Goal: Task Accomplishment & Management: Manage account settings

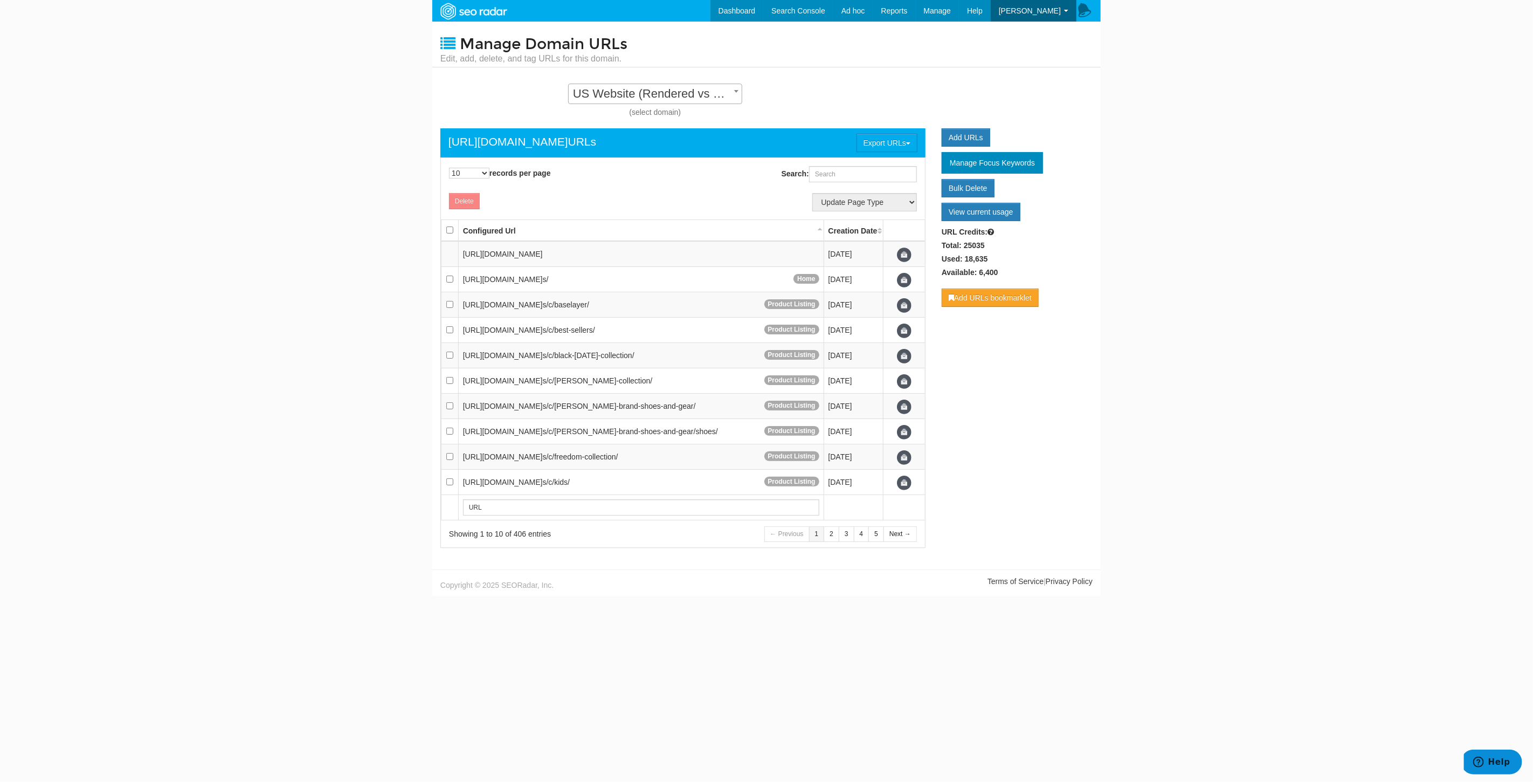
scroll to position [11, 0]
click at [938, 71] on link "Redirect Testing" at bounding box center [914, 74] width 88 height 14
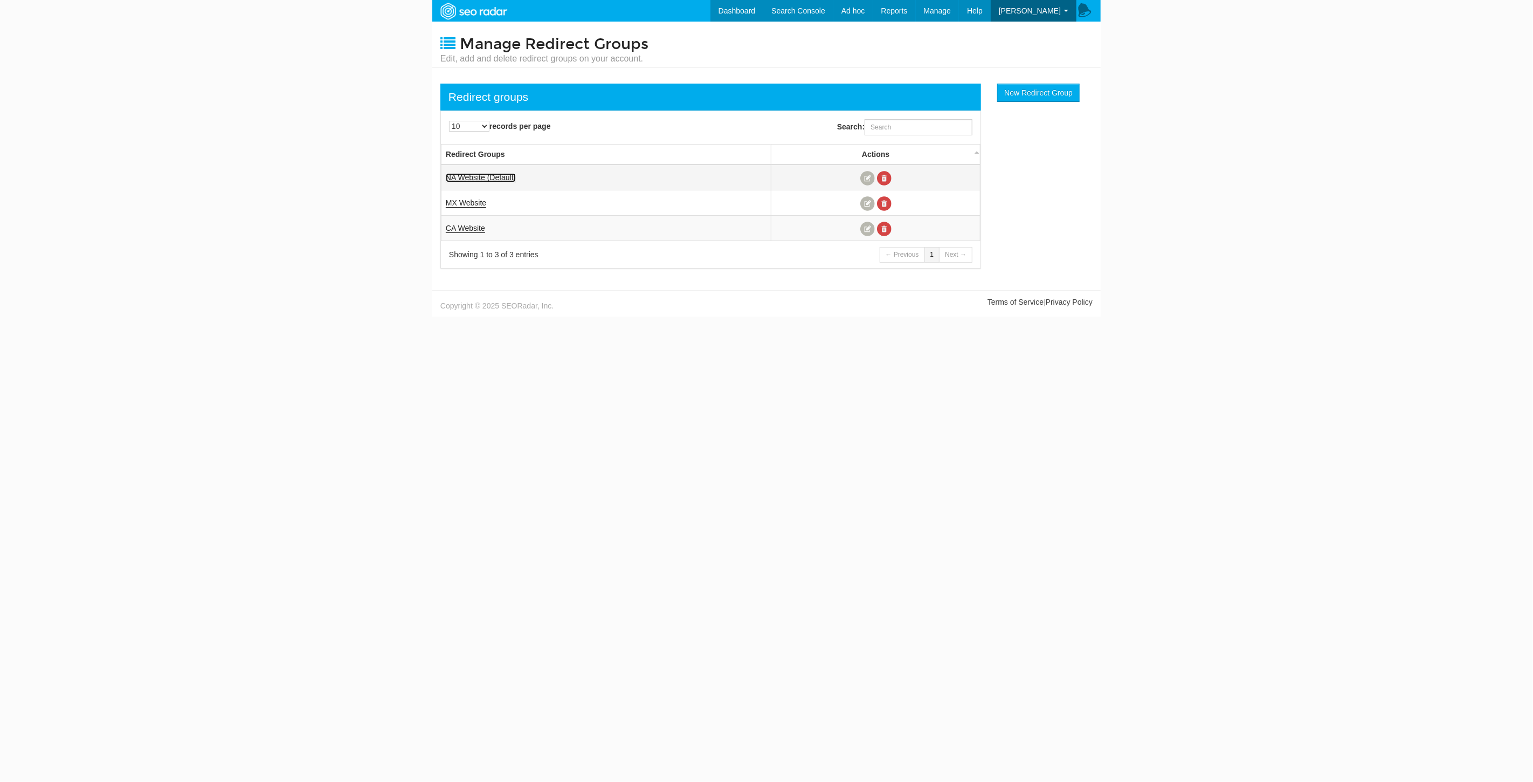
click at [457, 177] on link "NA Website (Default)" at bounding box center [481, 177] width 70 height 9
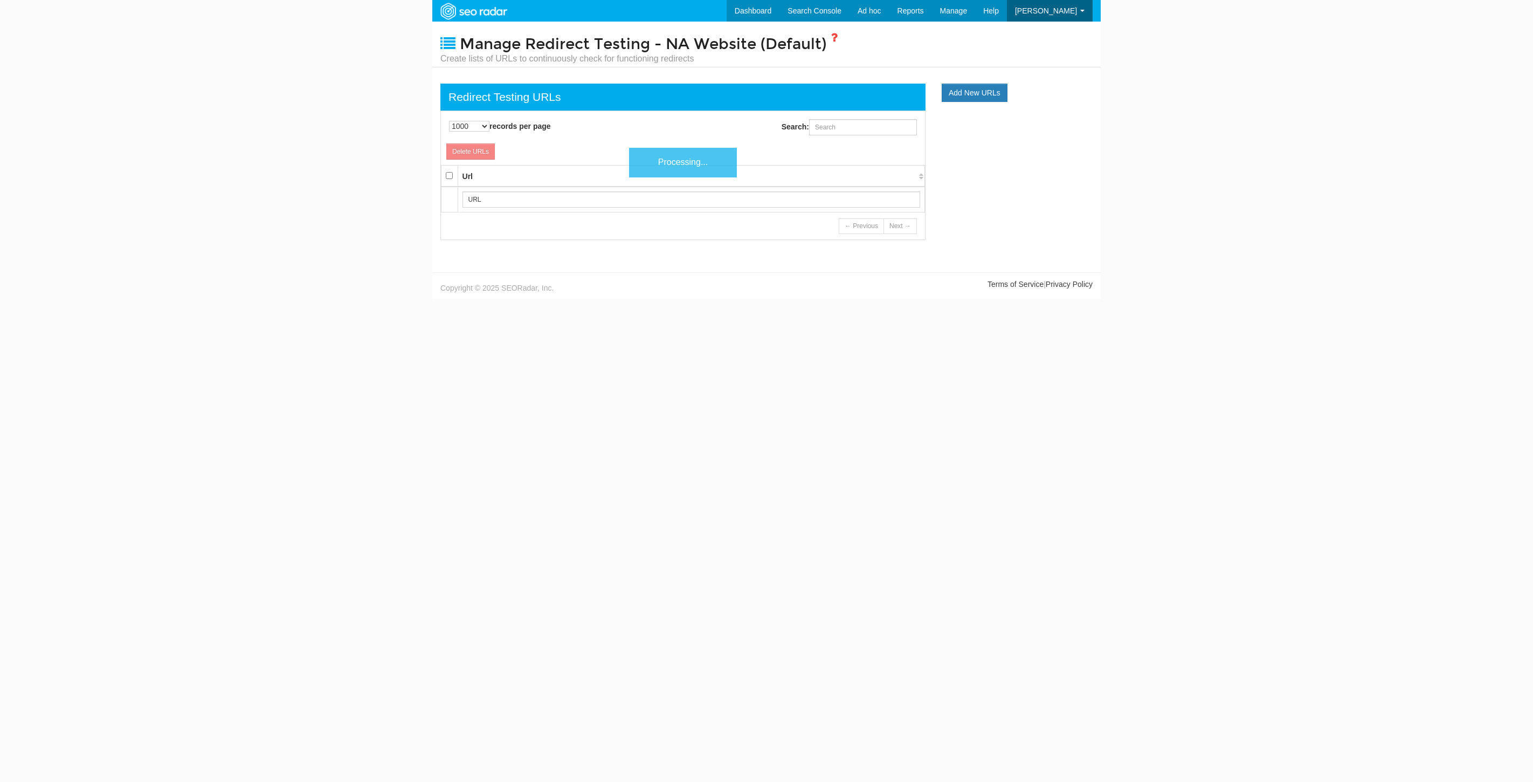
select select "1000"
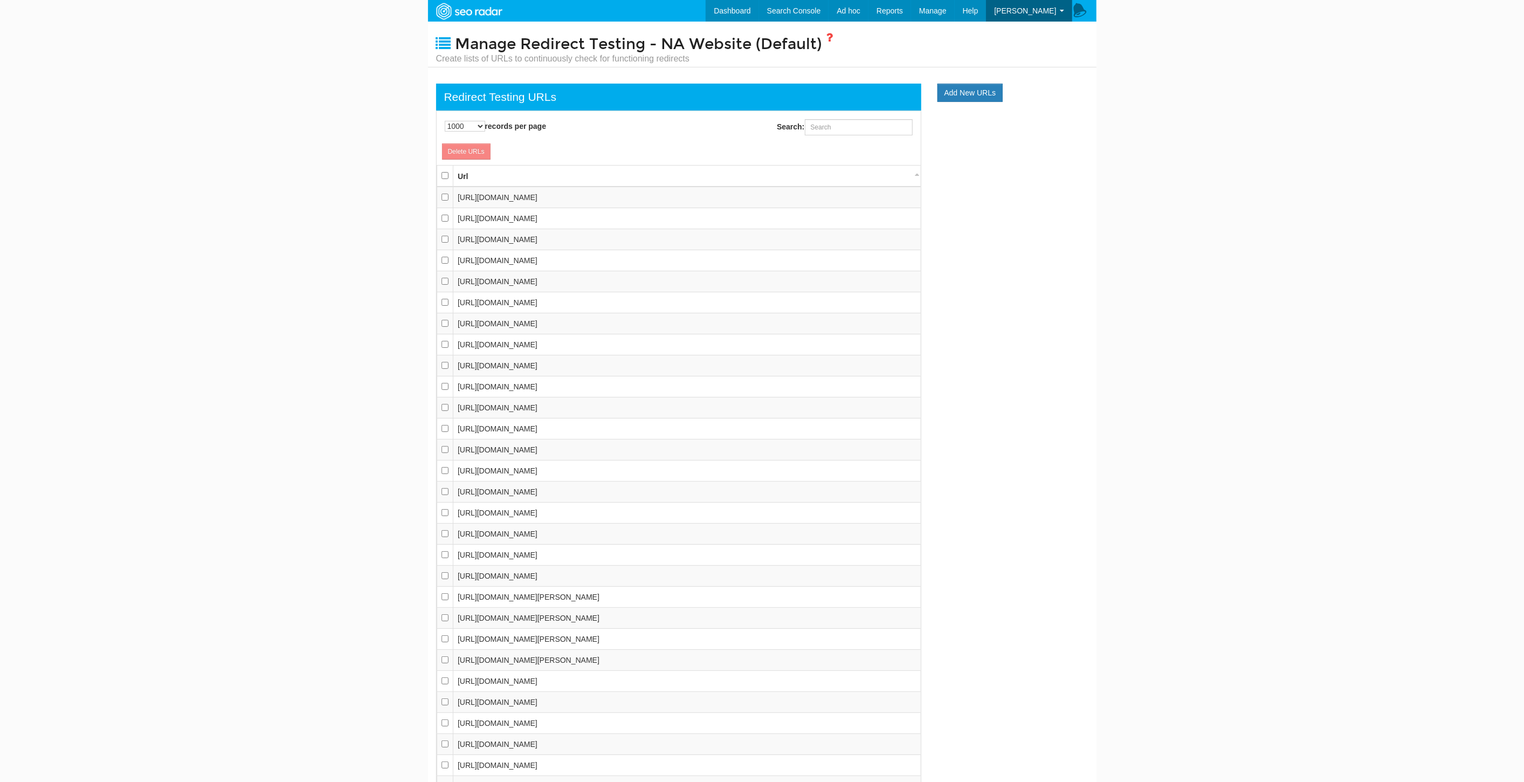
scroll to position [11, 0]
click at [441, 172] on input "checkbox" at bounding box center [444, 175] width 7 height 7
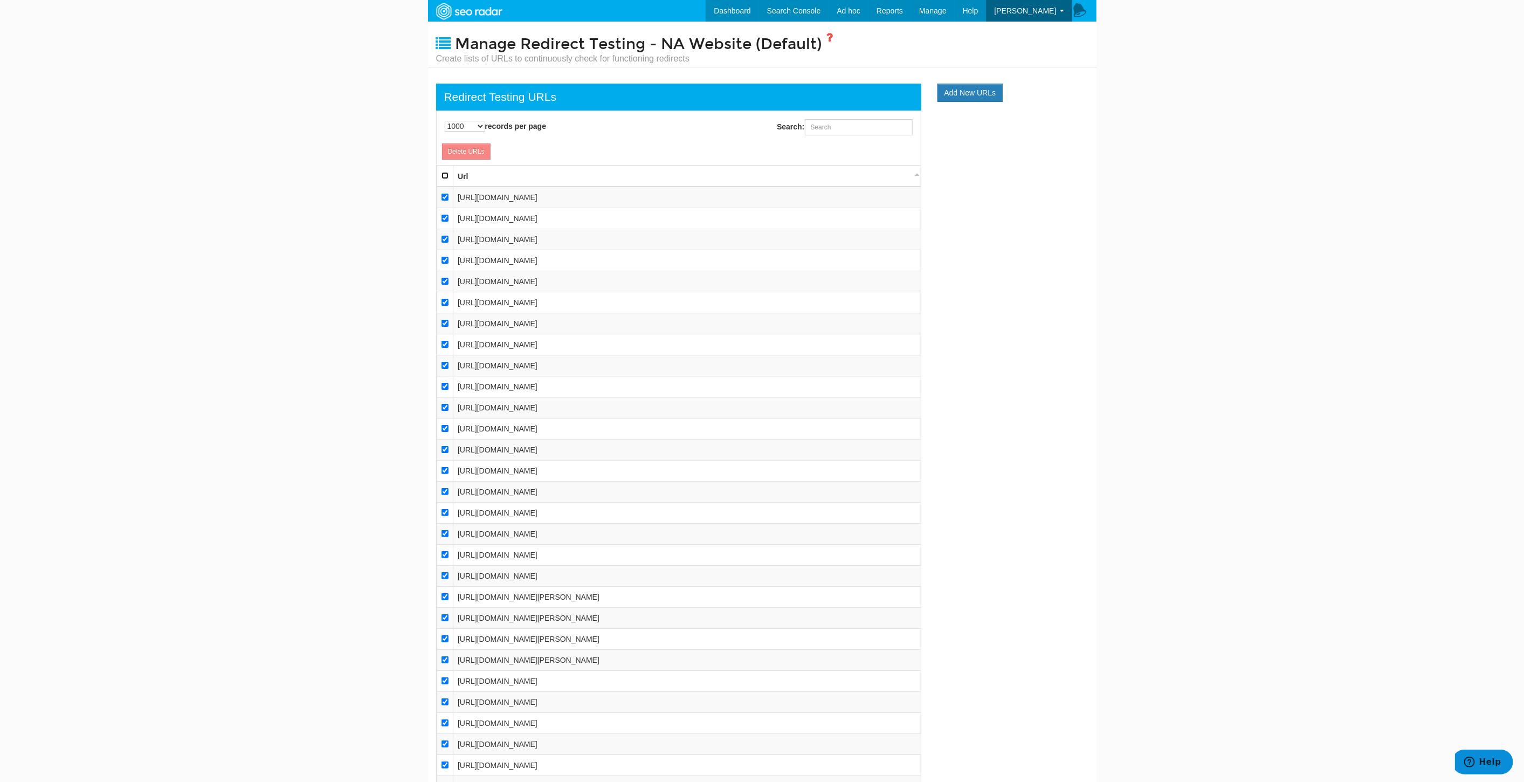
checkbox input "true"
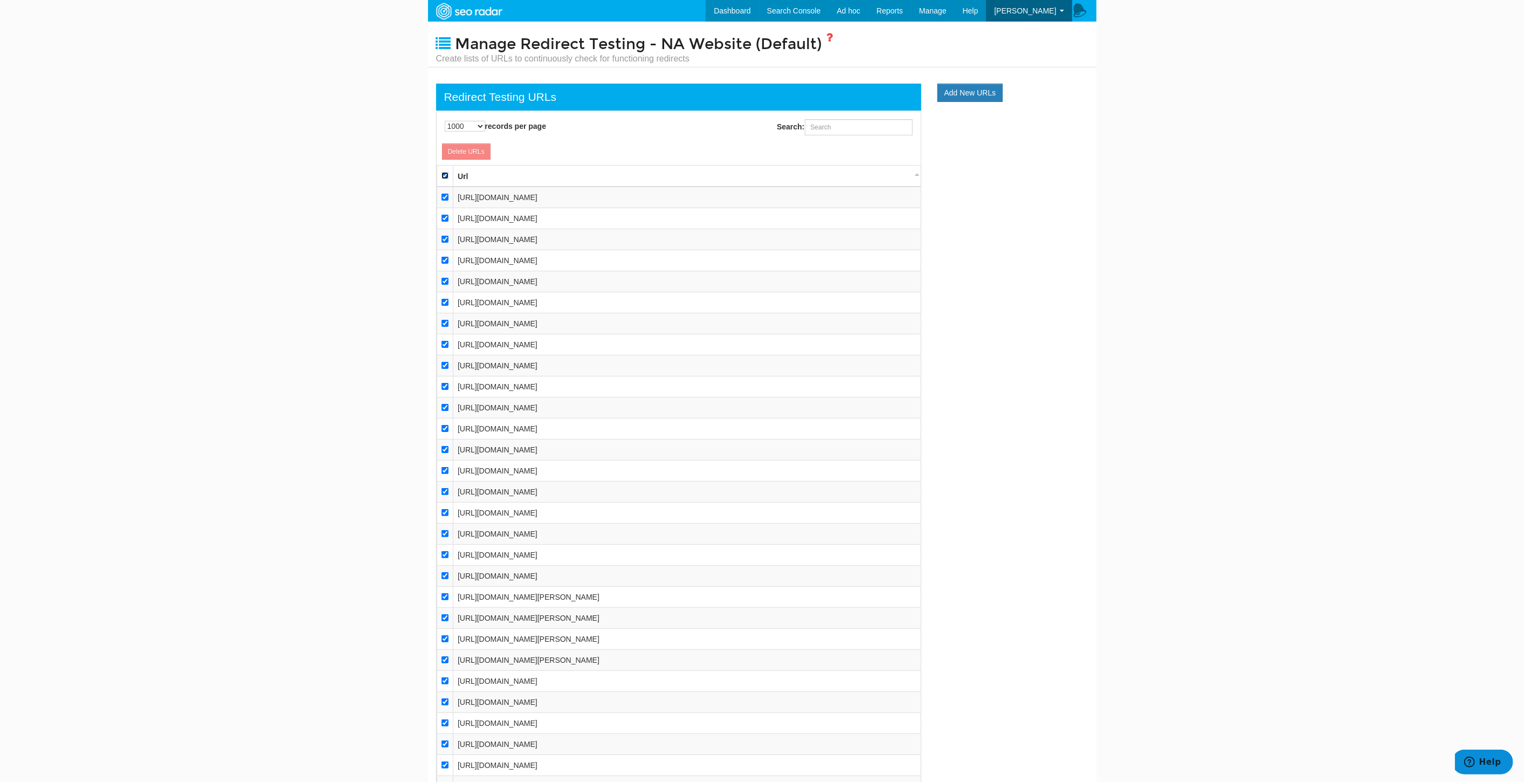
checkbox input "true"
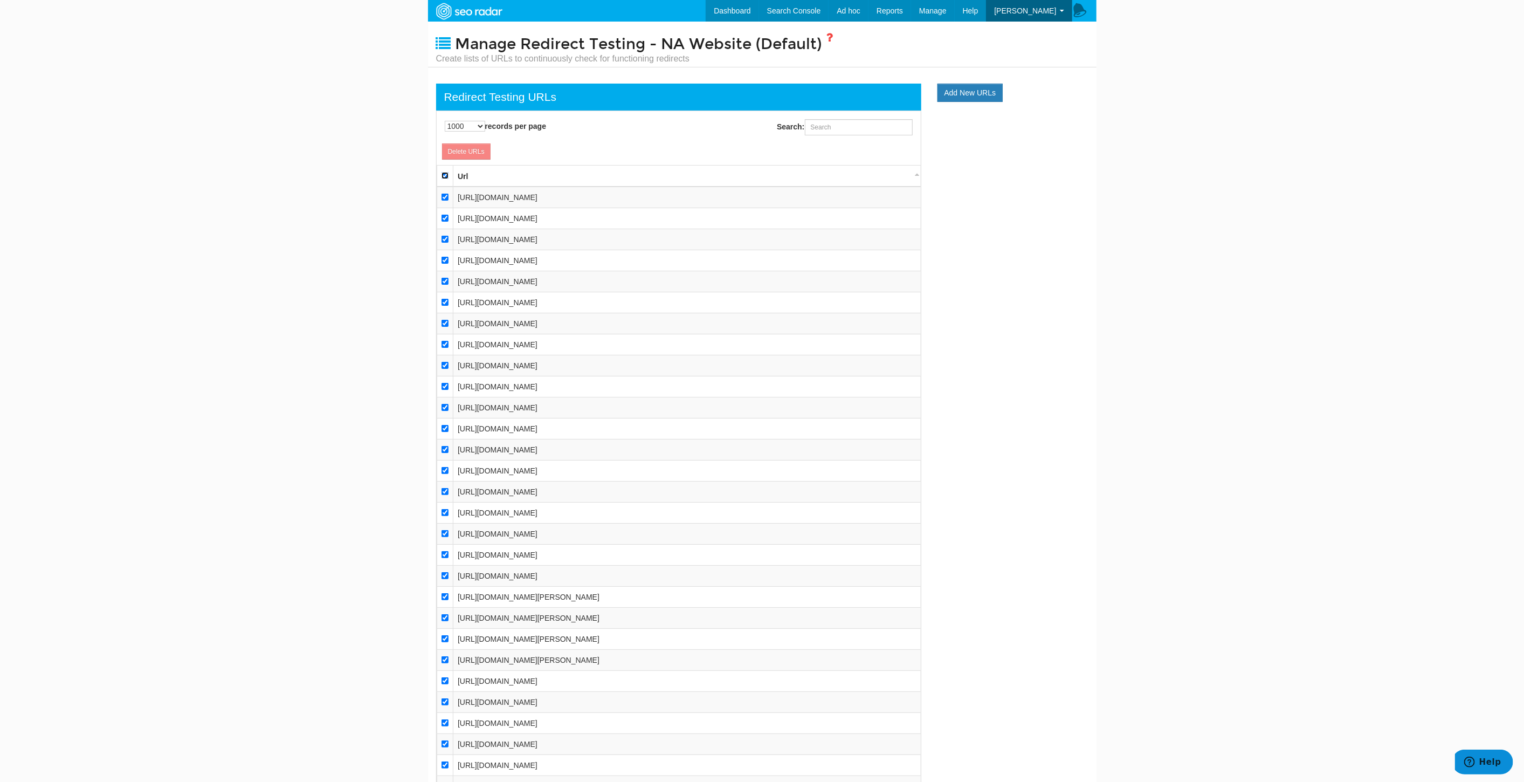
checkbox input "true"
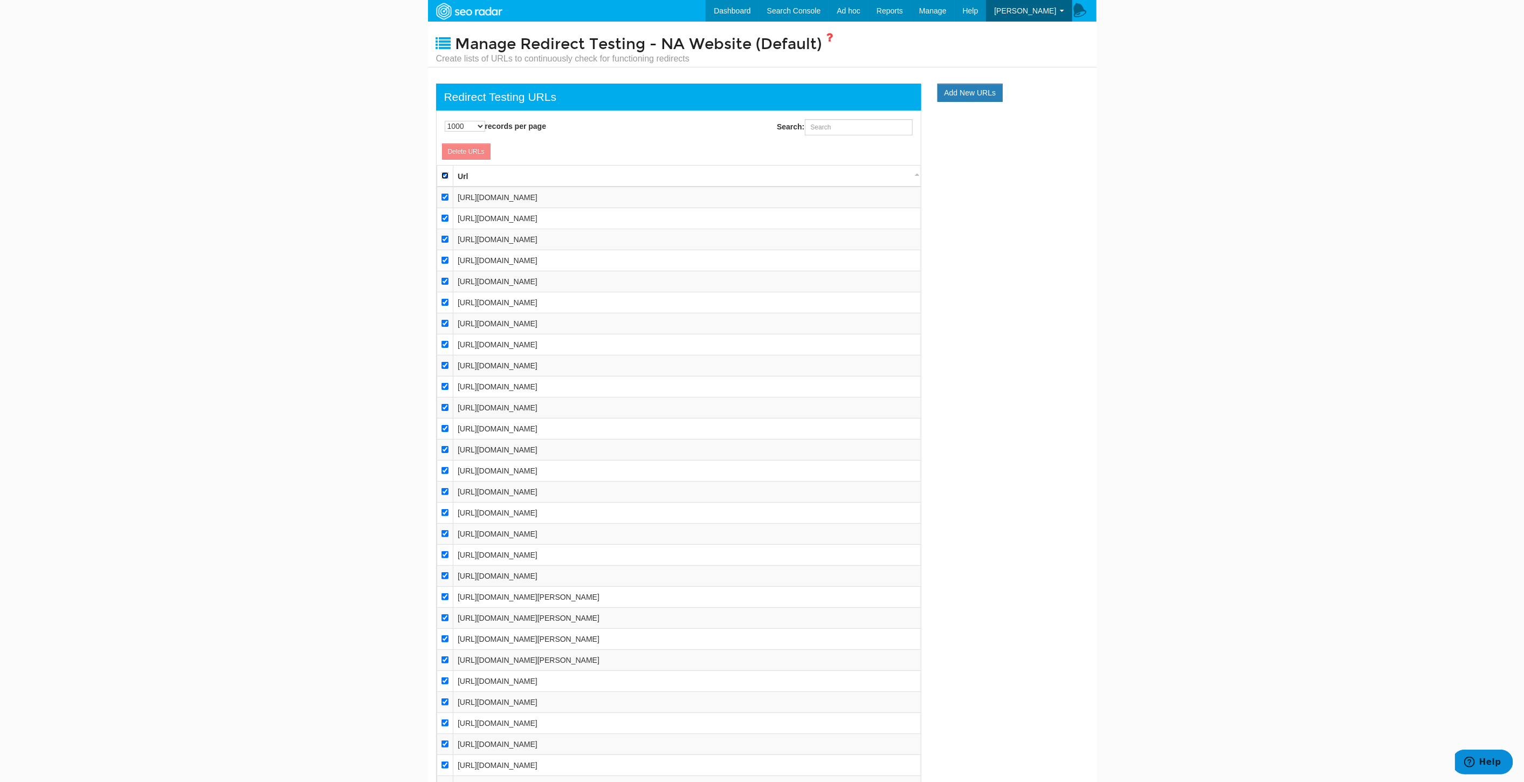
checkbox input "true"
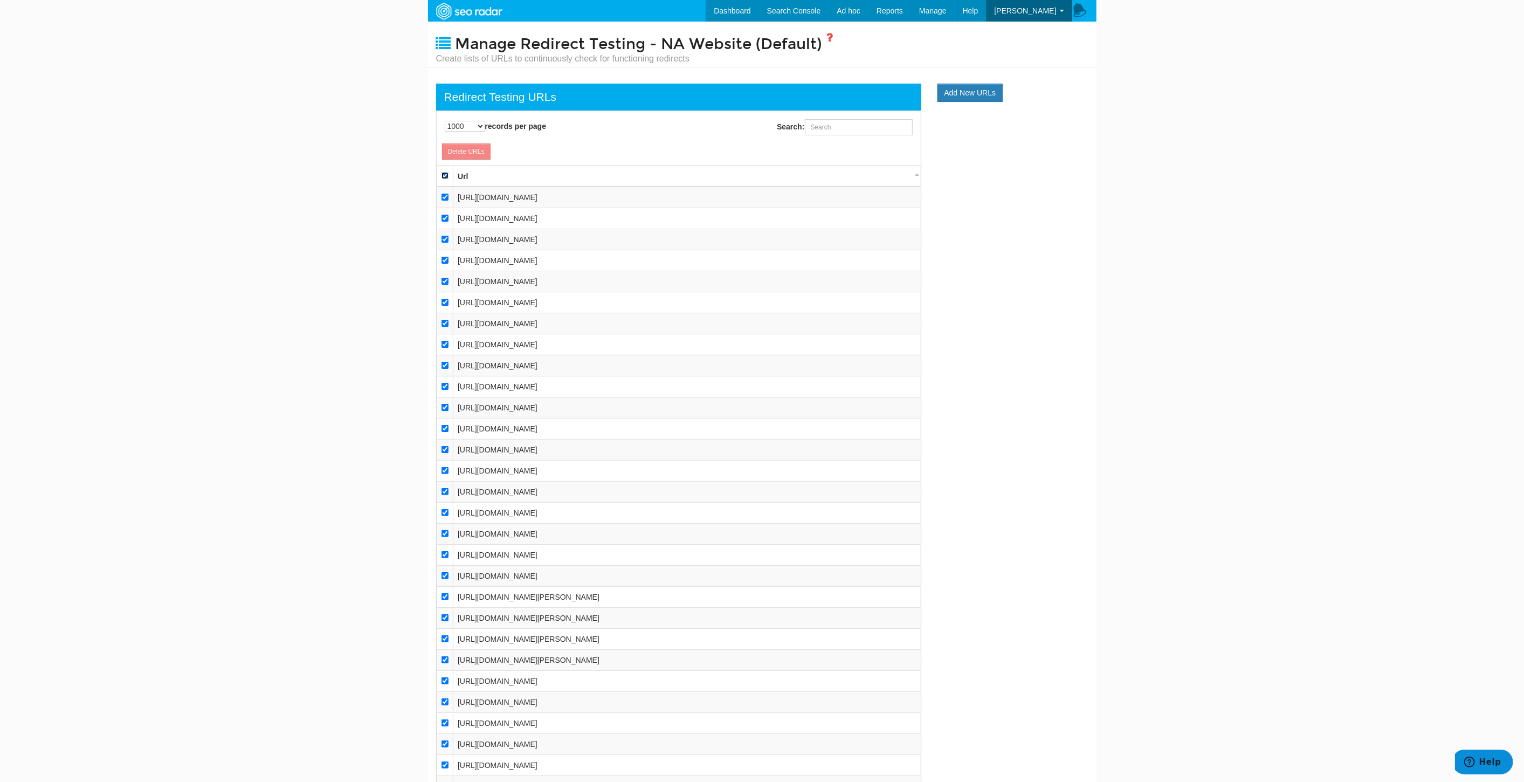
checkbox input "true"
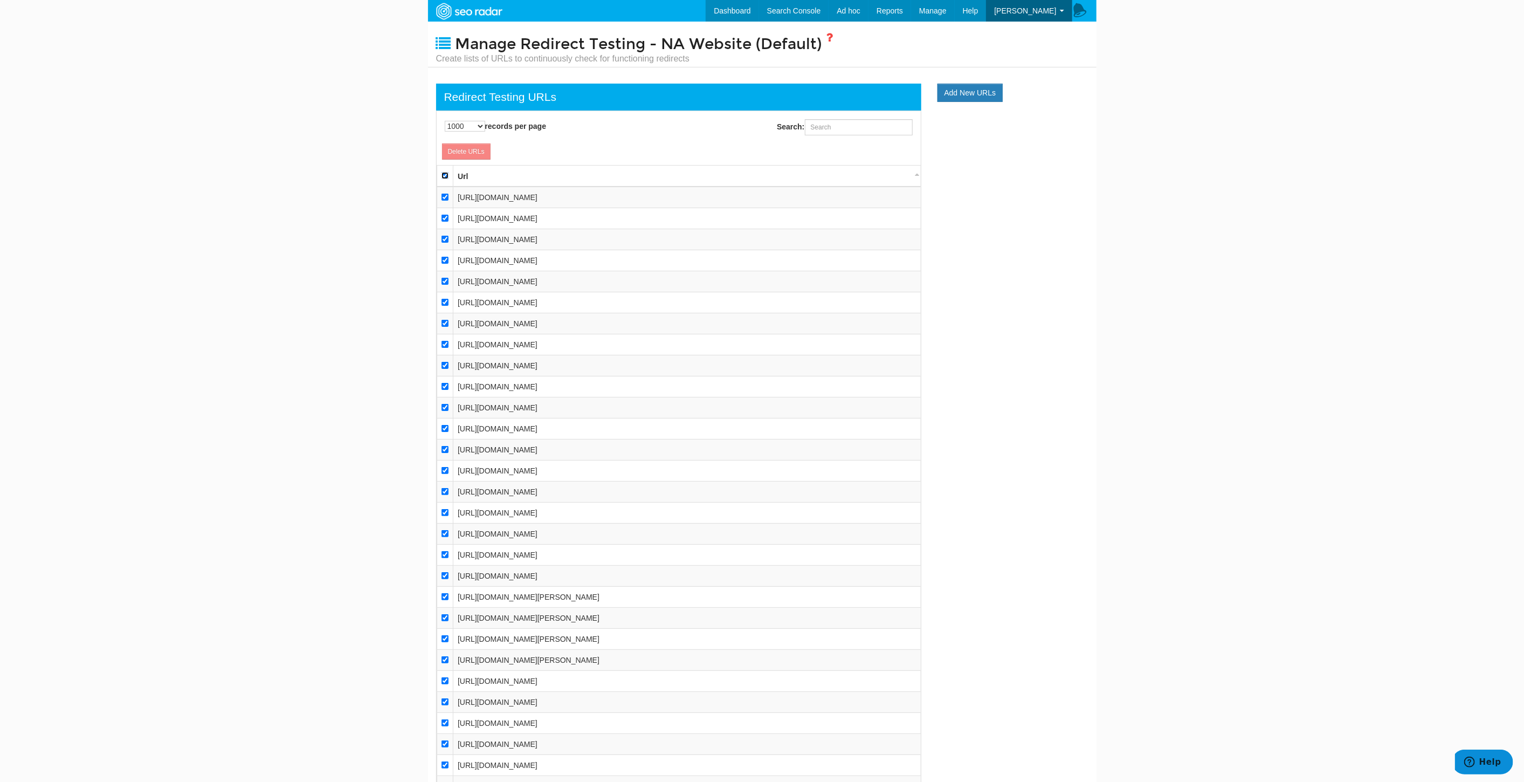
checkbox input "true"
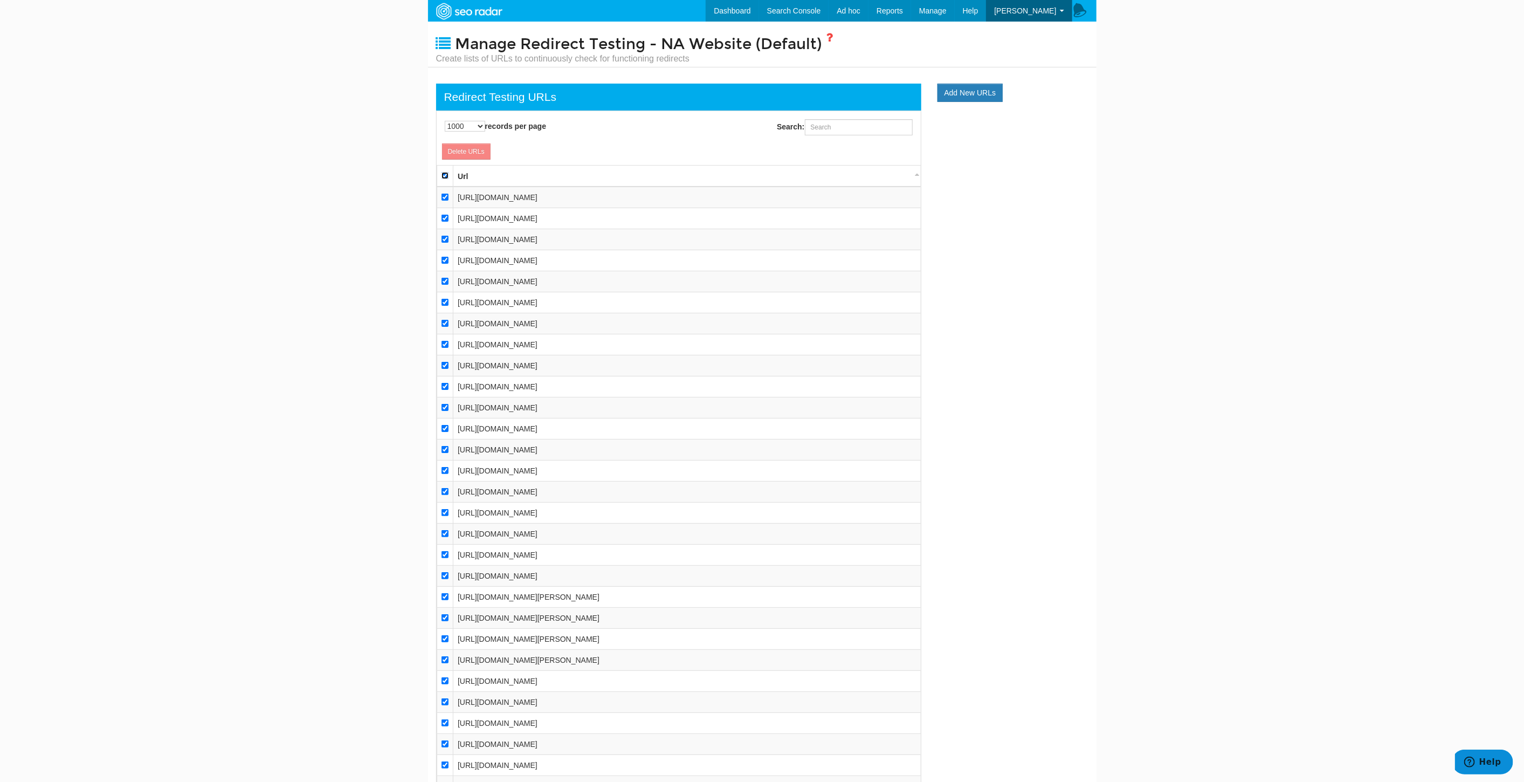
checkbox input "true"
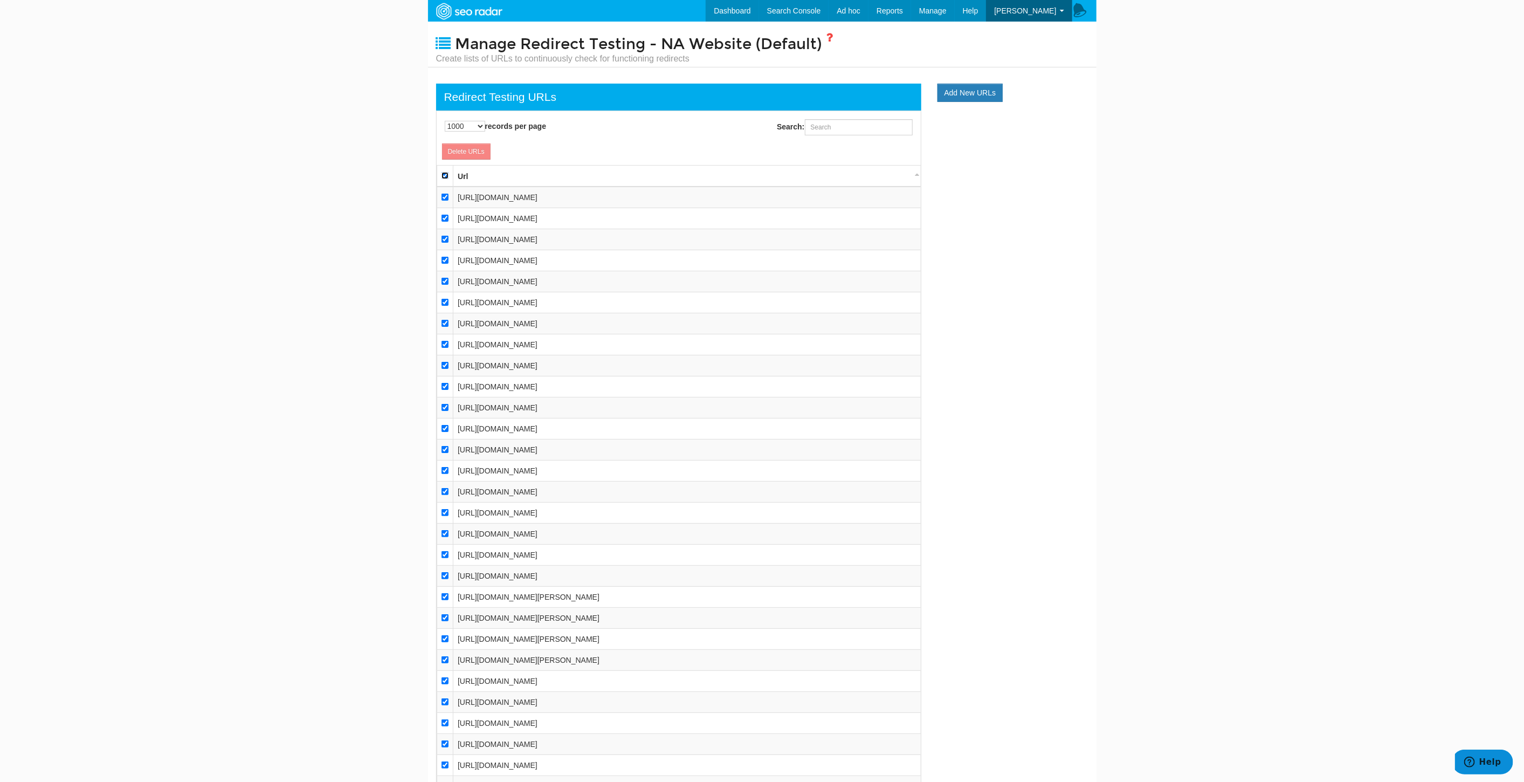
checkbox input "true"
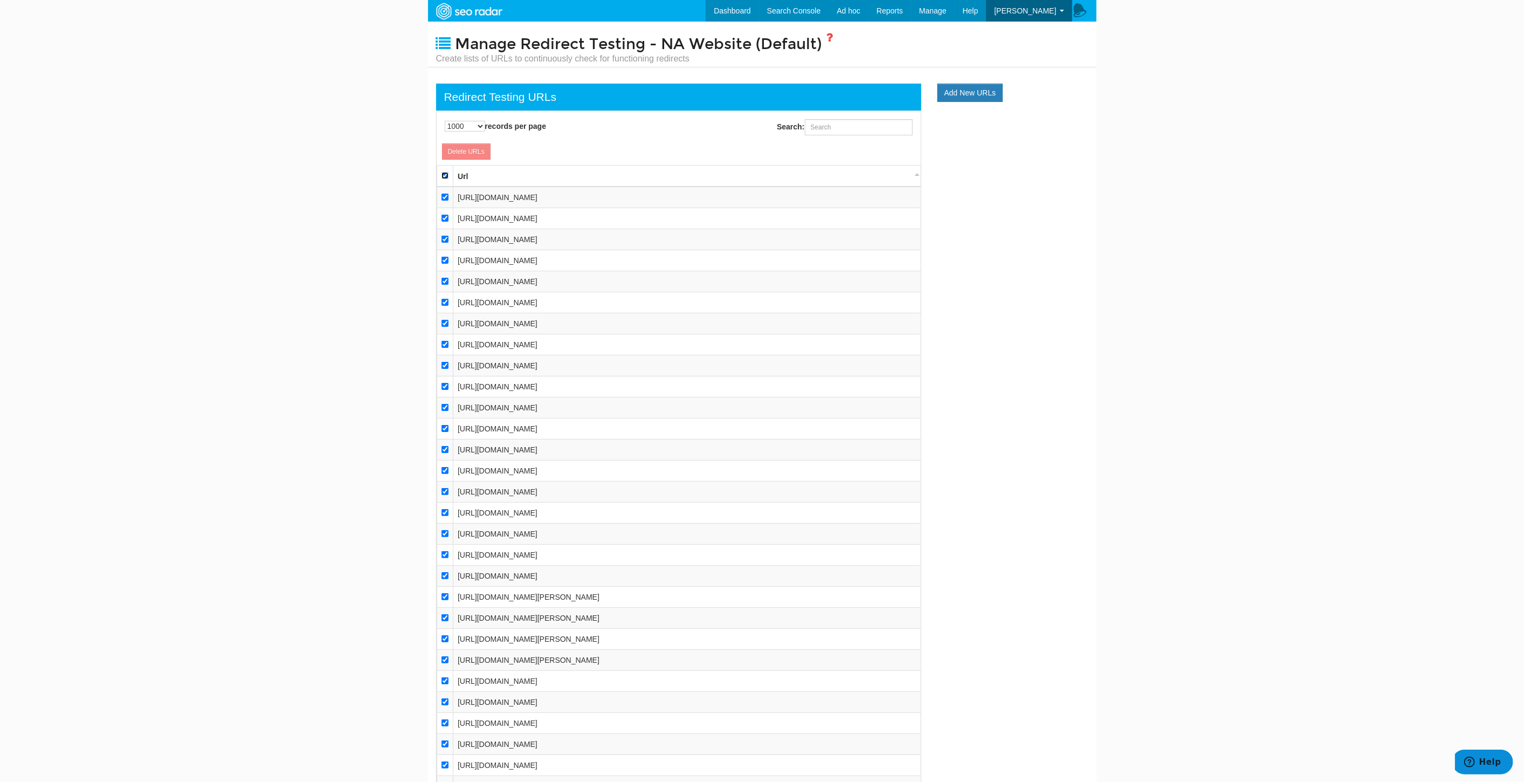
checkbox input "true"
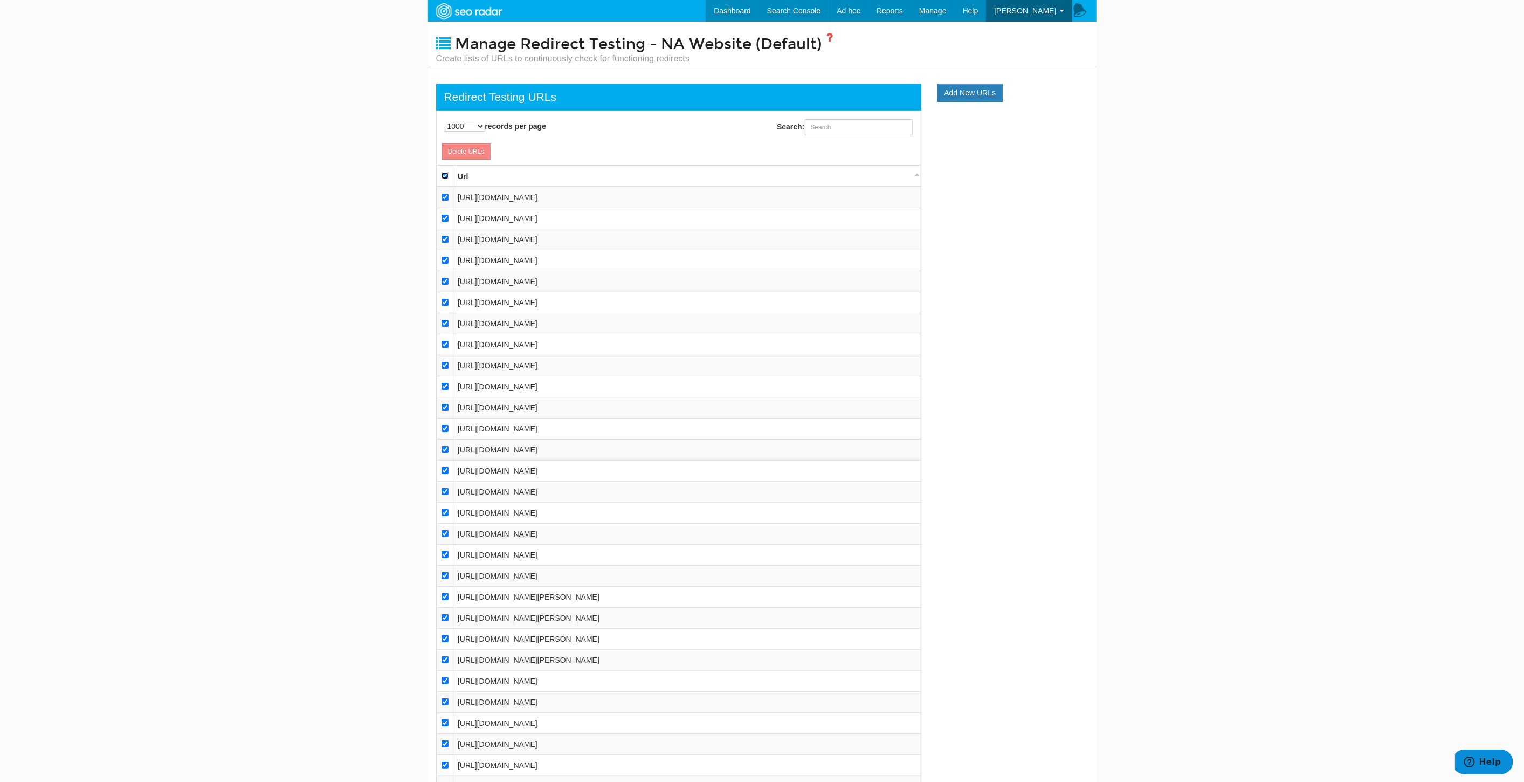
checkbox input "true"
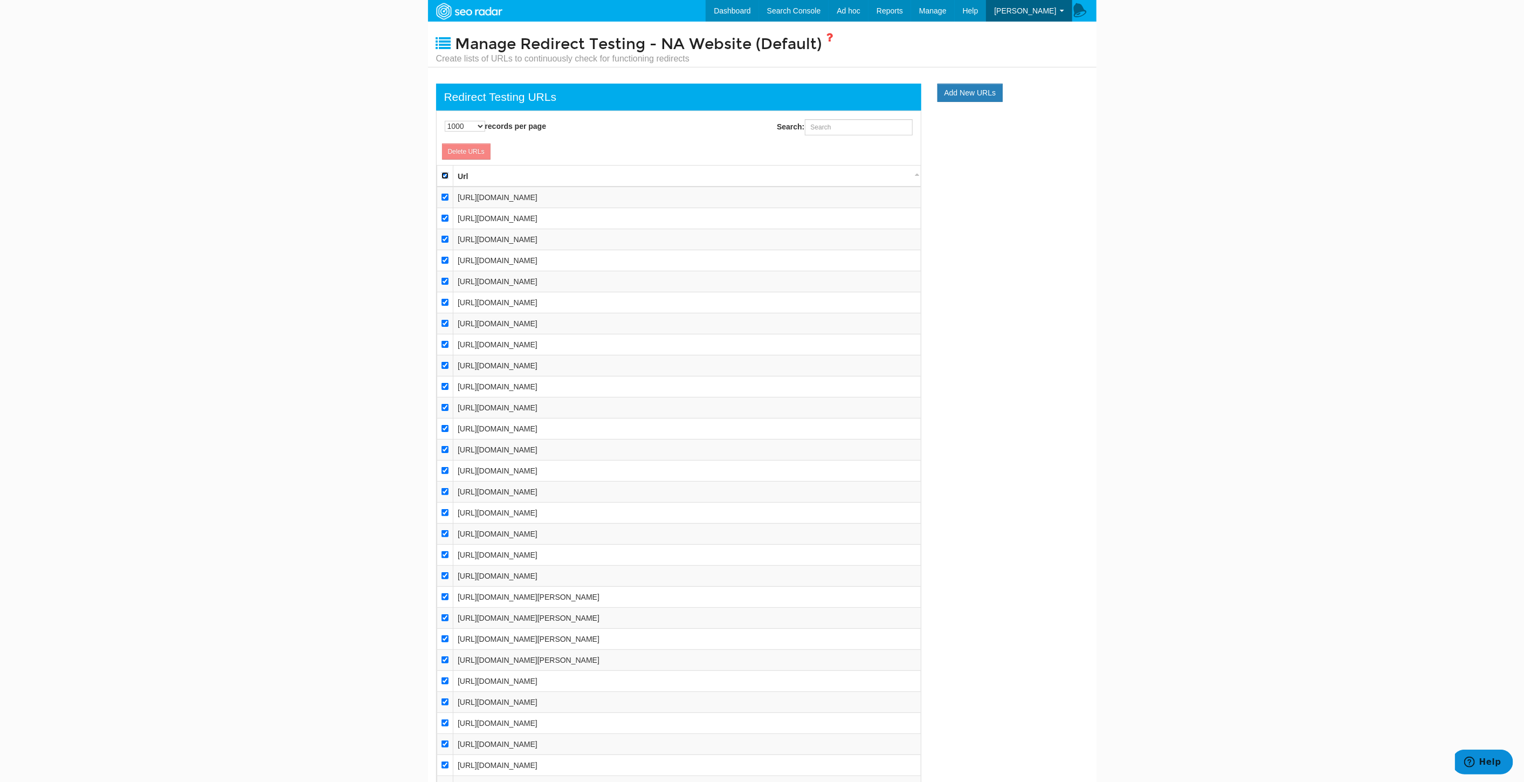
checkbox input "true"
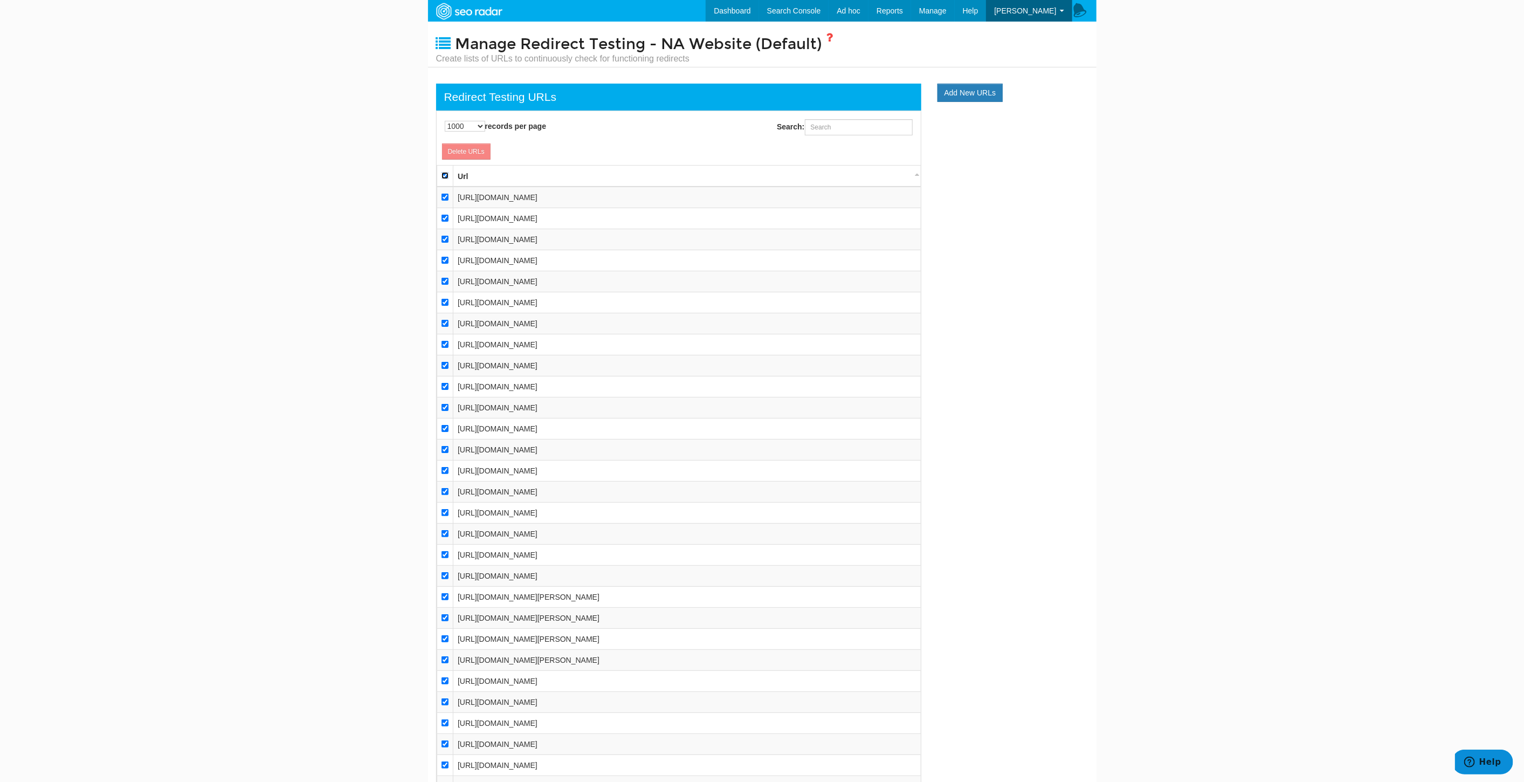
checkbox input "true"
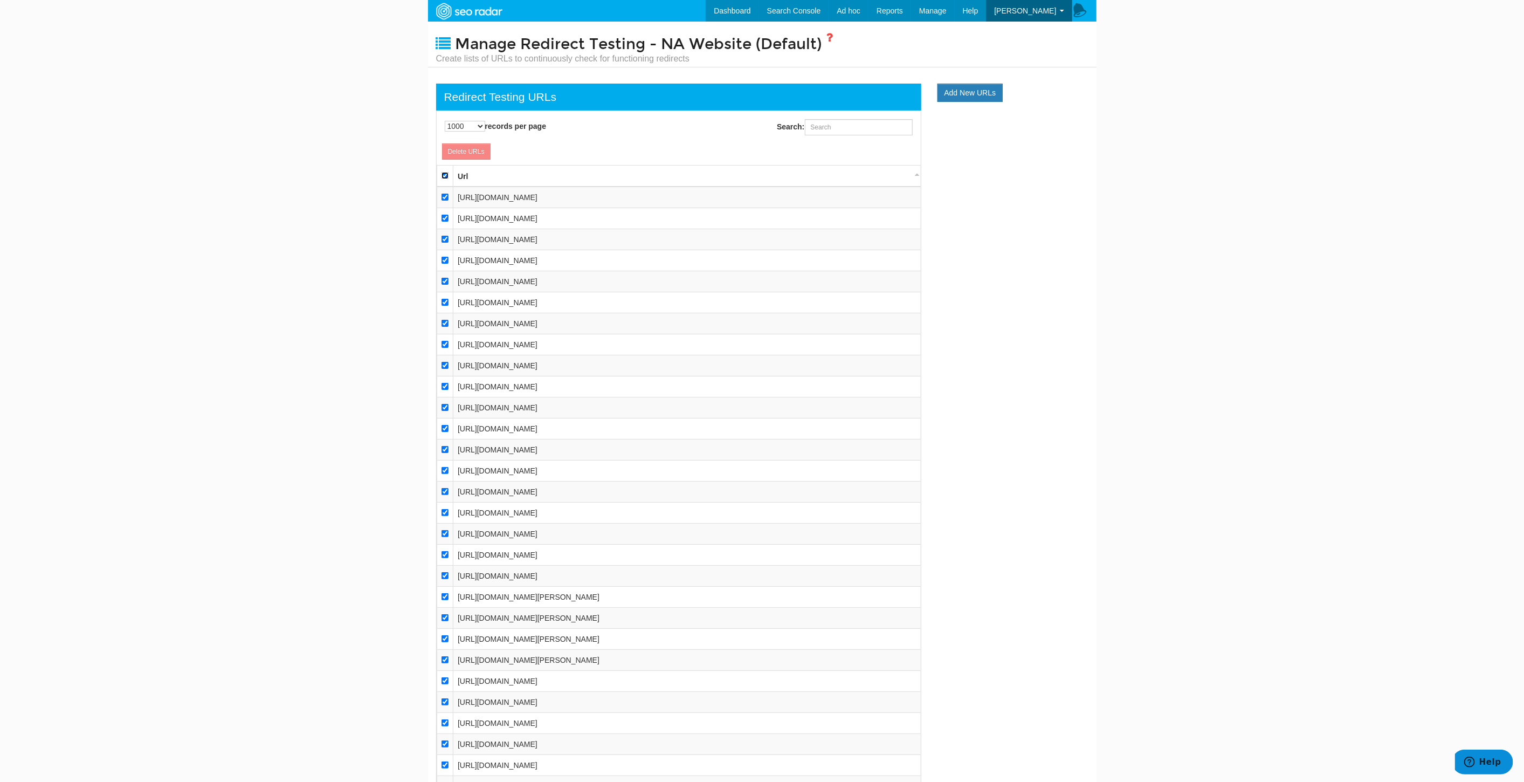
checkbox input "true"
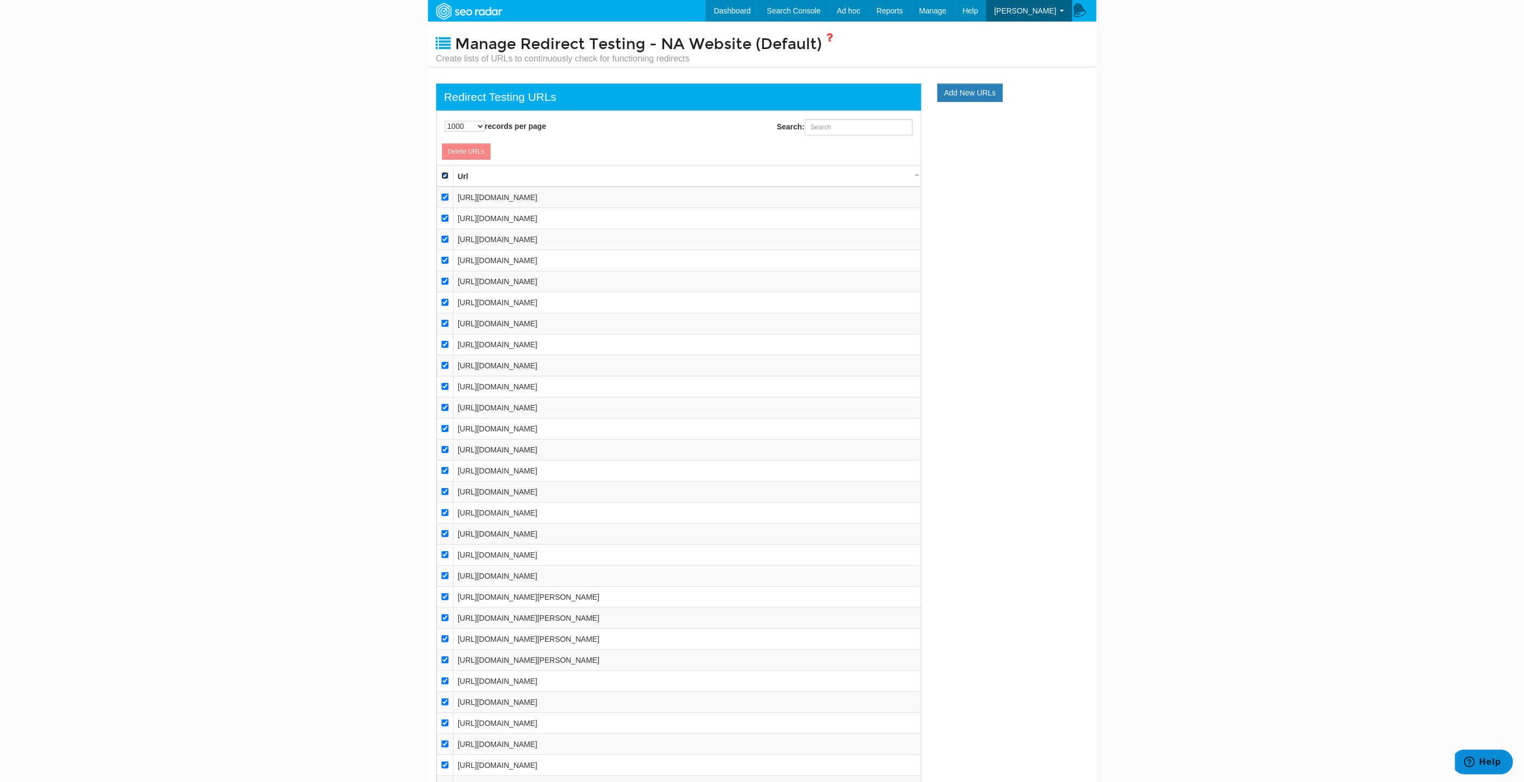
checkbox input "true"
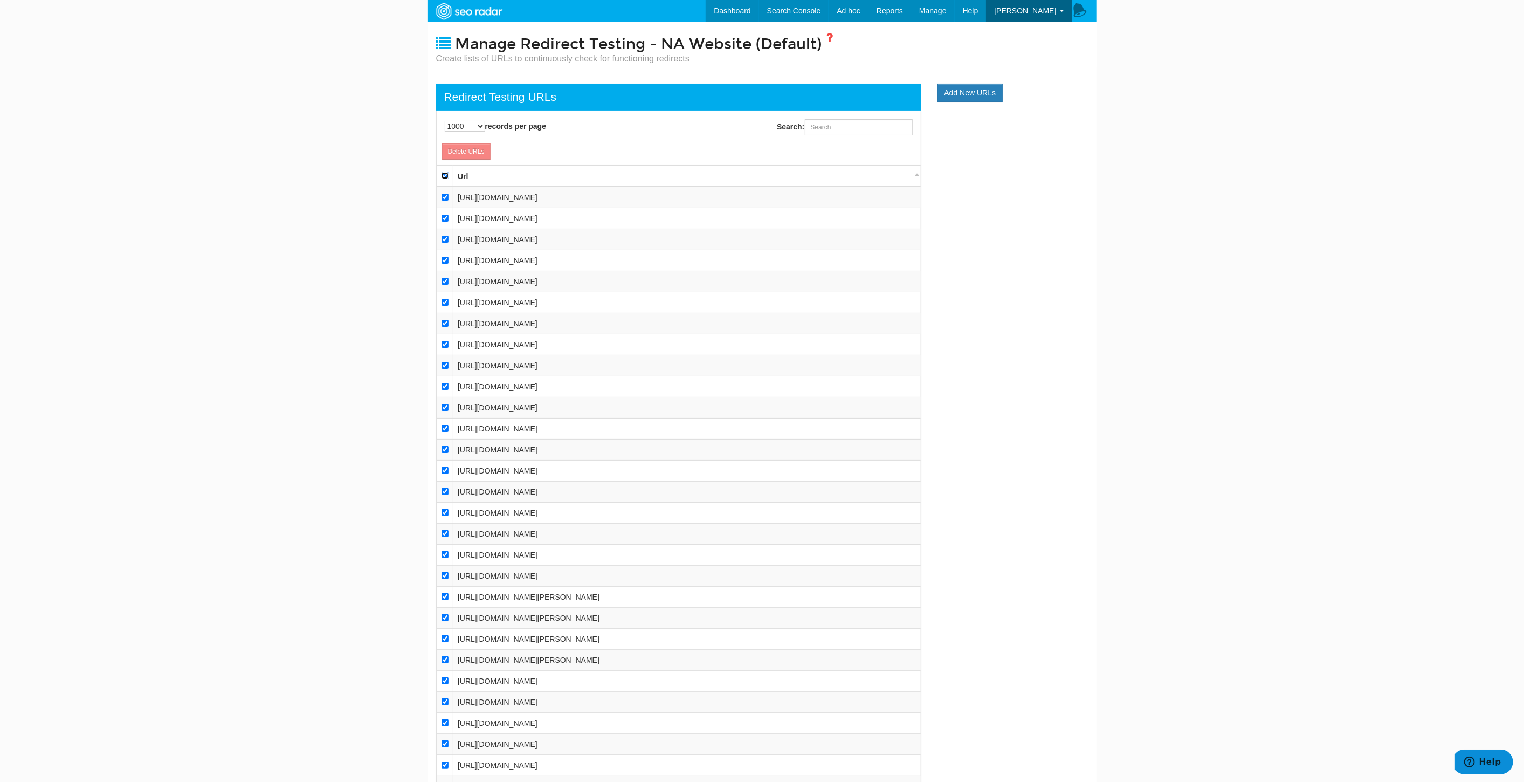
checkbox input "true"
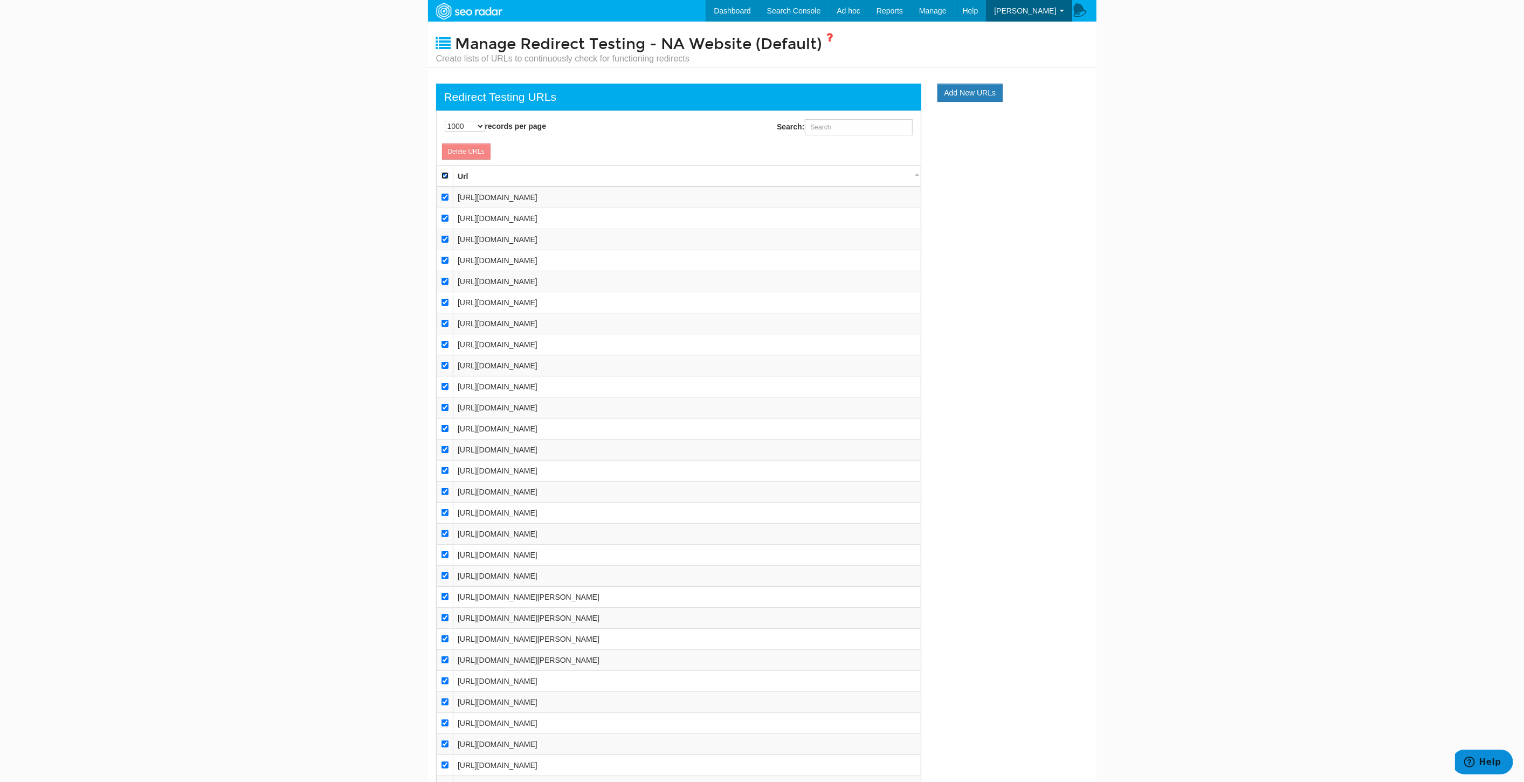
checkbox input "true"
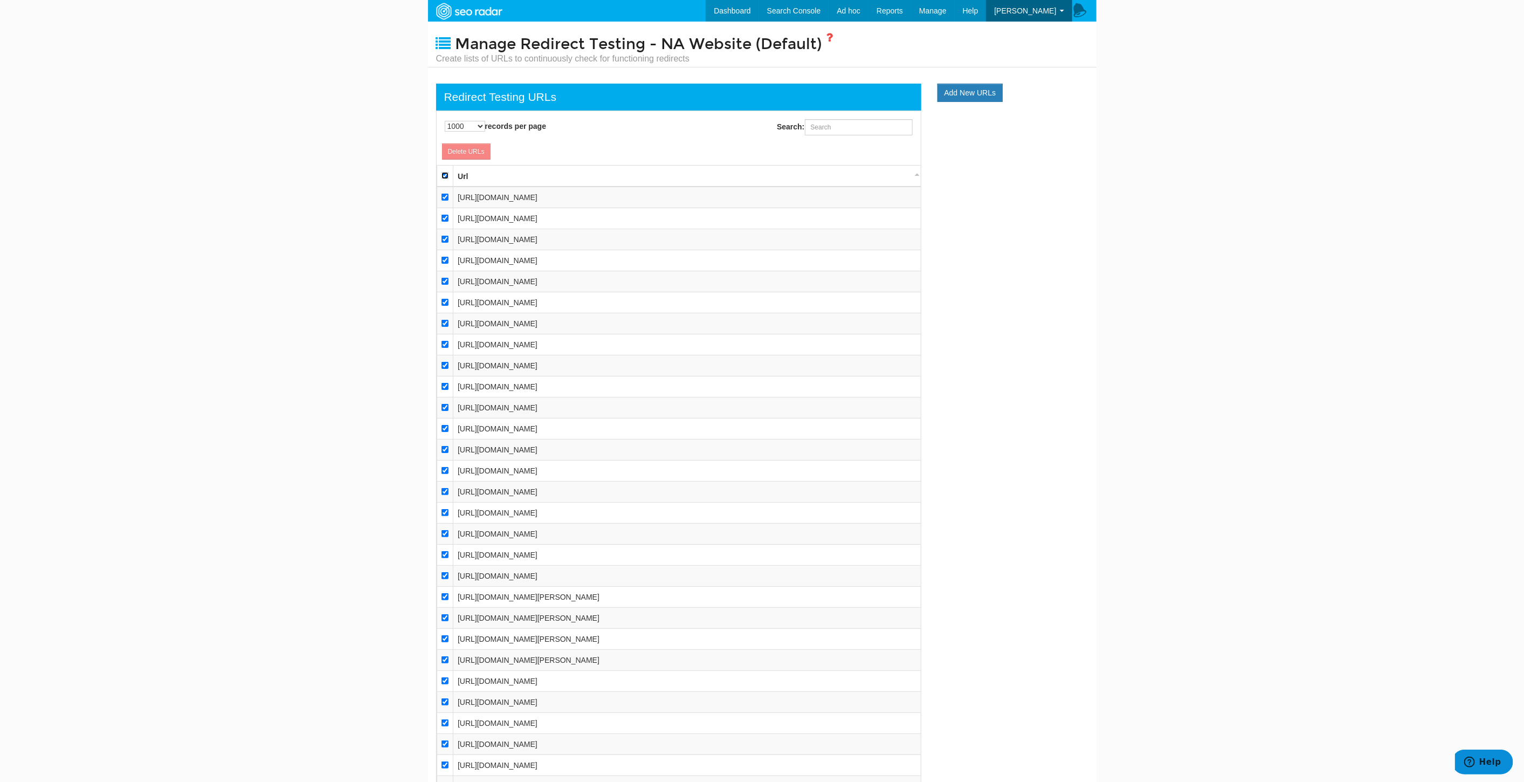
checkbox input "true"
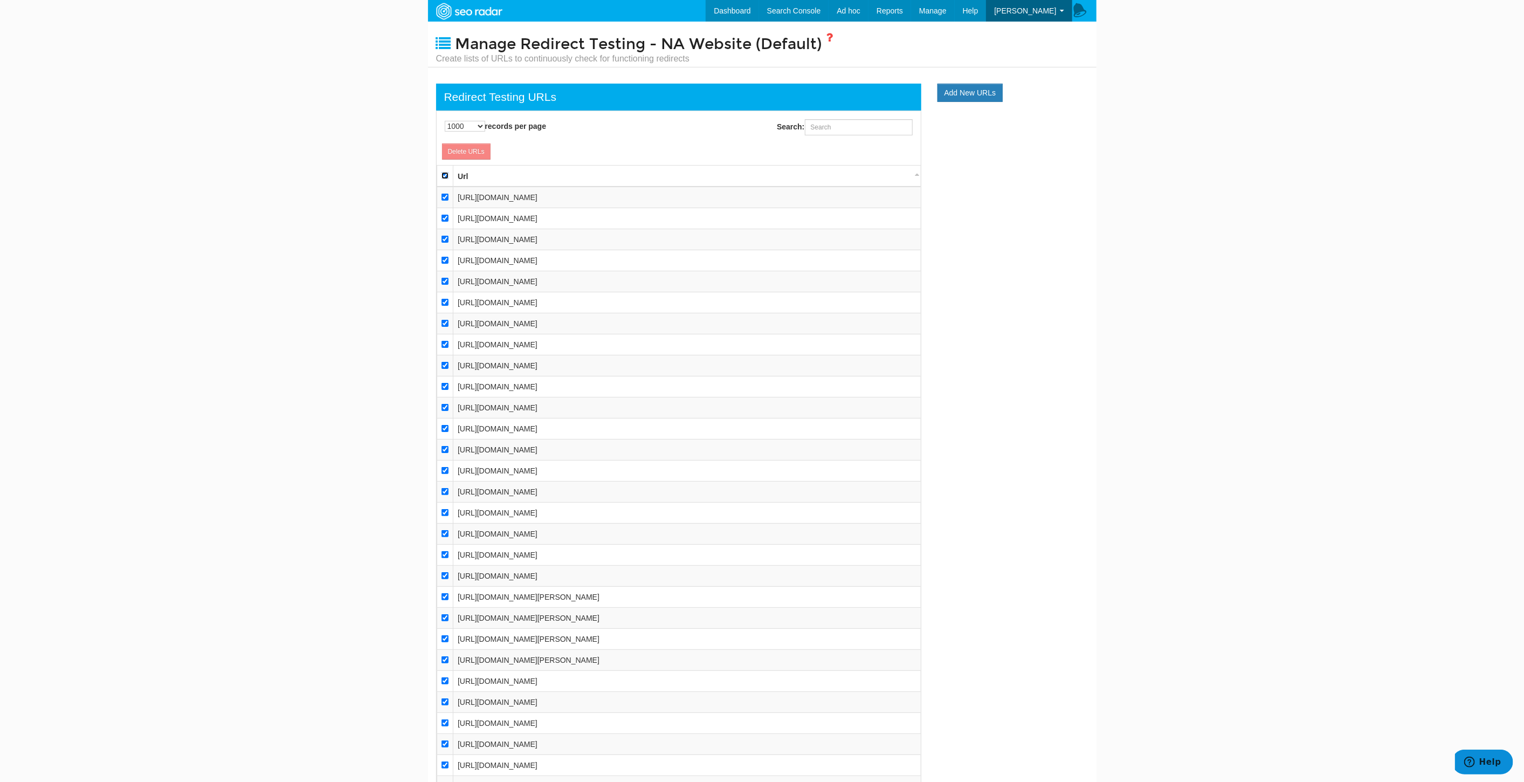
checkbox input "true"
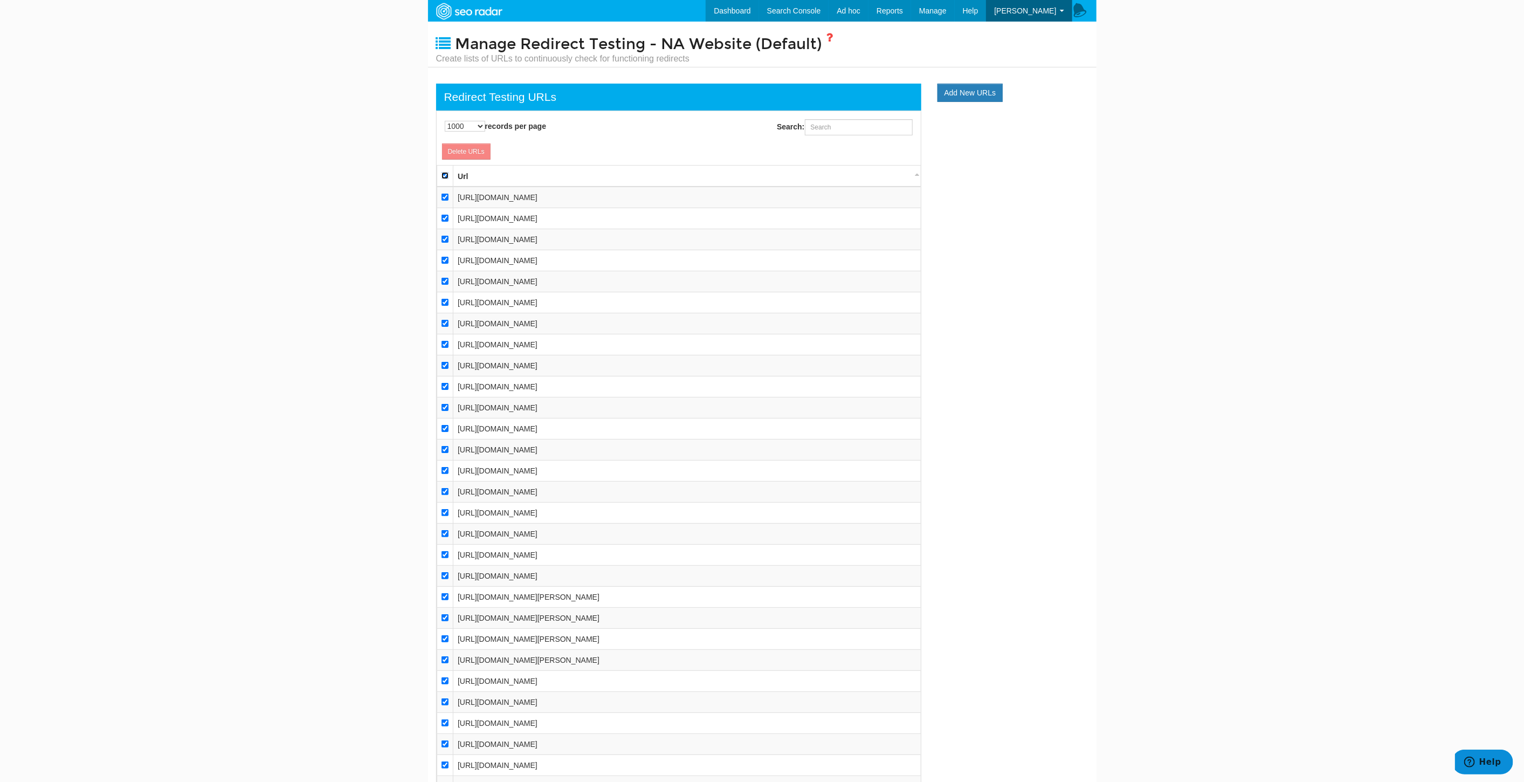
checkbox input "true"
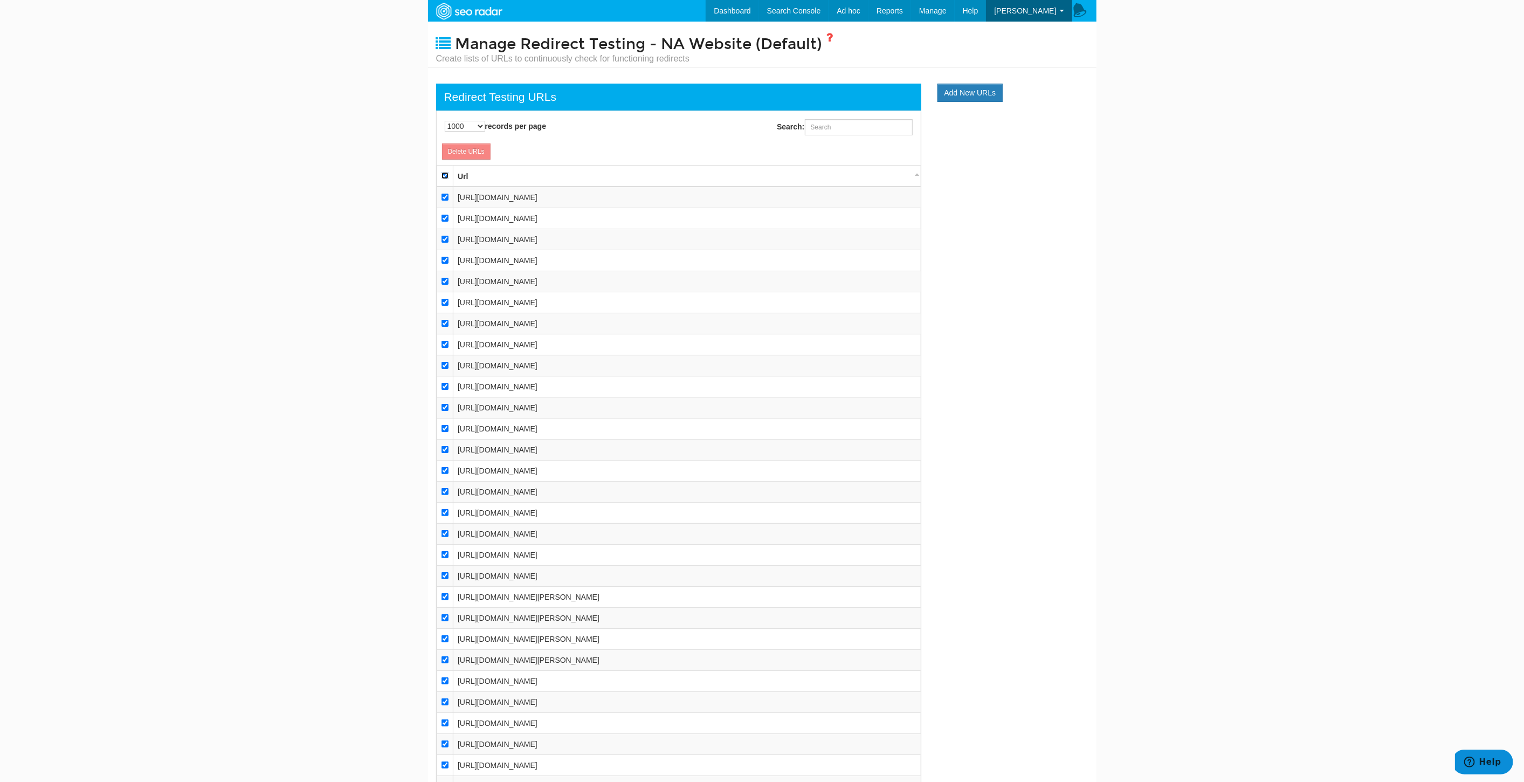
checkbox input "true"
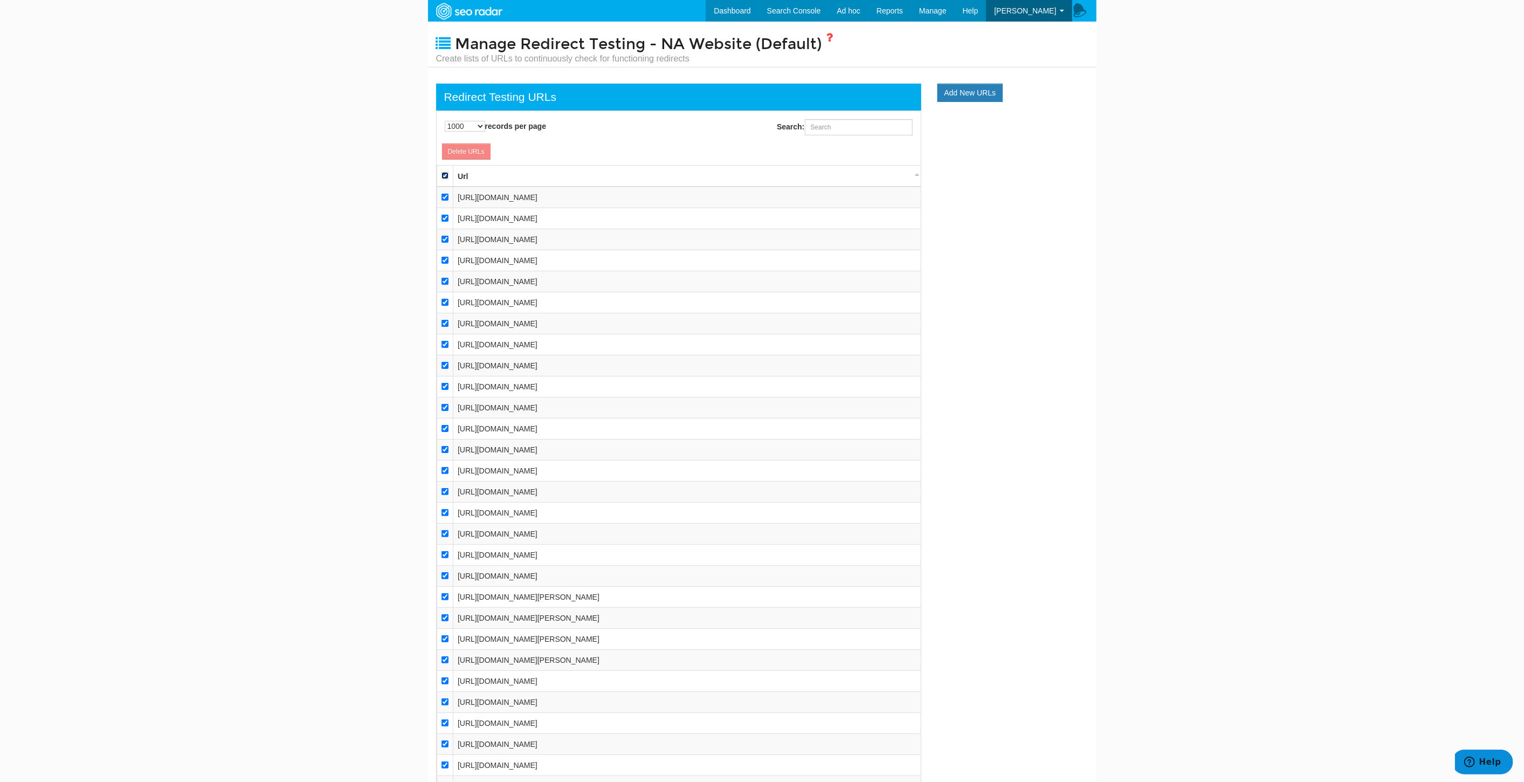
checkbox input "true"
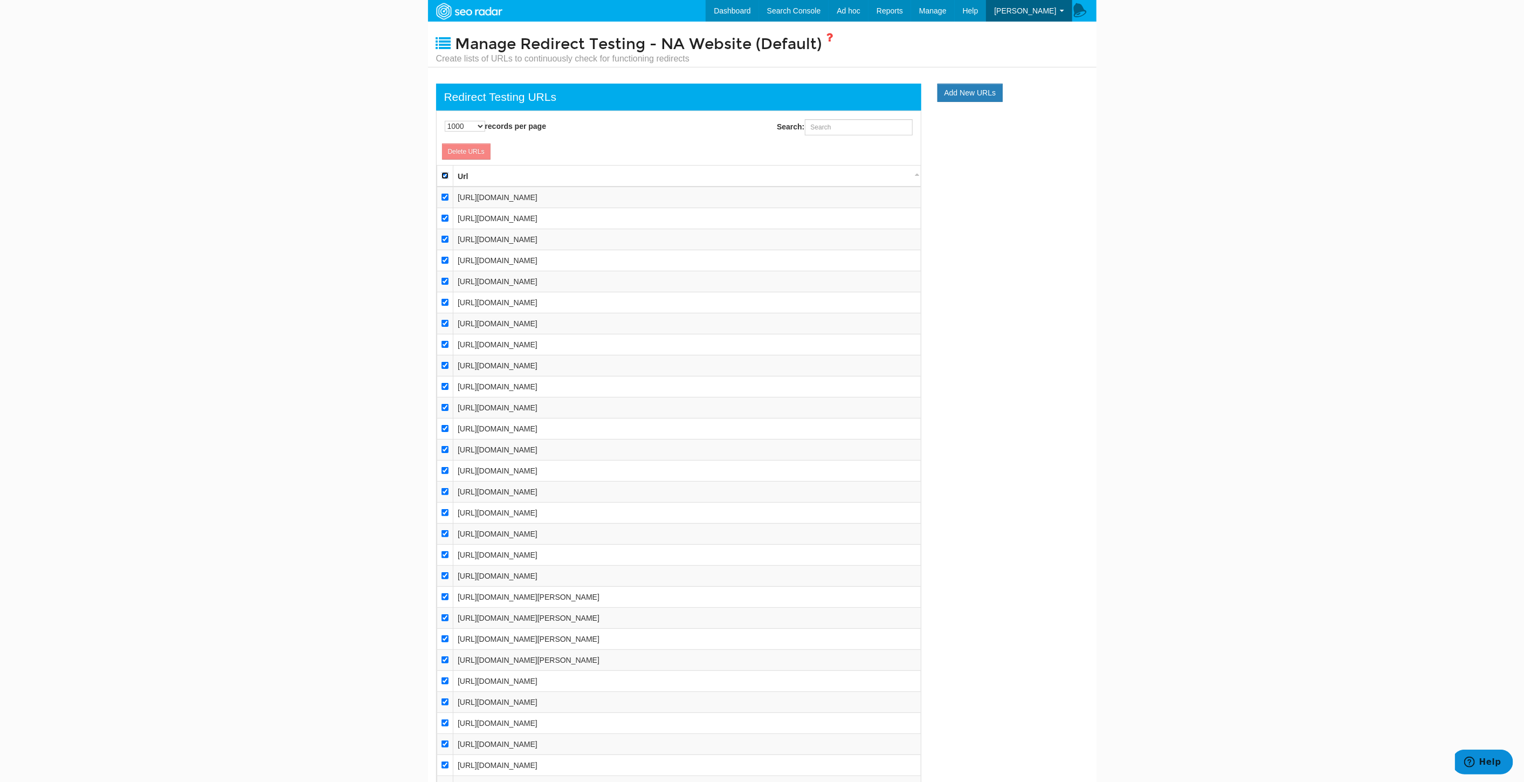
checkbox input "true"
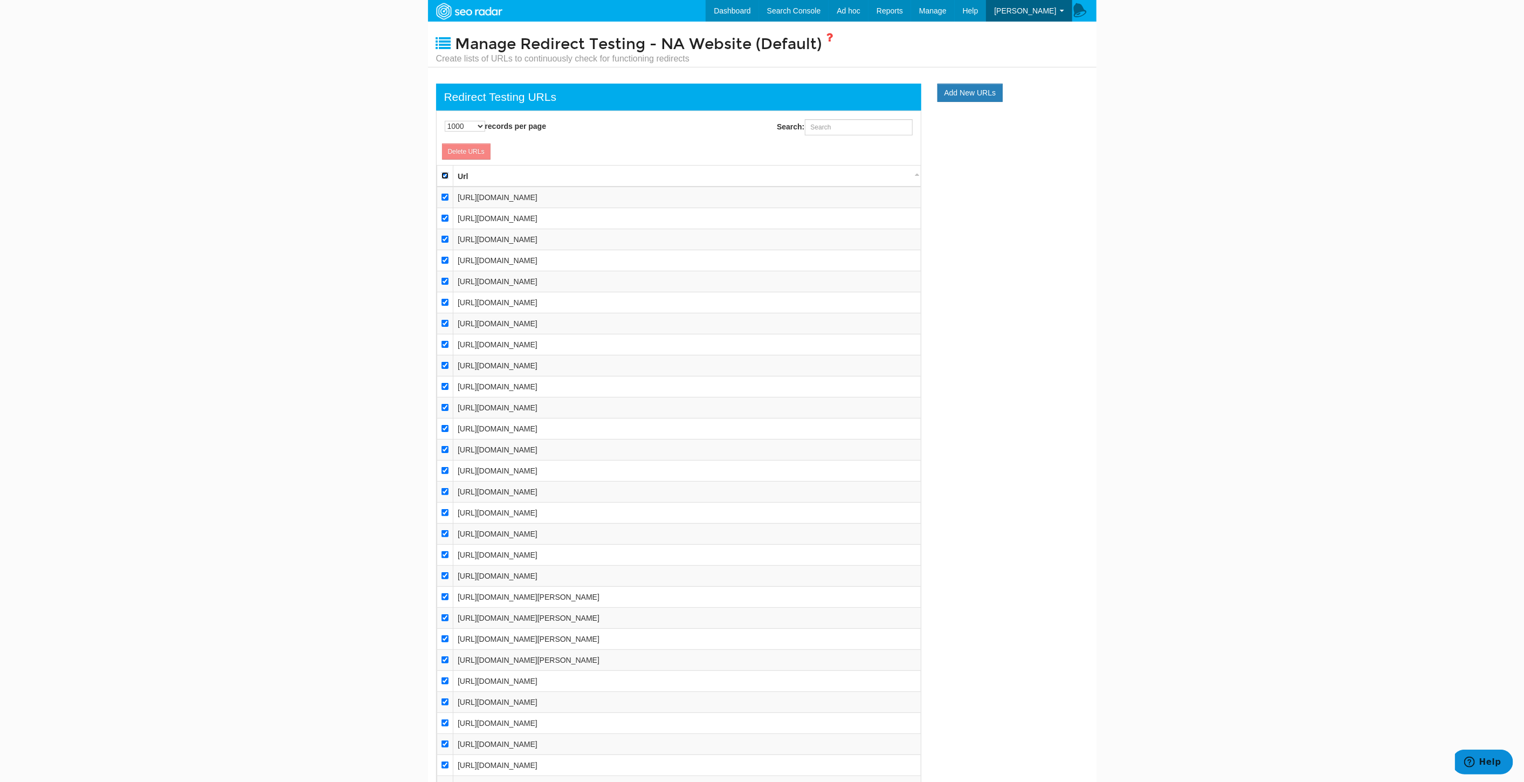
checkbox input "true"
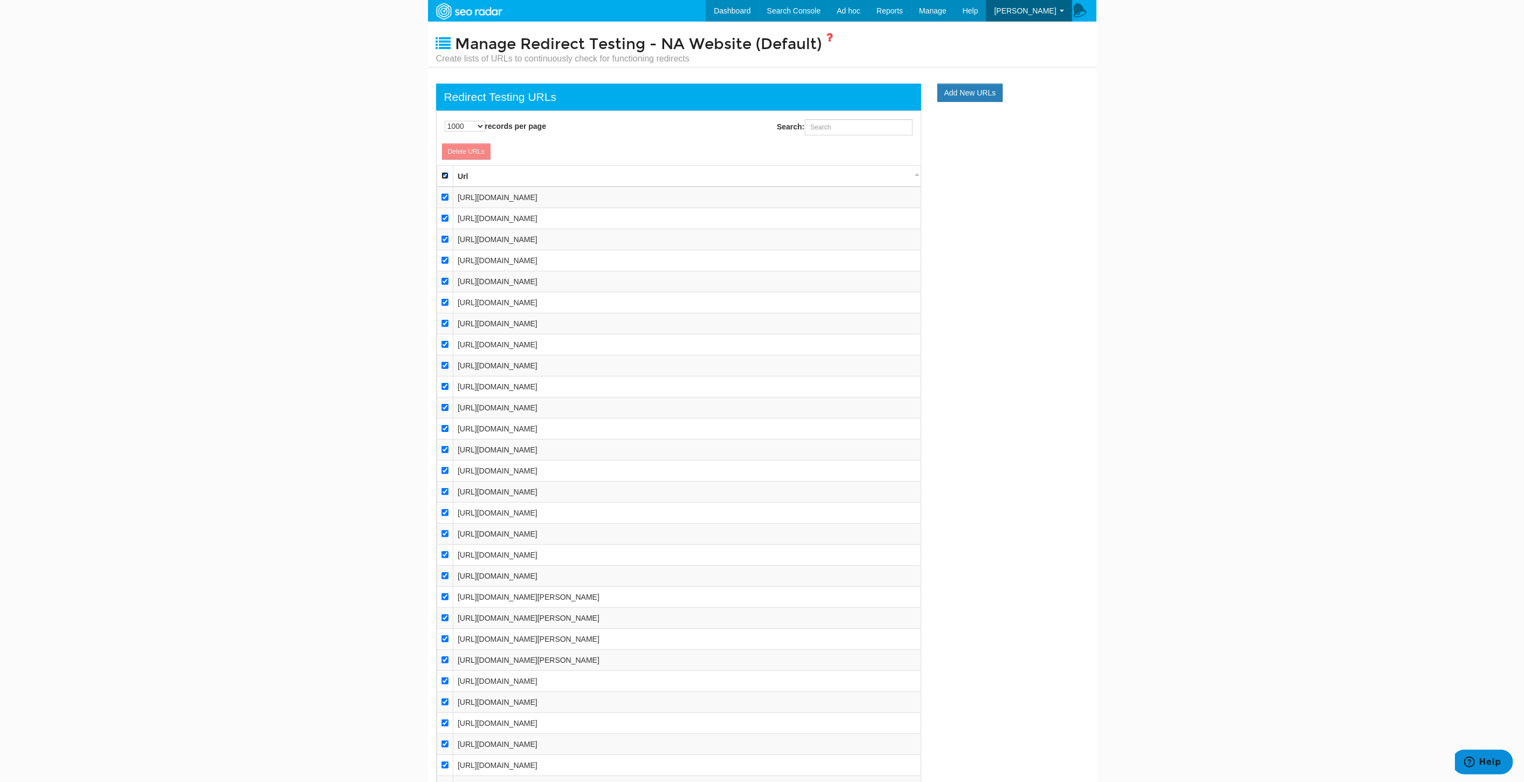
checkbox input "true"
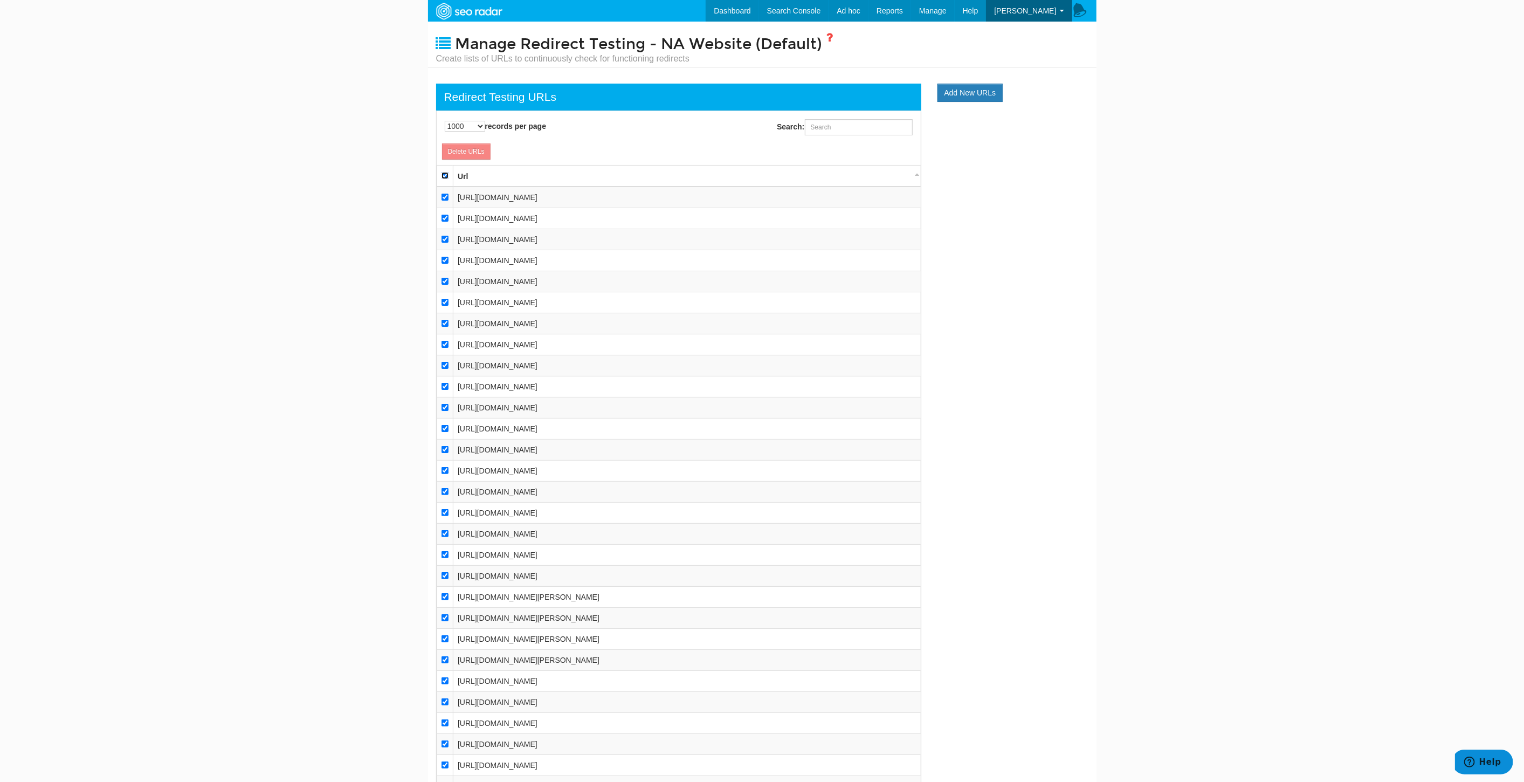
checkbox input "true"
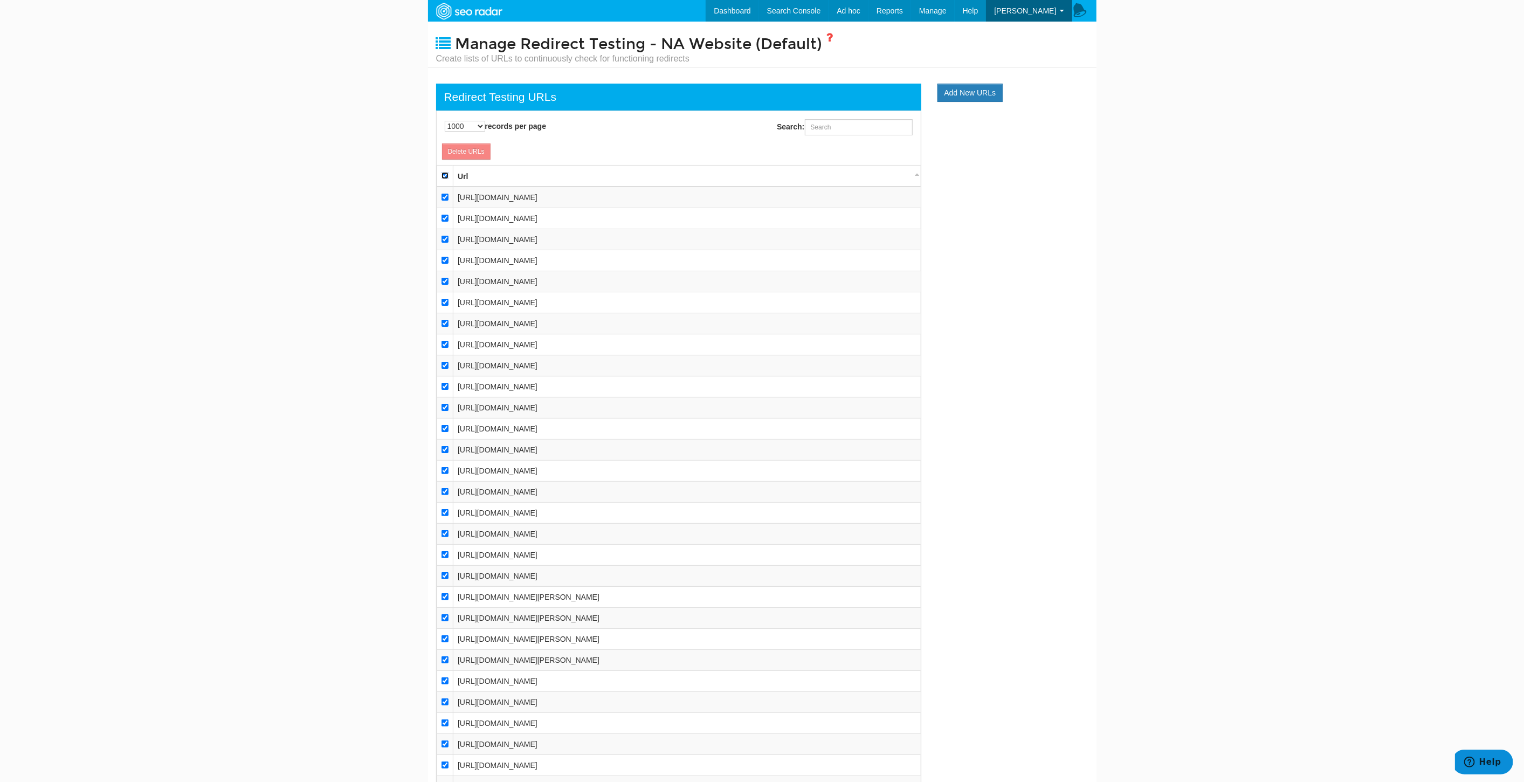
checkbox input "true"
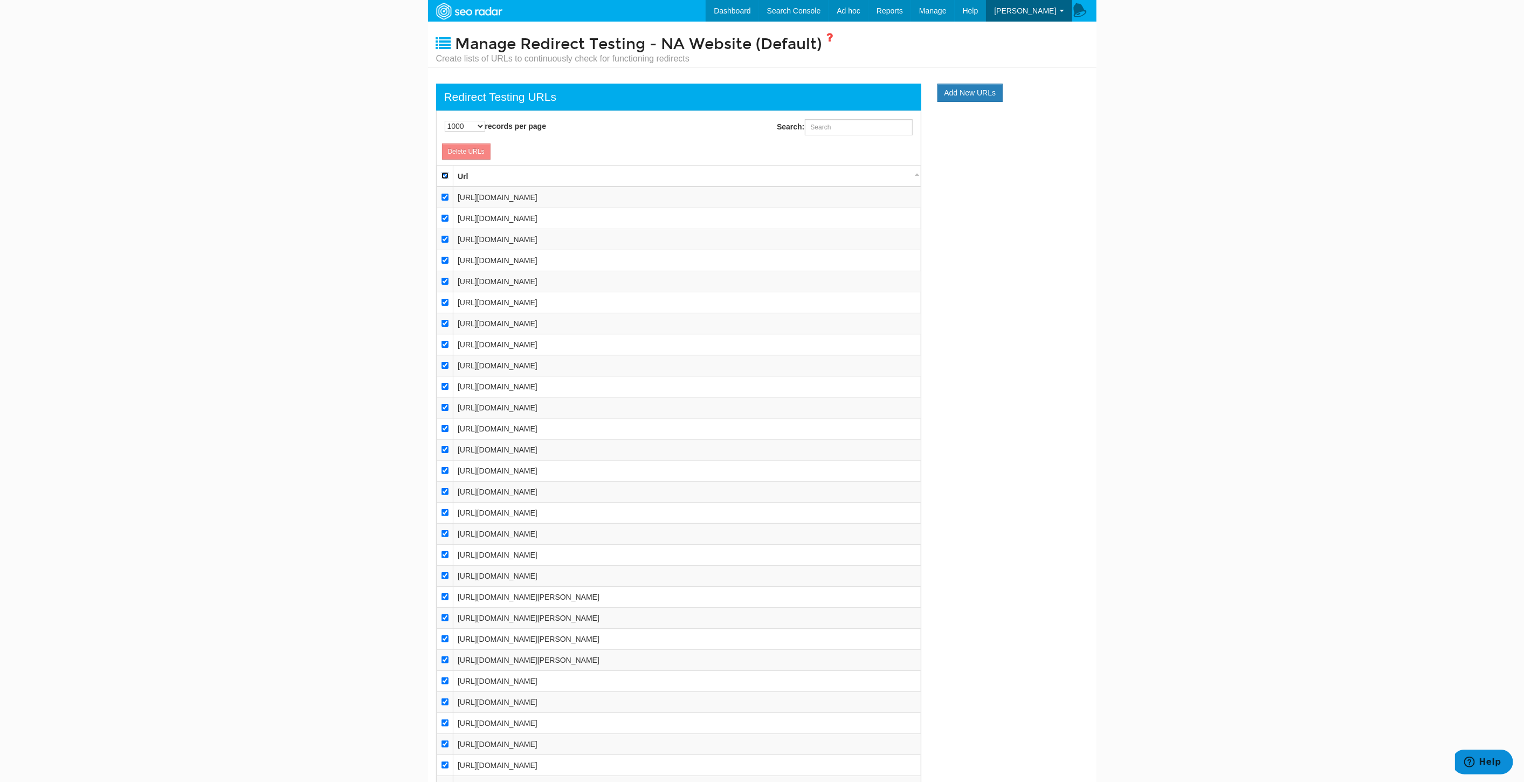
checkbox input "true"
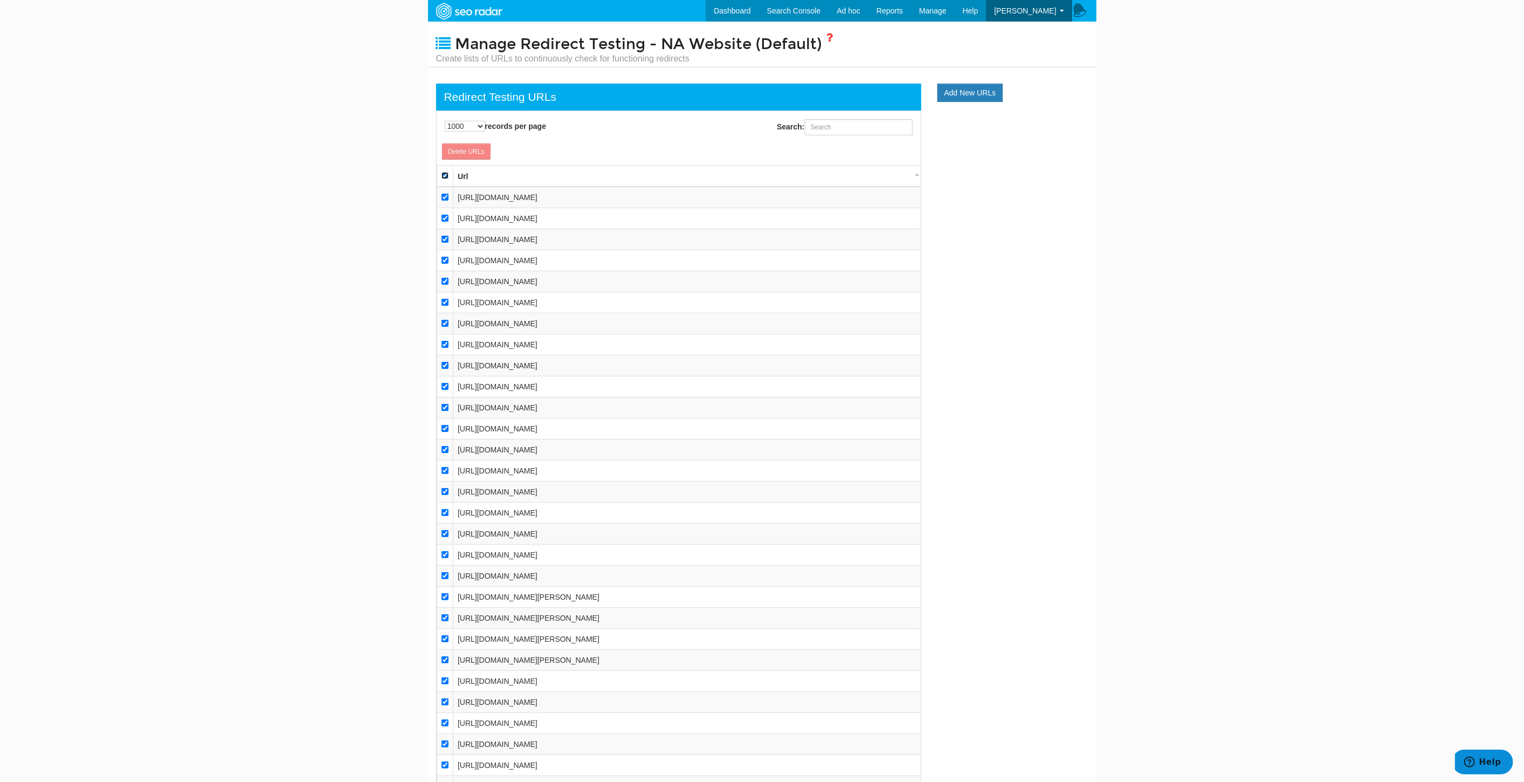
checkbox input "true"
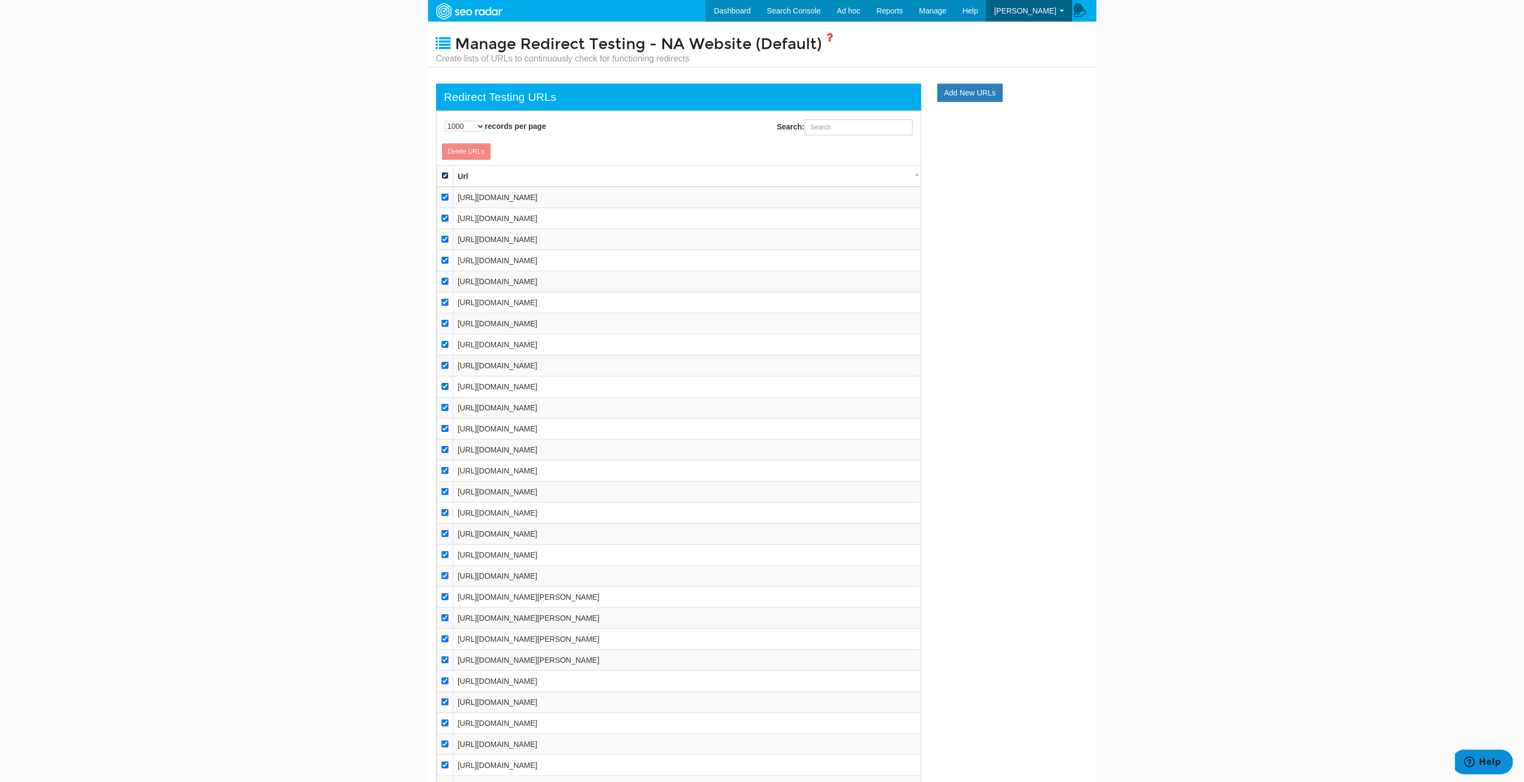
checkbox input "true"
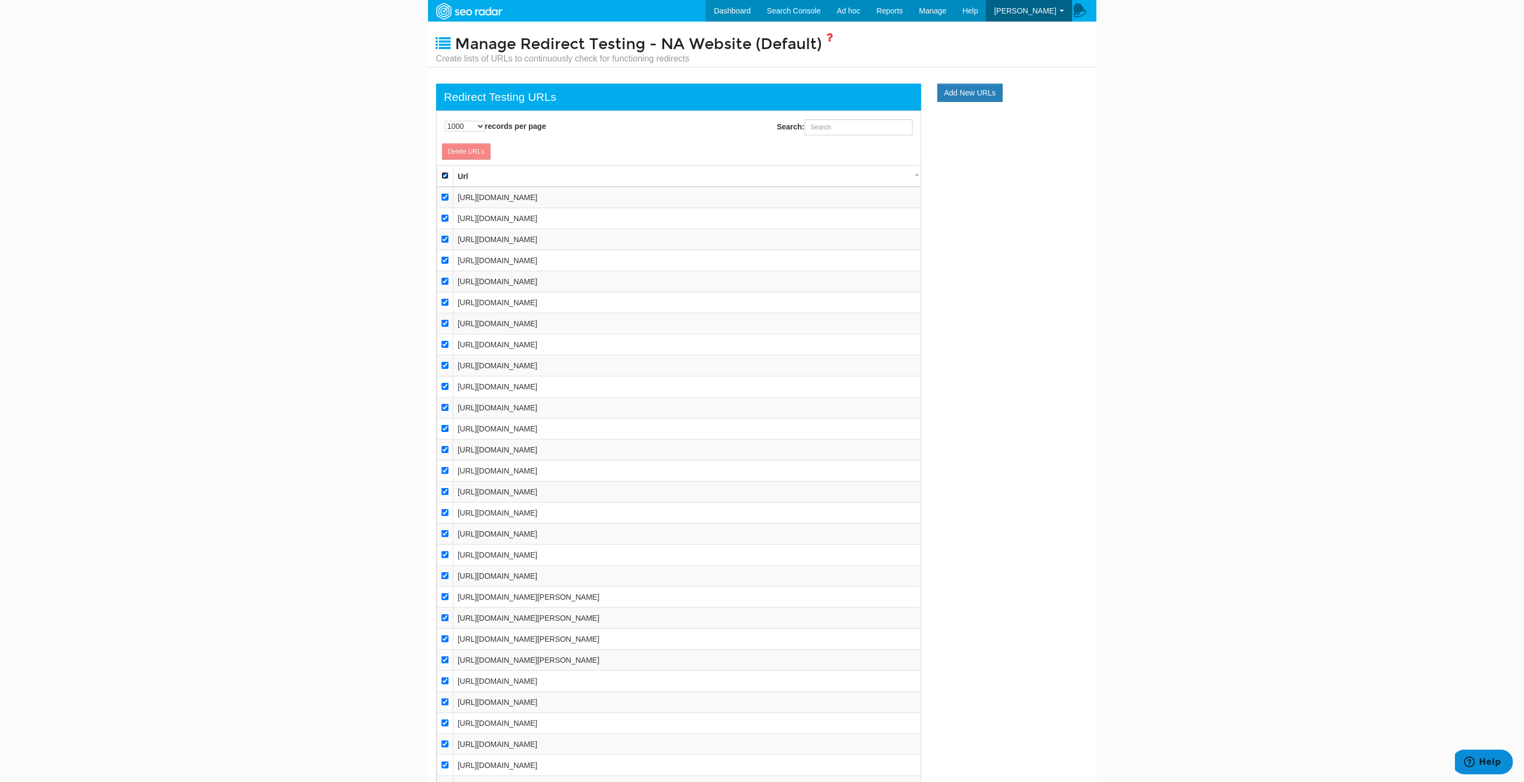
checkbox input "true"
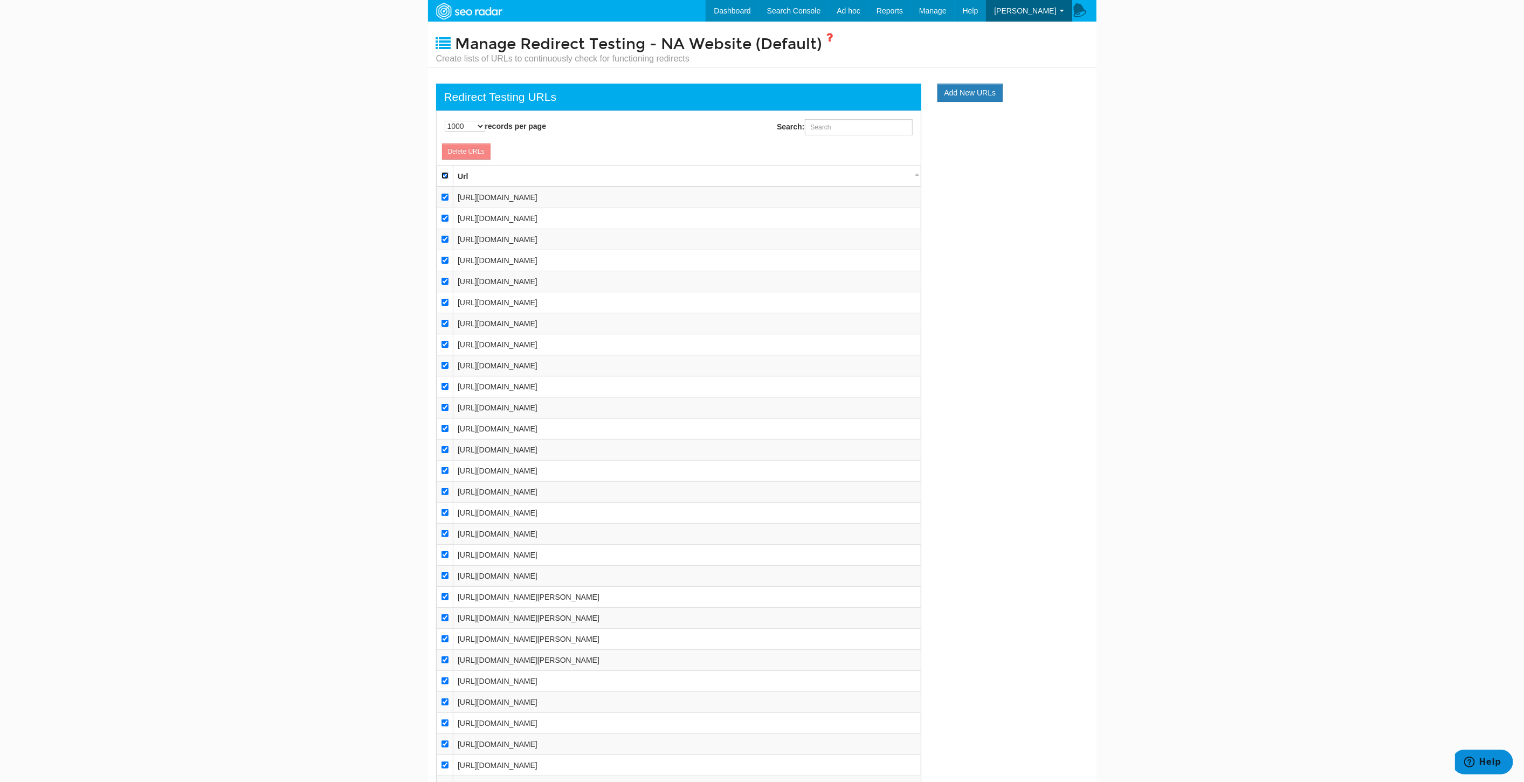
checkbox input "true"
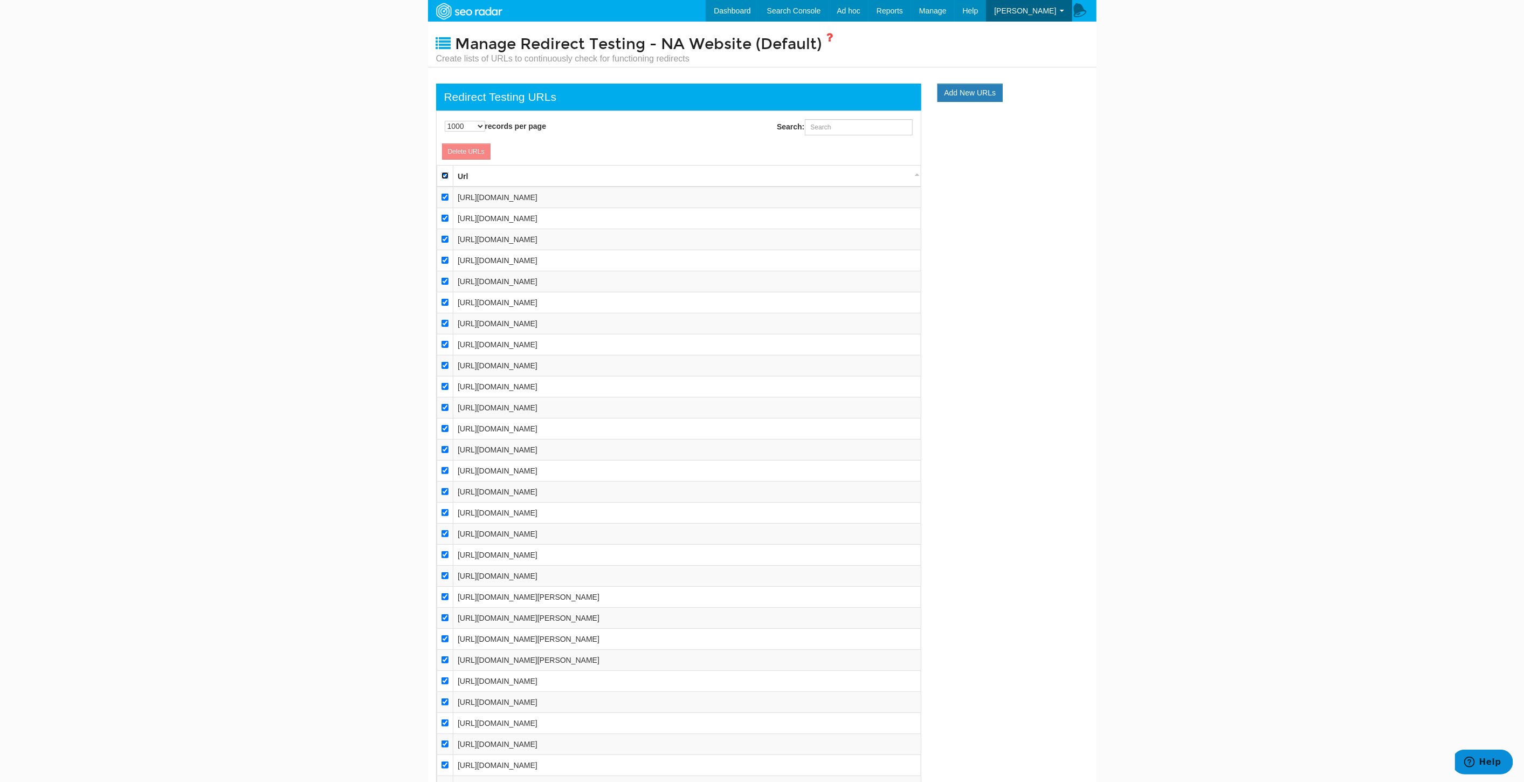
checkbox input "true"
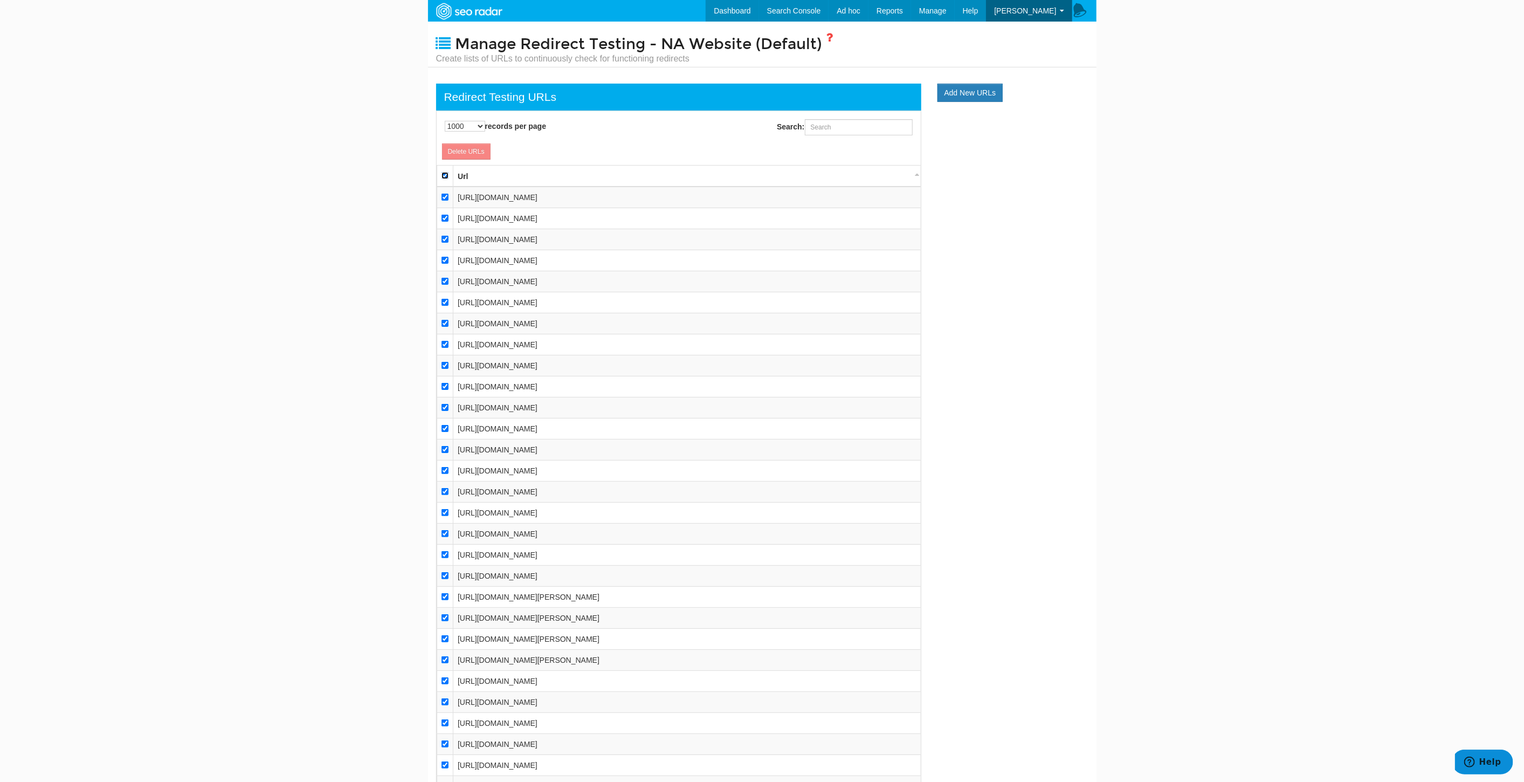
checkbox input "true"
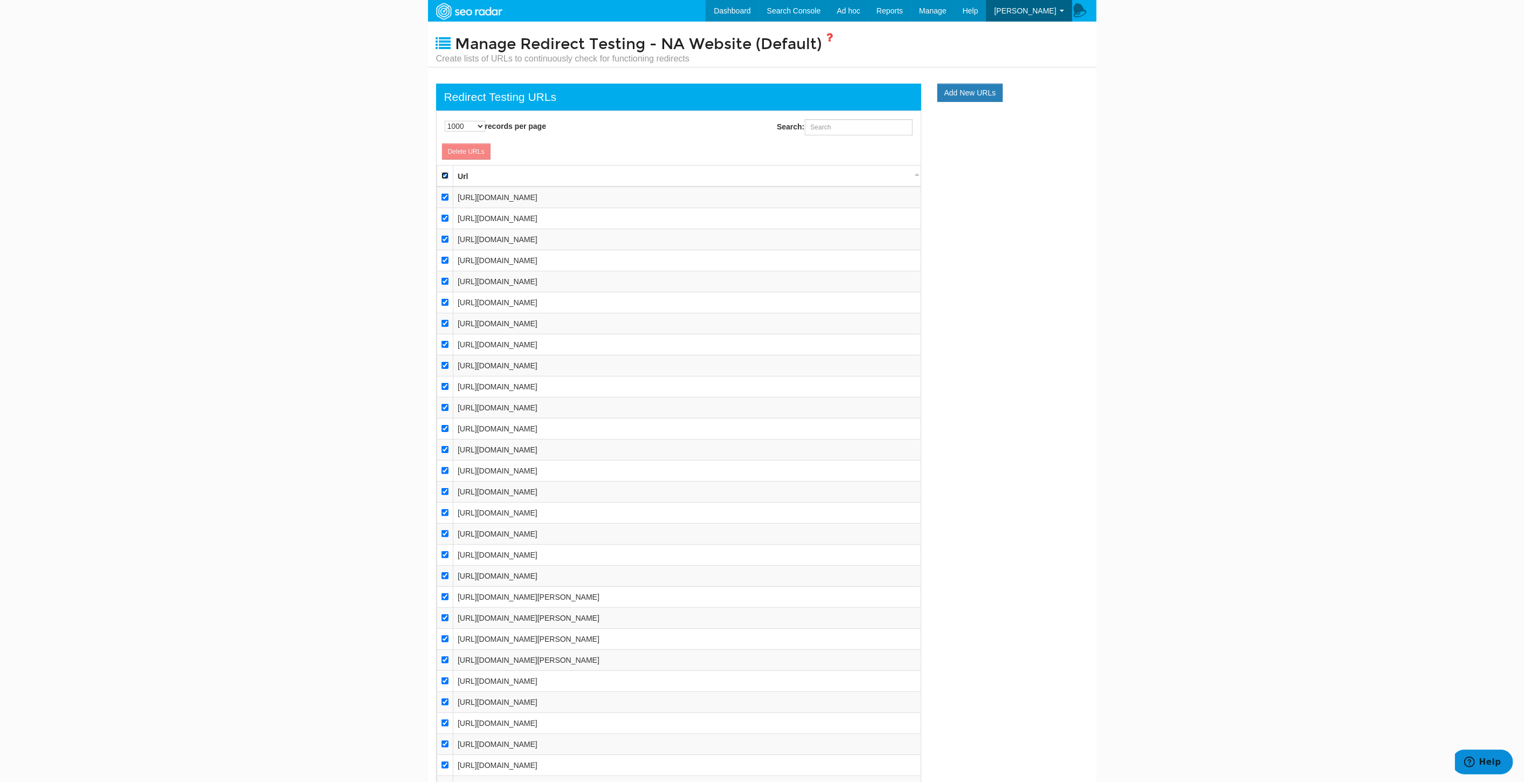
checkbox input "true"
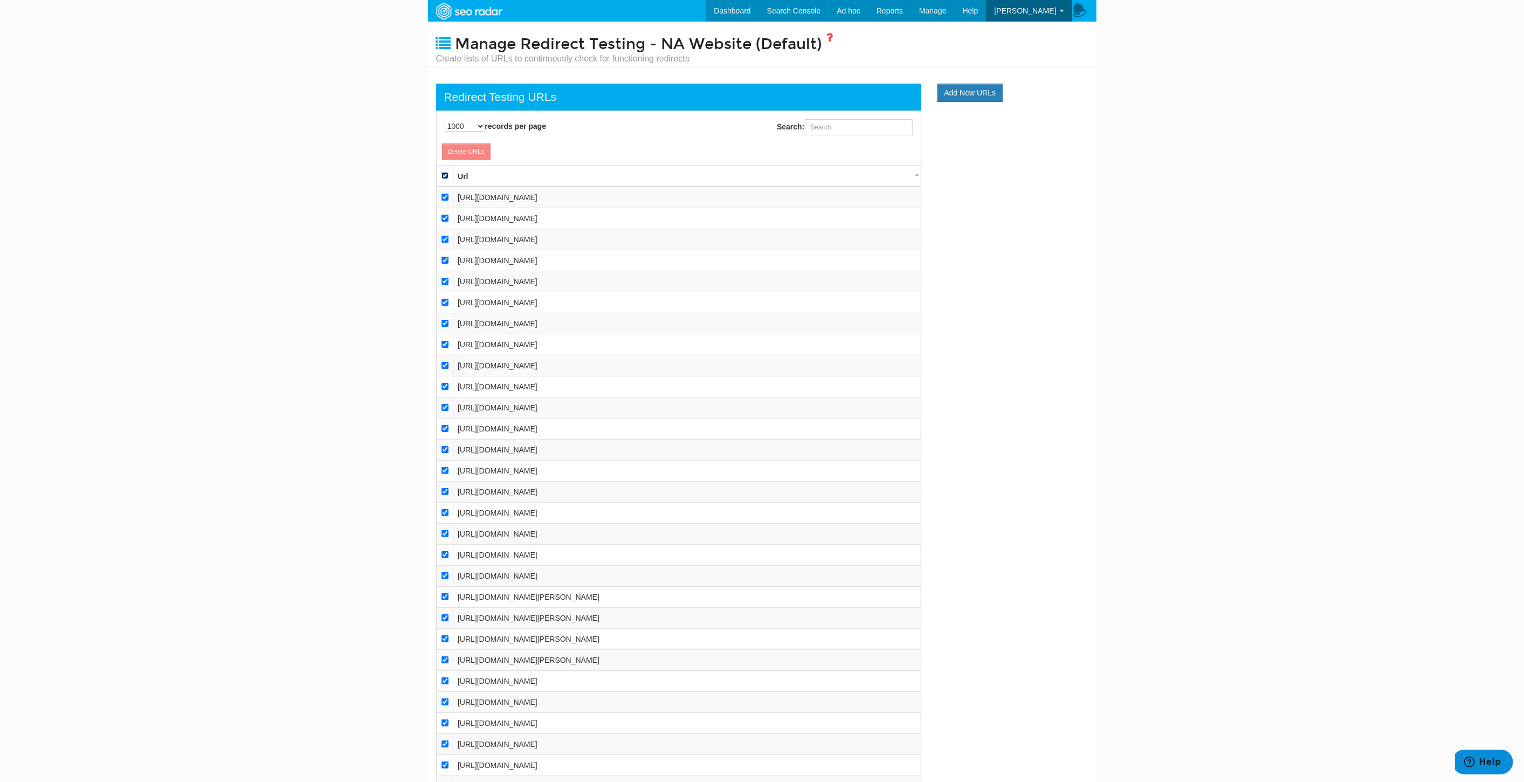
checkbox input "true"
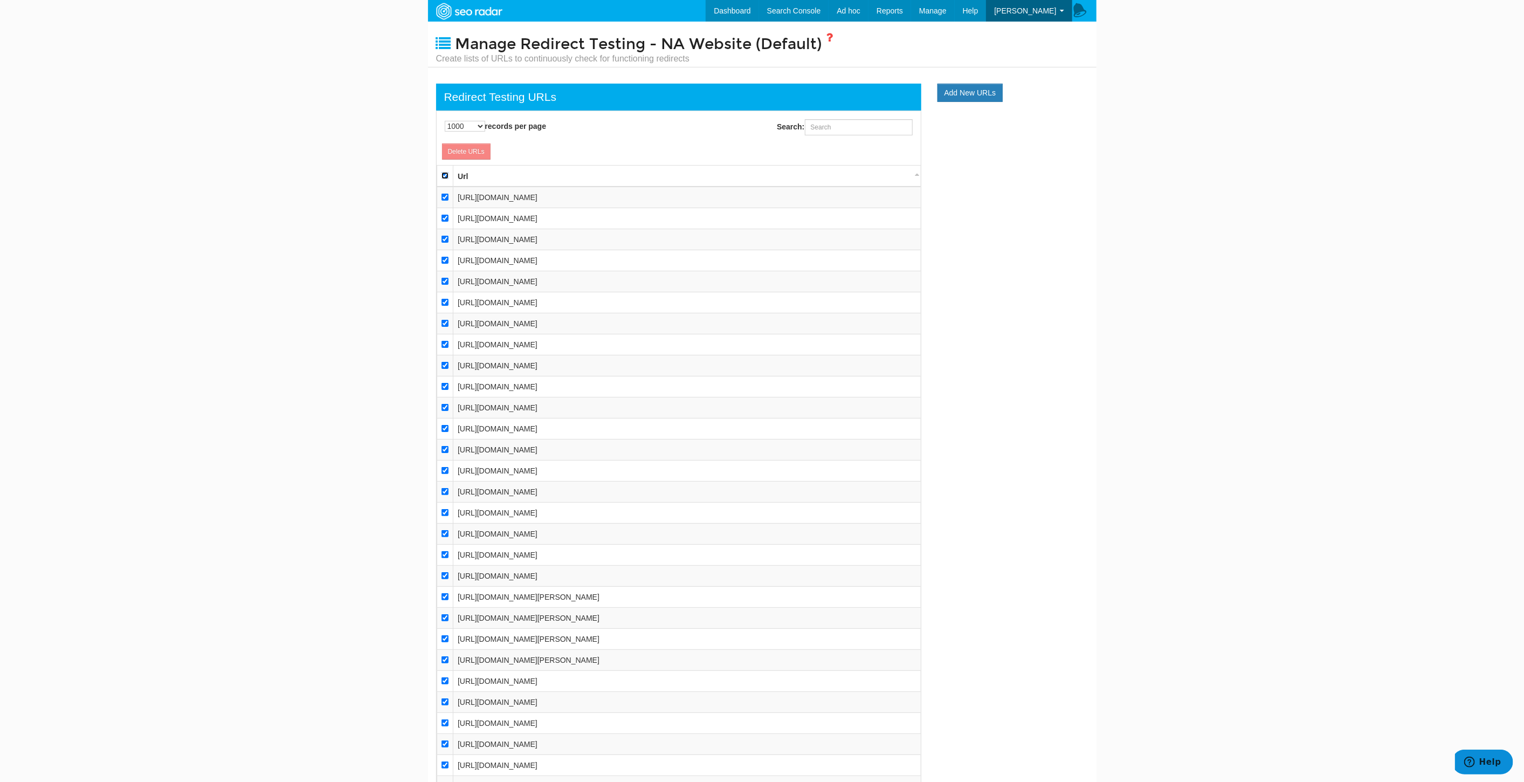
checkbox input "true"
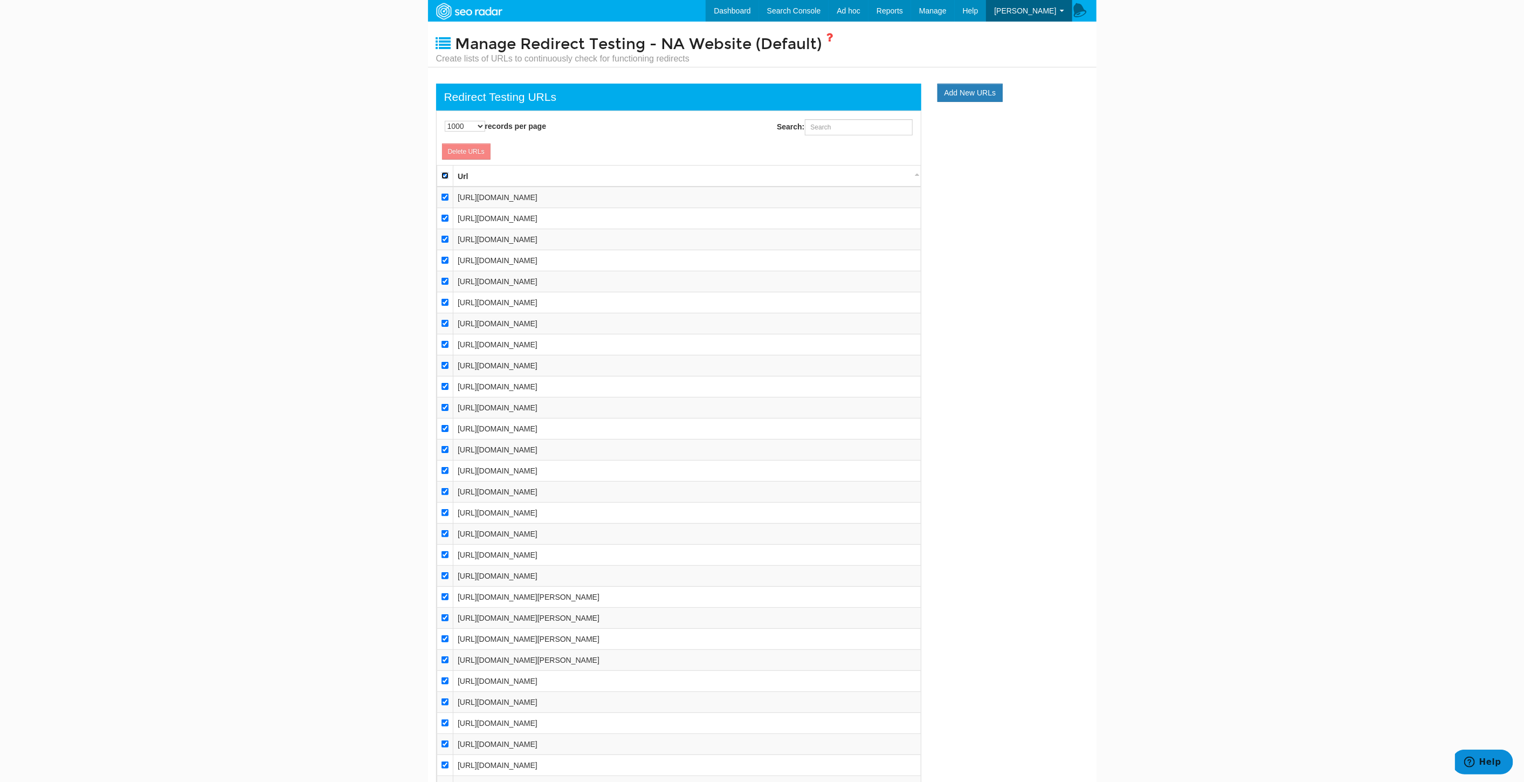
checkbox input "true"
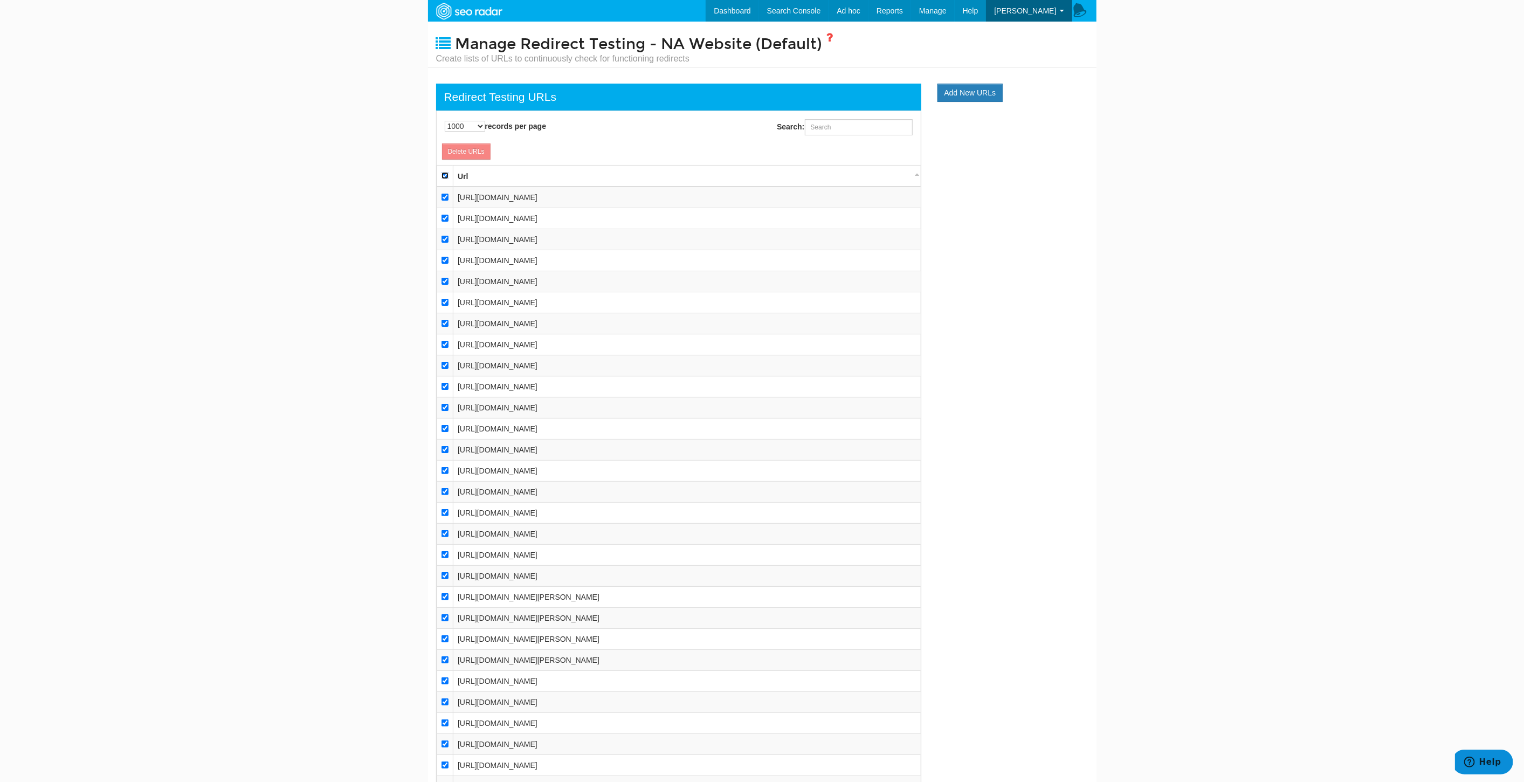
checkbox input "true"
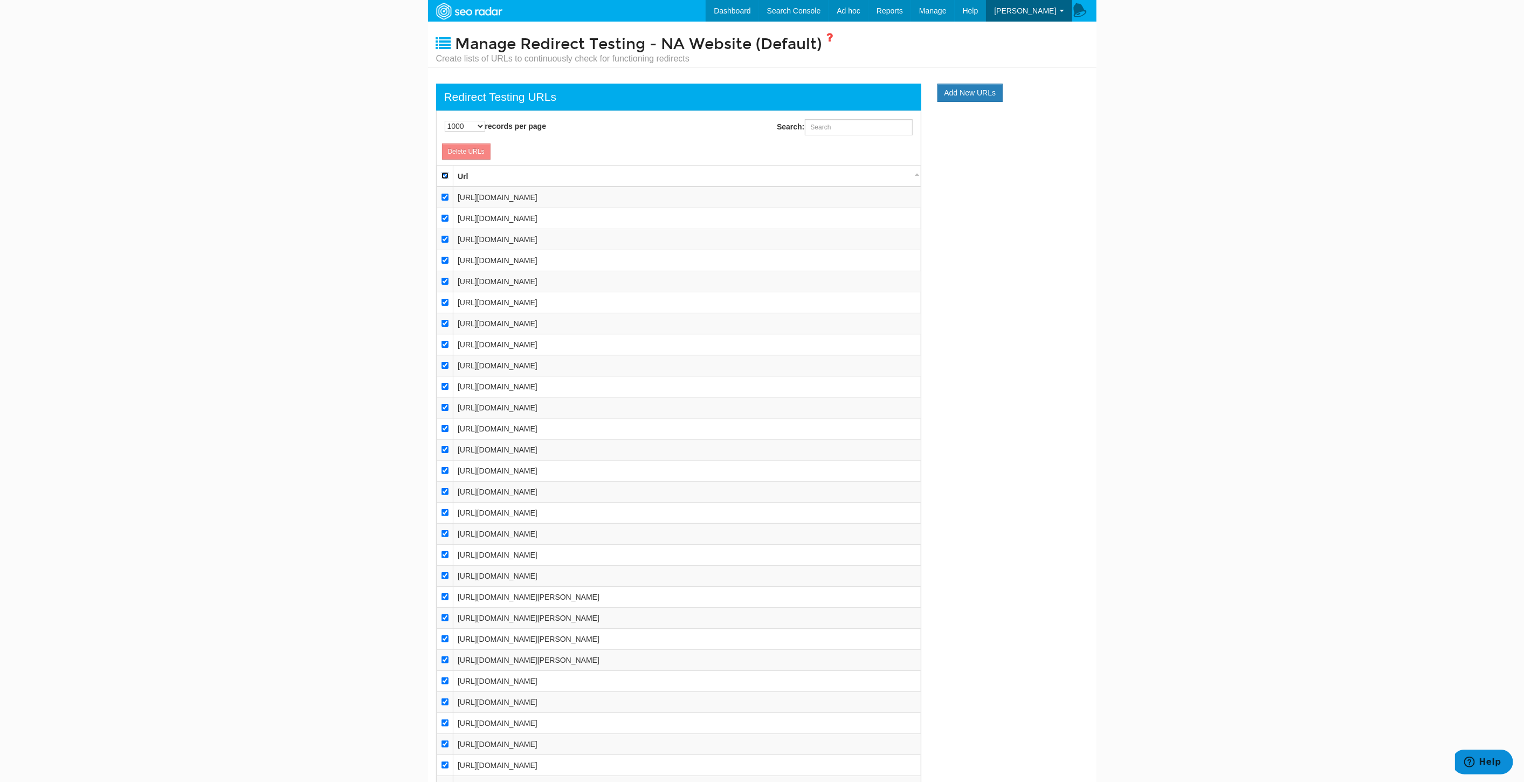
checkbox input "true"
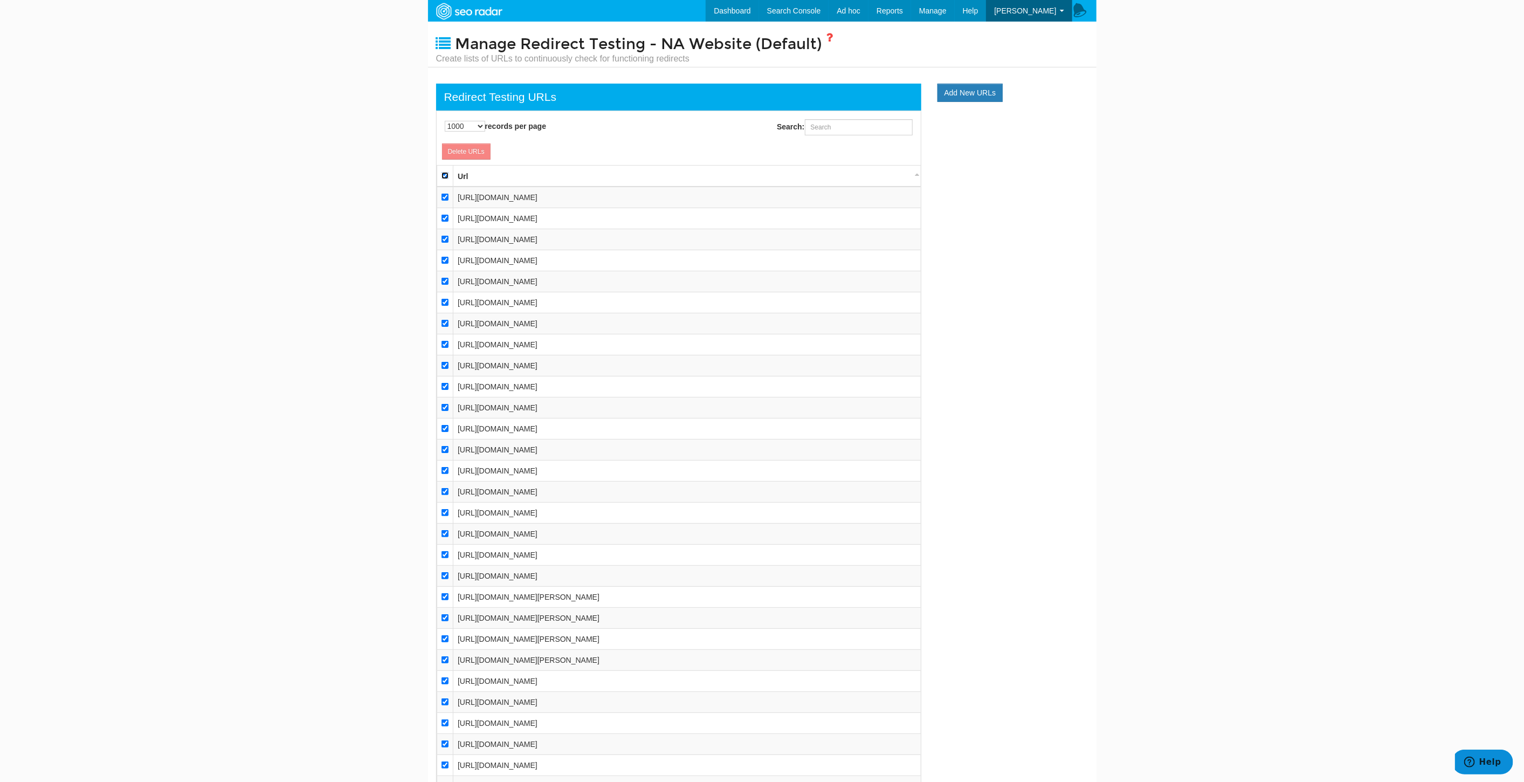
checkbox input "true"
click at [445, 197] on input "checkbox" at bounding box center [444, 197] width 7 height 7
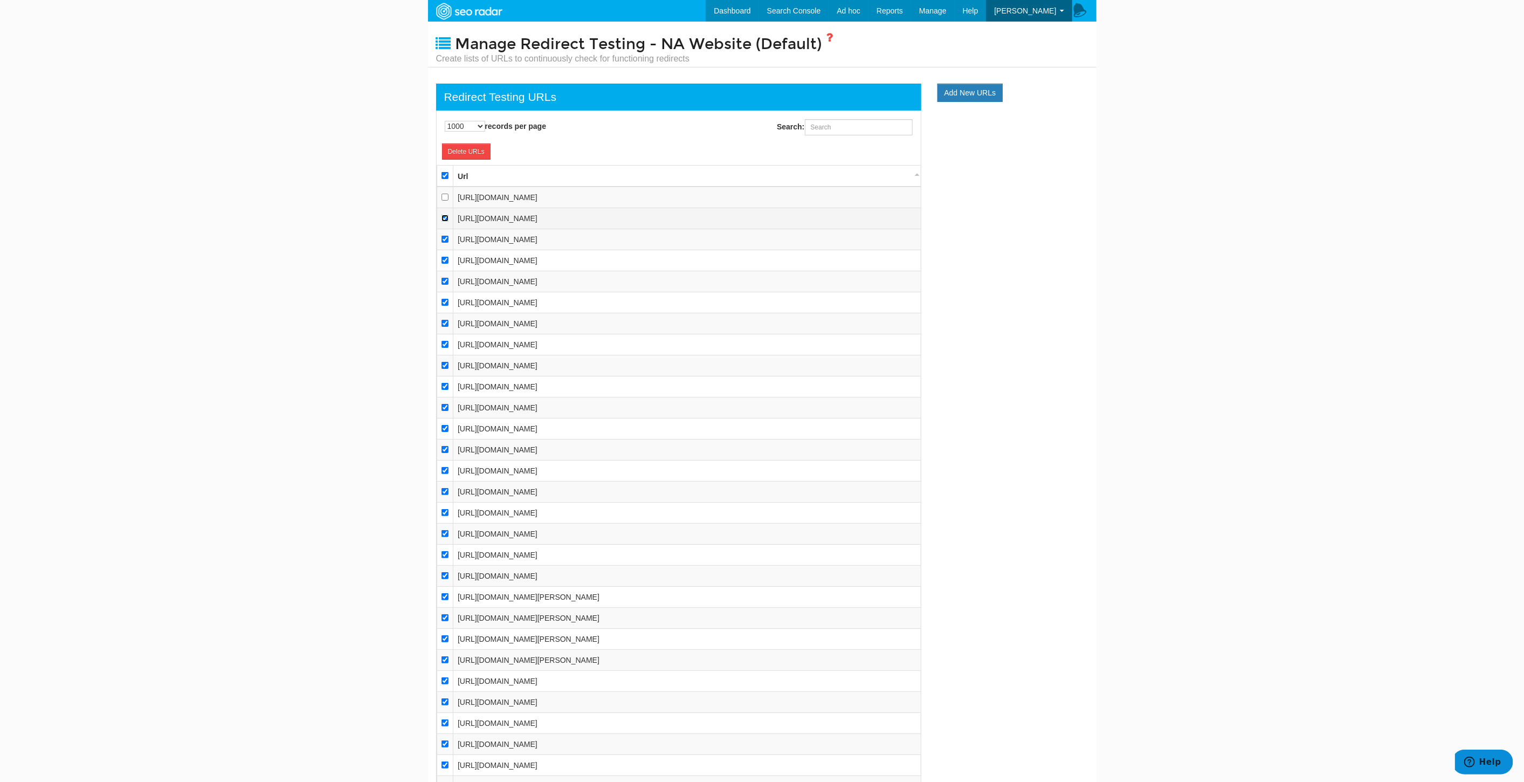
click at [441, 219] on input "checkbox" at bounding box center [444, 218] width 7 height 7
click at [441, 238] on input "checkbox" at bounding box center [444, 239] width 7 height 7
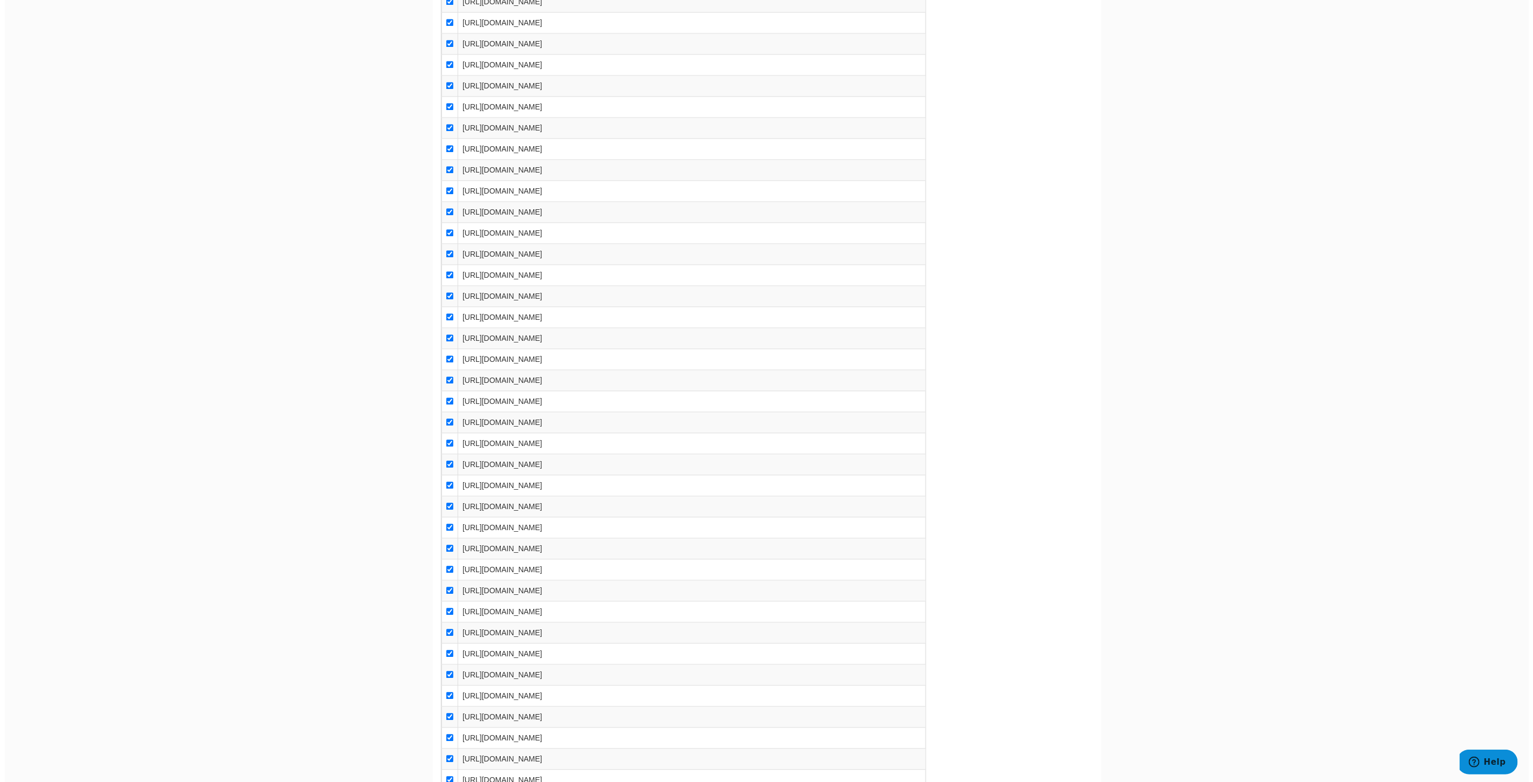
scroll to position [0, 0]
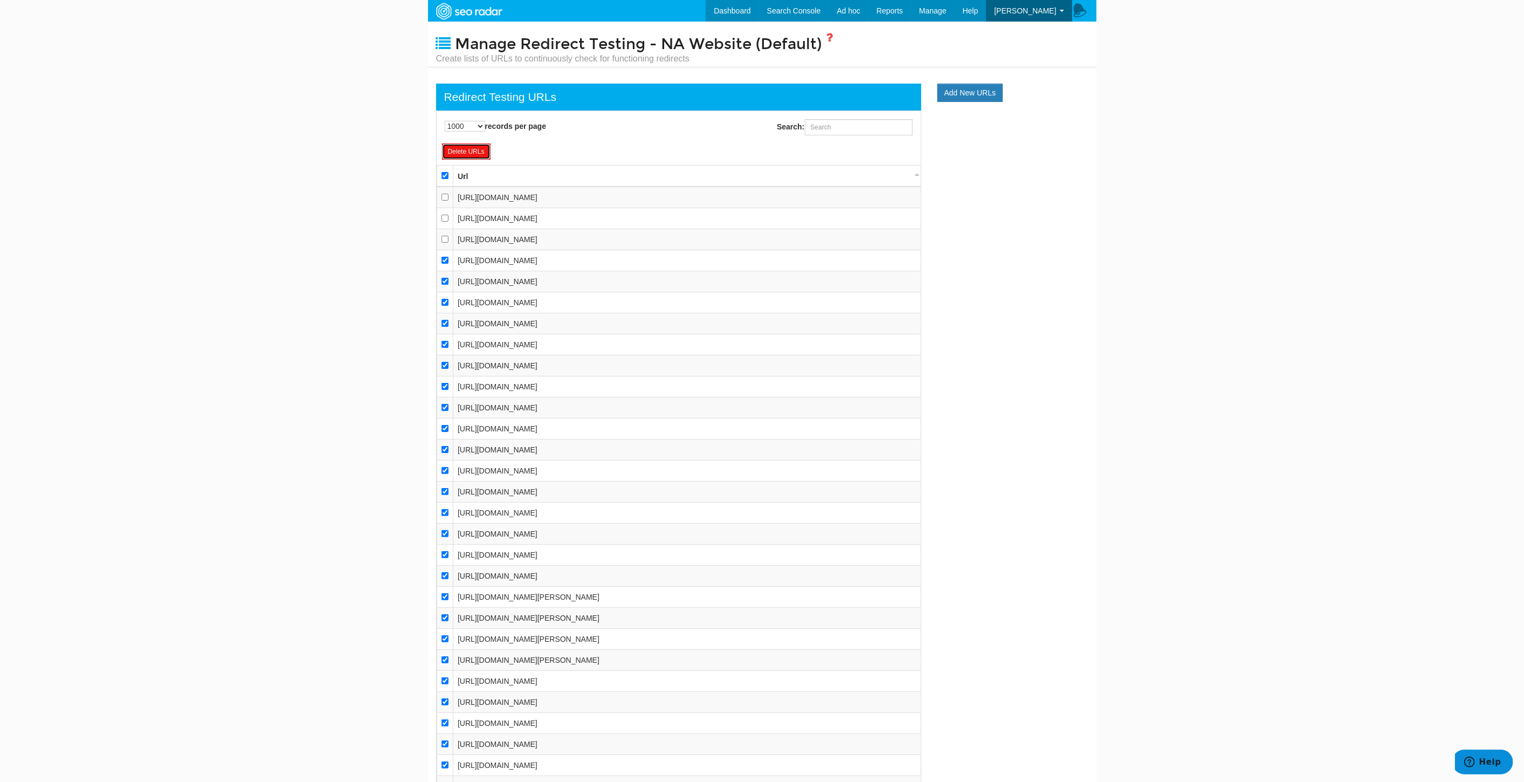
click at [451, 147] on link "Delete URLs" at bounding box center [466, 151] width 49 height 16
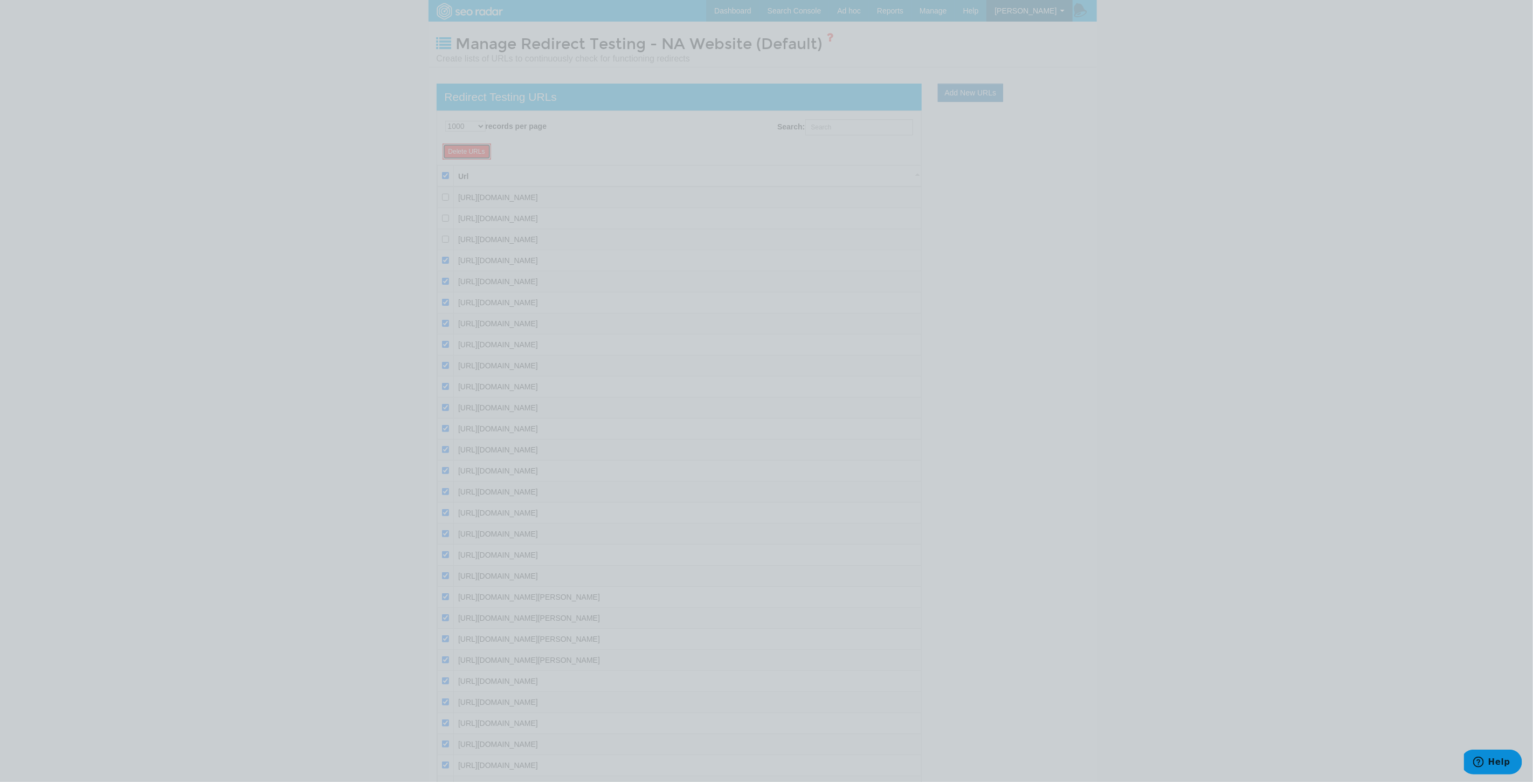
scroll to position [11, 0]
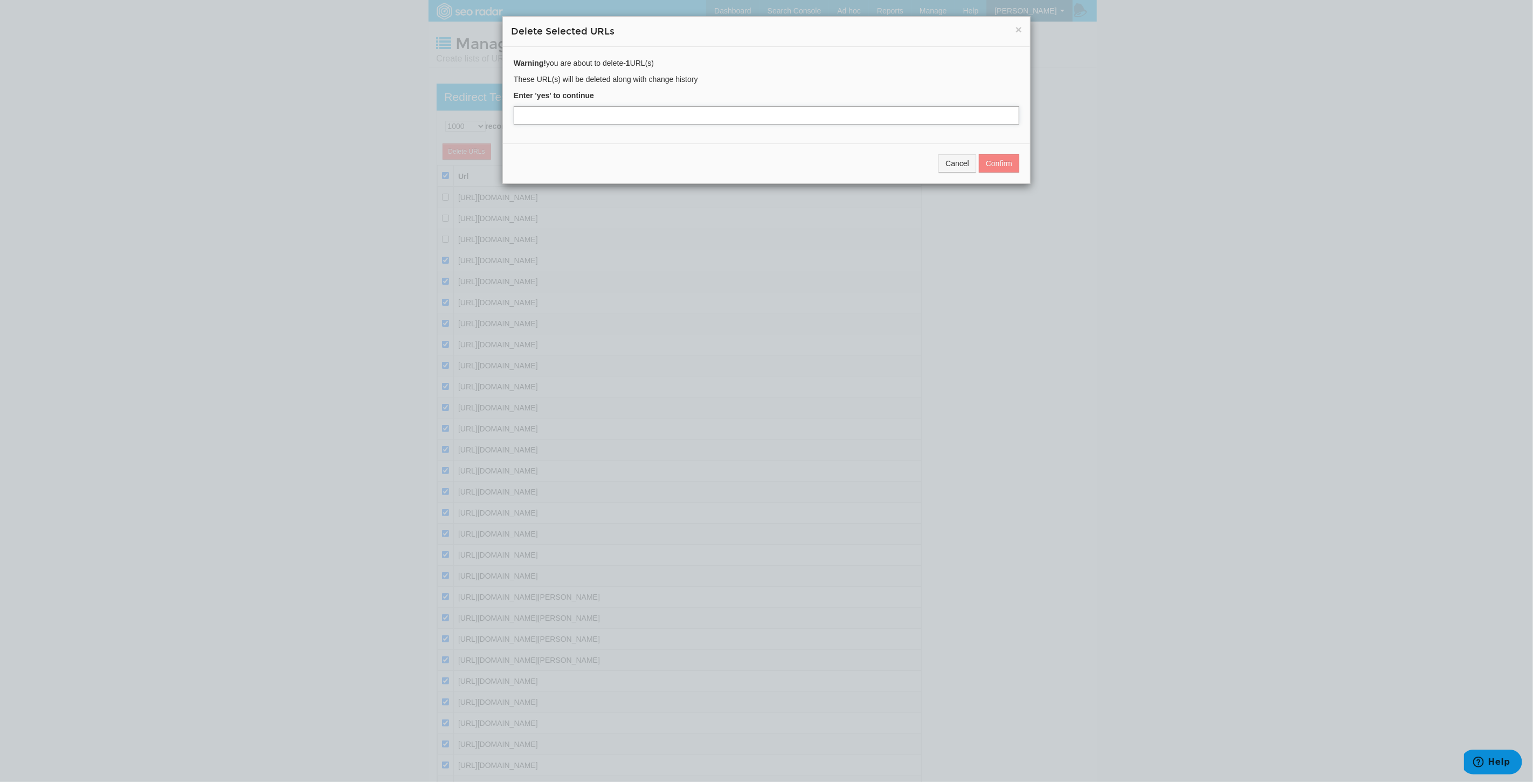
click at [788, 122] on input "text" at bounding box center [767, 115] width 506 height 18
click at [996, 162] on button "Confirm" at bounding box center [999, 163] width 40 height 18
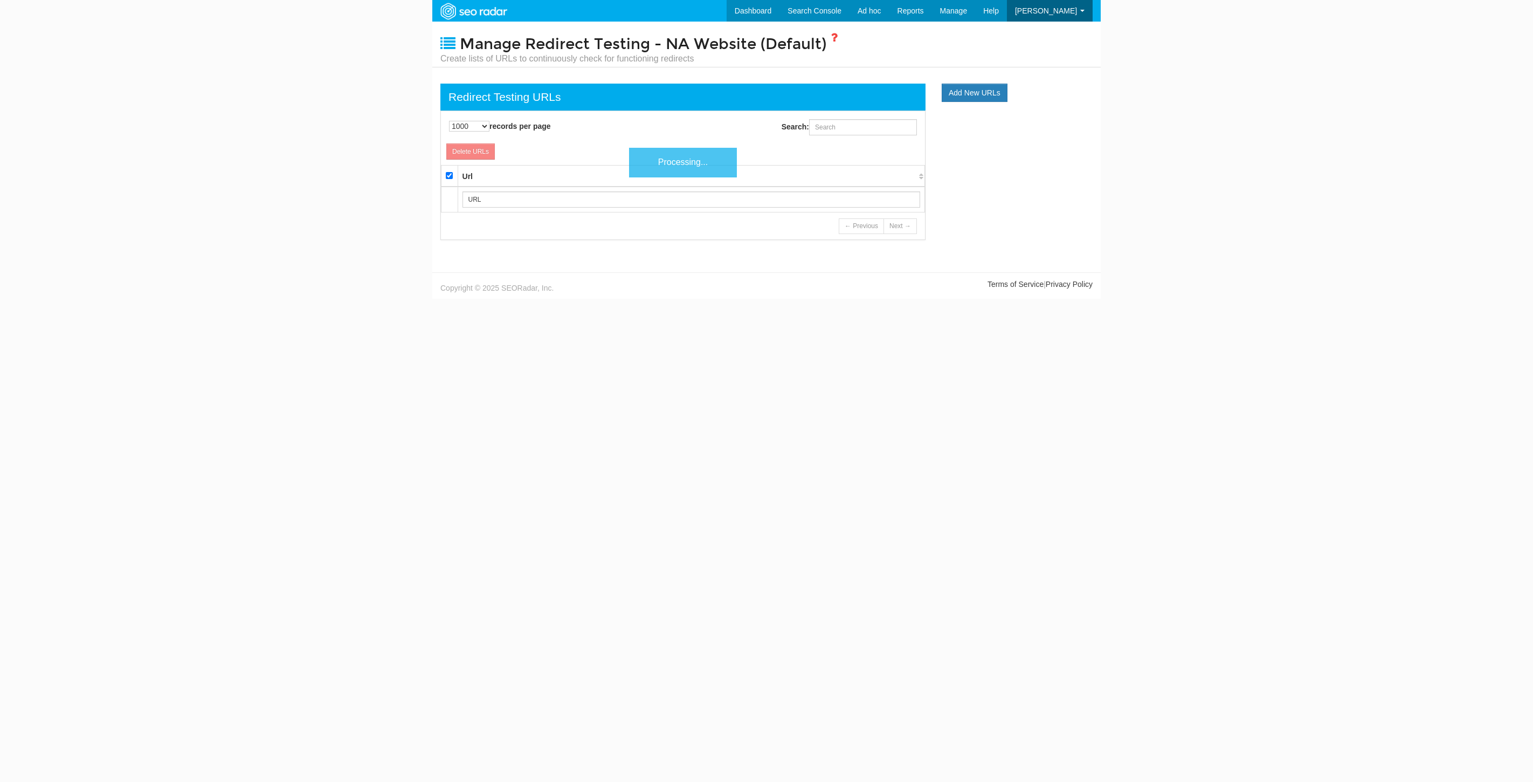
select select "1000"
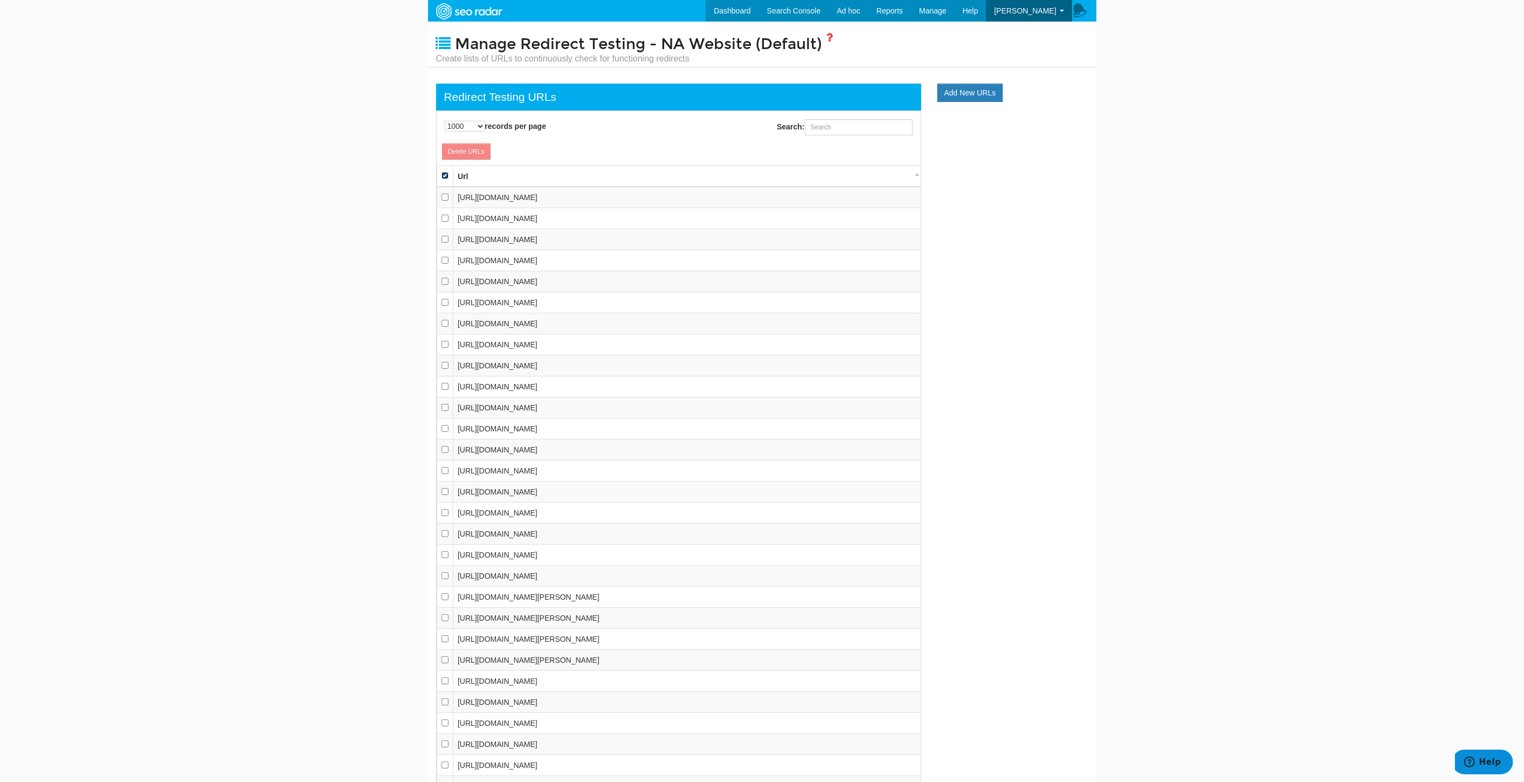
click at [444, 175] on input "checkbox" at bounding box center [444, 175] width 7 height 7
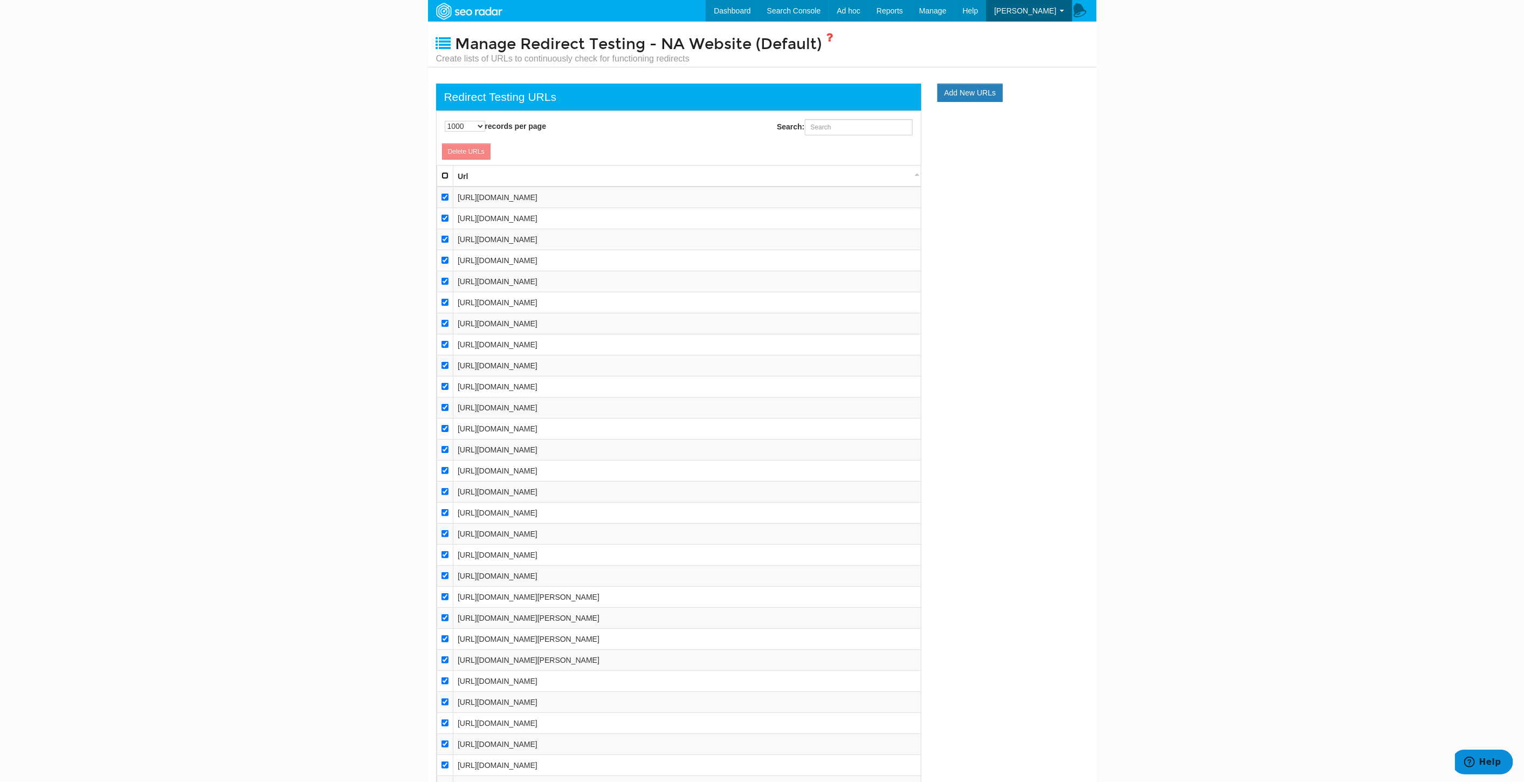
checkbox input "true"
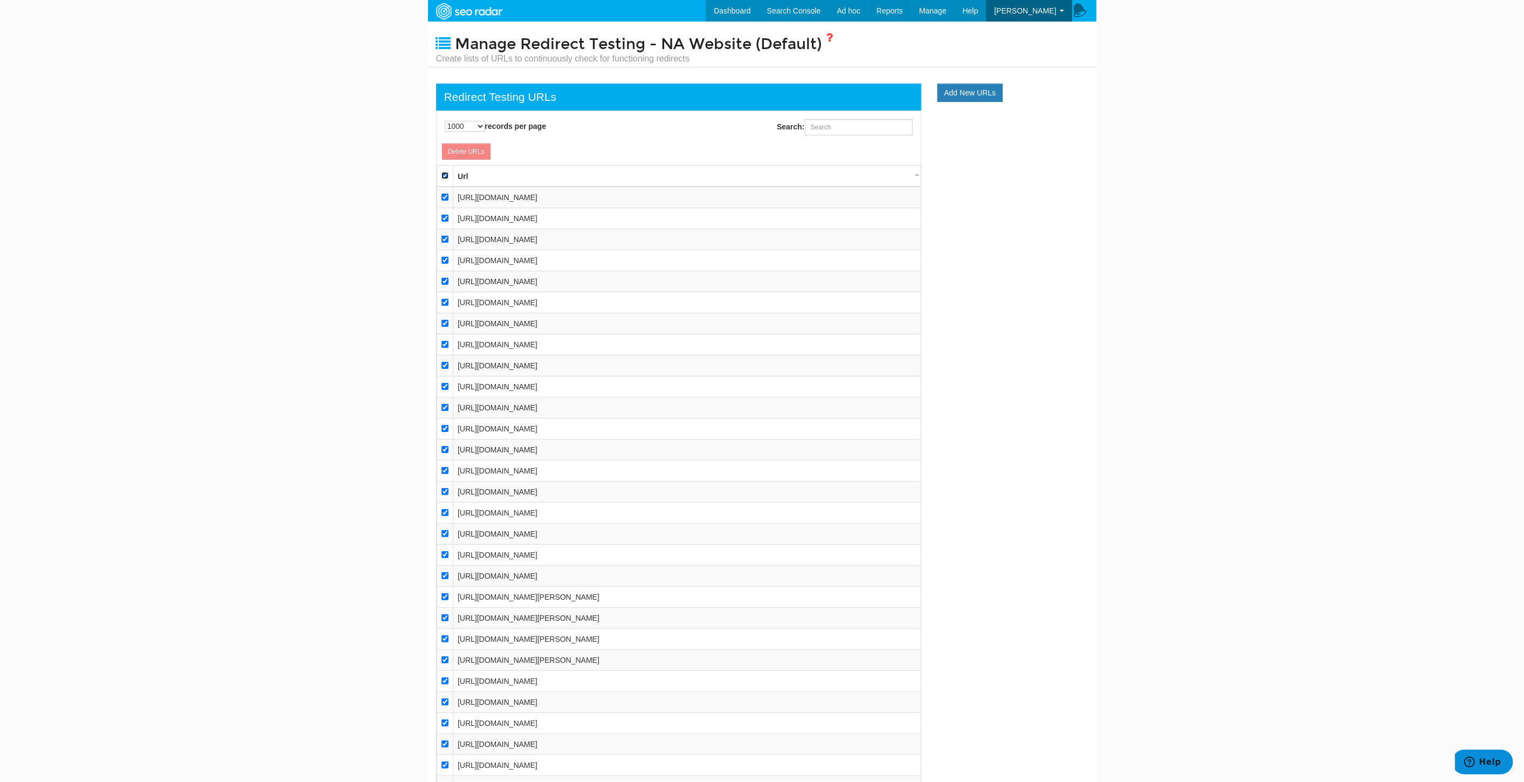
checkbox input "true"
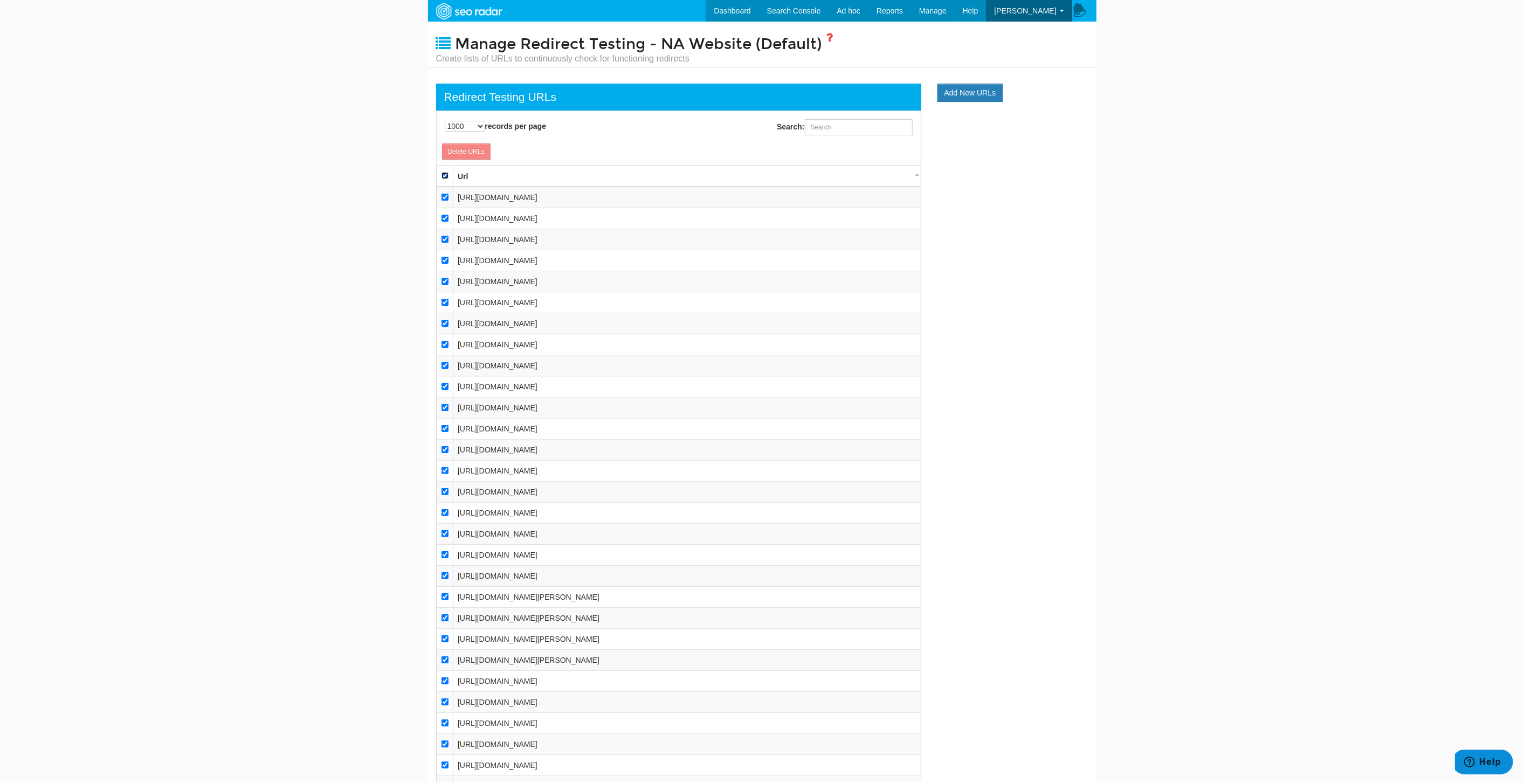
checkbox input "true"
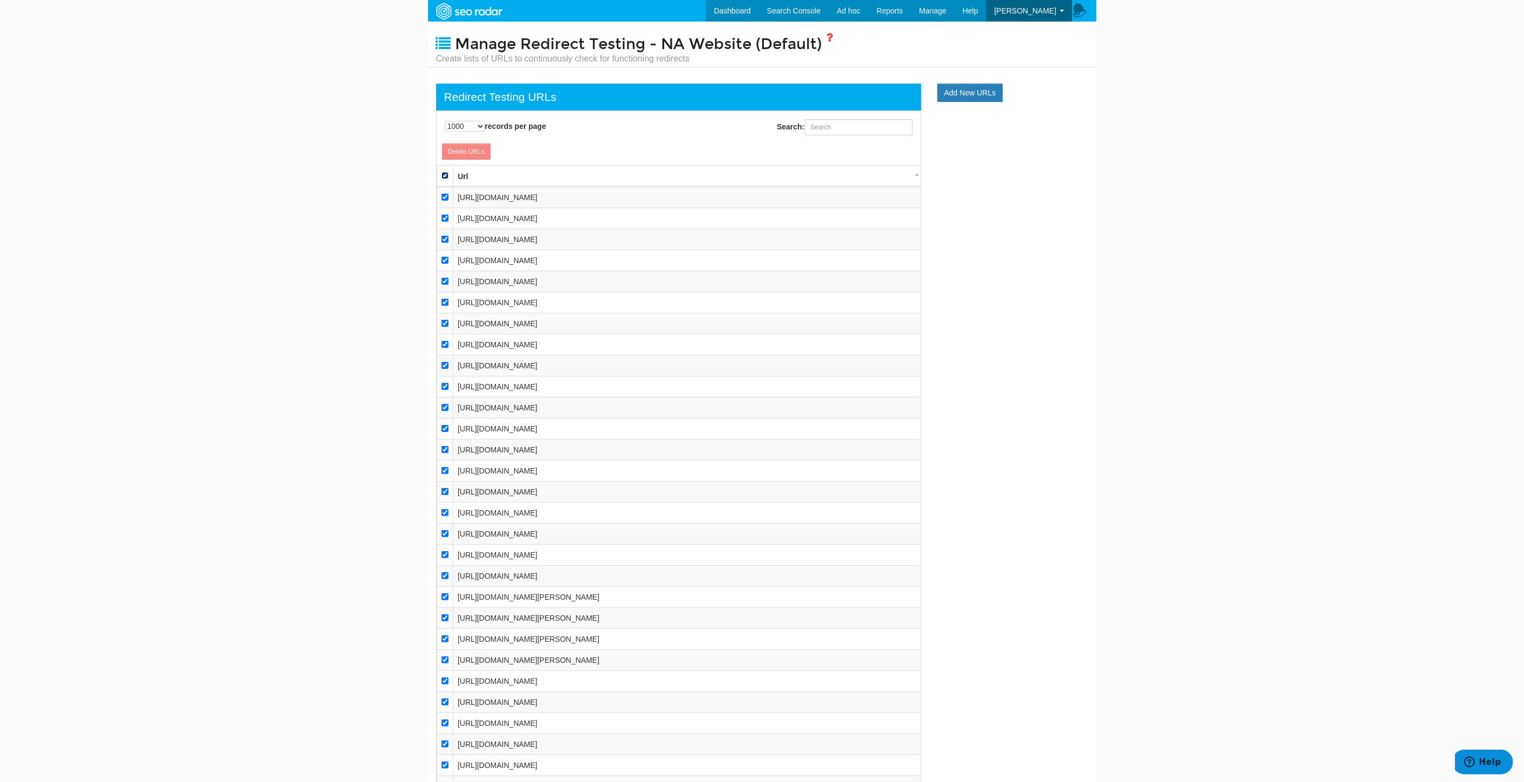
checkbox input "true"
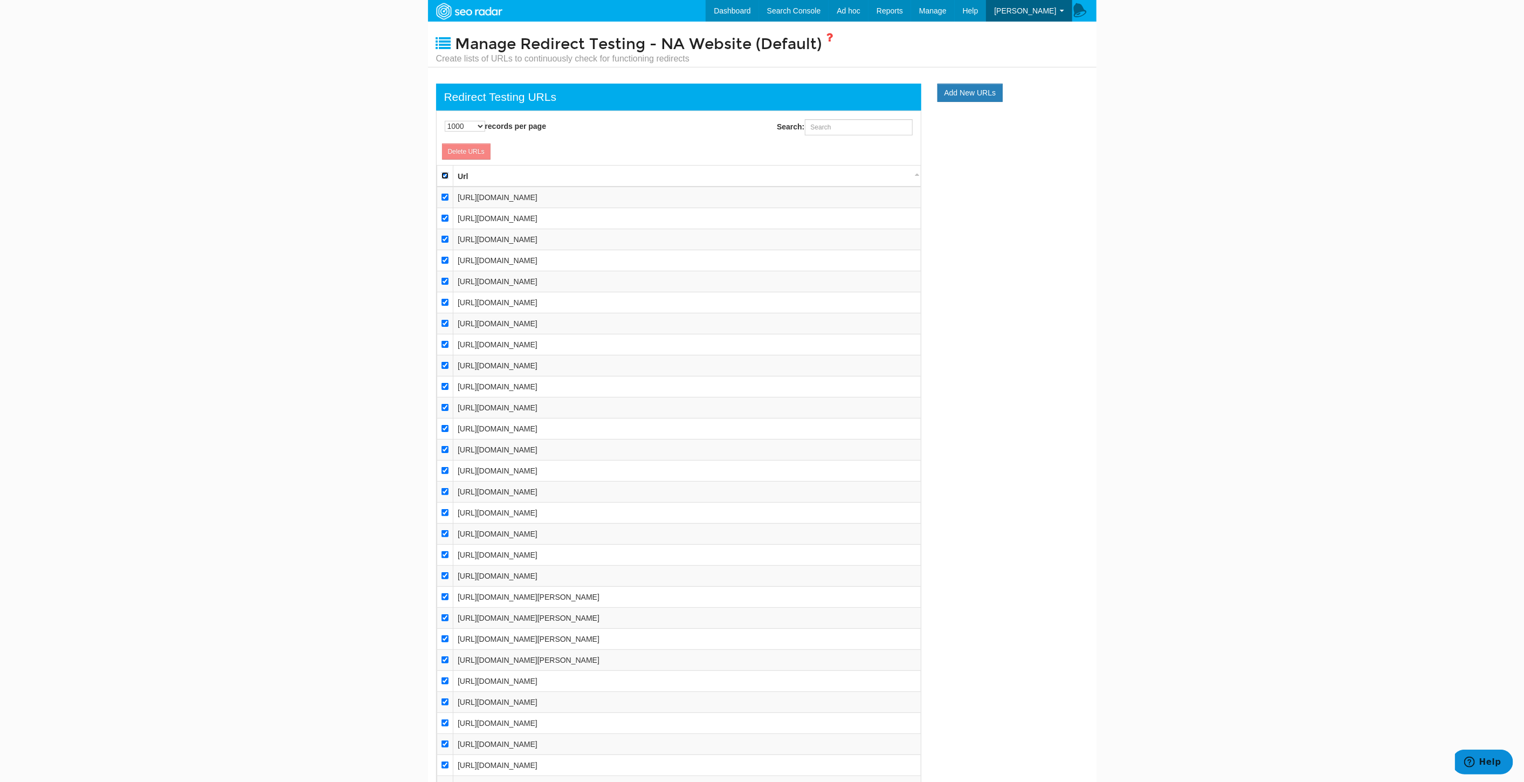
checkbox input "true"
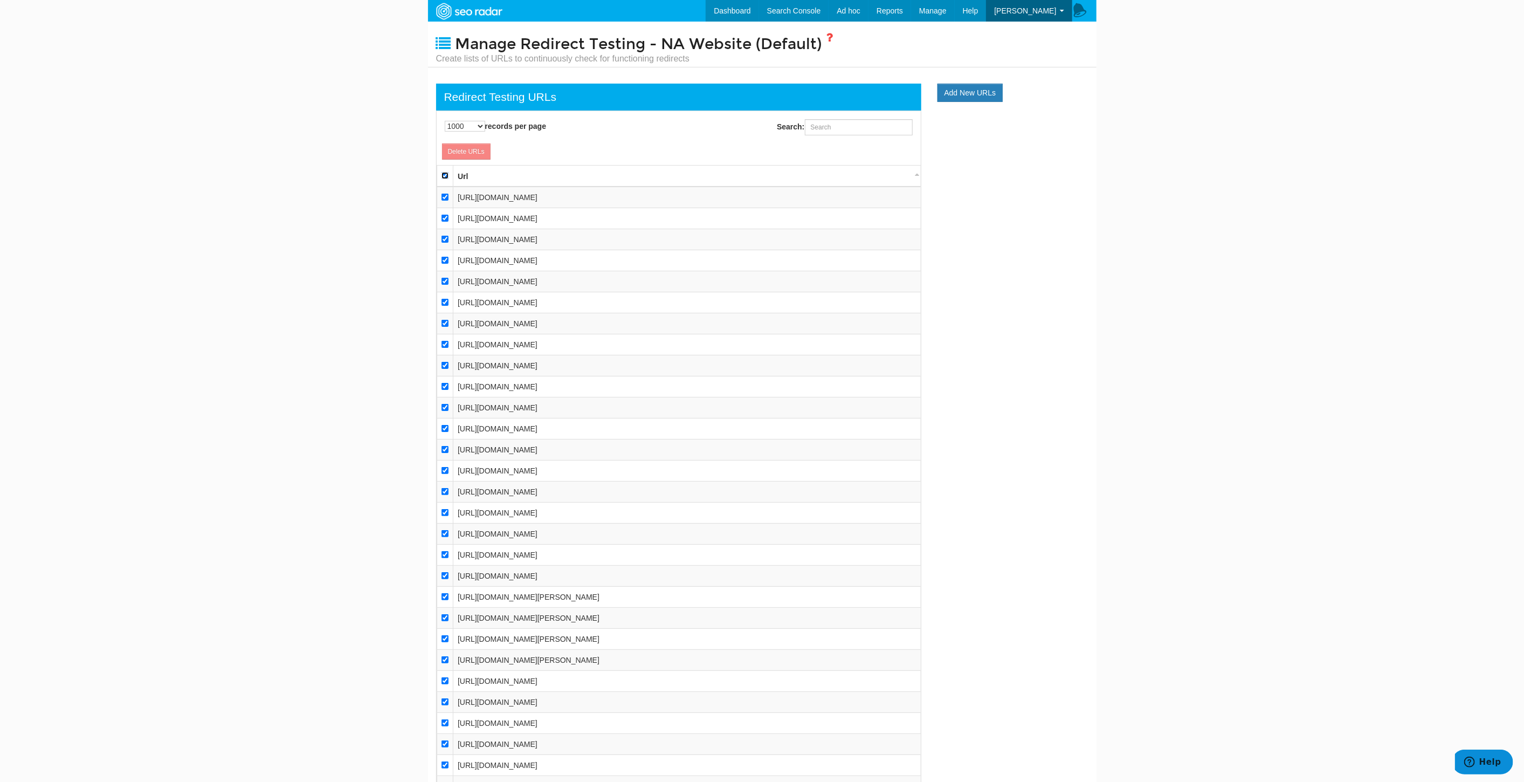
checkbox input "true"
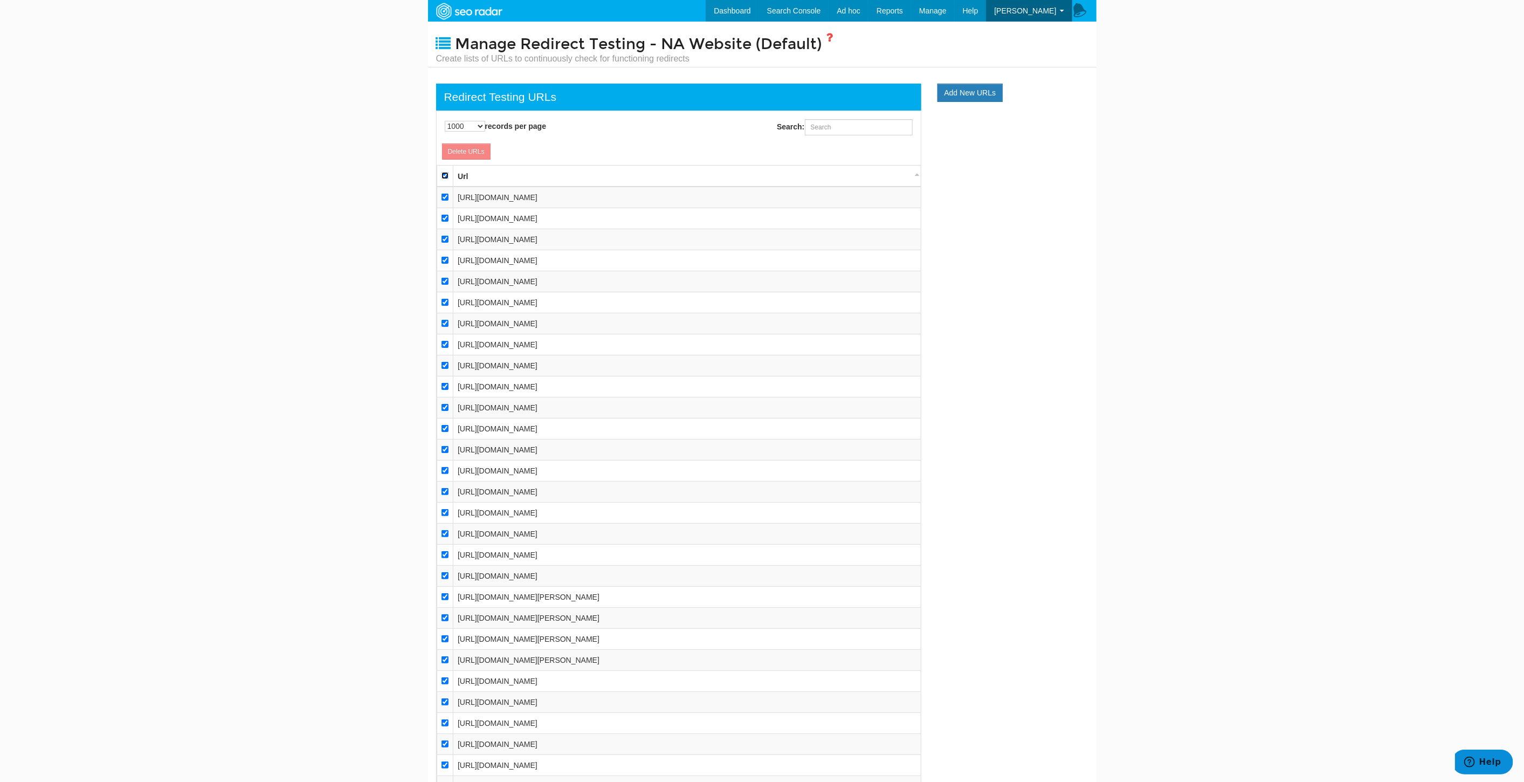
checkbox input "true"
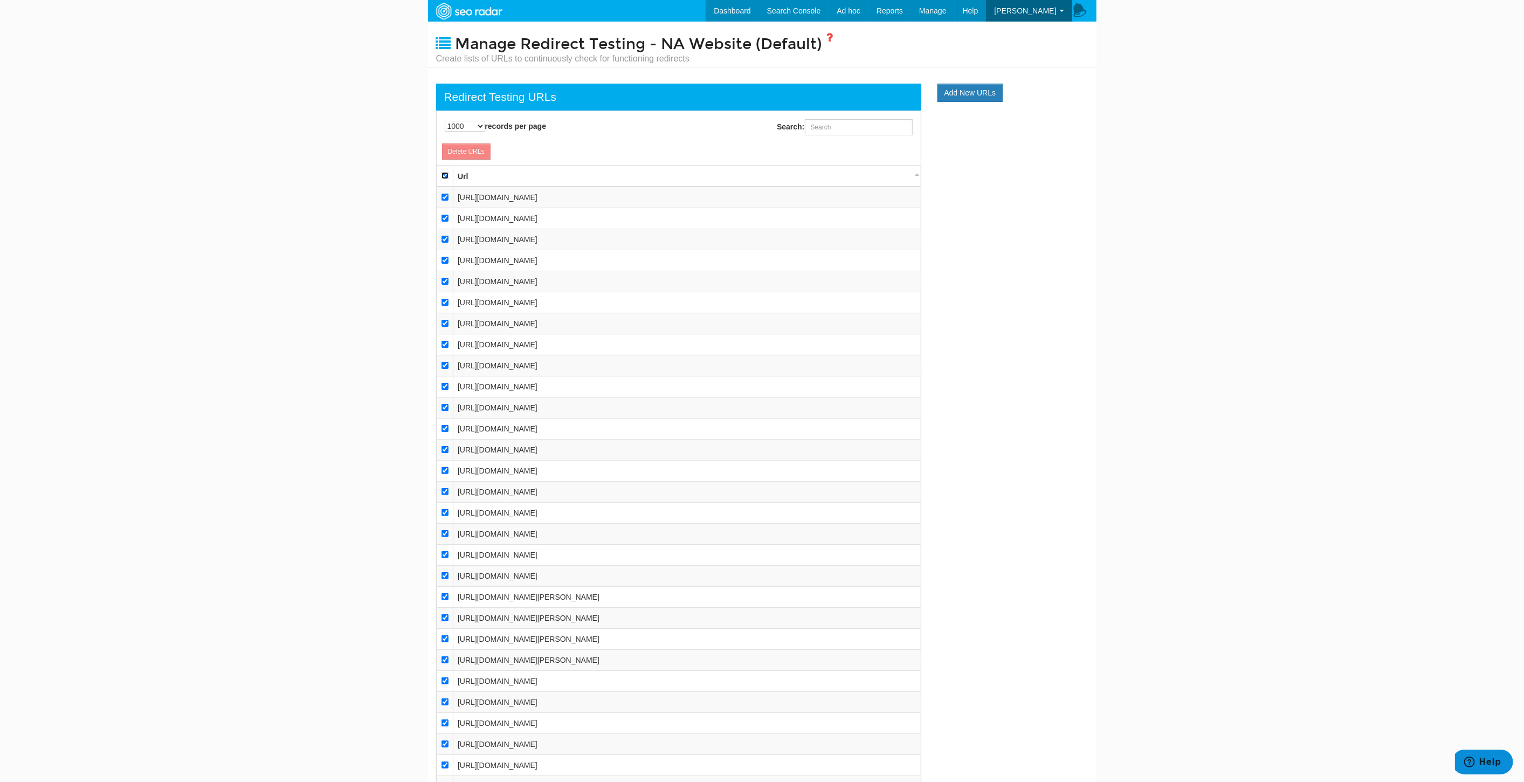
checkbox input "true"
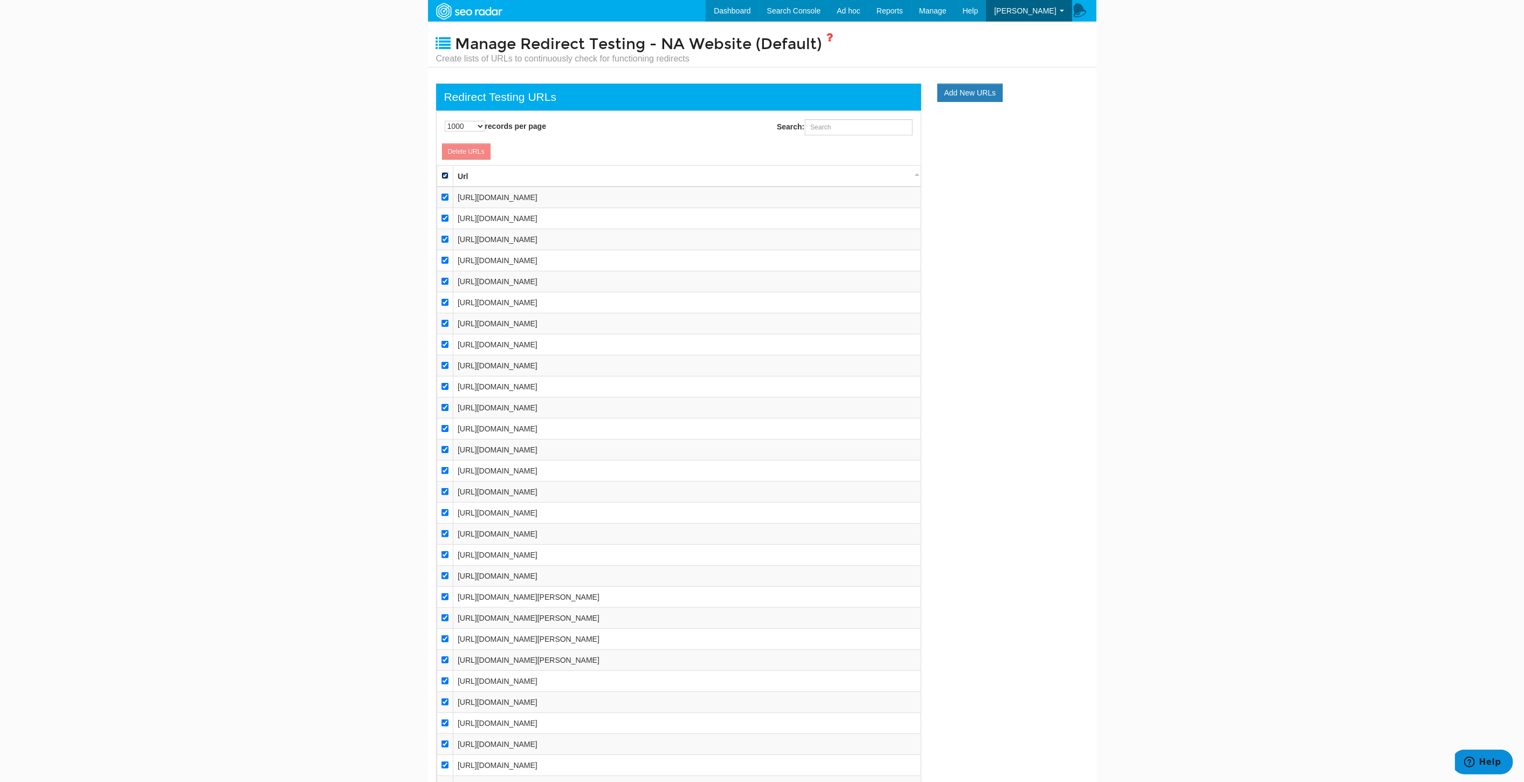
checkbox input "true"
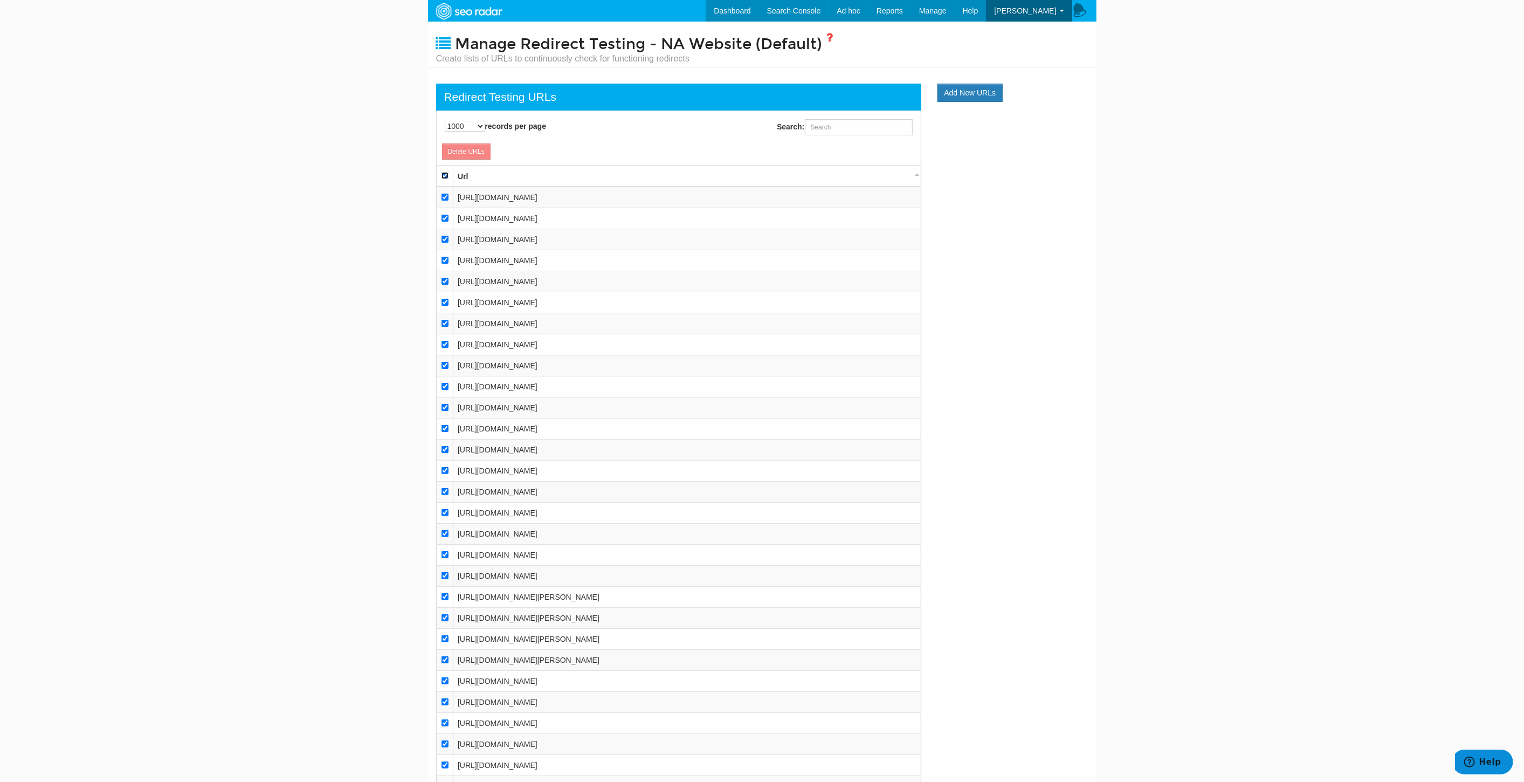
checkbox input "true"
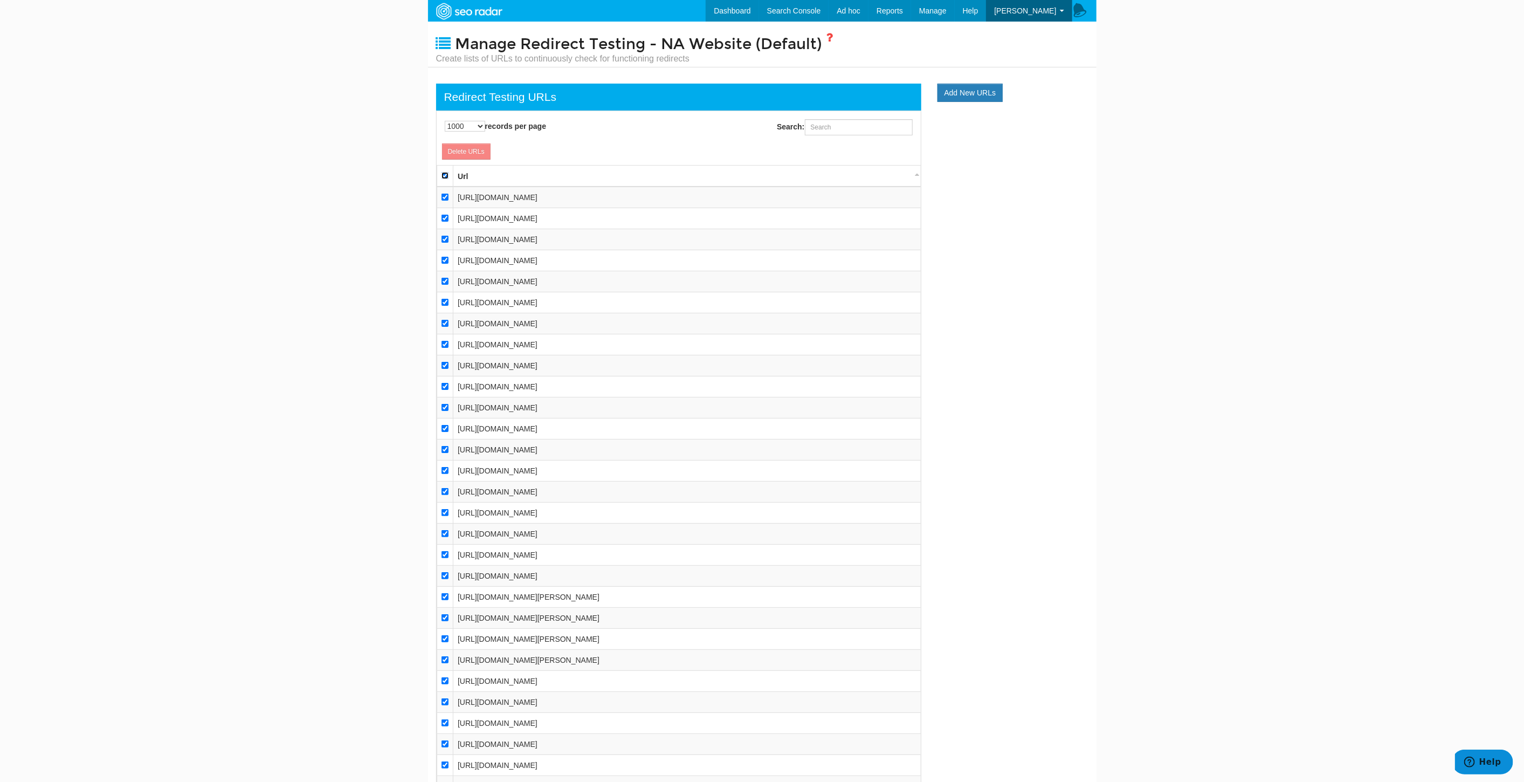
checkbox input "true"
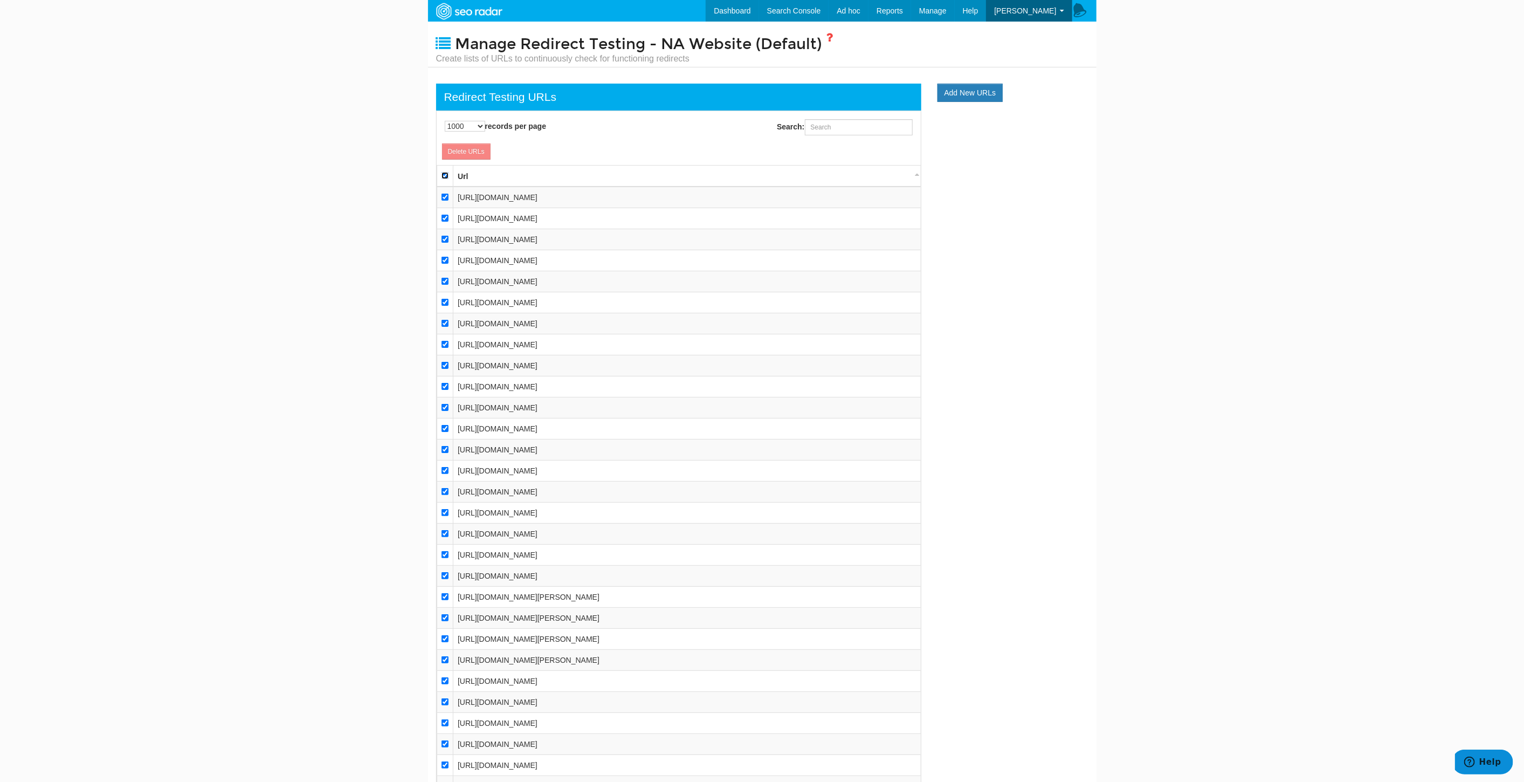
checkbox input "true"
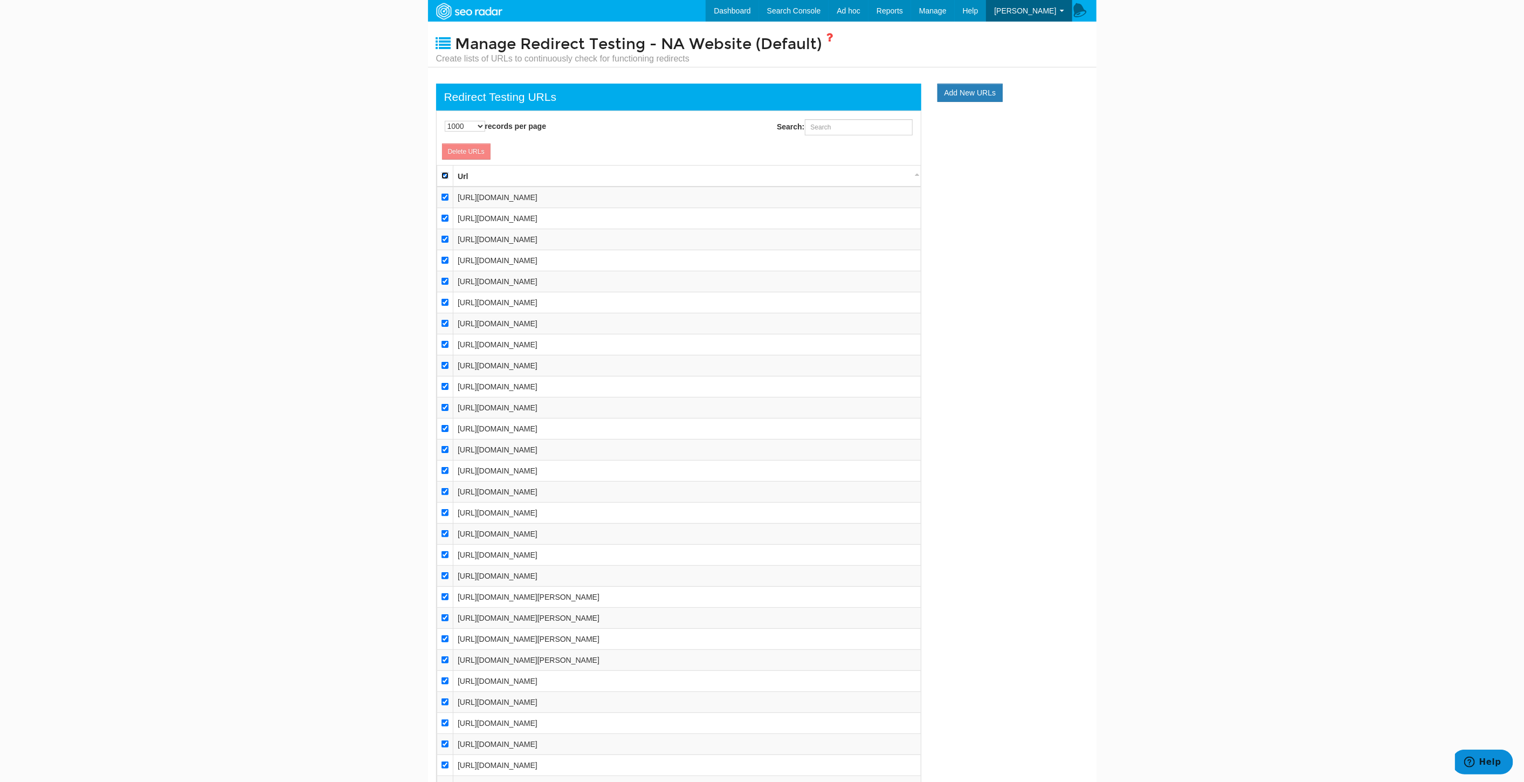
checkbox input "true"
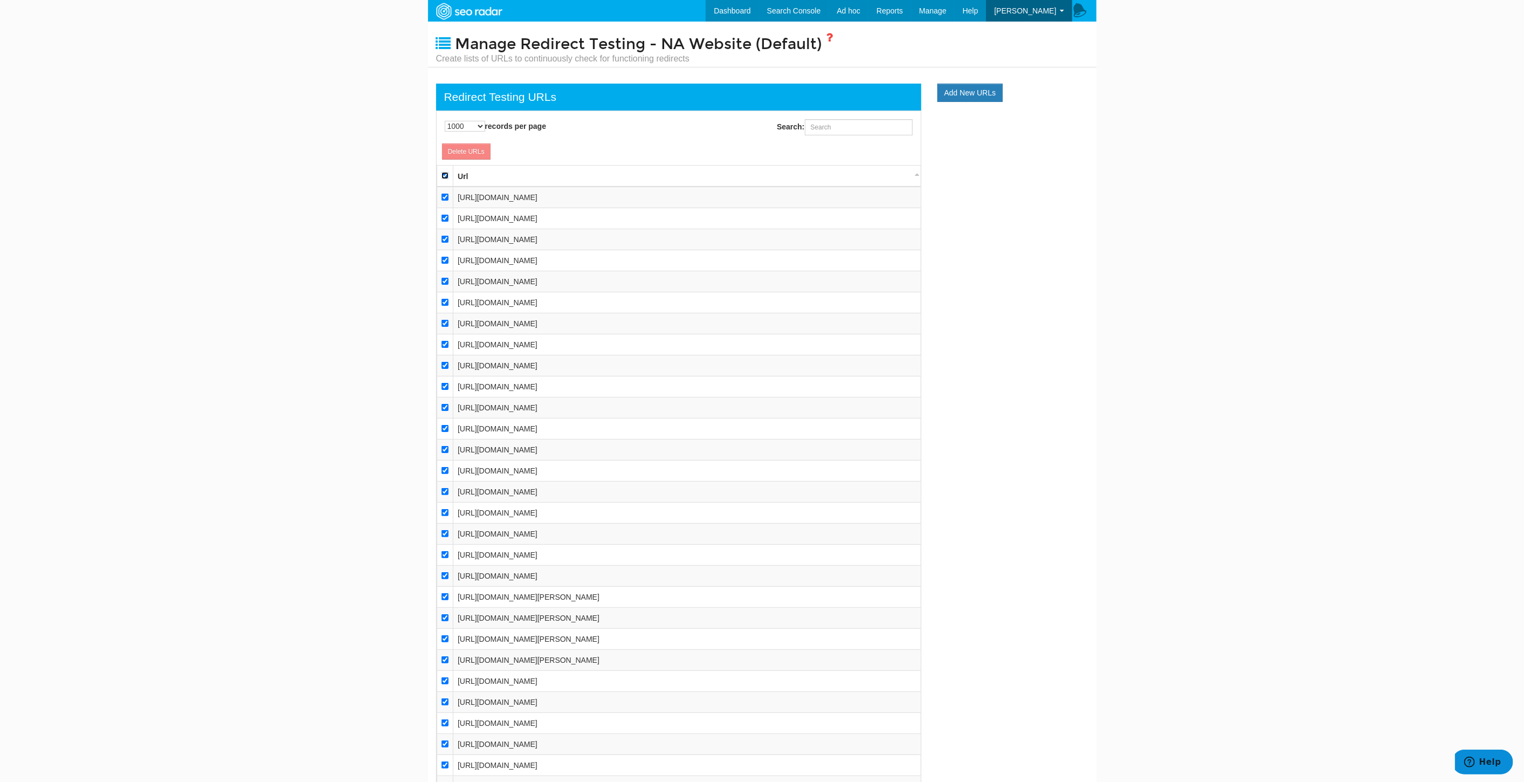
checkbox input "true"
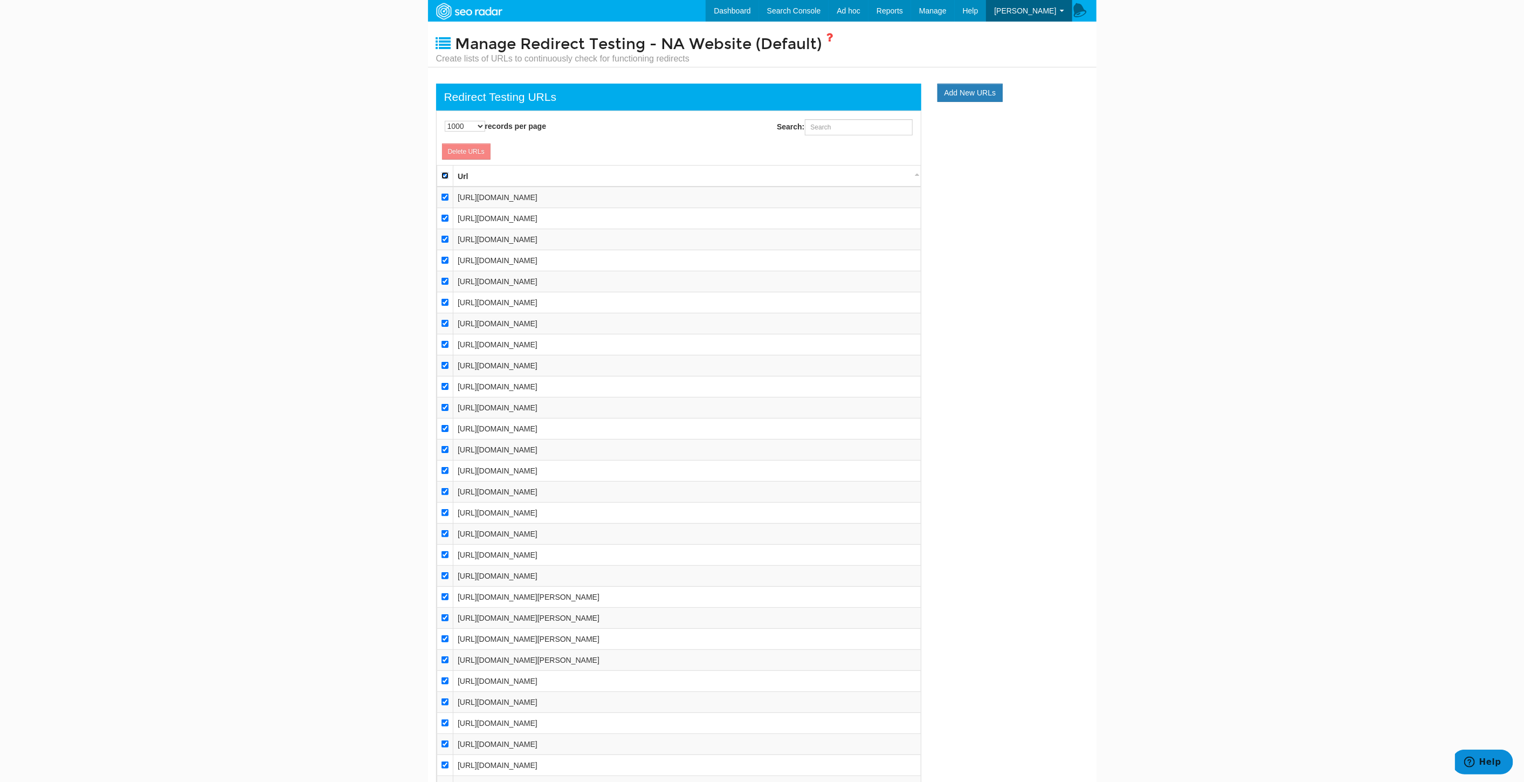
checkbox input "true"
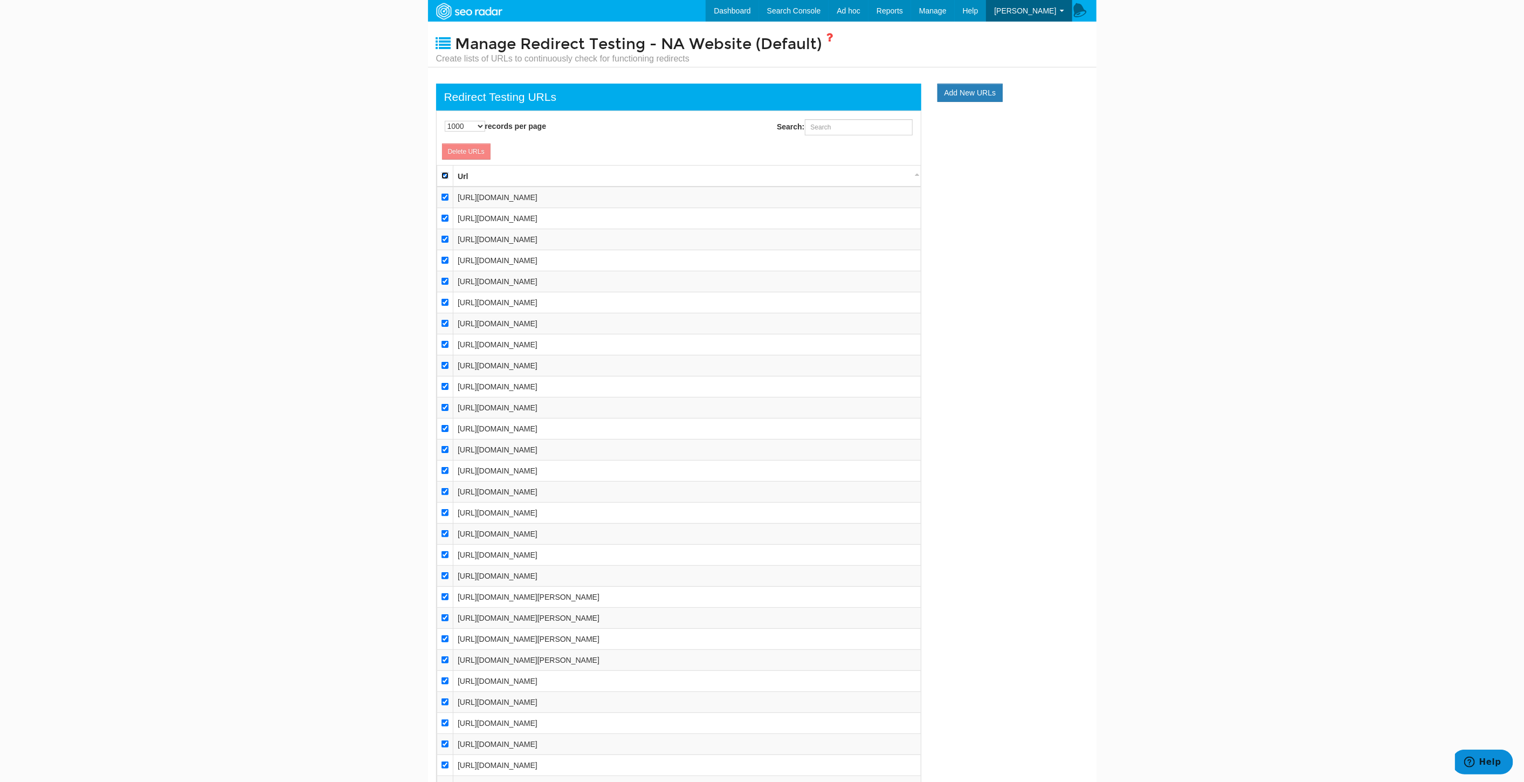
checkbox input "true"
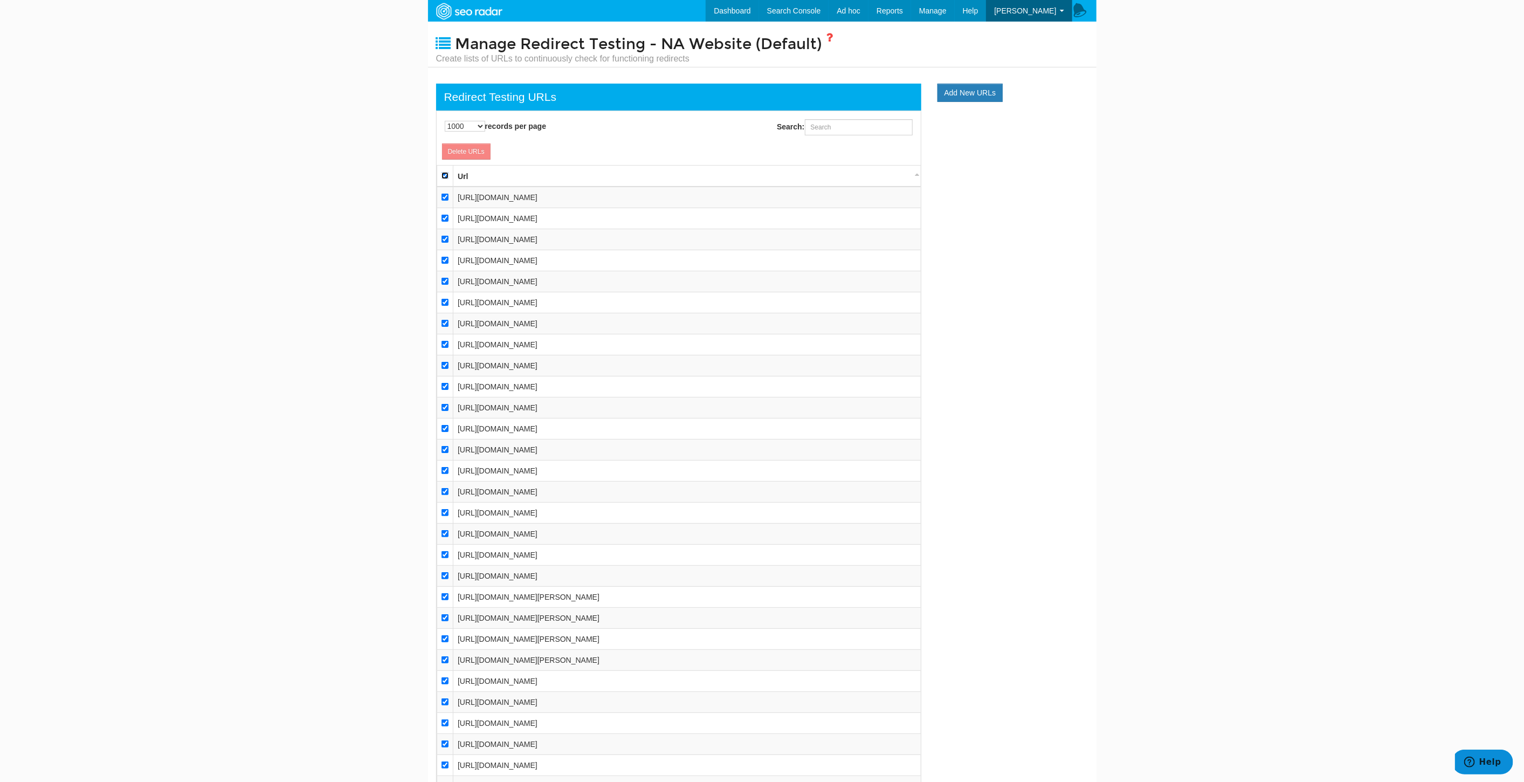
checkbox input "true"
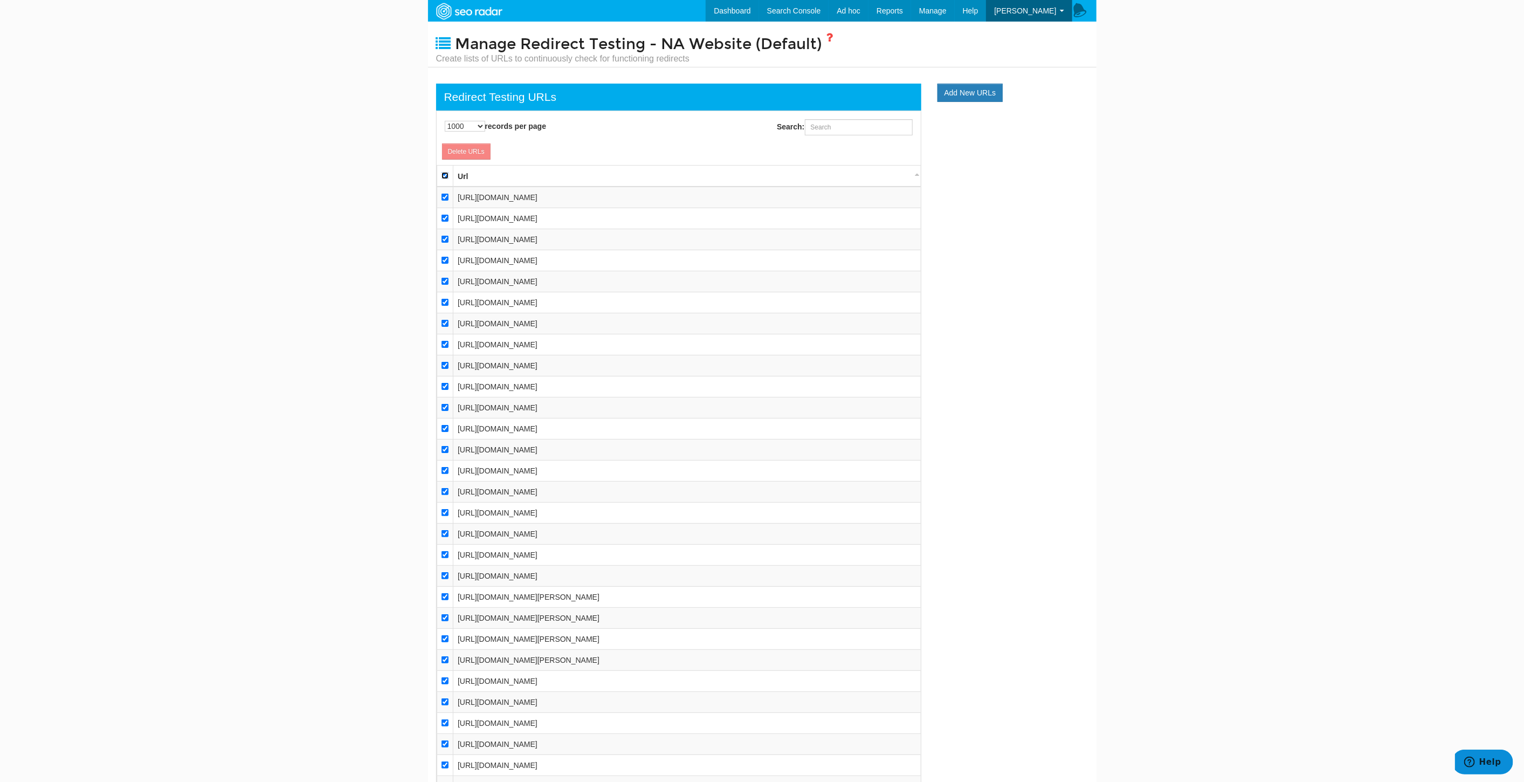
checkbox input "true"
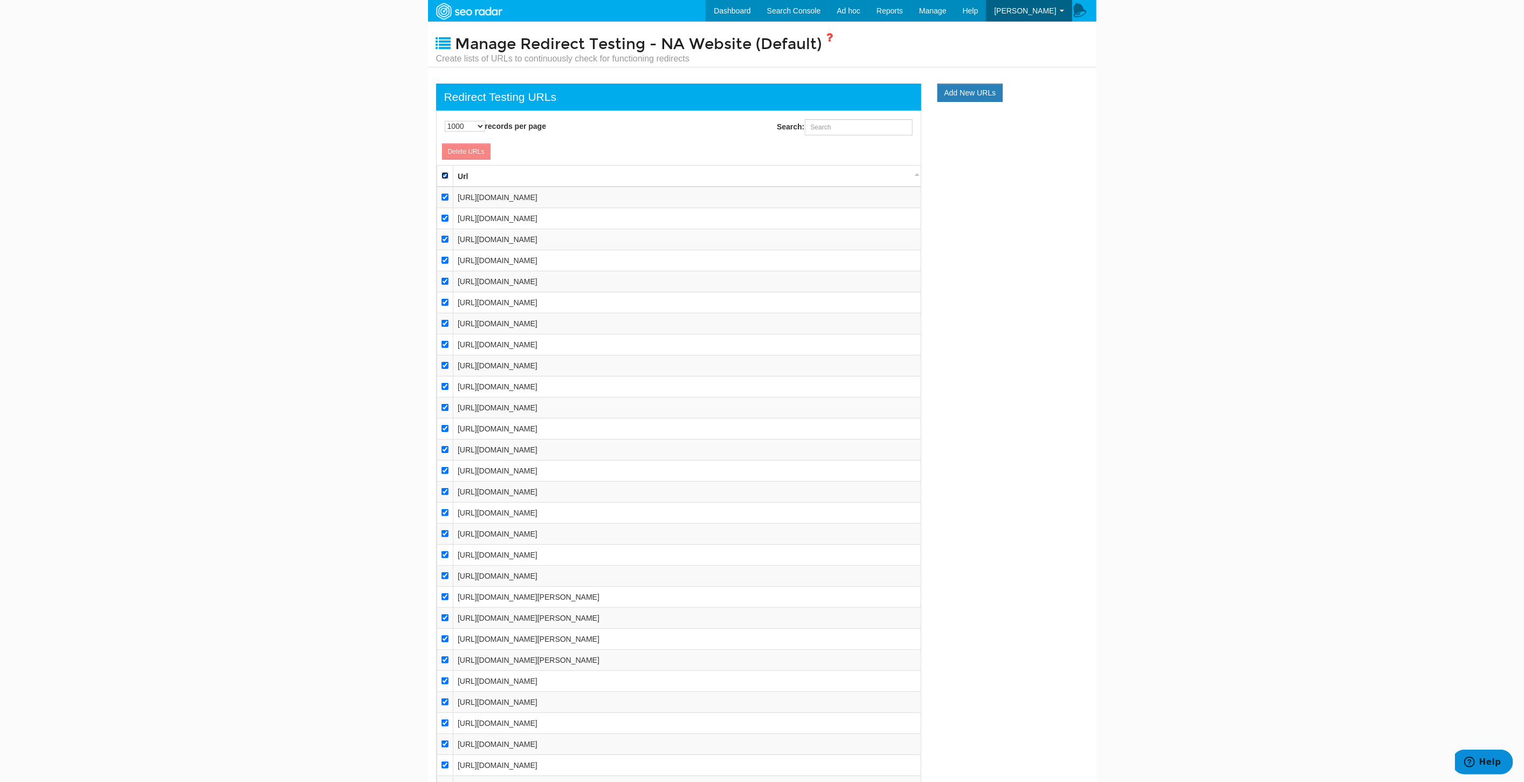
checkbox input "true"
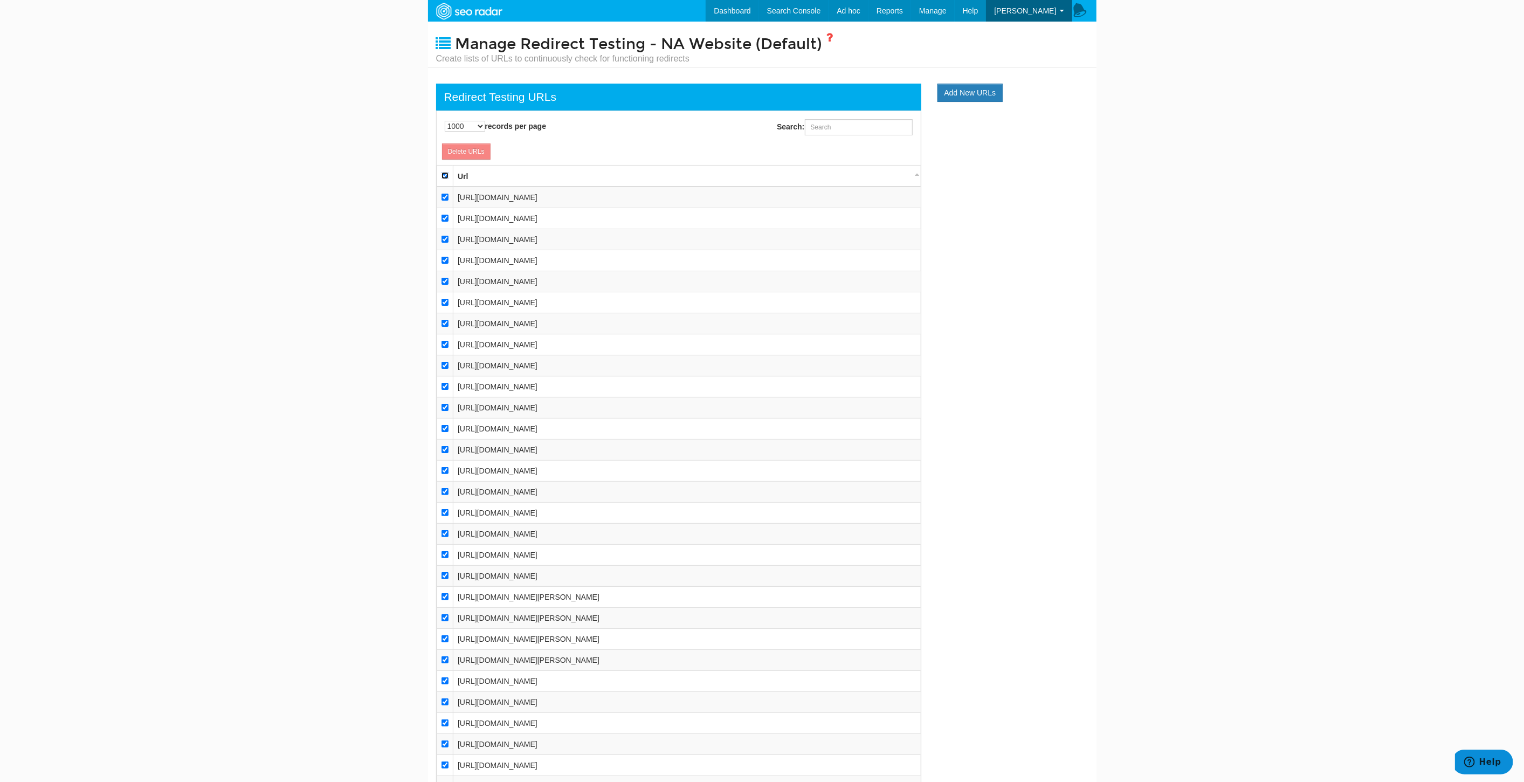
checkbox input "true"
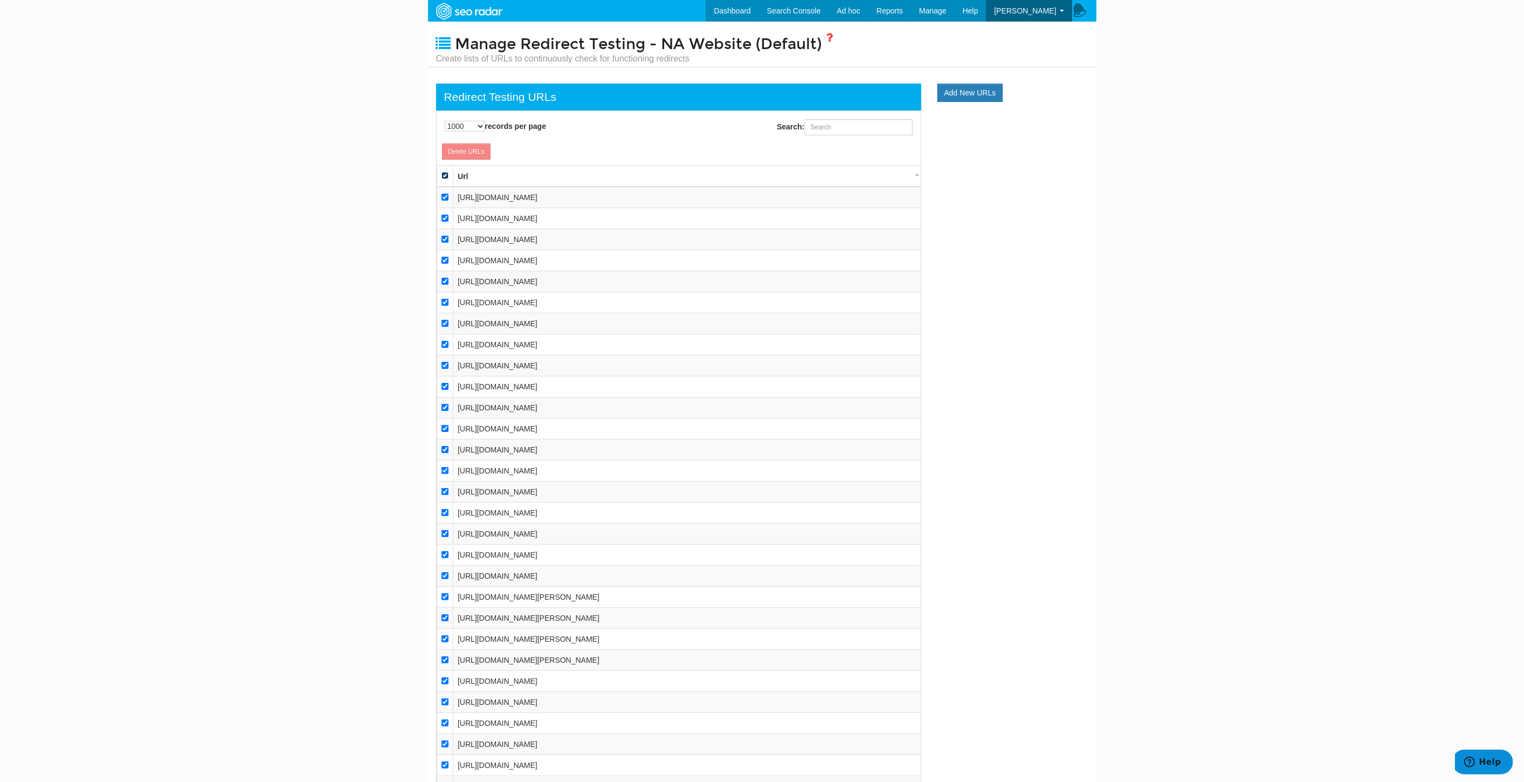
checkbox input "true"
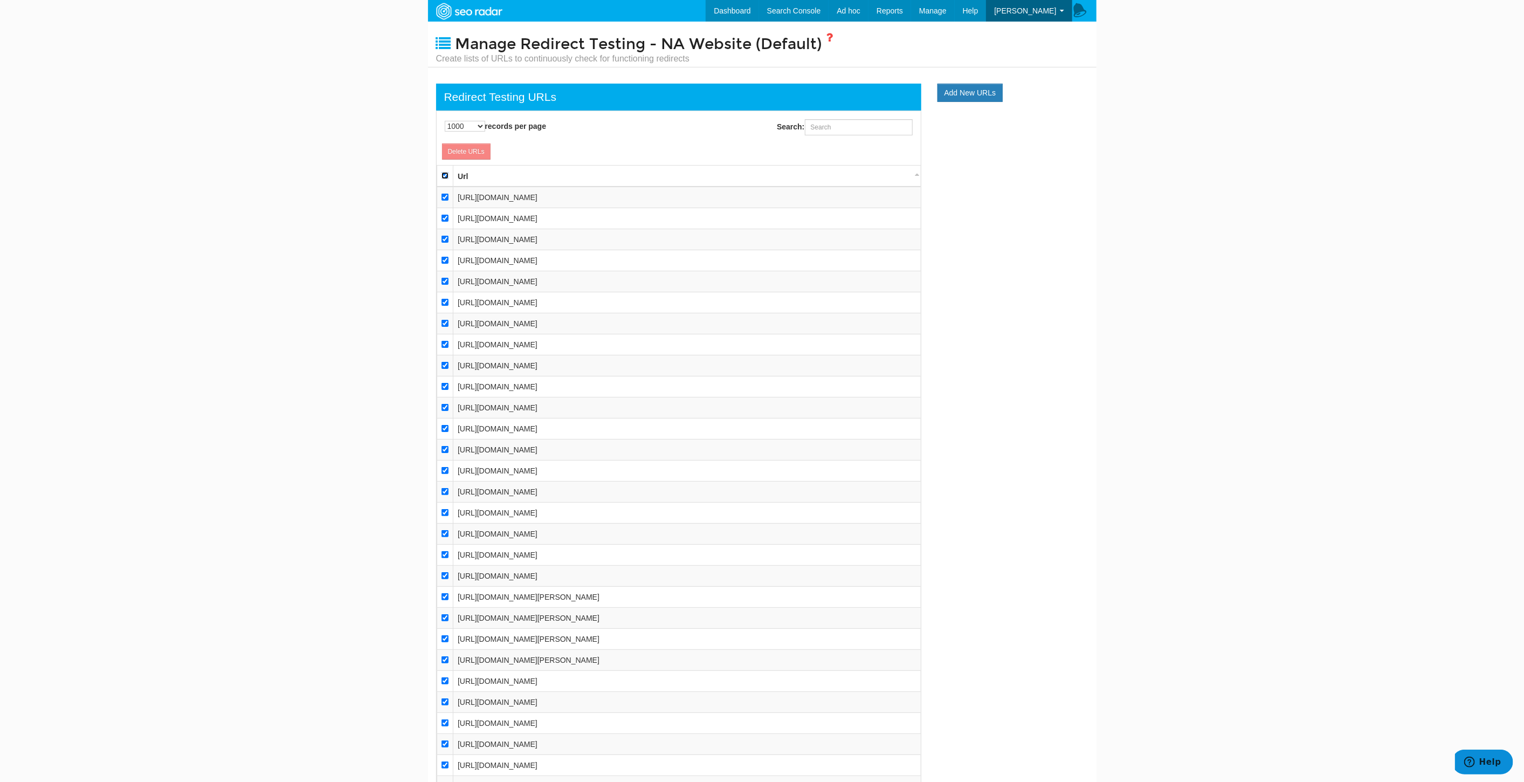
checkbox input "true"
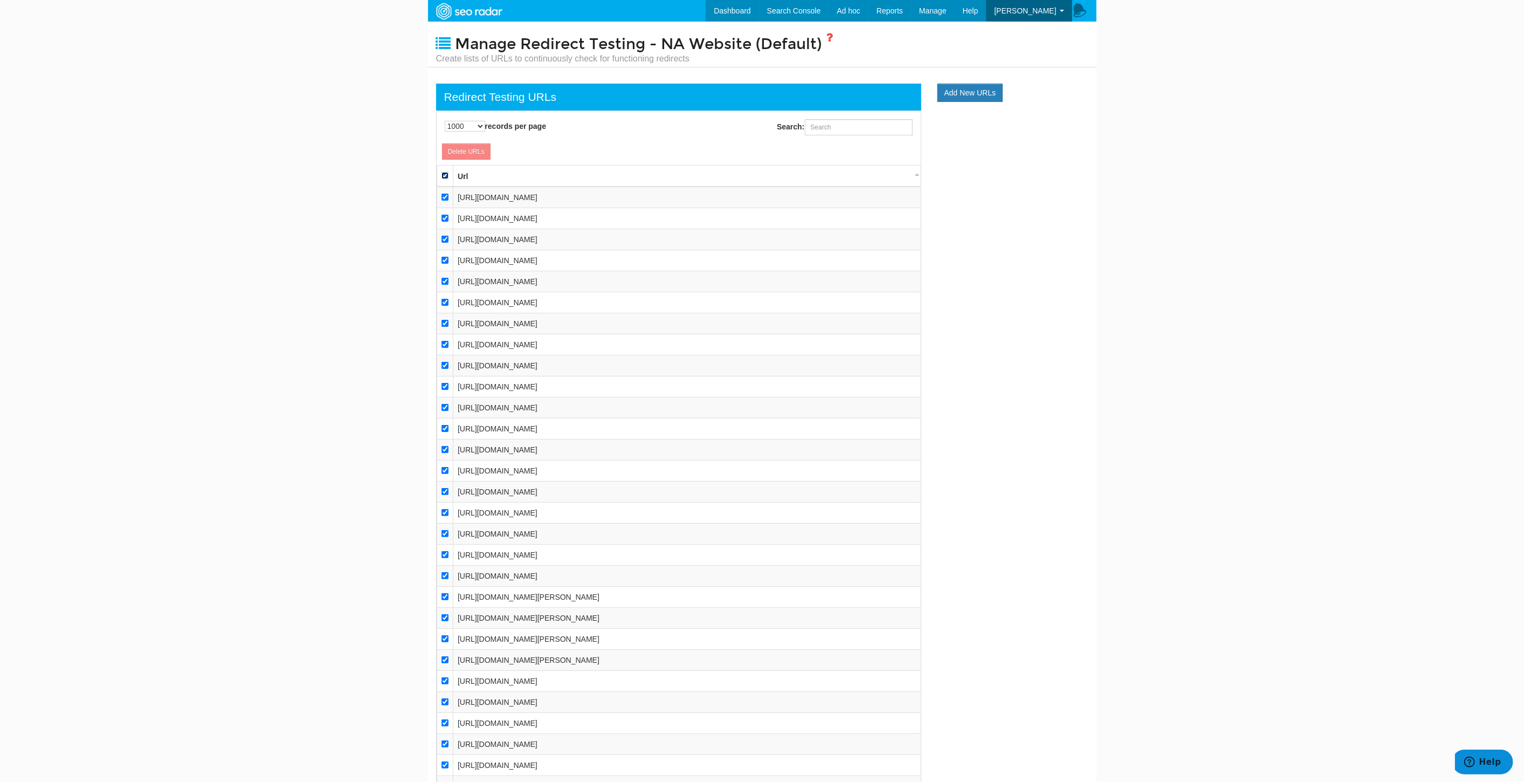
checkbox input "true"
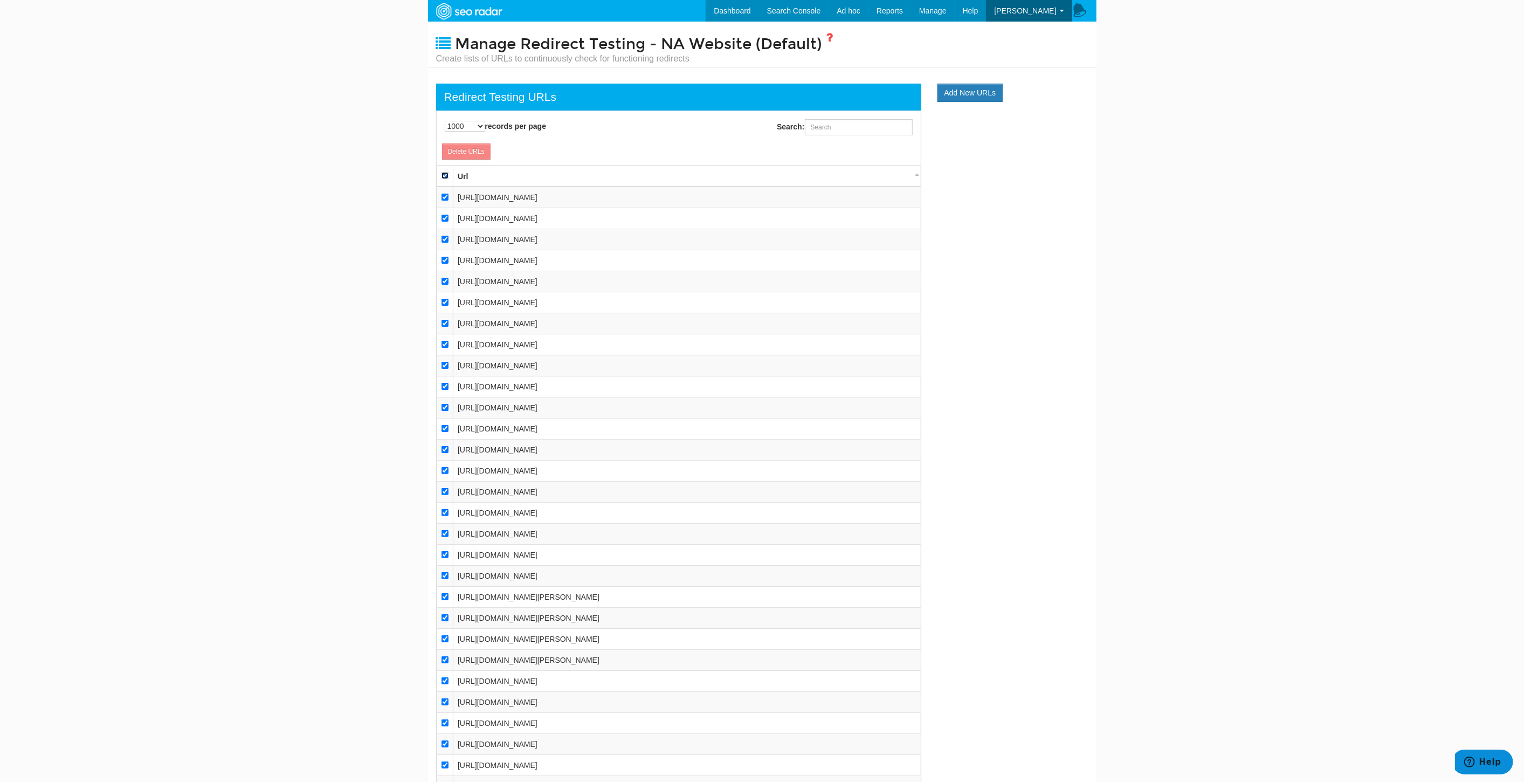
checkbox input "true"
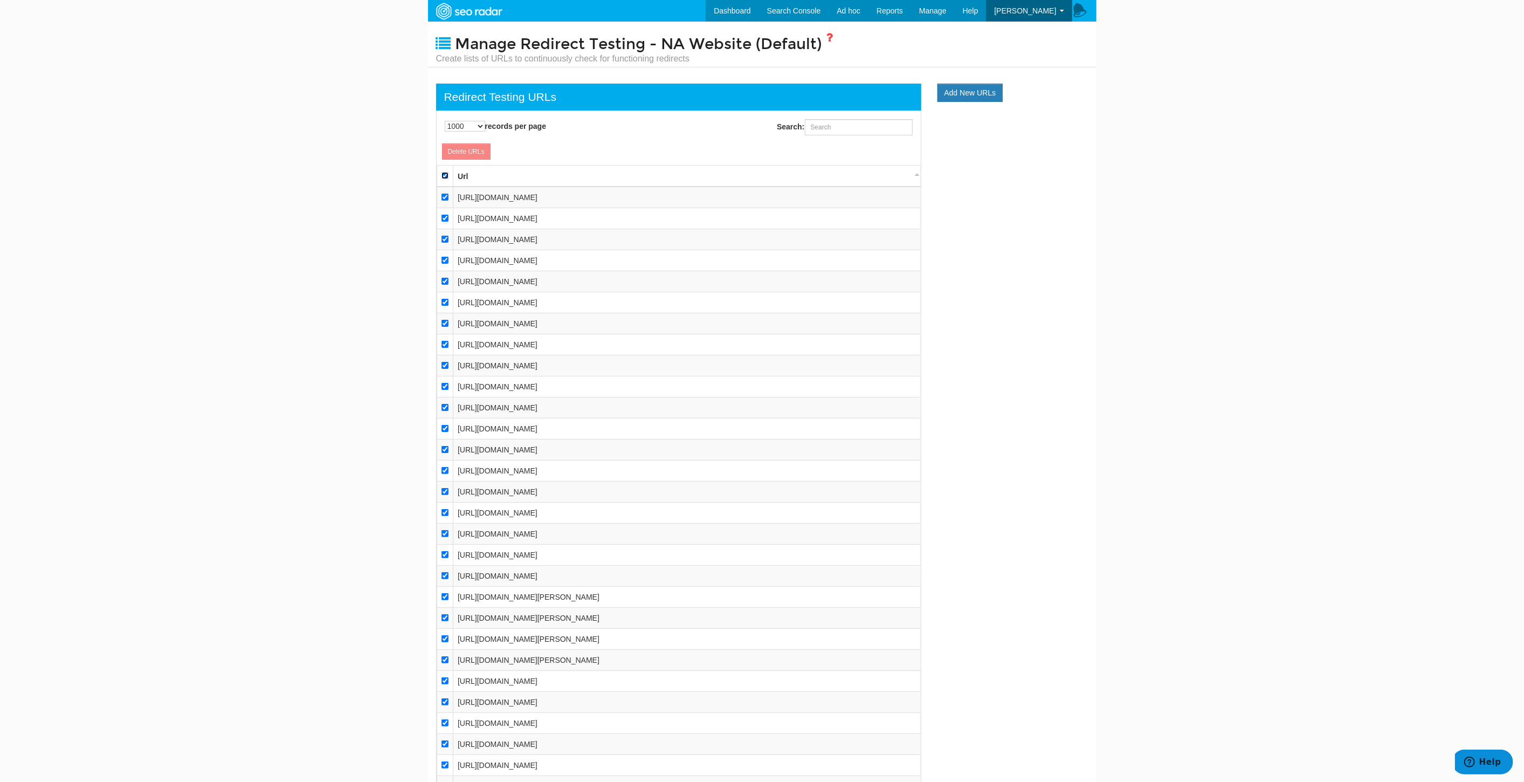
checkbox input "true"
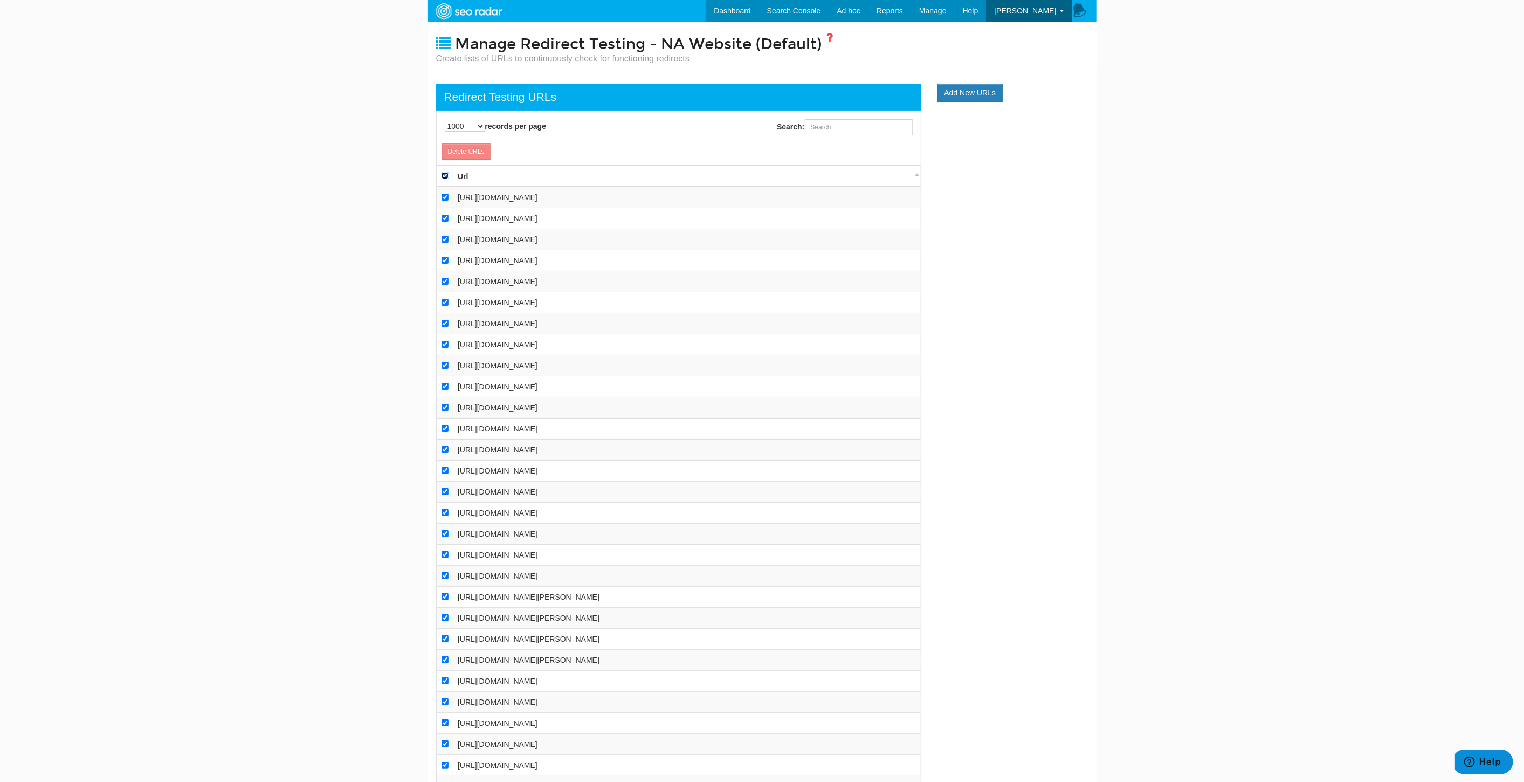
checkbox input "true"
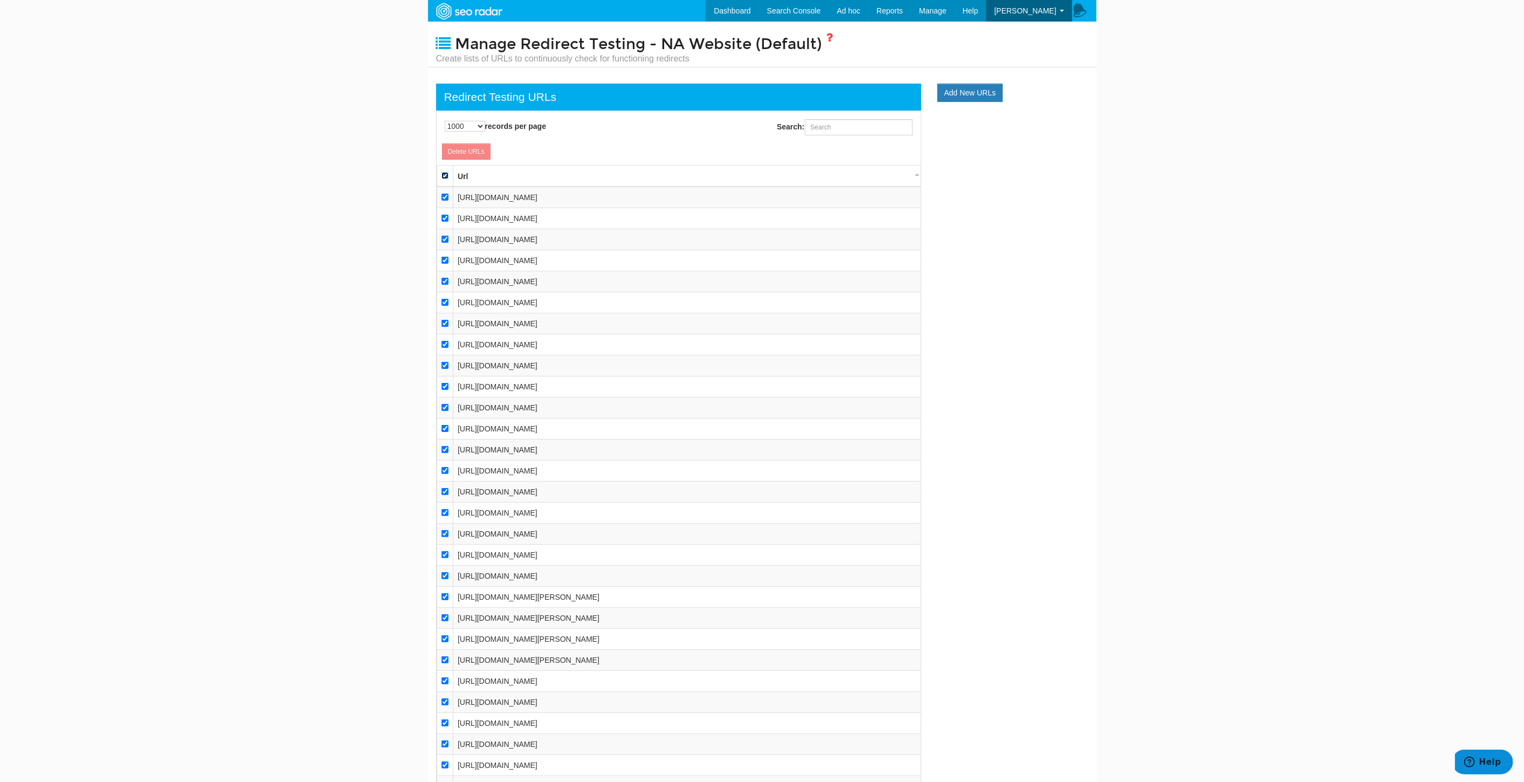
checkbox input "true"
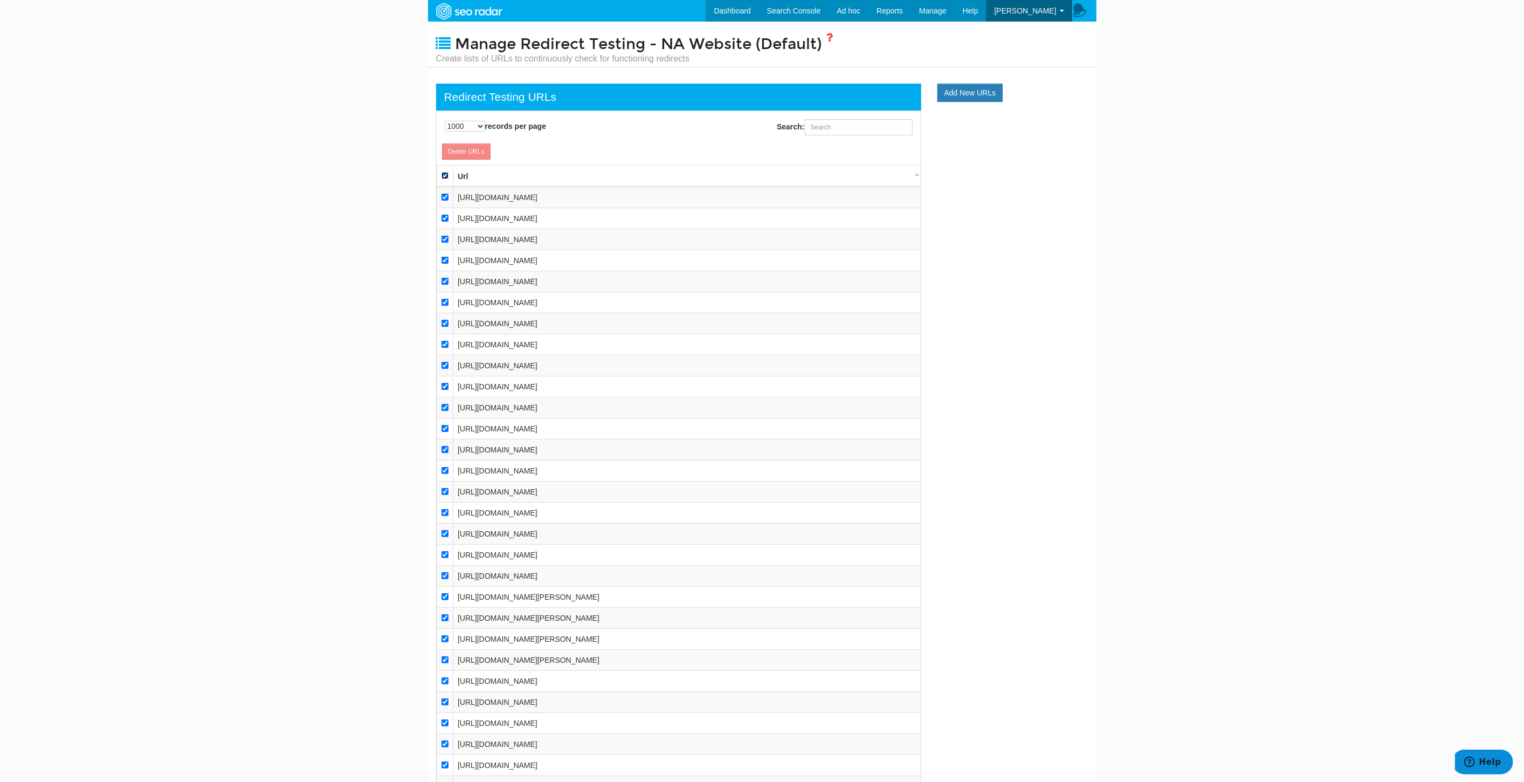
checkbox input "true"
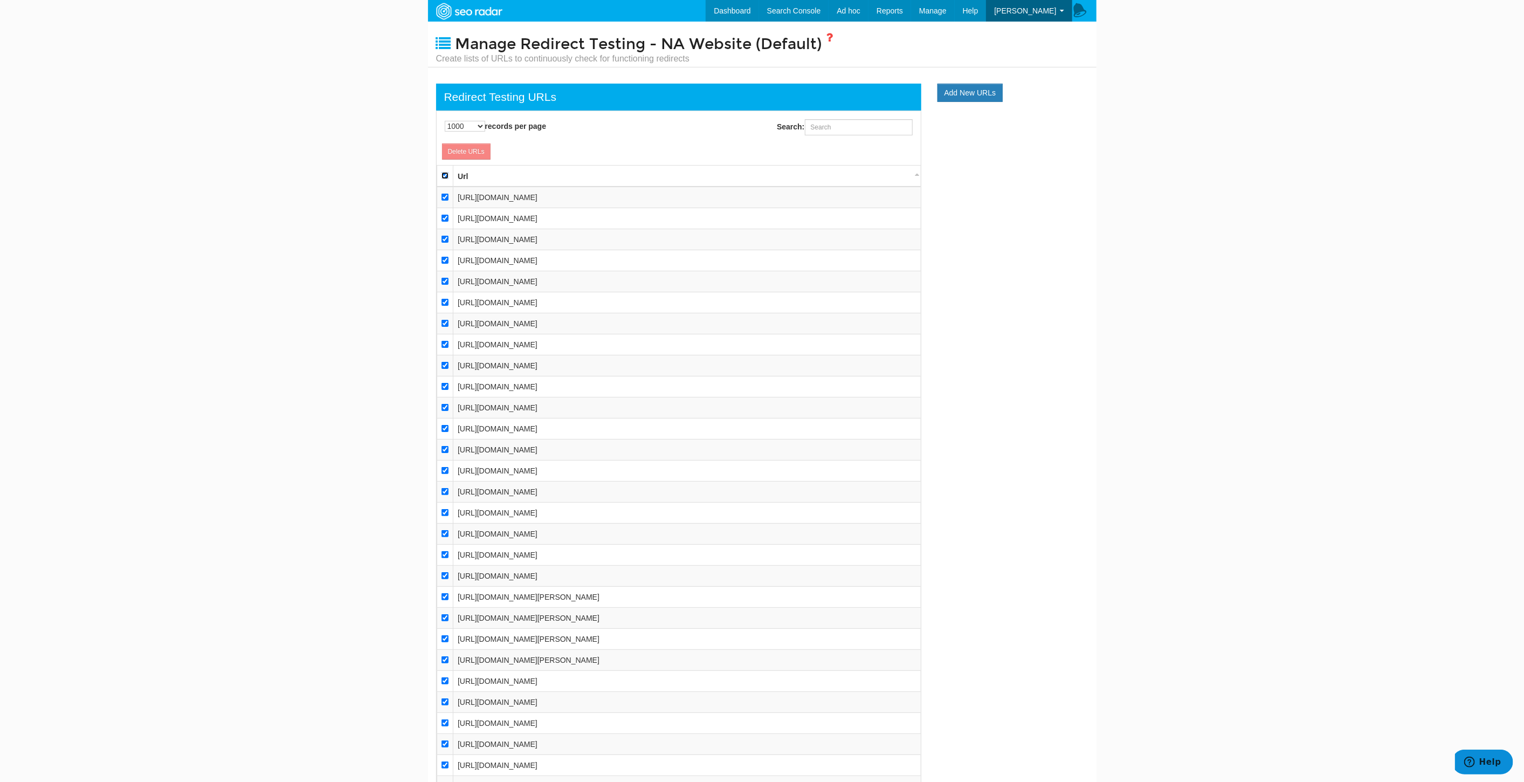
checkbox input "true"
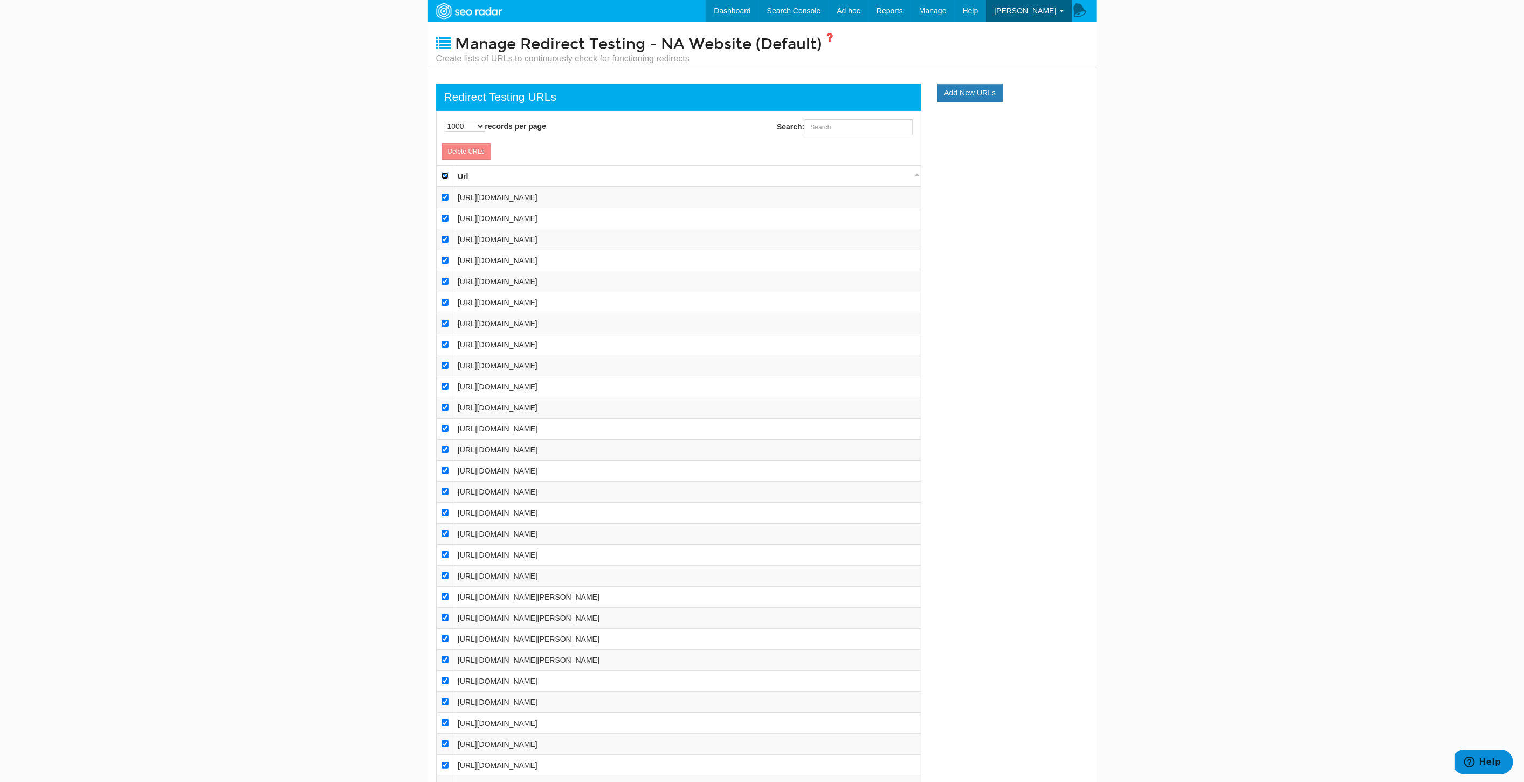
checkbox input "true"
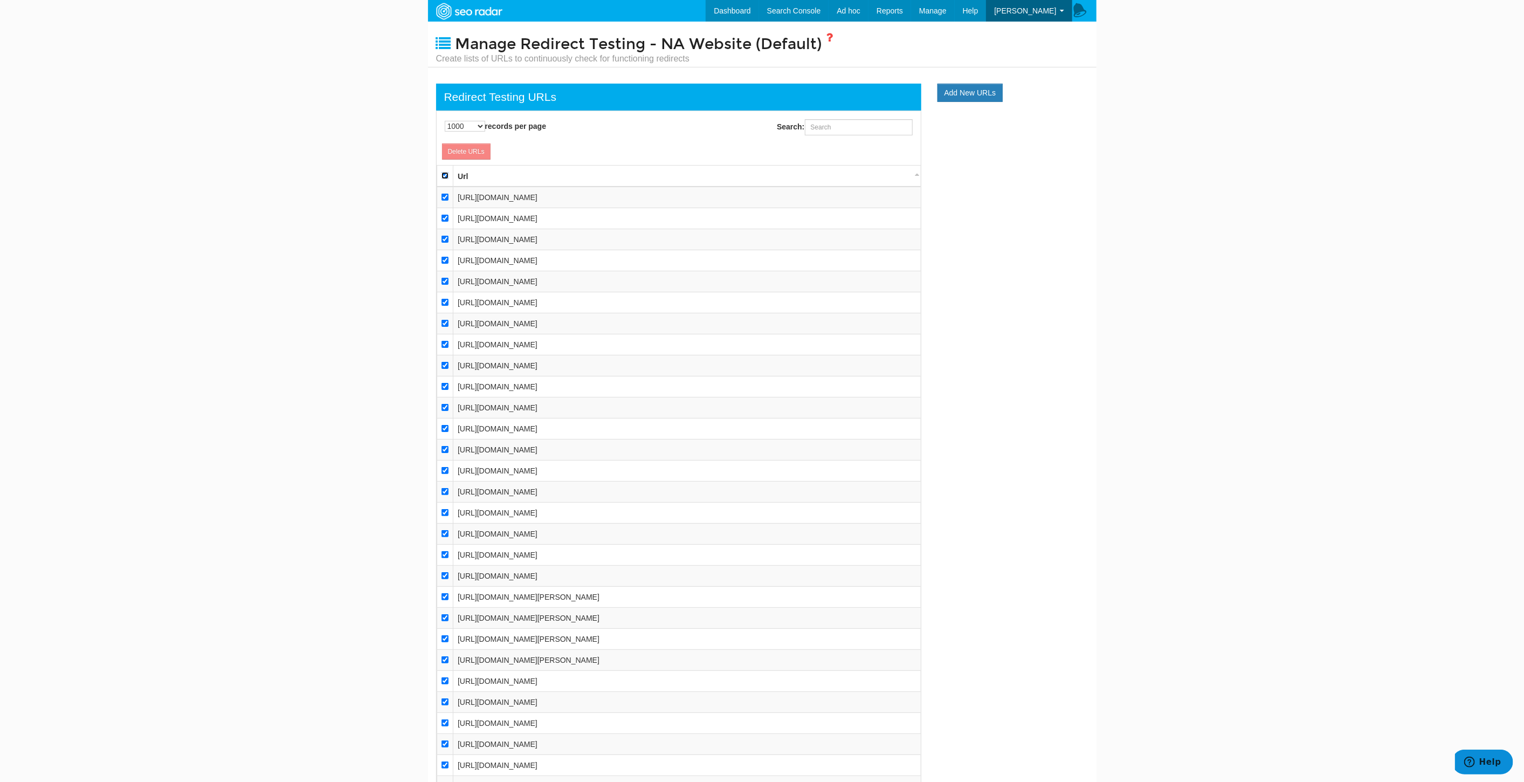
checkbox input "true"
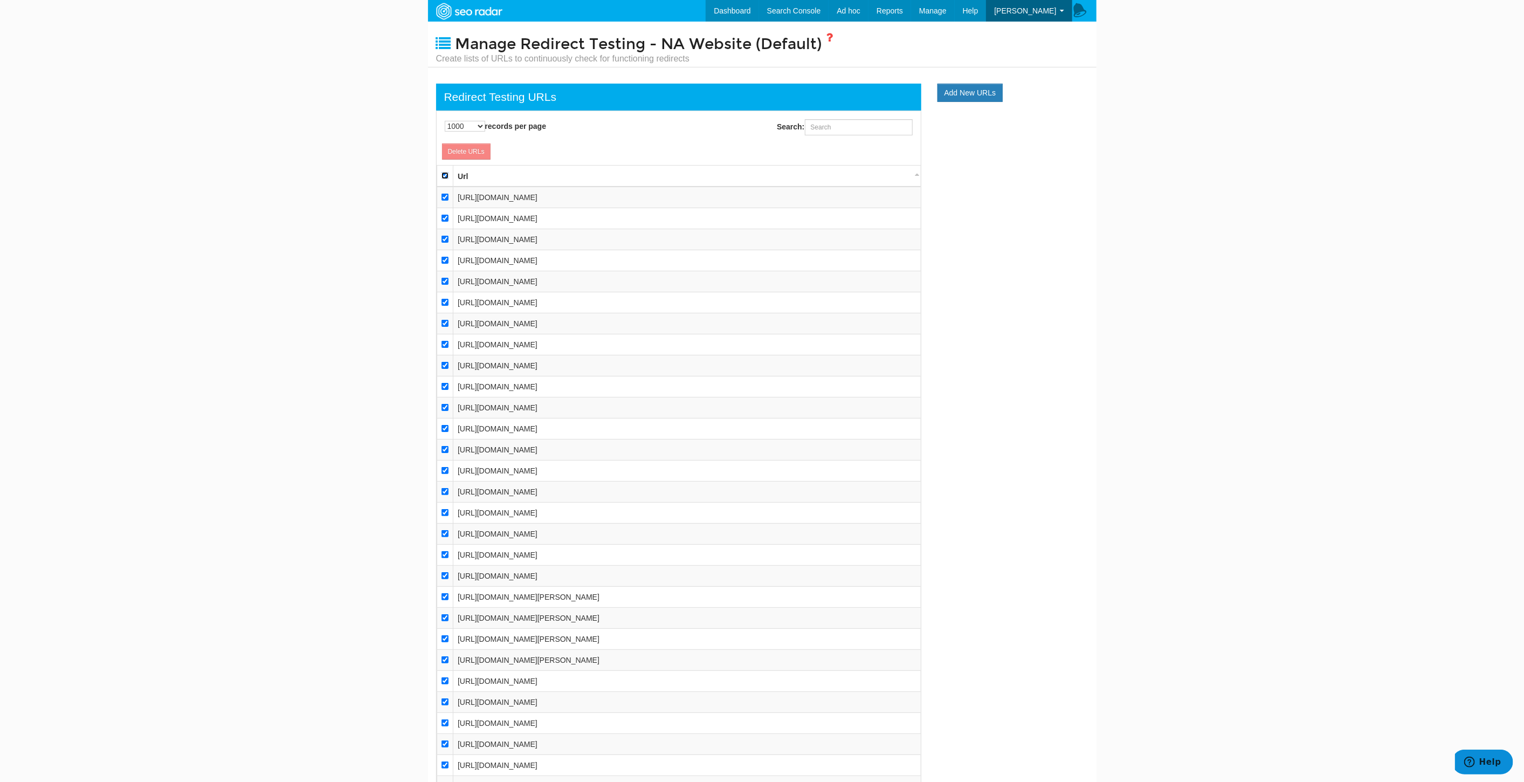
checkbox input "true"
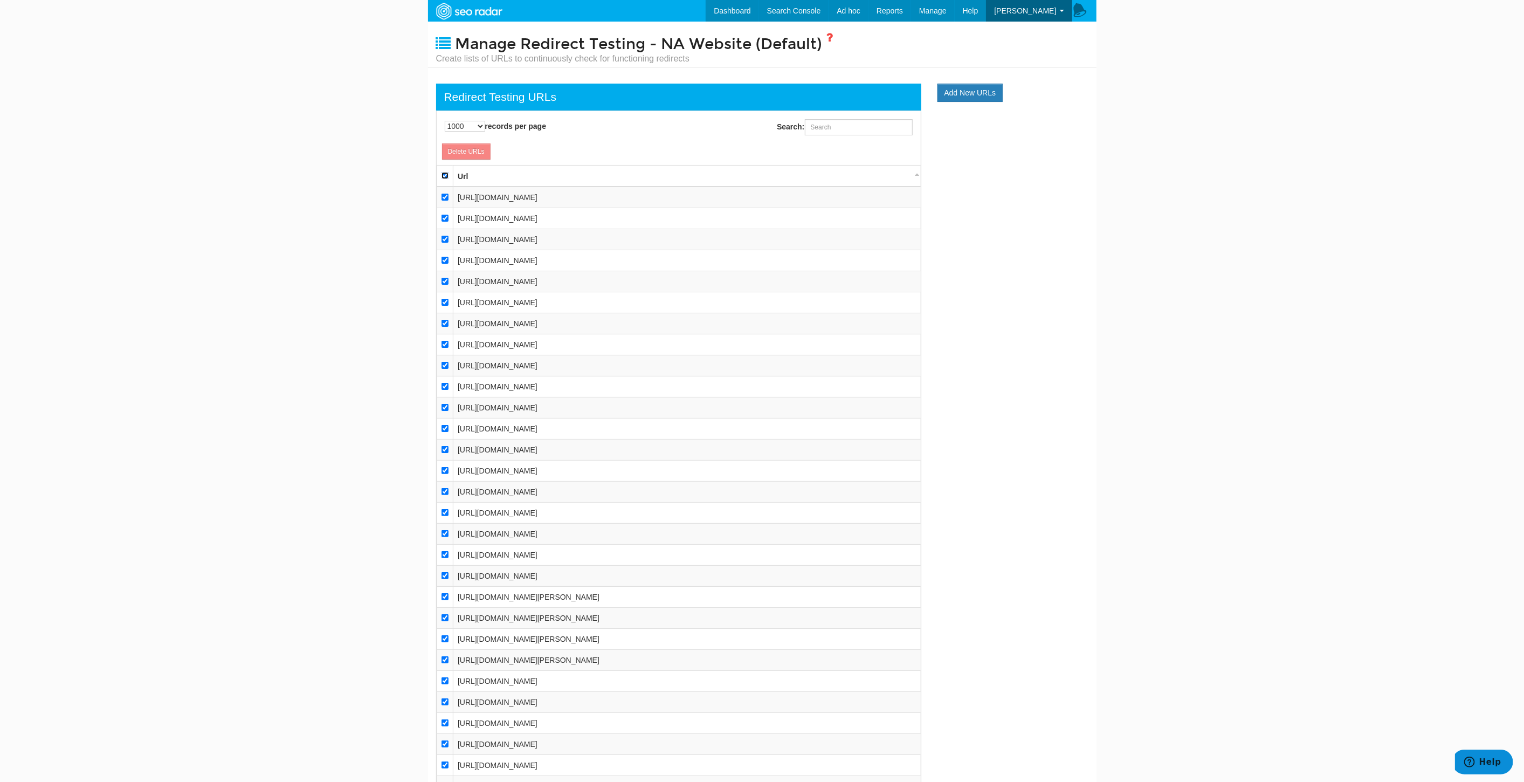
checkbox input "true"
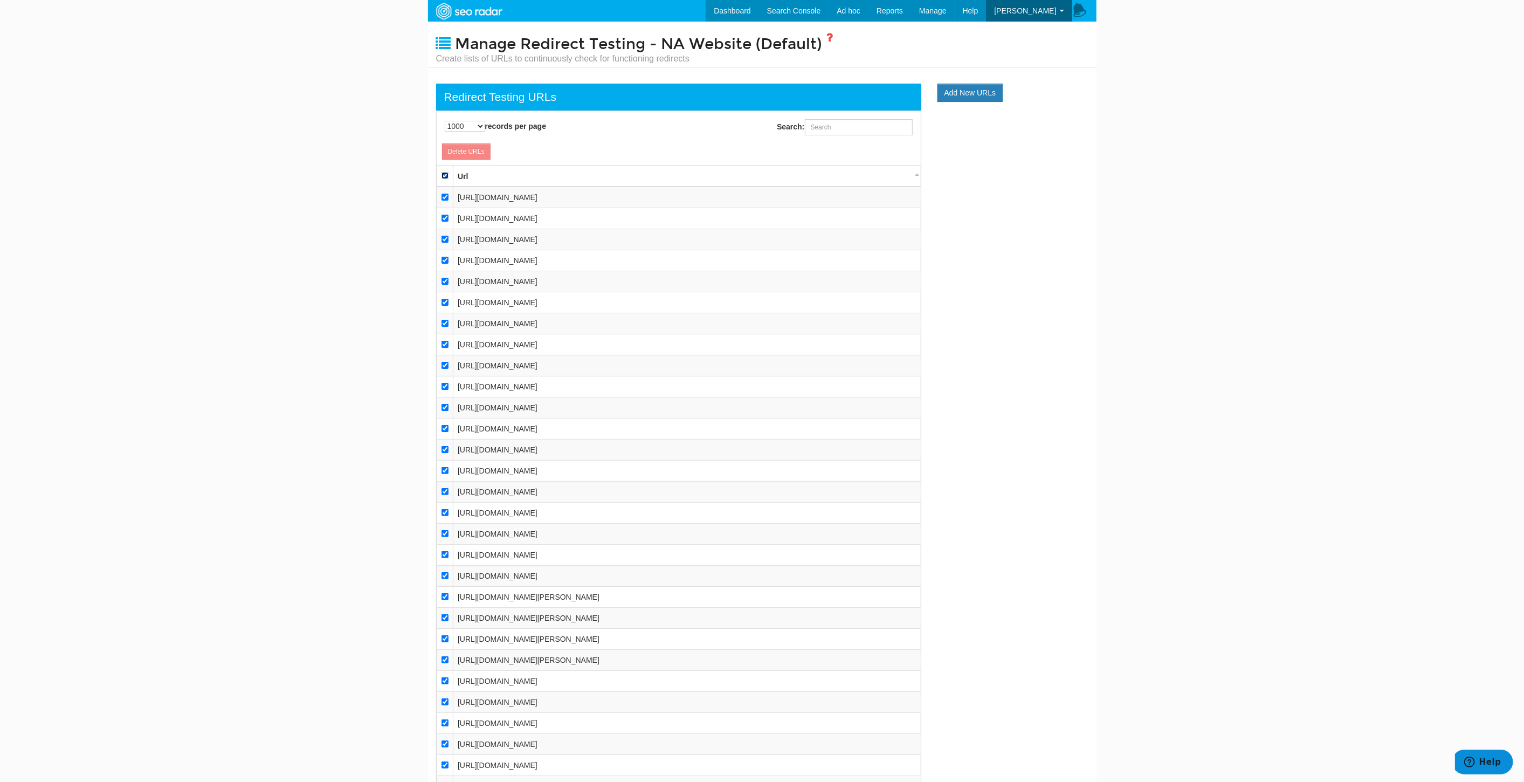
checkbox input "true"
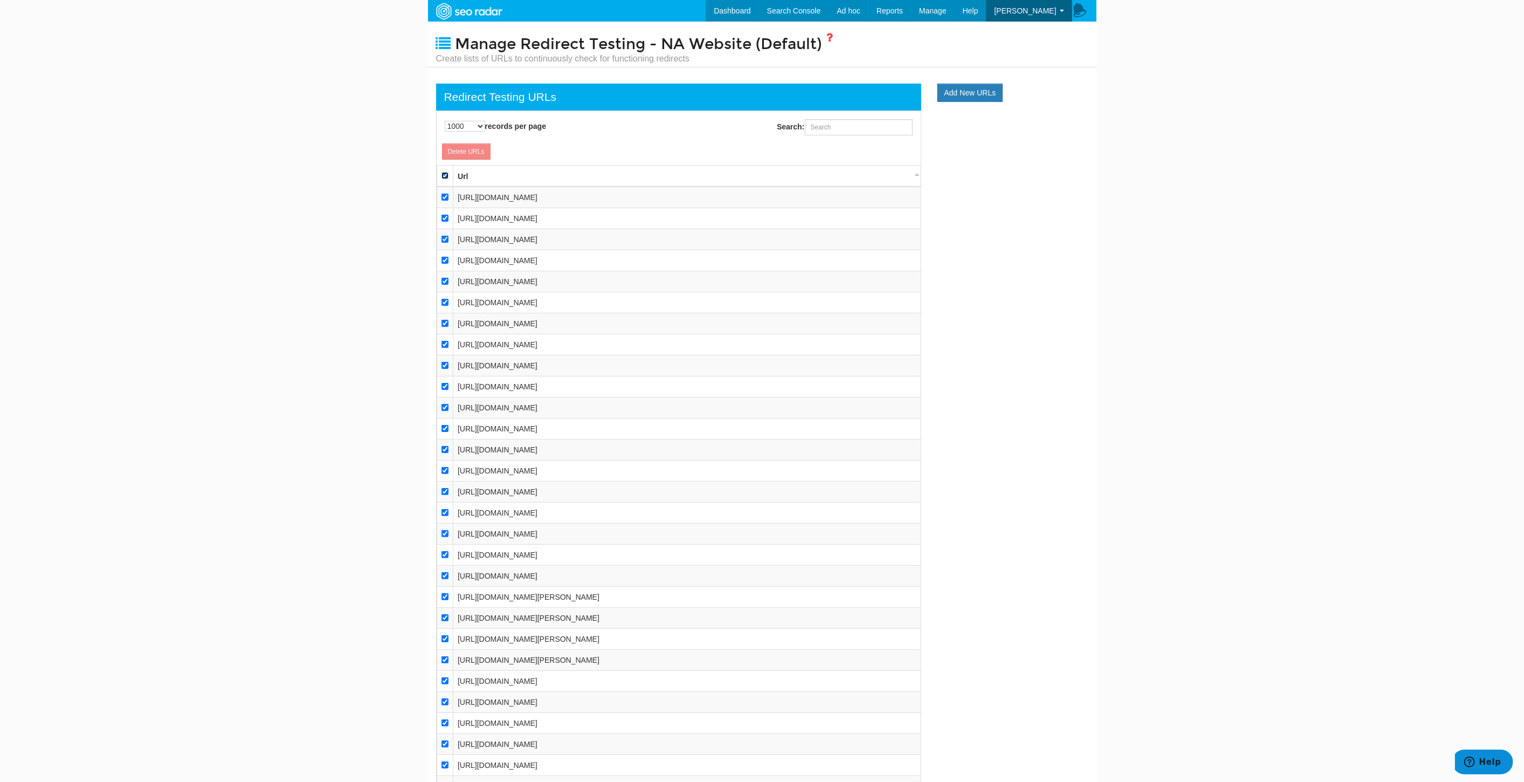
checkbox input "true"
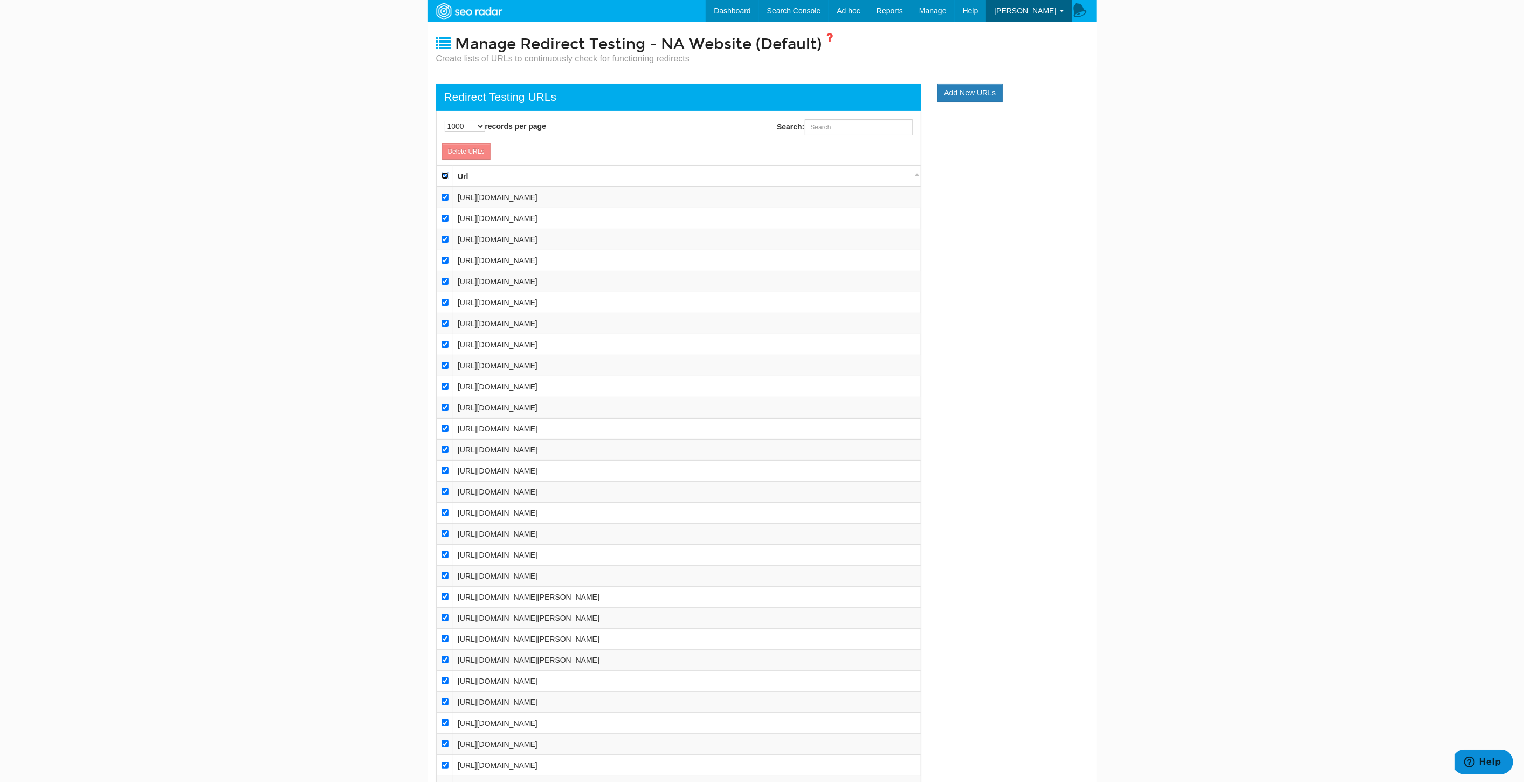
checkbox input "true"
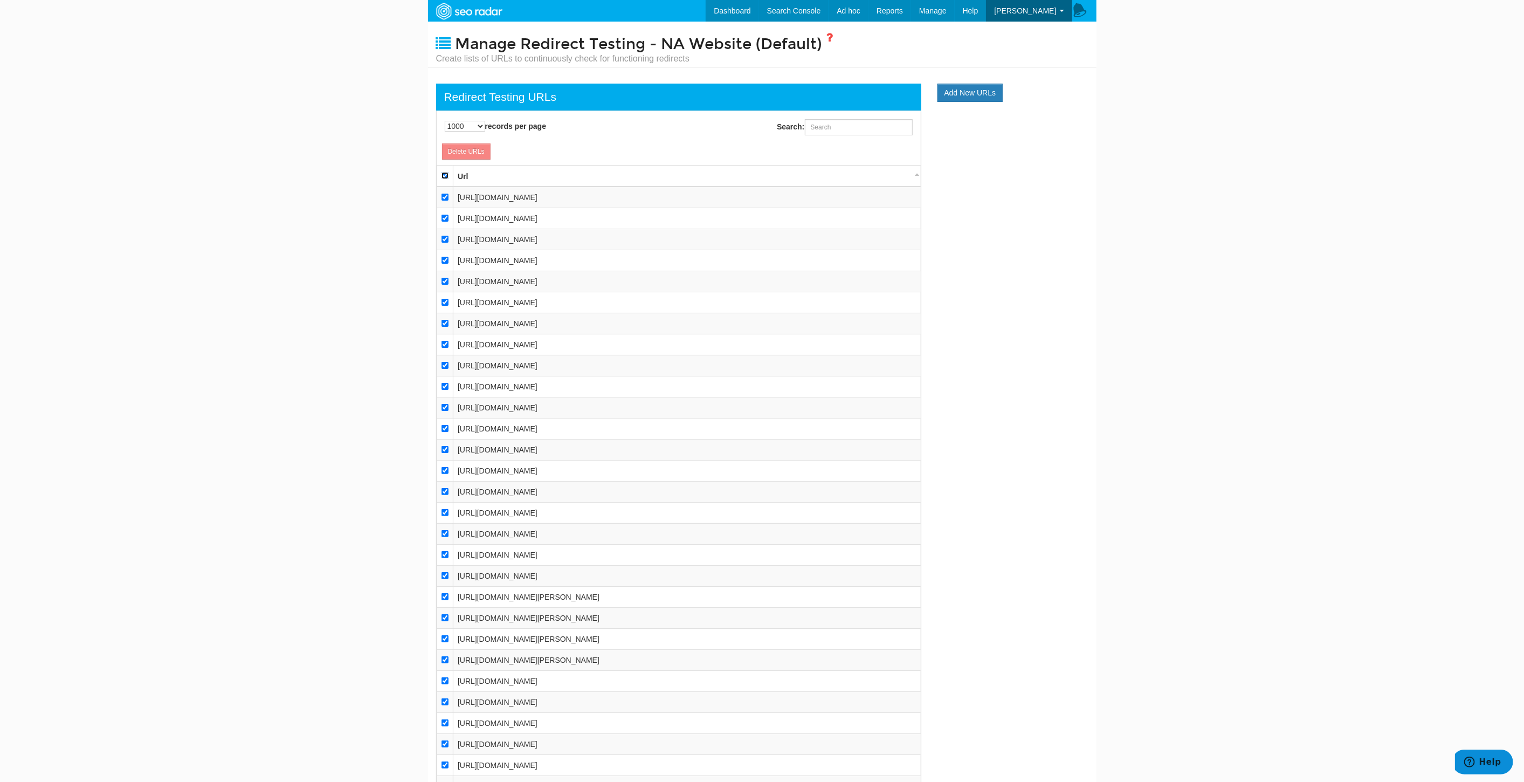
checkbox input "true"
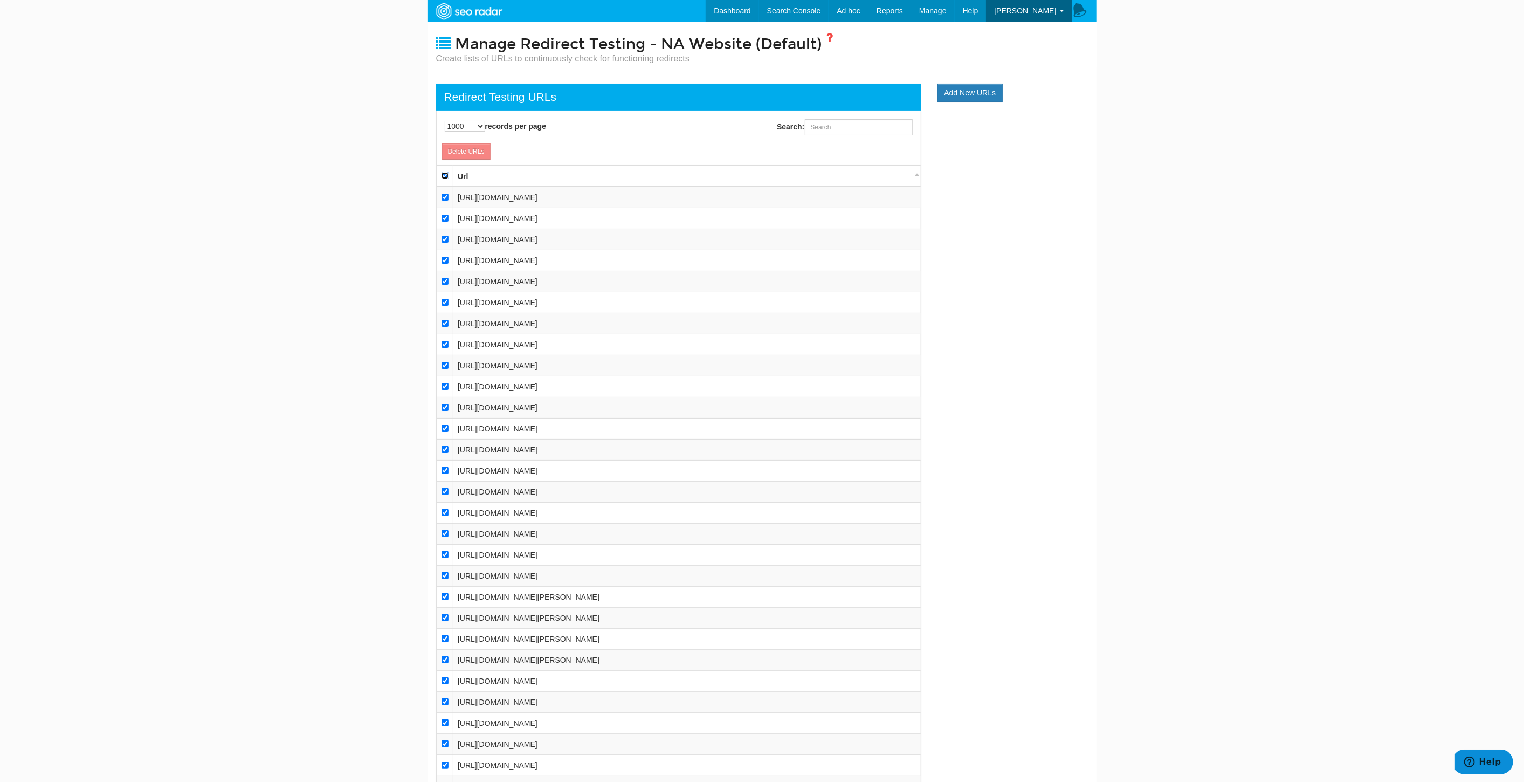
checkbox input "true"
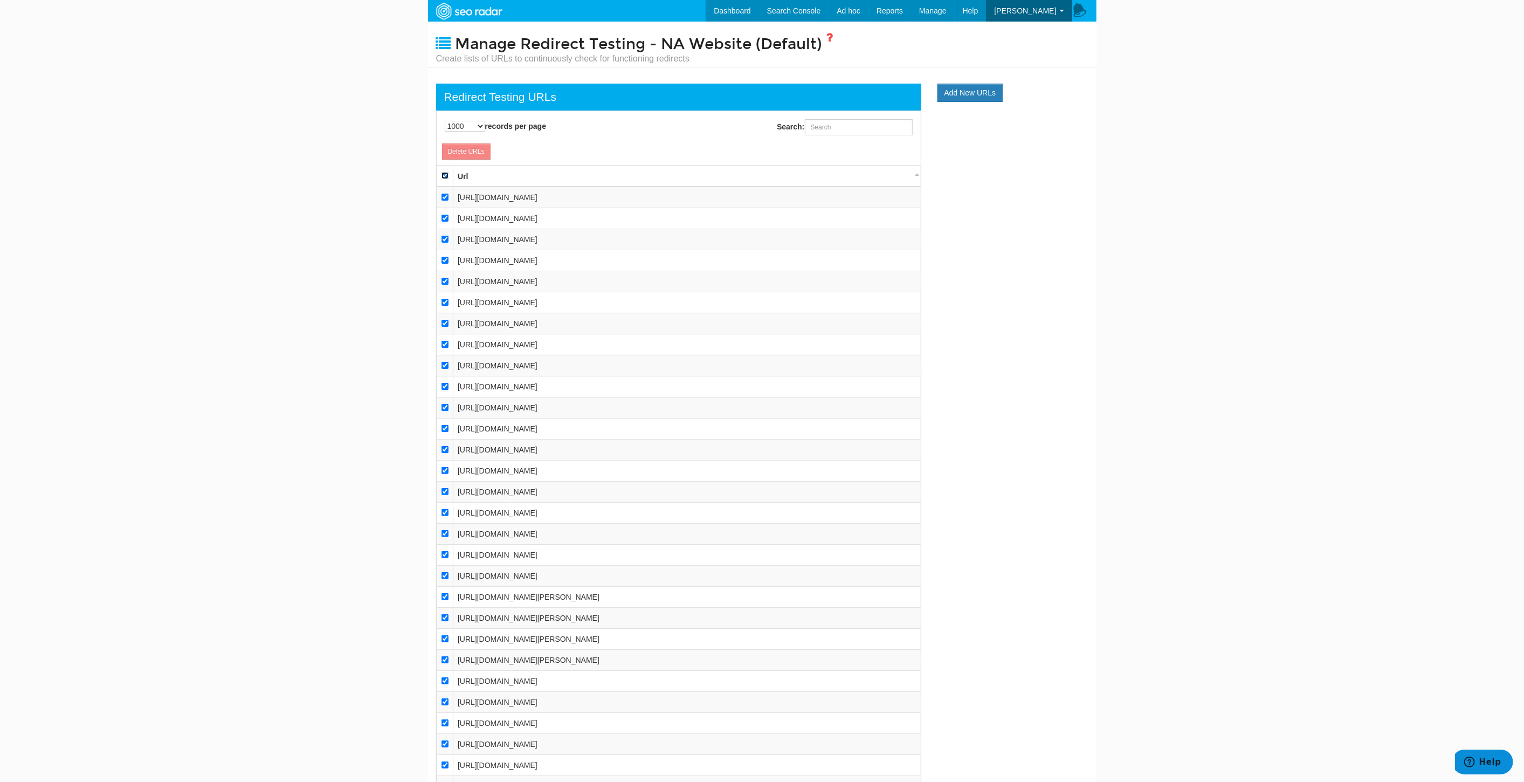
checkbox input "true"
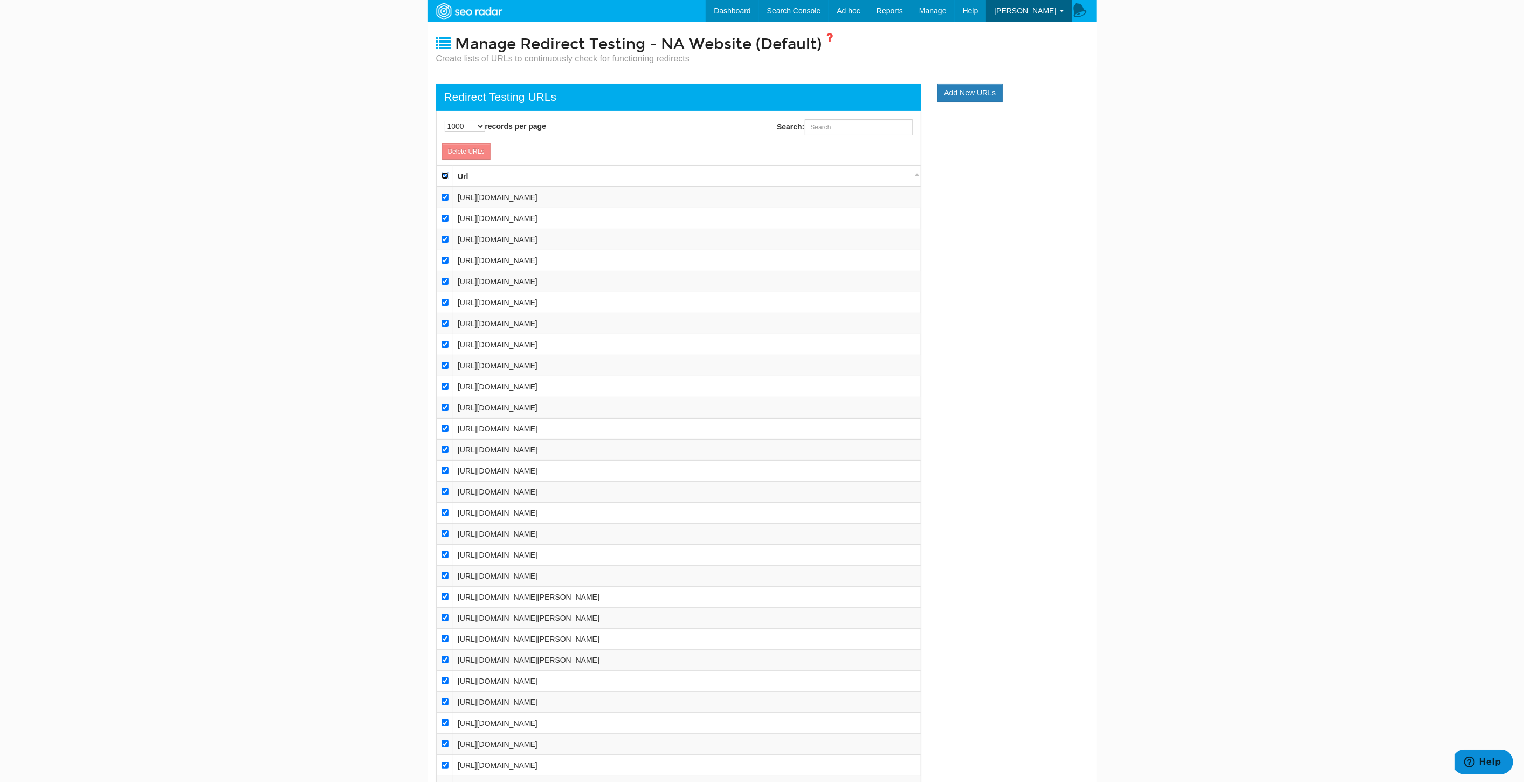
checkbox input "true"
click at [444, 196] on input "checkbox" at bounding box center [444, 197] width 7 height 7
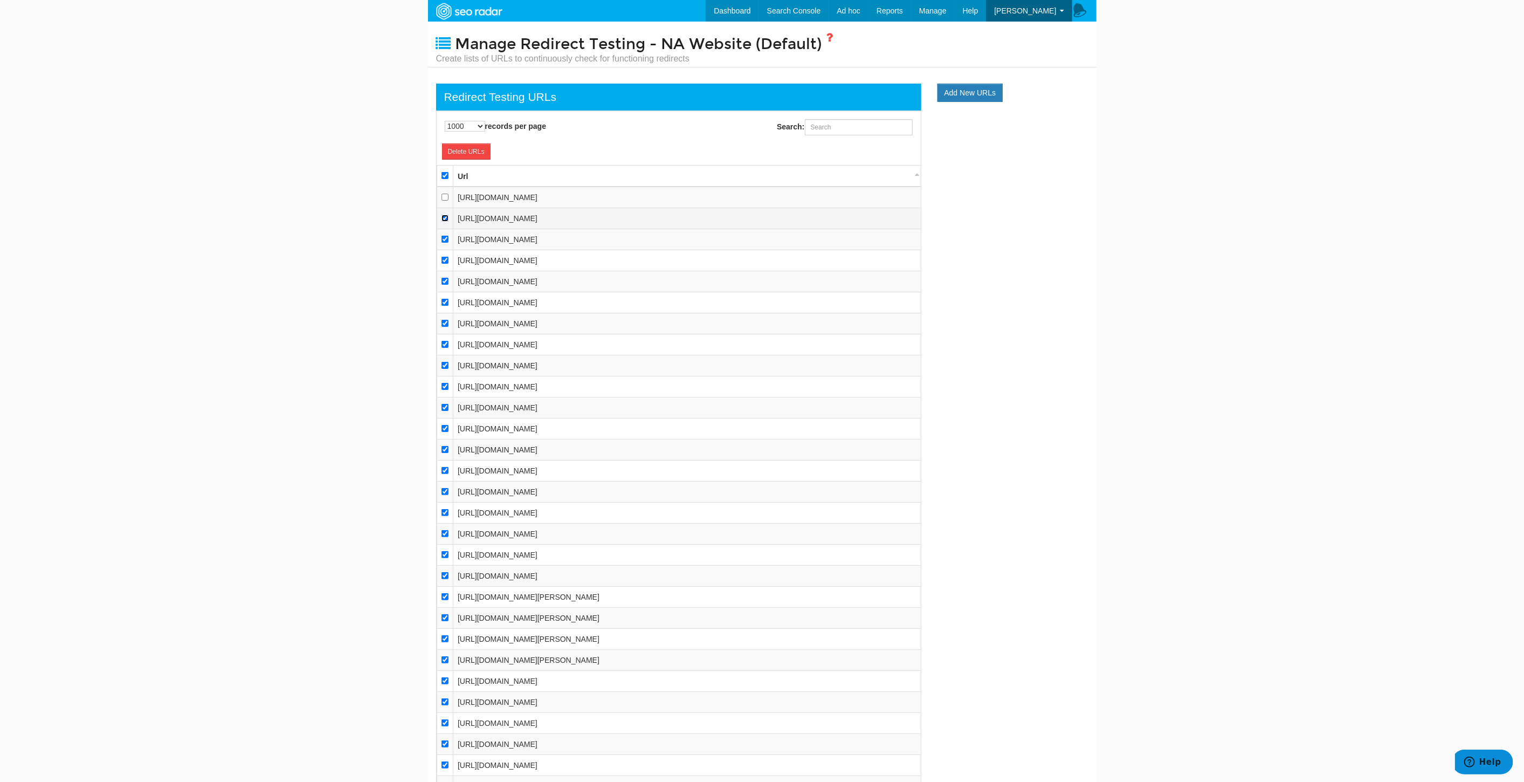
drag, startPoint x: 444, startPoint y: 219, endPoint x: 444, endPoint y: 226, distance: 7.0
click at [444, 219] on input "checkbox" at bounding box center [444, 218] width 7 height 7
click at [445, 239] on input "checkbox" at bounding box center [444, 239] width 7 height 7
click at [469, 149] on link "Delete URLs" at bounding box center [466, 151] width 49 height 16
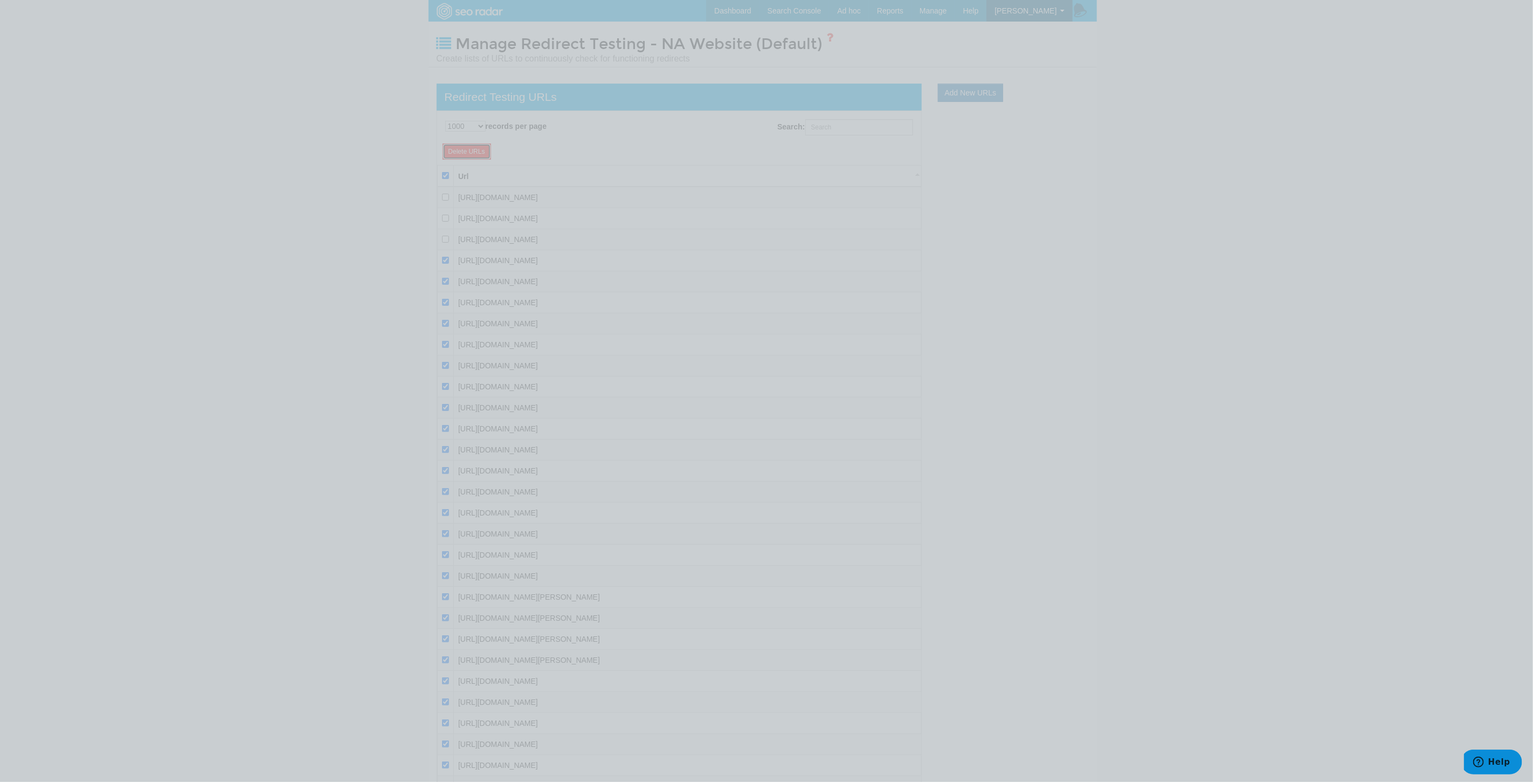
scroll to position [11, 0]
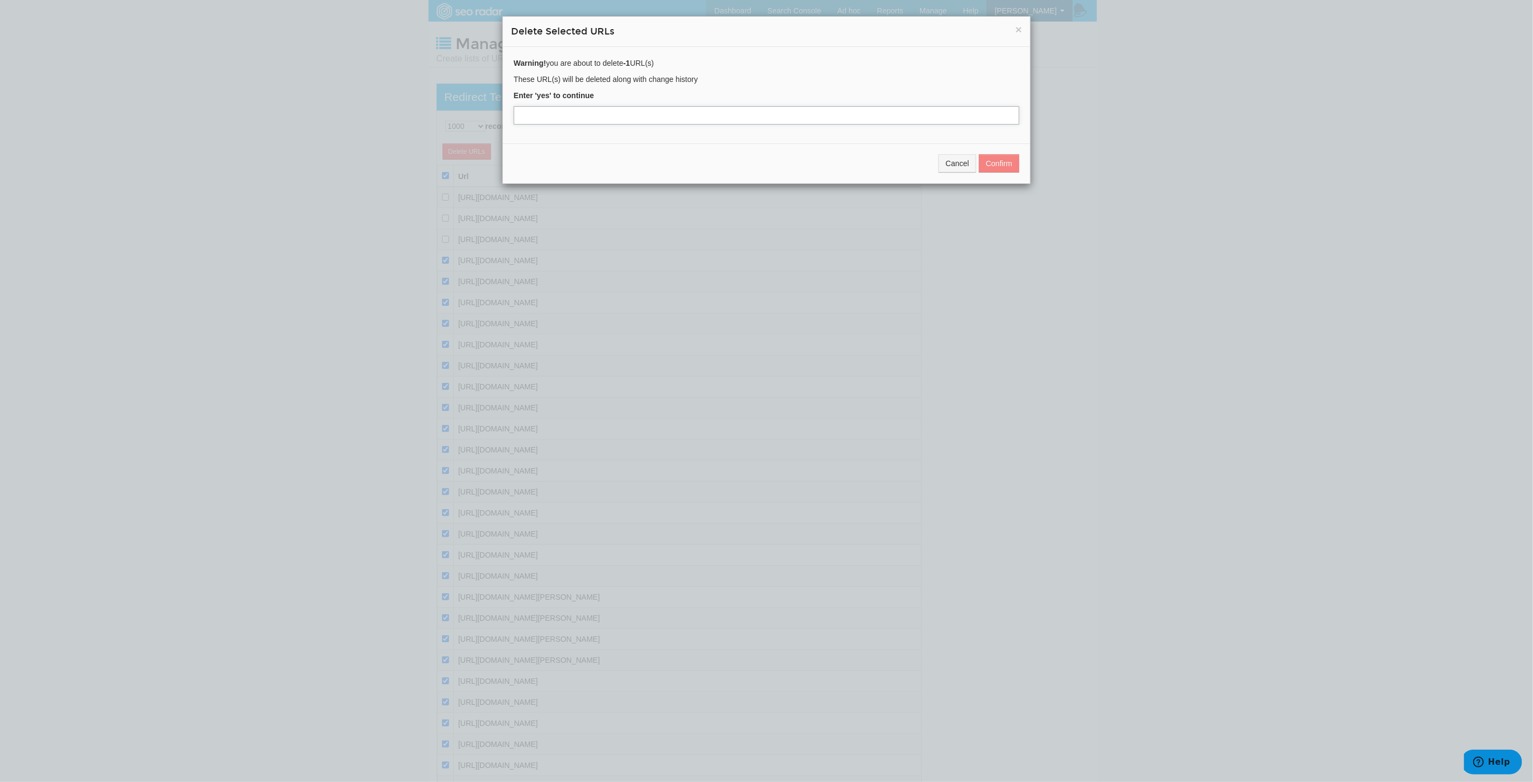
click at [728, 121] on input "text" at bounding box center [767, 115] width 506 height 18
click at [998, 164] on button "Confirm" at bounding box center [999, 163] width 40 height 18
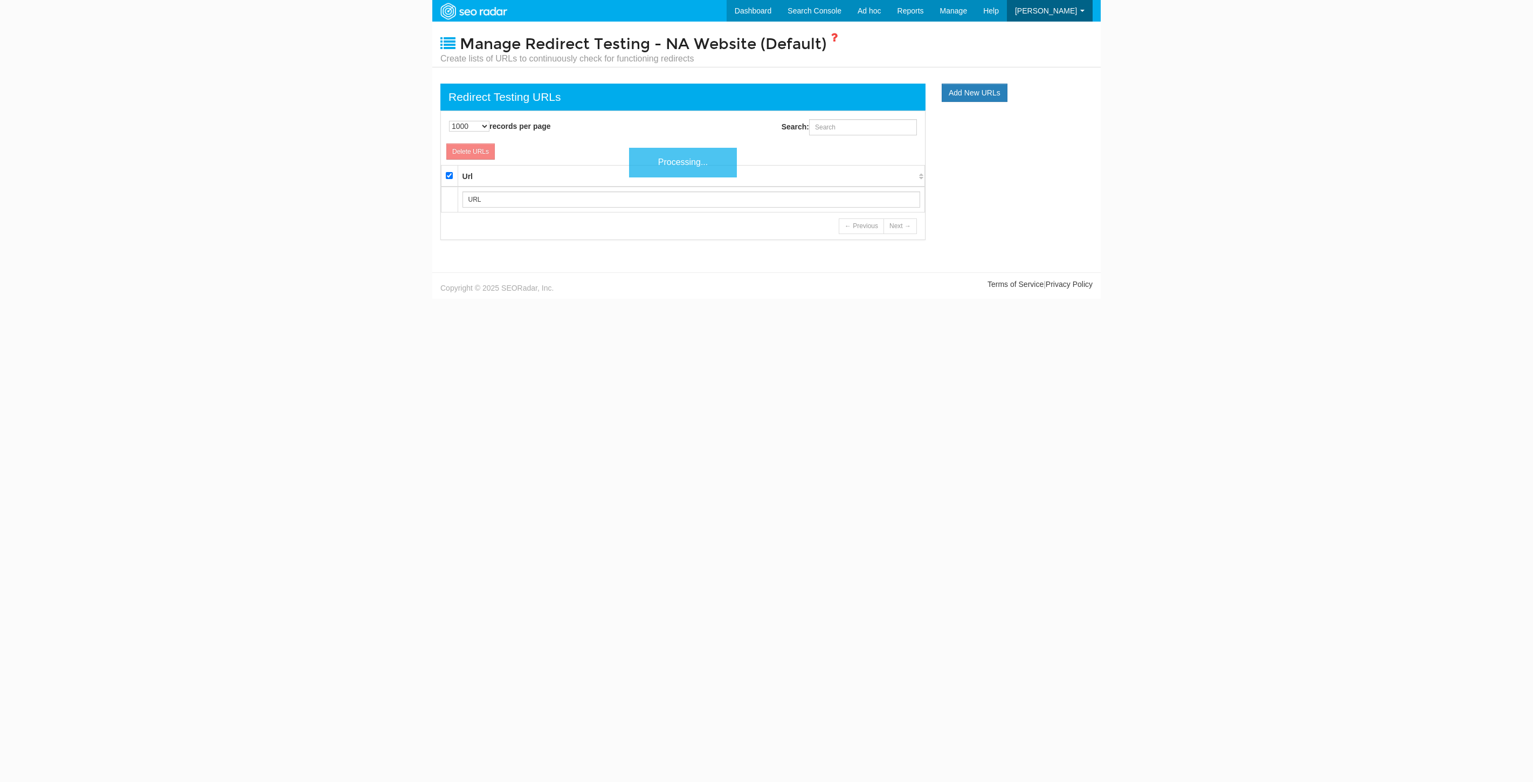
select select "1000"
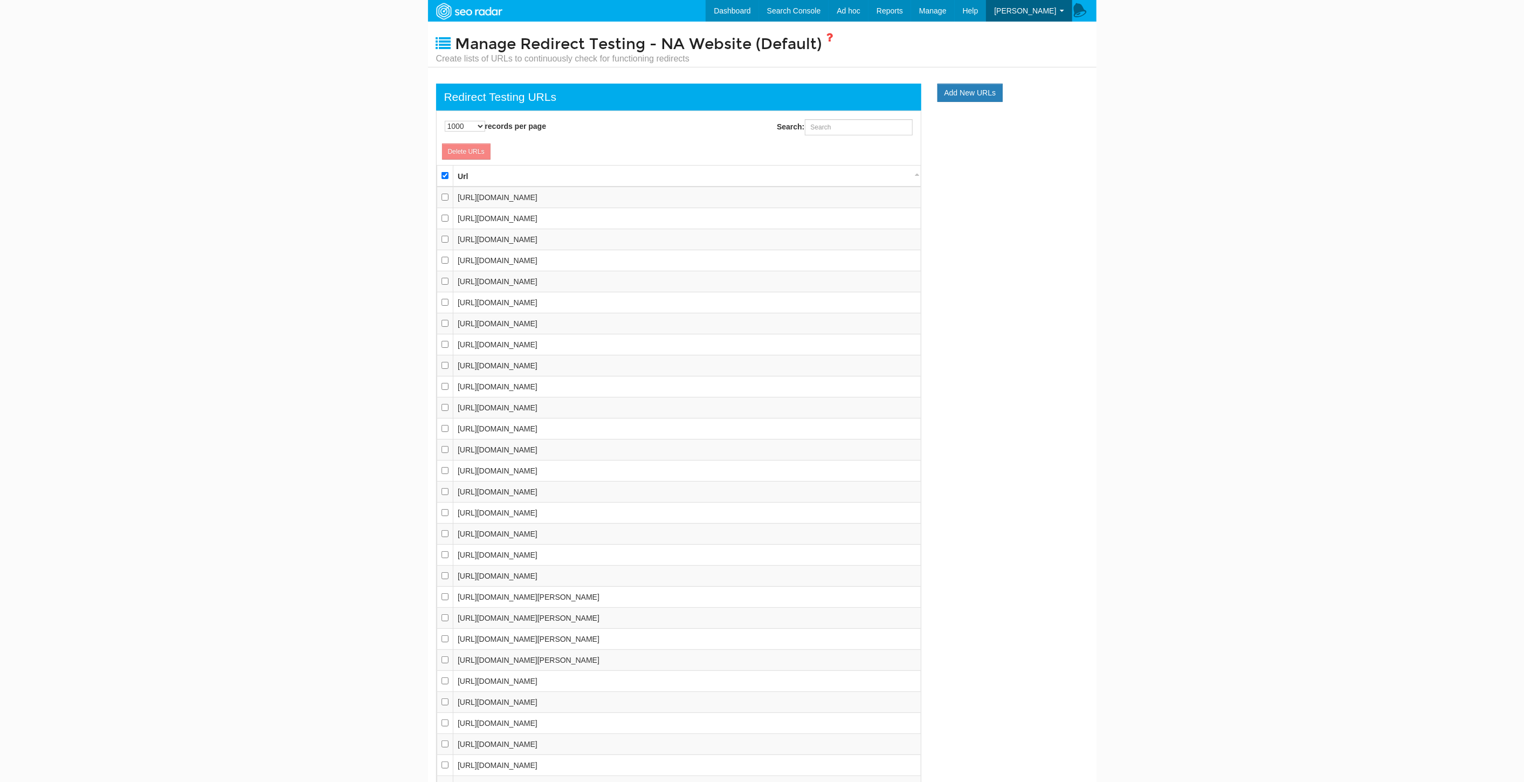
scroll to position [11, 0]
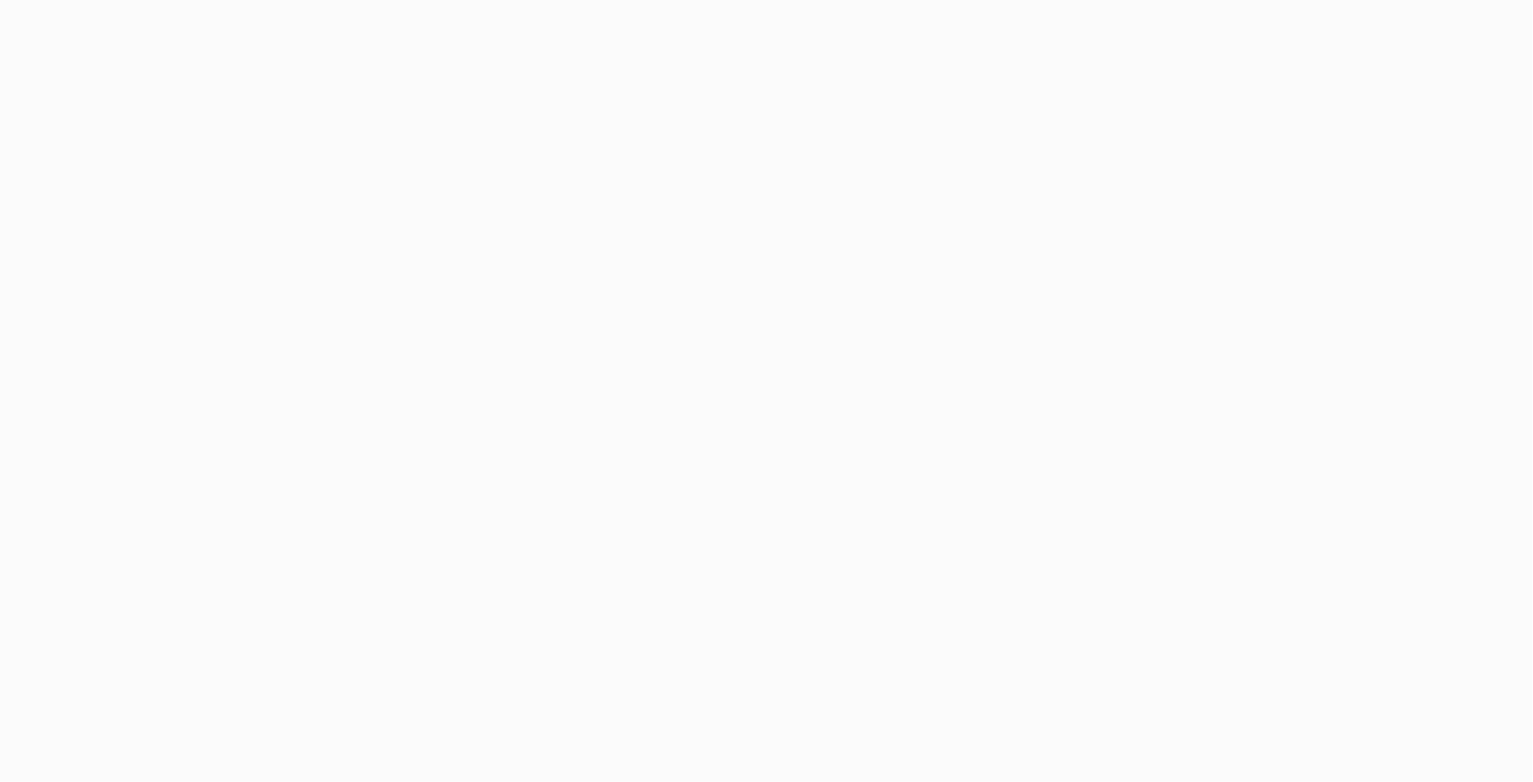
select select "1000"
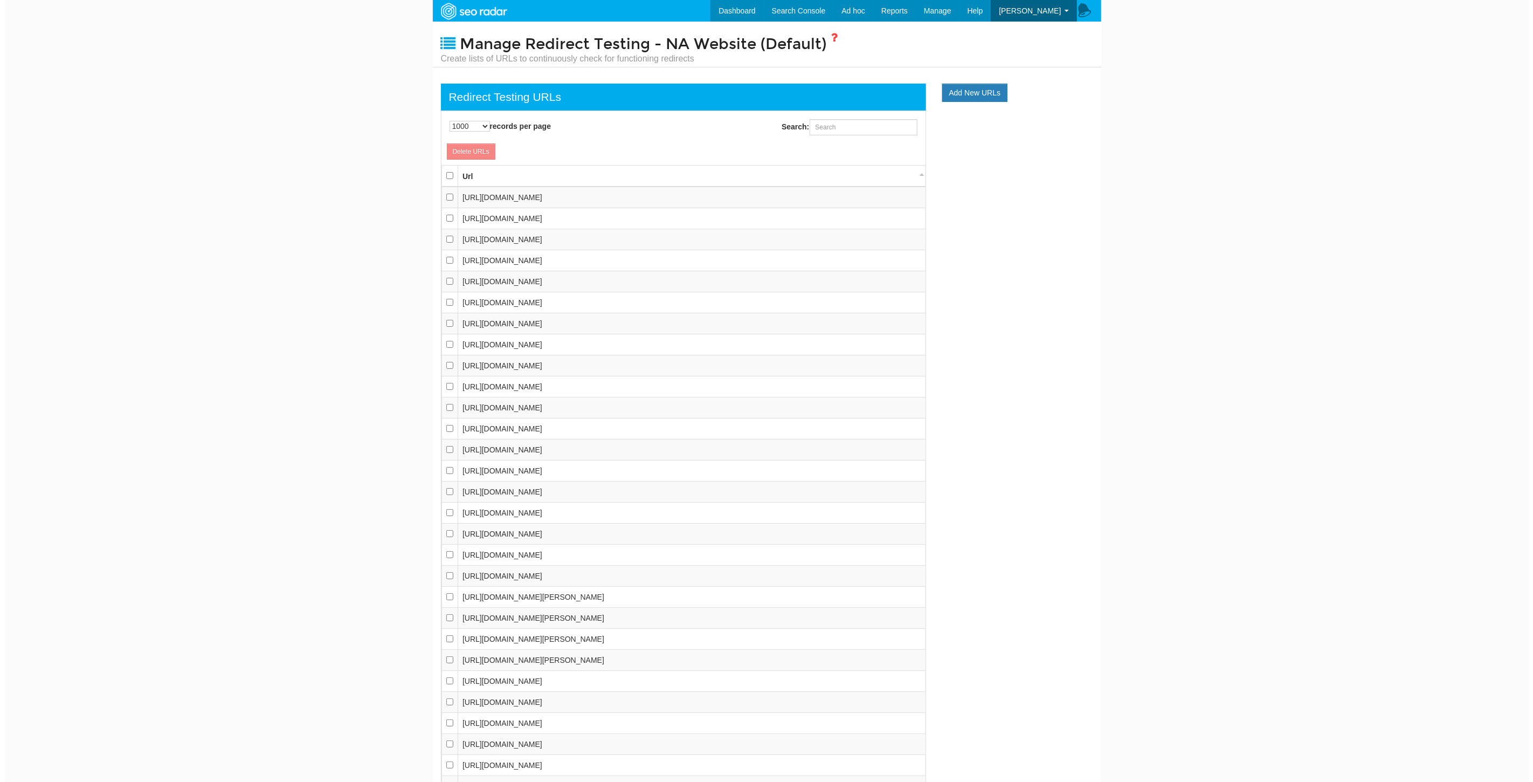
scroll to position [11, 0]
click at [448, 261] on input "checkbox" at bounding box center [444, 260] width 7 height 7
checkbox input "true"
click at [477, 154] on link "Delete URLs" at bounding box center [466, 151] width 49 height 16
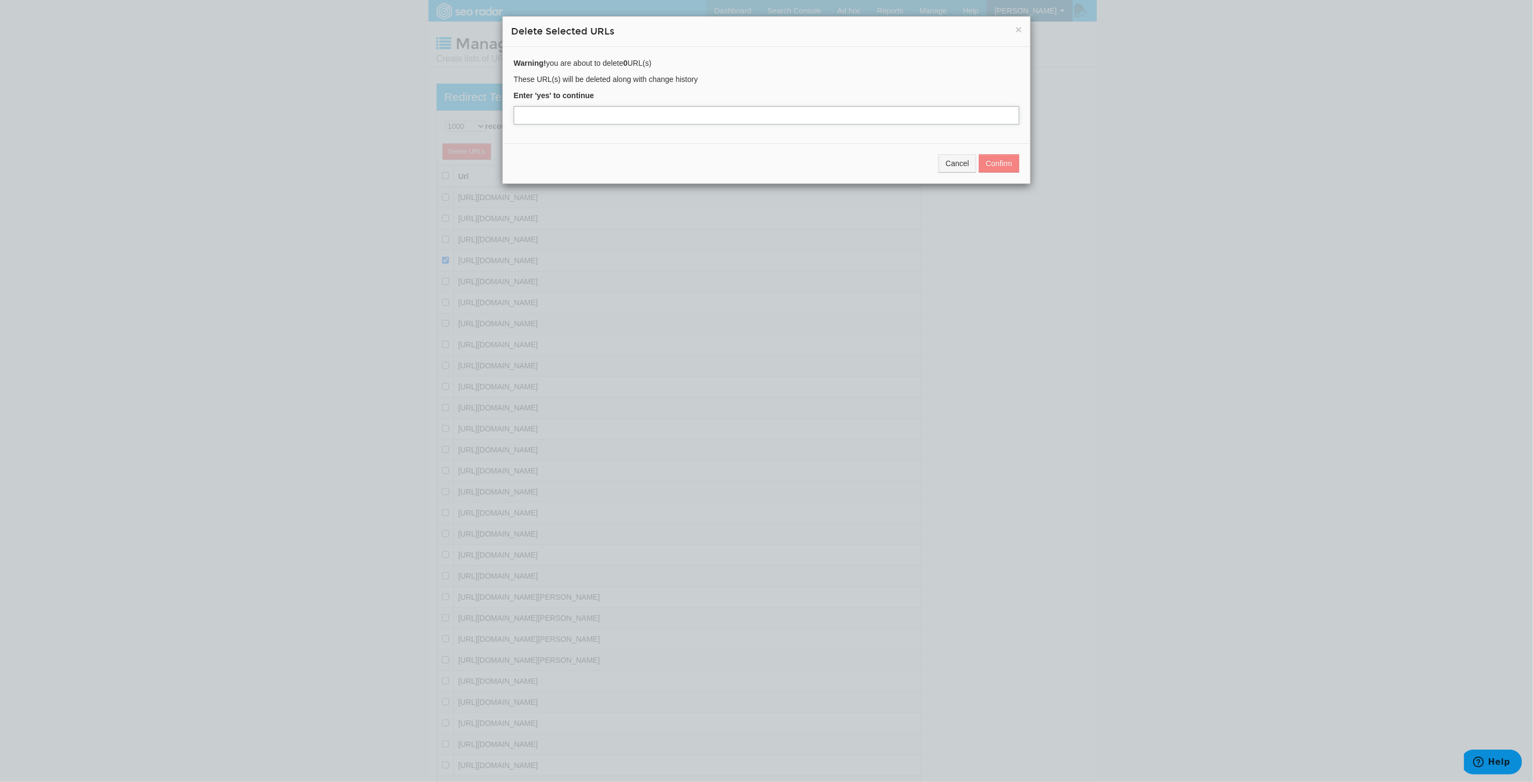
click at [567, 112] on input "text" at bounding box center [767, 115] width 506 height 18
type input "yes"
click at [953, 154] on button "Cancel" at bounding box center [957, 163] width 38 height 18
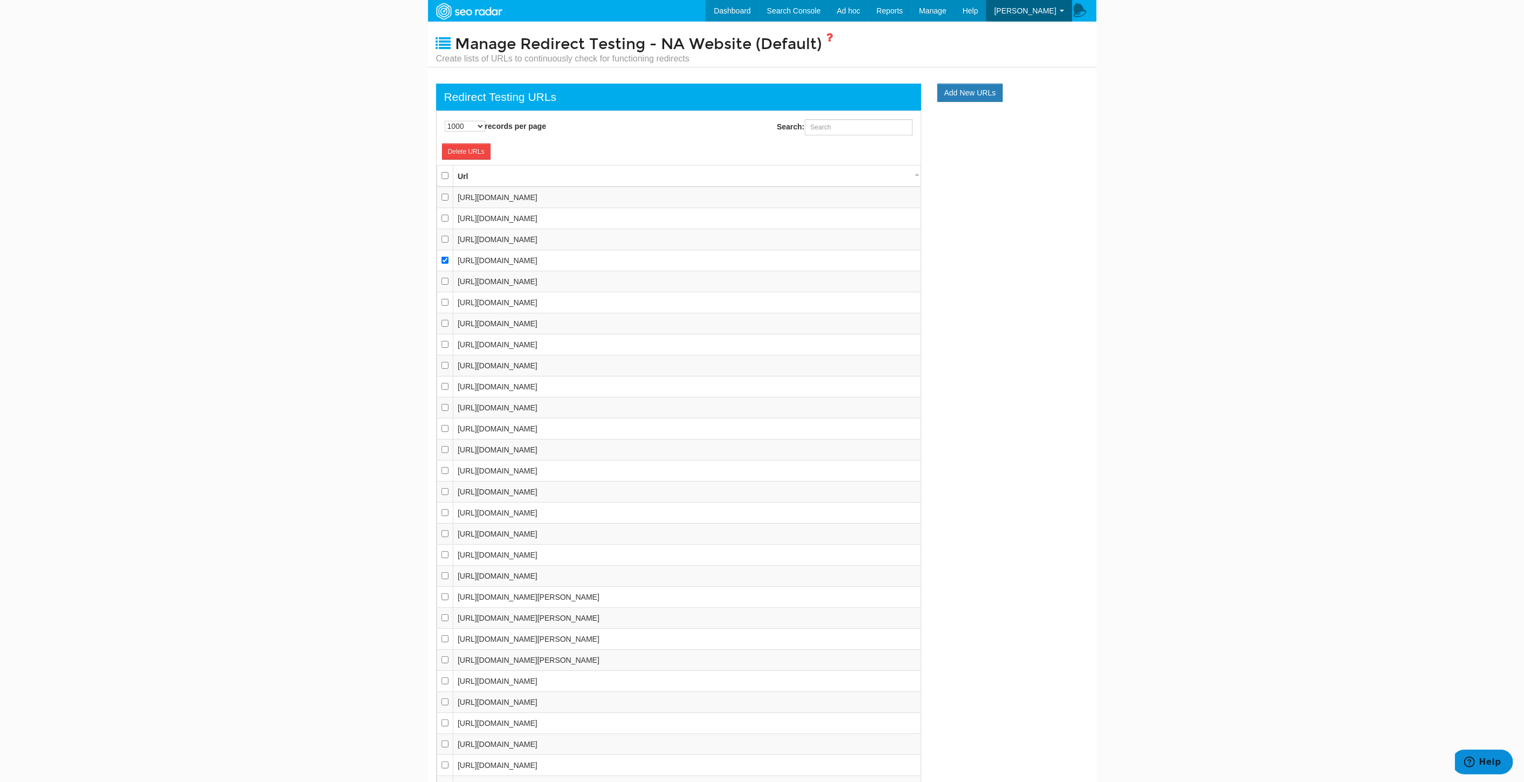
click at [445, 278] on input "checkbox" at bounding box center [444, 281] width 7 height 7
checkbox input "true"
click at [448, 300] on input "checkbox" at bounding box center [444, 302] width 7 height 7
checkbox input "true"
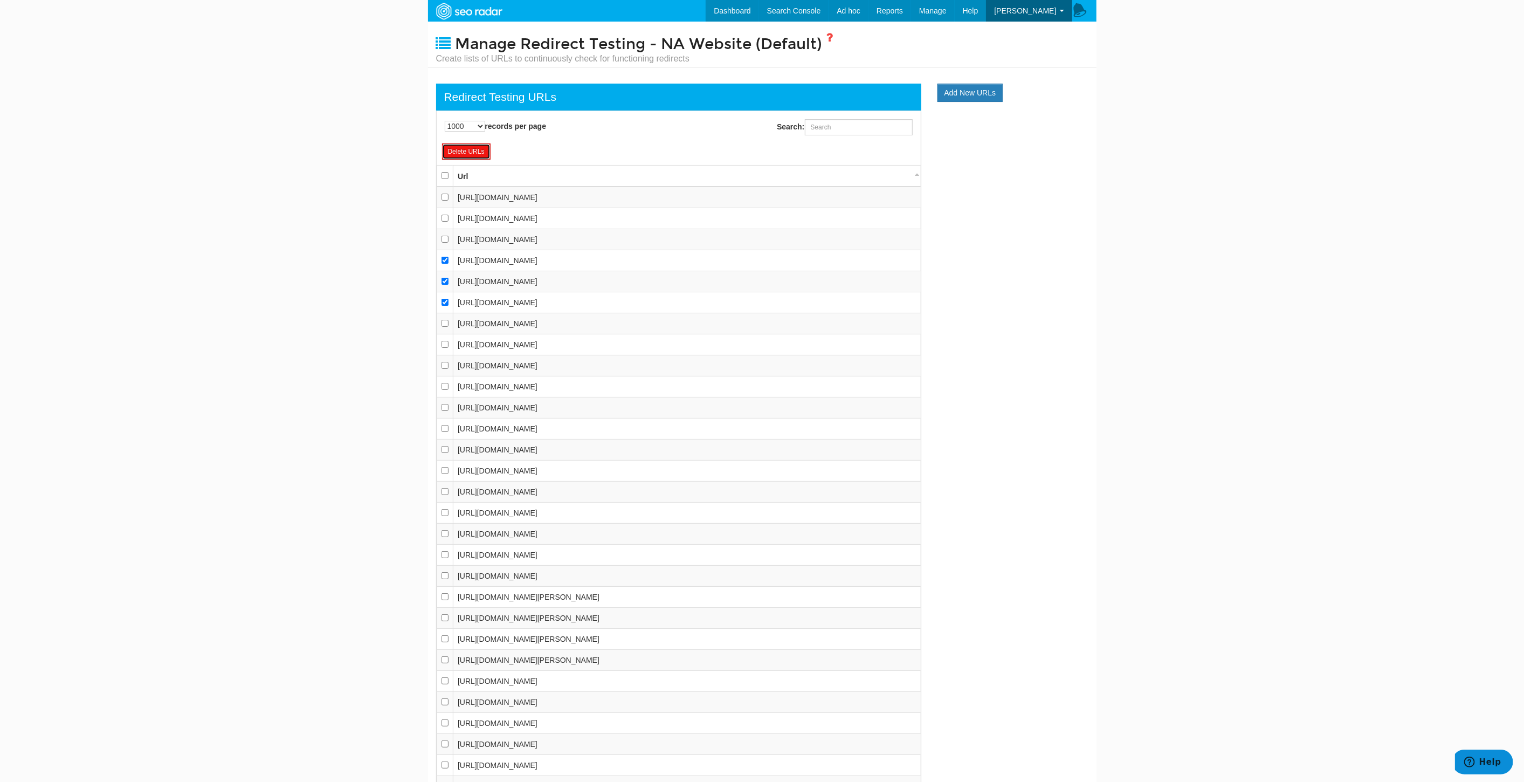
click at [470, 151] on link "Delete URLs" at bounding box center [466, 151] width 49 height 16
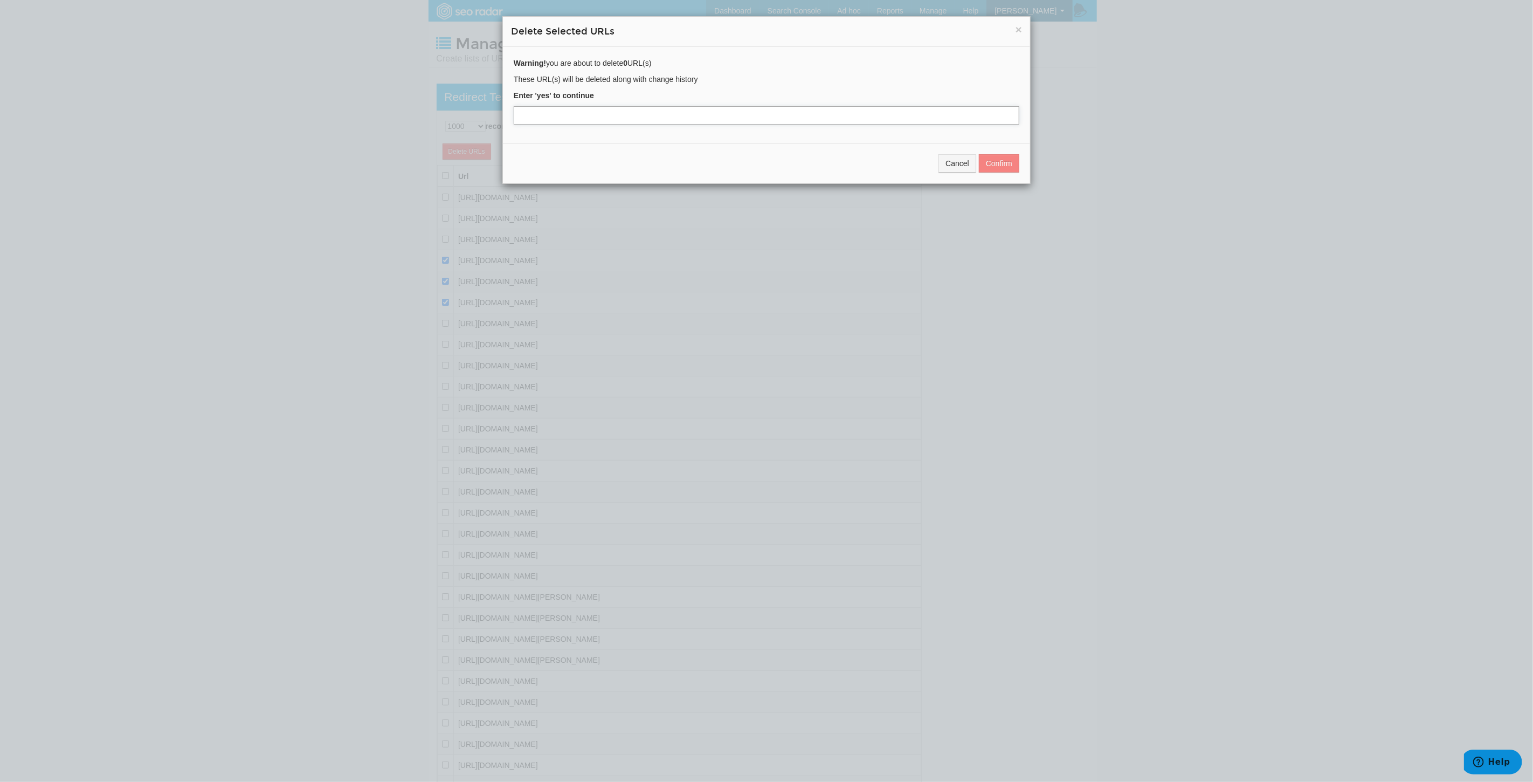
click at [561, 113] on input "text" at bounding box center [767, 115] width 506 height 18
type input "yes"
click at [985, 161] on button "Confirm" at bounding box center [999, 163] width 40 height 18
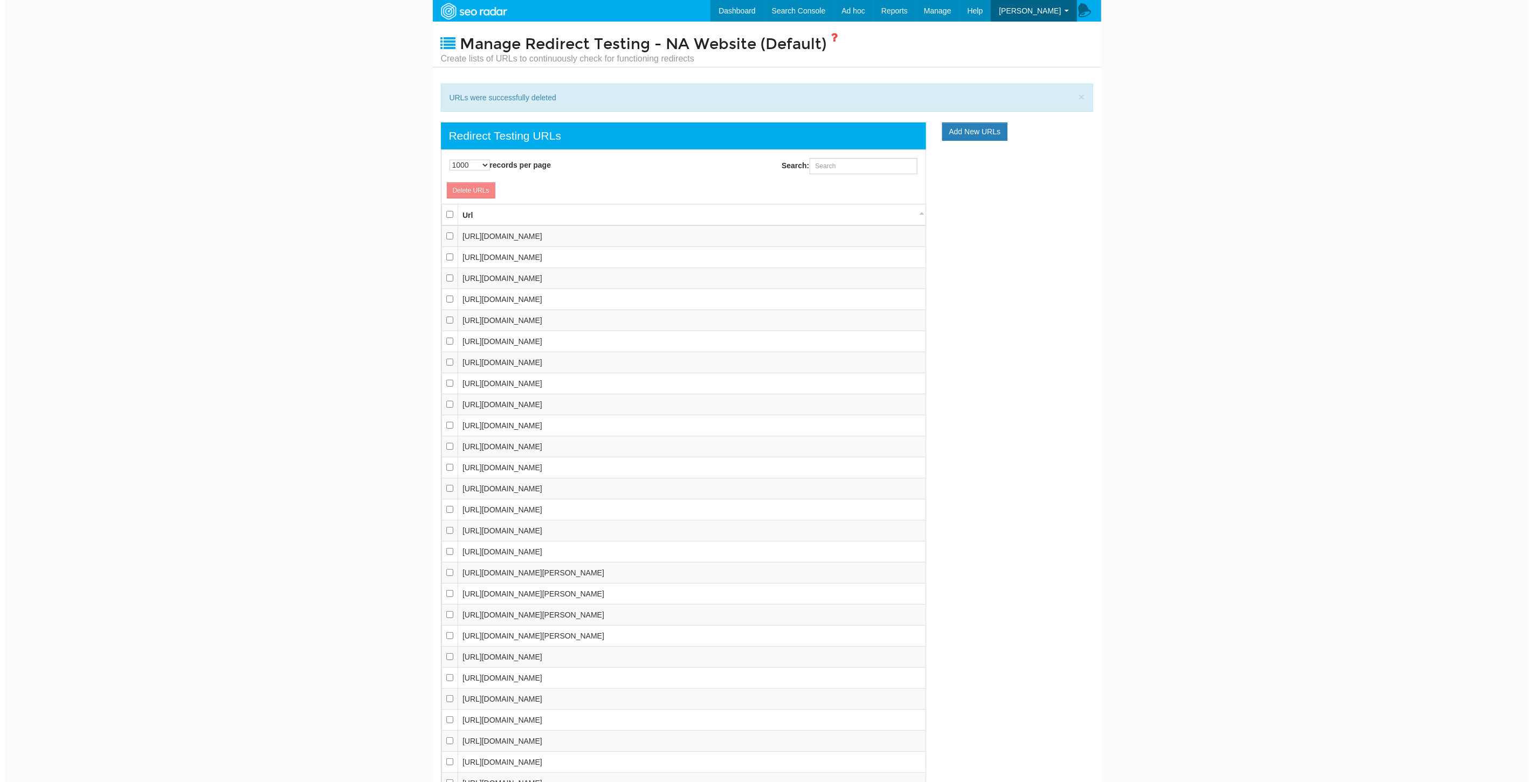
scroll to position [11, 0]
click at [460, 162] on select "10 25 50 100 500 1000" at bounding box center [465, 165] width 40 height 11
select select "50"
click at [445, 160] on select "10 25 50 100 500 1000" at bounding box center [465, 165] width 40 height 11
click at [613, 179] on div "10 25 50 100 500 1000 records per page Search: Processing..." at bounding box center [679, 166] width 500 height 32
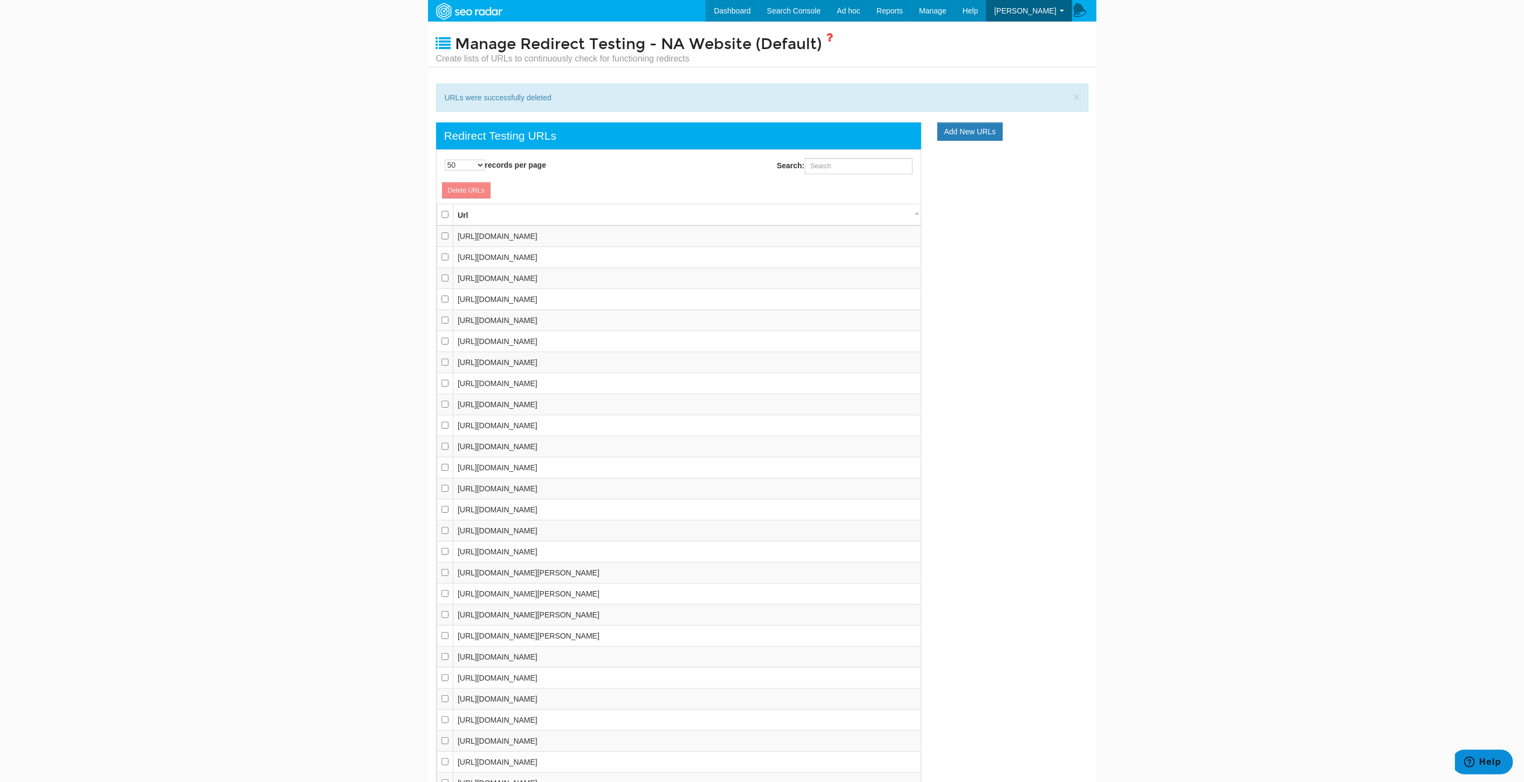
click at [444, 204] on th at bounding box center [445, 215] width 17 height 22
click at [443, 213] on input "checkbox" at bounding box center [444, 214] width 7 height 7
checkbox input "true"
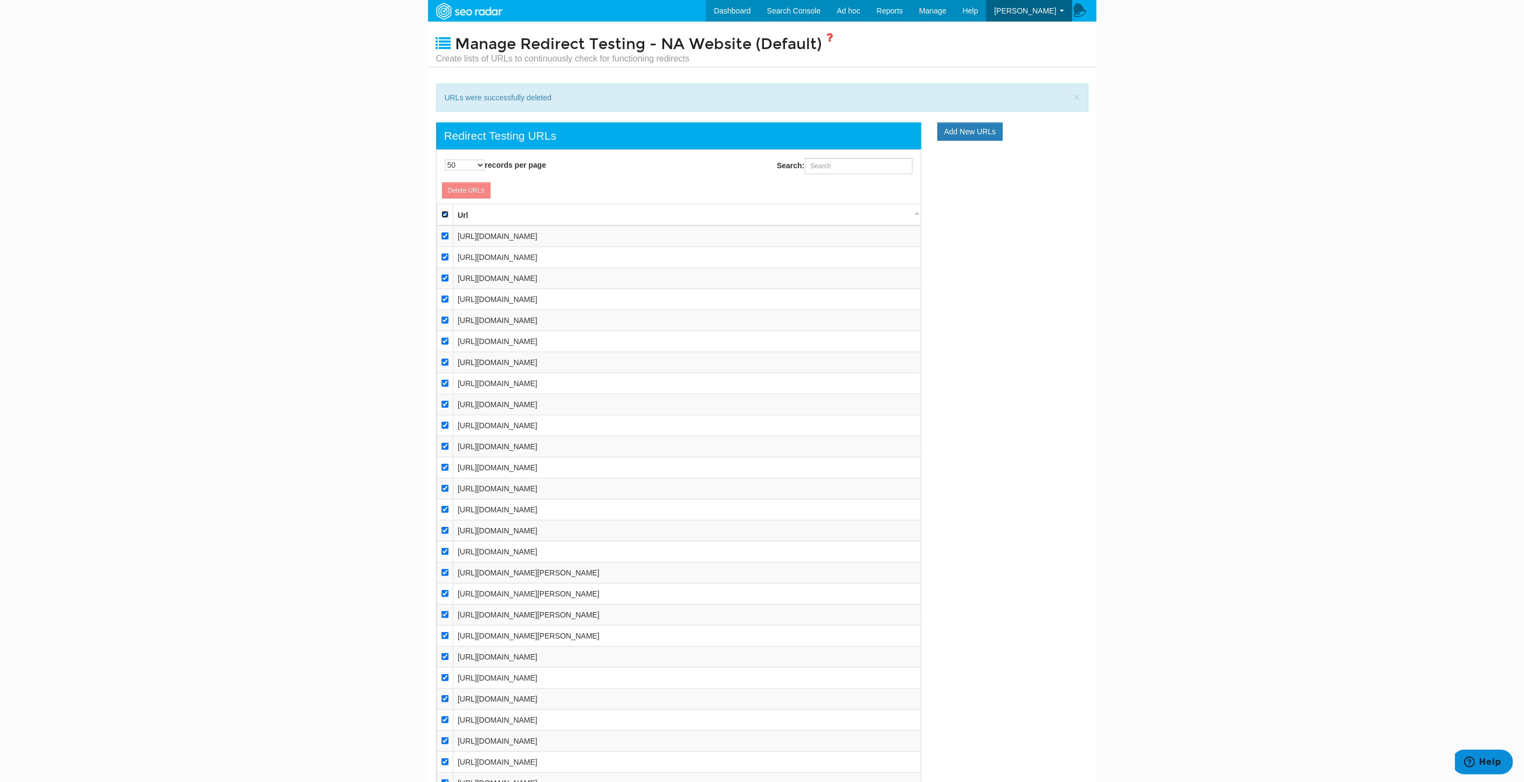
checkbox input "true"
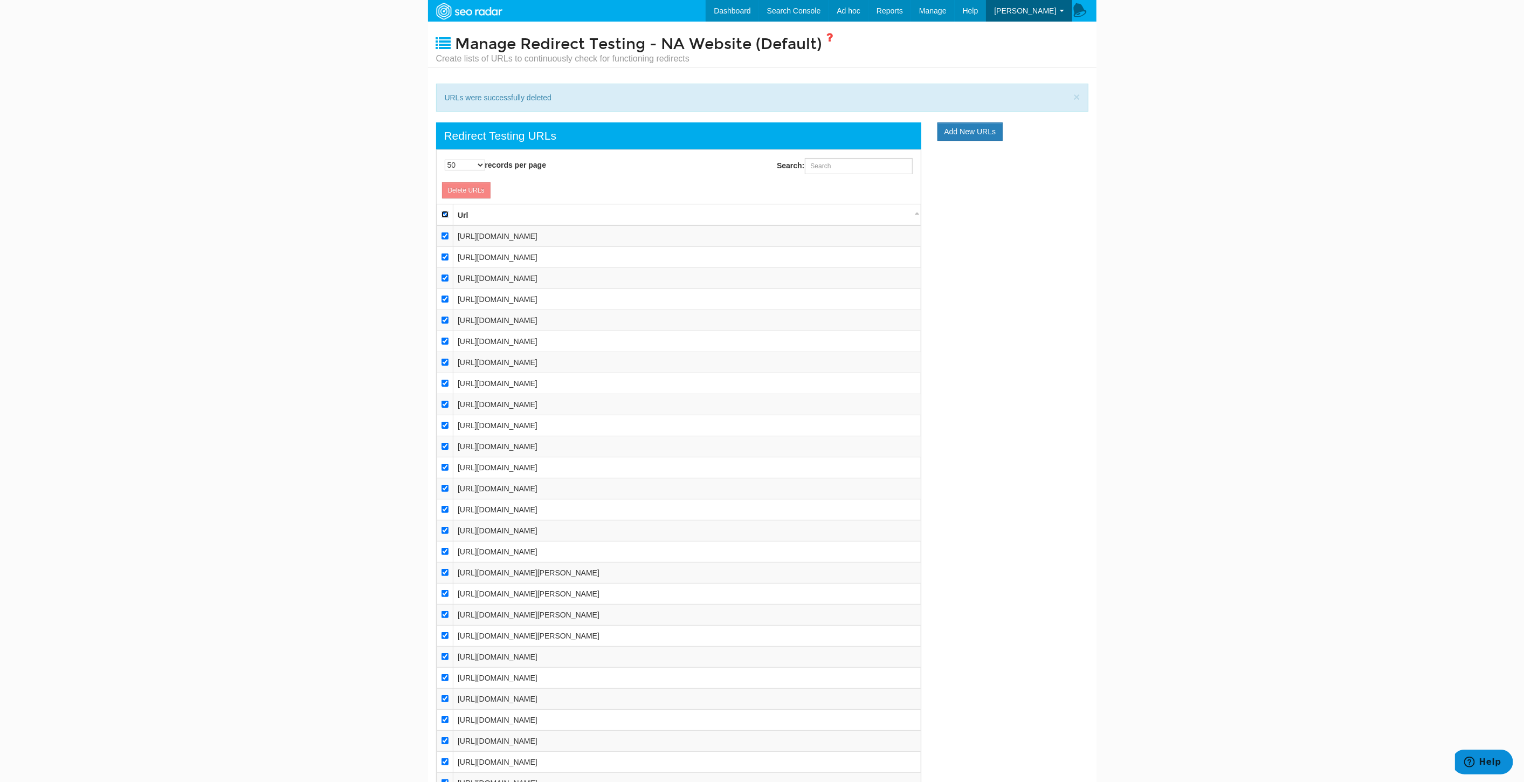
checkbox input "true"
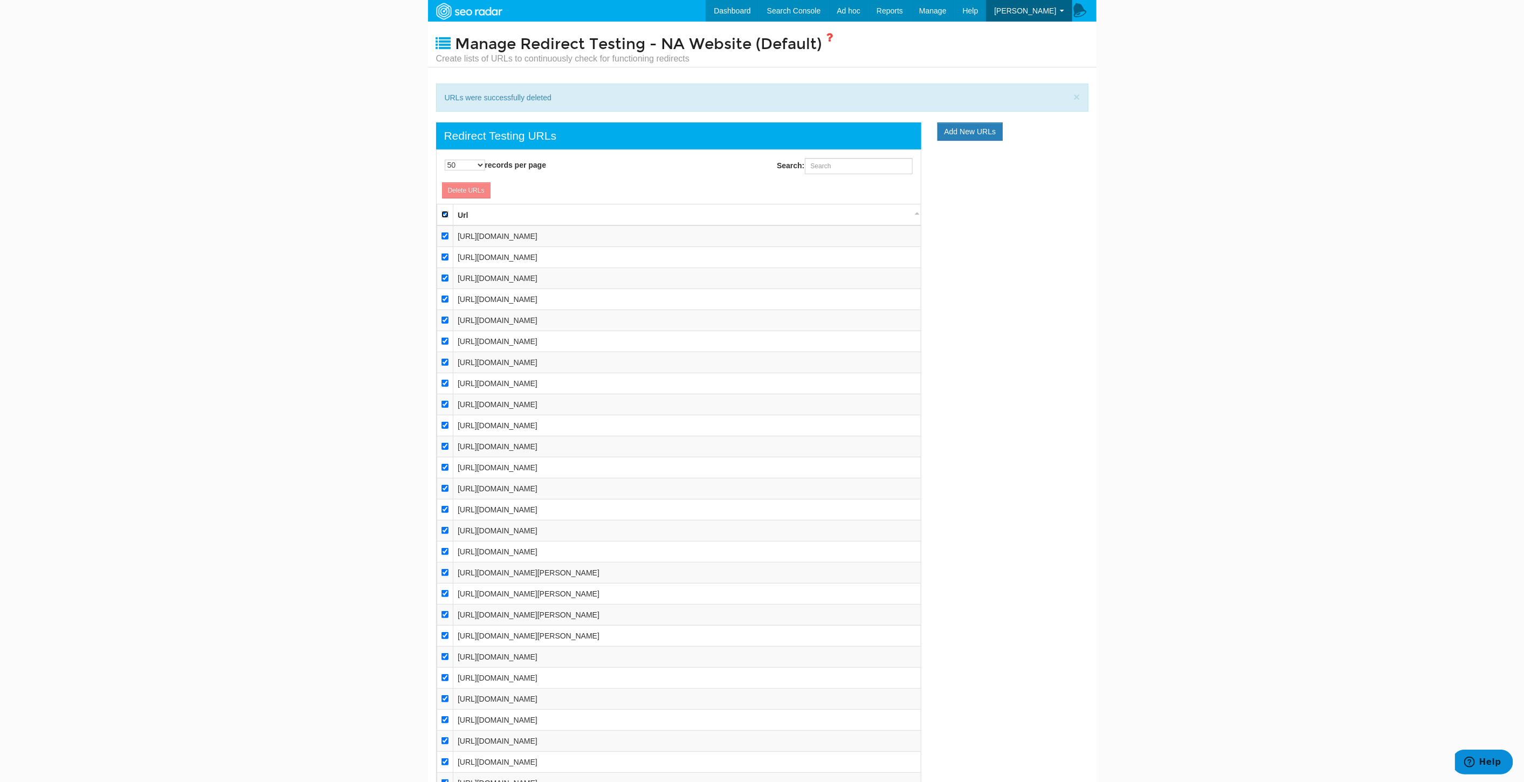
checkbox input "true"
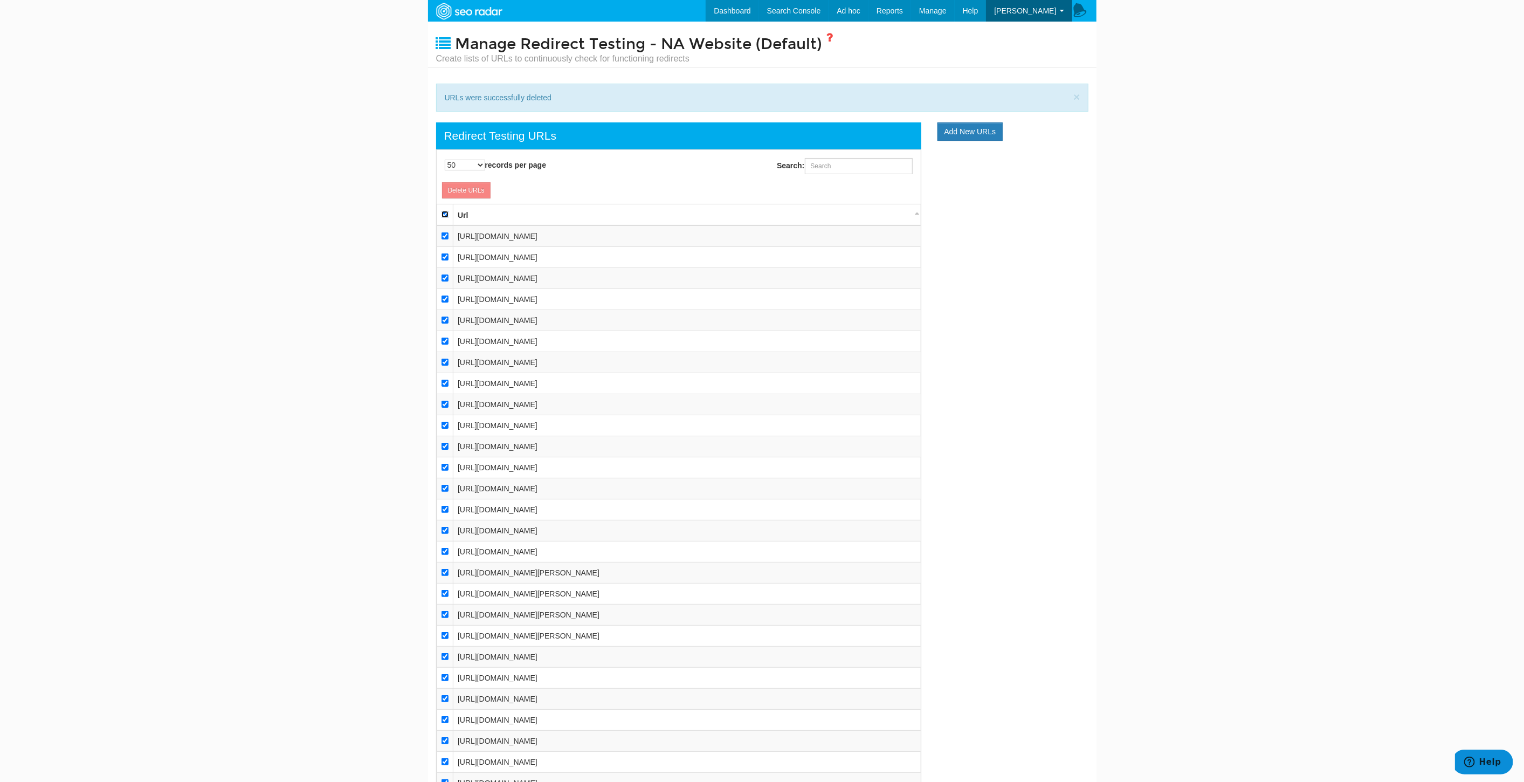
checkbox input "true"
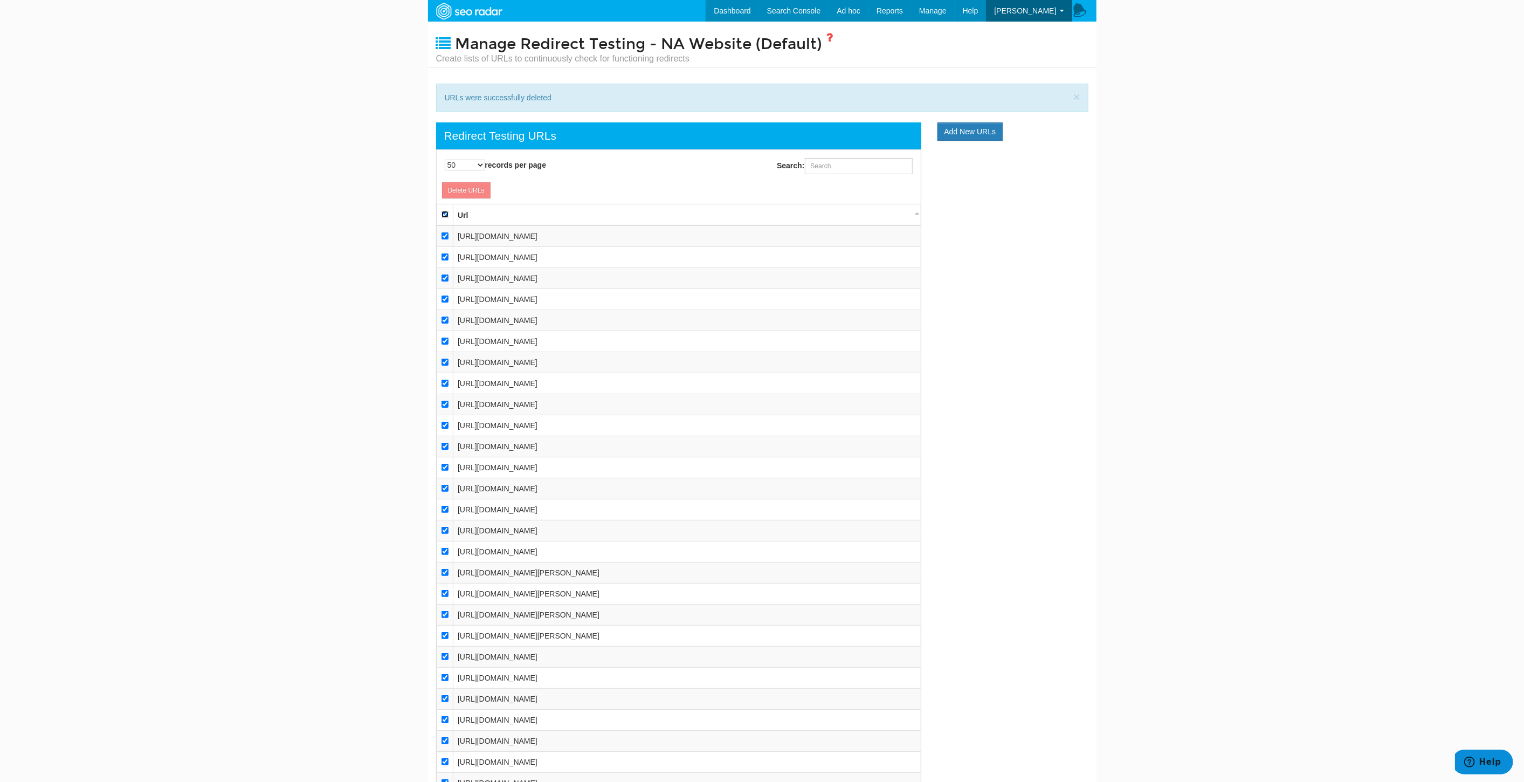
checkbox input "true"
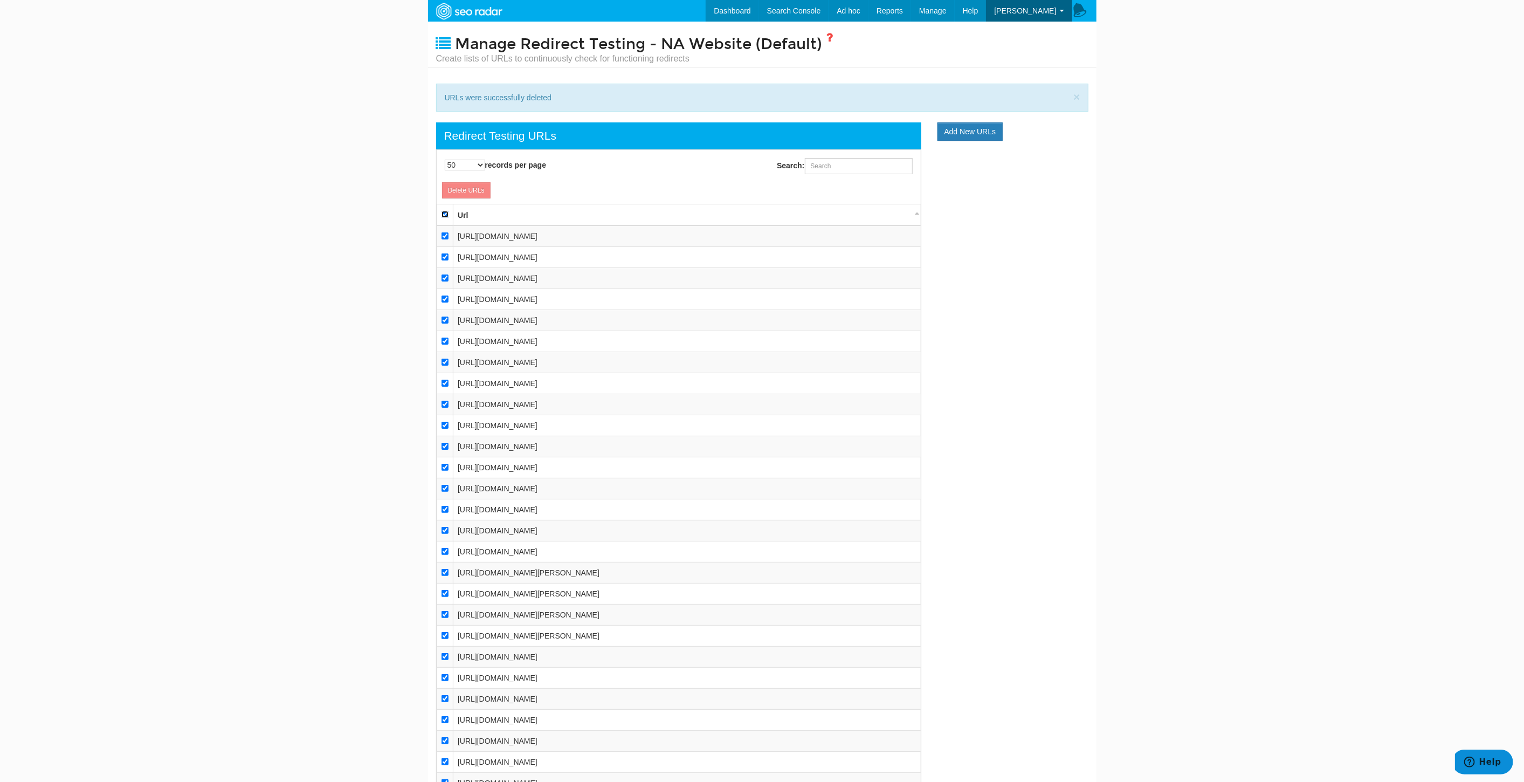
checkbox input "true"
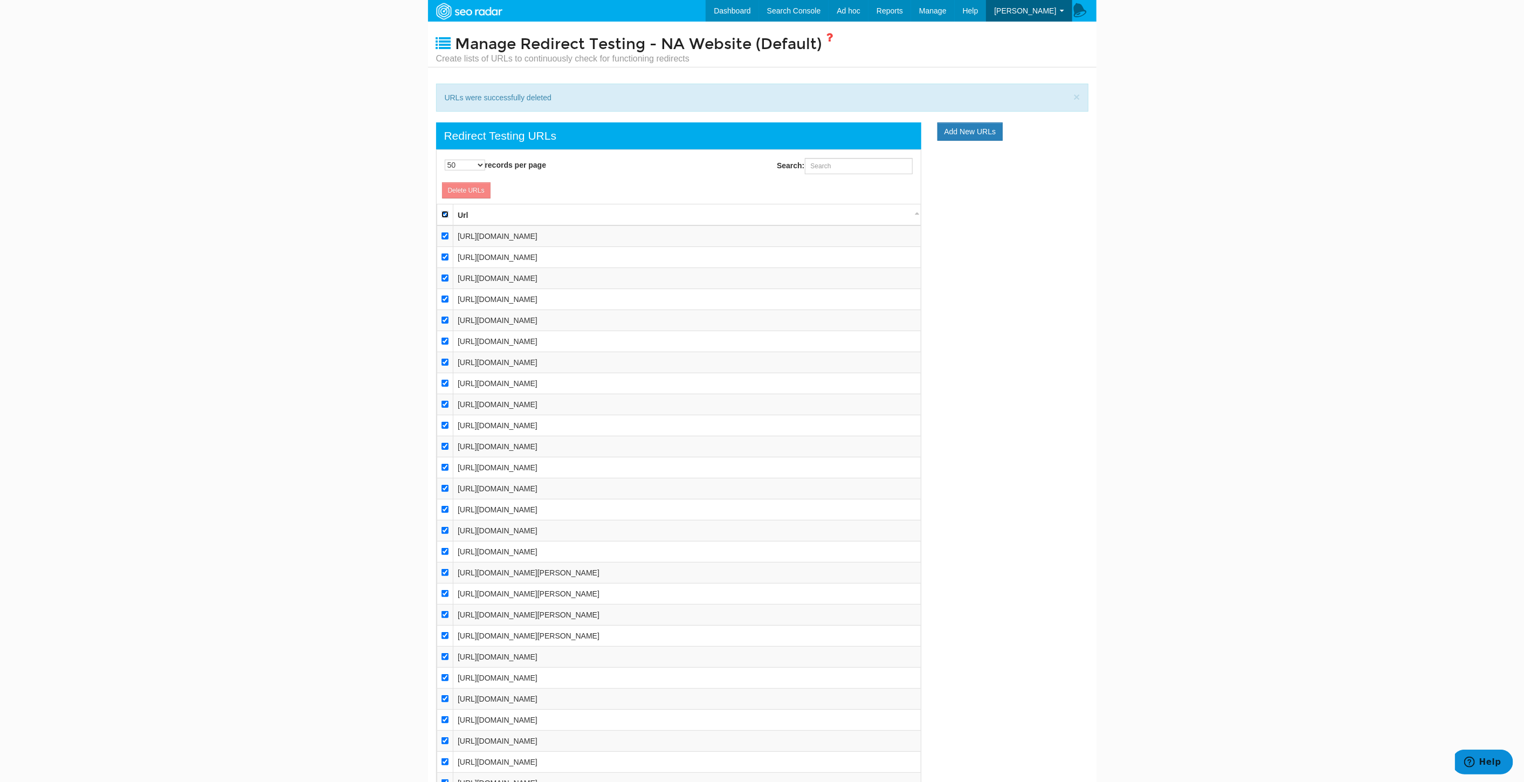
checkbox input "true"
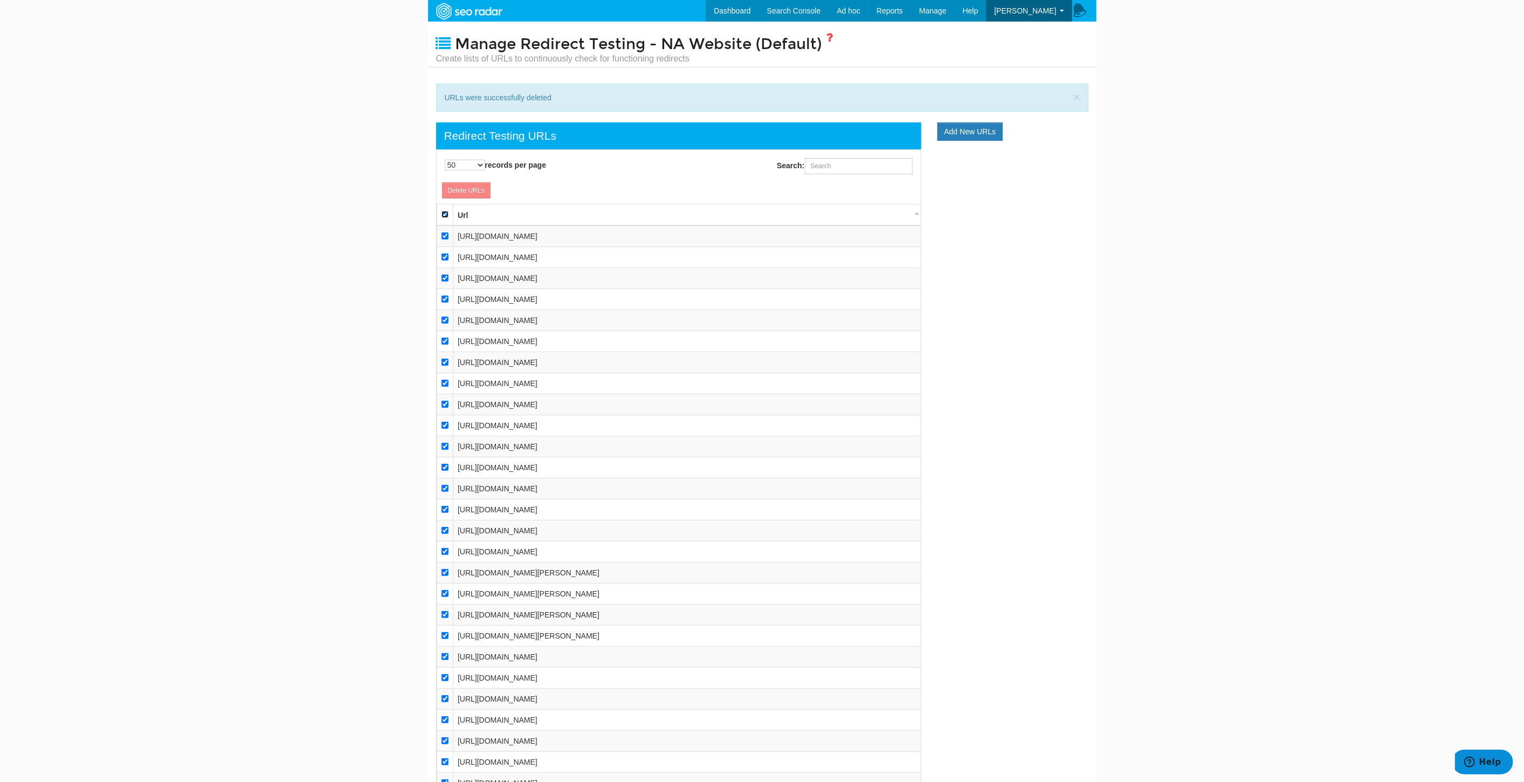
checkbox input "true"
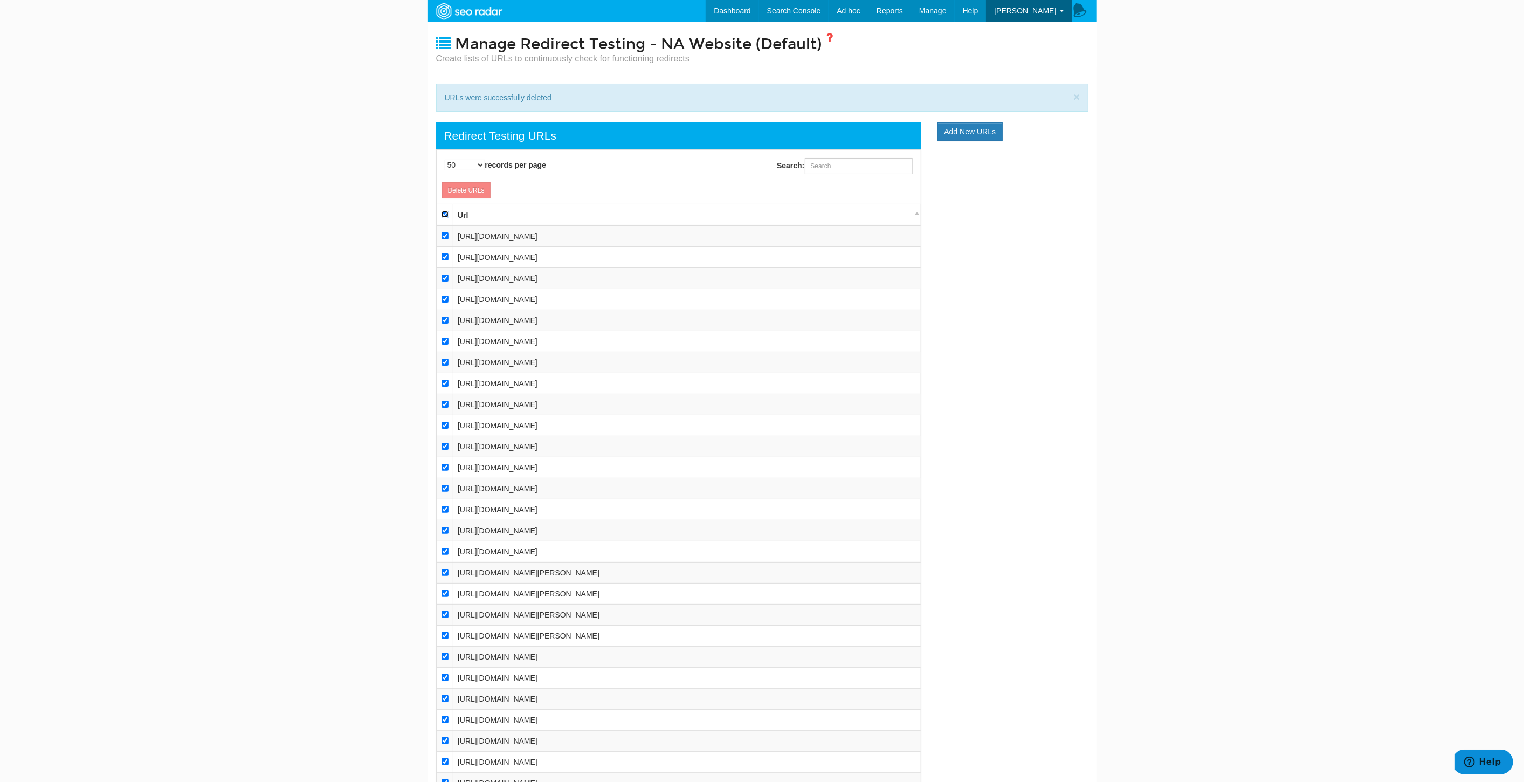
checkbox input "true"
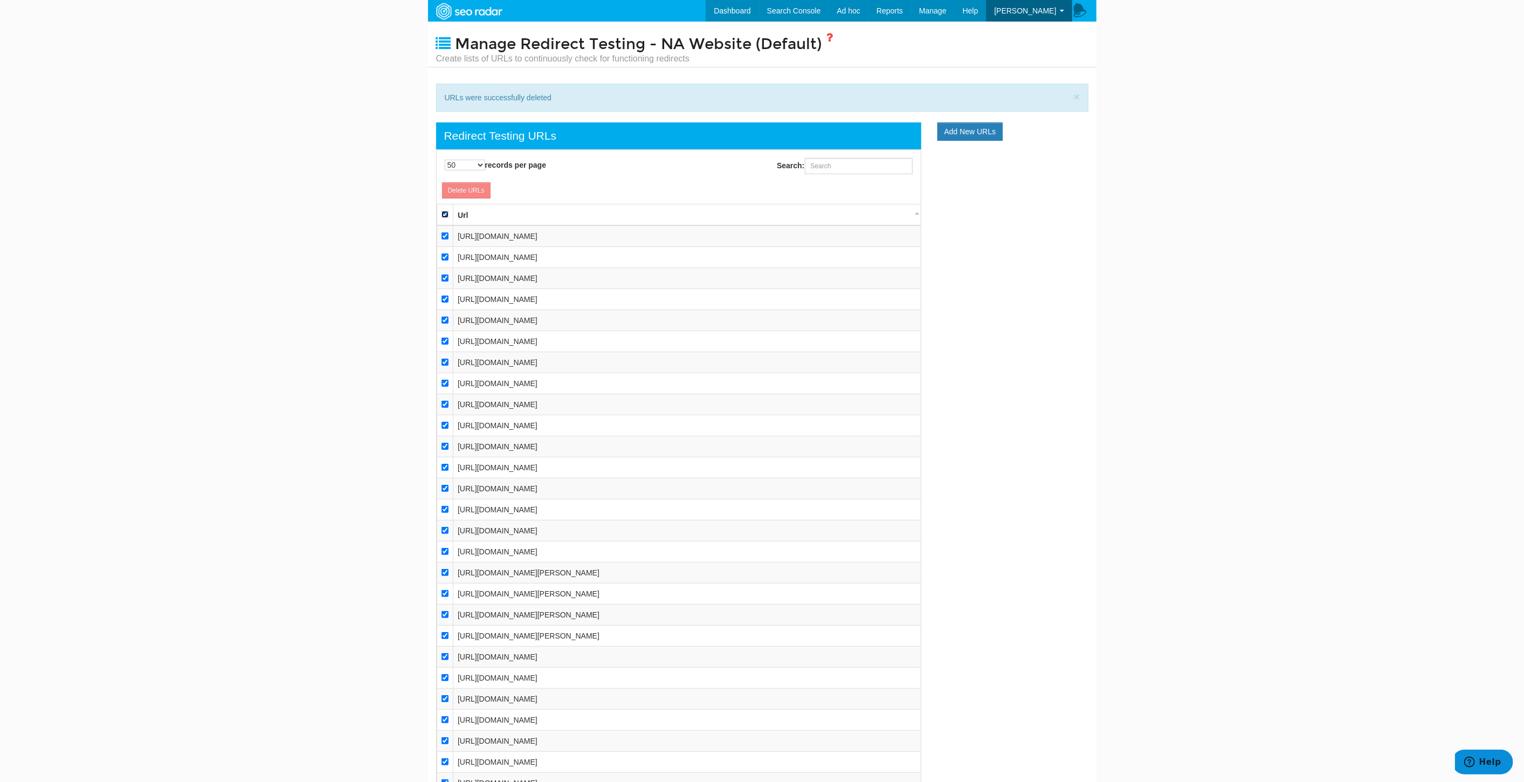
checkbox input "true"
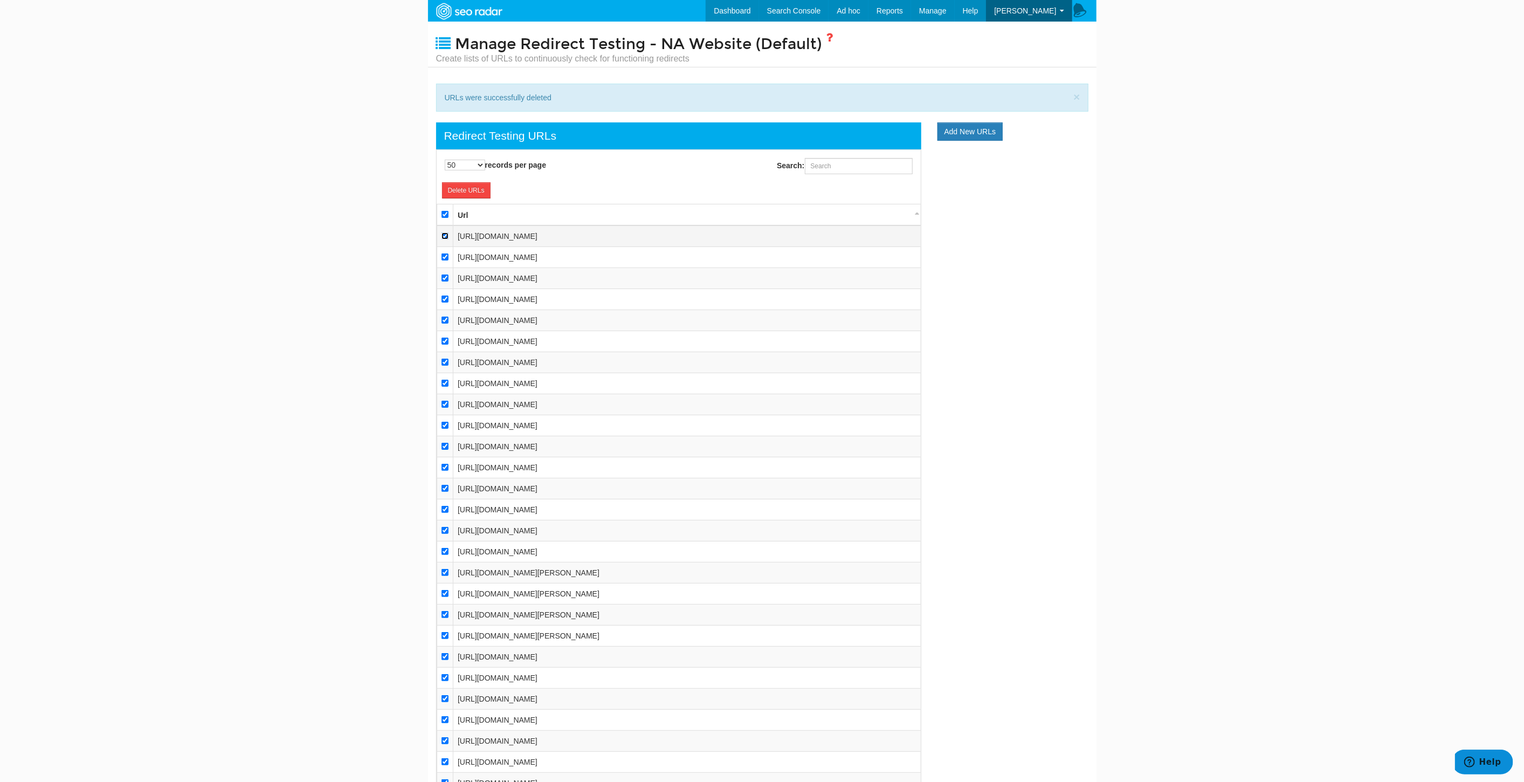
click at [444, 236] on input "checkbox" at bounding box center [444, 235] width 7 height 7
checkbox input "false"
click at [443, 256] on input "checkbox" at bounding box center [444, 256] width 7 height 7
checkbox input "false"
click at [445, 274] on input "checkbox" at bounding box center [444, 277] width 7 height 7
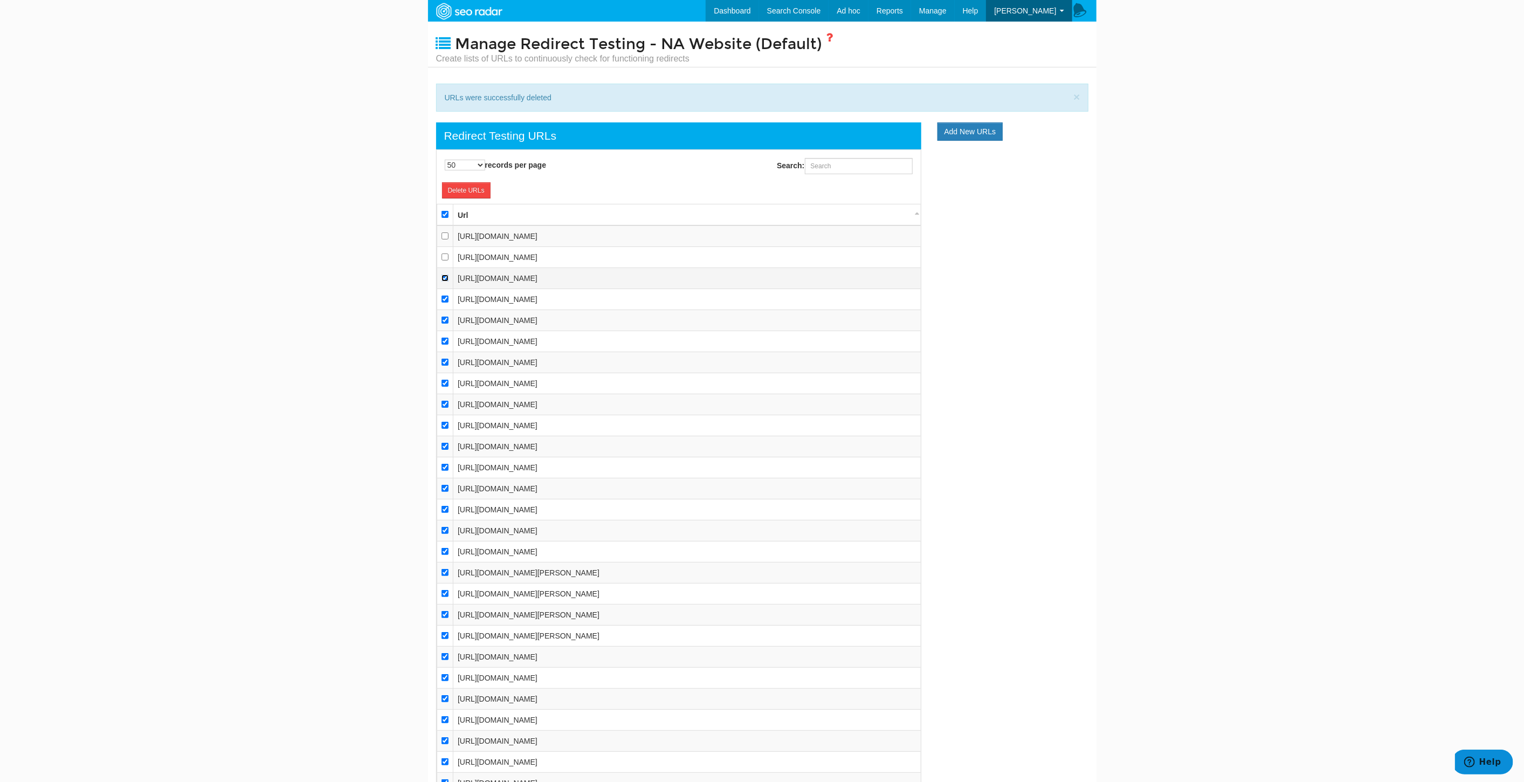
checkbox input "false"
click at [470, 189] on link "Delete URLs" at bounding box center [466, 190] width 49 height 16
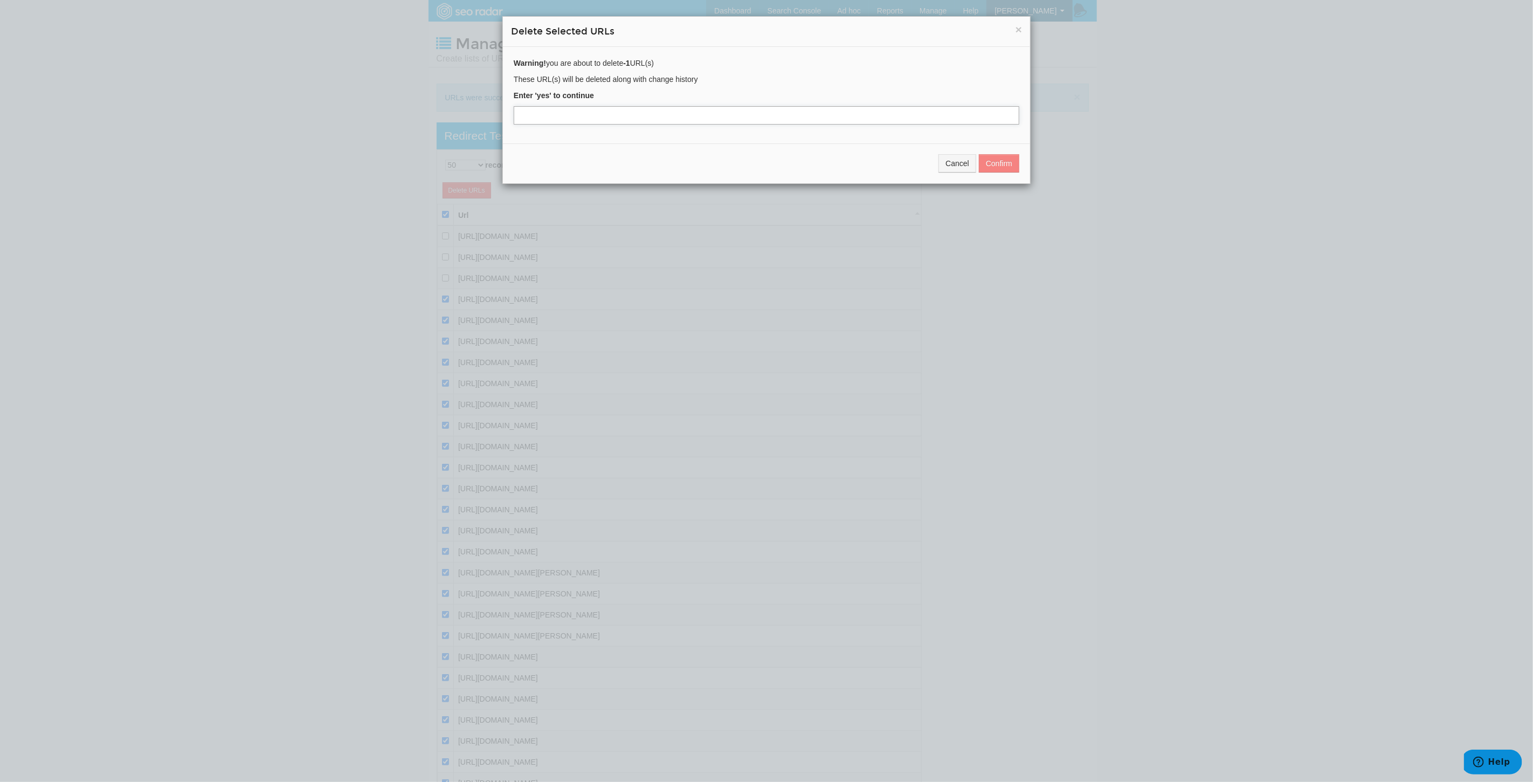
click at [705, 122] on input "text" at bounding box center [767, 115] width 506 height 18
click at [701, 118] on input "text" at bounding box center [767, 115] width 506 height 18
type input "yes"
click at [1011, 163] on button "Confirm" at bounding box center [999, 163] width 40 height 18
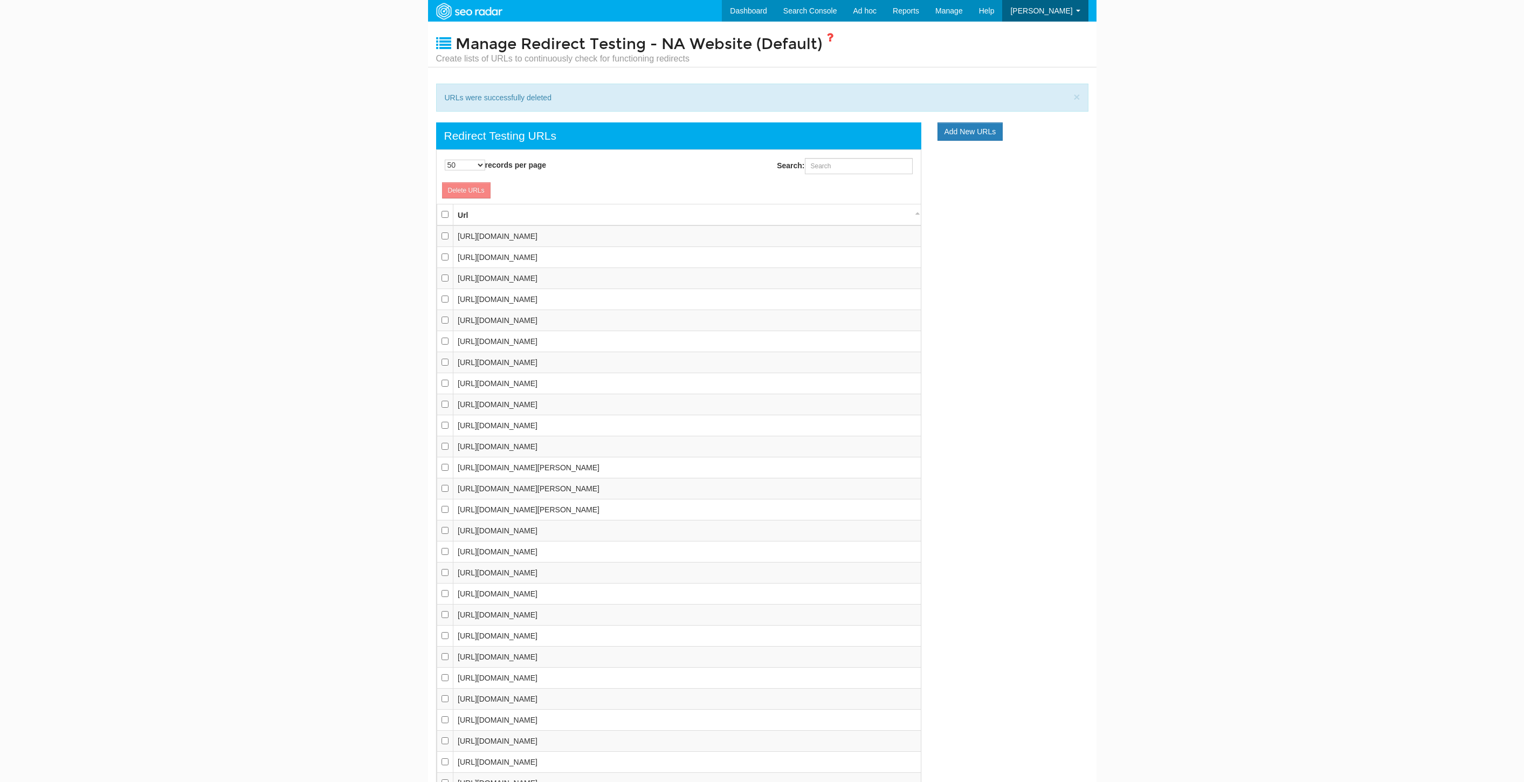
select select "50"
click at [445, 215] on input "checkbox" at bounding box center [444, 214] width 7 height 7
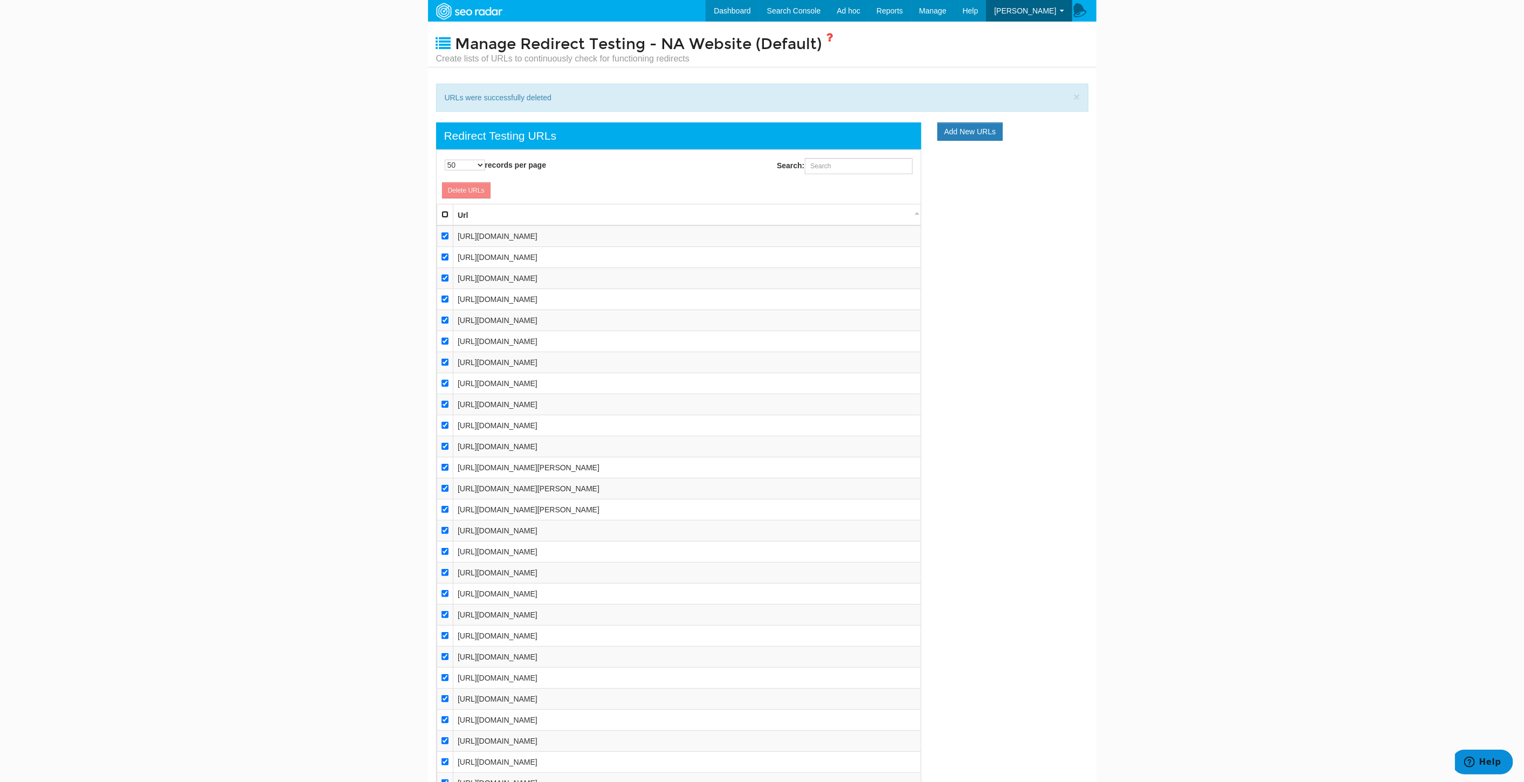
checkbox input "true"
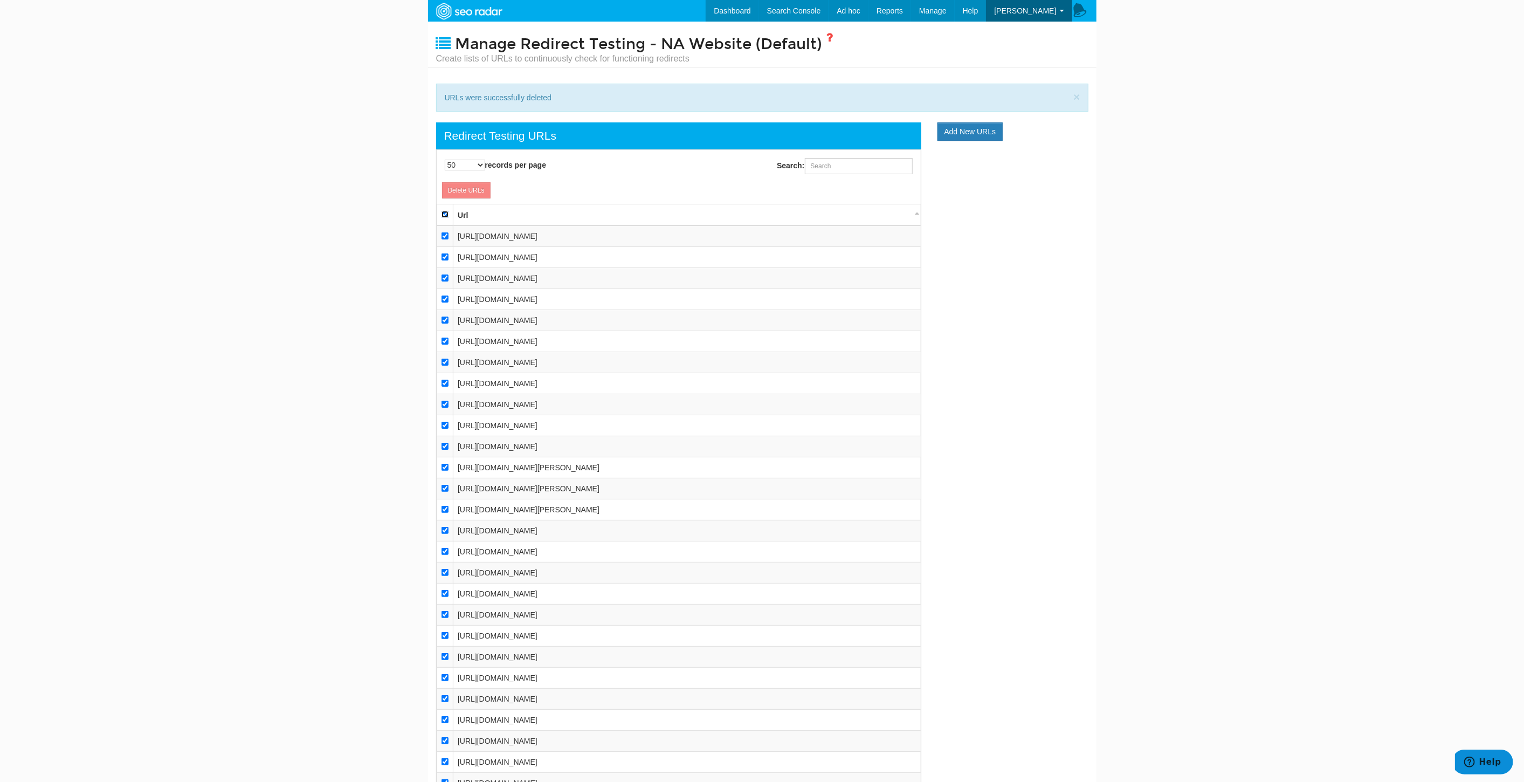
checkbox input "true"
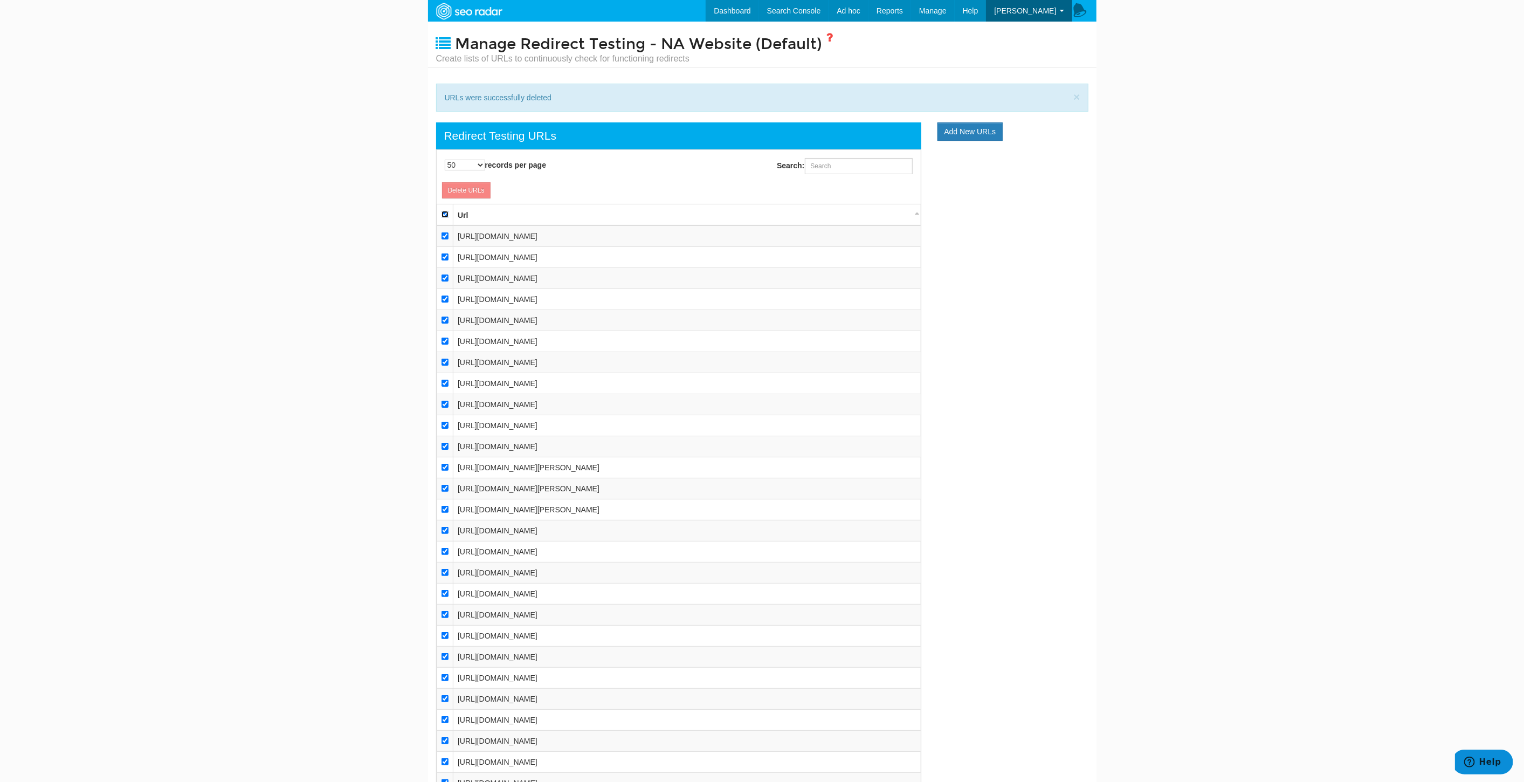
checkbox input "true"
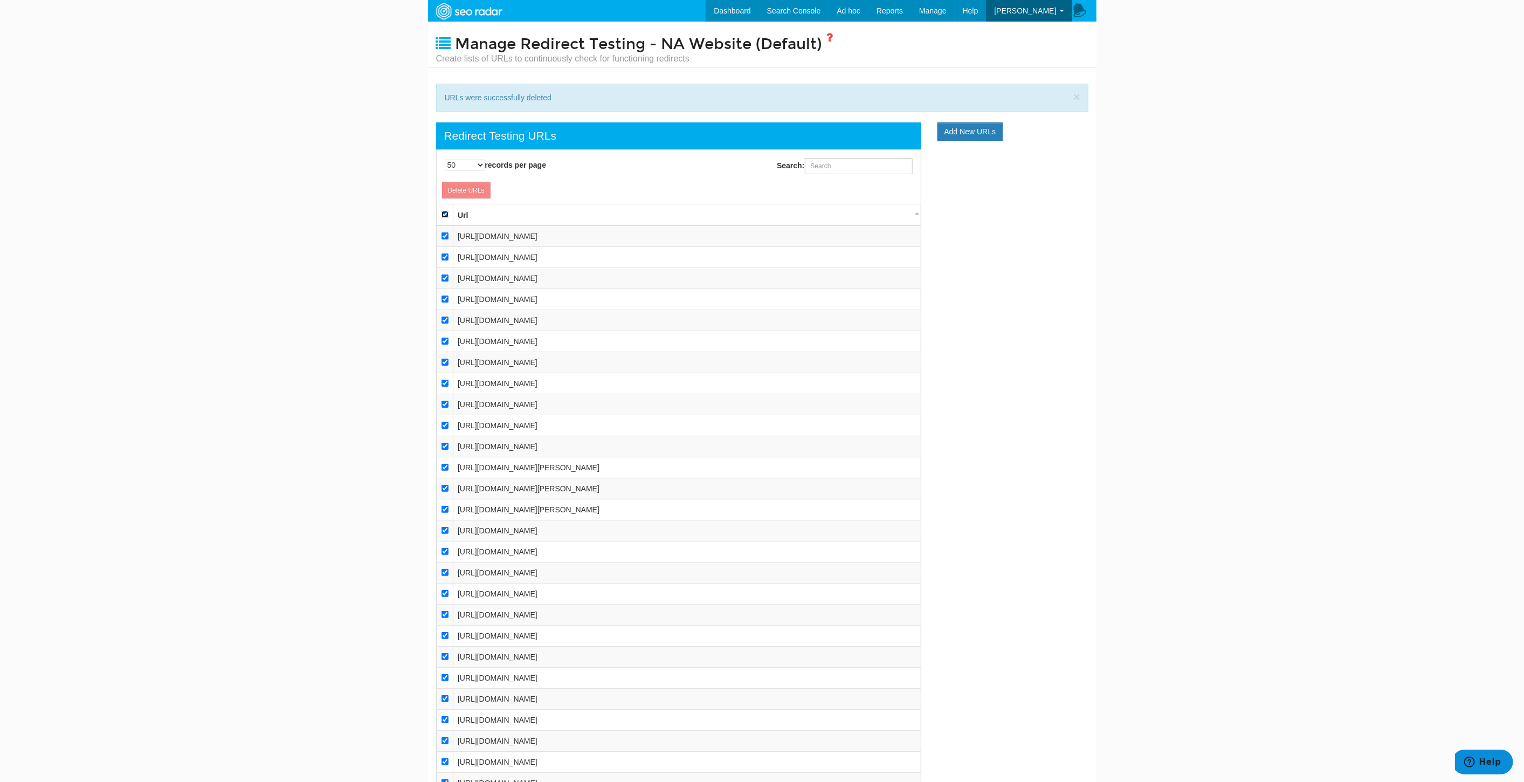
checkbox input "true"
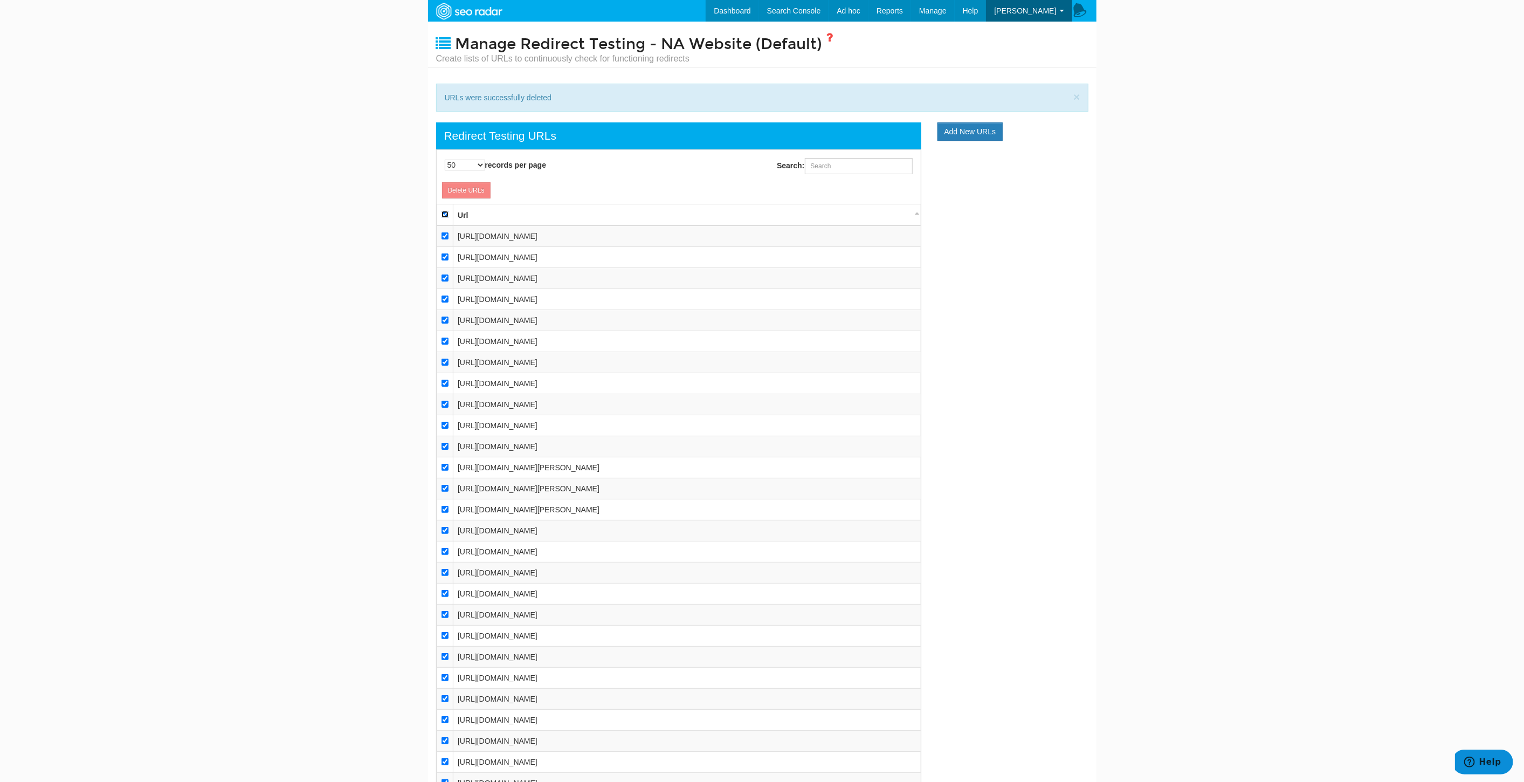
checkbox input "true"
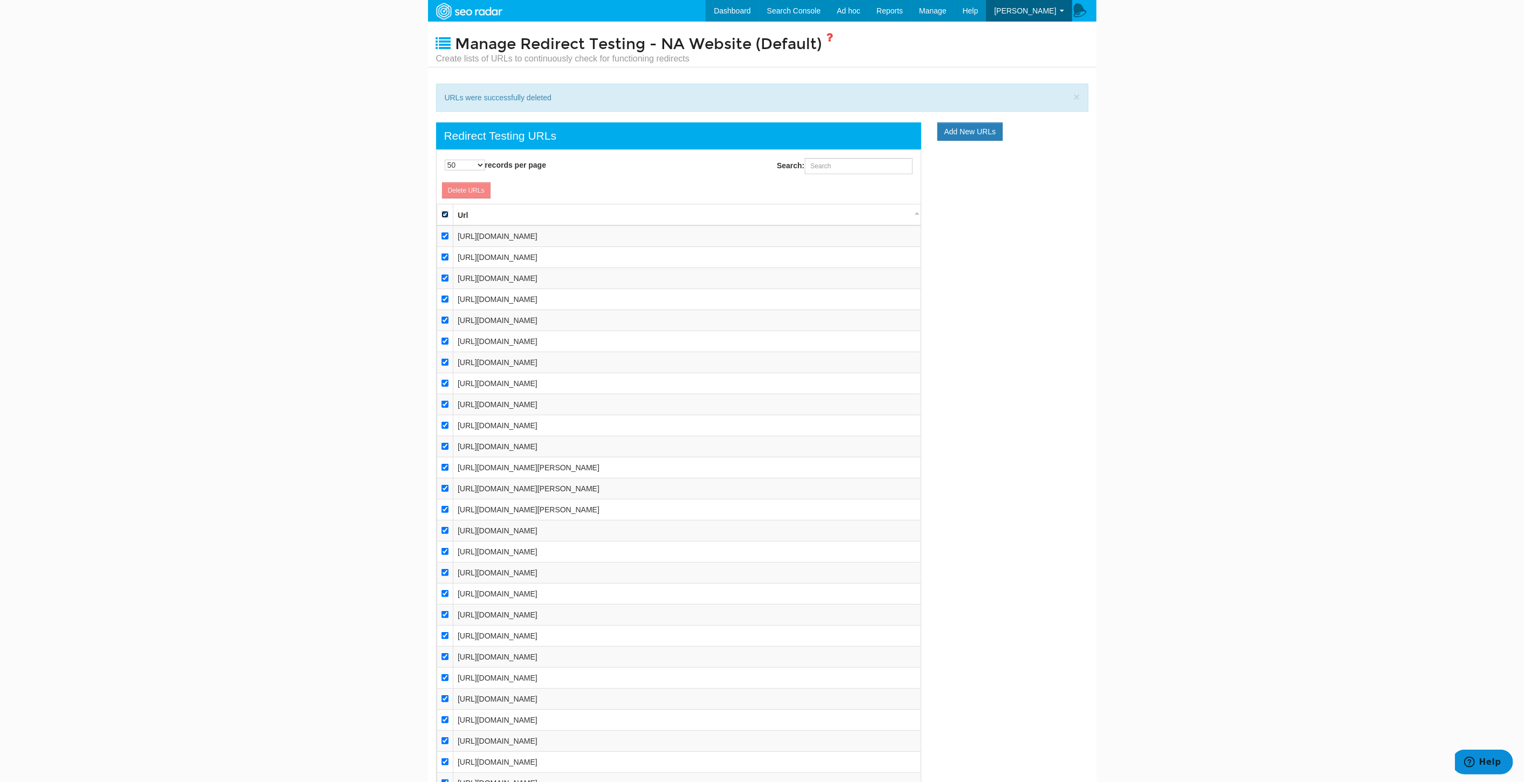
checkbox input "true"
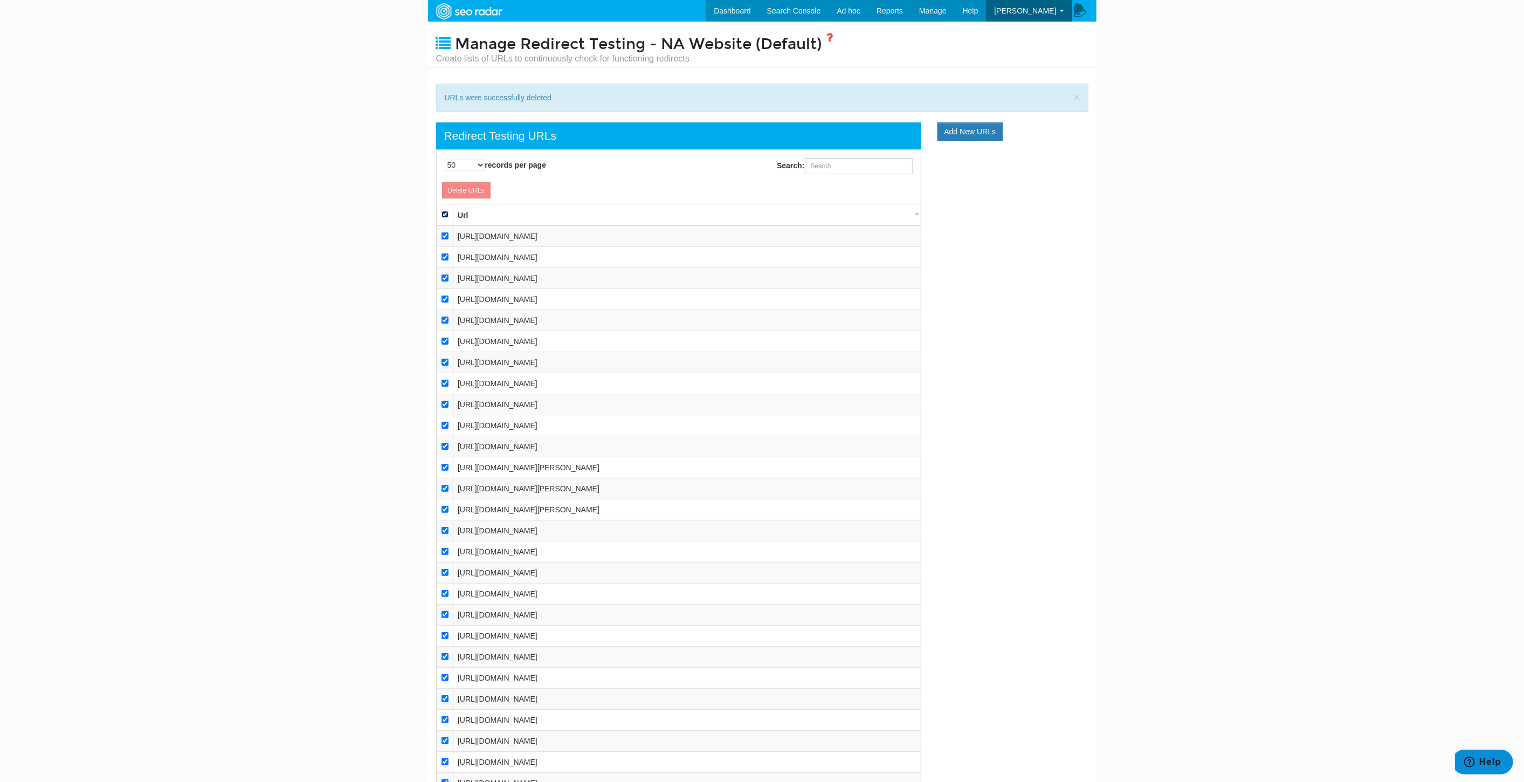
checkbox input "true"
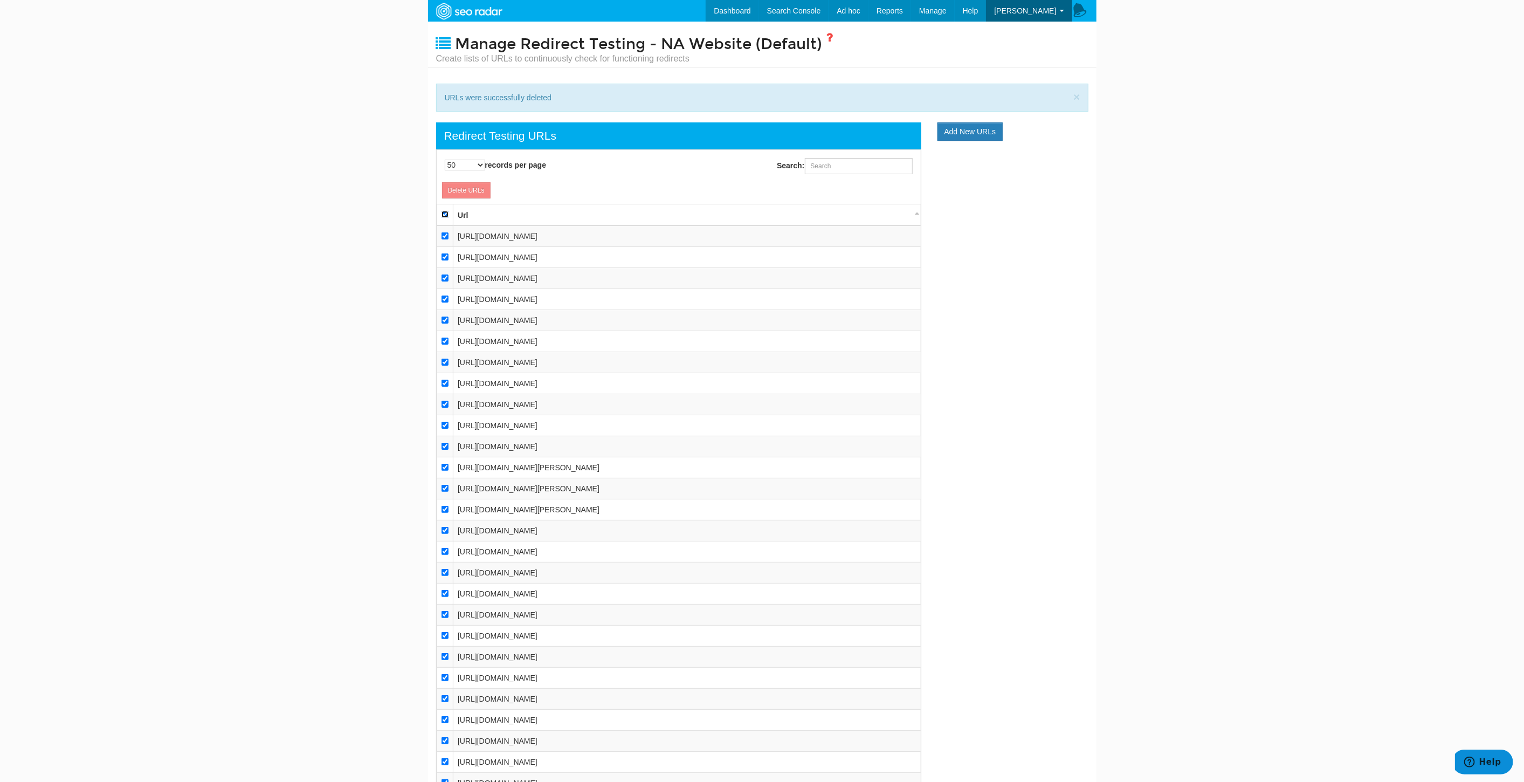
checkbox input "true"
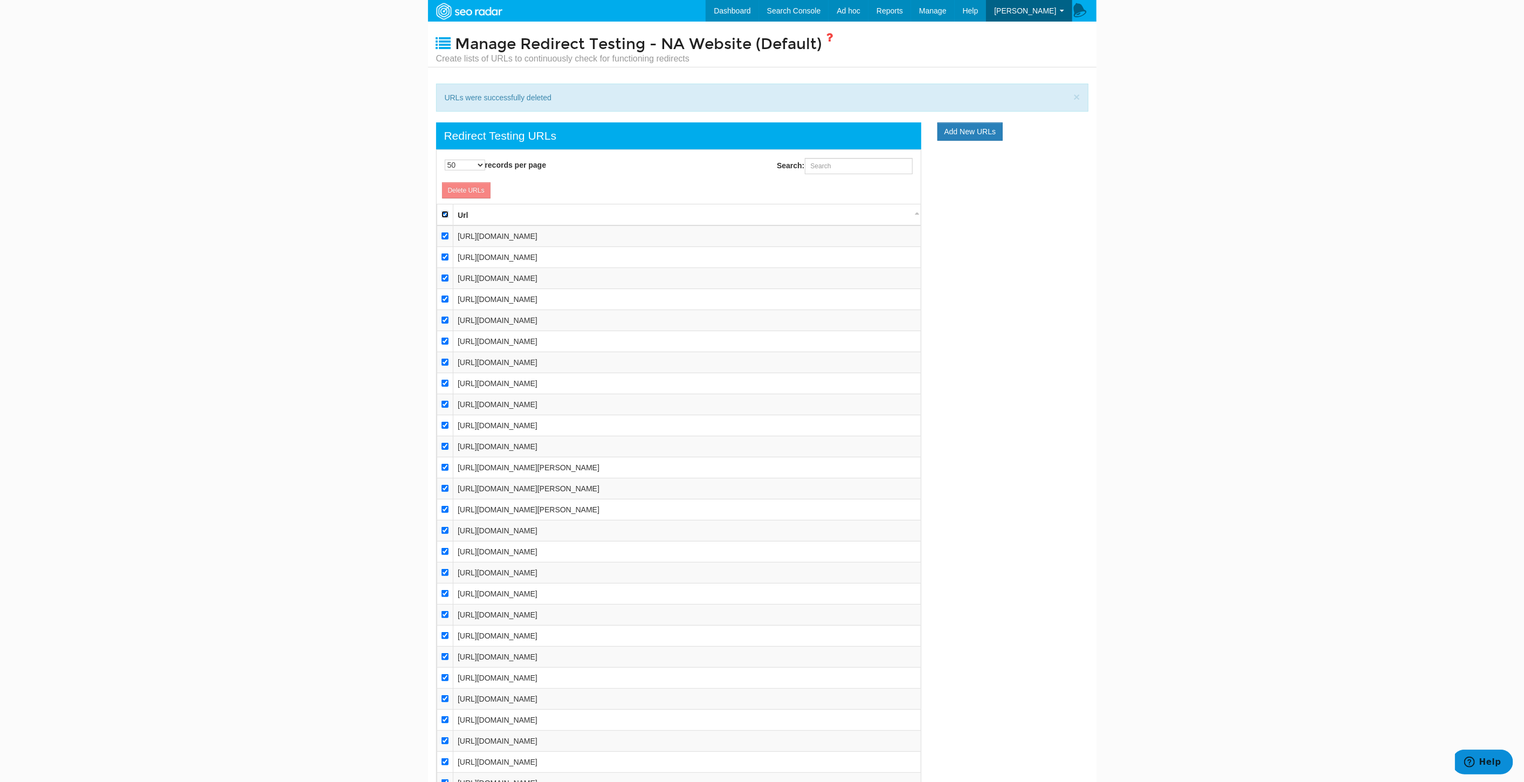
checkbox input "true"
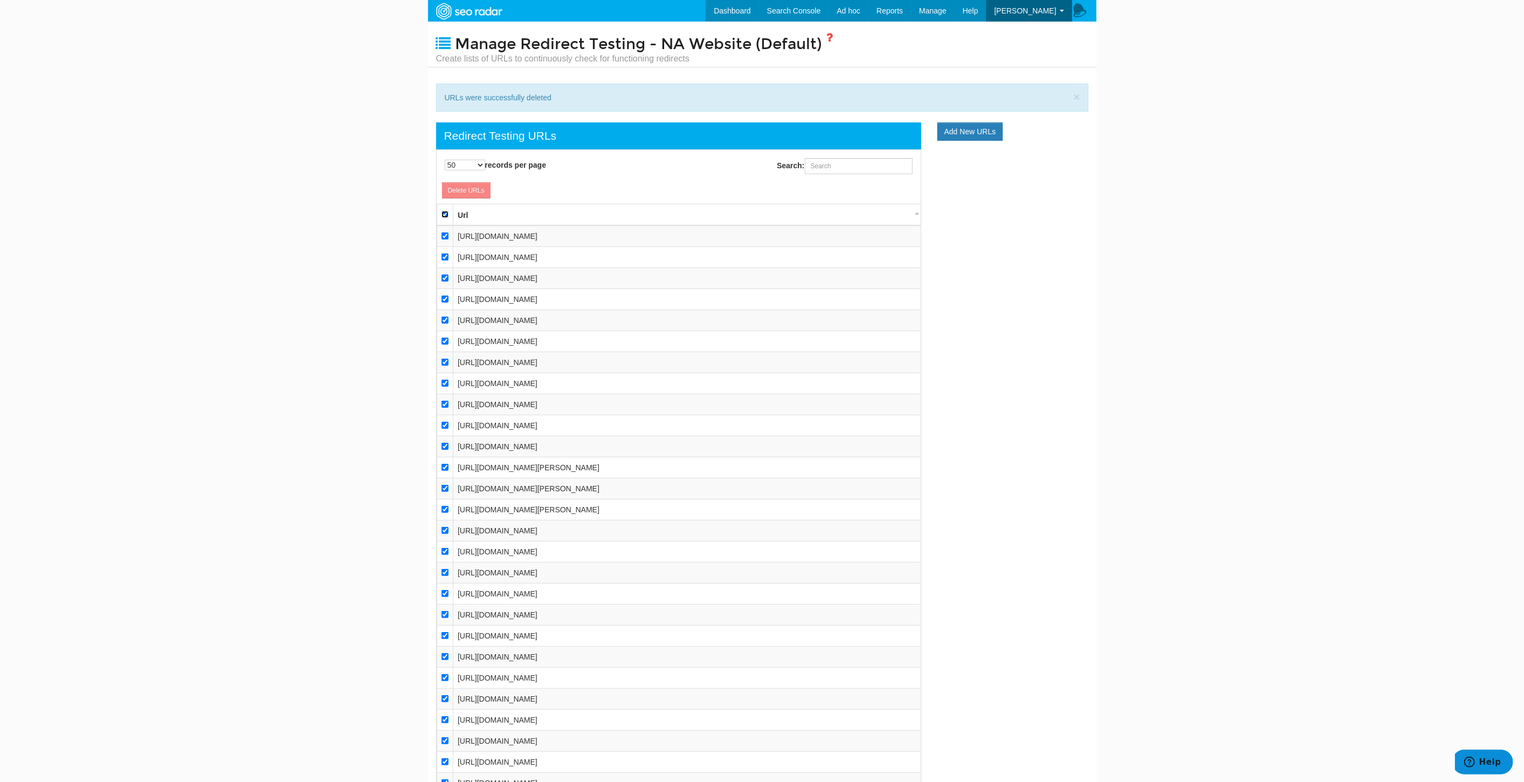
checkbox input "true"
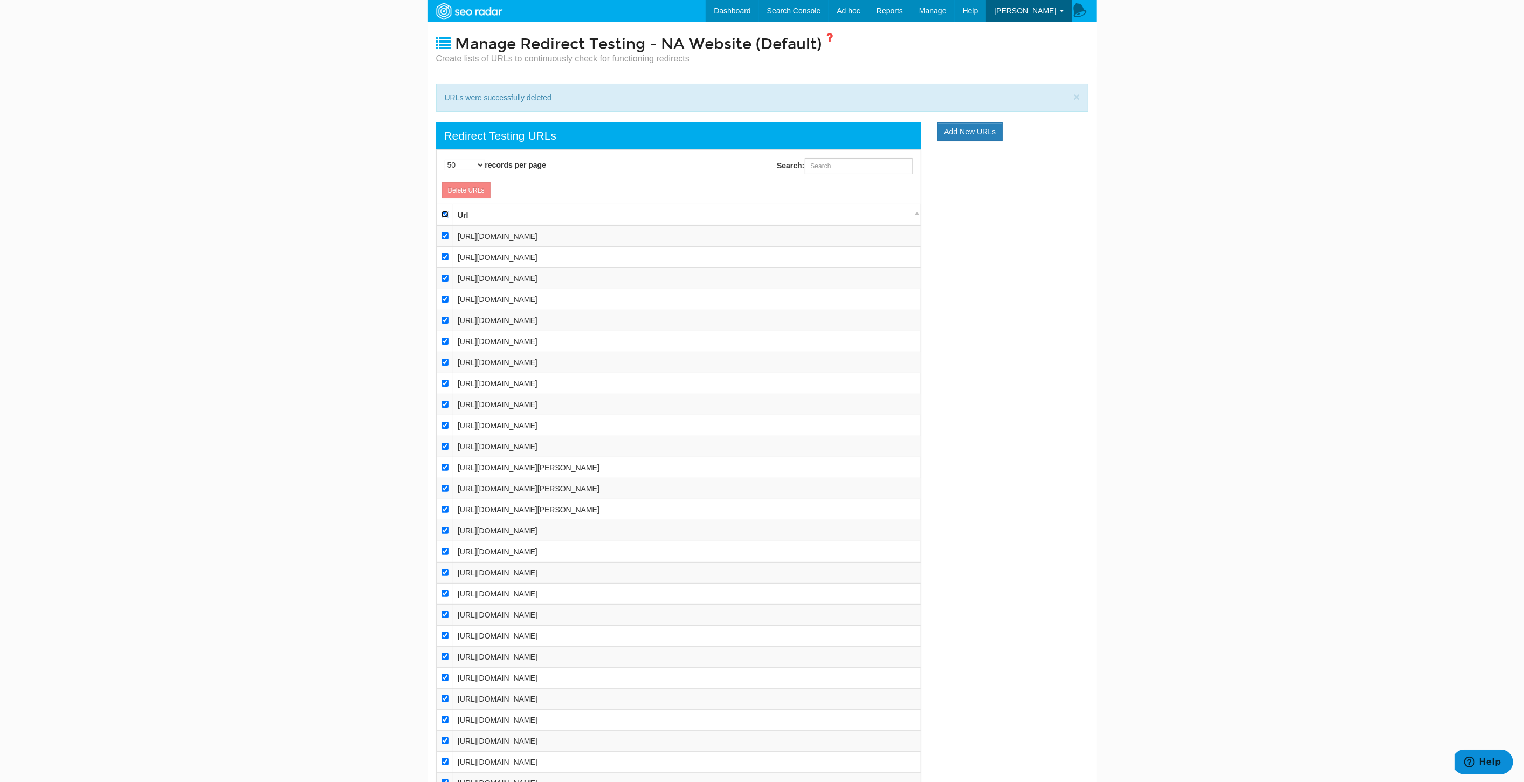
checkbox input "true"
click at [443, 232] on input "checkbox" at bounding box center [444, 235] width 7 height 7
checkbox input "false"
click at [448, 254] on input "checkbox" at bounding box center [444, 256] width 7 height 7
checkbox input "false"
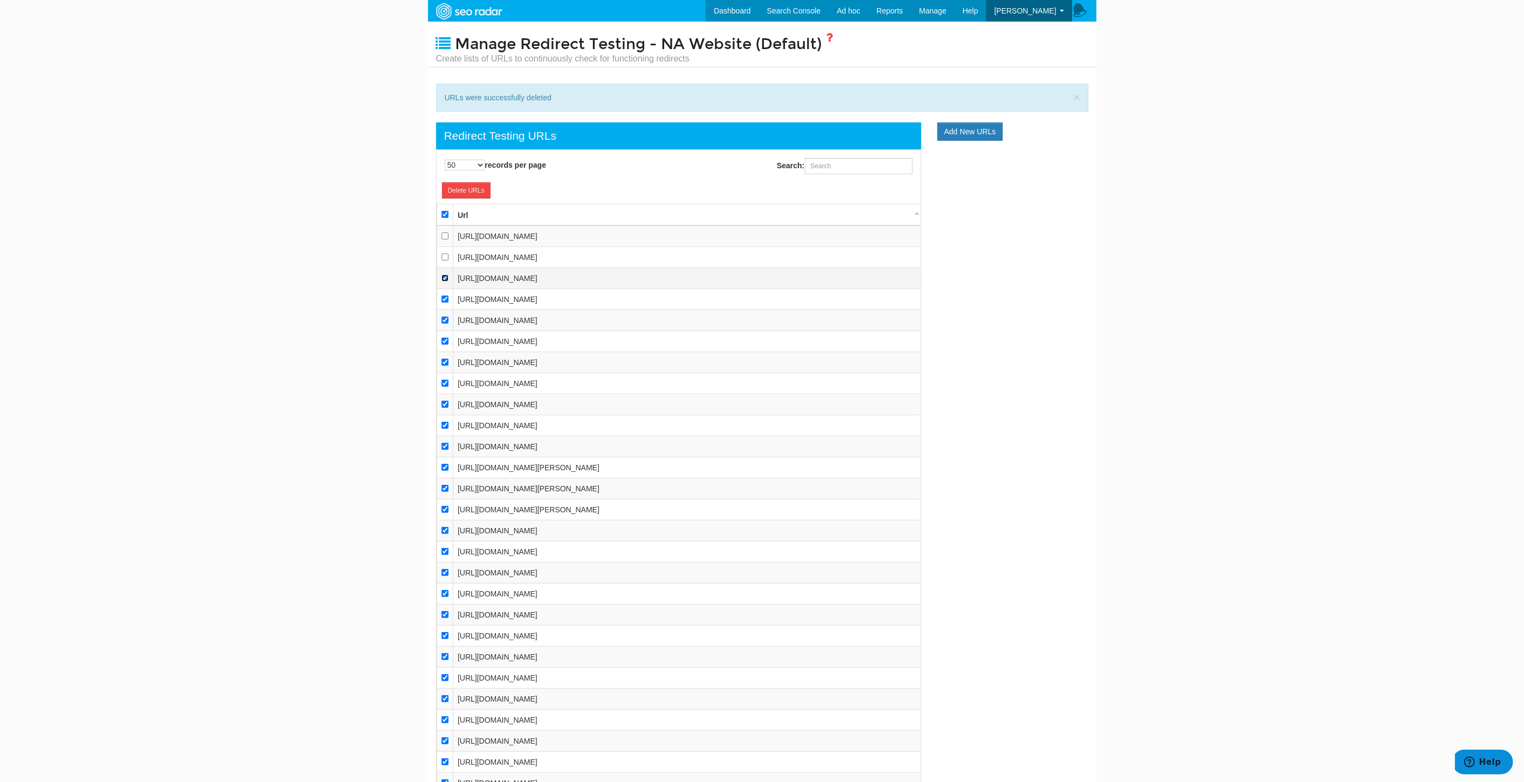
click at [441, 278] on input "checkbox" at bounding box center [444, 277] width 7 height 7
checkbox input "false"
click at [470, 191] on link "Delete URLs" at bounding box center [466, 190] width 49 height 16
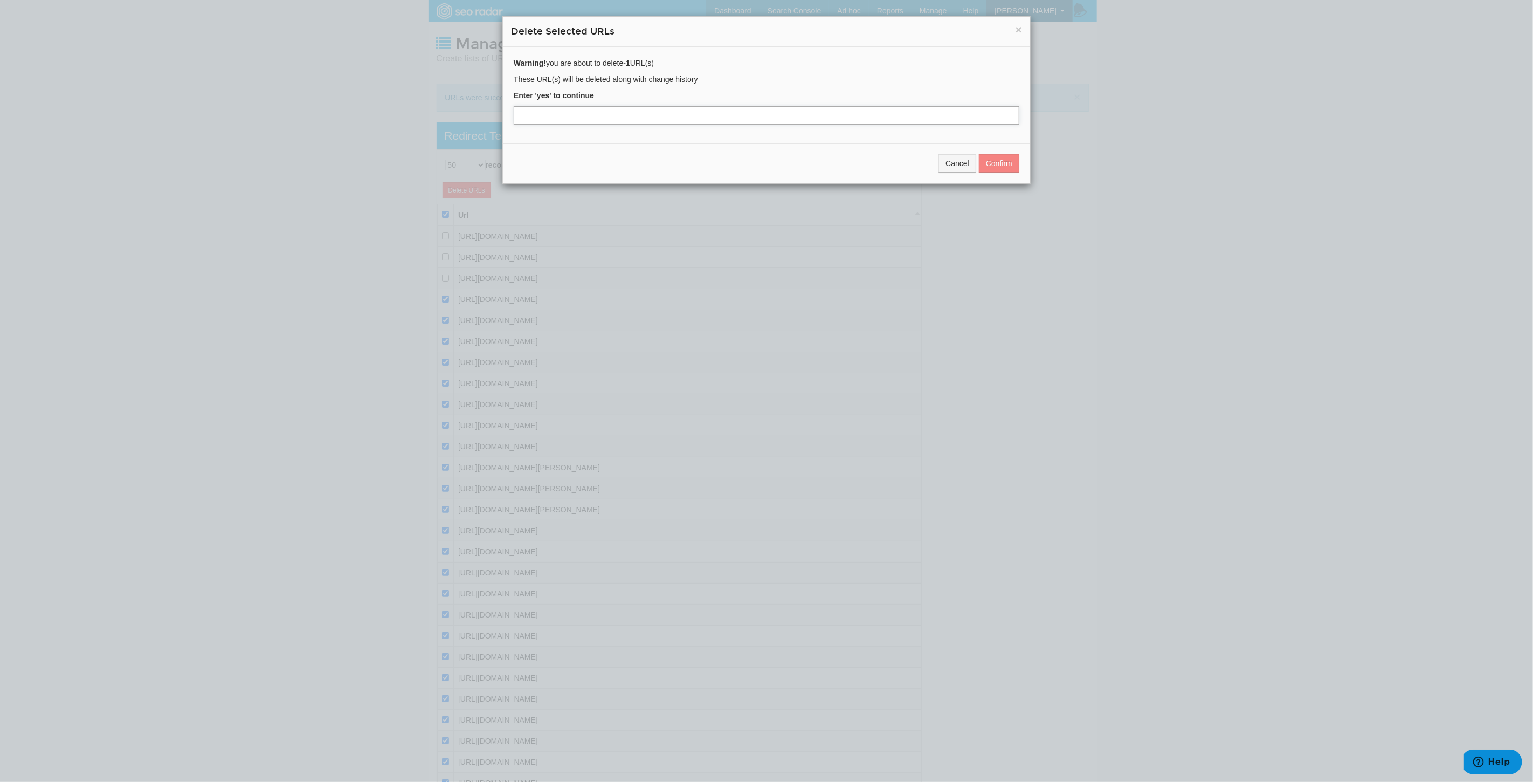
click at [586, 110] on input "text" at bounding box center [767, 115] width 506 height 18
type input "yes"
click at [992, 167] on button "Confirm" at bounding box center [999, 163] width 40 height 18
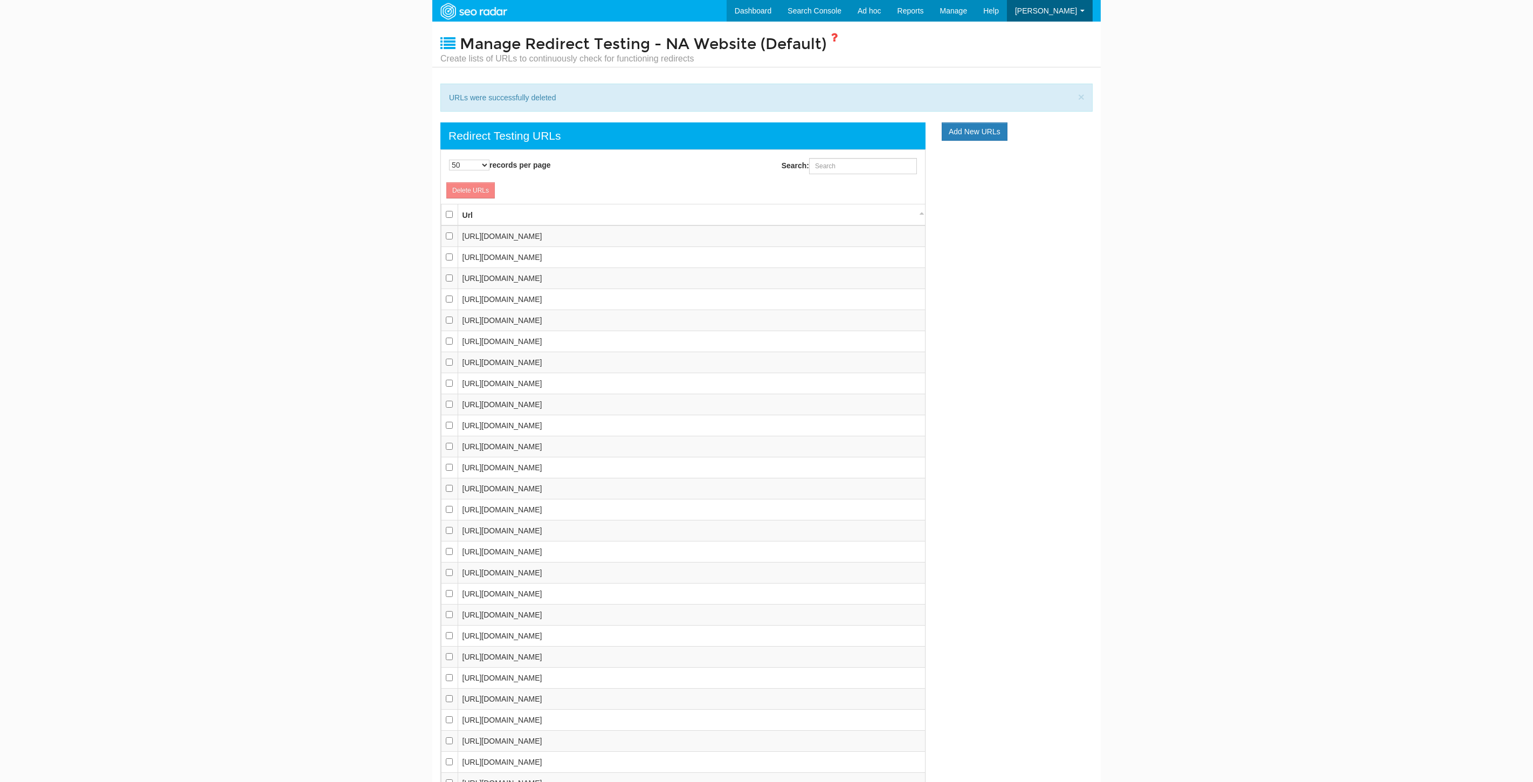
select select "50"
click at [443, 211] on input "checkbox" at bounding box center [444, 214] width 7 height 7
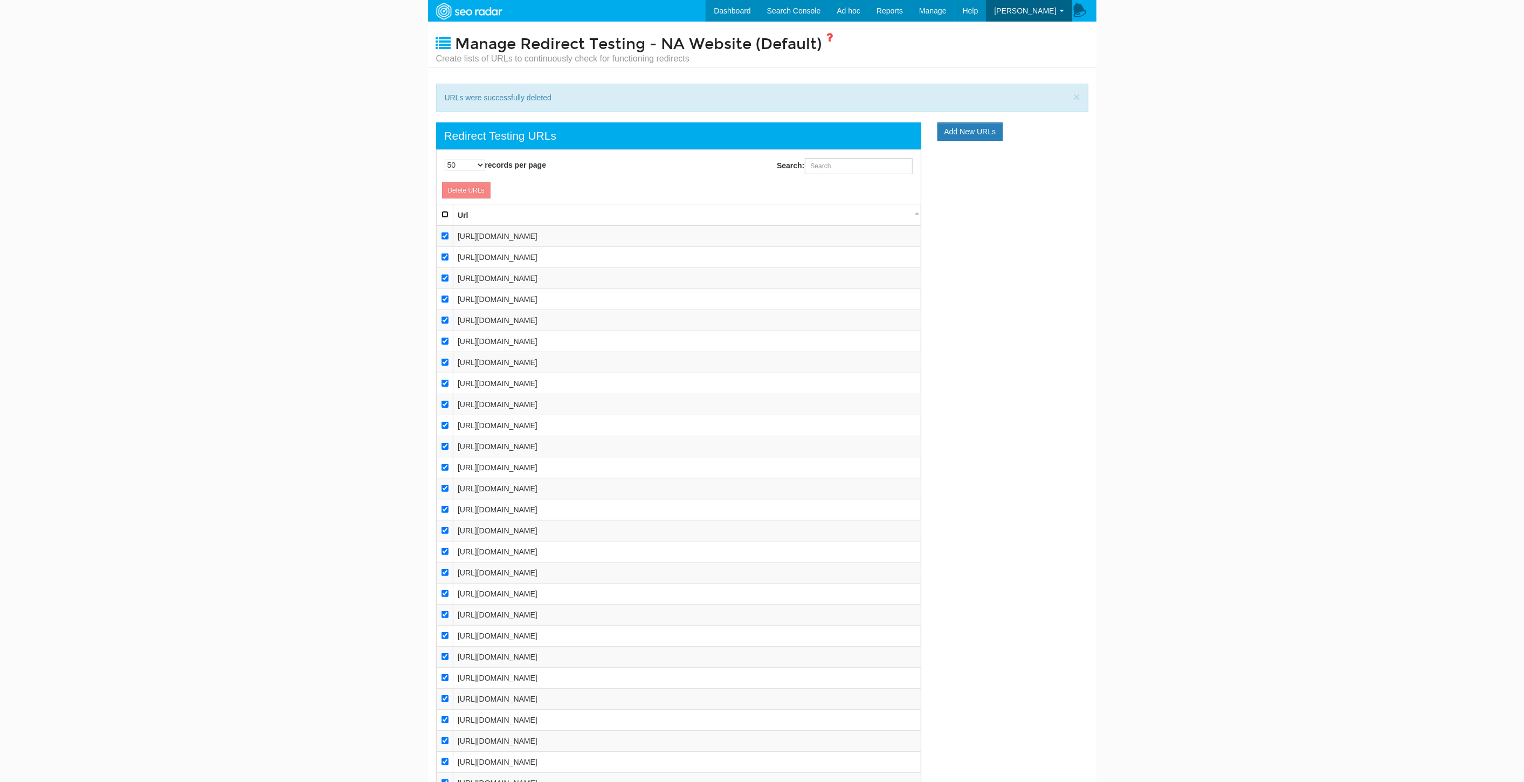
checkbox input "true"
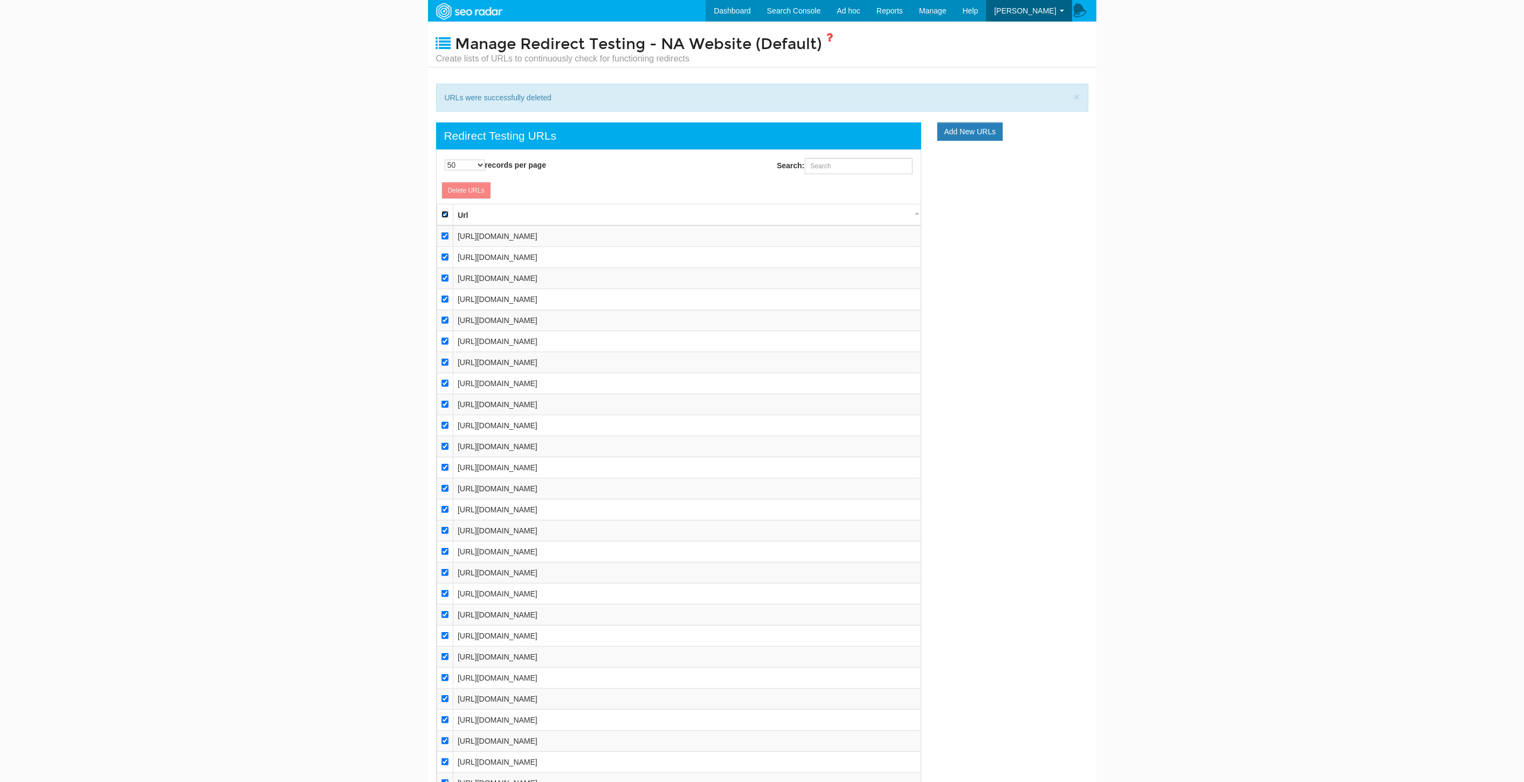
checkbox input "true"
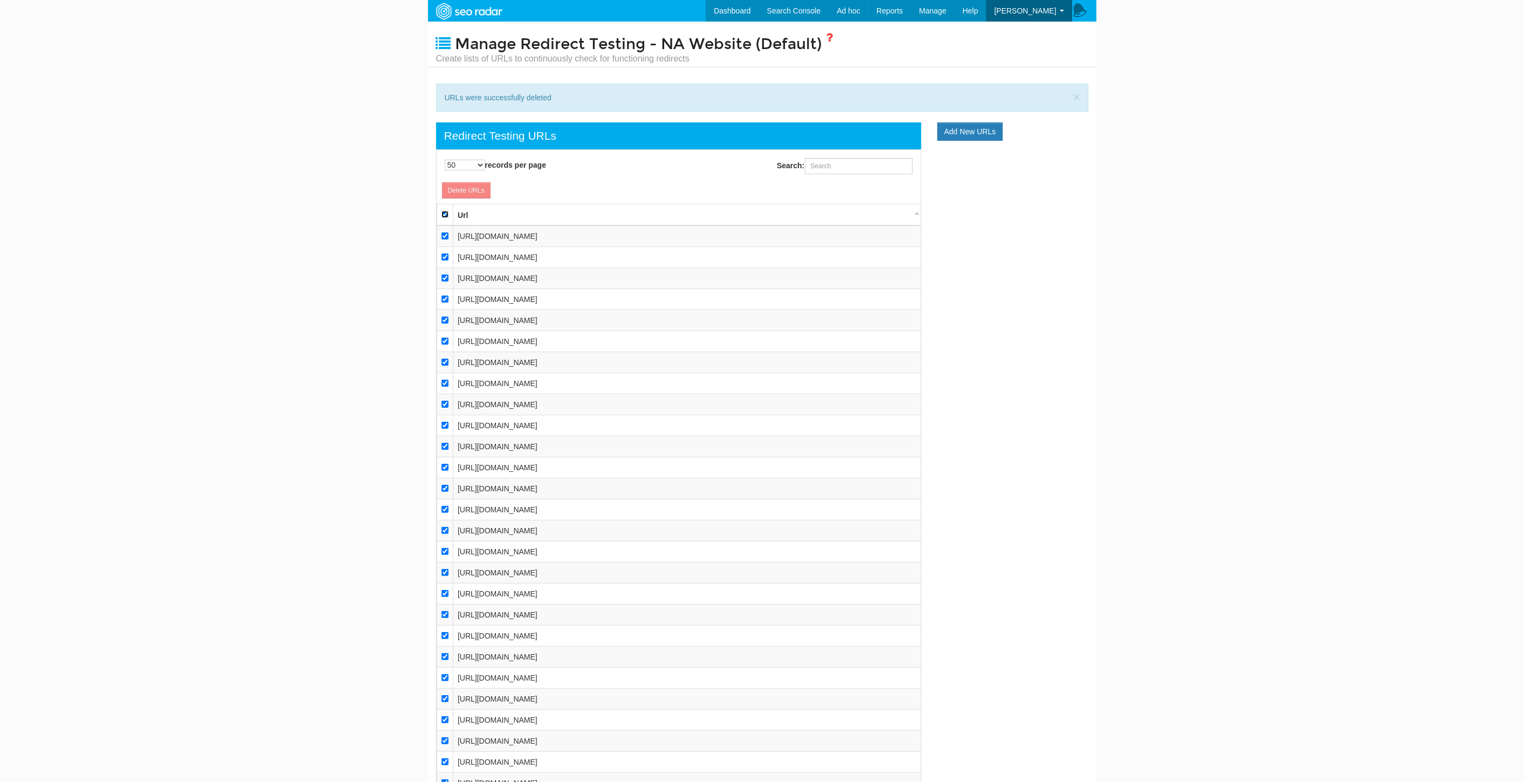
checkbox input "true"
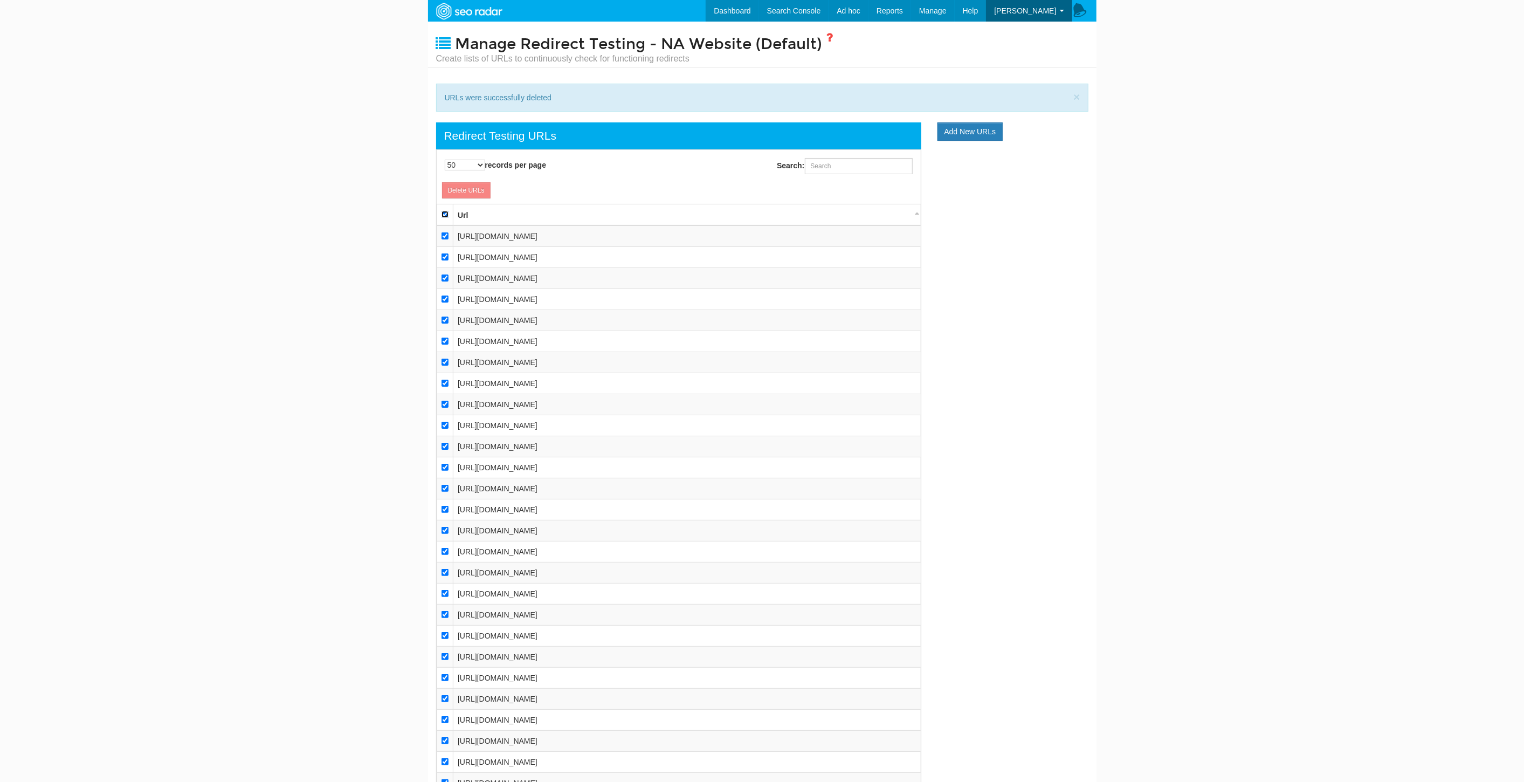
checkbox input "true"
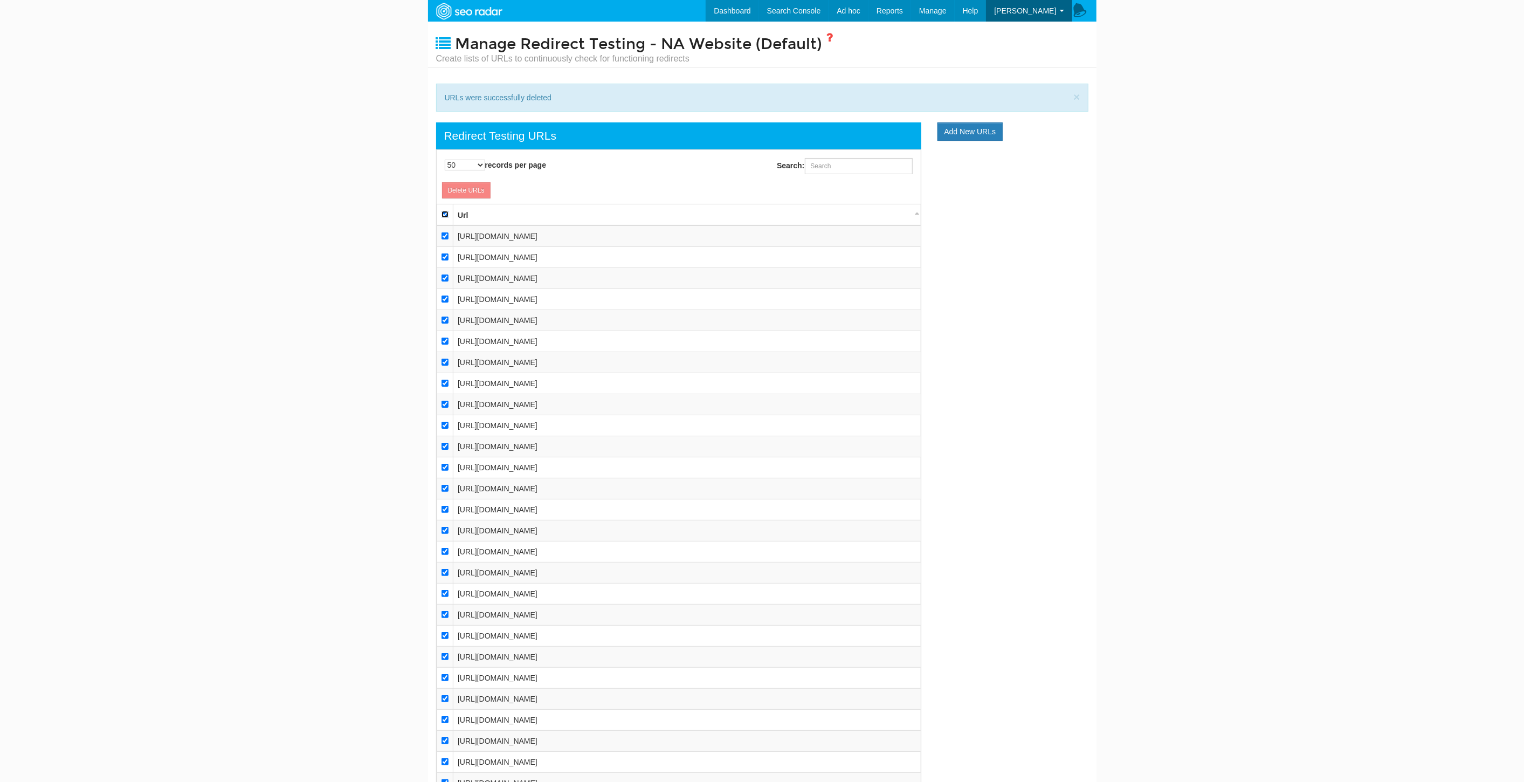
checkbox input "true"
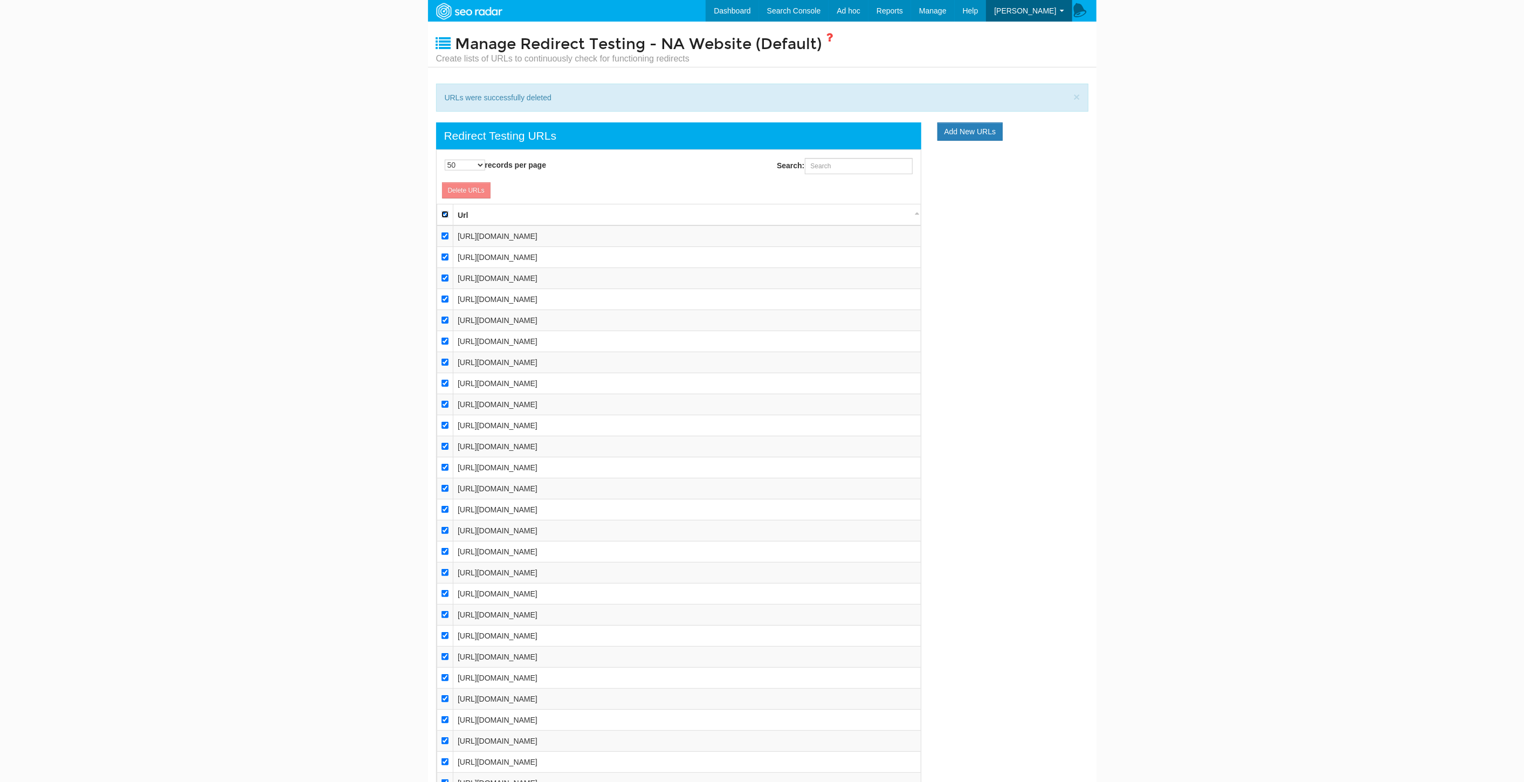
checkbox input "true"
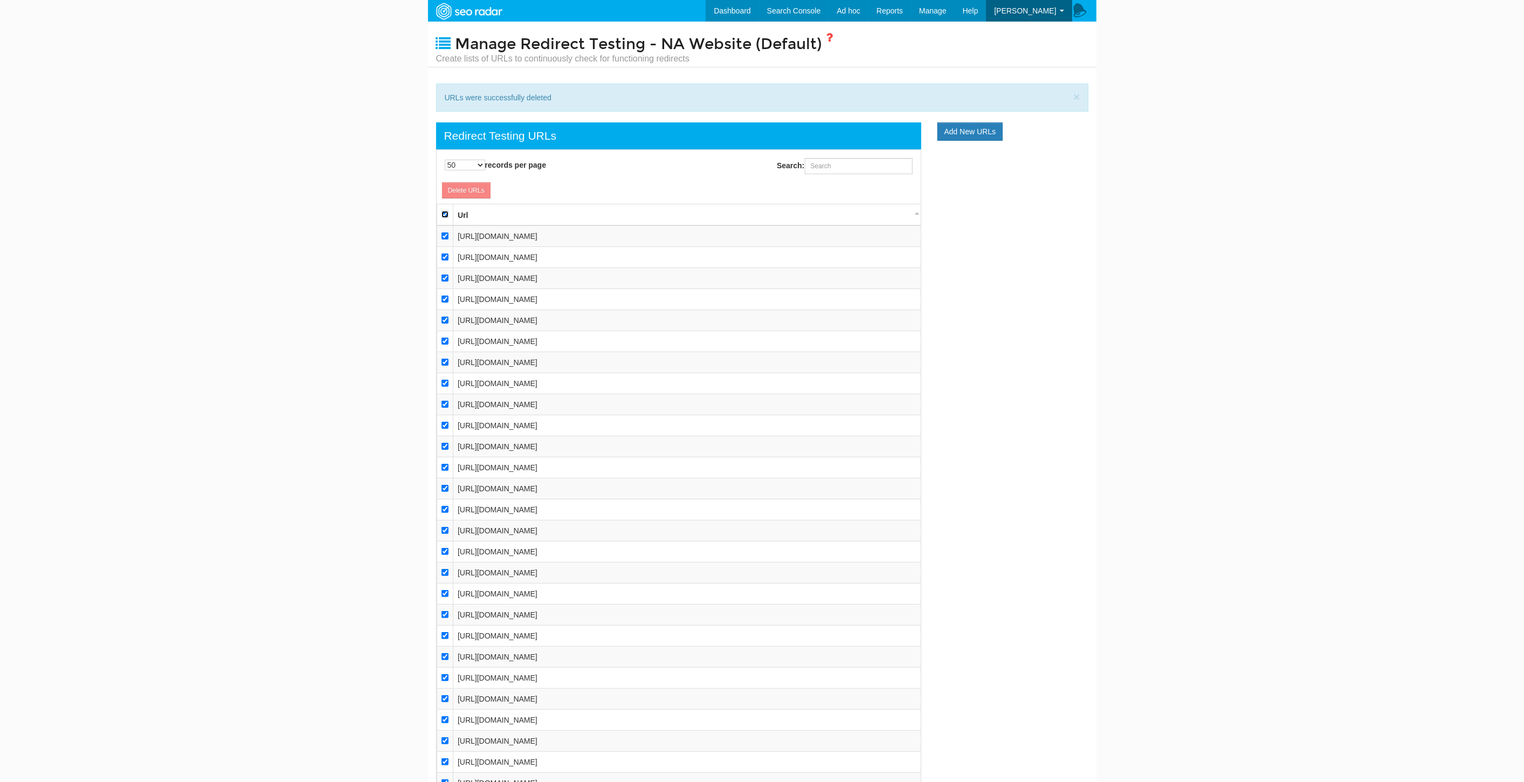
checkbox input "true"
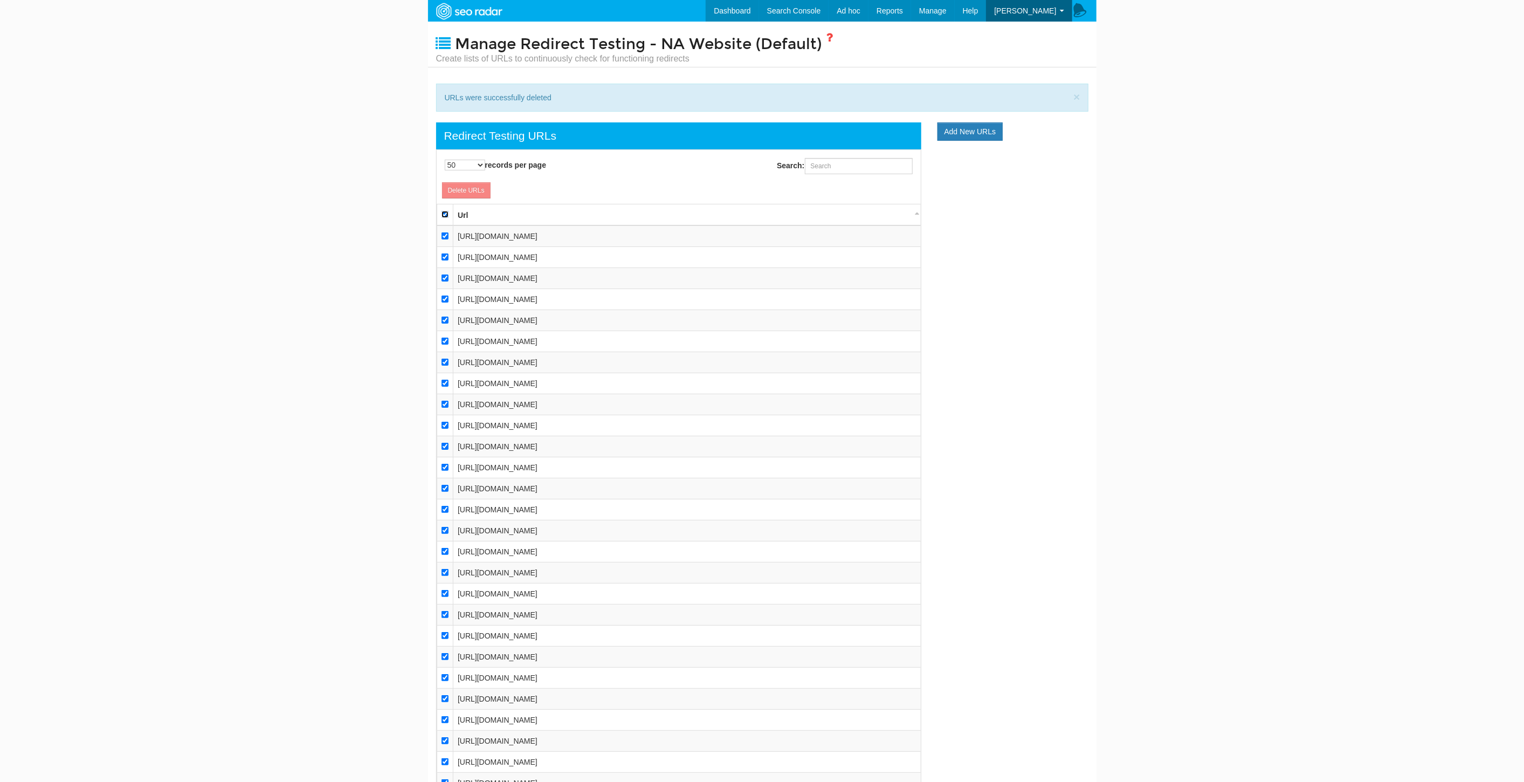
checkbox input "true"
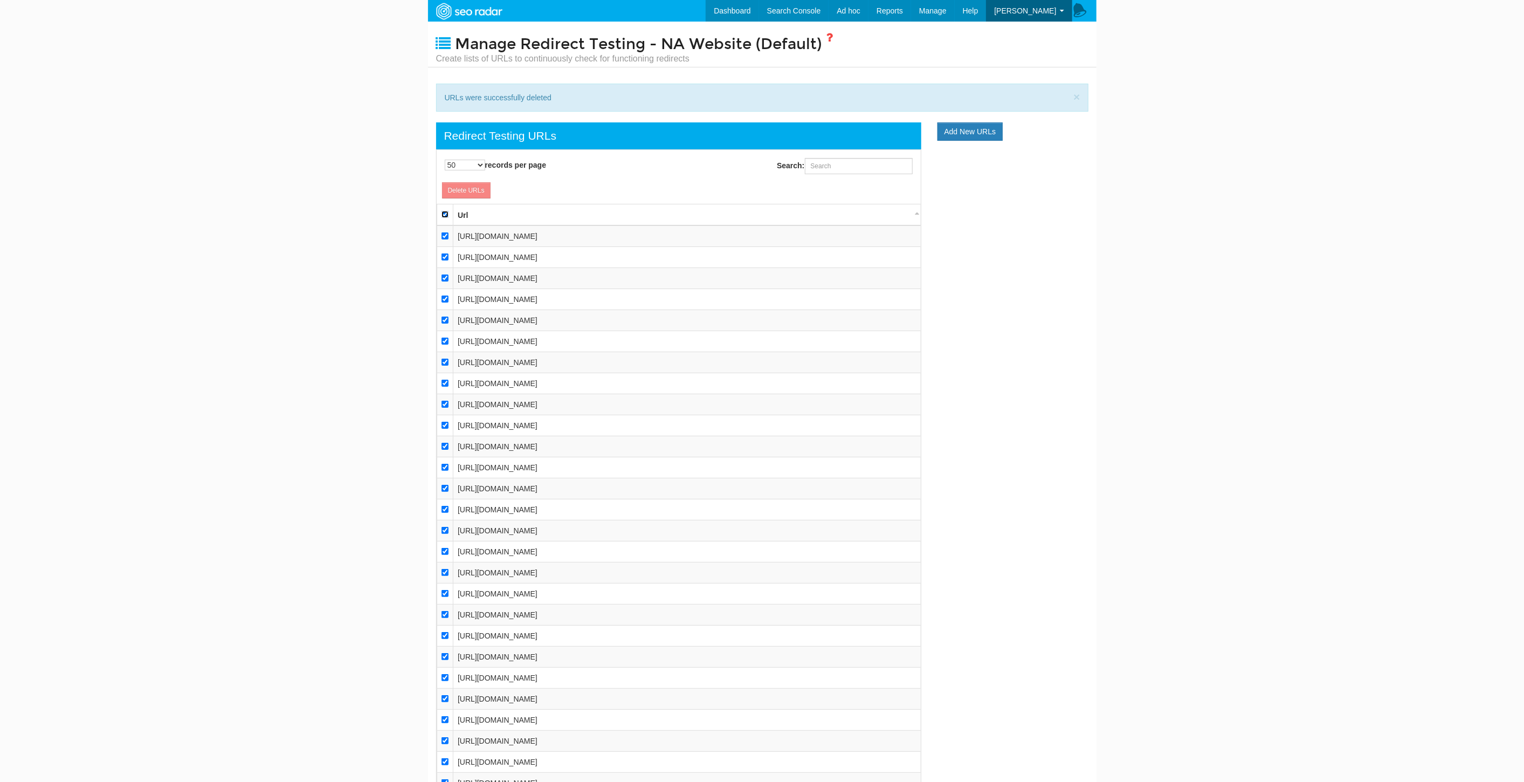
checkbox input "true"
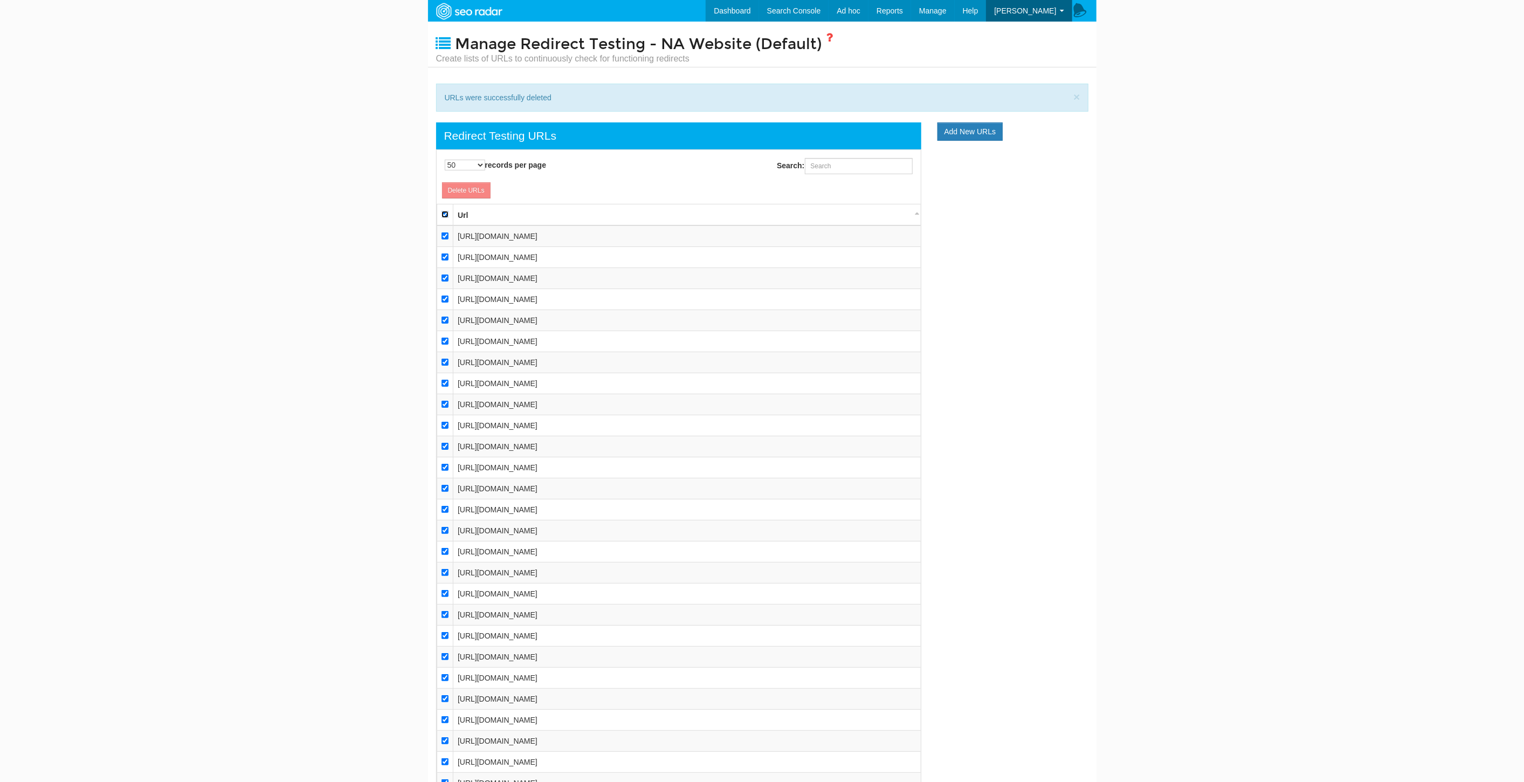
checkbox input "true"
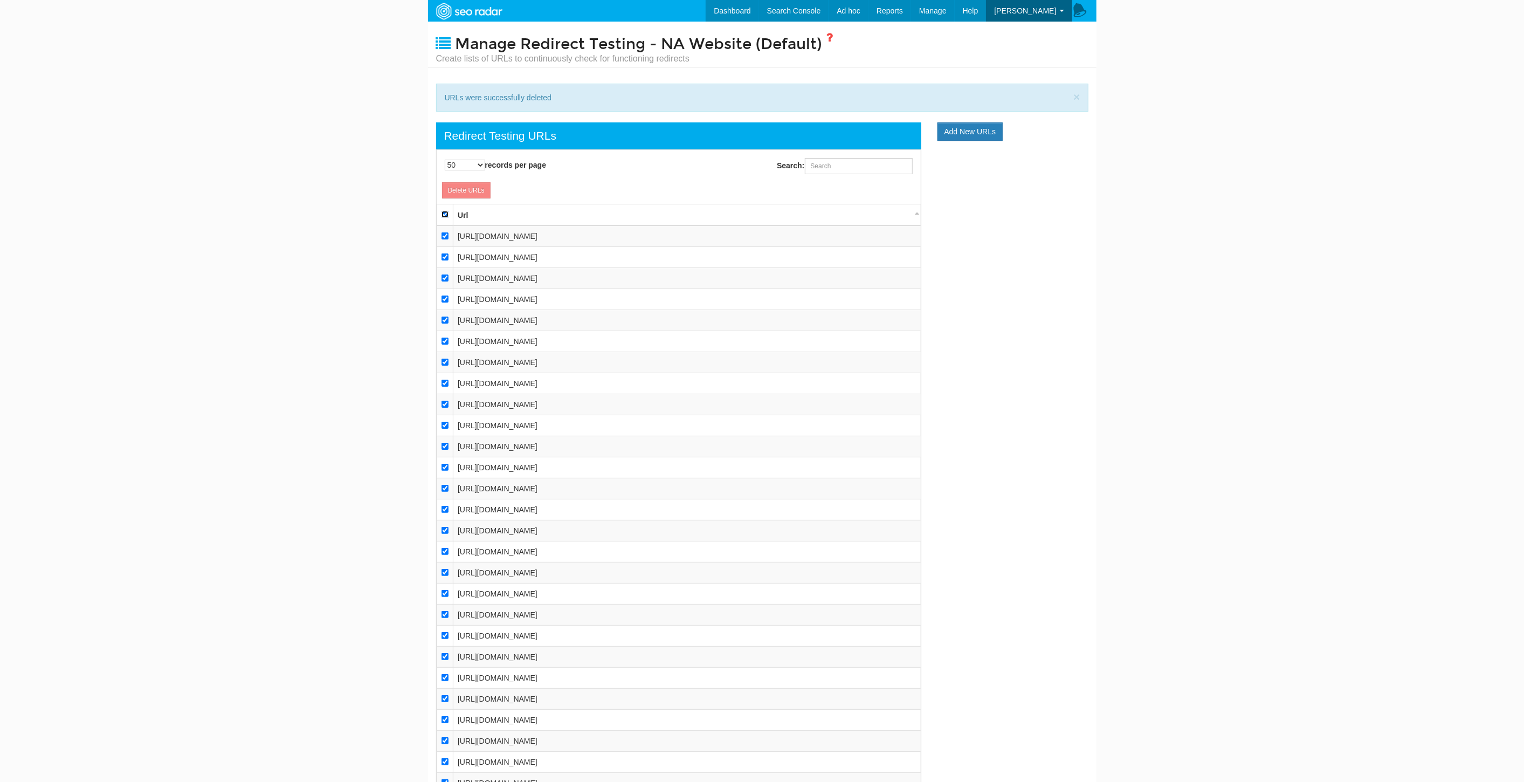
checkbox input "true"
click at [446, 236] on input "checkbox" at bounding box center [444, 235] width 7 height 7
checkbox input "false"
drag, startPoint x: 444, startPoint y: 259, endPoint x: 440, endPoint y: 281, distance: 23.0
click at [444, 259] on td at bounding box center [445, 257] width 17 height 21
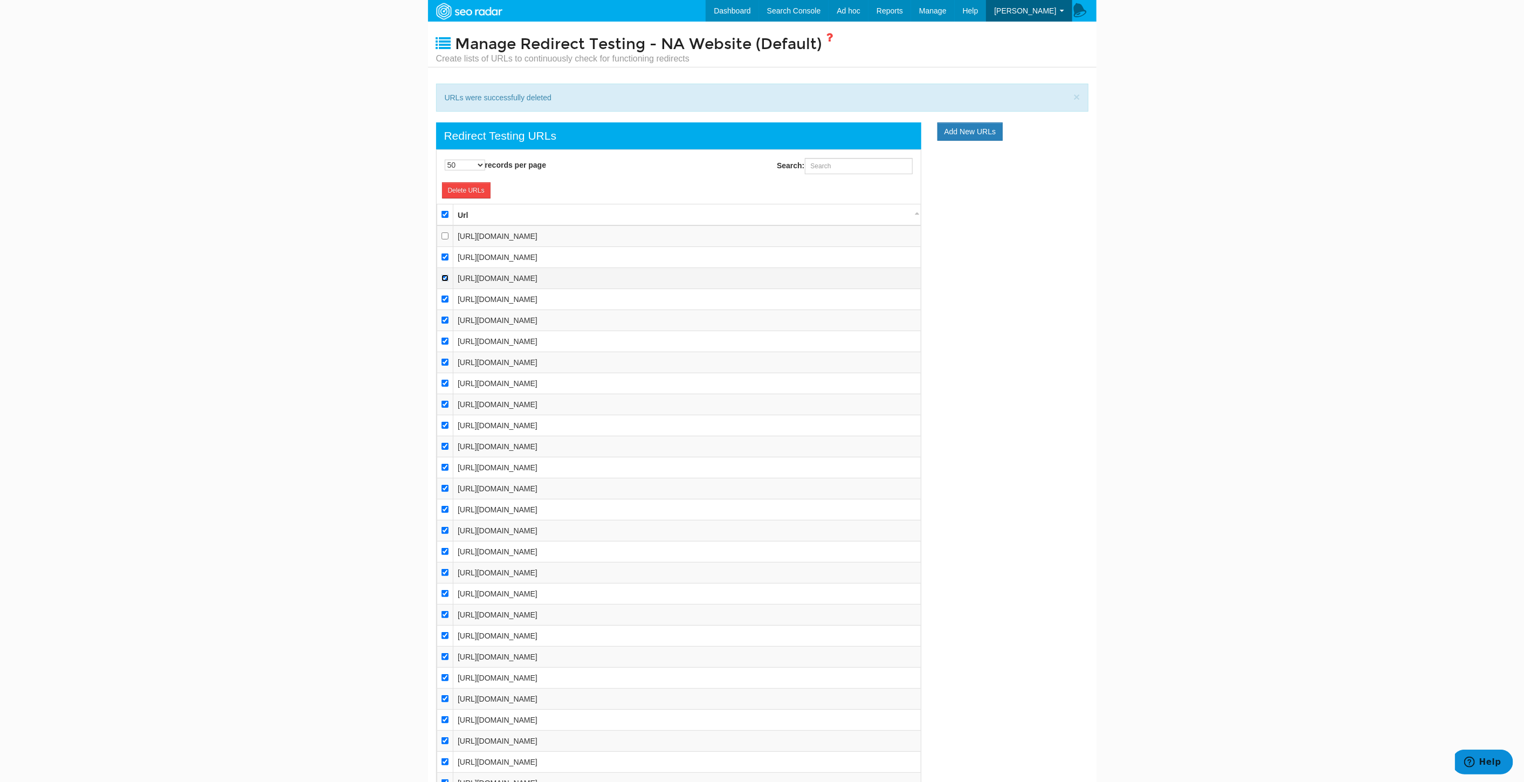
click at [443, 275] on input "checkbox" at bounding box center [444, 277] width 7 height 7
checkbox input "false"
click at [444, 256] on input "checkbox" at bounding box center [444, 256] width 7 height 7
checkbox input "false"
click at [475, 189] on link "Delete URLs" at bounding box center [466, 190] width 49 height 16
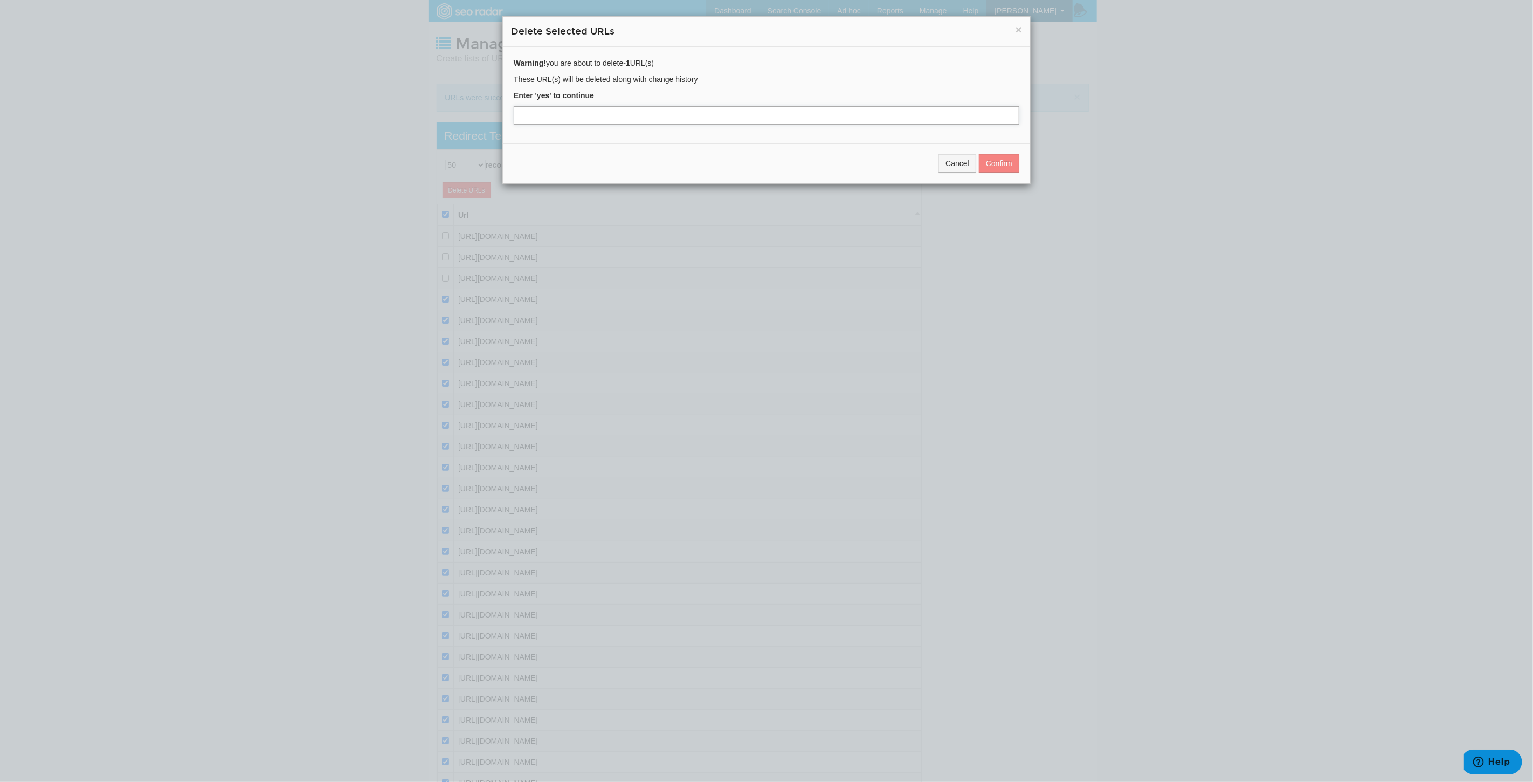
click at [632, 118] on input "text" at bounding box center [767, 115] width 506 height 18
type input "yes"
click at [994, 161] on button "Confirm" at bounding box center [999, 163] width 40 height 18
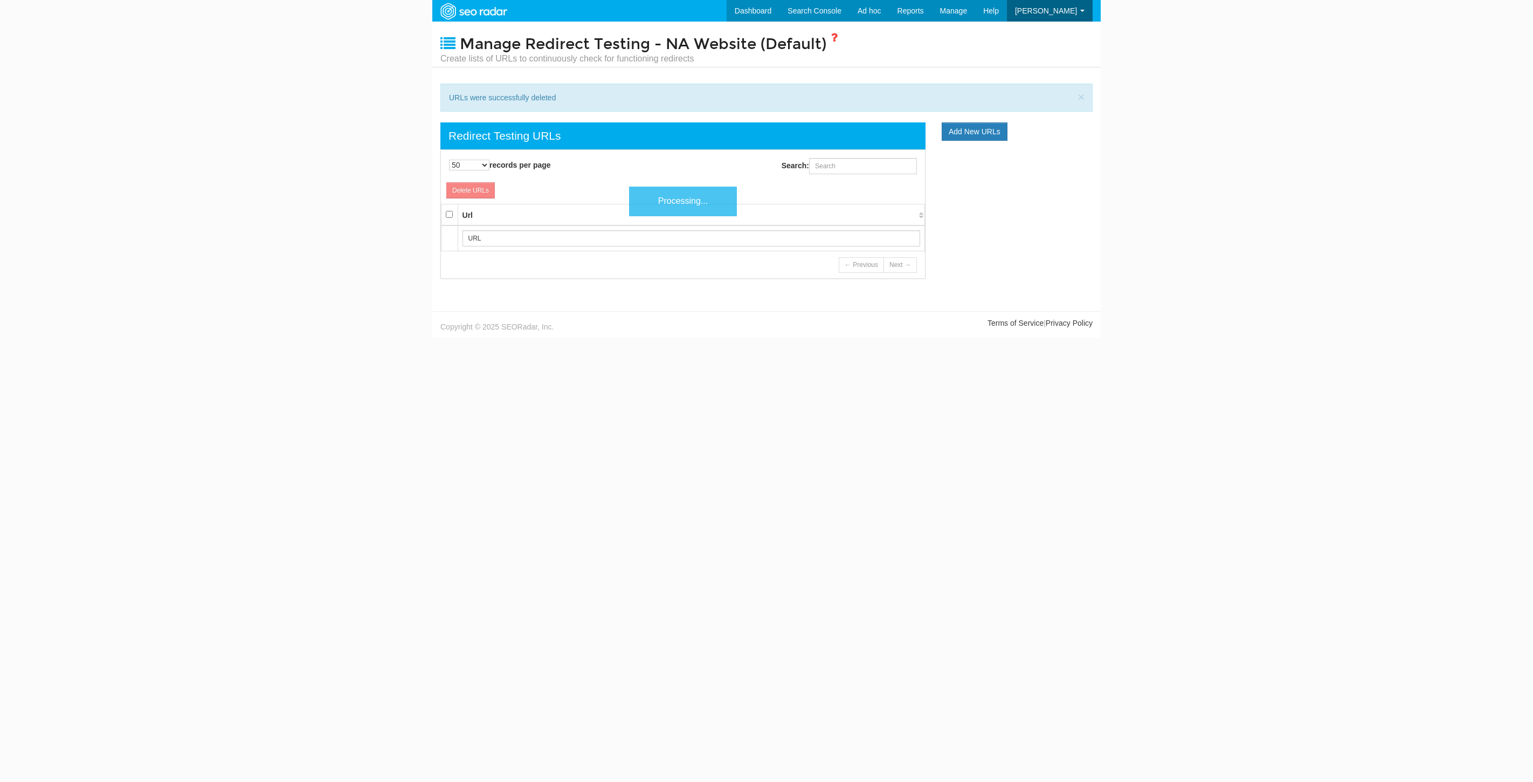
select select "50"
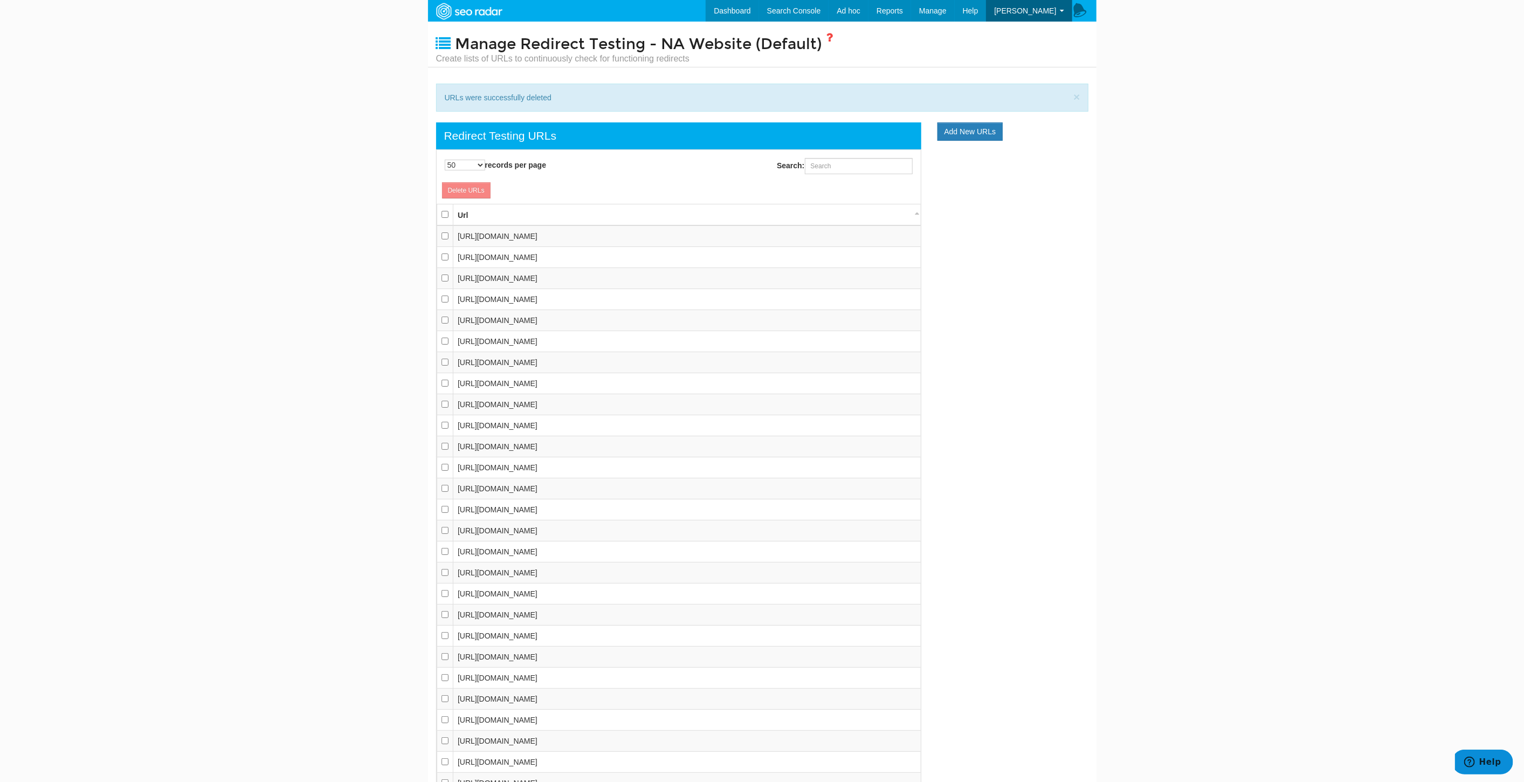
click at [439, 211] on th at bounding box center [445, 215] width 17 height 22
click at [442, 216] on input "checkbox" at bounding box center [444, 214] width 7 height 7
checkbox input "true"
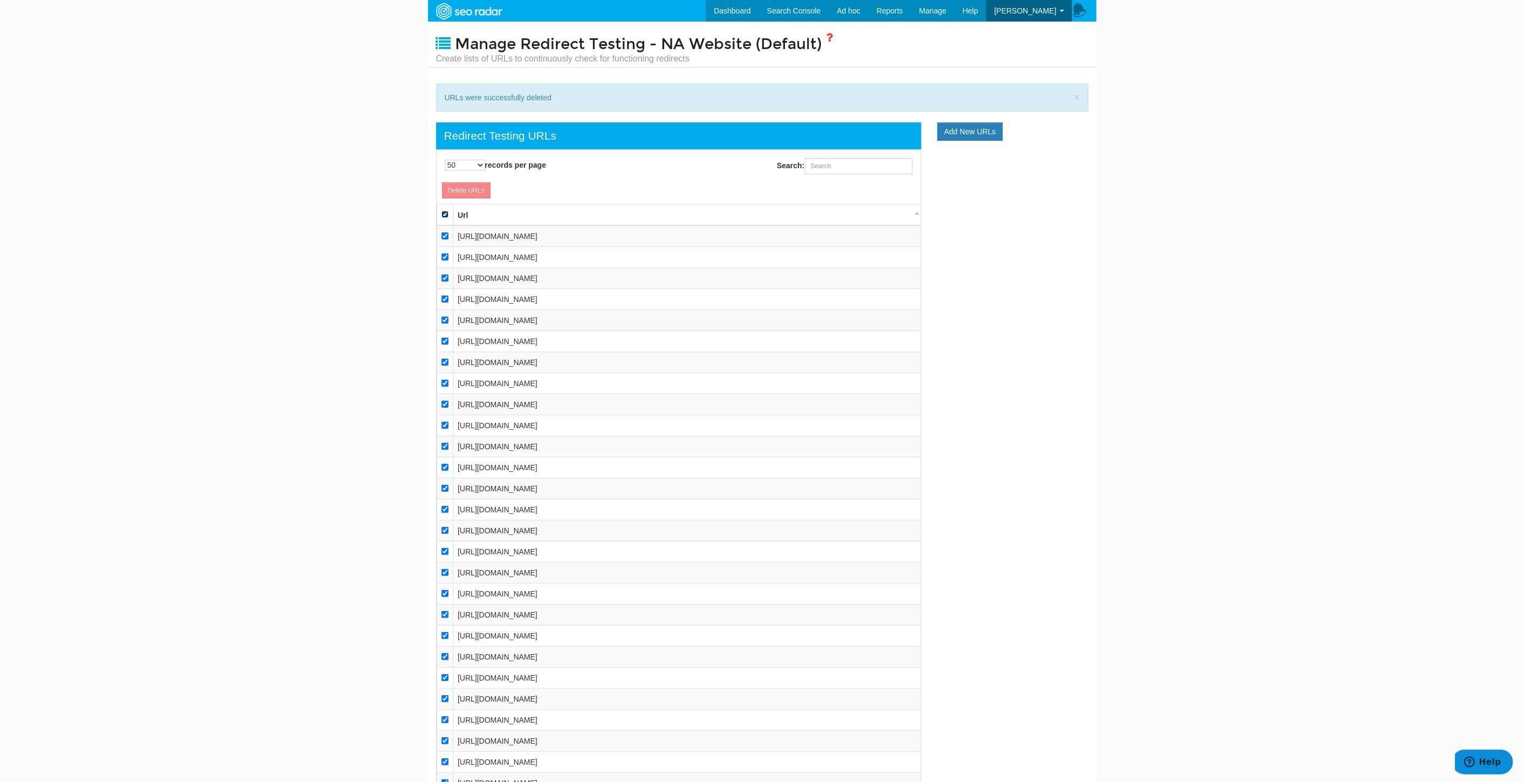
checkbox input "true"
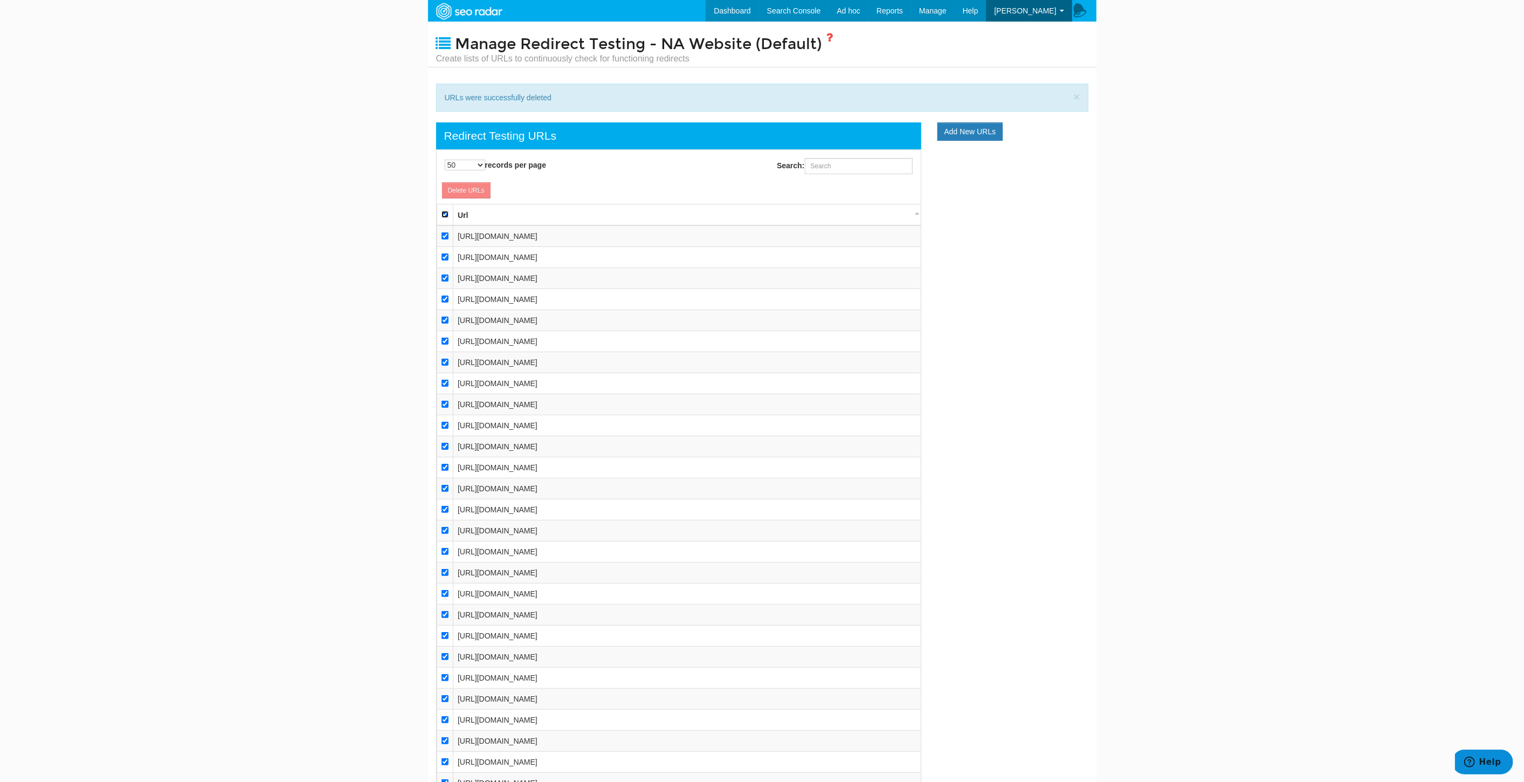
checkbox input "true"
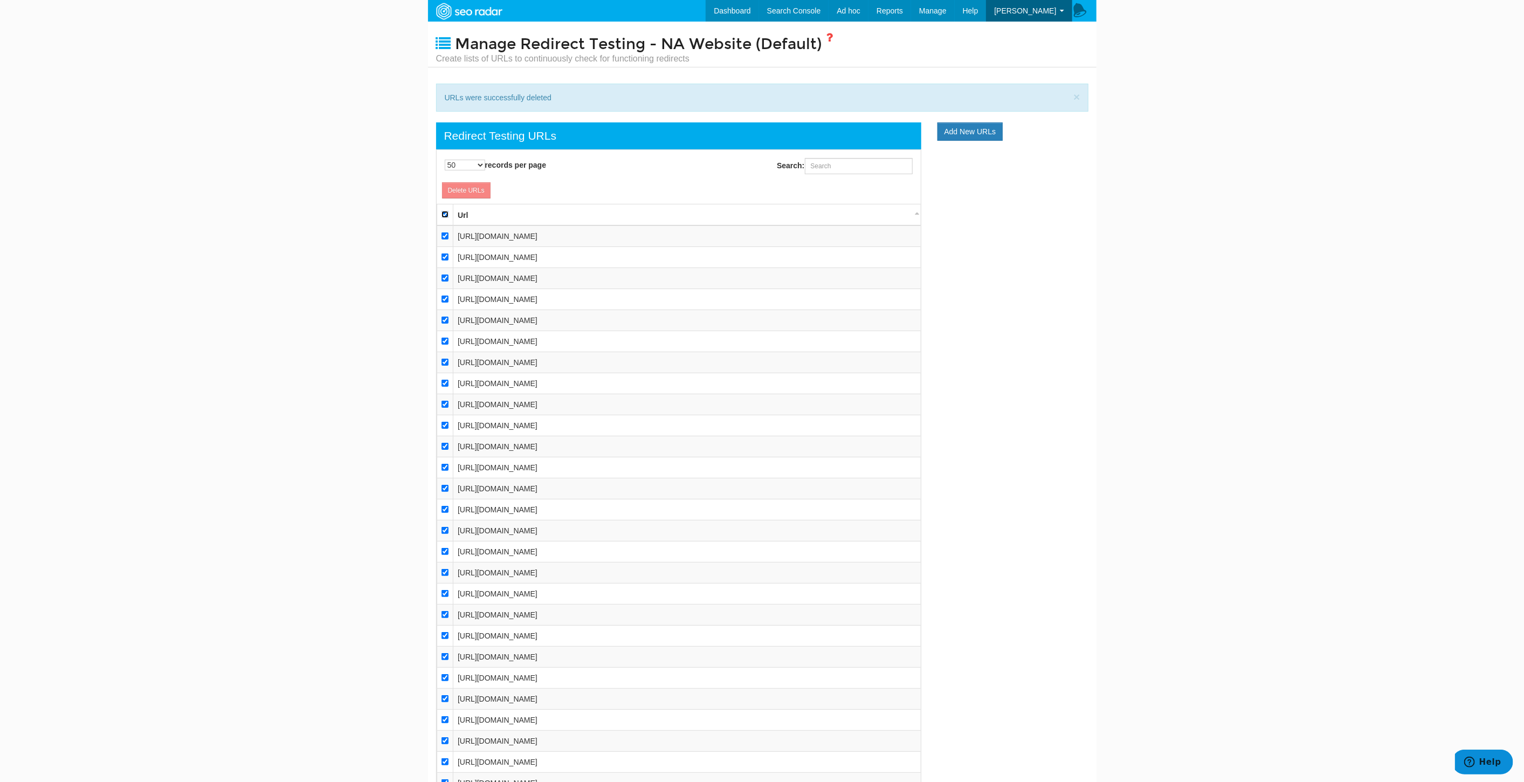
checkbox input "true"
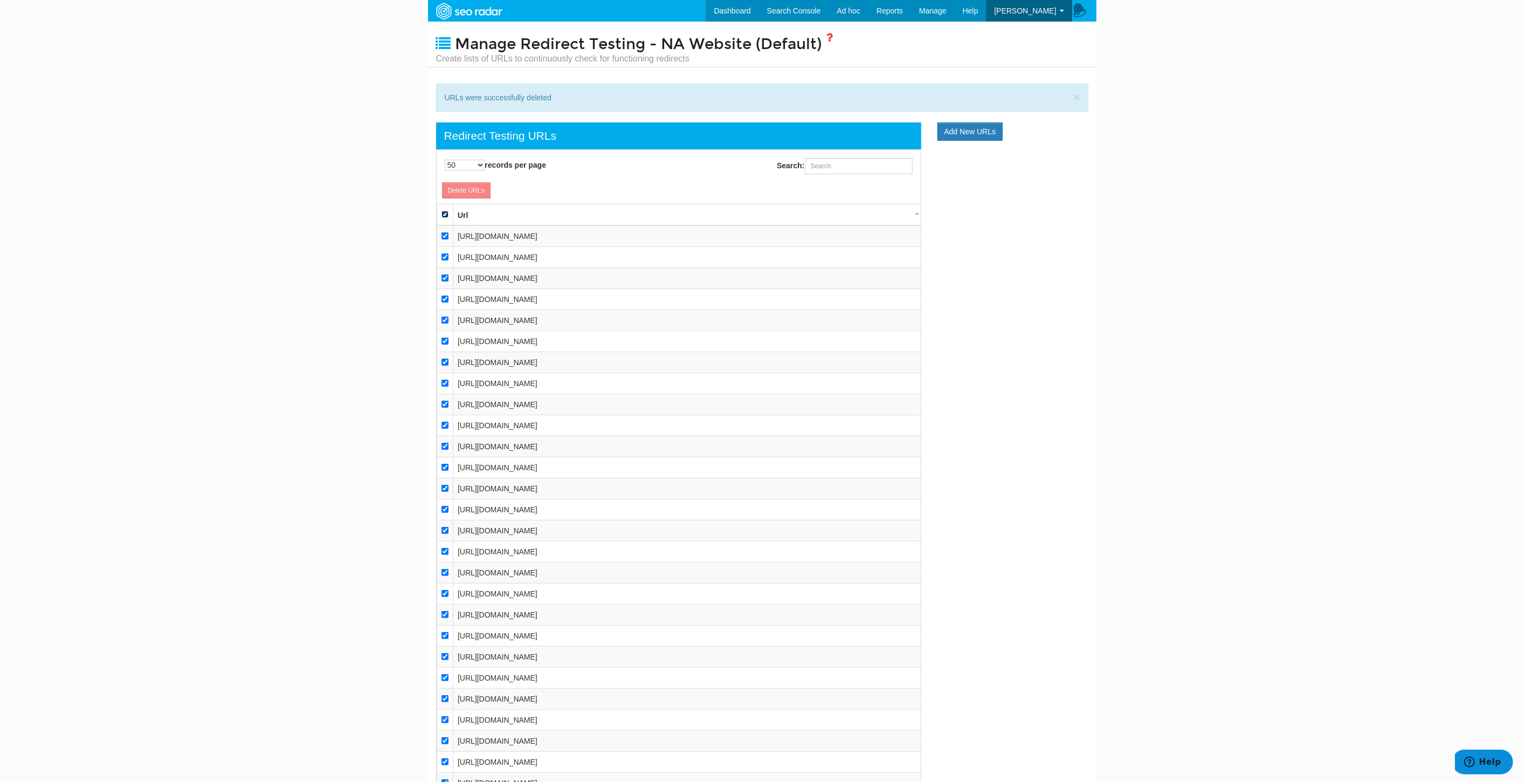
checkbox input "true"
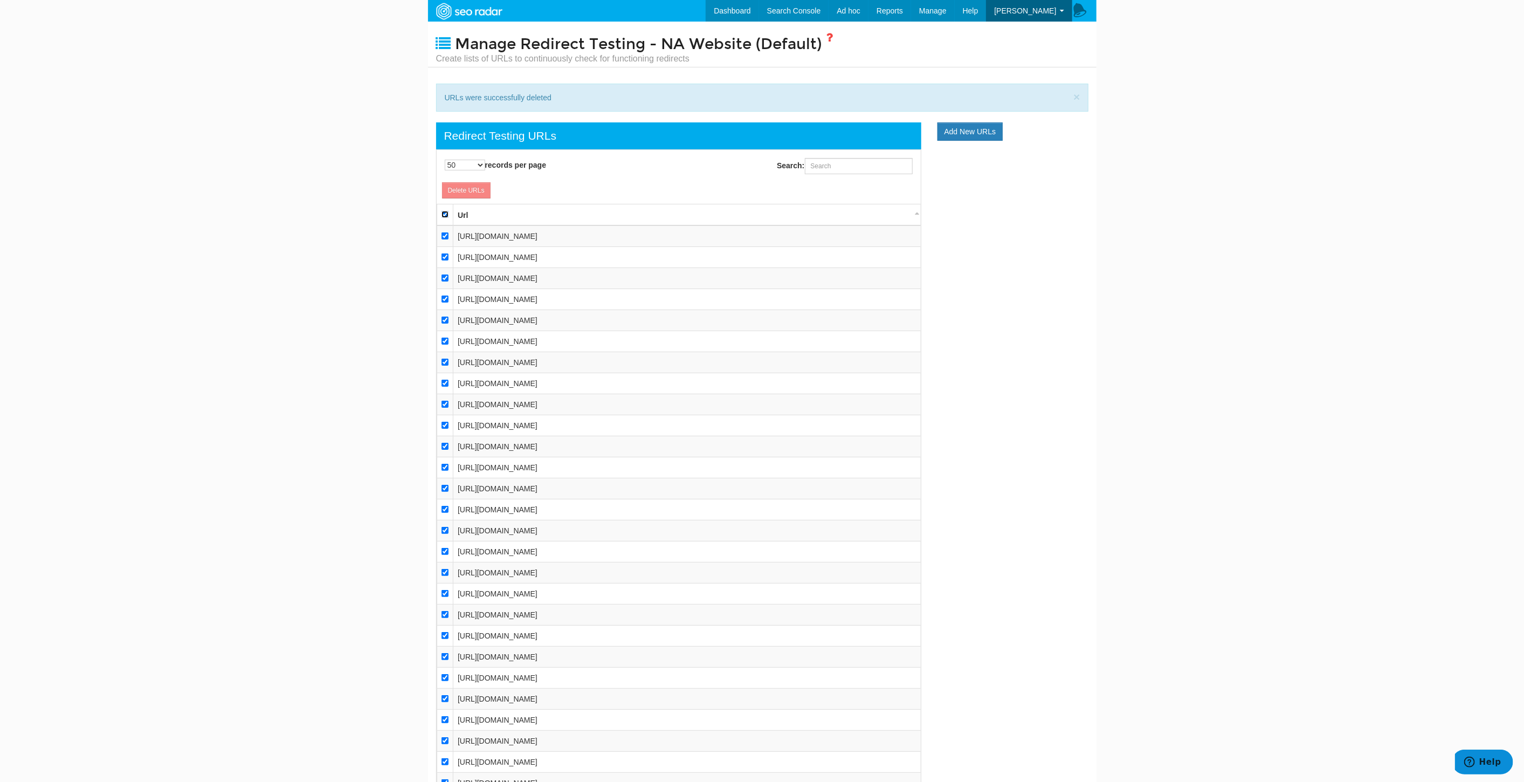
checkbox input "true"
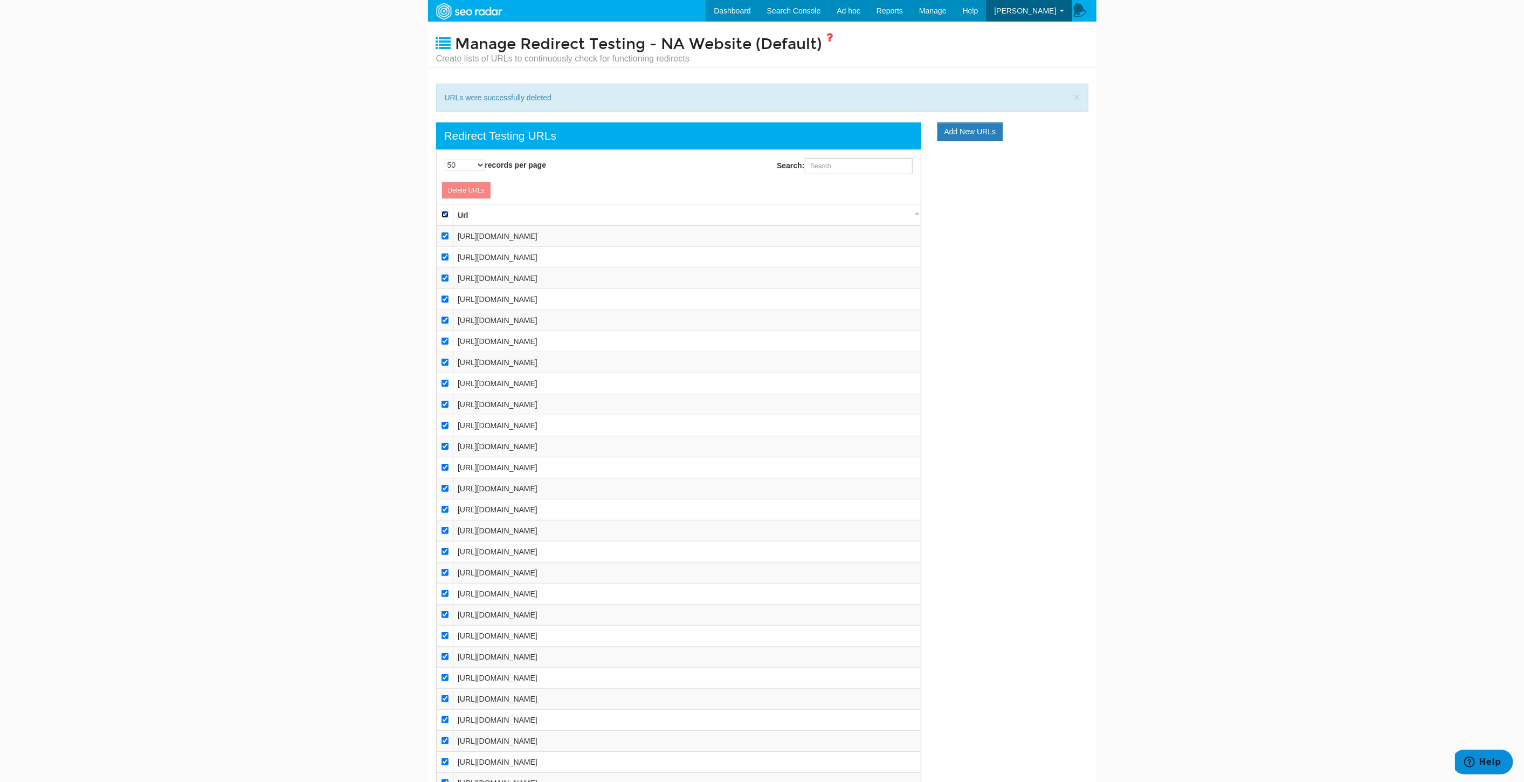
checkbox input "true"
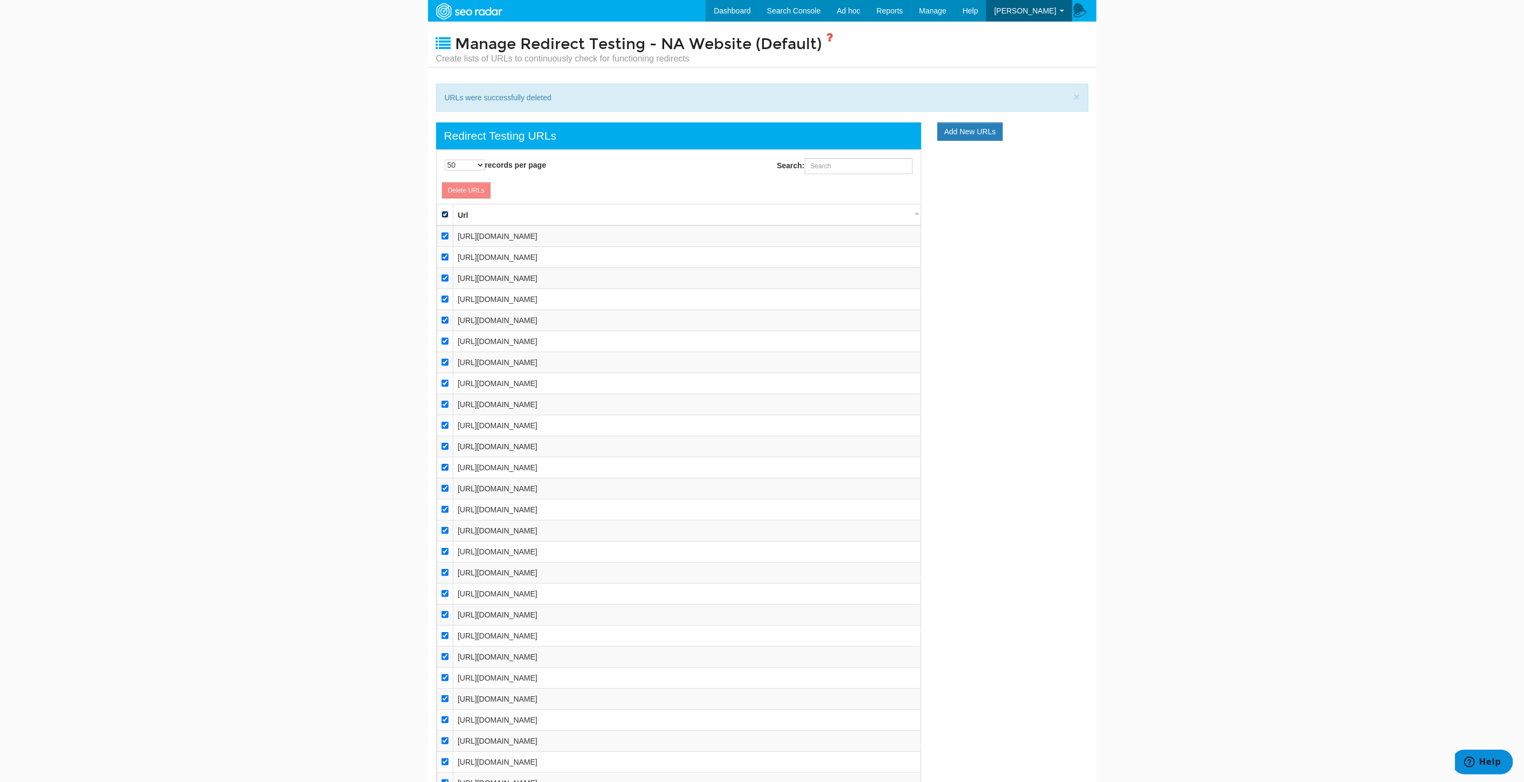
checkbox input "true"
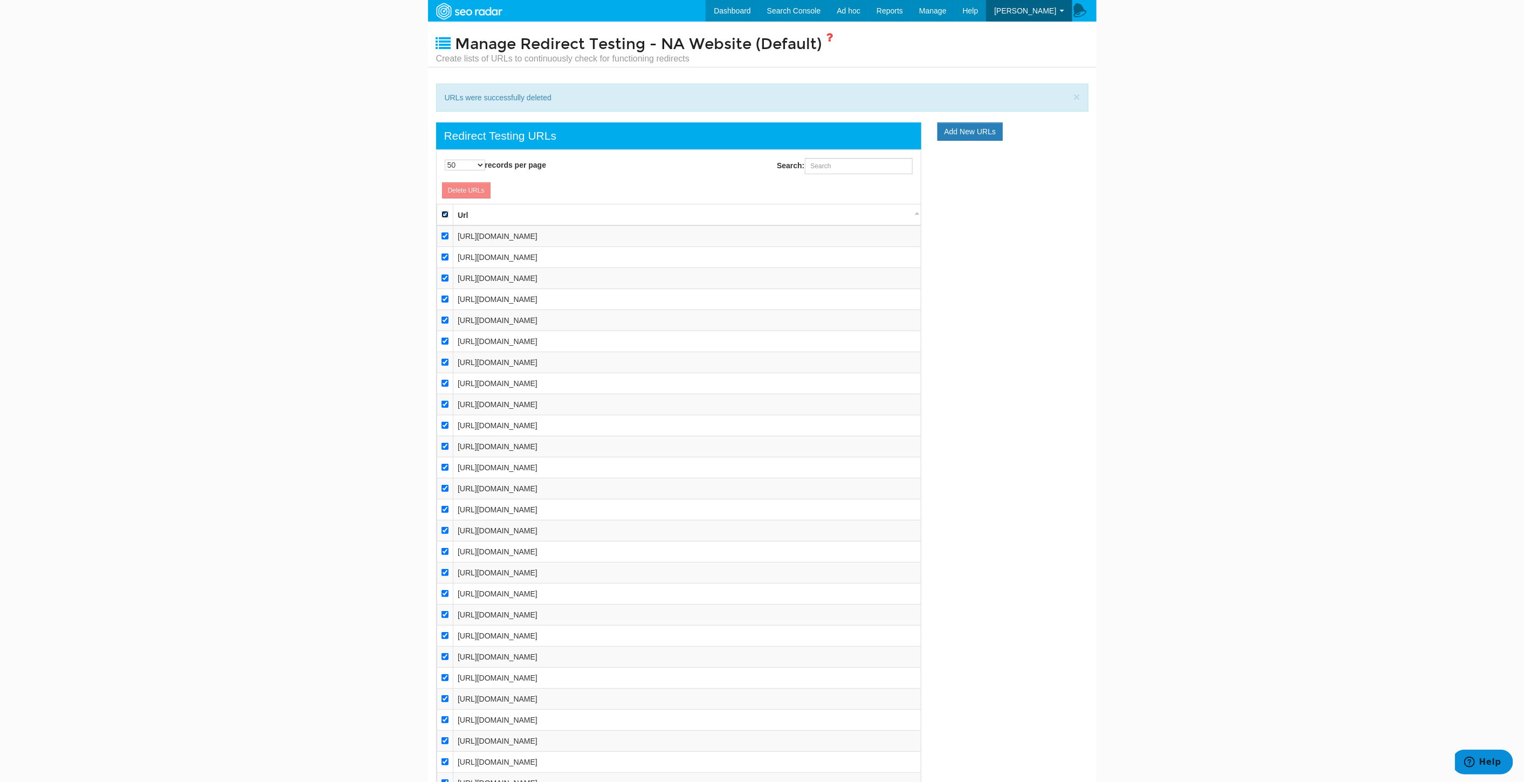
checkbox input "true"
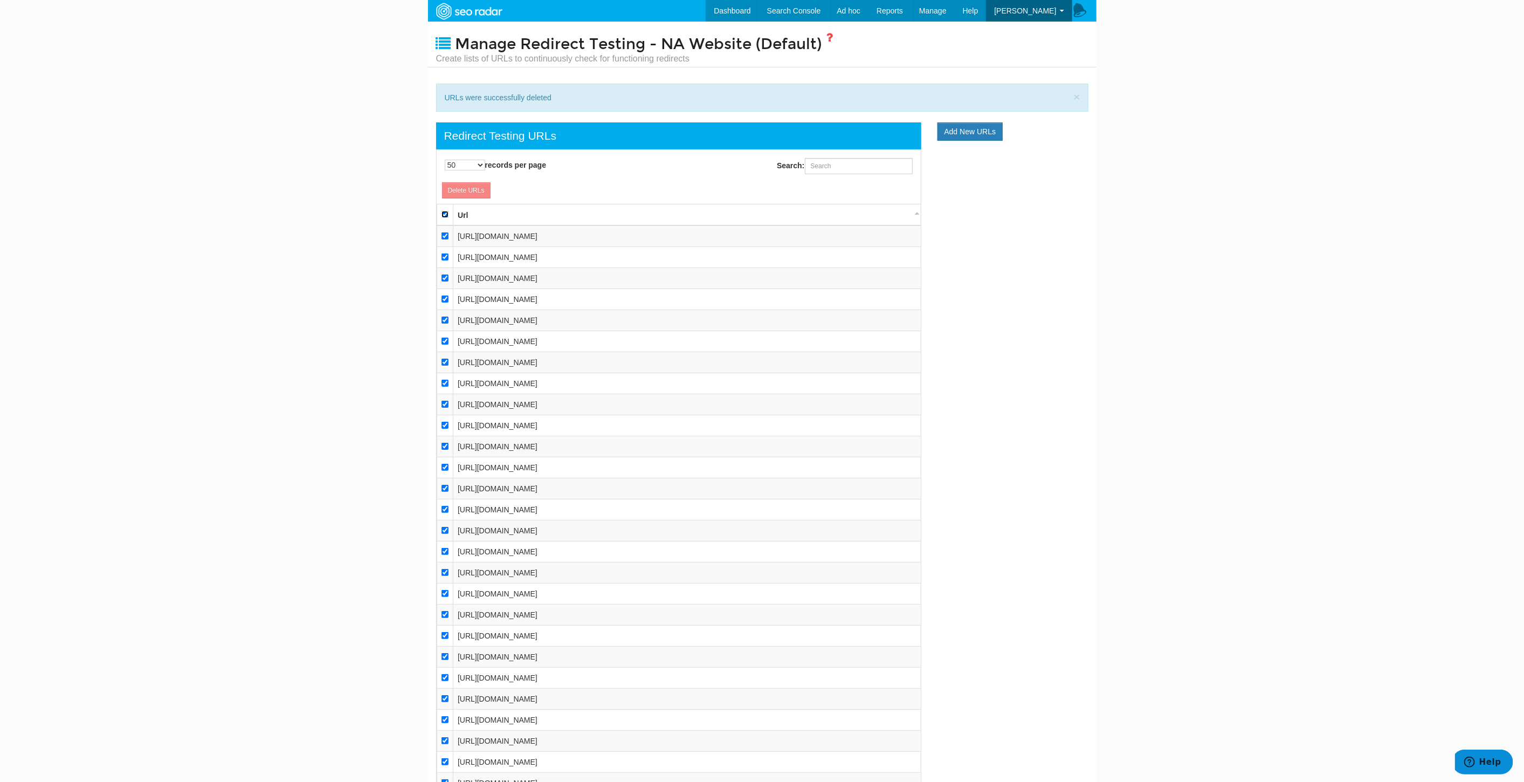
checkbox input "true"
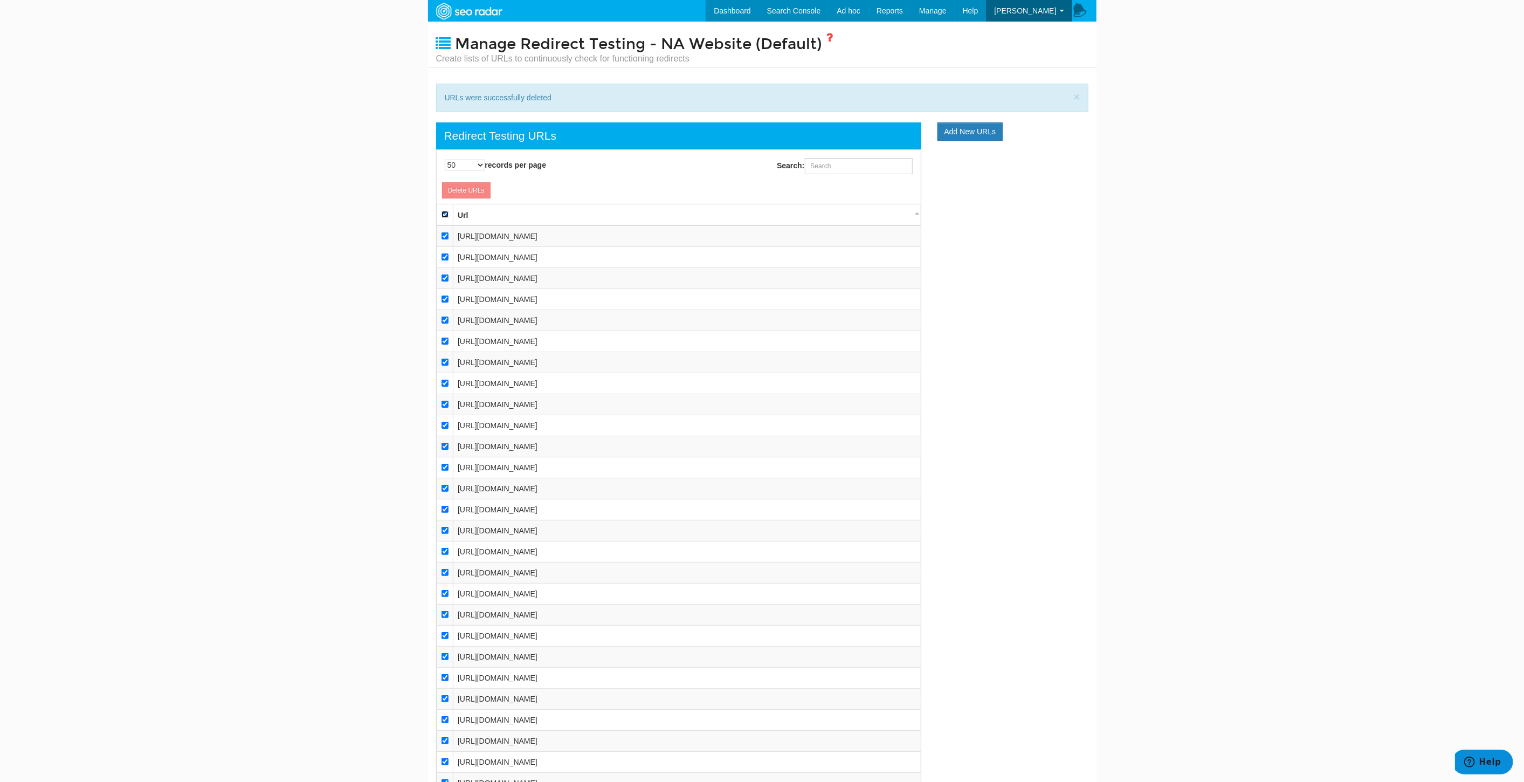
checkbox input "true"
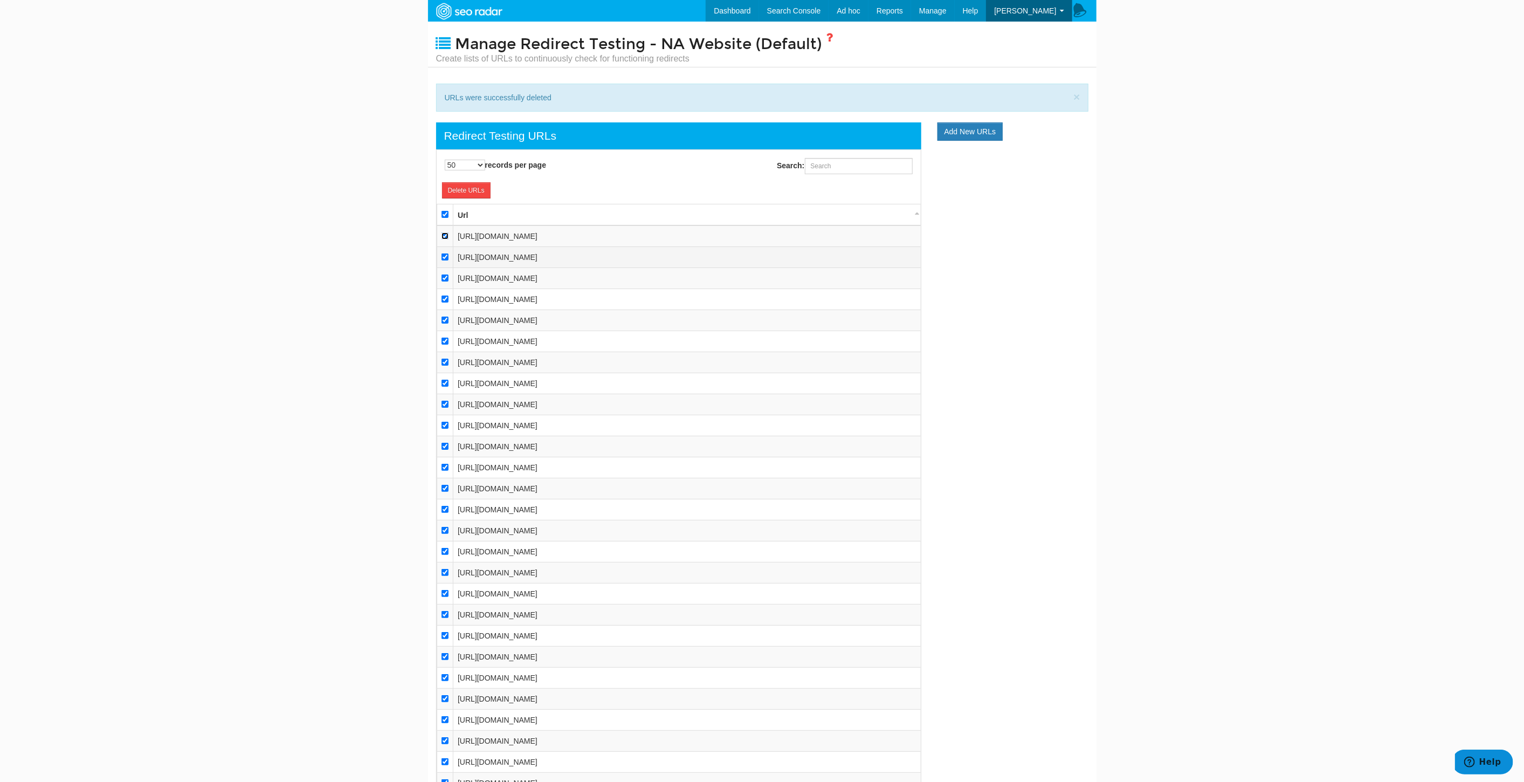
drag, startPoint x: 447, startPoint y: 231, endPoint x: 443, endPoint y: 245, distance: 15.0
click at [447, 232] on input "checkbox" at bounding box center [444, 235] width 7 height 7
checkbox input "false"
drag, startPoint x: 444, startPoint y: 254, endPoint x: 444, endPoint y: 265, distance: 10.3
click at [444, 255] on input "checkbox" at bounding box center [444, 256] width 7 height 7
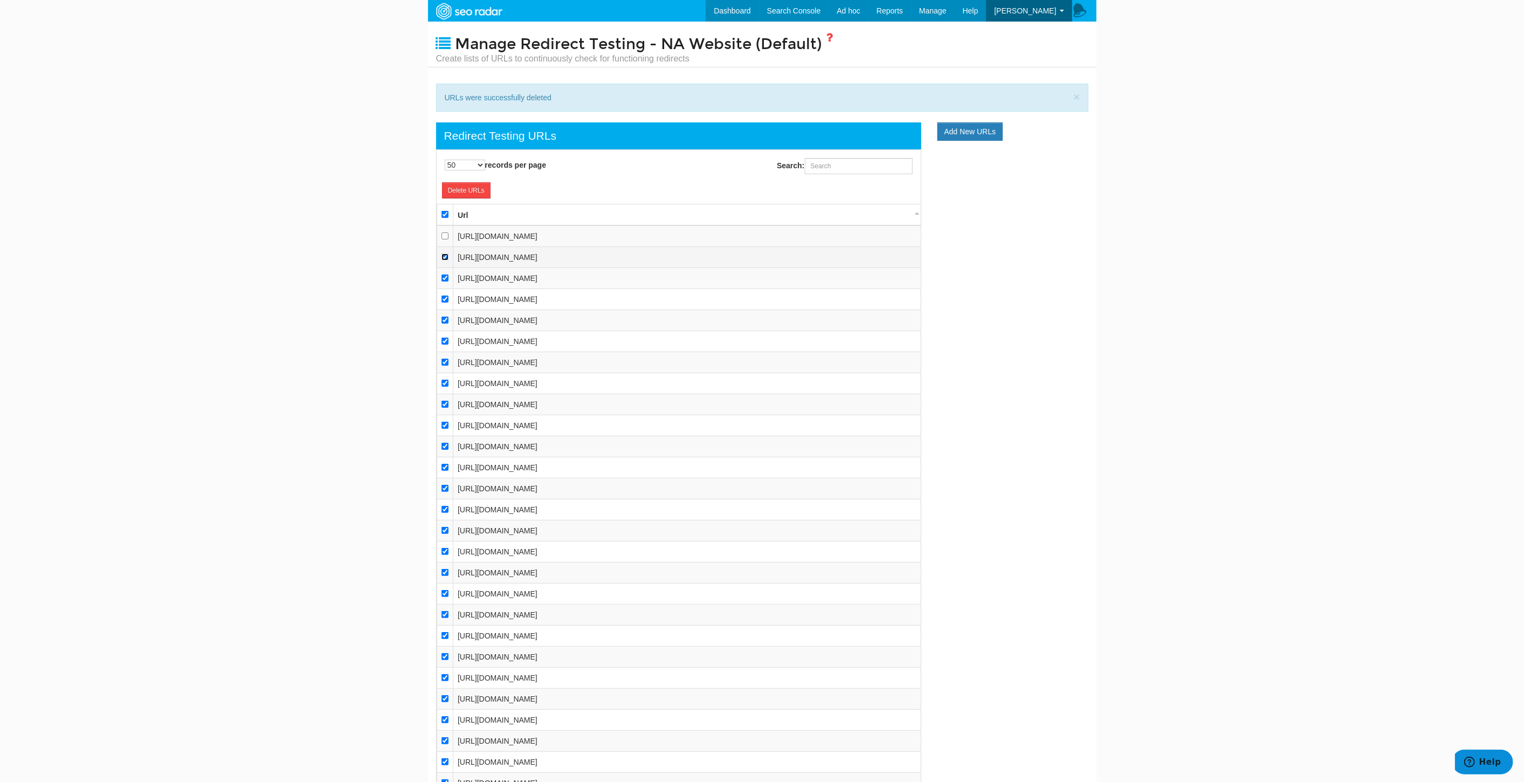
checkbox input "false"
click at [441, 276] on input "checkbox" at bounding box center [444, 277] width 7 height 7
checkbox input "false"
click at [474, 185] on link "Delete URLs" at bounding box center [466, 190] width 49 height 16
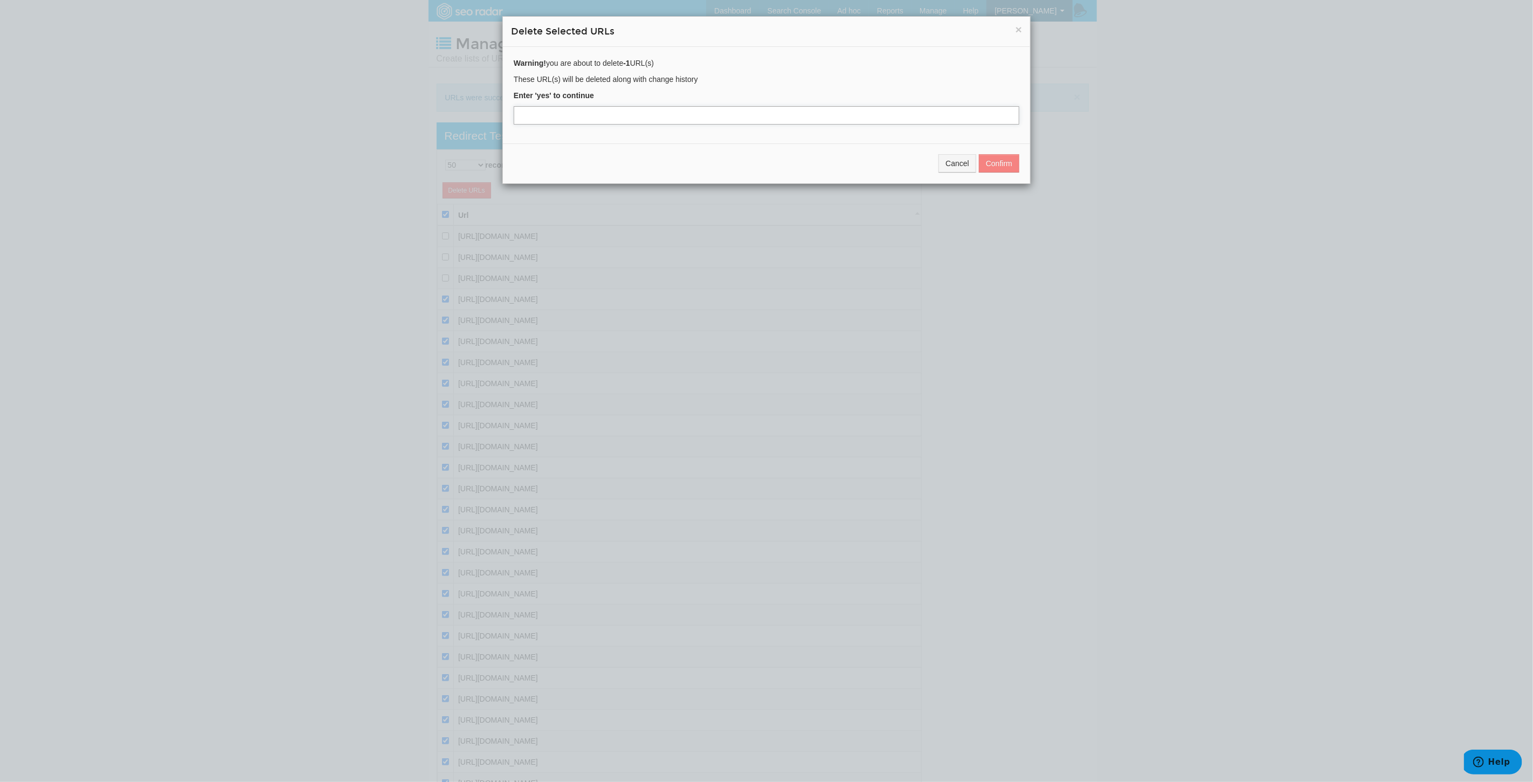
click at [574, 113] on input "text" at bounding box center [767, 115] width 506 height 18
type input "yes"
click at [1001, 162] on button "Confirm" at bounding box center [999, 163] width 40 height 18
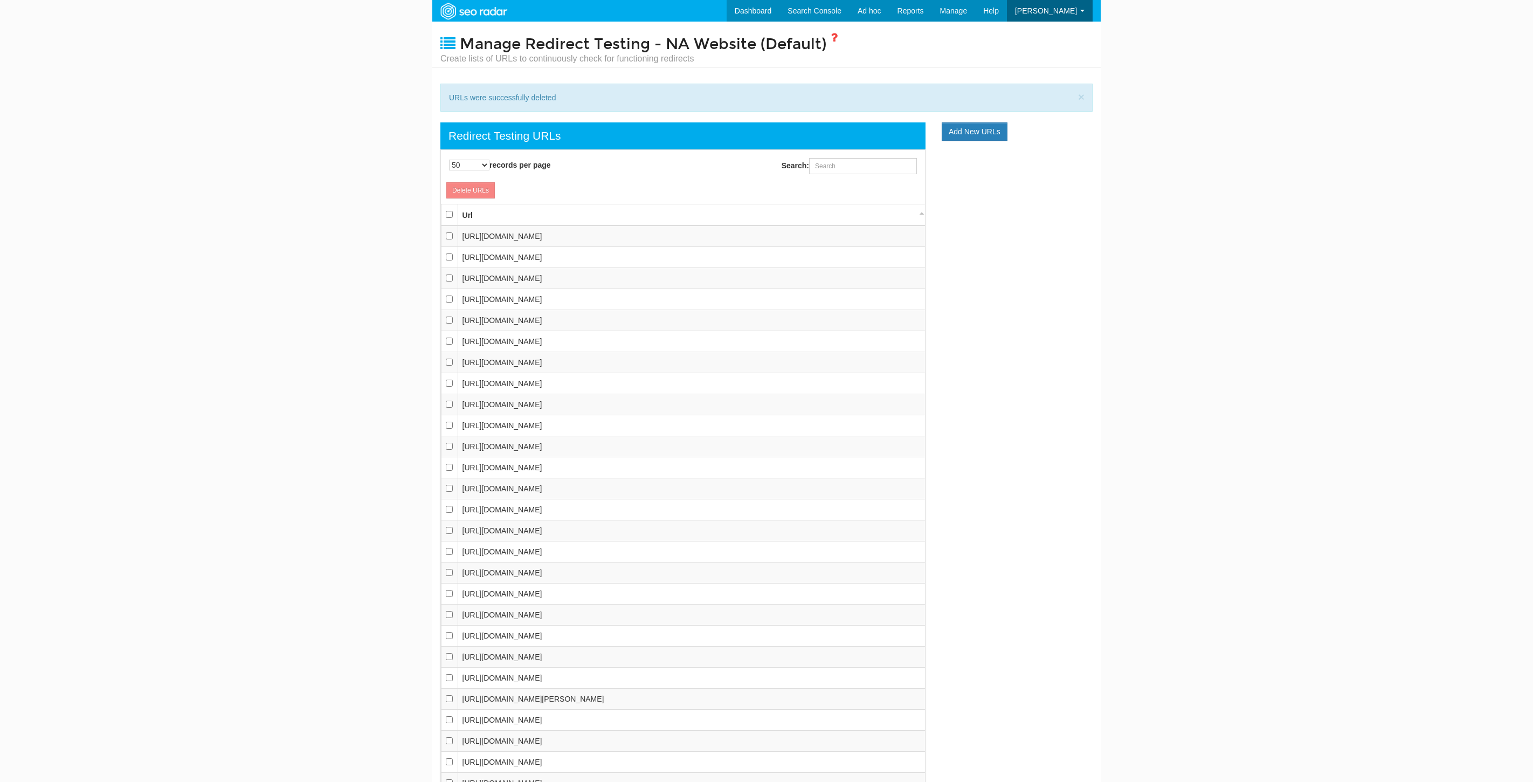
select select "50"
click at [444, 213] on input "checkbox" at bounding box center [444, 214] width 7 height 7
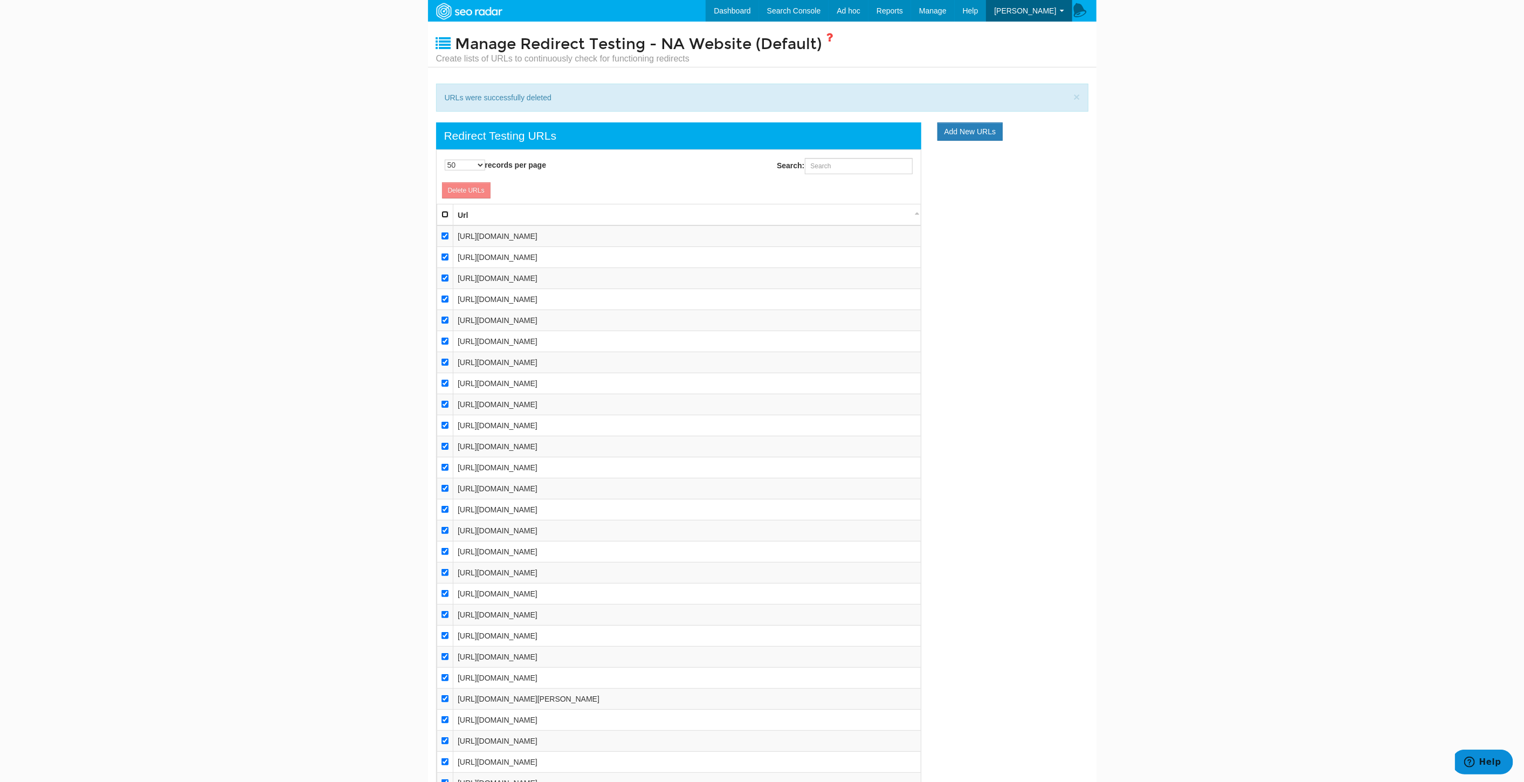
checkbox input "true"
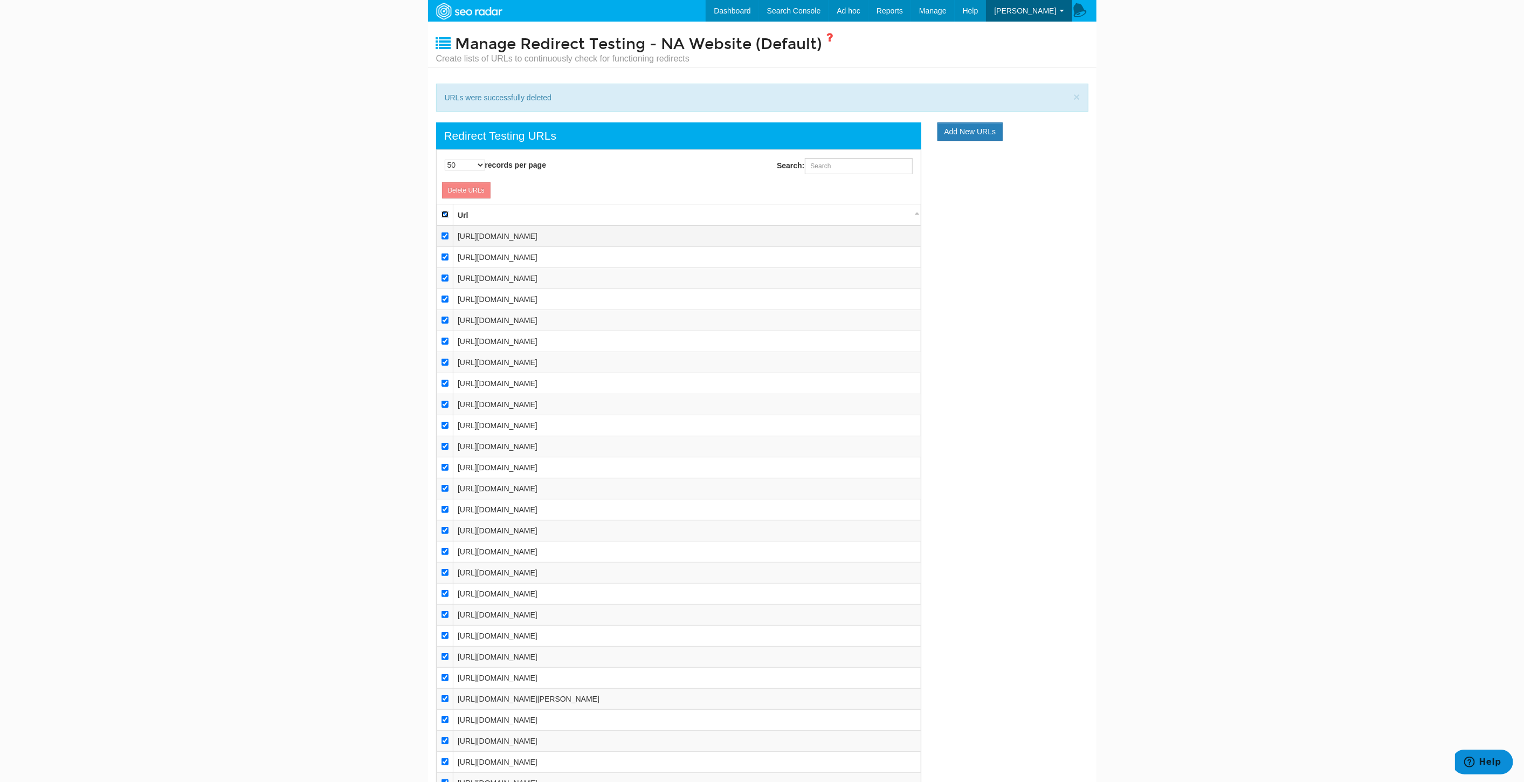
checkbox input "true"
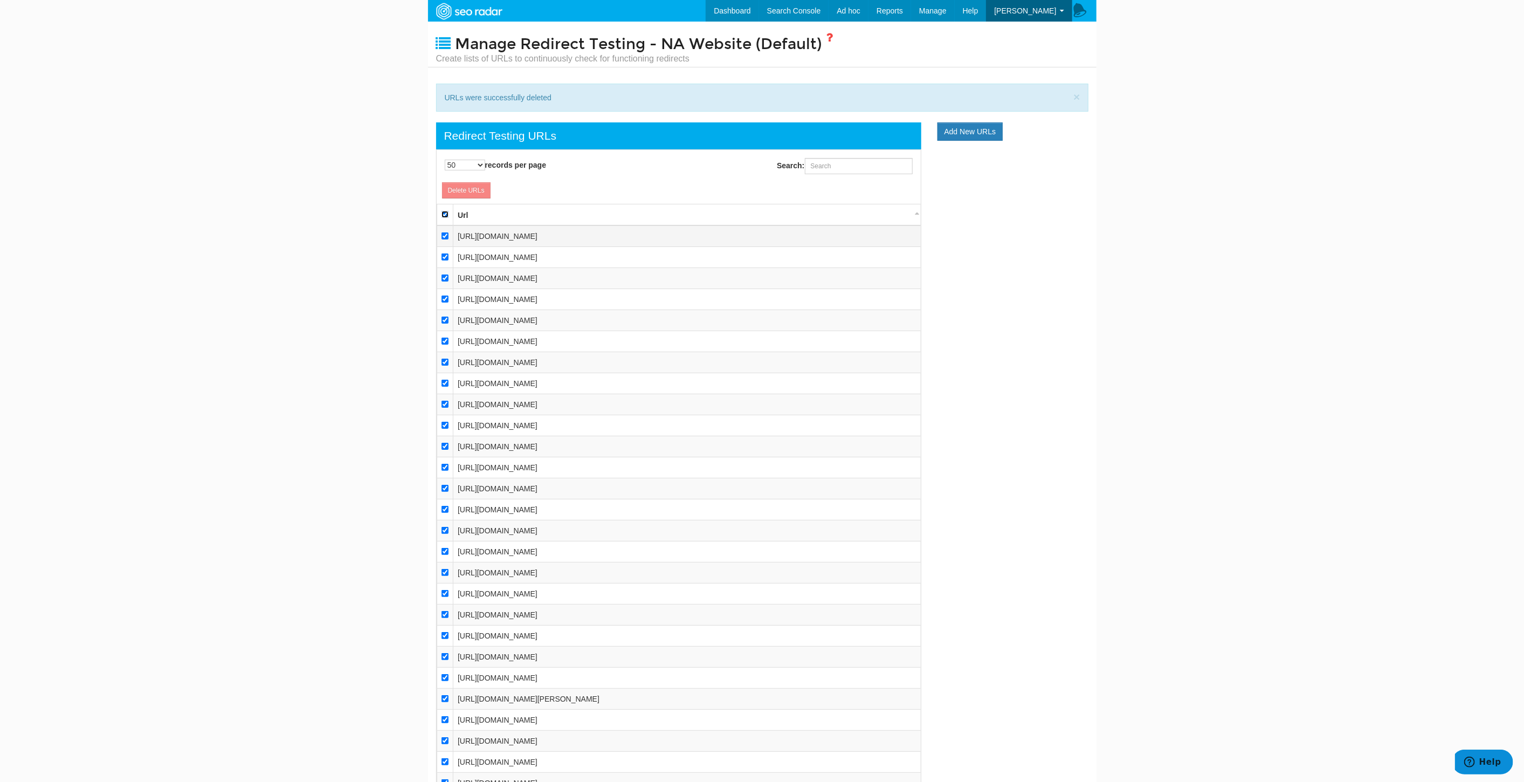
checkbox input "true"
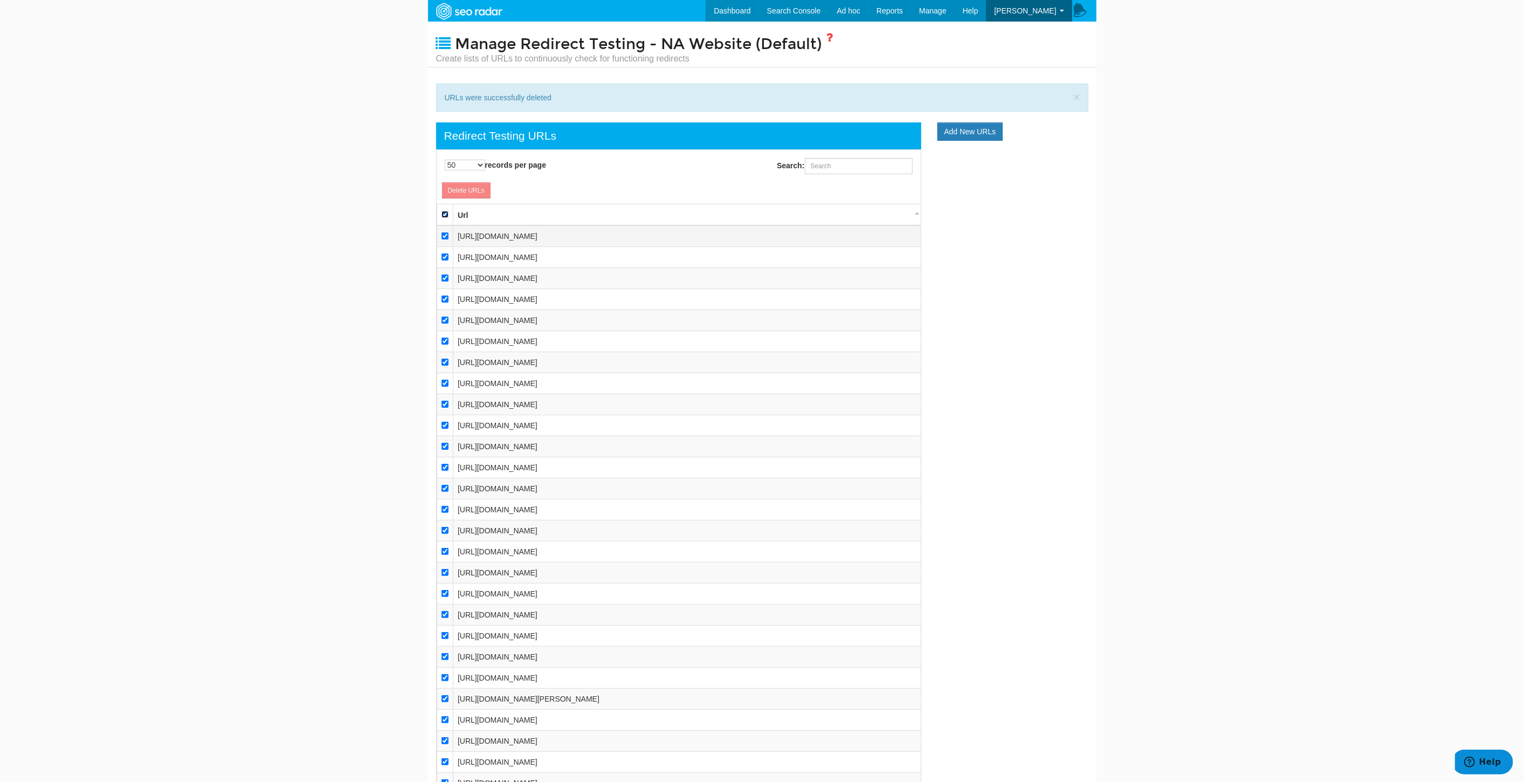
checkbox input "true"
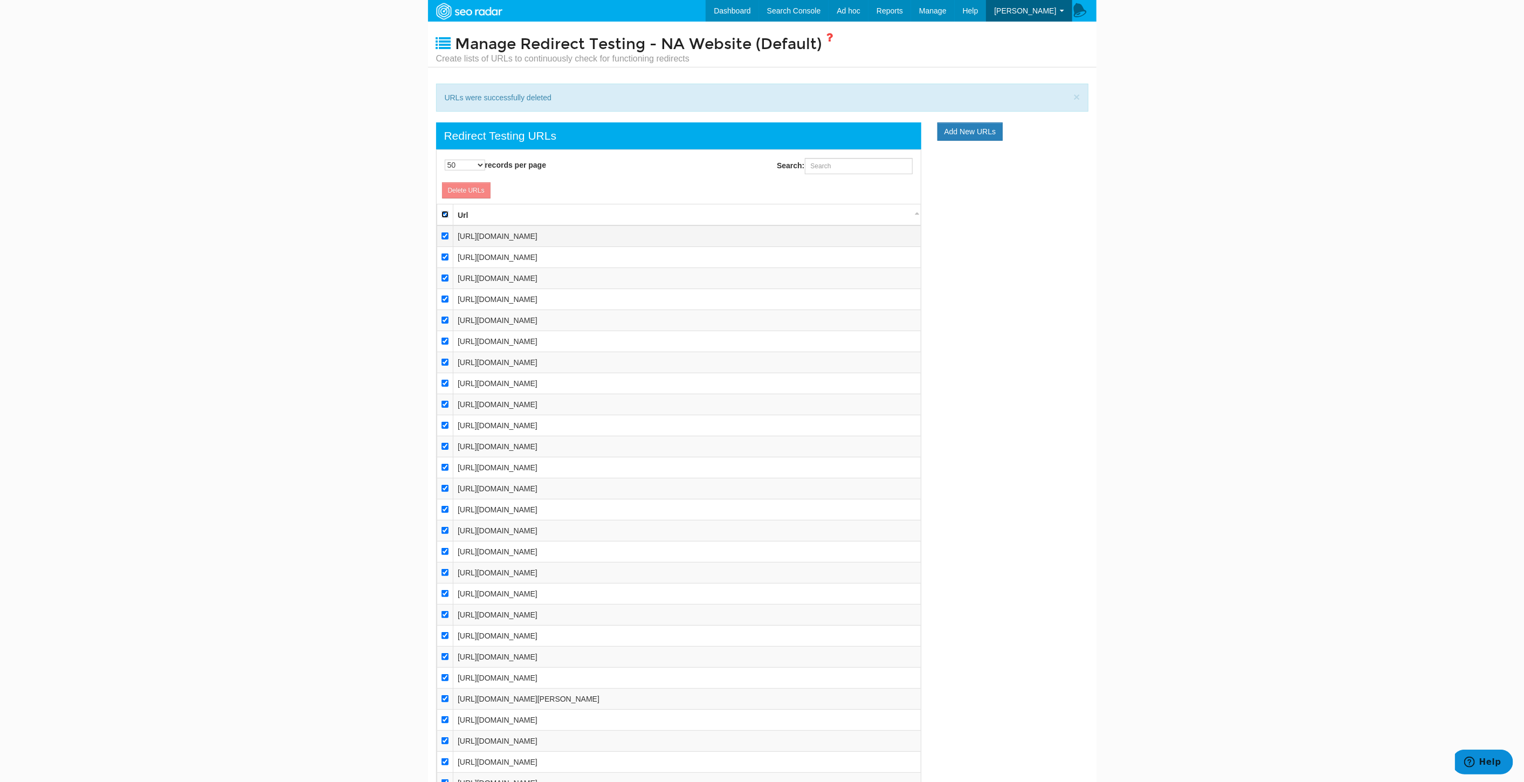
checkbox input "true"
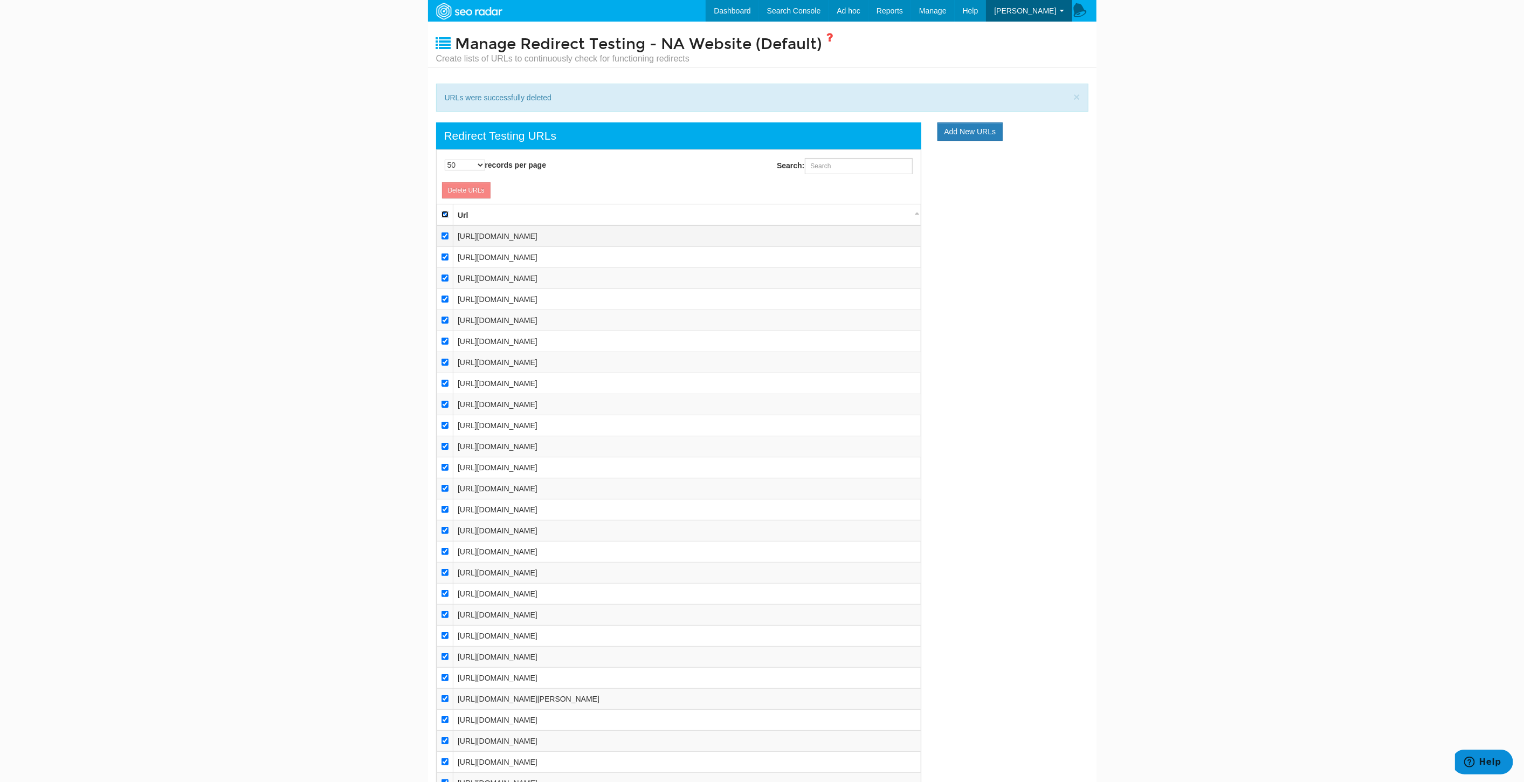
checkbox input "true"
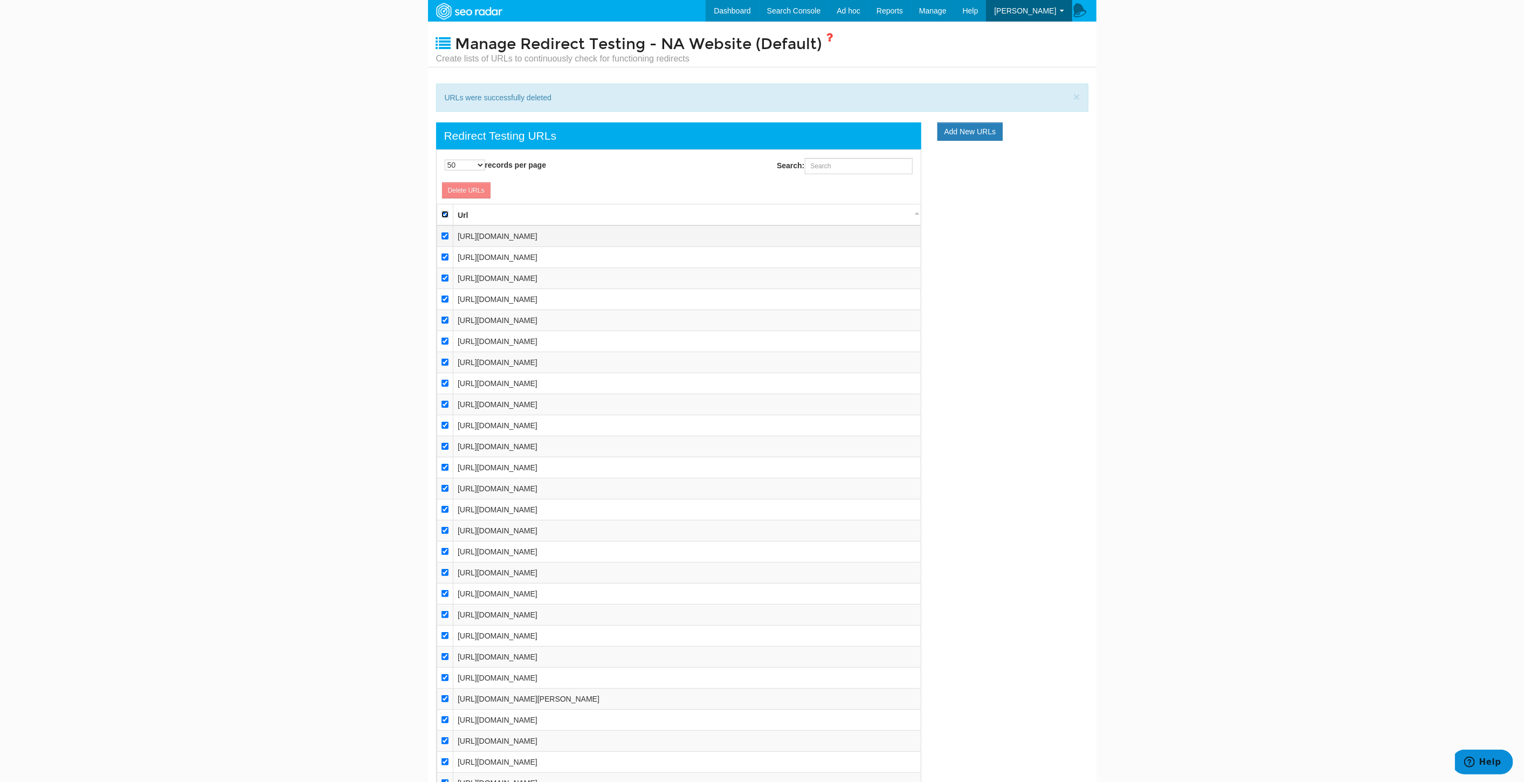
checkbox input "true"
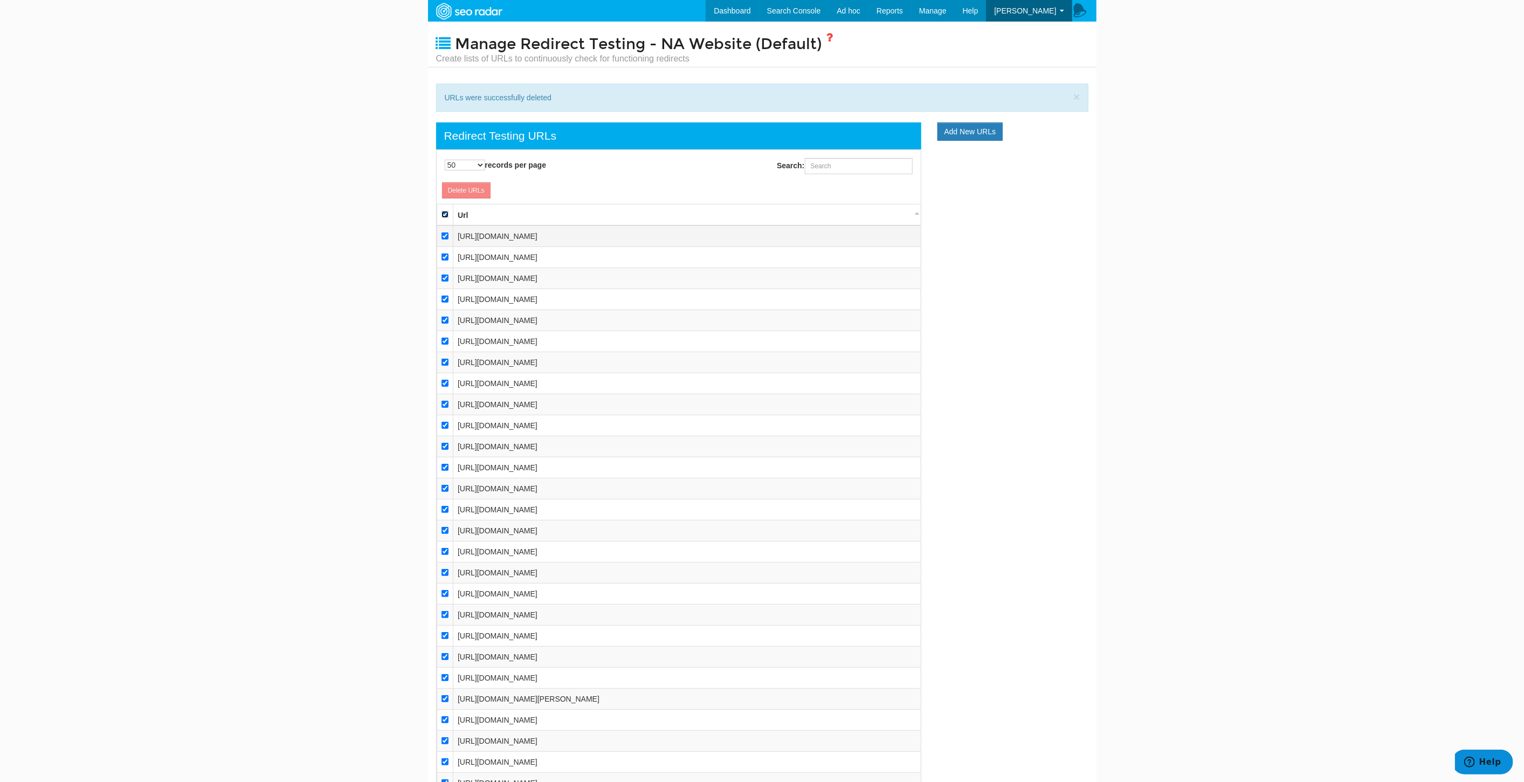
checkbox input "true"
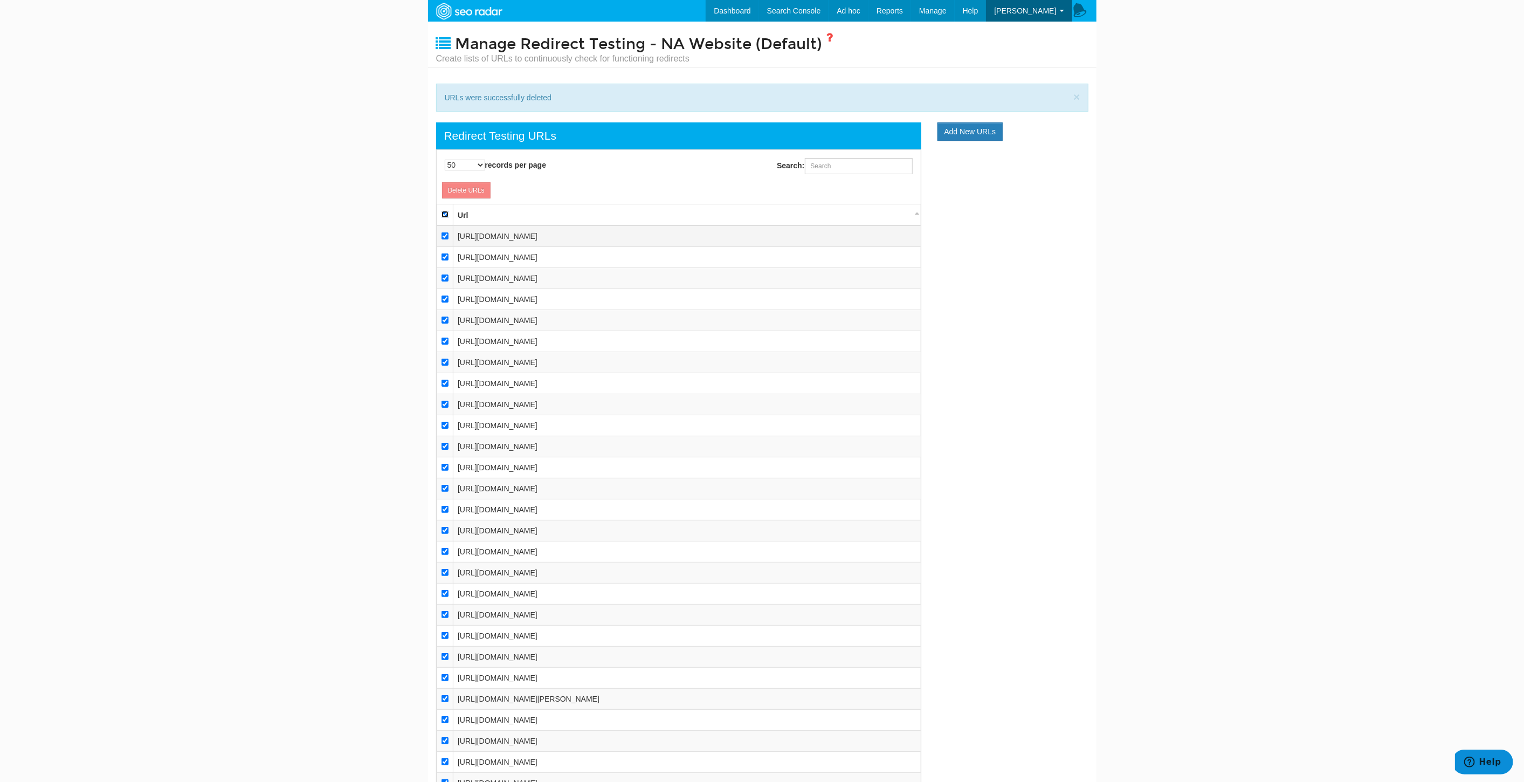
checkbox input "true"
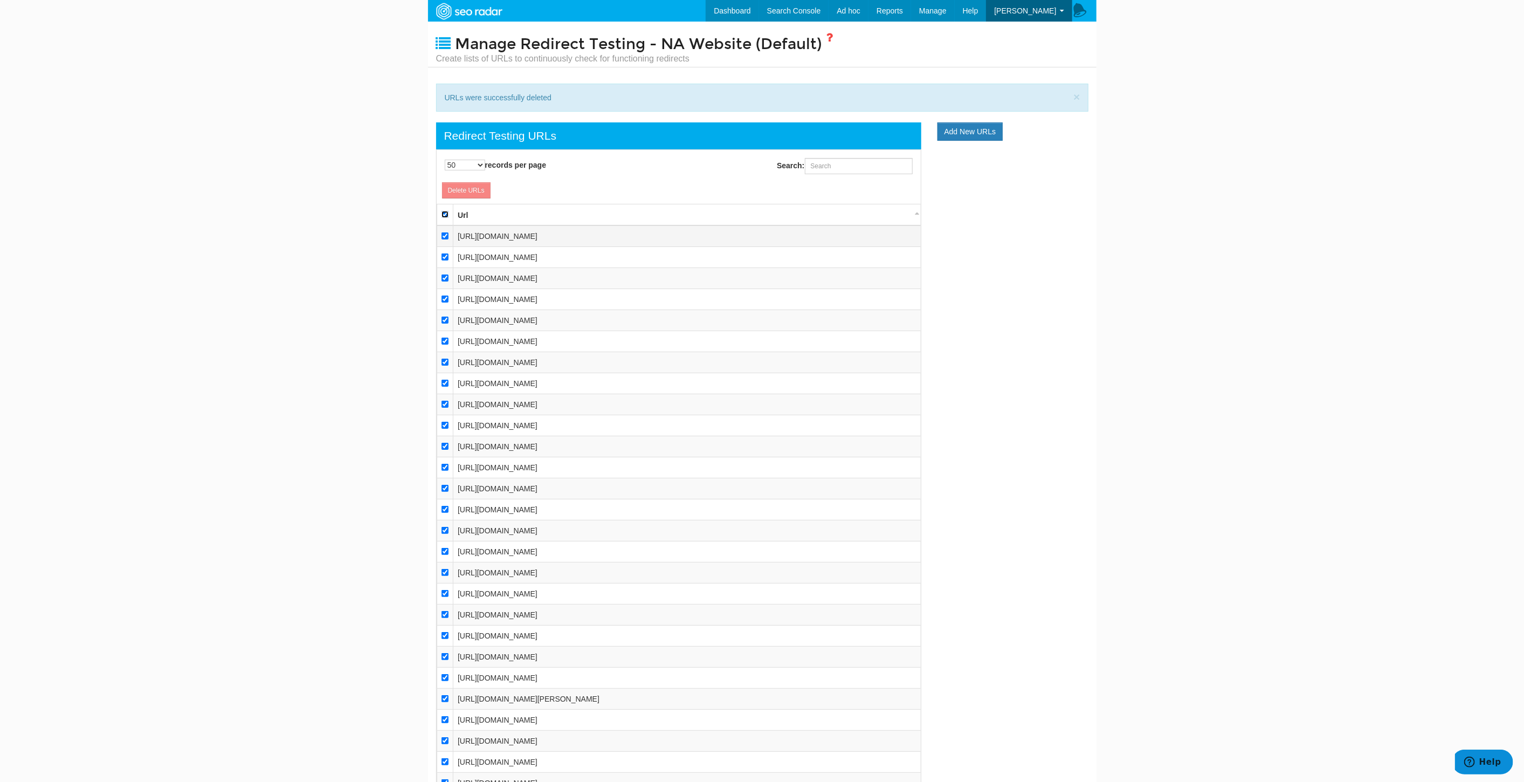
checkbox input "true"
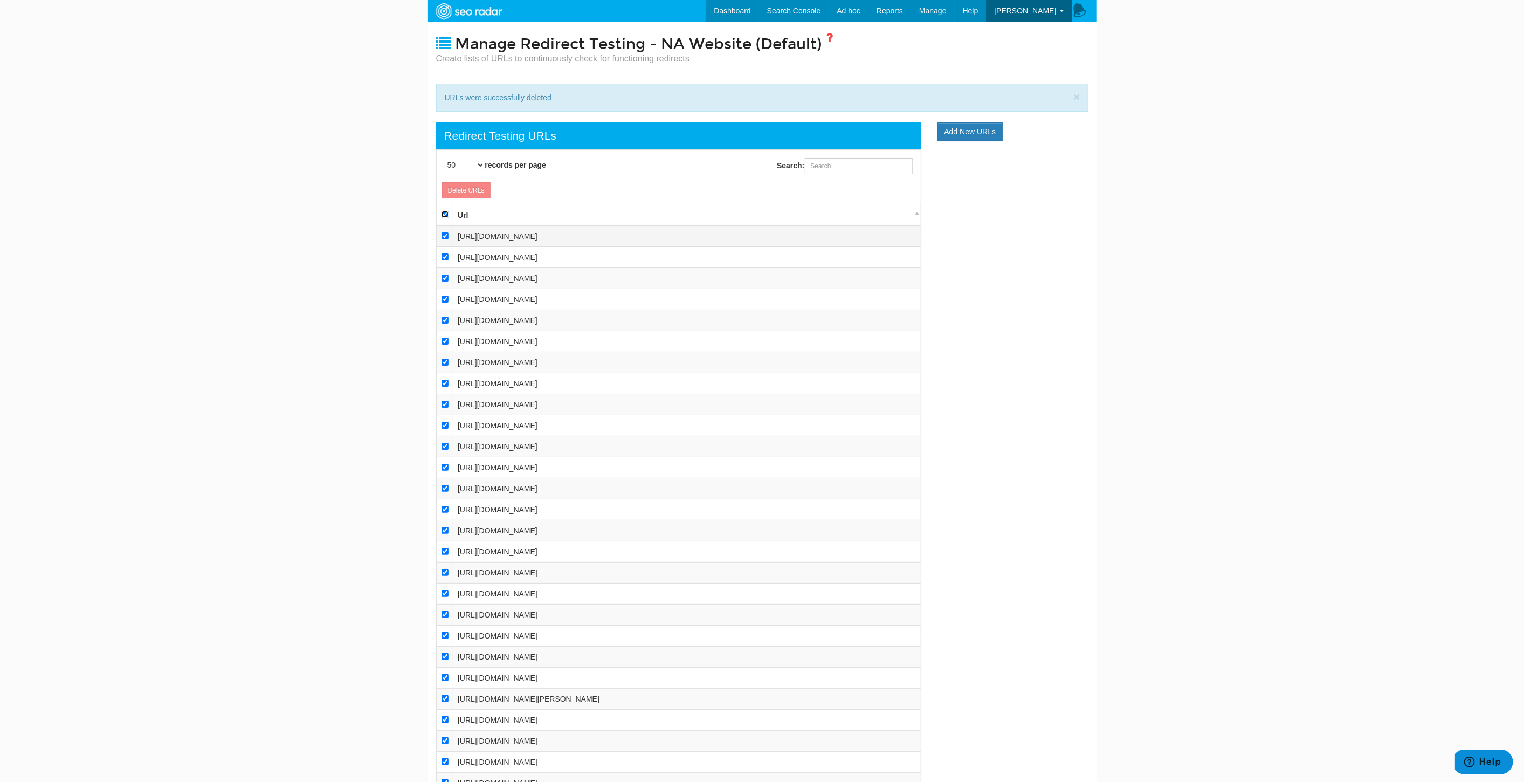
checkbox input "true"
drag, startPoint x: 443, startPoint y: 233, endPoint x: 443, endPoint y: 248, distance: 15.1
click at [443, 233] on input "checkbox" at bounding box center [444, 235] width 7 height 7
checkbox input "false"
click at [443, 257] on input "checkbox" at bounding box center [444, 256] width 7 height 7
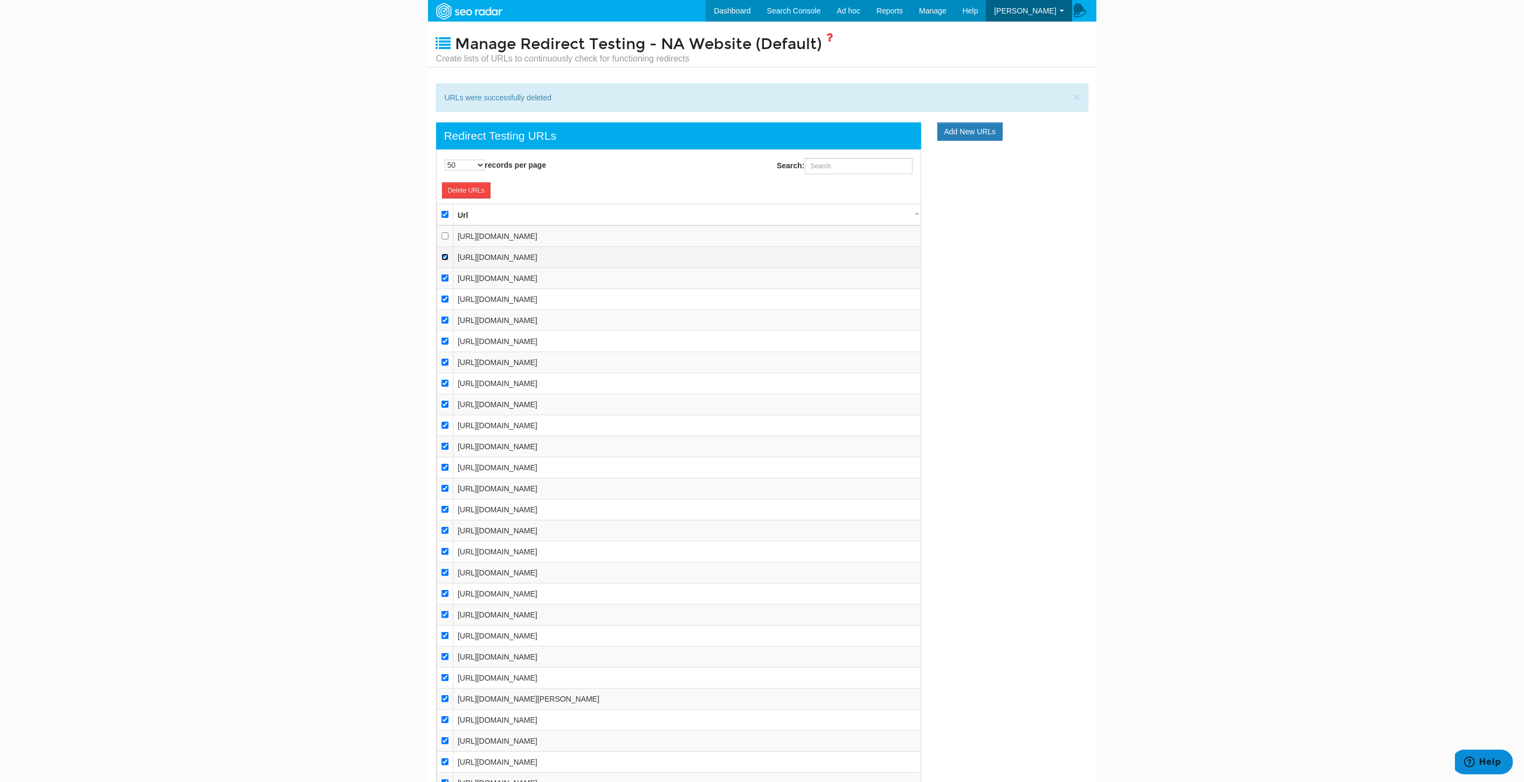
checkbox input "false"
click at [442, 281] on td at bounding box center [445, 278] width 17 height 21
click at [443, 278] on input "checkbox" at bounding box center [444, 277] width 7 height 7
checkbox input "false"
click at [478, 191] on link "Delete URLs" at bounding box center [466, 190] width 49 height 16
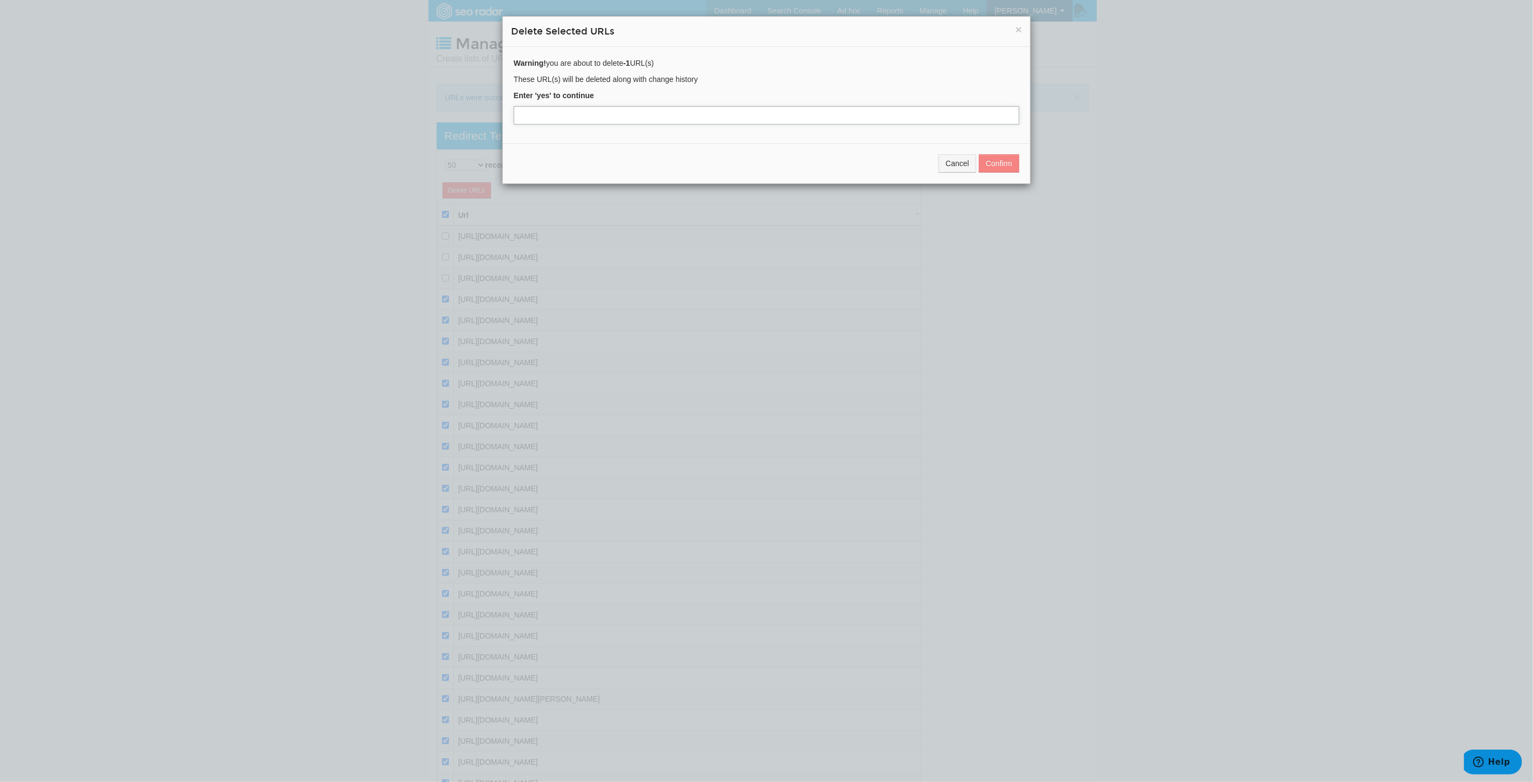
click at [604, 113] on input "text" at bounding box center [767, 115] width 506 height 18
type input "yes"
click at [996, 160] on button "Confirm" at bounding box center [999, 163] width 40 height 18
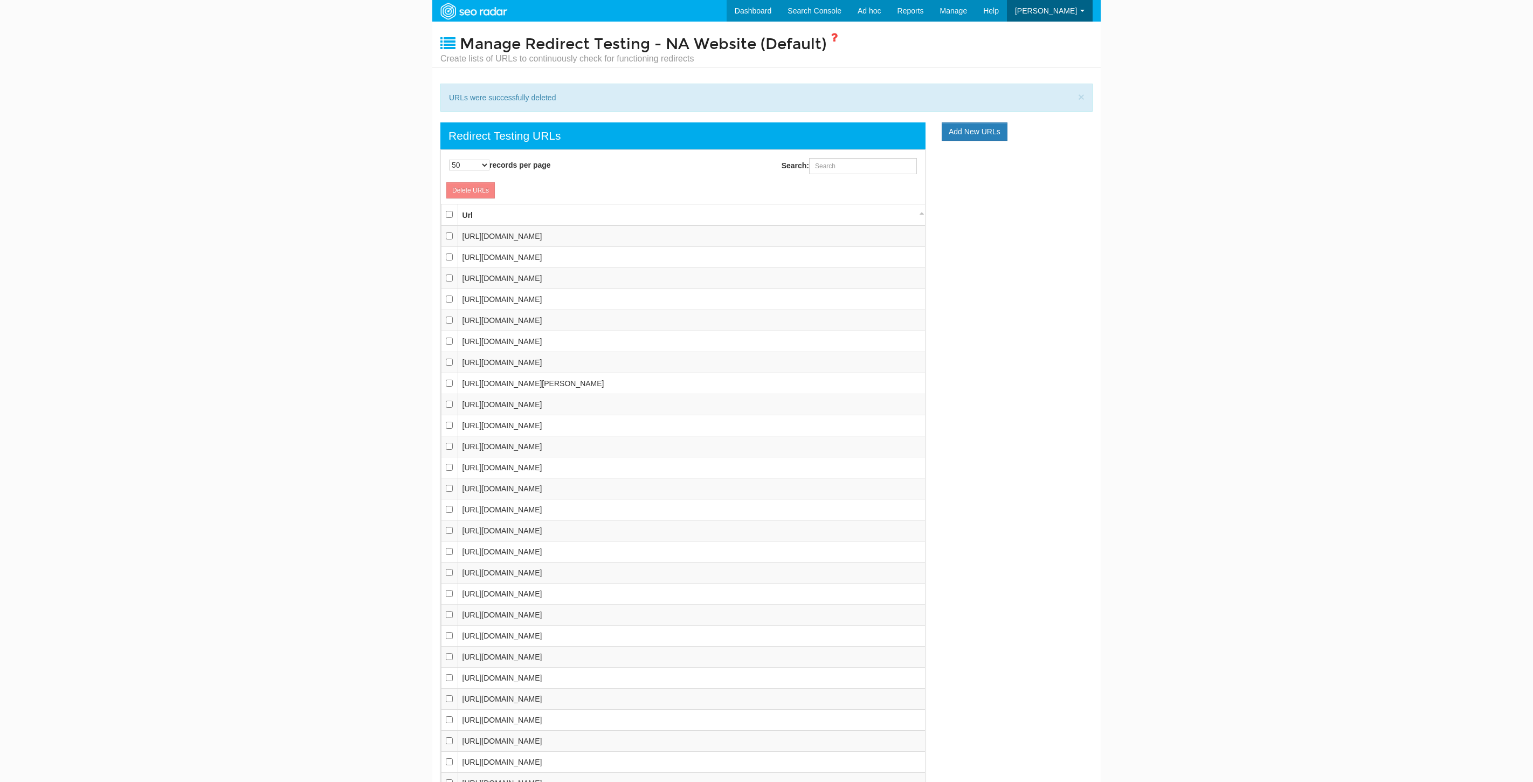
select select "50"
click at [446, 213] on input "checkbox" at bounding box center [444, 214] width 7 height 7
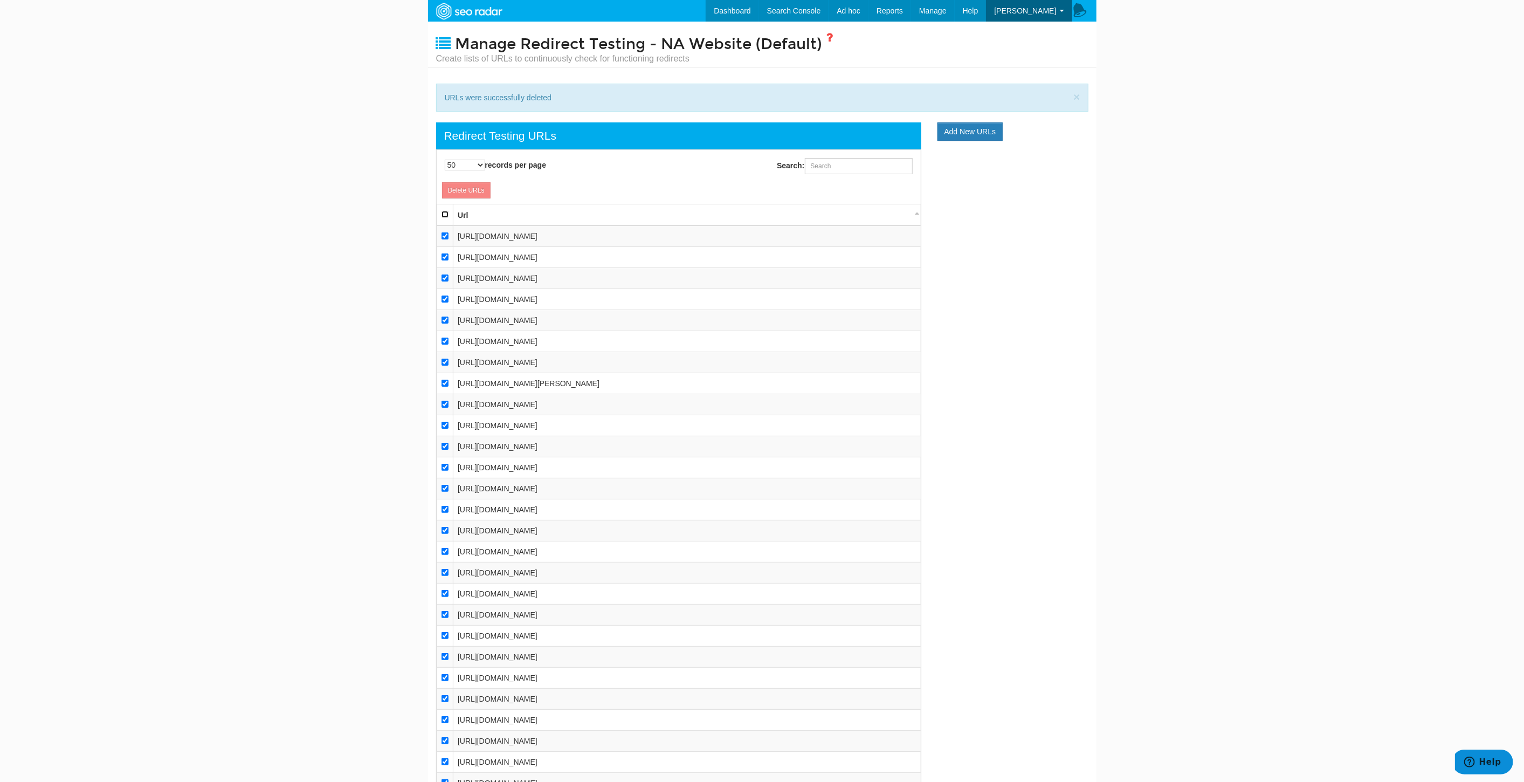
checkbox input "true"
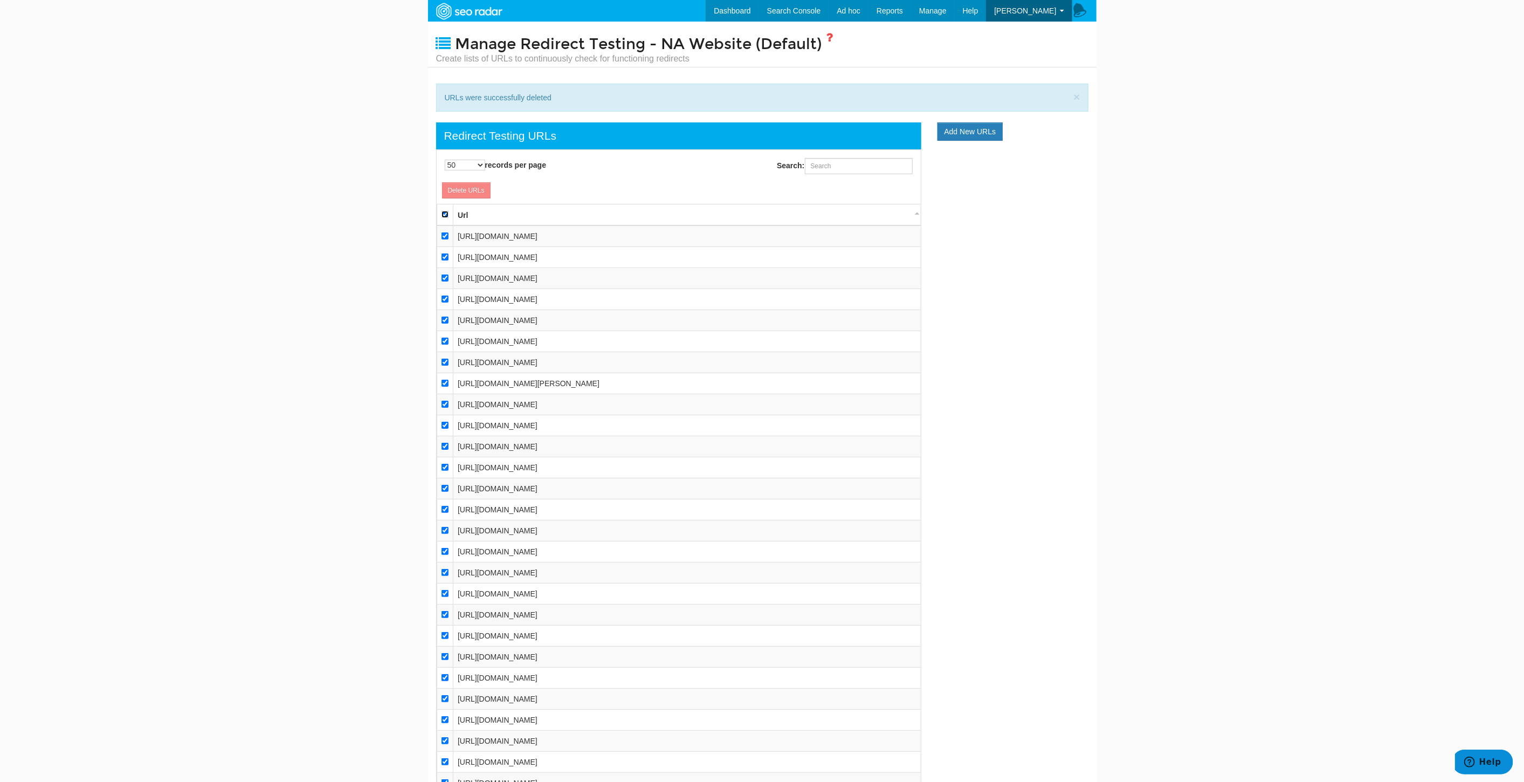
checkbox input "true"
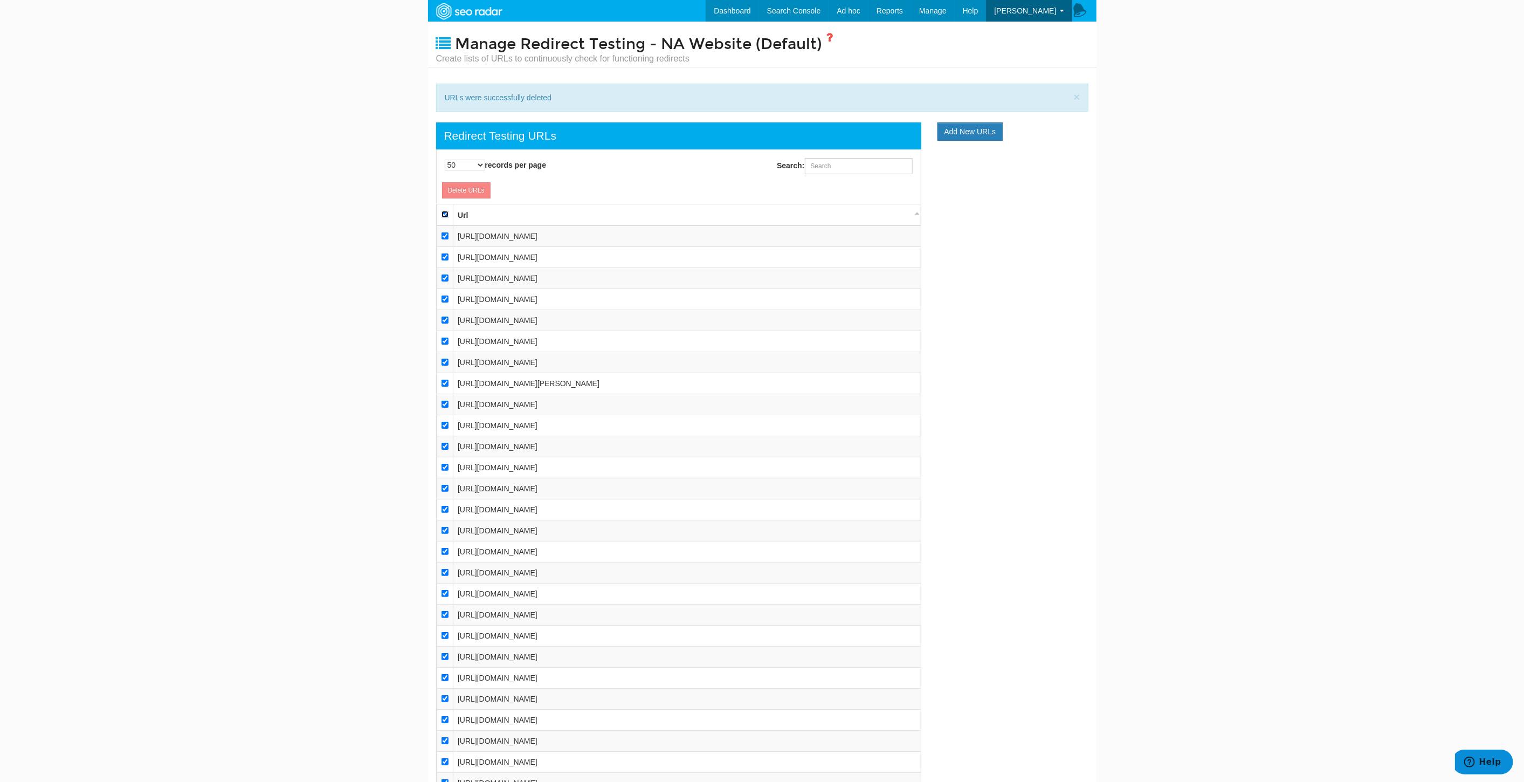
checkbox input "true"
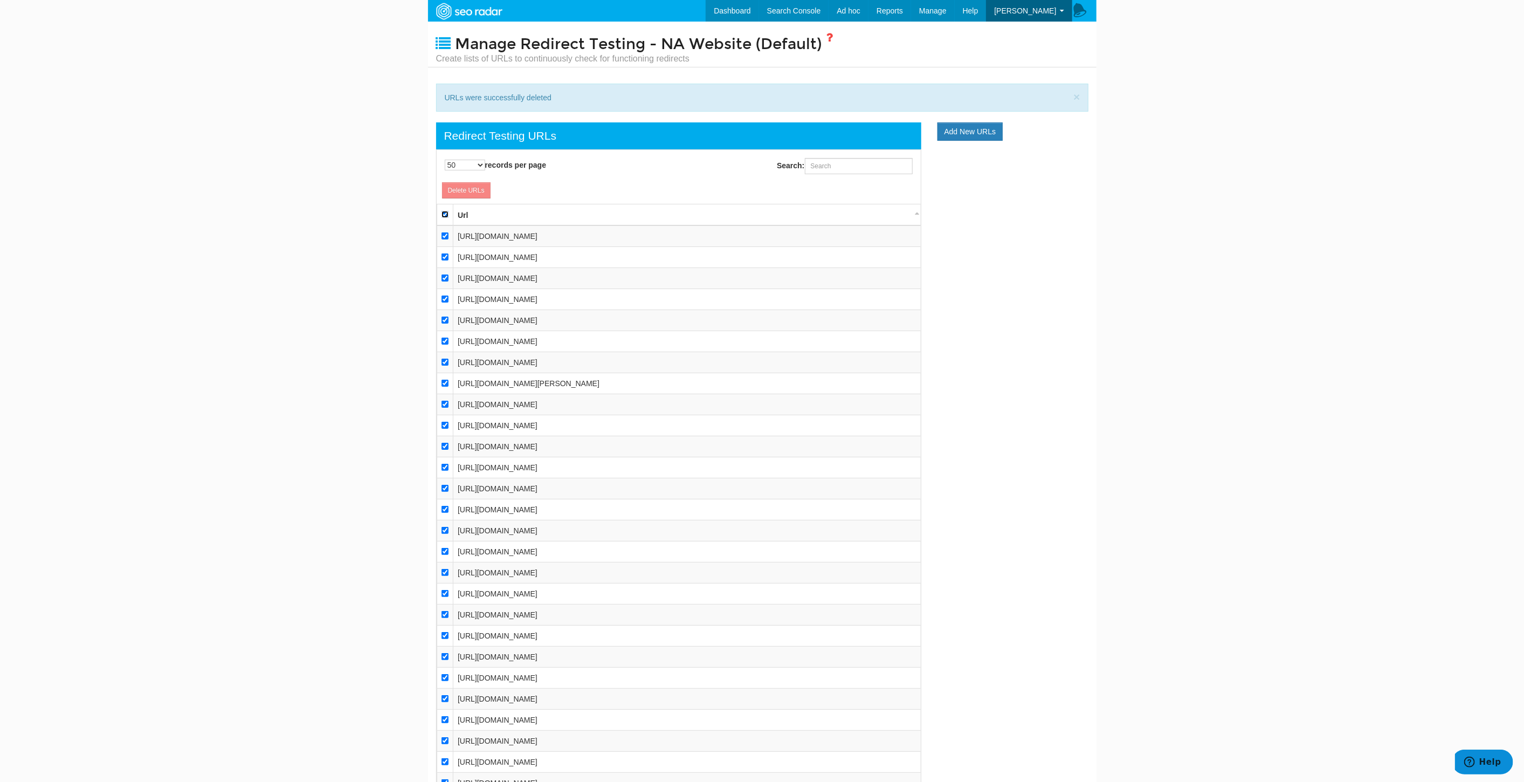
checkbox input "true"
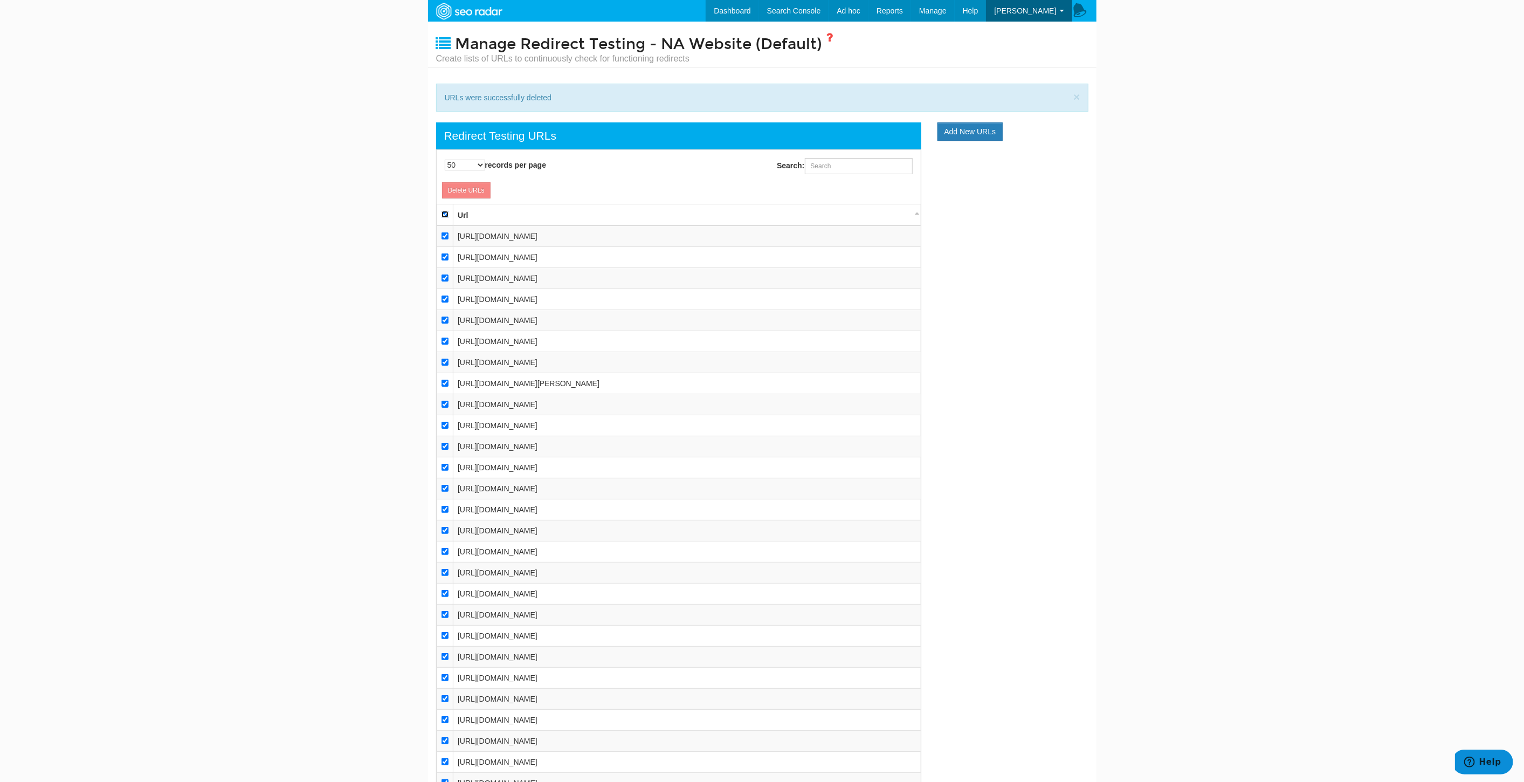
checkbox input "true"
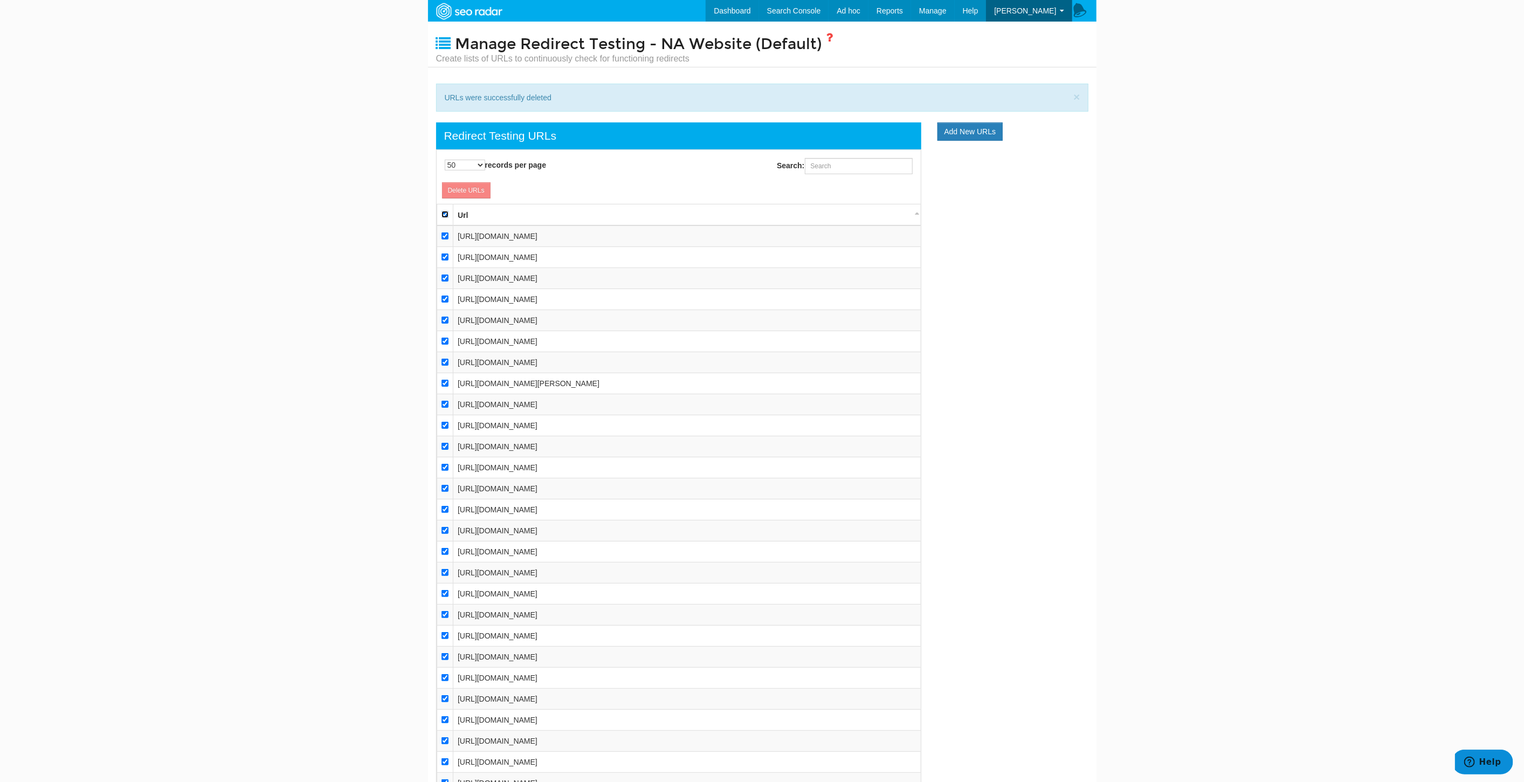
checkbox input "true"
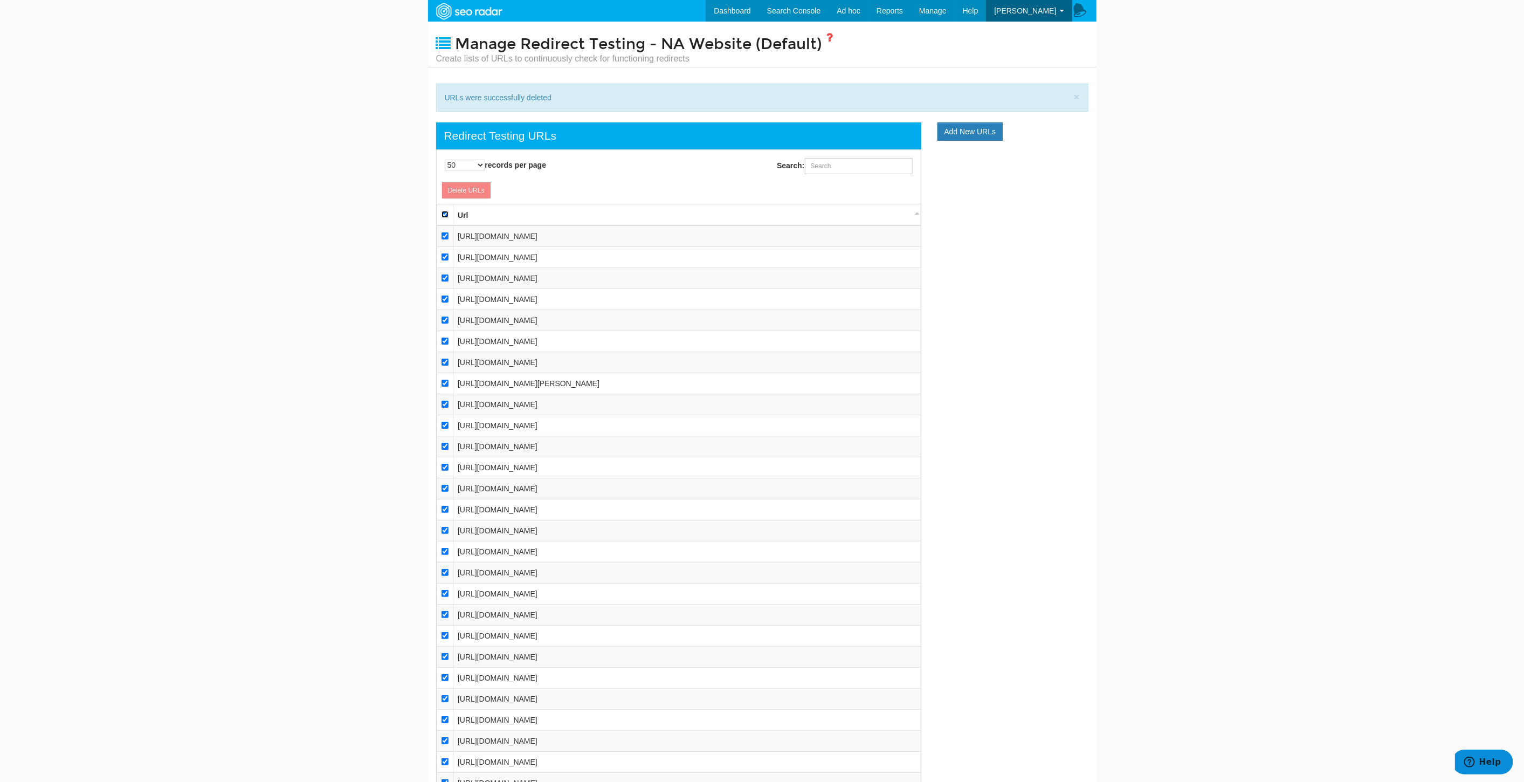
checkbox input "true"
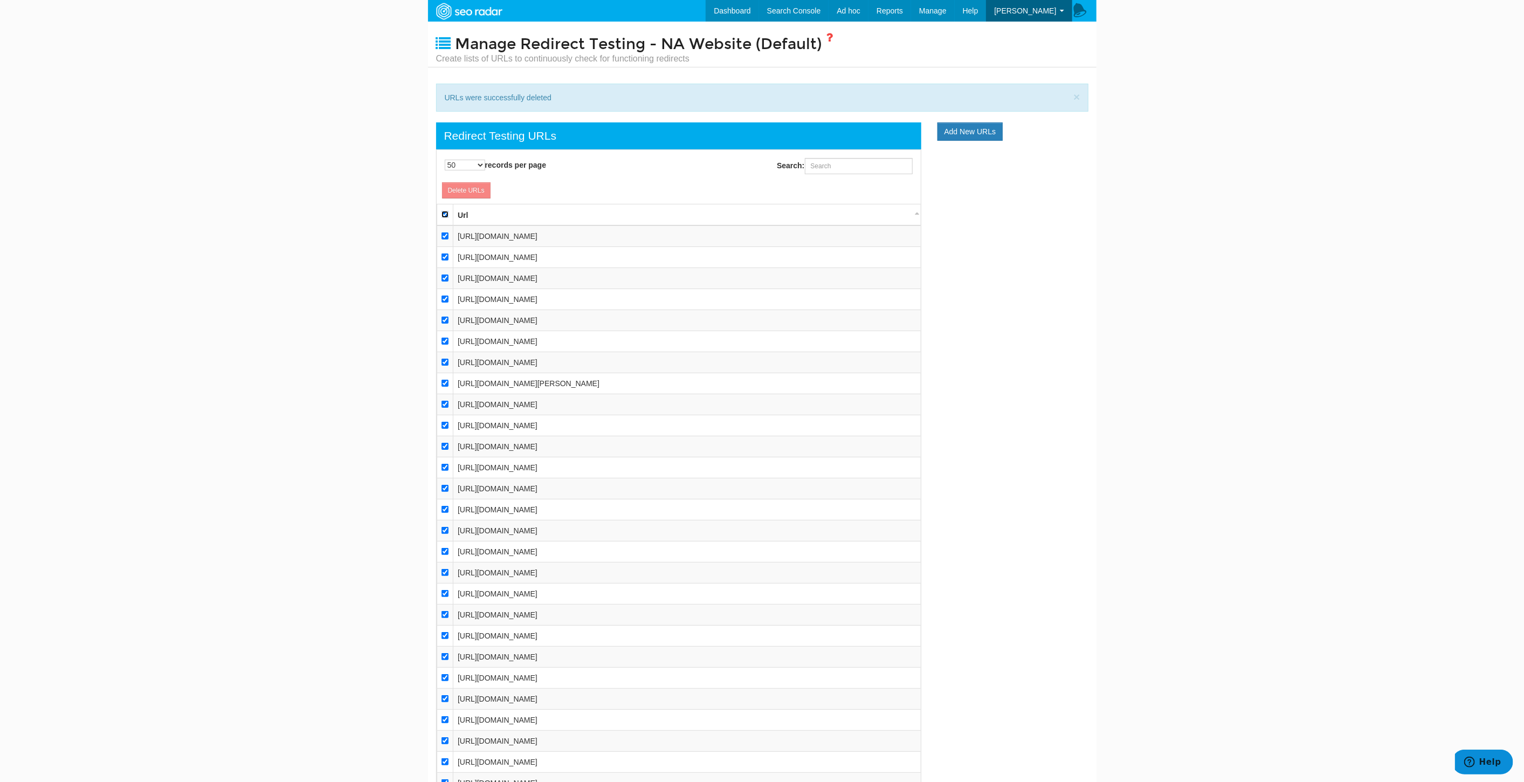
checkbox input "true"
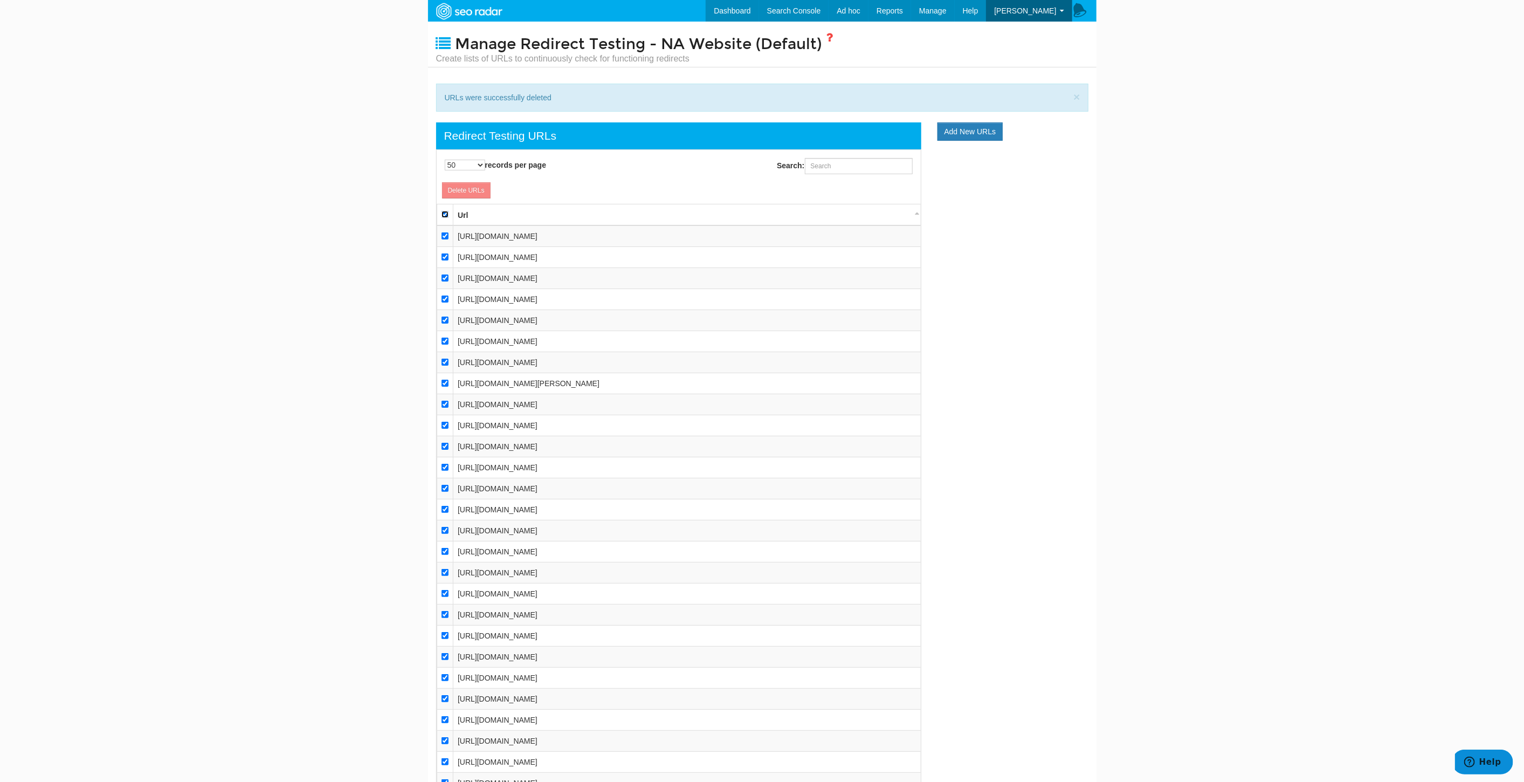
checkbox input "true"
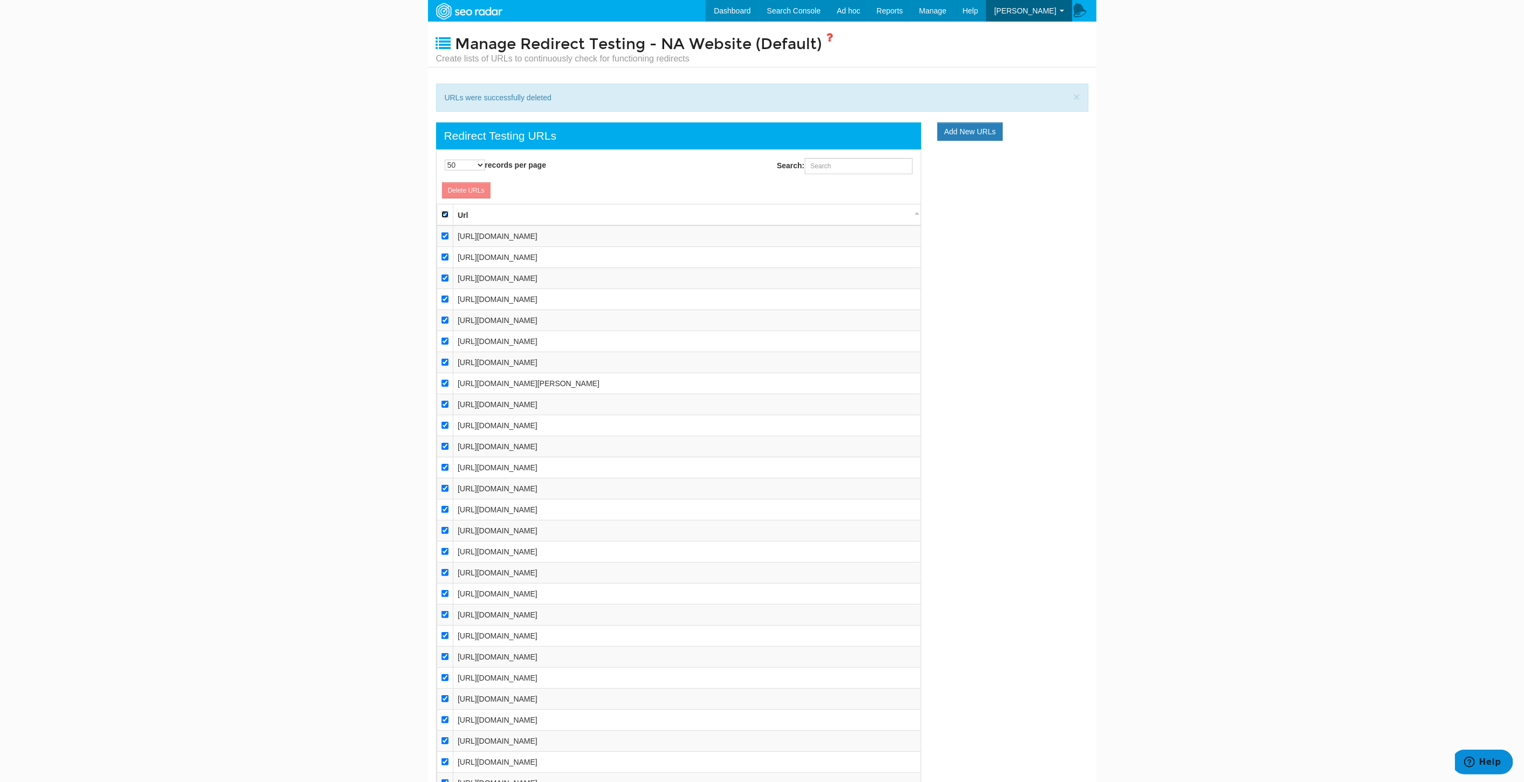
checkbox input "true"
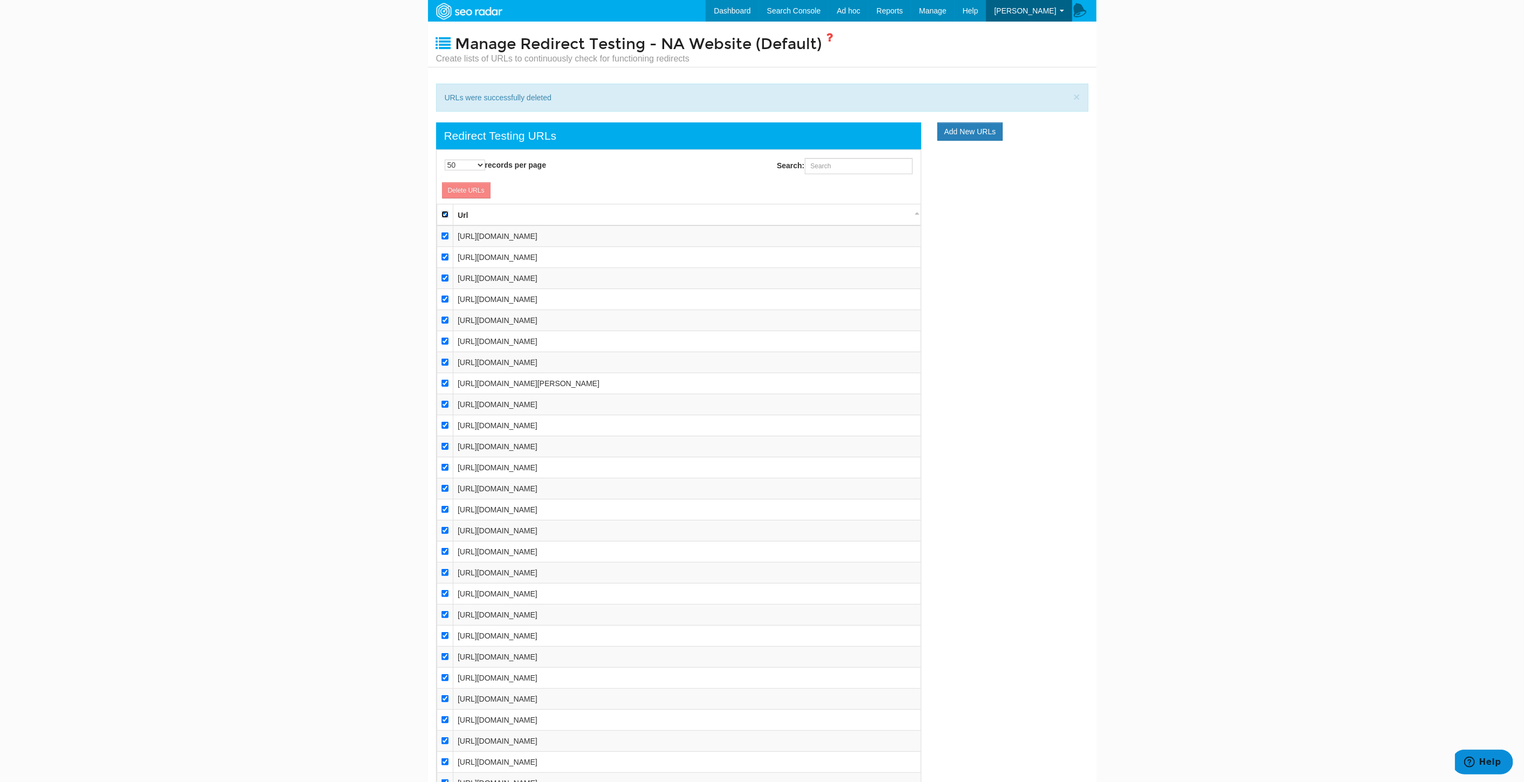
checkbox input "true"
click at [443, 232] on input "checkbox" at bounding box center [444, 235] width 7 height 7
checkbox input "false"
click at [443, 252] on td at bounding box center [445, 257] width 17 height 21
click at [444, 275] on input "checkbox" at bounding box center [444, 277] width 7 height 7
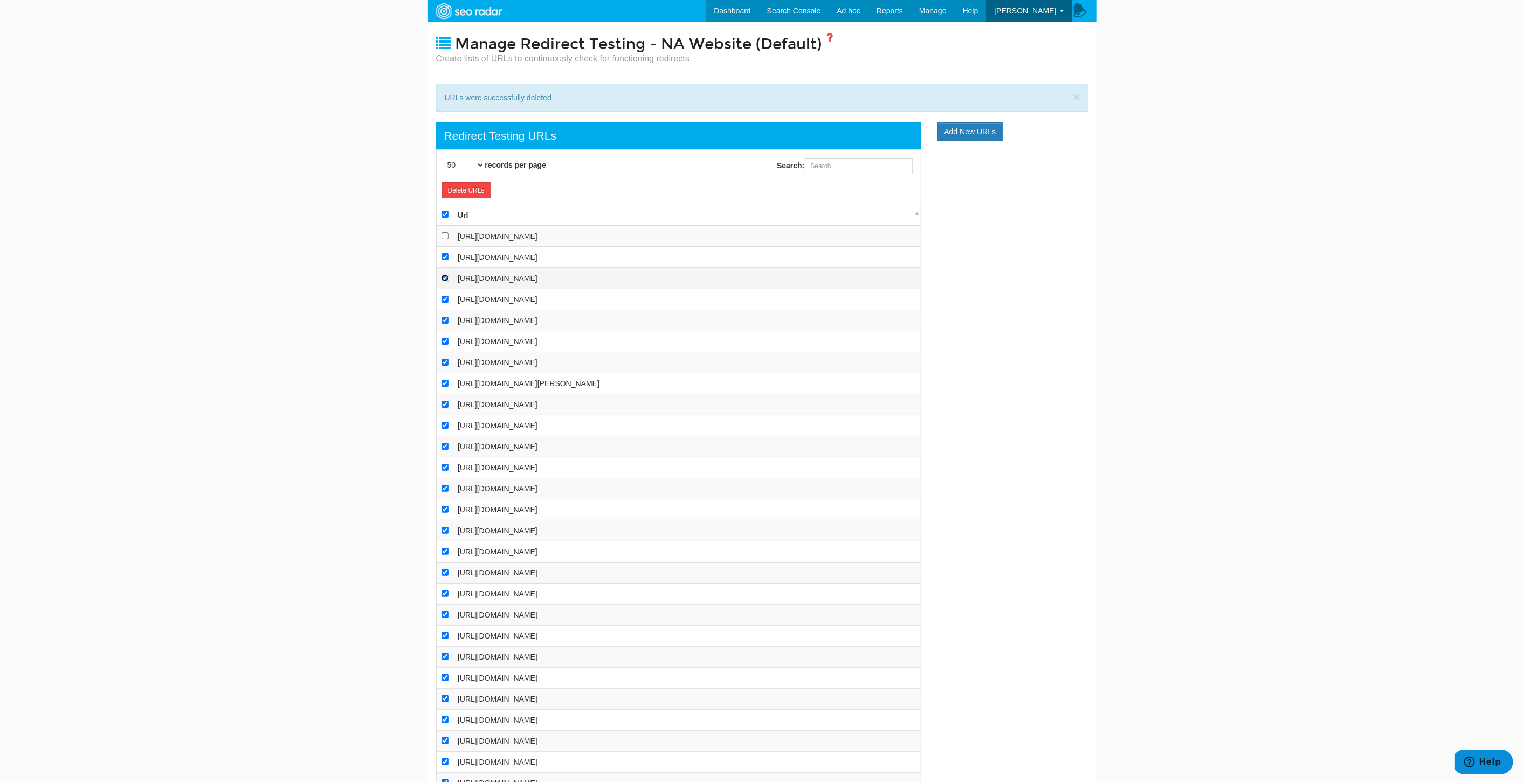
checkbox input "false"
click at [444, 253] on input "checkbox" at bounding box center [444, 256] width 7 height 7
checkbox input "false"
click at [474, 191] on link "Delete URLs" at bounding box center [466, 190] width 49 height 16
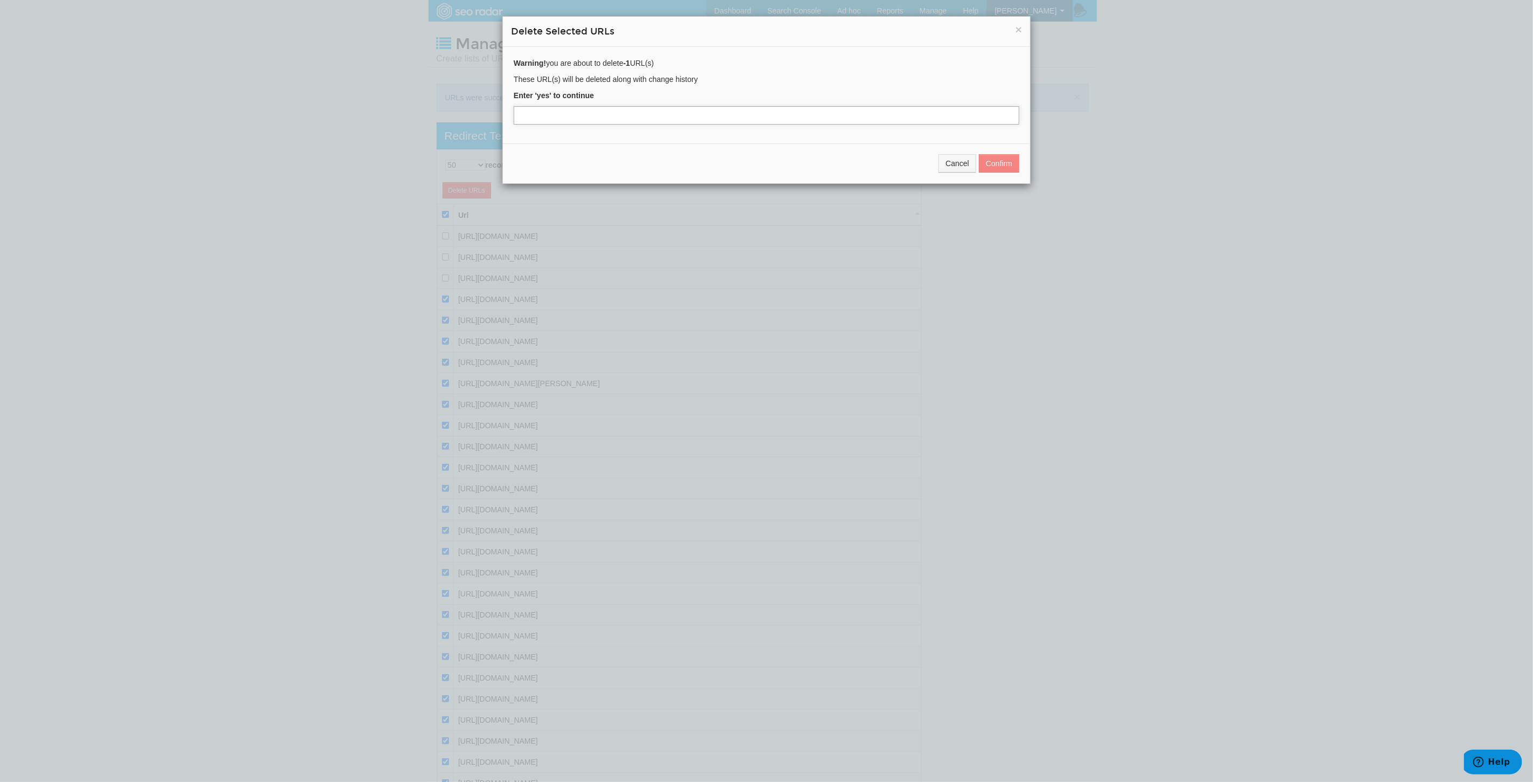
click at [625, 112] on input "text" at bounding box center [767, 115] width 506 height 18
type input "yes"
click at [1004, 156] on button "Confirm" at bounding box center [999, 163] width 40 height 18
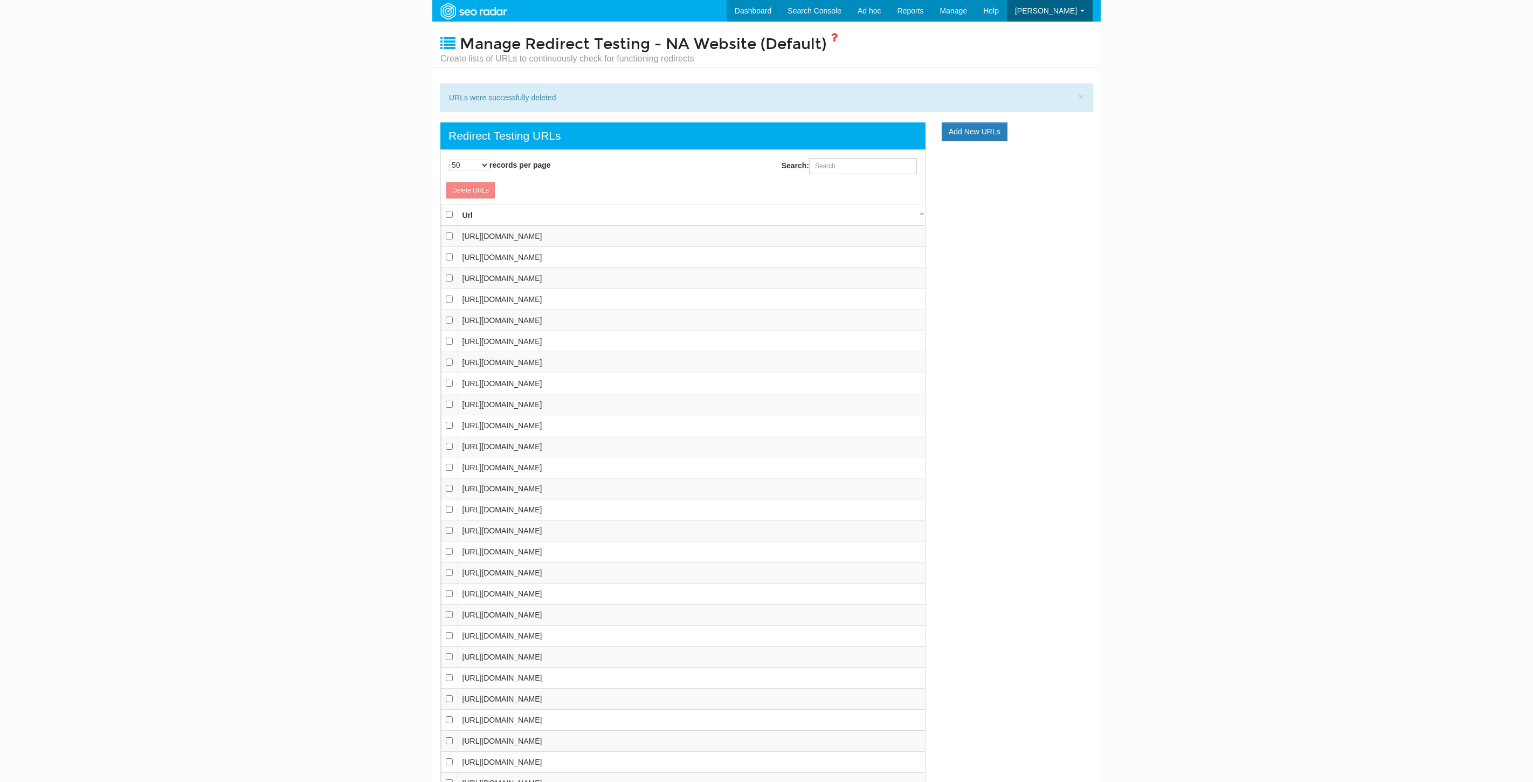
select select "50"
click at [446, 212] on input "checkbox" at bounding box center [444, 214] width 7 height 7
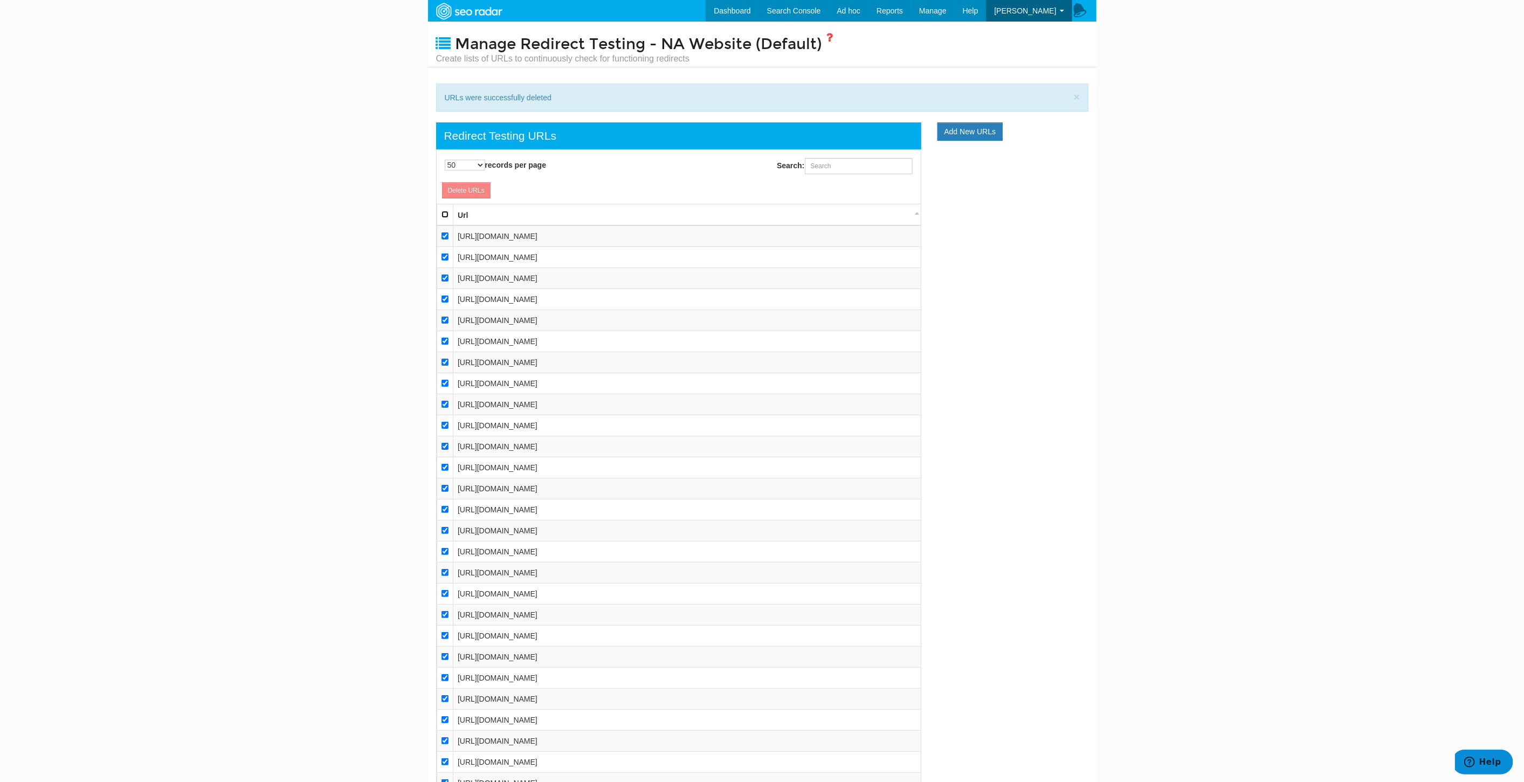
checkbox input "true"
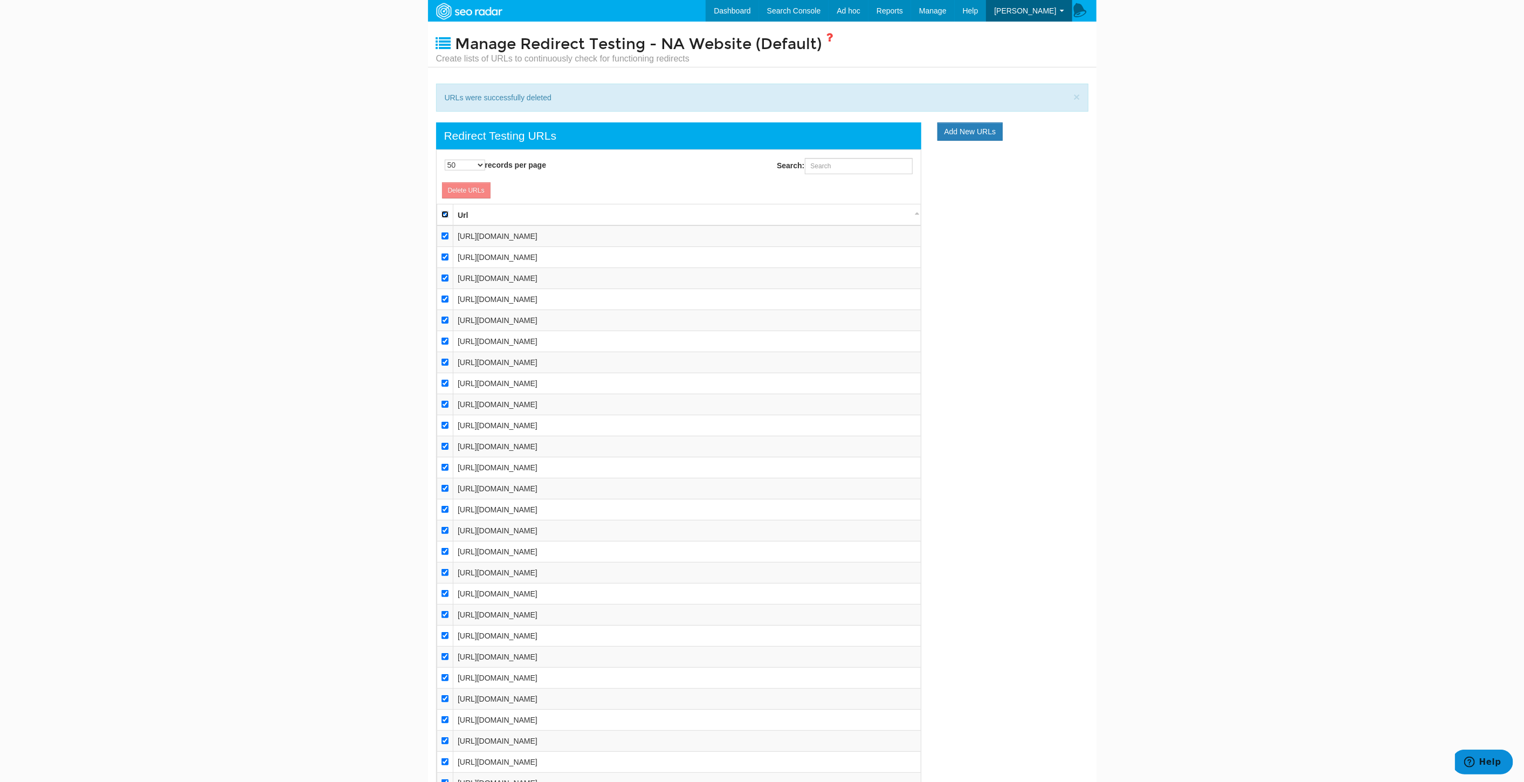
checkbox input "true"
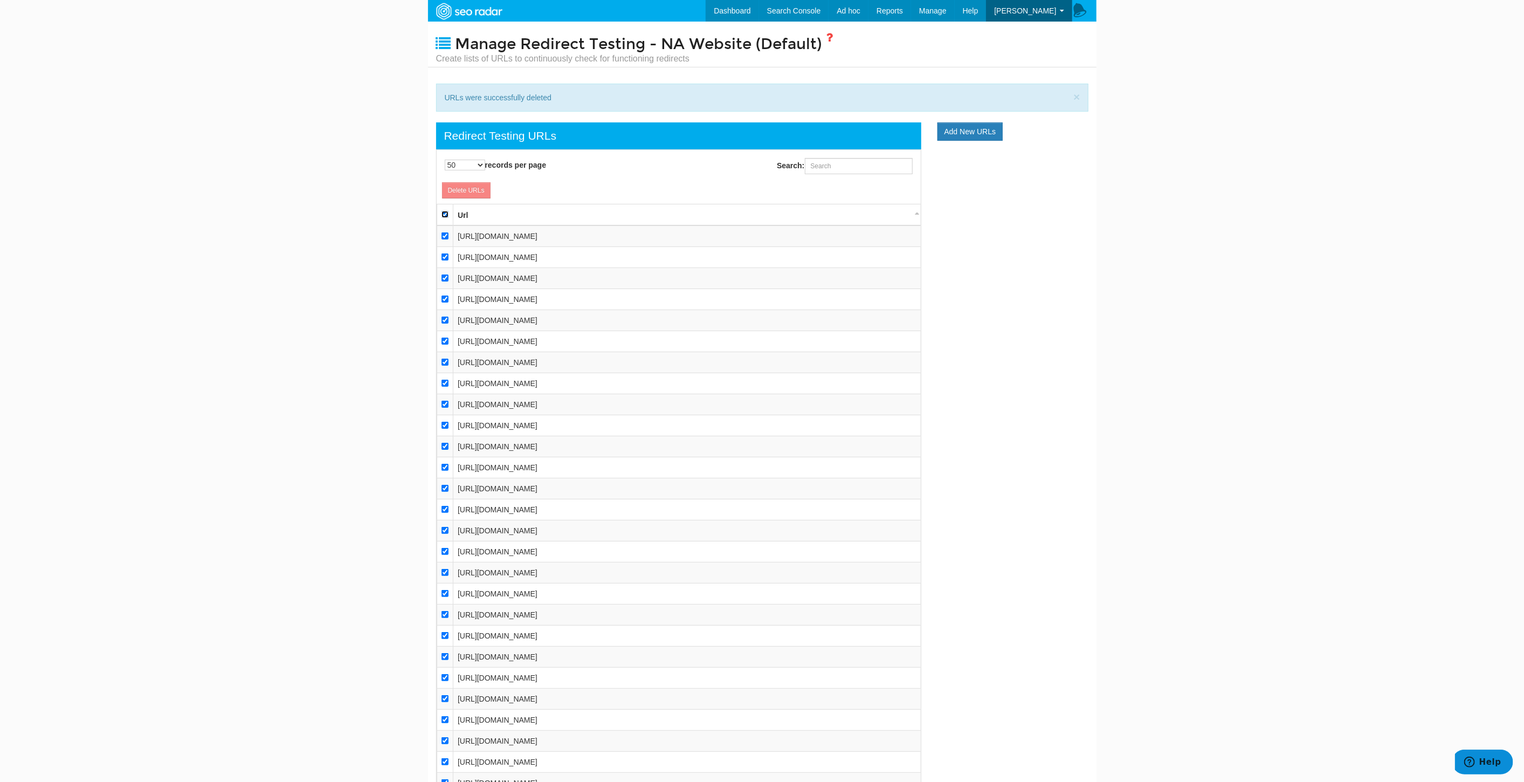
checkbox input "true"
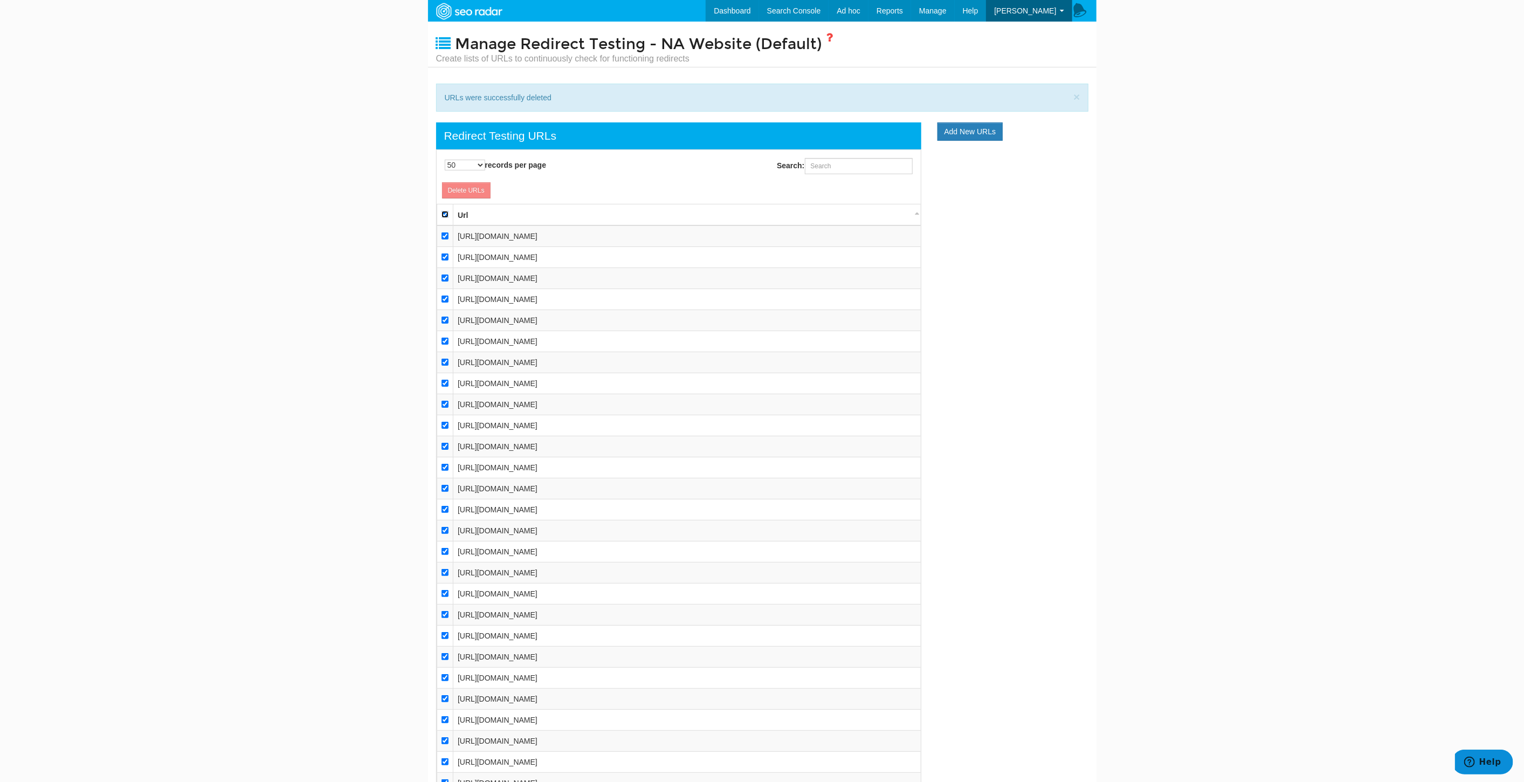
checkbox input "true"
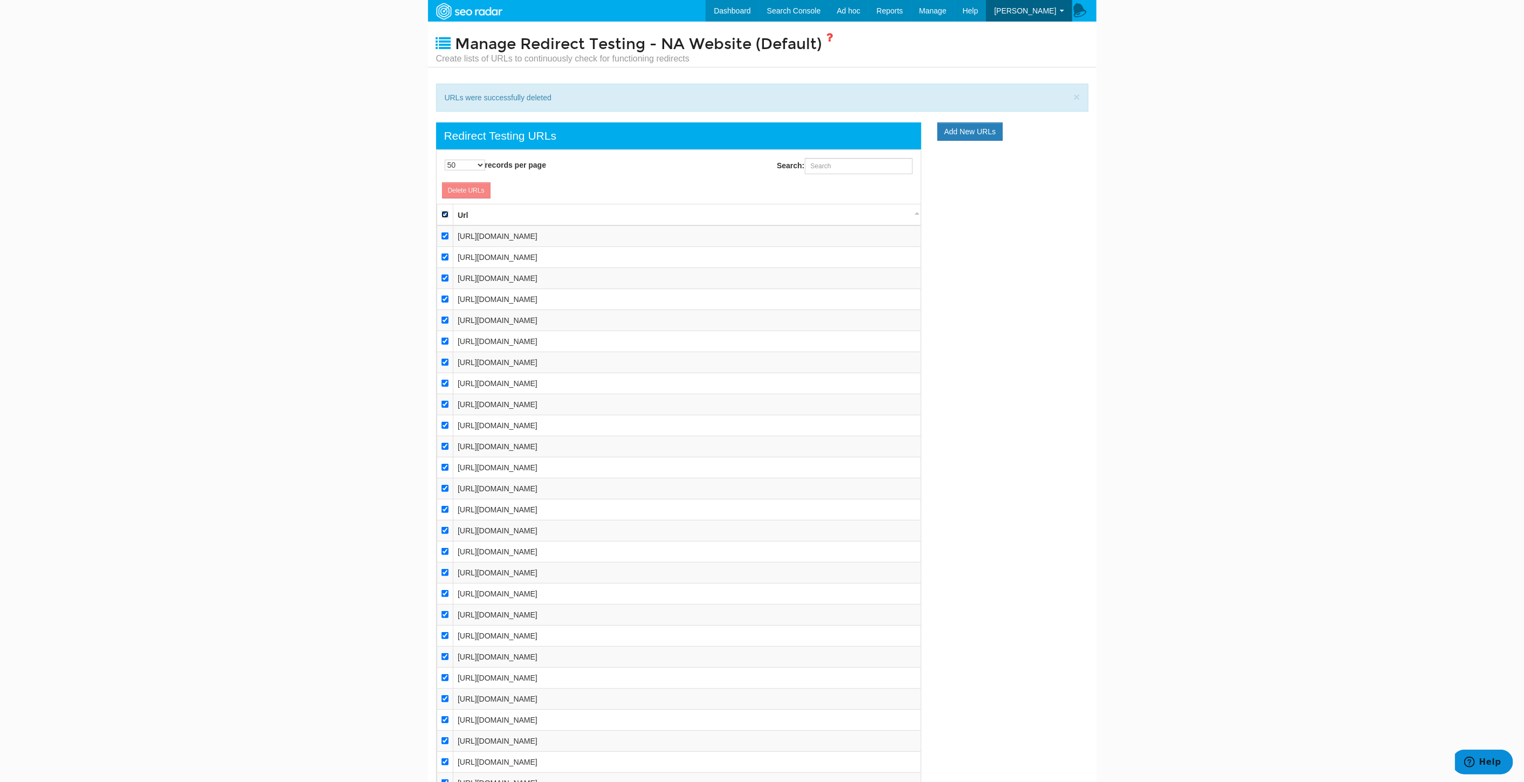
checkbox input "true"
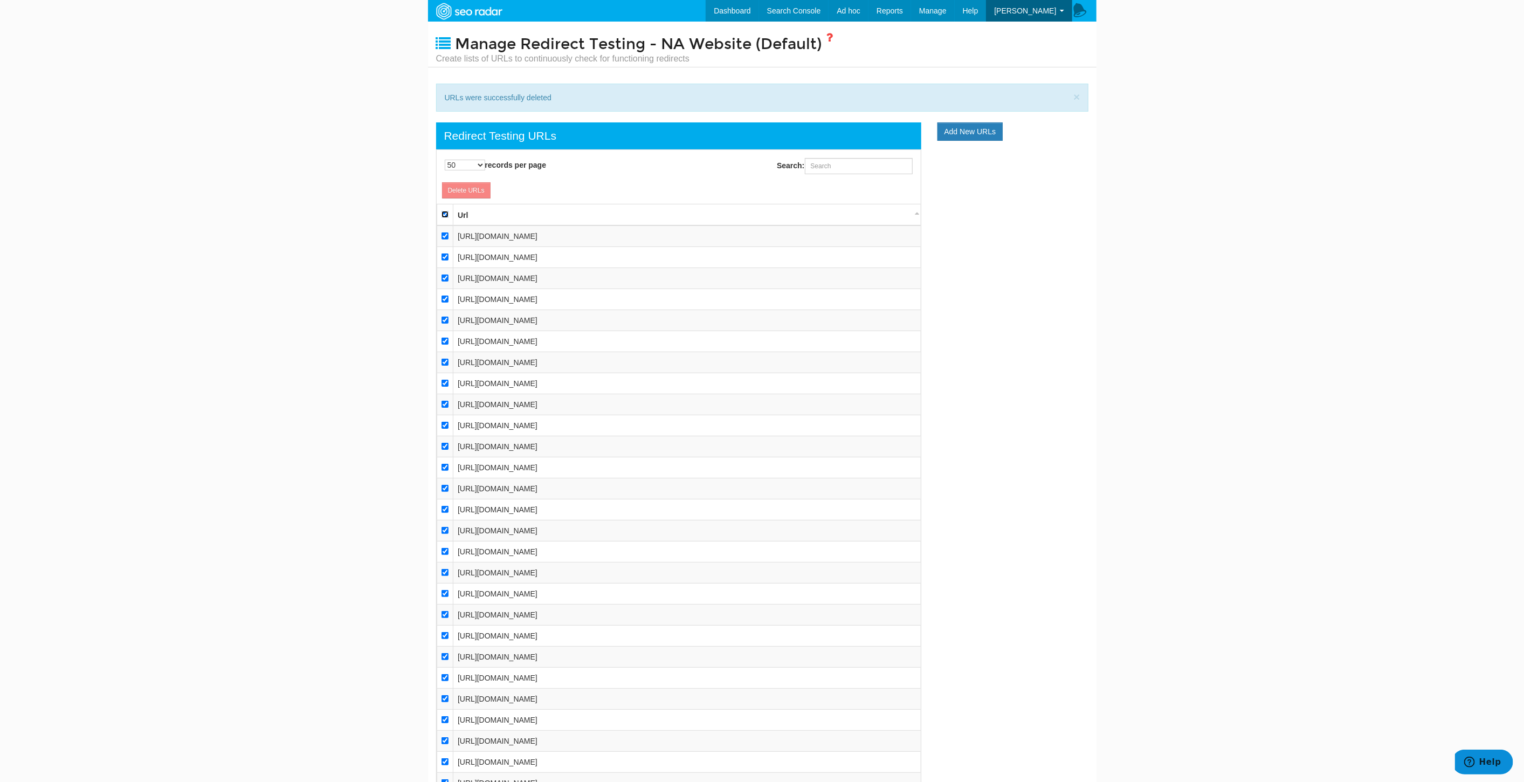
checkbox input "true"
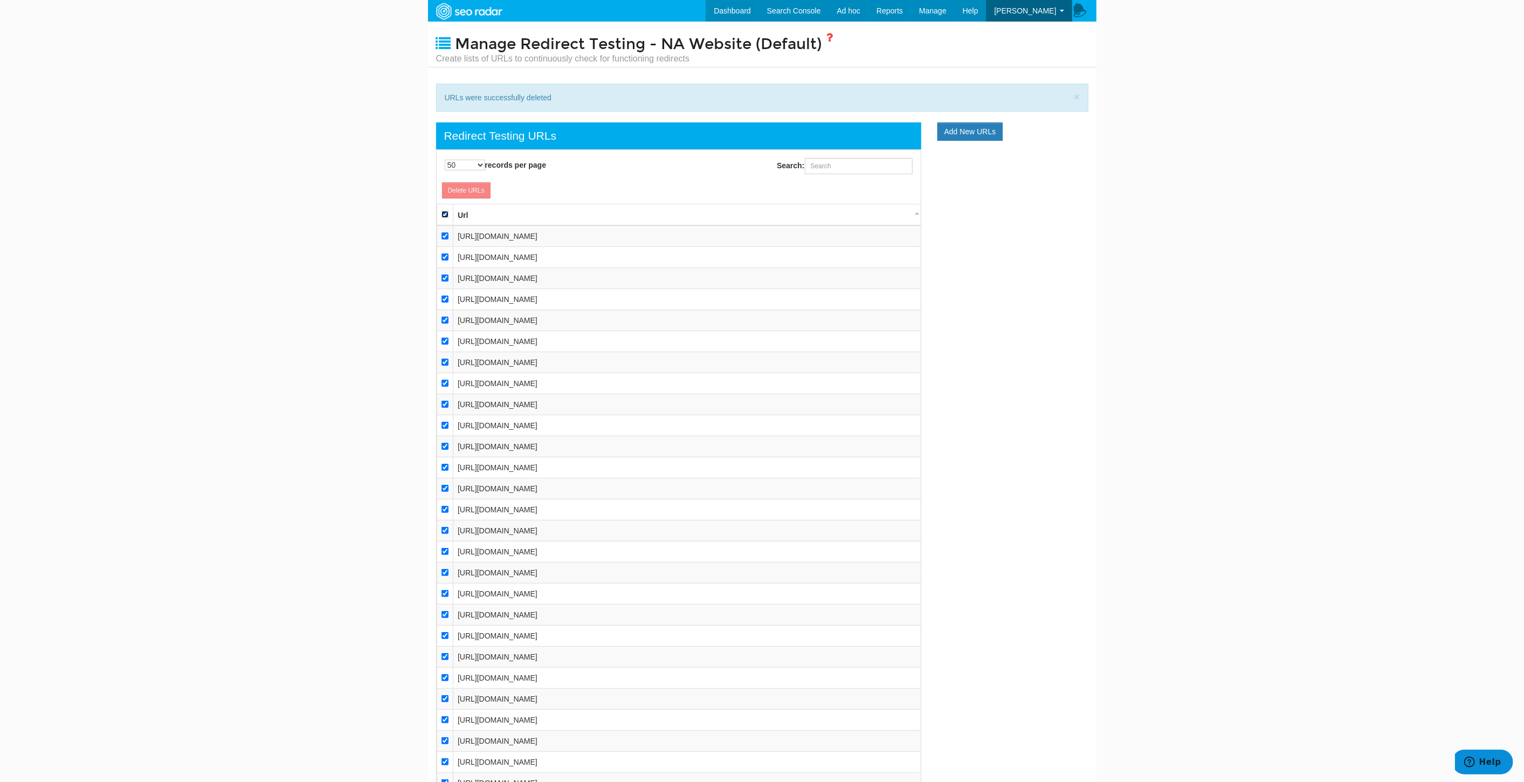
checkbox input "true"
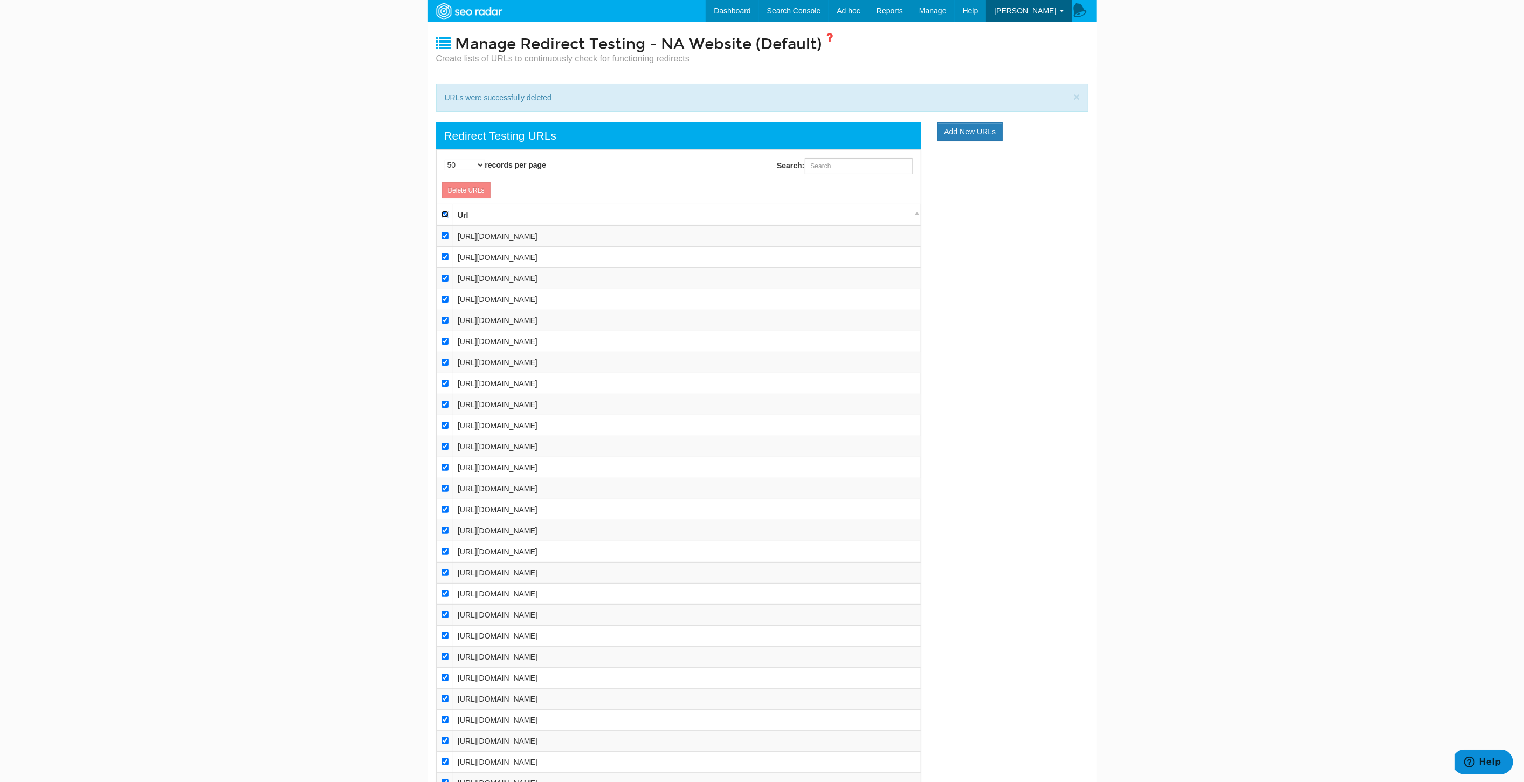
checkbox input "true"
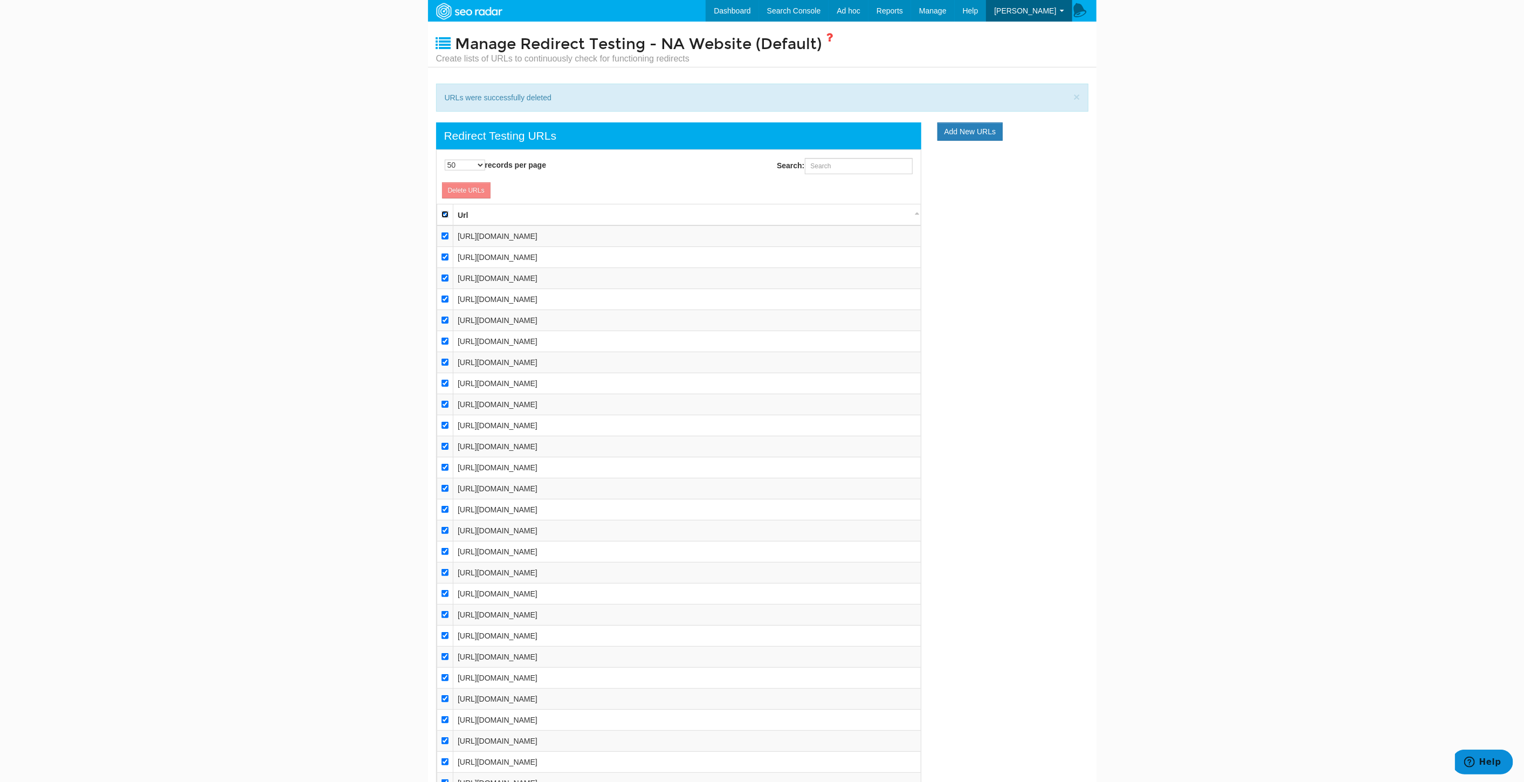
checkbox input "true"
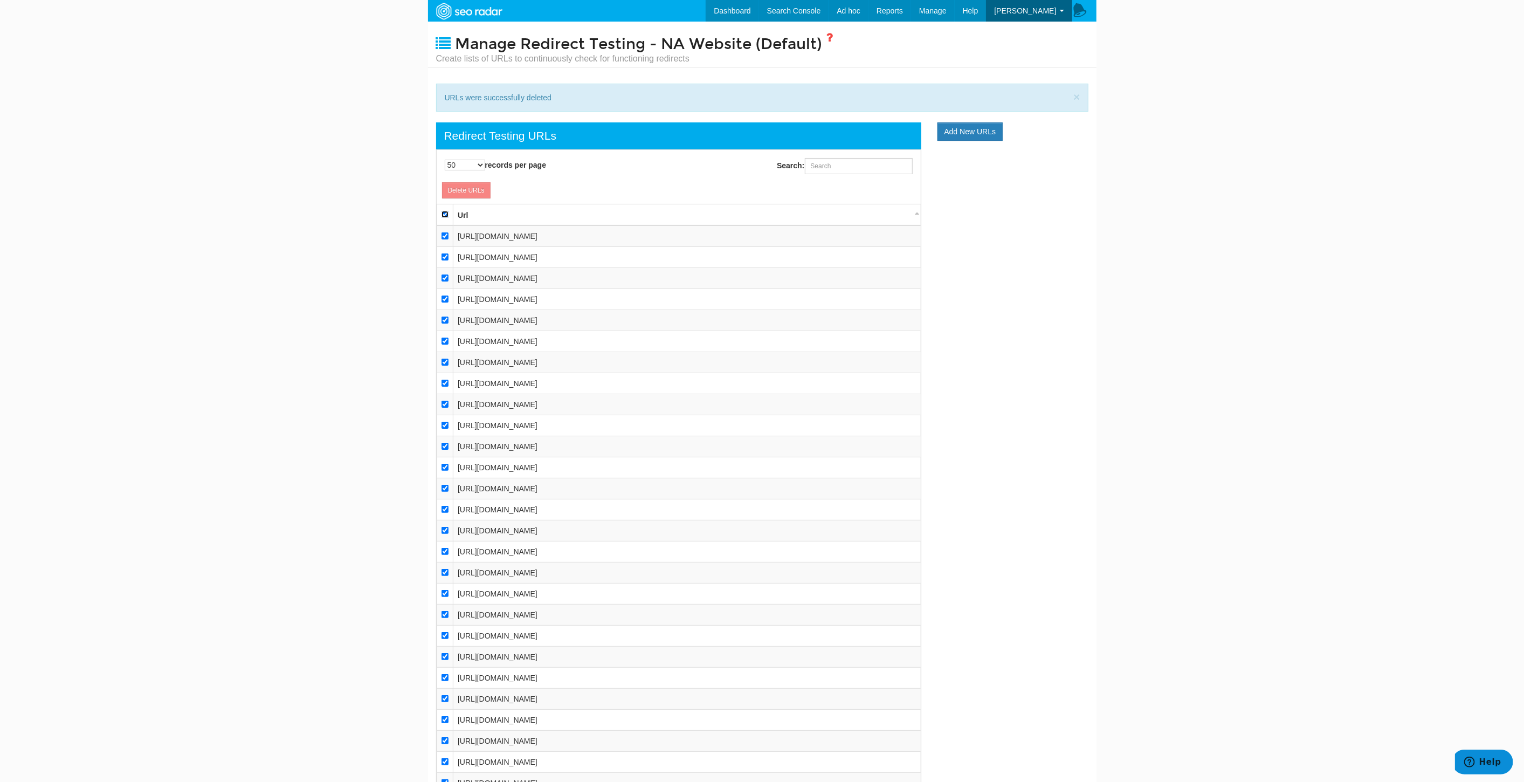
checkbox input "true"
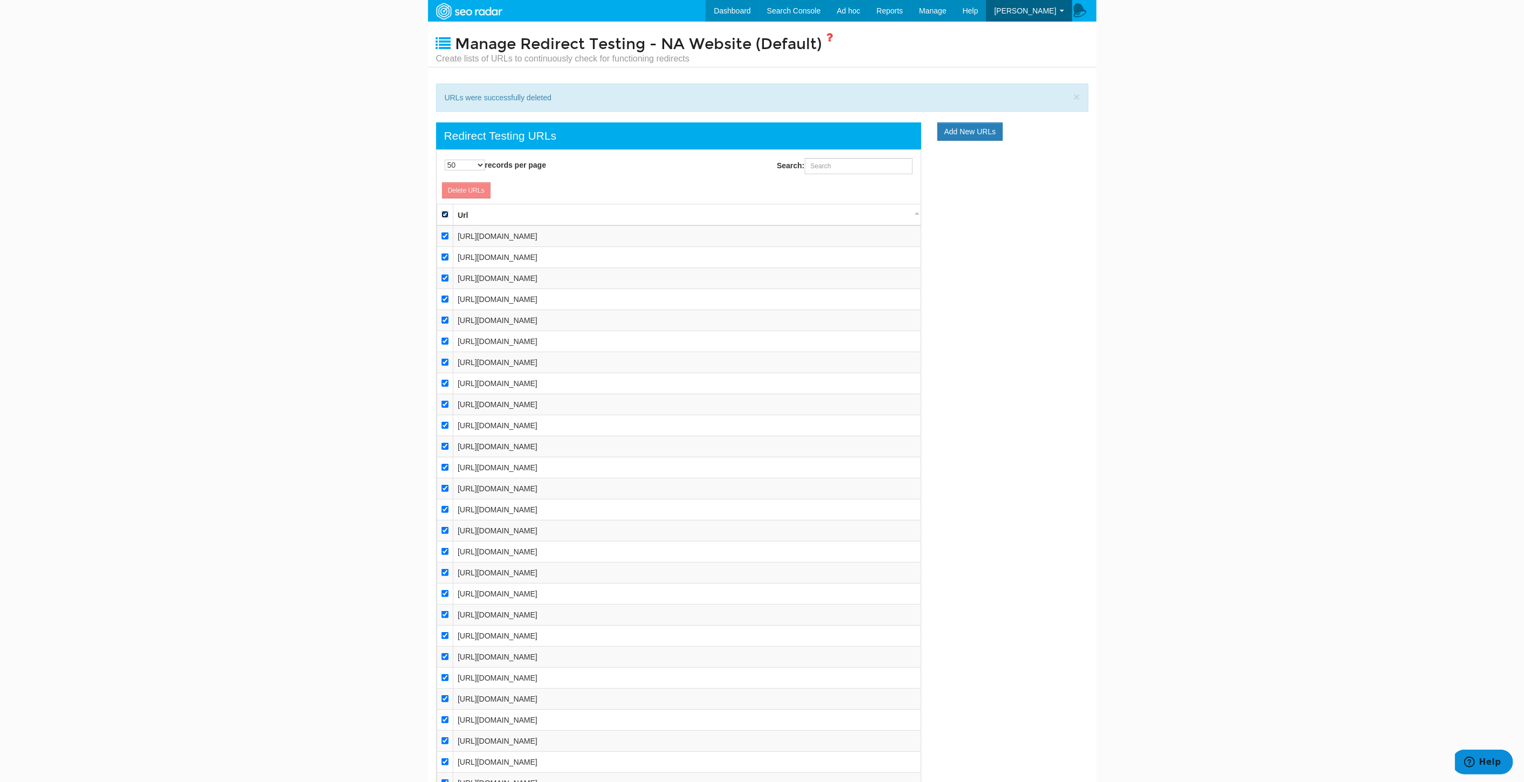
checkbox input "true"
drag, startPoint x: 446, startPoint y: 232, endPoint x: 444, endPoint y: 242, distance: 9.8
click at [446, 233] on input "checkbox" at bounding box center [444, 235] width 7 height 7
checkbox input "false"
click at [442, 253] on input "checkbox" at bounding box center [444, 256] width 7 height 7
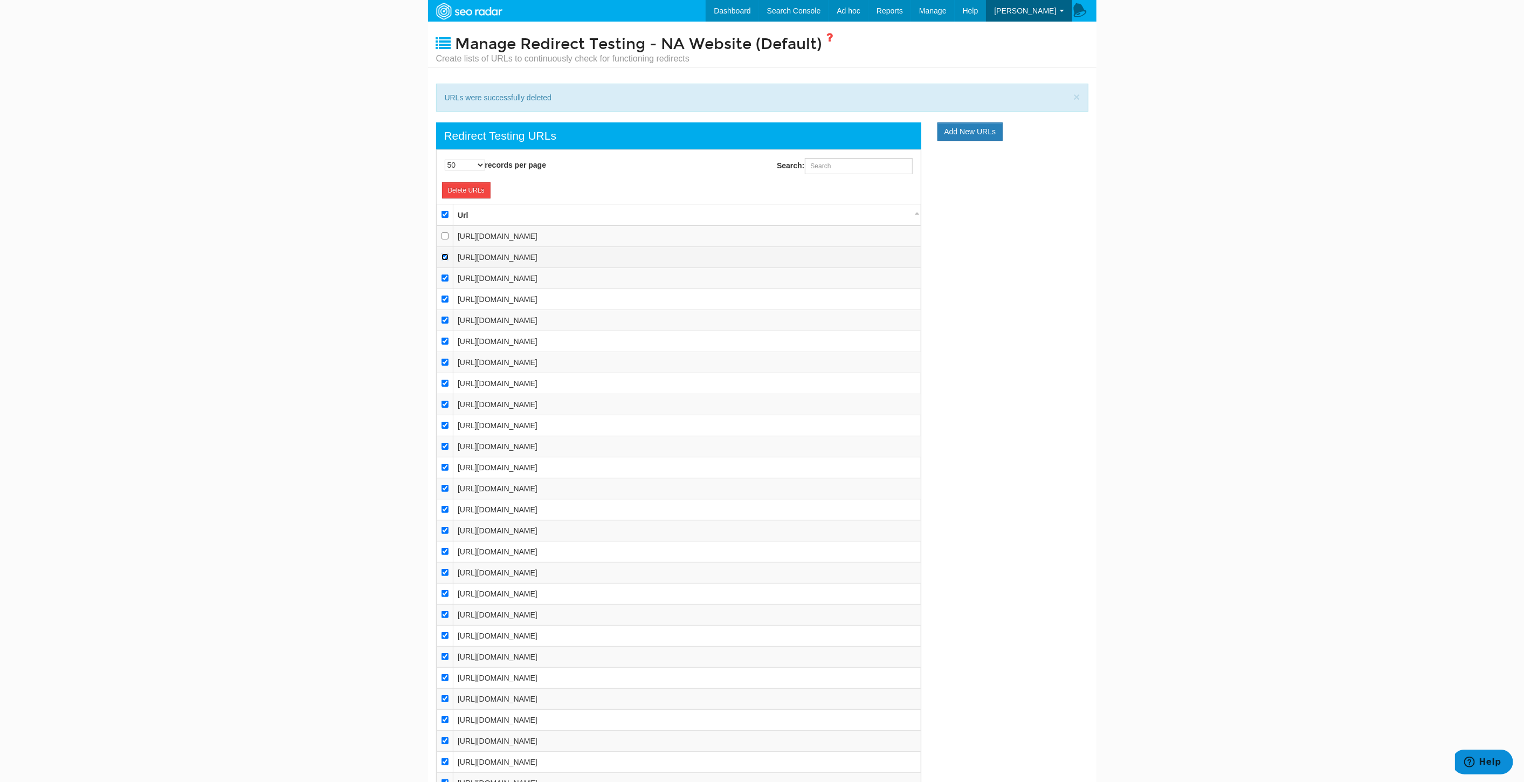
checkbox input "false"
click at [445, 278] on input "checkbox" at bounding box center [444, 277] width 7 height 7
checkbox input "false"
click at [460, 192] on link "Delete URLs" at bounding box center [466, 190] width 49 height 16
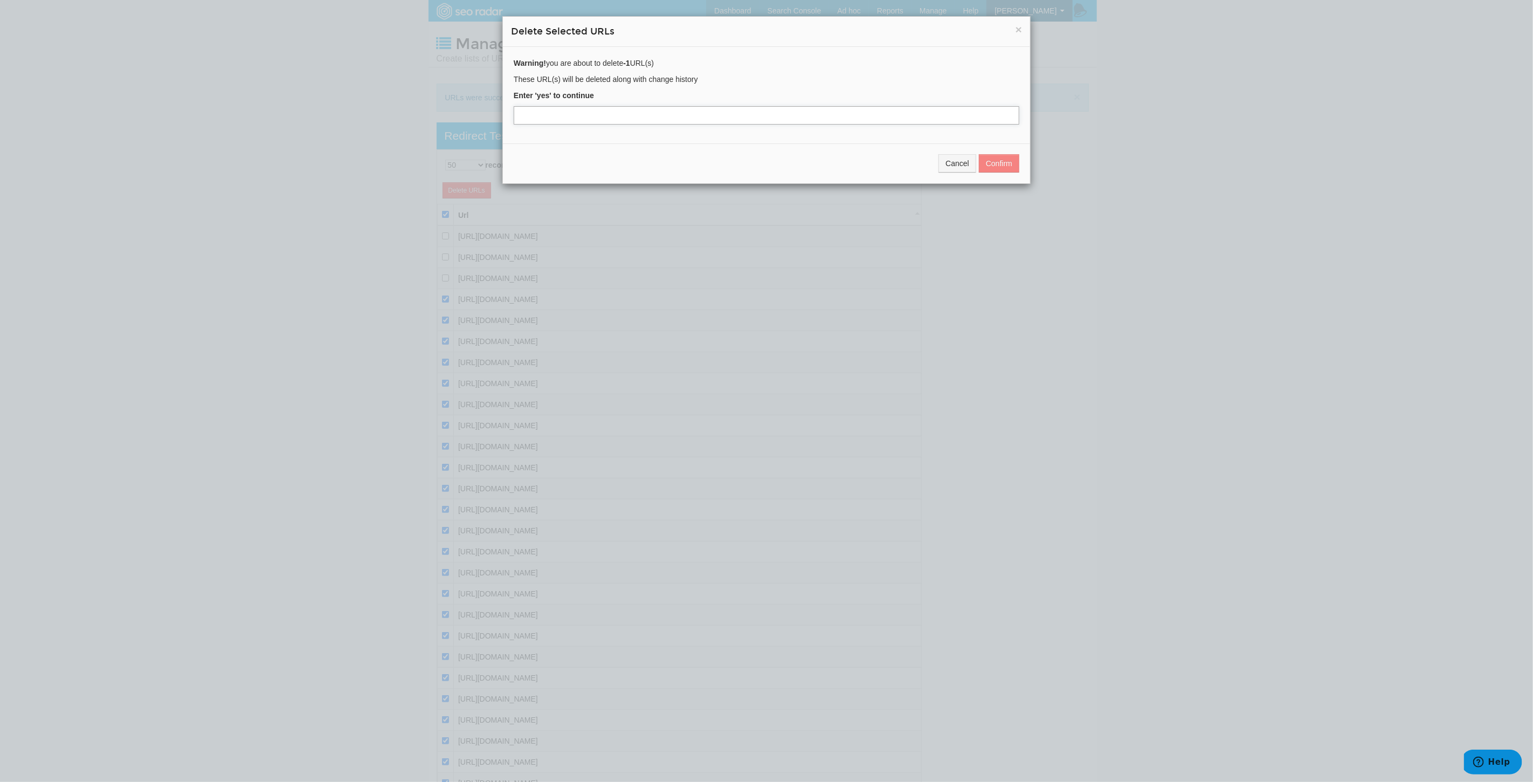
click at [625, 110] on input "text" at bounding box center [767, 115] width 506 height 18
type input "yes"
click at [1012, 162] on button "Confirm" at bounding box center [999, 163] width 40 height 18
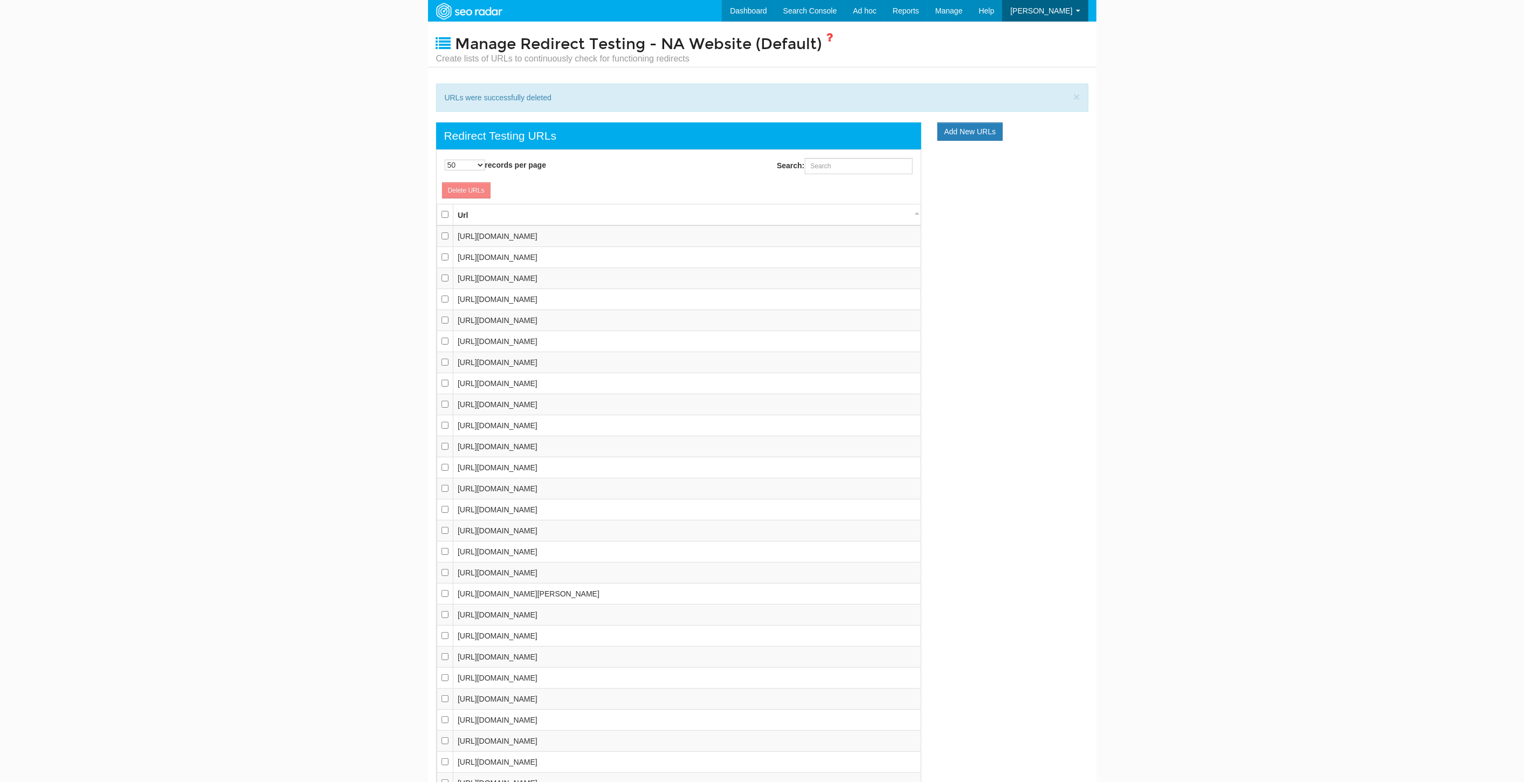
scroll to position [11, 0]
click at [464, 164] on select "10 25 50 100 500 1000" at bounding box center [465, 165] width 40 height 11
select select "1000"
click at [445, 160] on select "10 25 50 100 500 1000" at bounding box center [465, 165] width 40 height 11
click at [443, 211] on input "checkbox" at bounding box center [444, 214] width 7 height 7
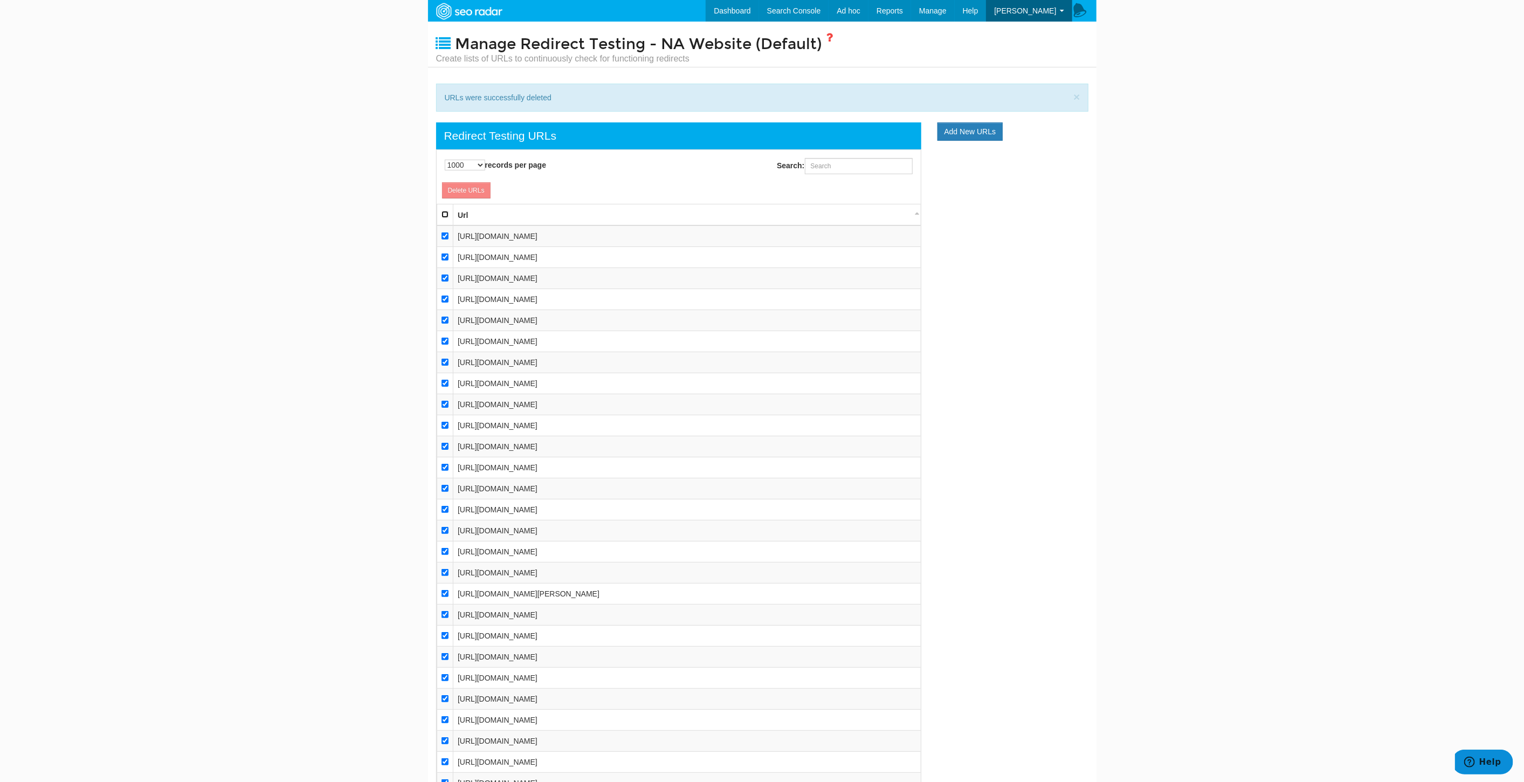
checkbox input "true"
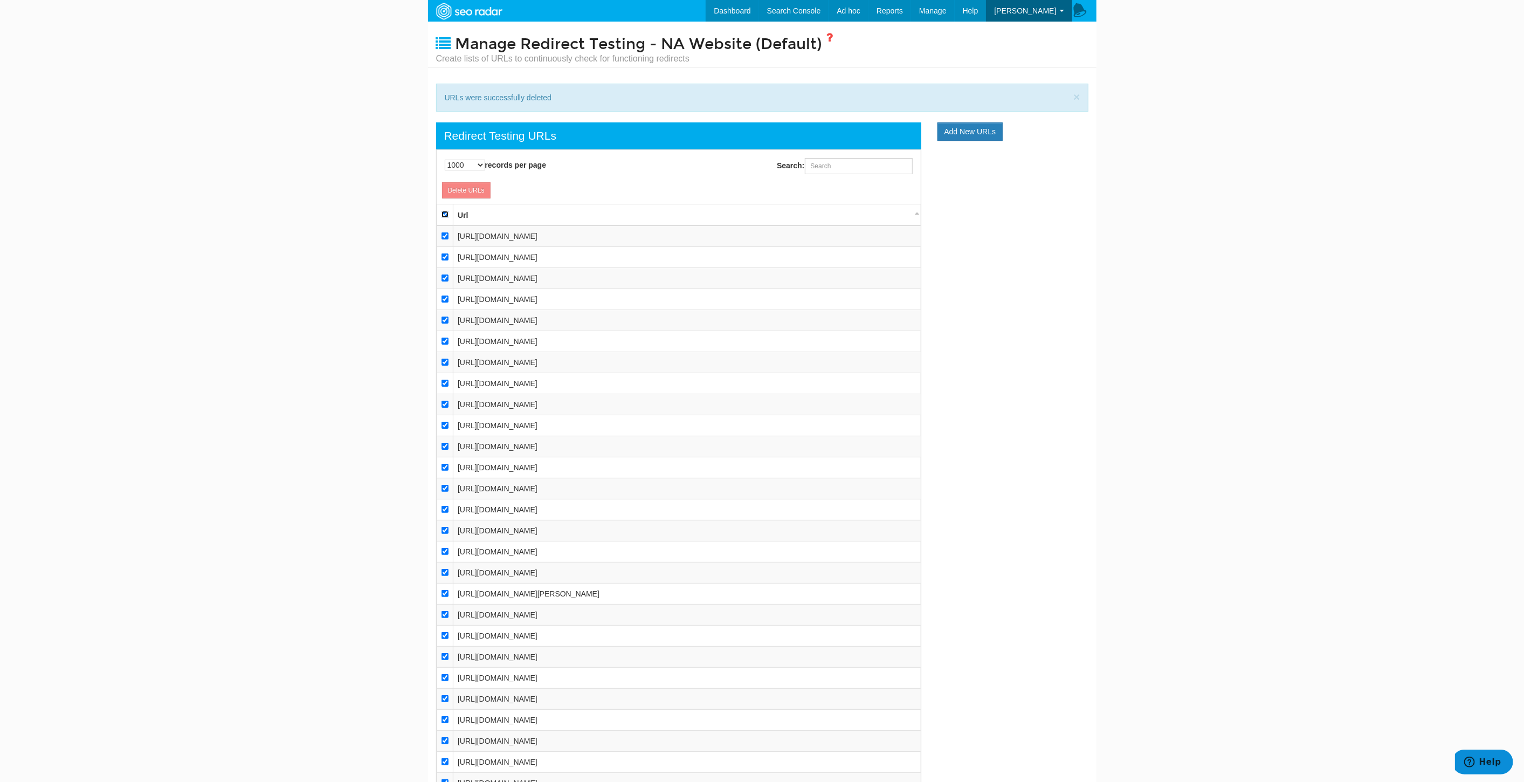
checkbox input "true"
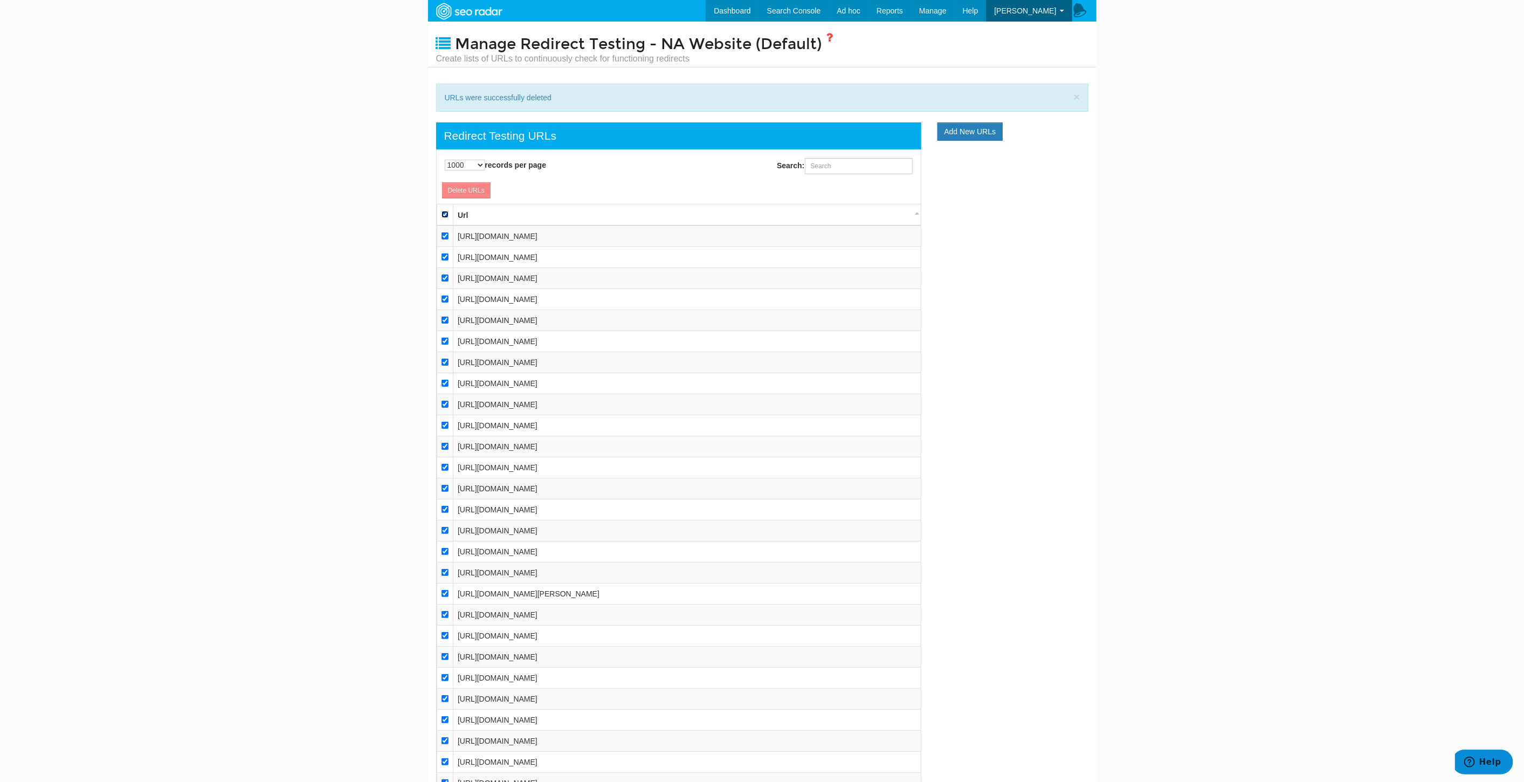
checkbox input "true"
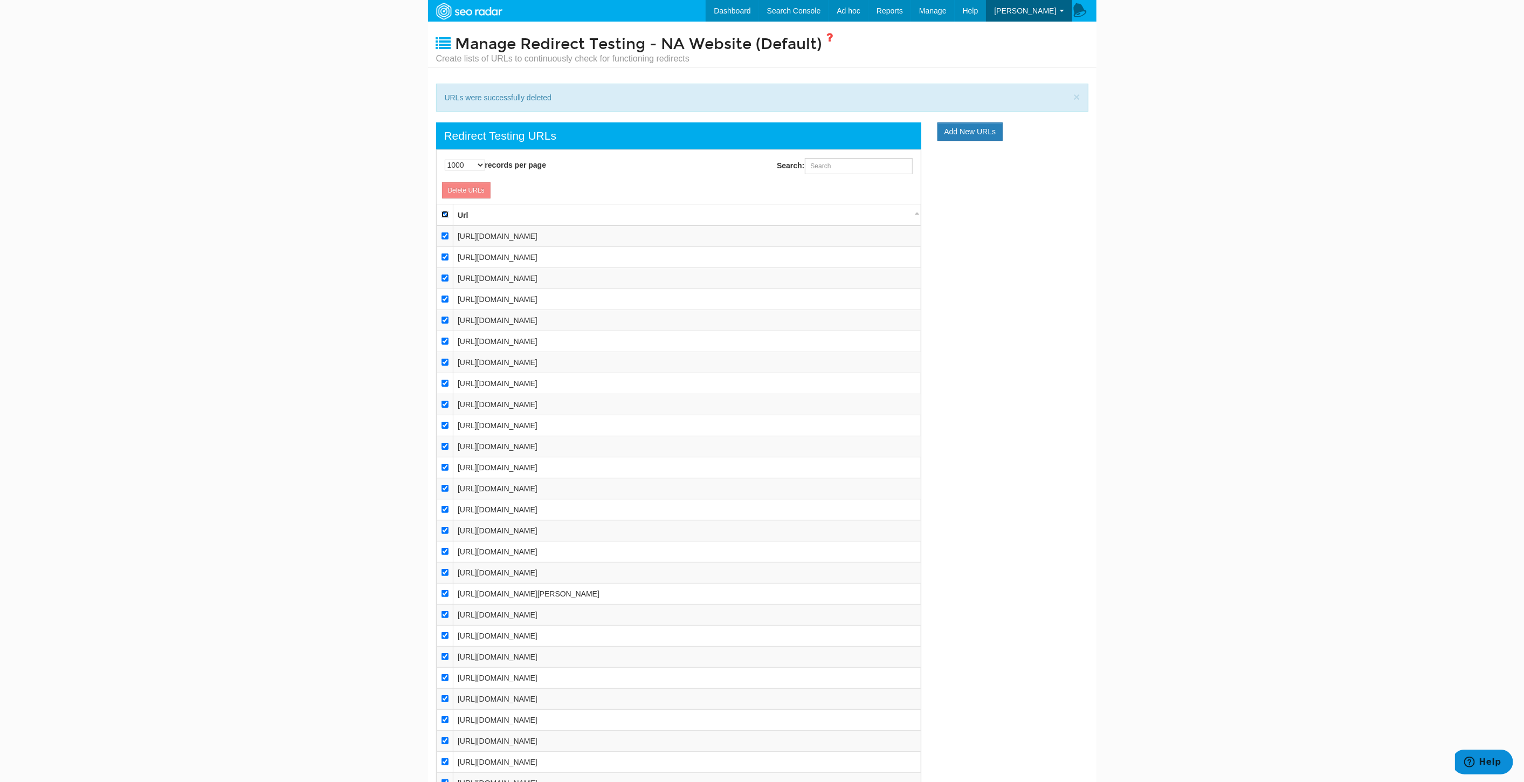
checkbox input "true"
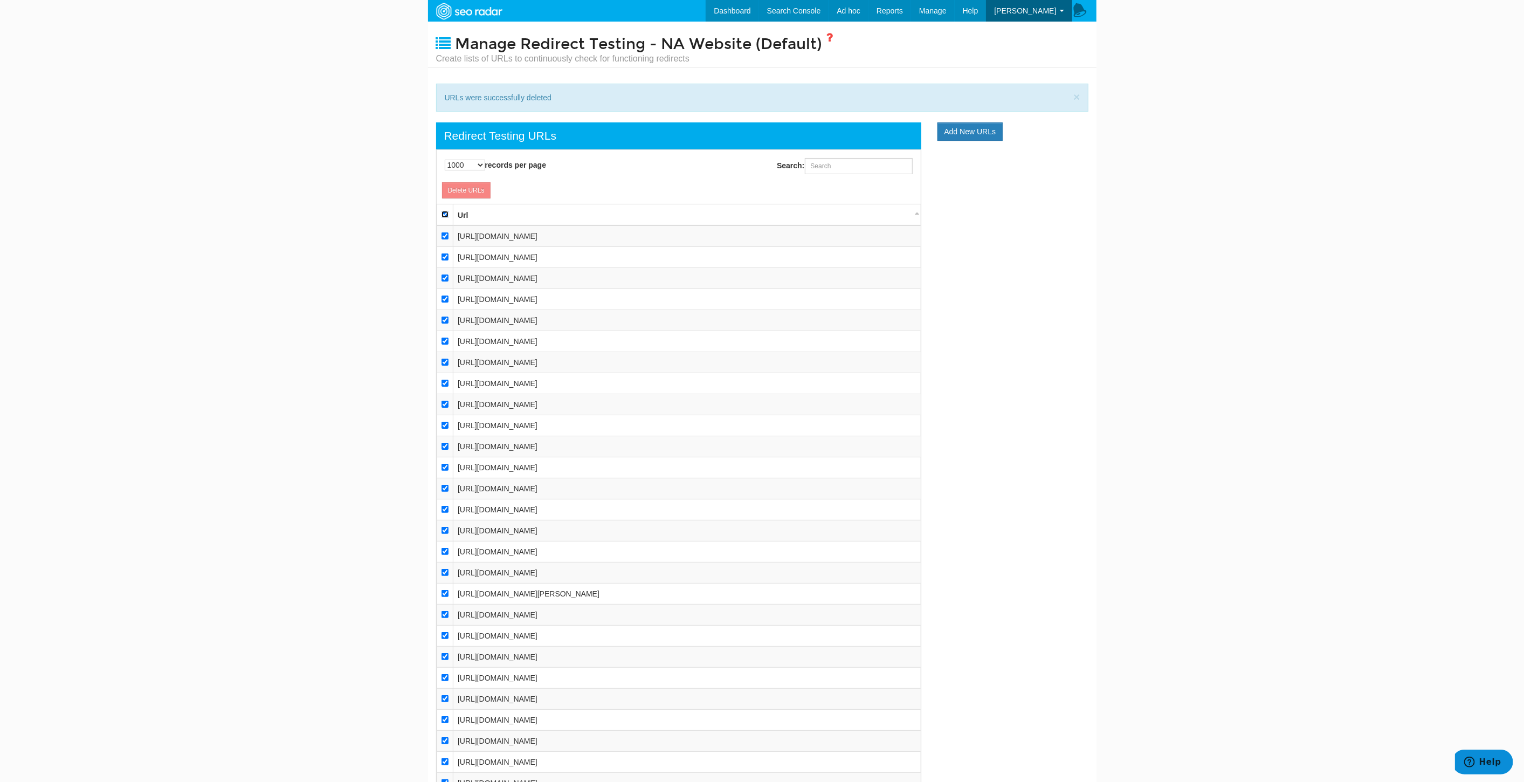
checkbox input "true"
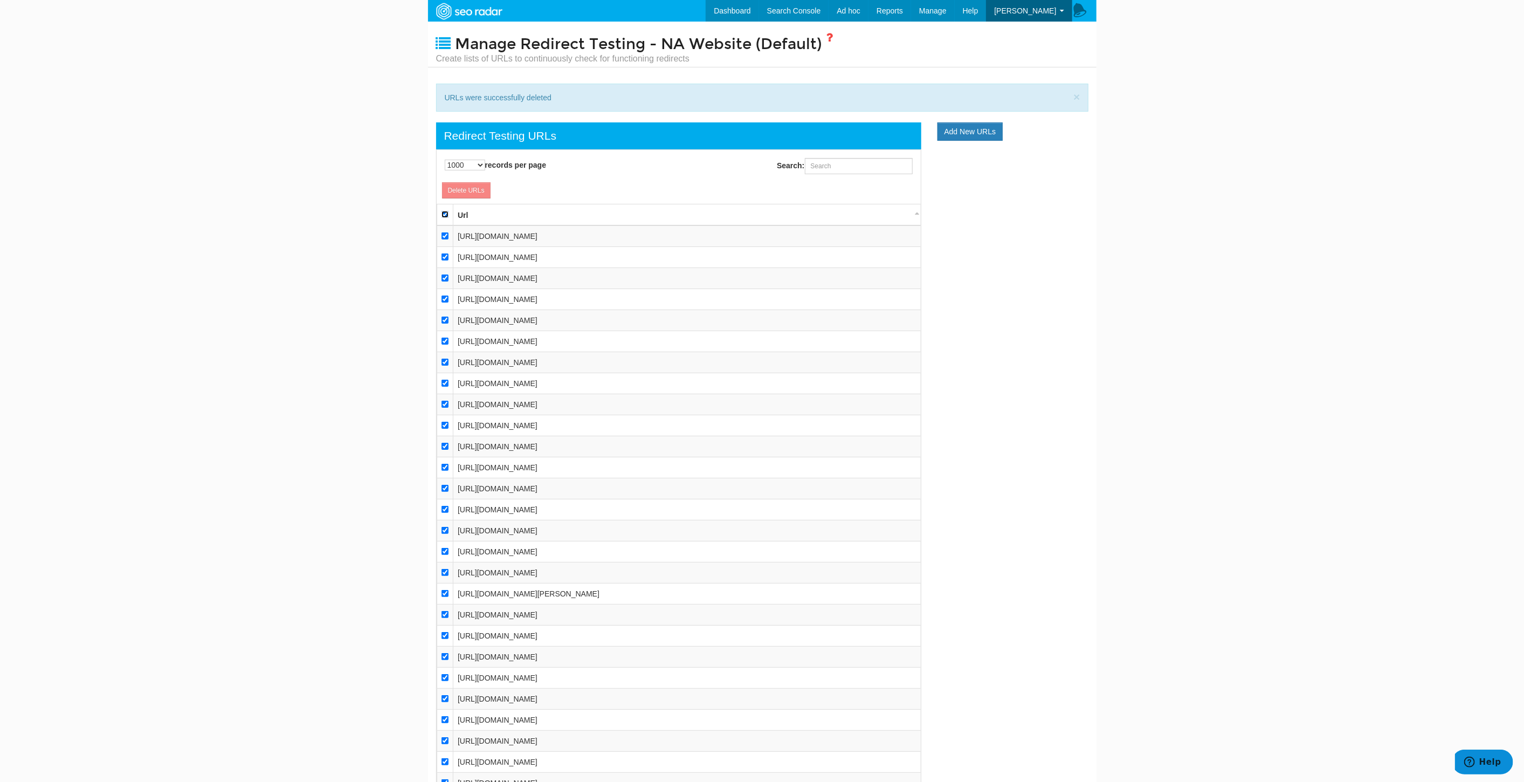
checkbox input "true"
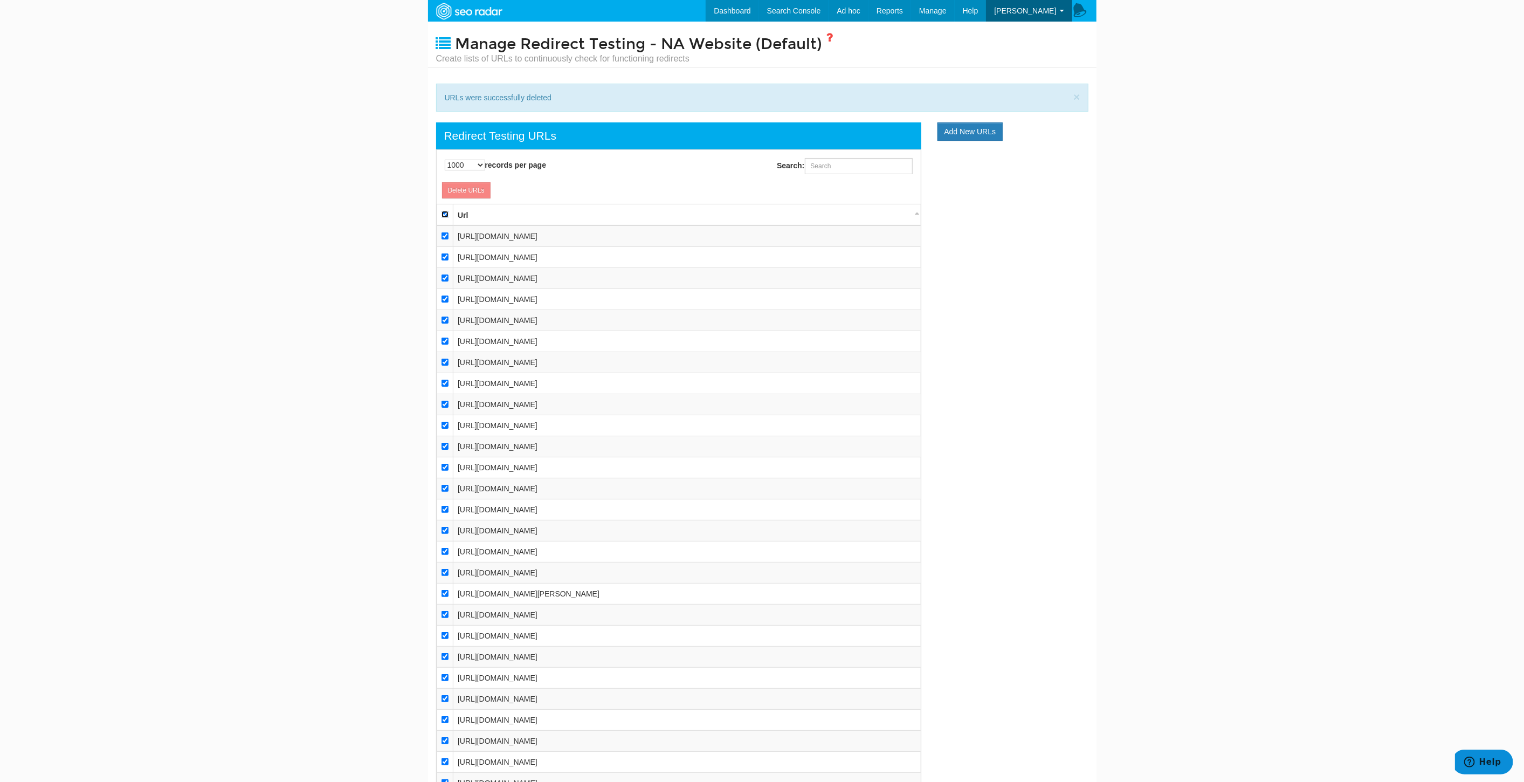
checkbox input "true"
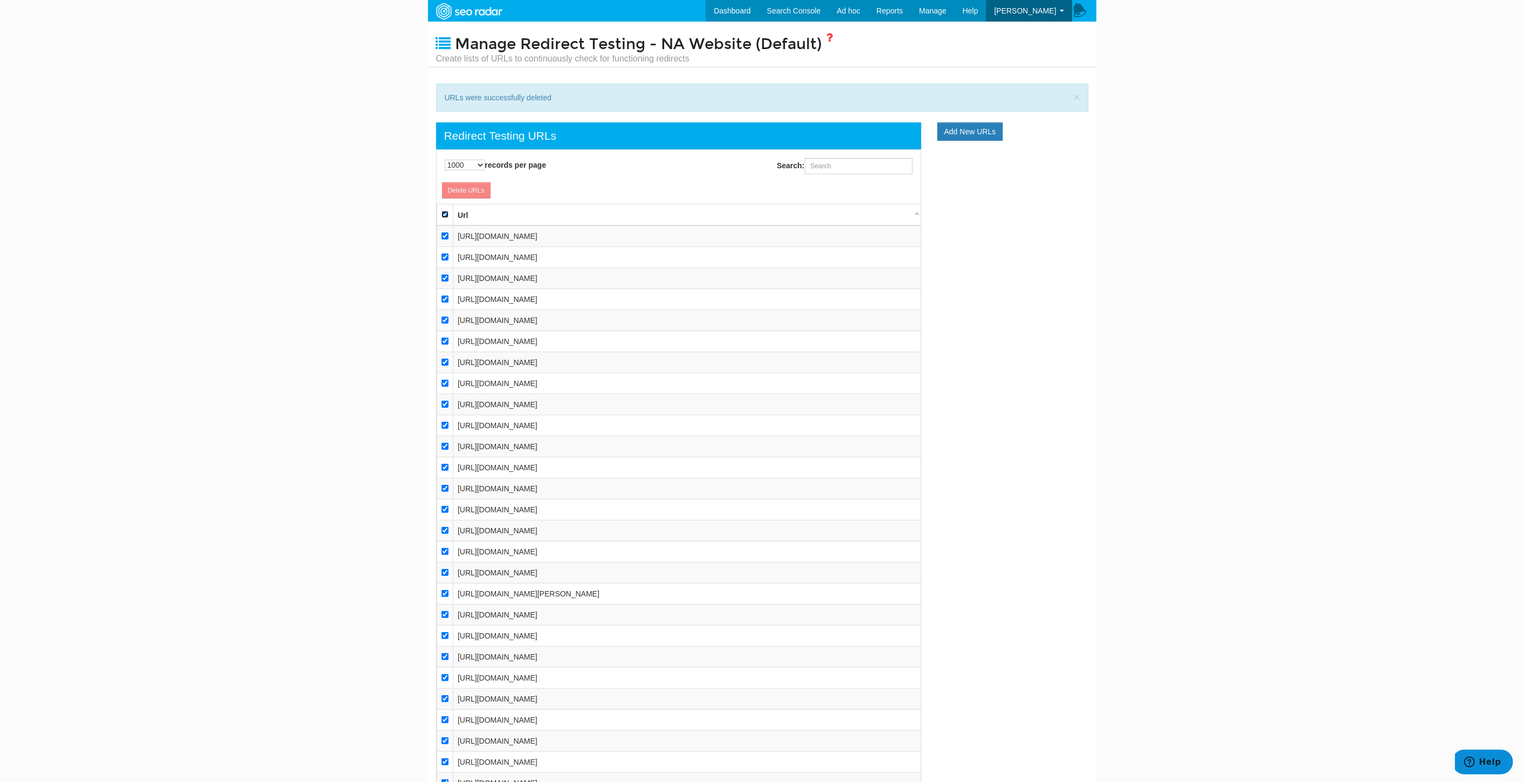
checkbox input "true"
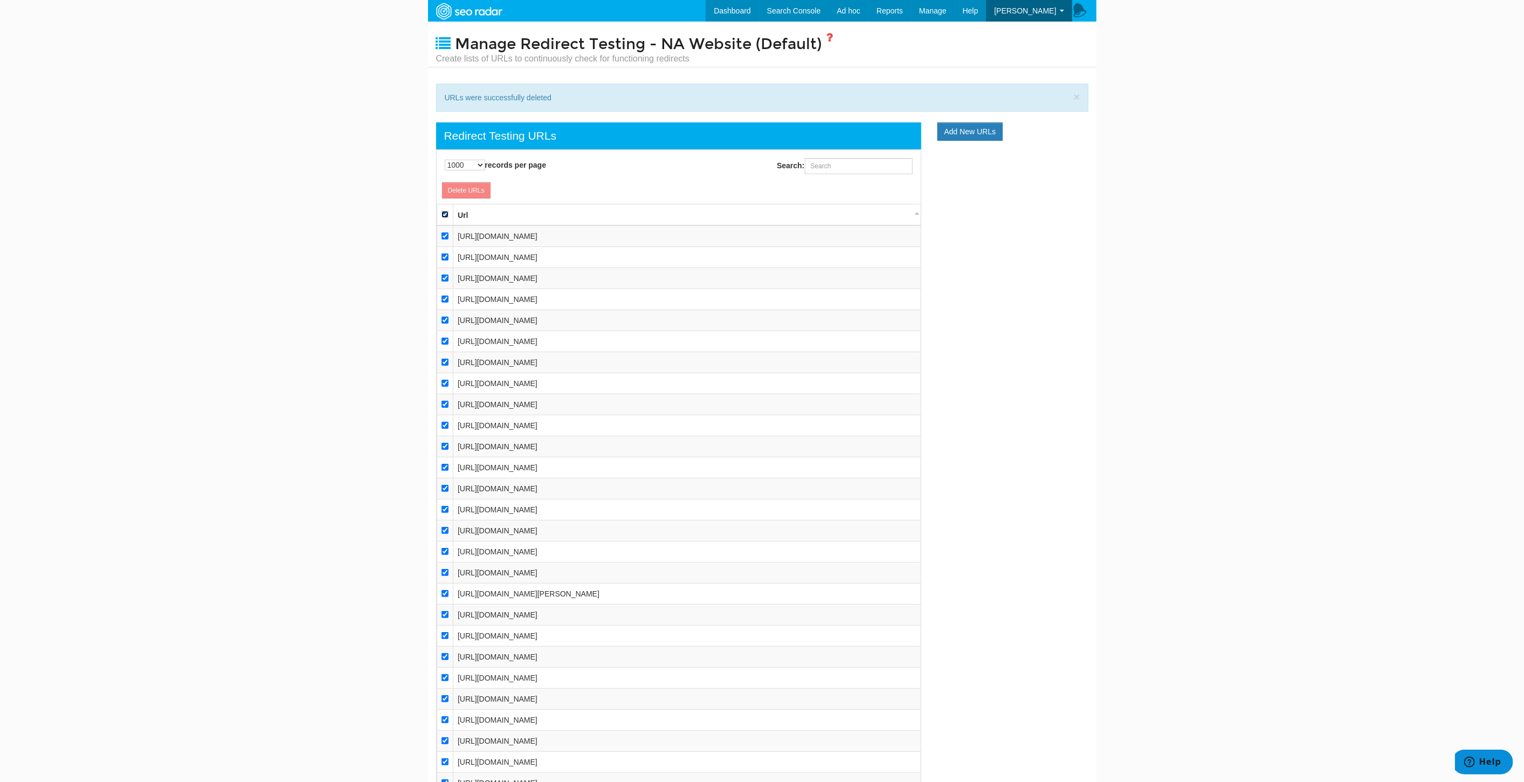
checkbox input "true"
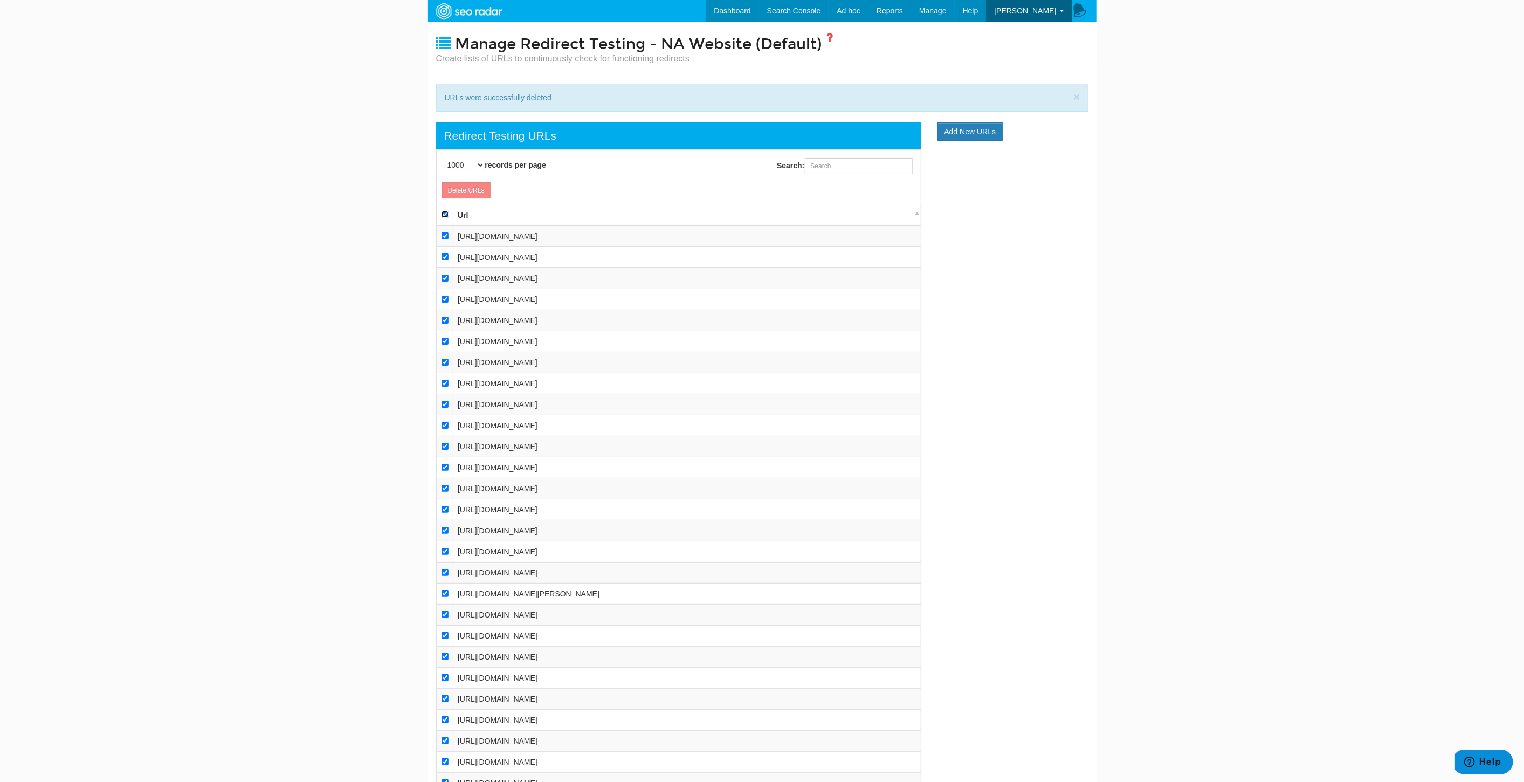
checkbox input "true"
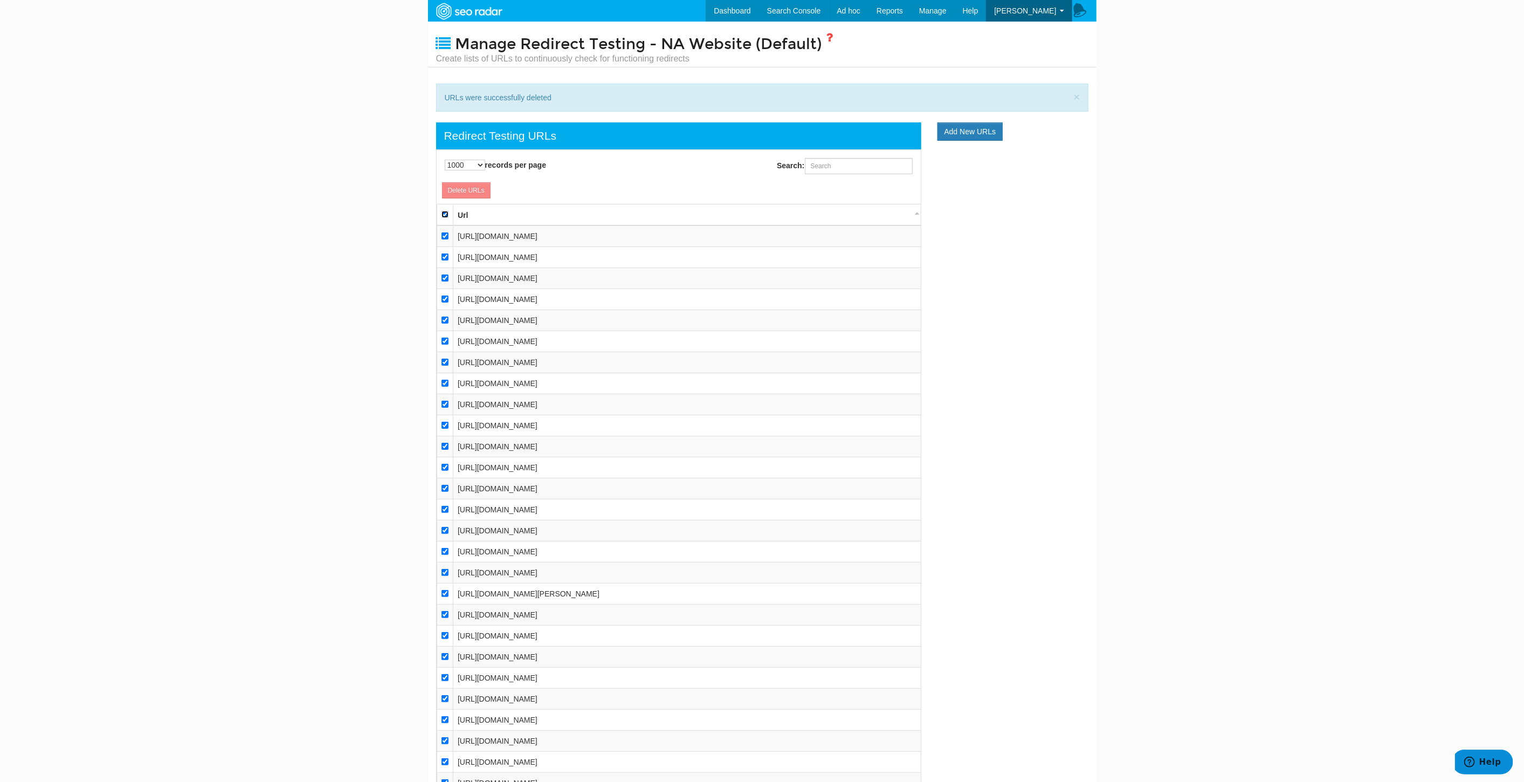
checkbox input "true"
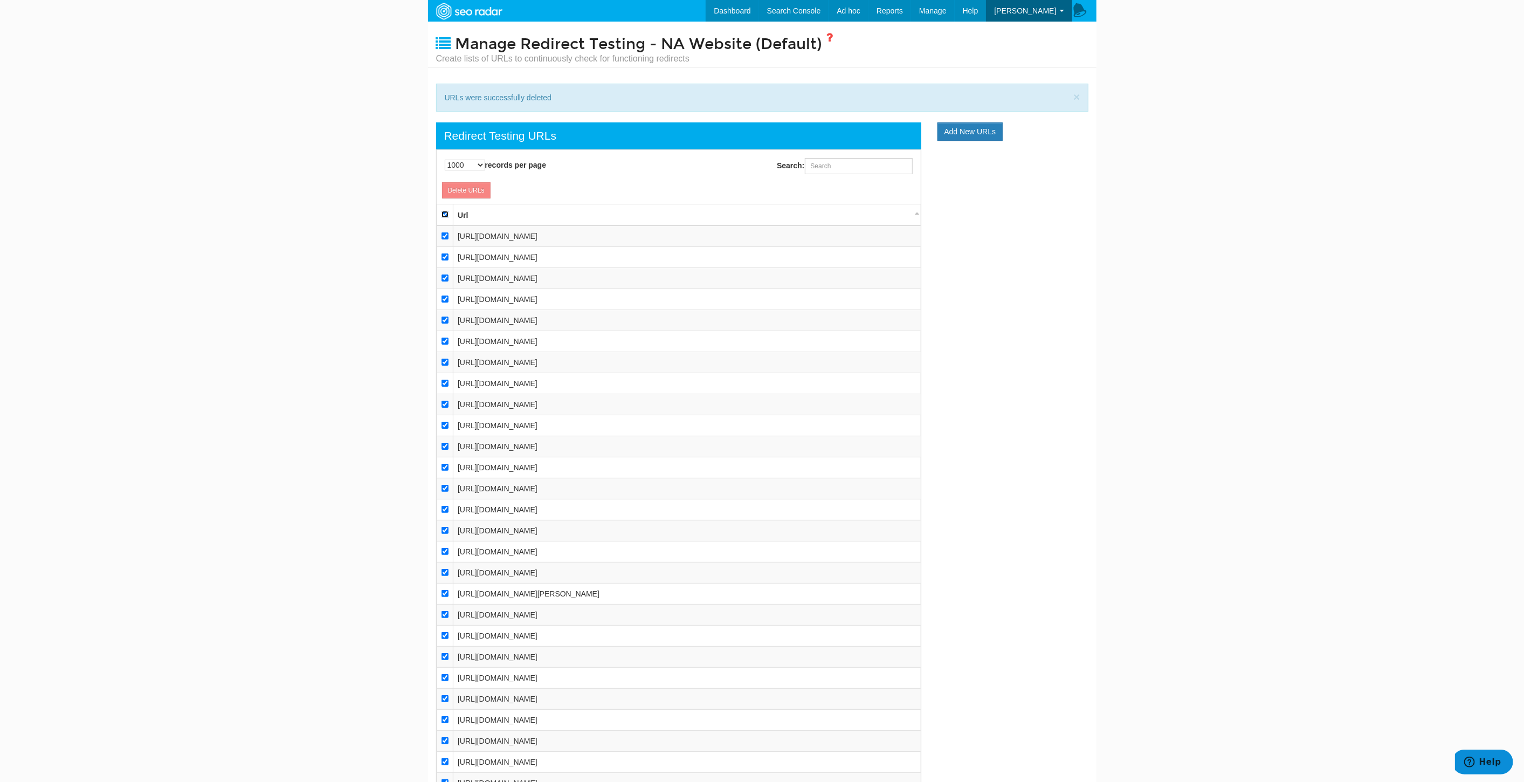
checkbox input "true"
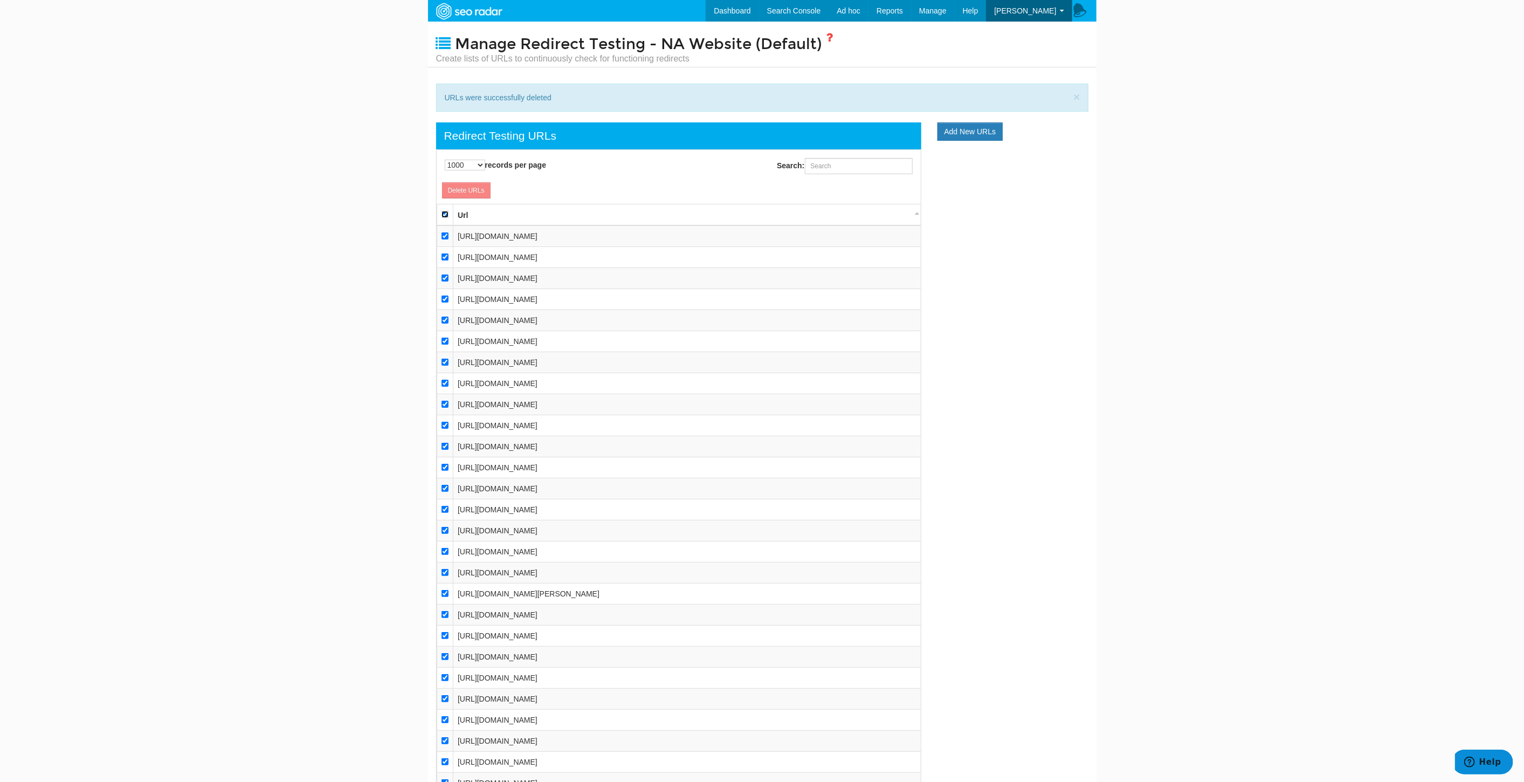
checkbox input "true"
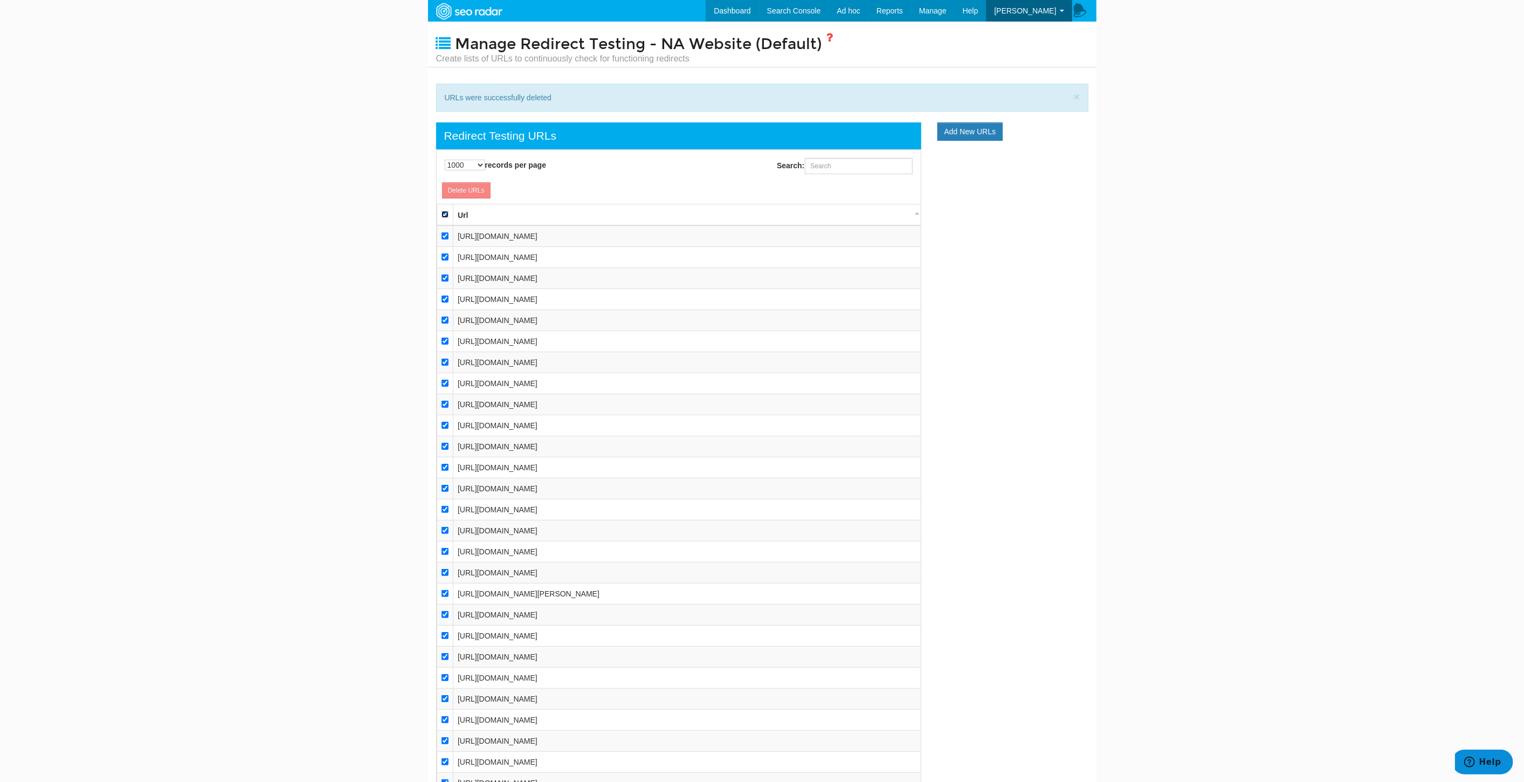
checkbox input "true"
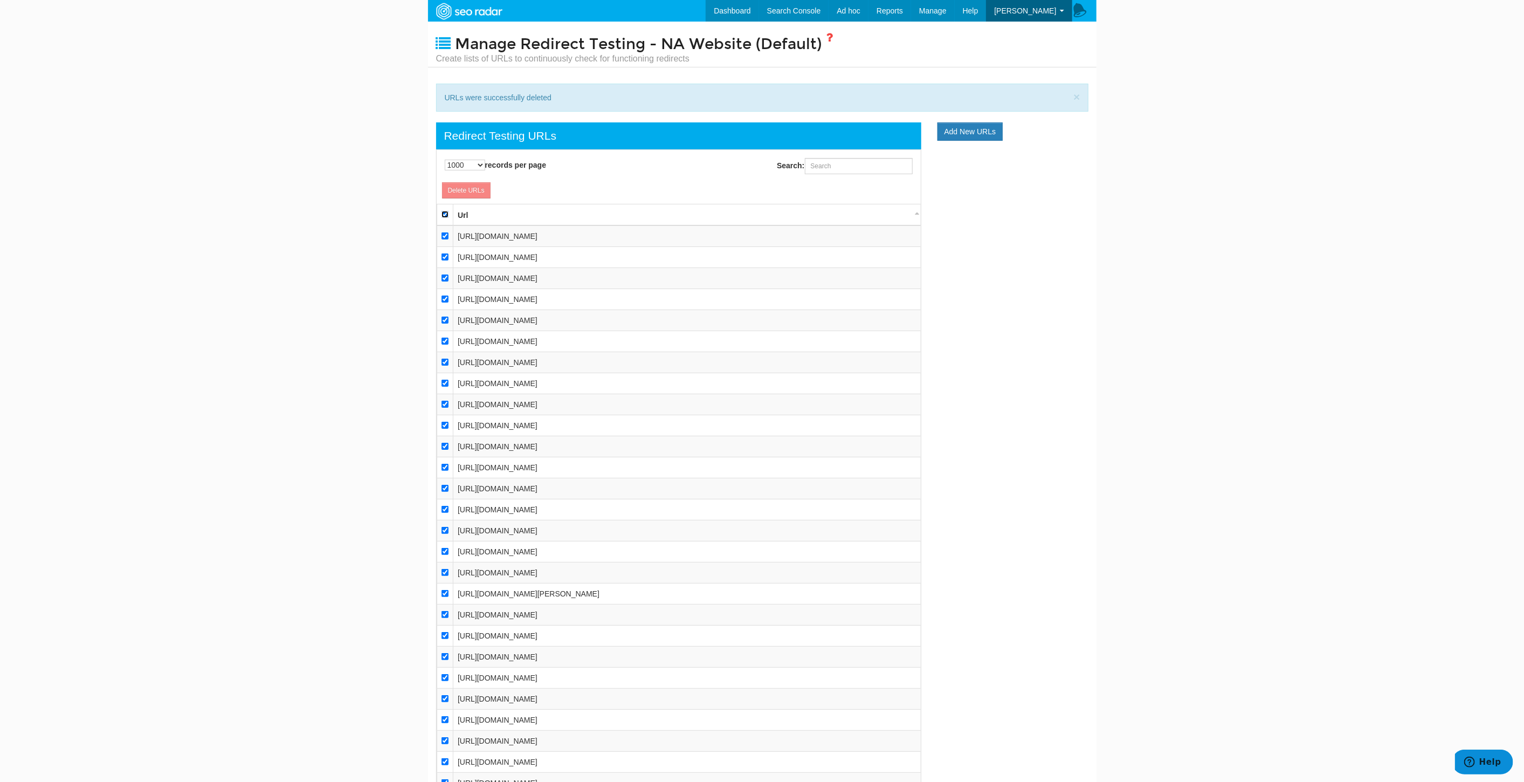
checkbox input "true"
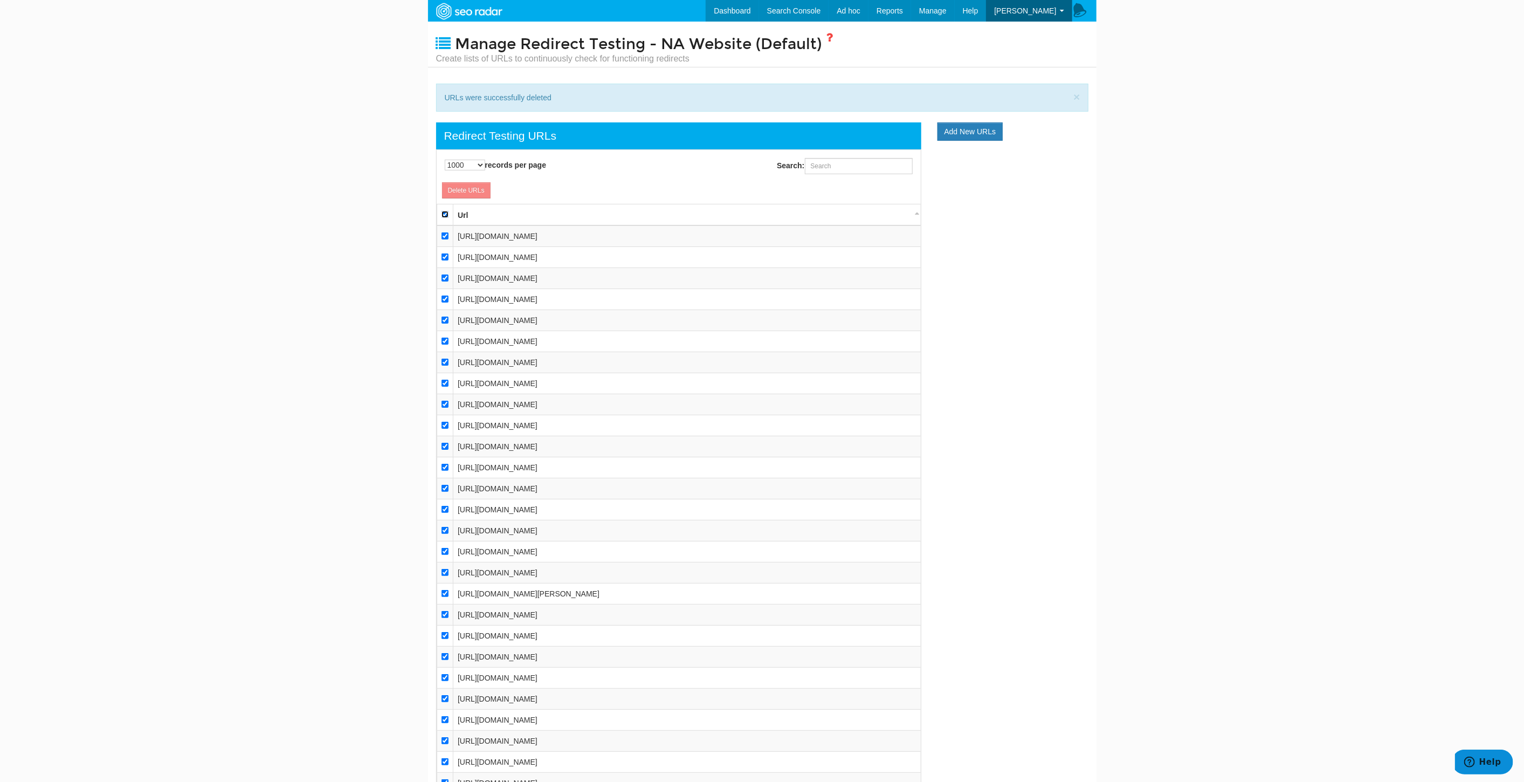
checkbox input "true"
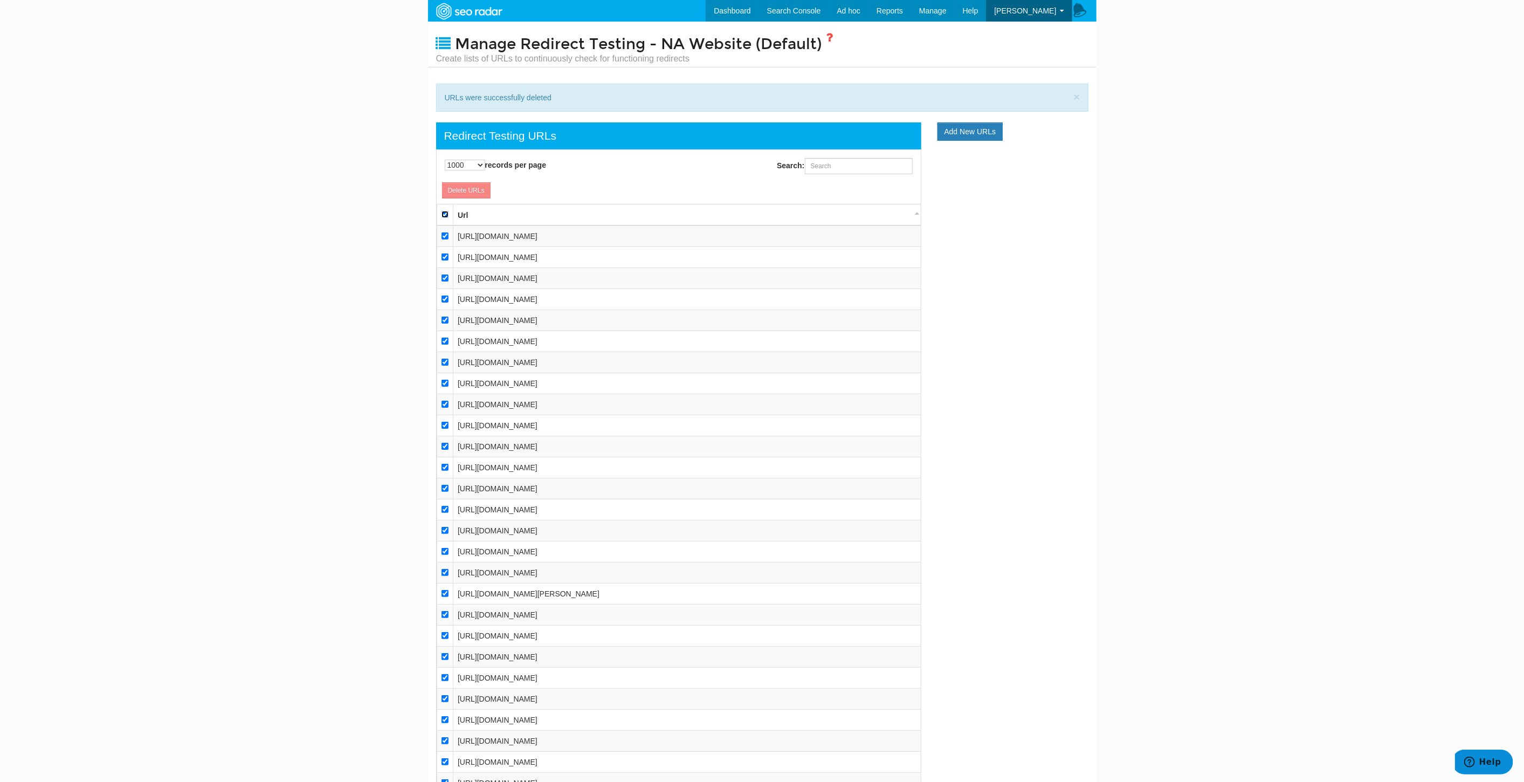
checkbox input "true"
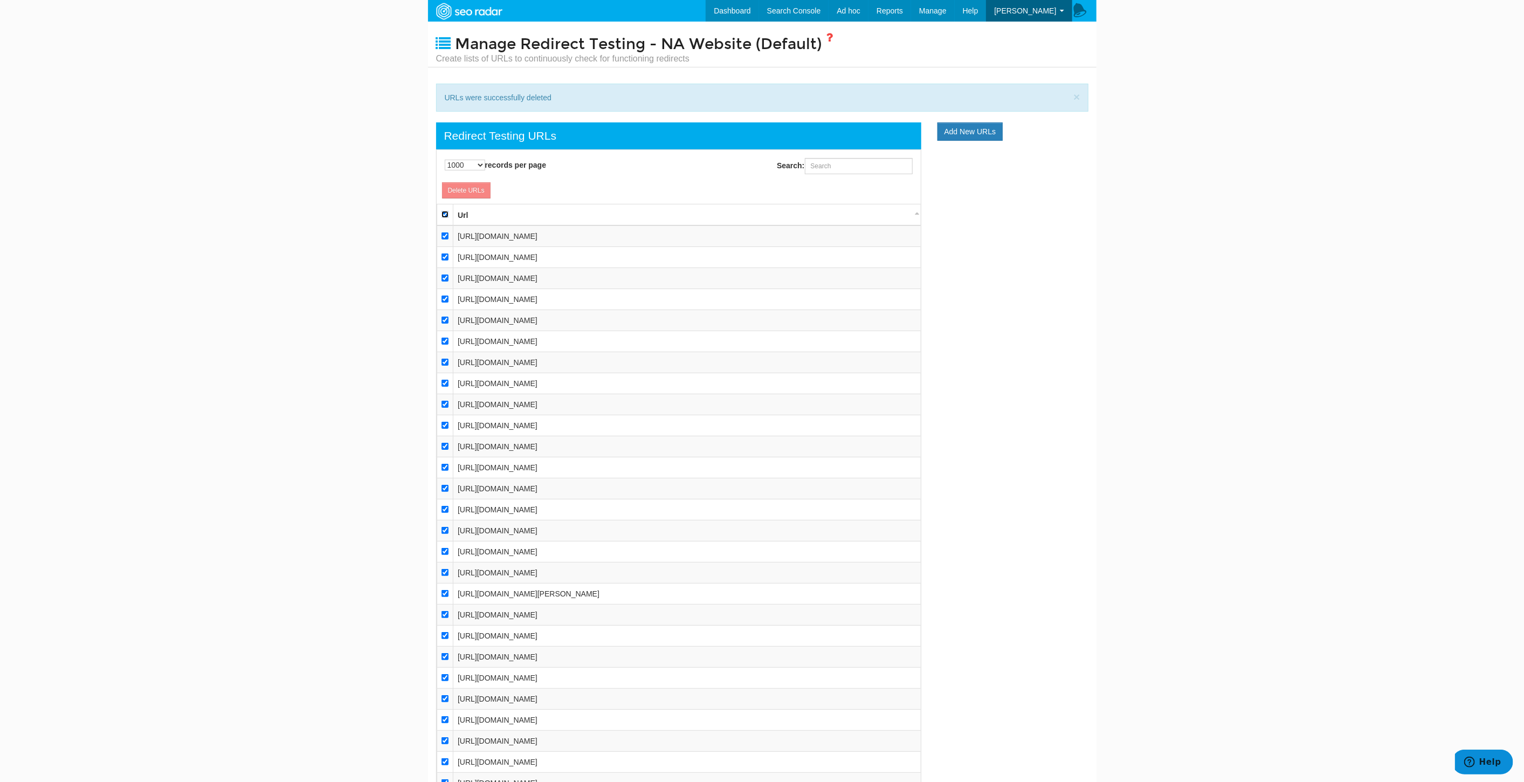
checkbox input "true"
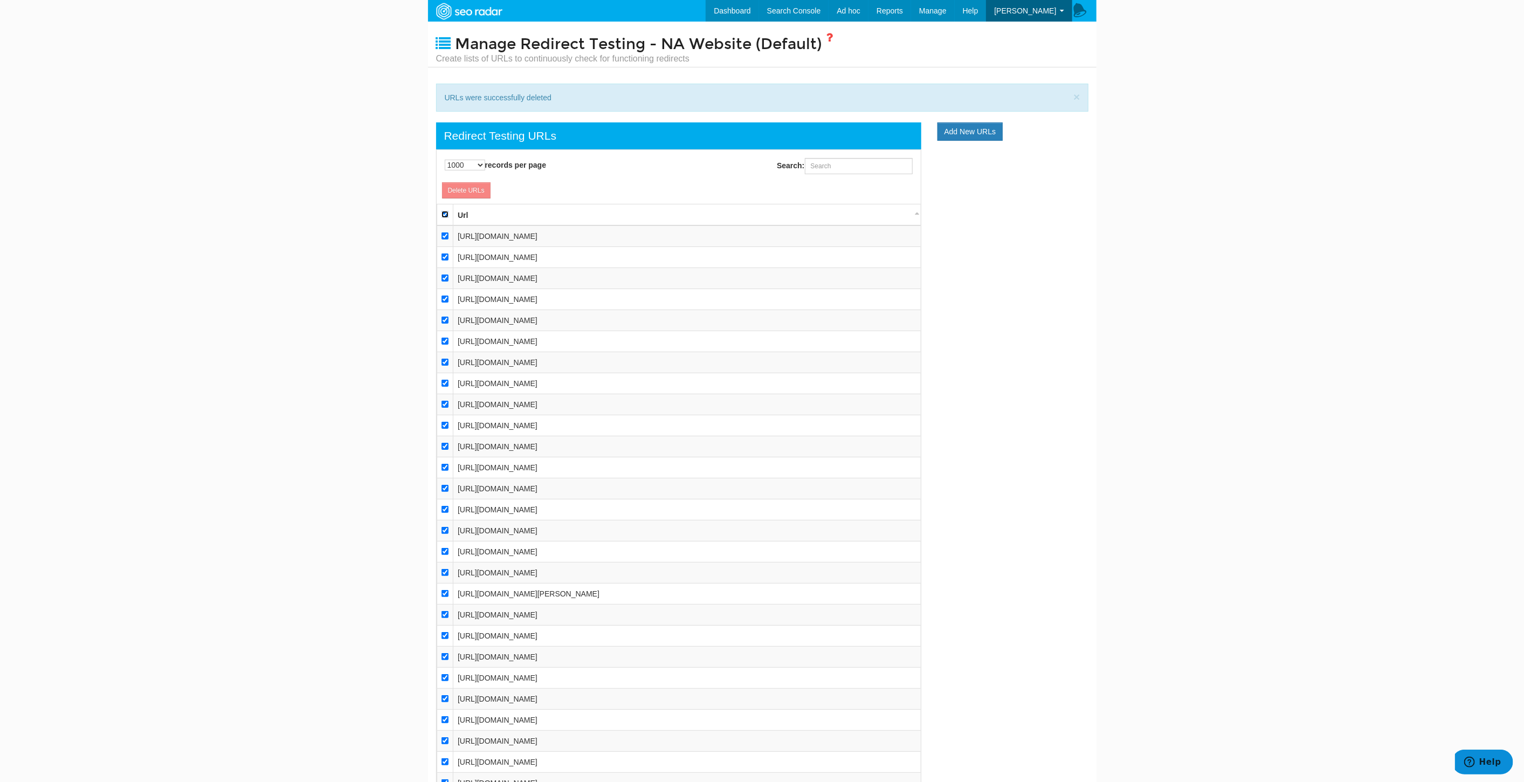
checkbox input "true"
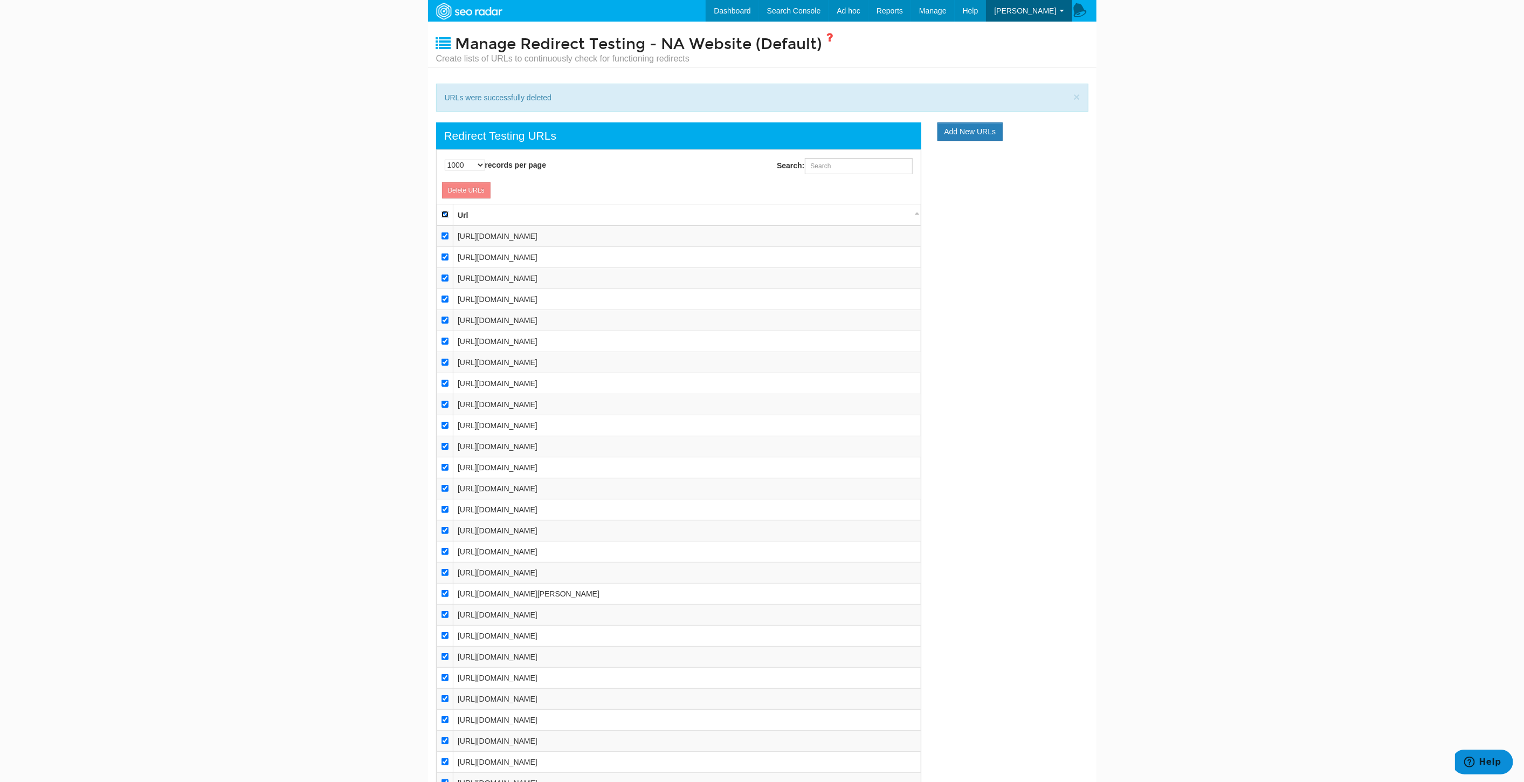
checkbox input "true"
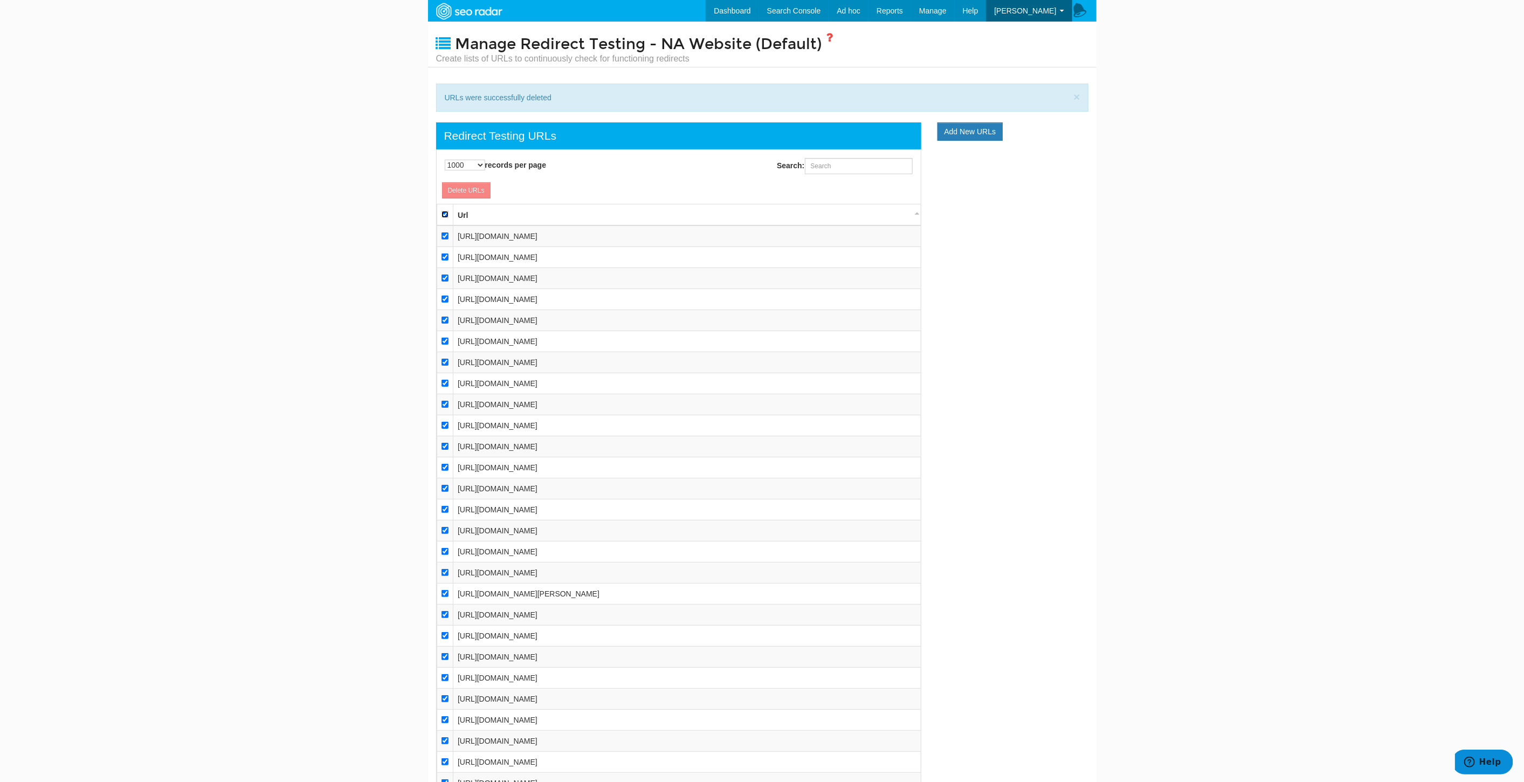
checkbox input "true"
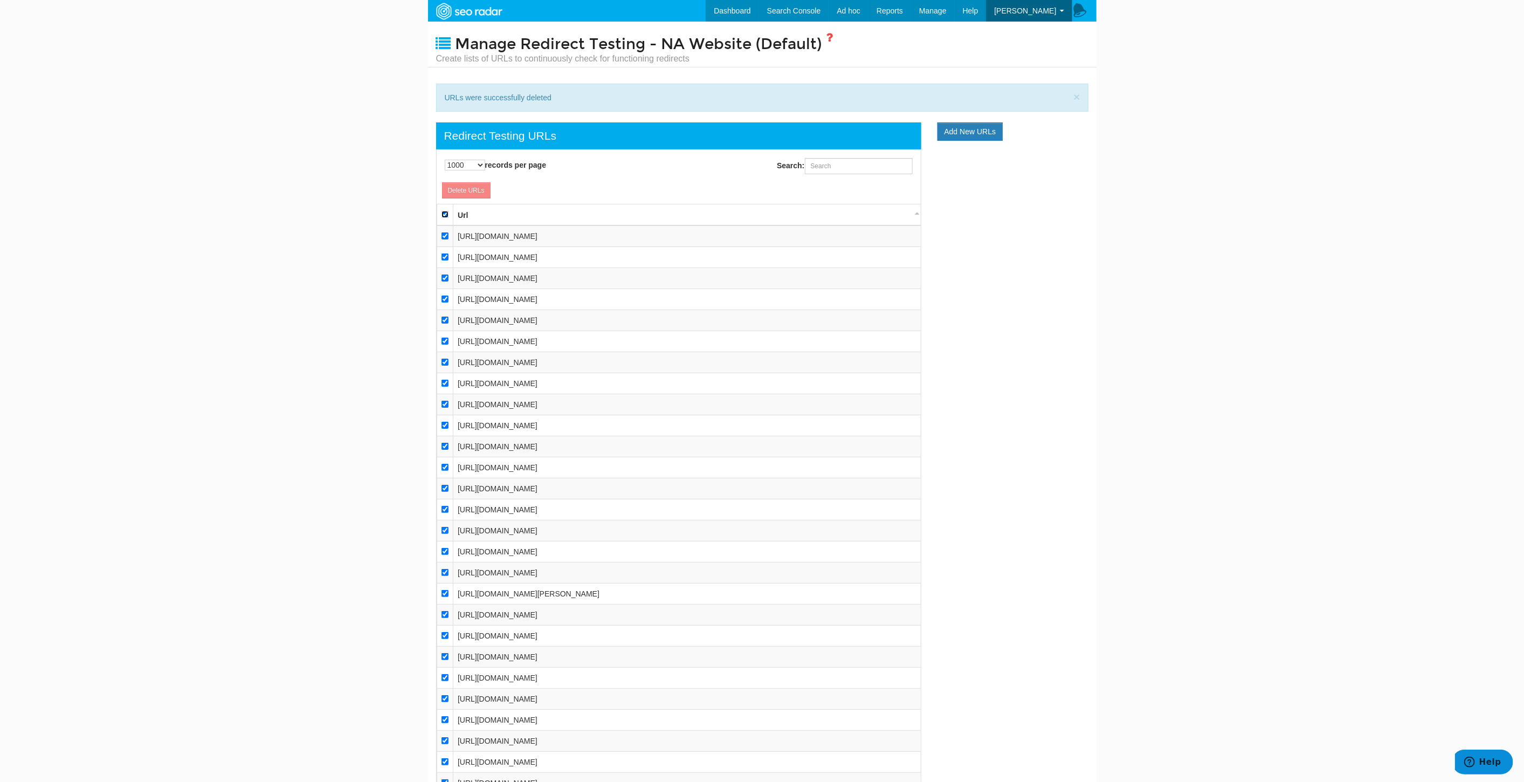
checkbox input "true"
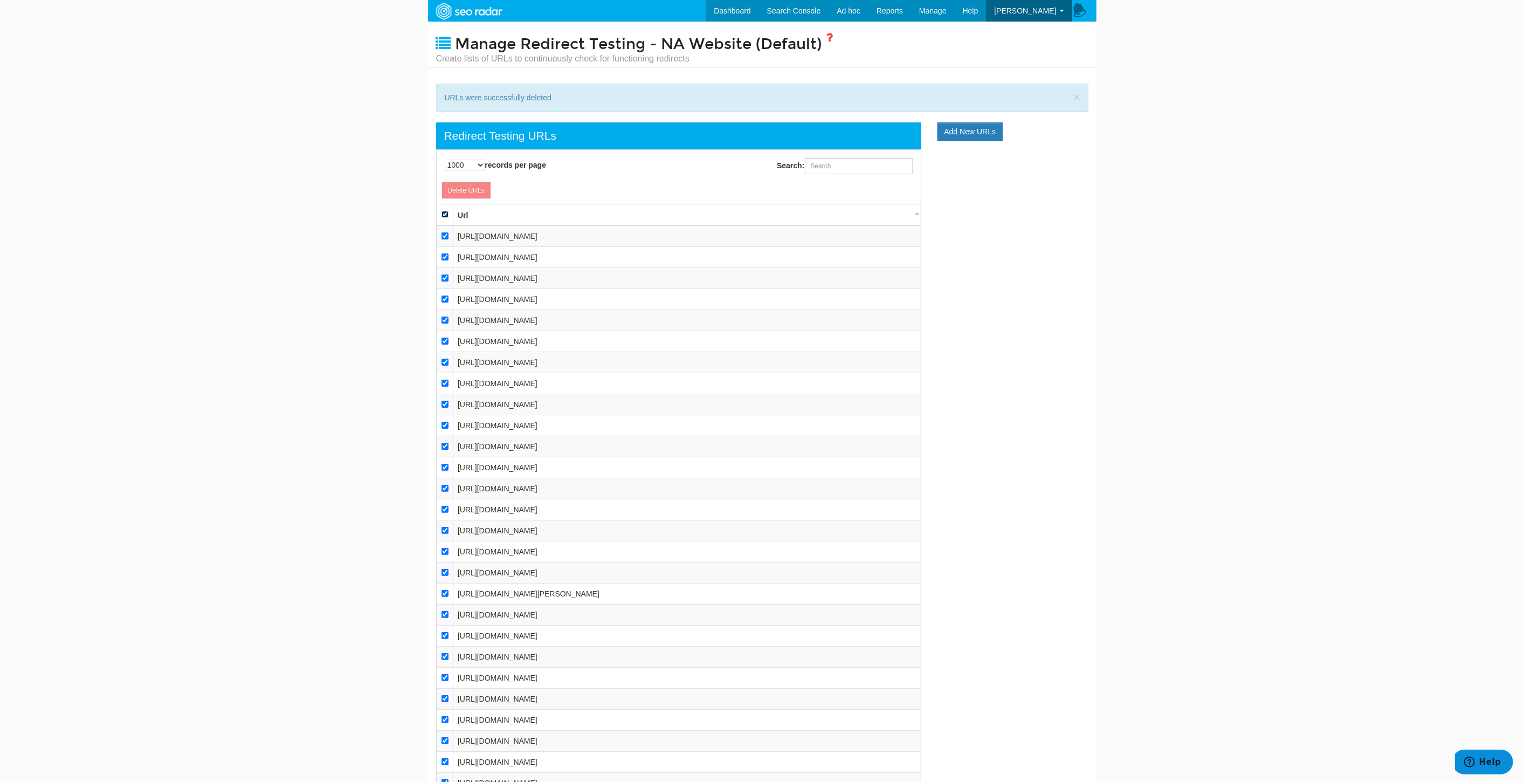
checkbox input "true"
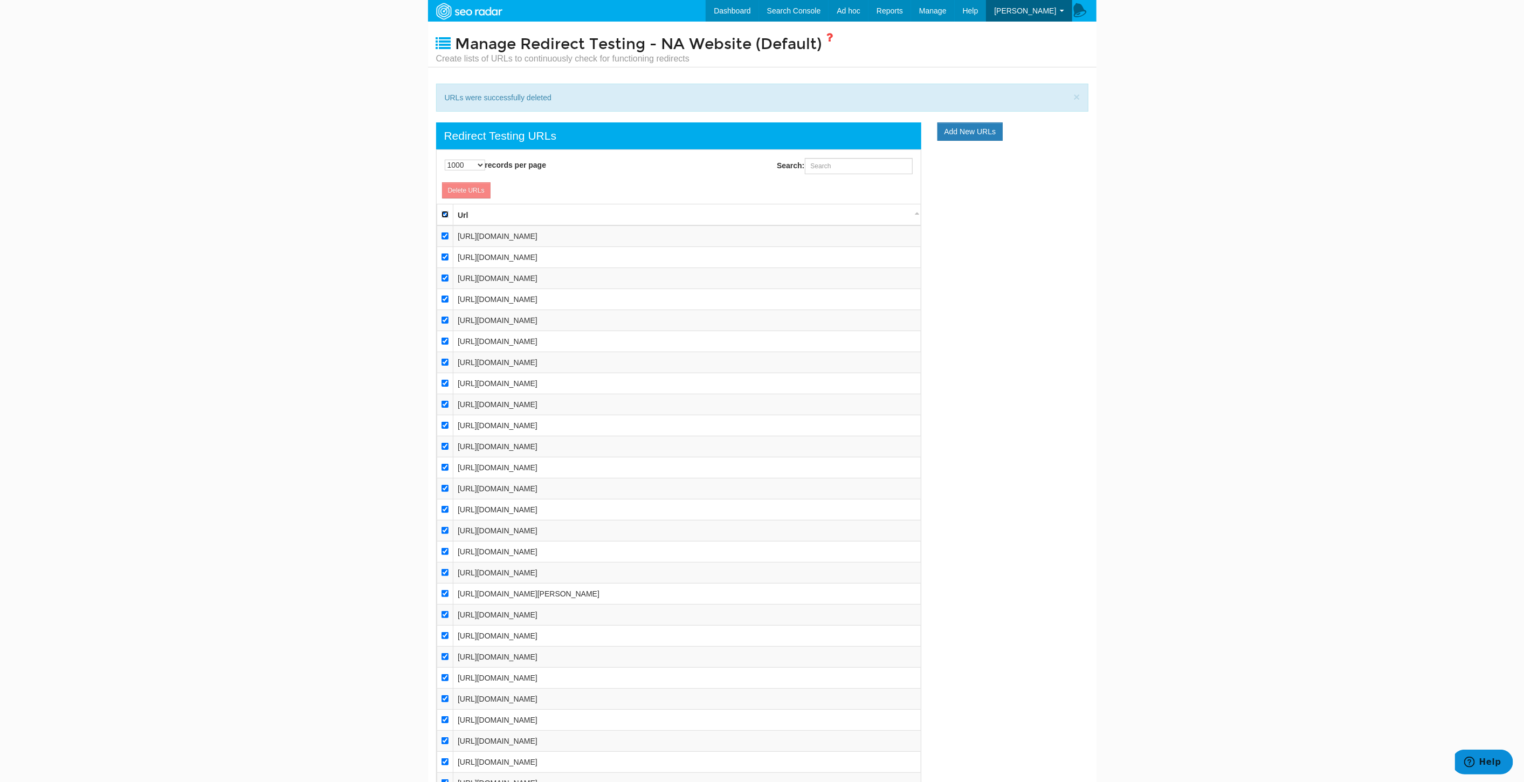
checkbox input "true"
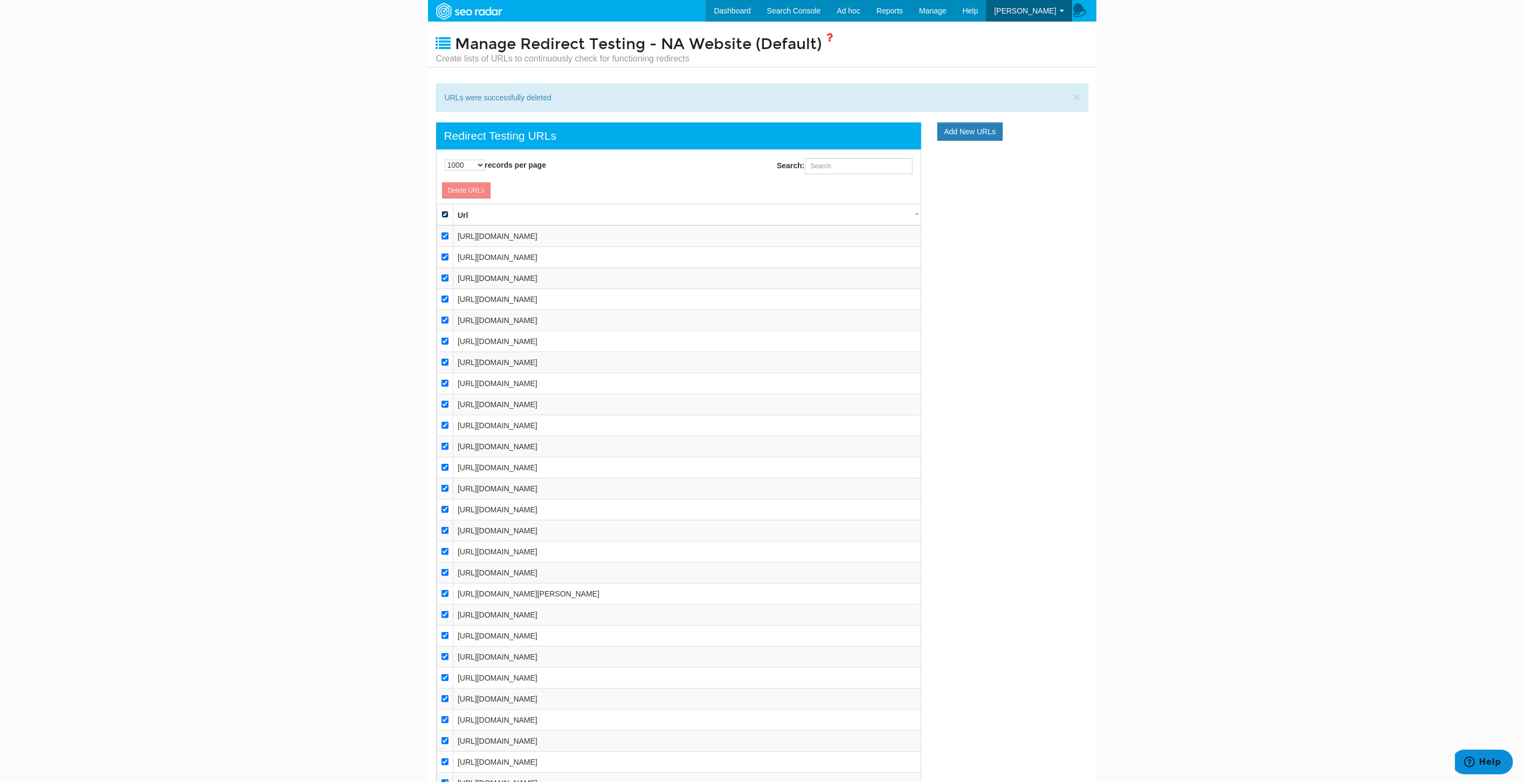
checkbox input "true"
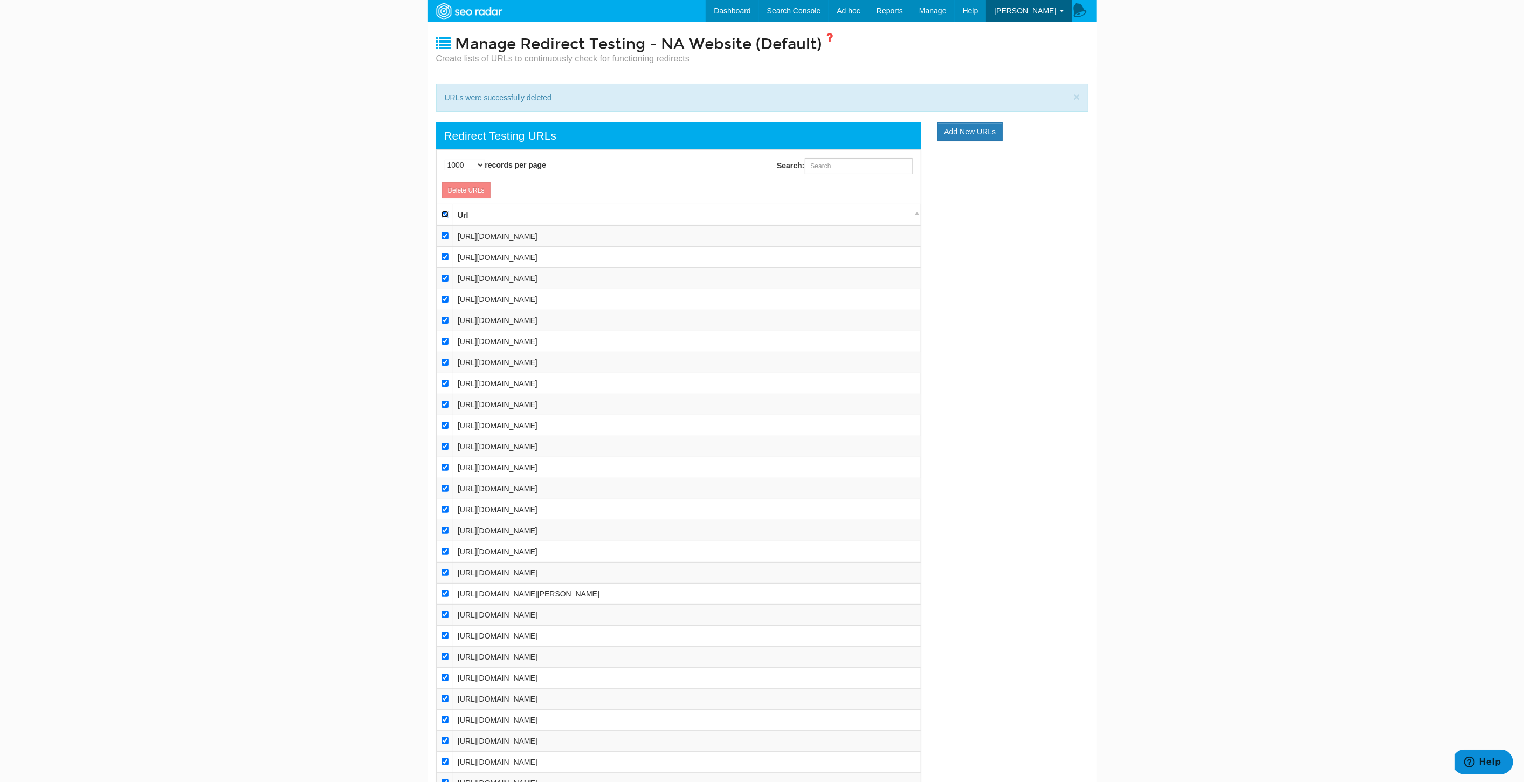
checkbox input "true"
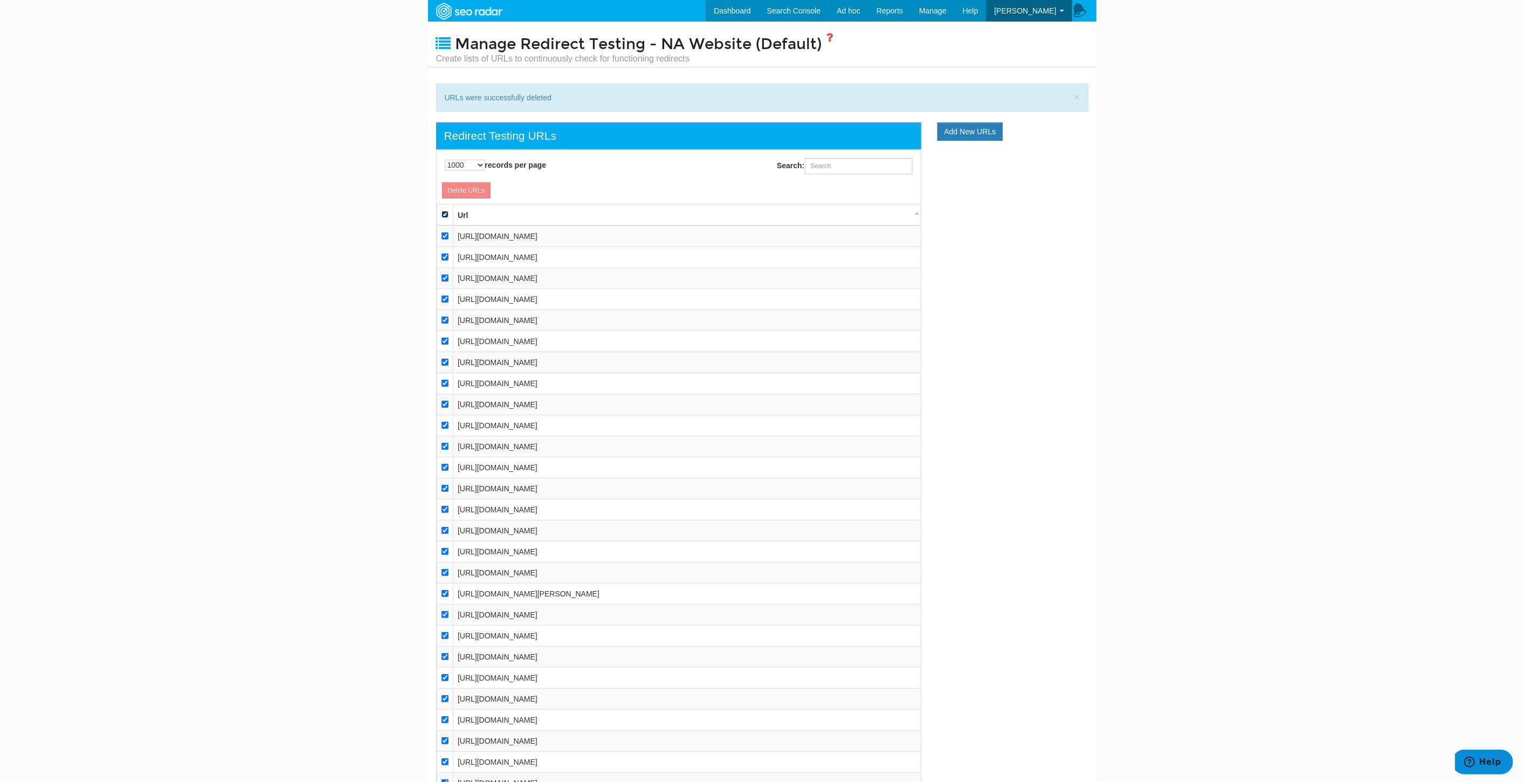
checkbox input "true"
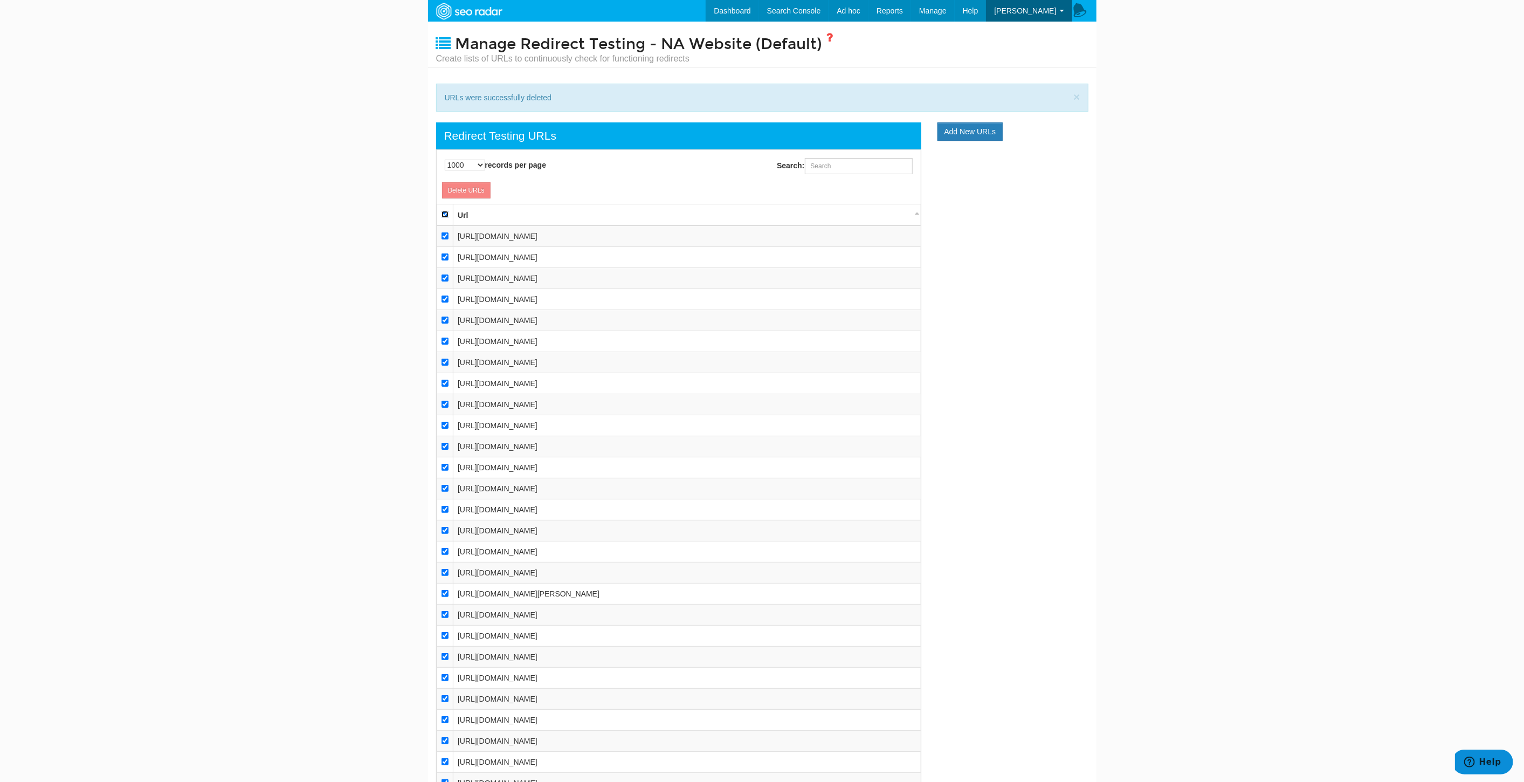
checkbox input "true"
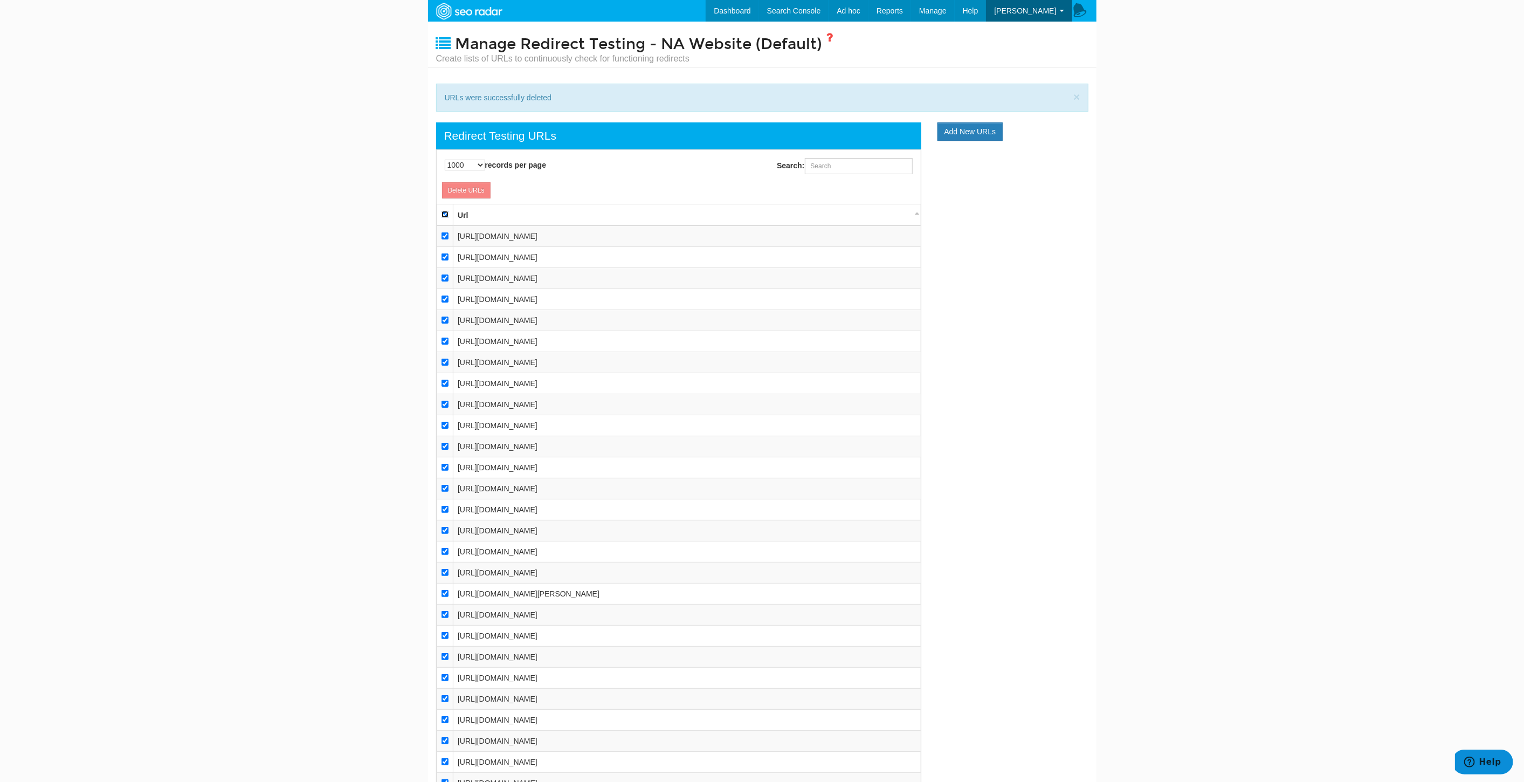
checkbox input "true"
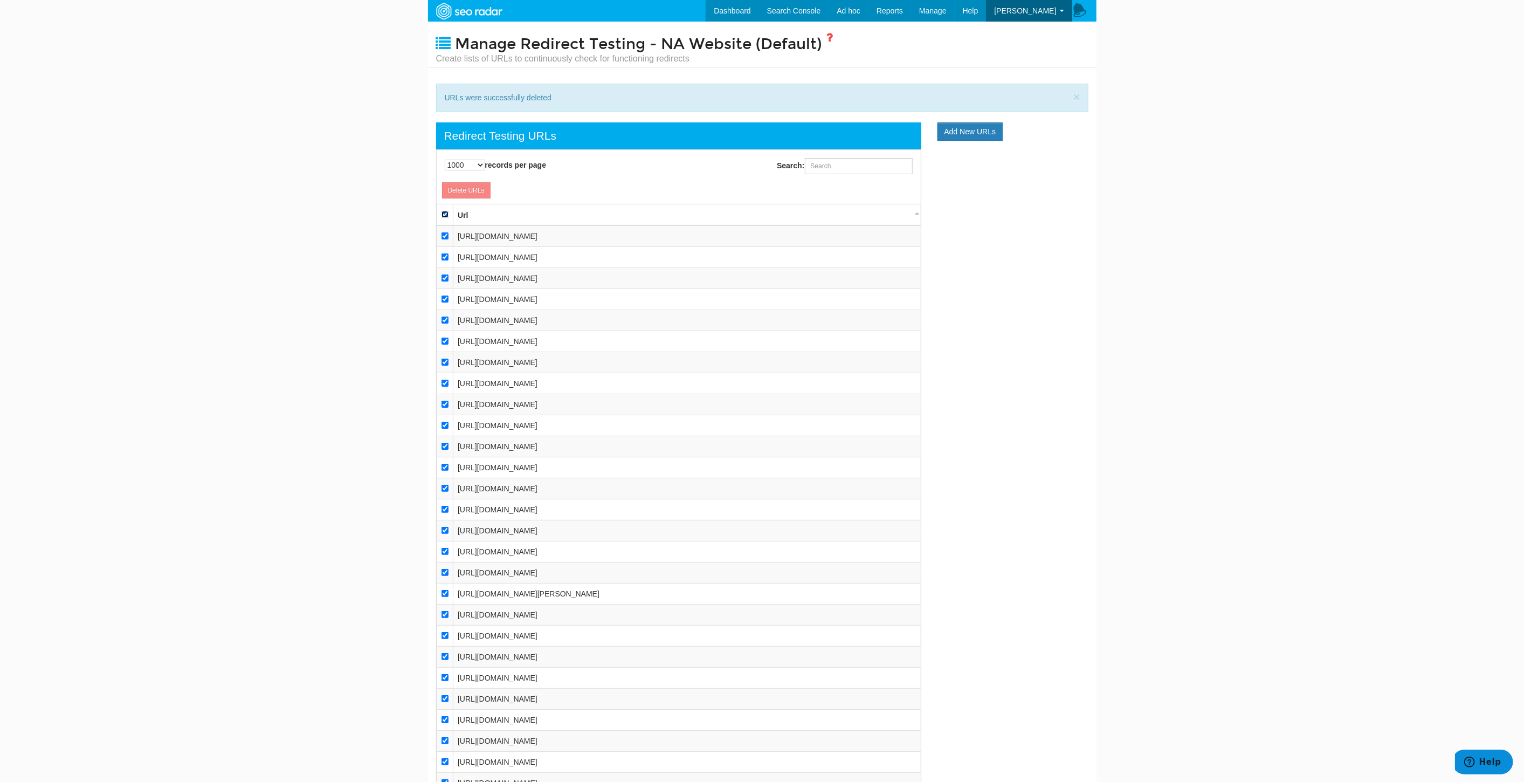
checkbox input "true"
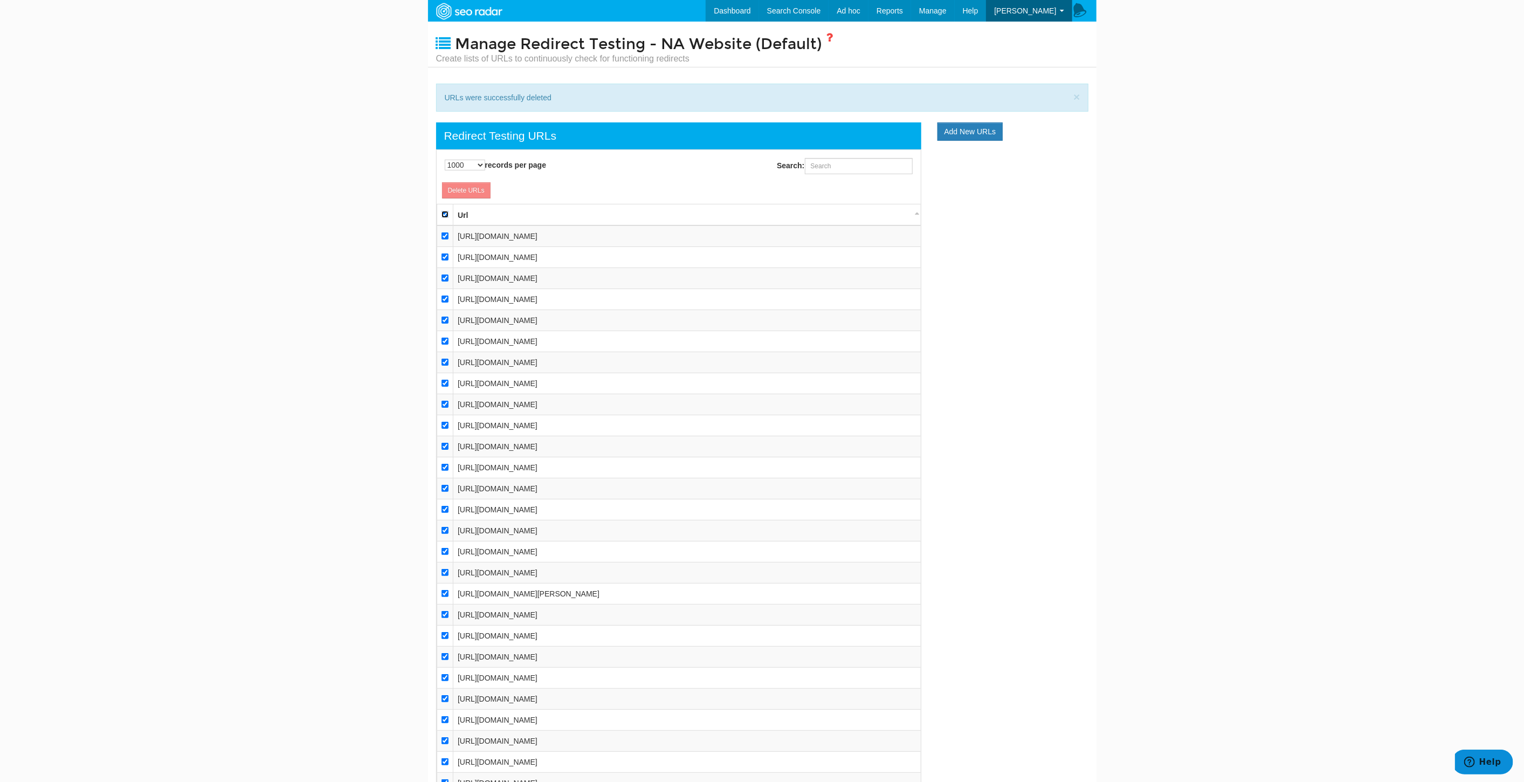
checkbox input "true"
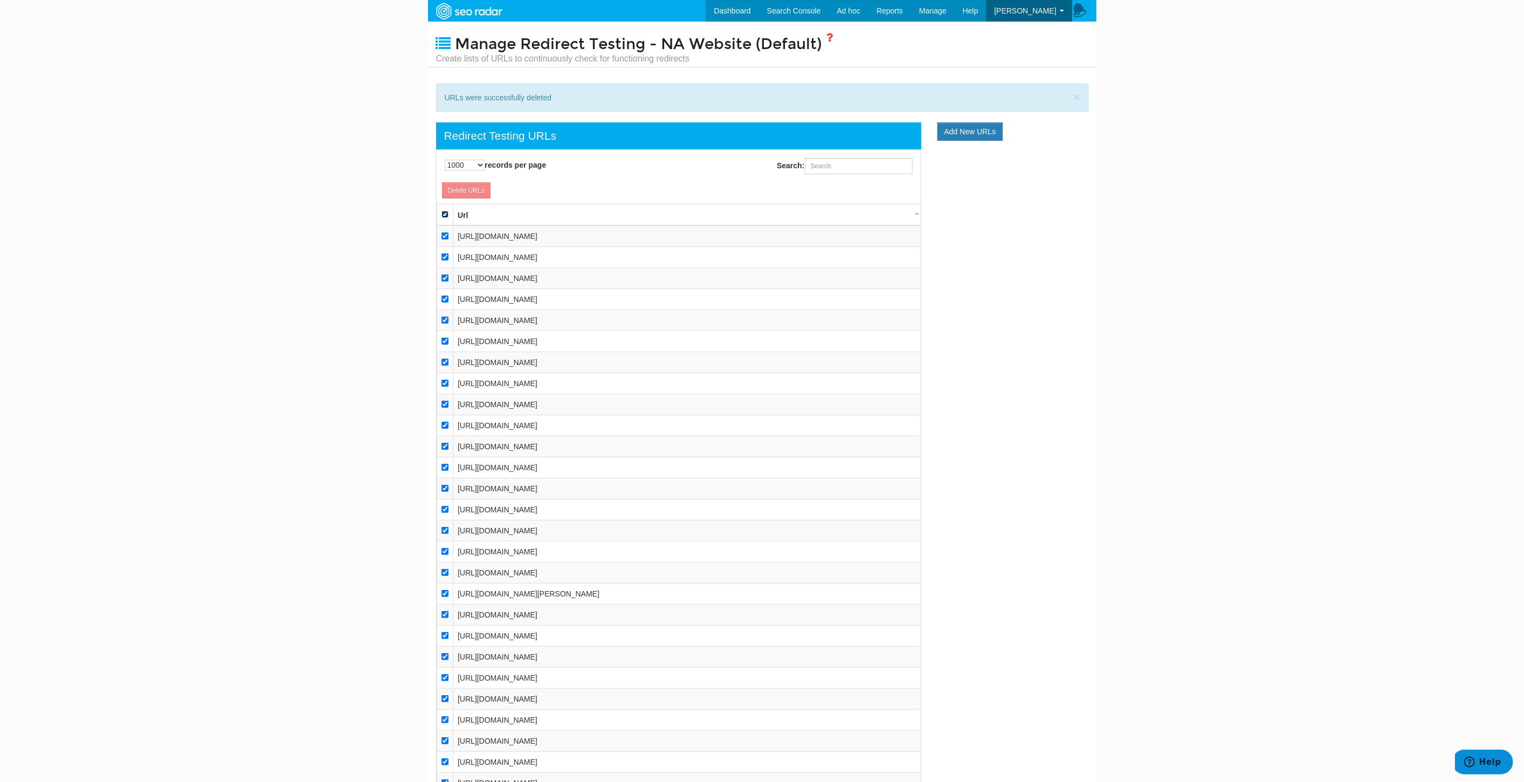
checkbox input "true"
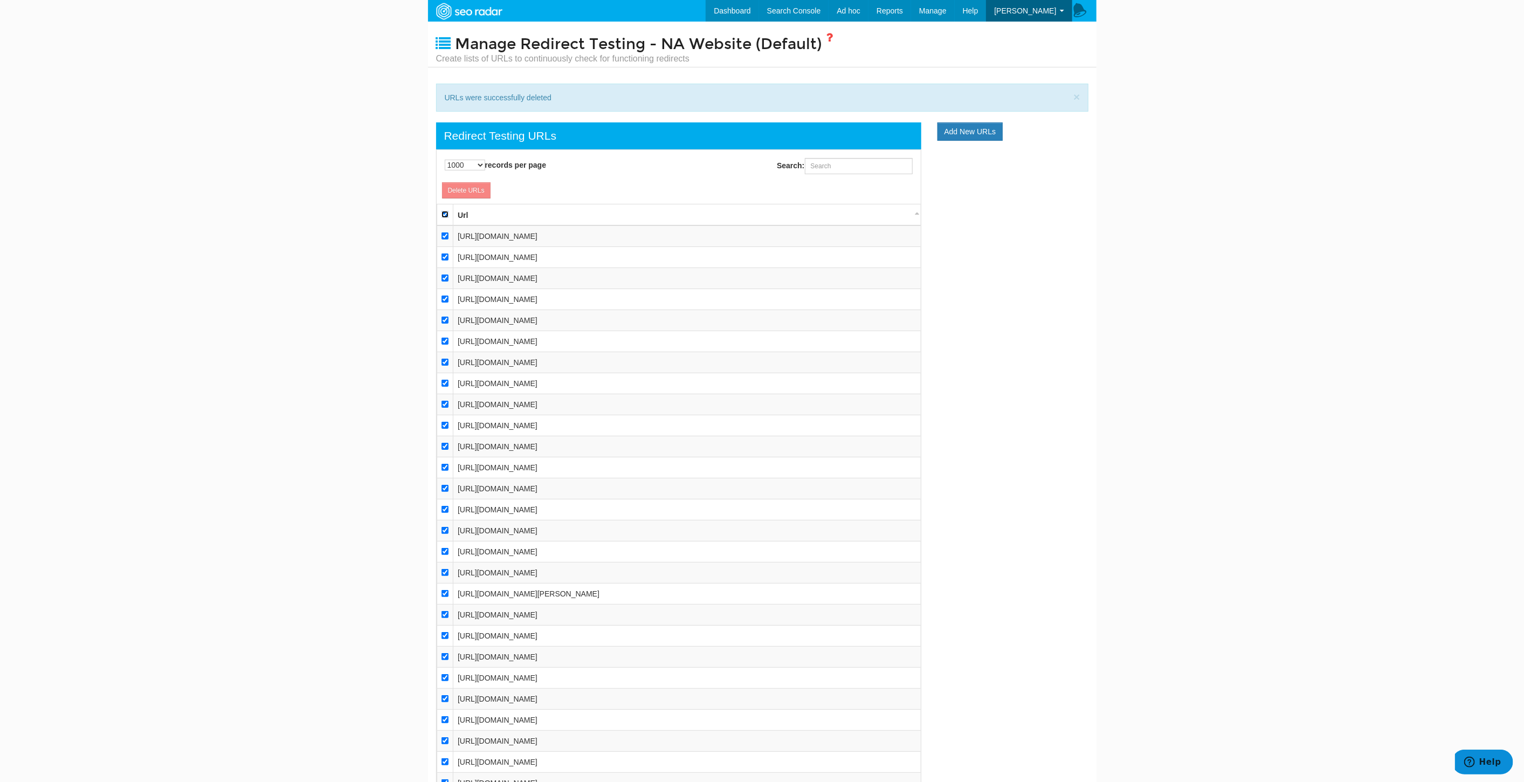
checkbox input "true"
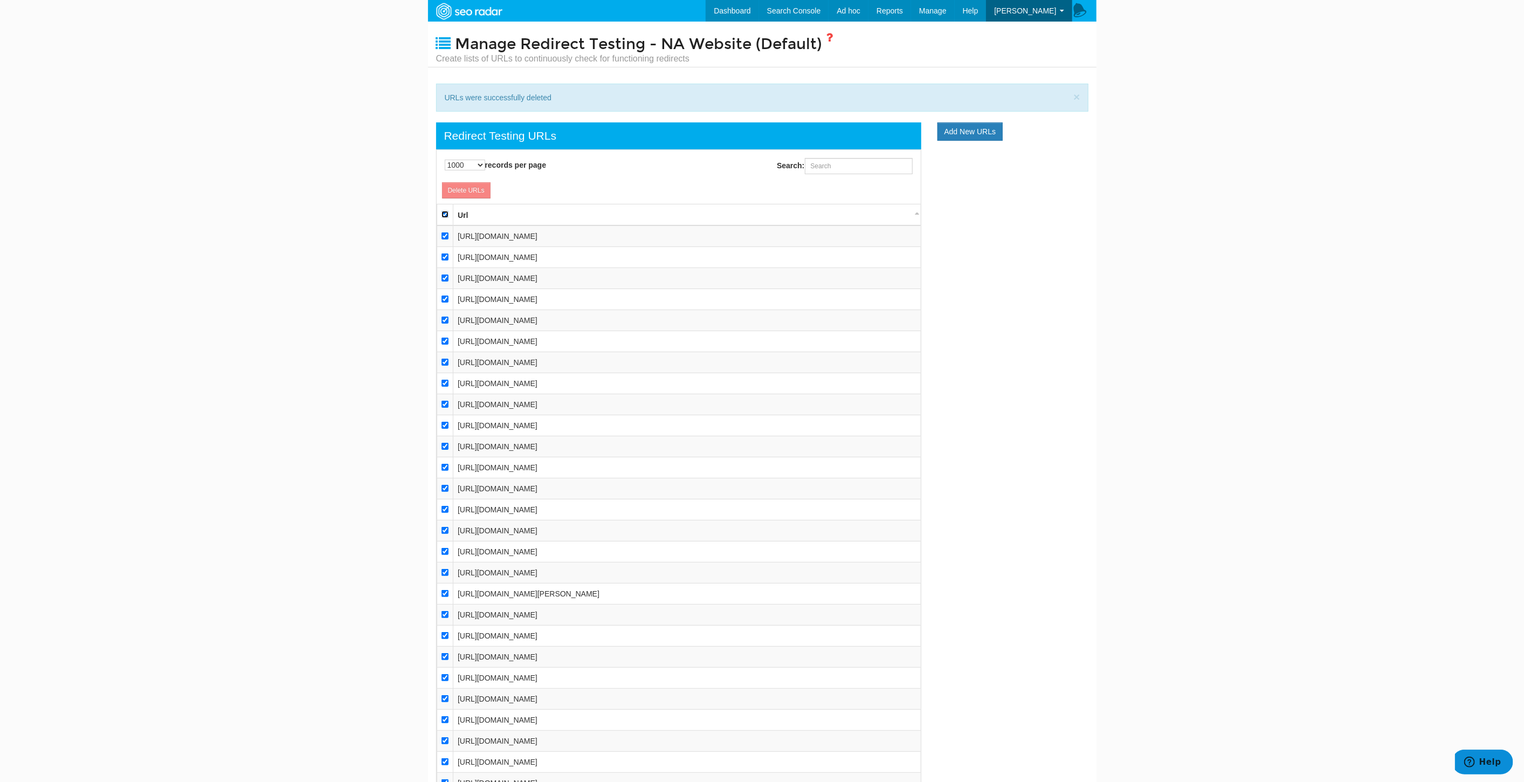
checkbox input "true"
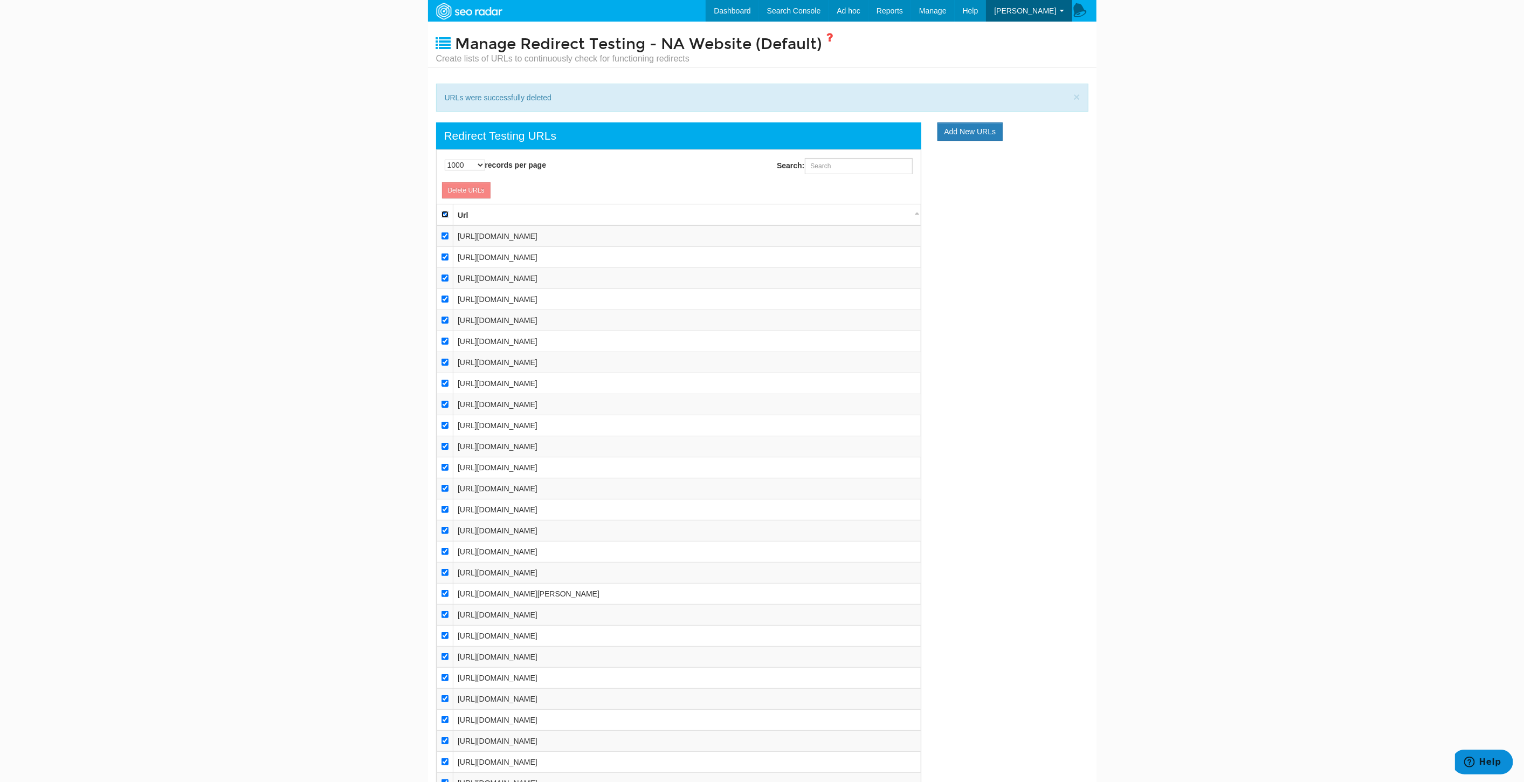
checkbox input "true"
click at [444, 236] on input "checkbox" at bounding box center [444, 235] width 7 height 7
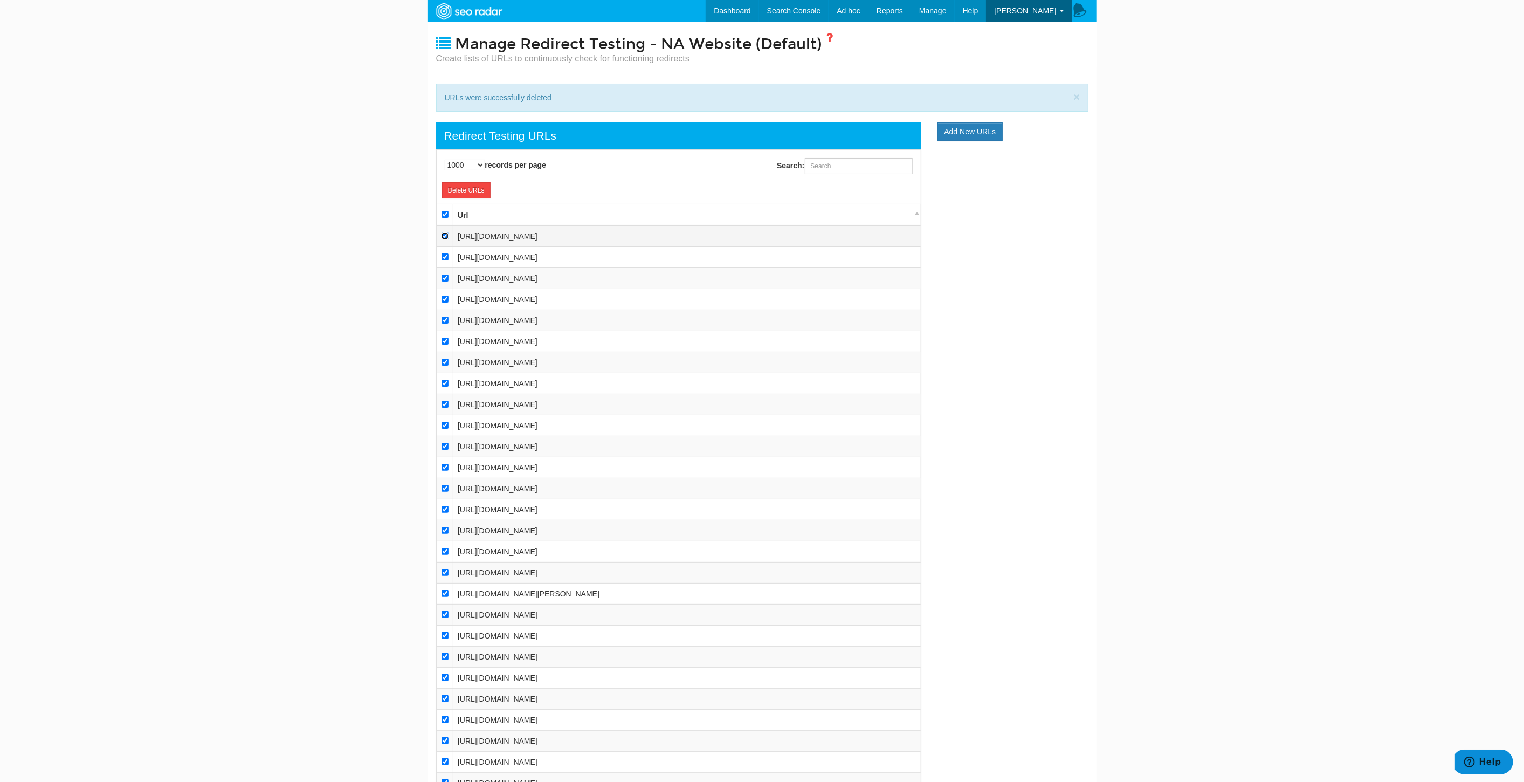
checkbox input "false"
click at [445, 258] on input "checkbox" at bounding box center [444, 256] width 7 height 7
checkbox input "false"
click at [445, 279] on input "checkbox" at bounding box center [444, 277] width 7 height 7
checkbox input "false"
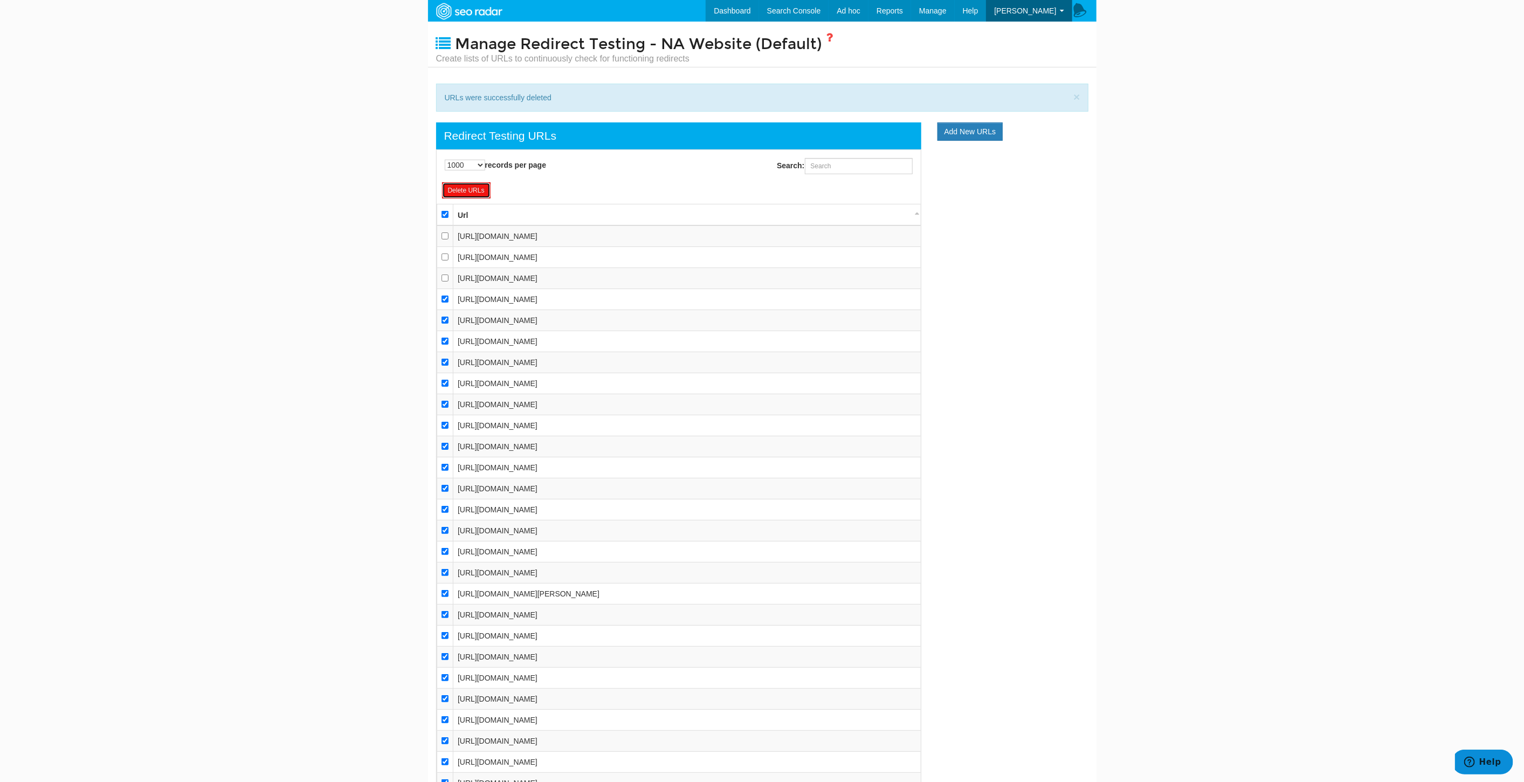
click at [475, 190] on link "Delete URLs" at bounding box center [466, 190] width 49 height 16
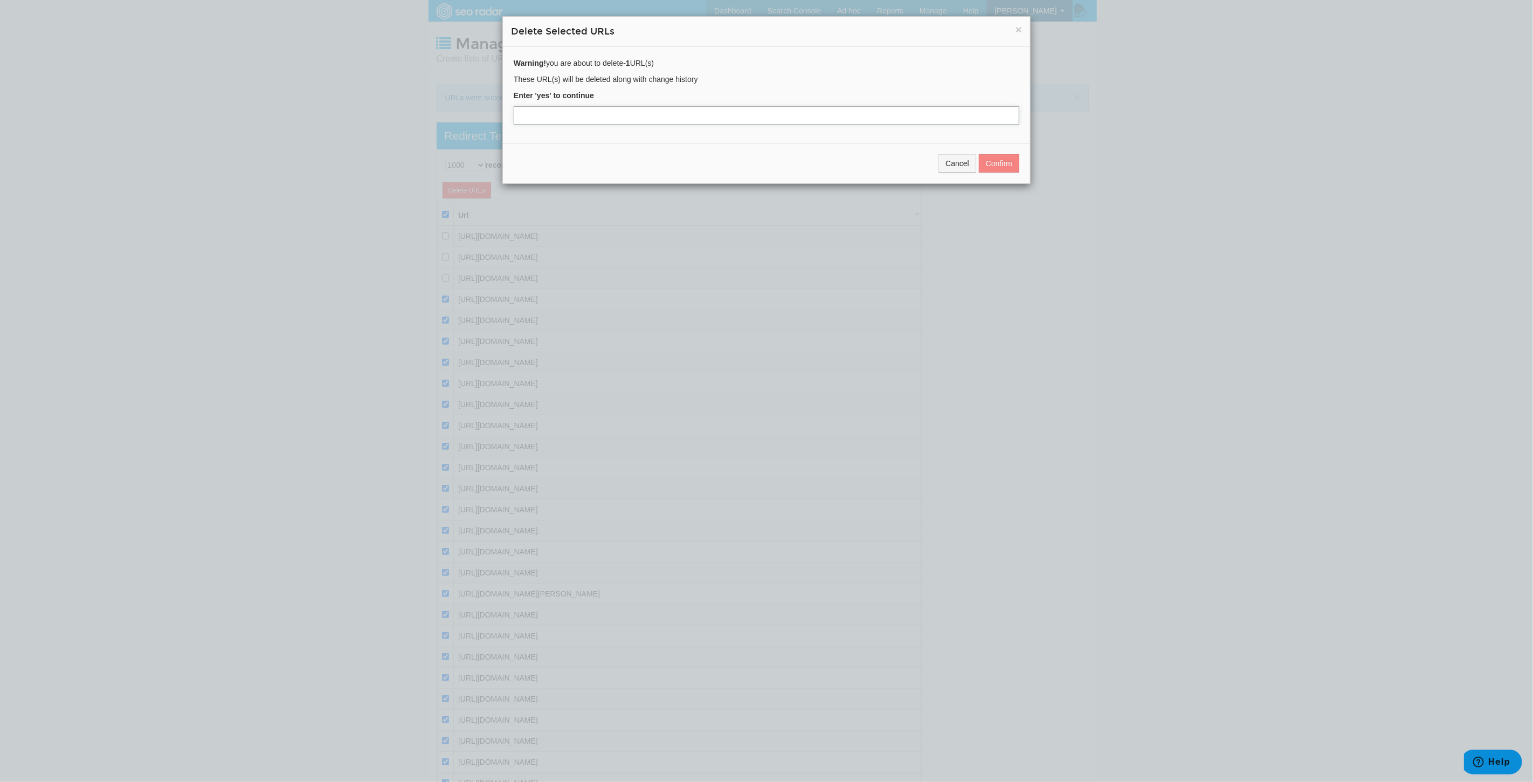
click at [565, 119] on input "text" at bounding box center [767, 115] width 506 height 18
type input "yes"
click at [1000, 159] on button "Confirm" at bounding box center [999, 163] width 40 height 18
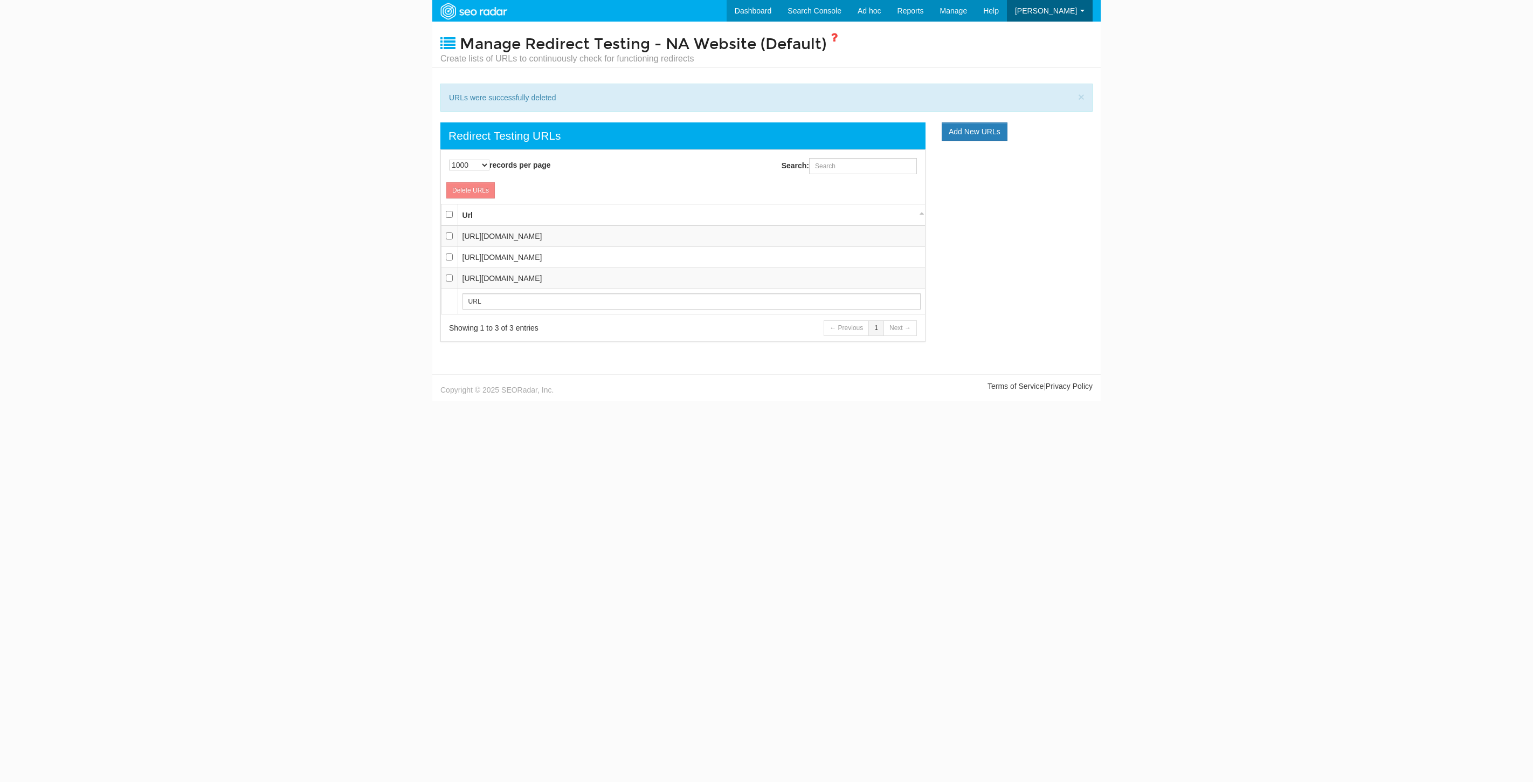
select select "1000"
click at [949, 132] on link "Add New URLs" at bounding box center [975, 131] width 66 height 18
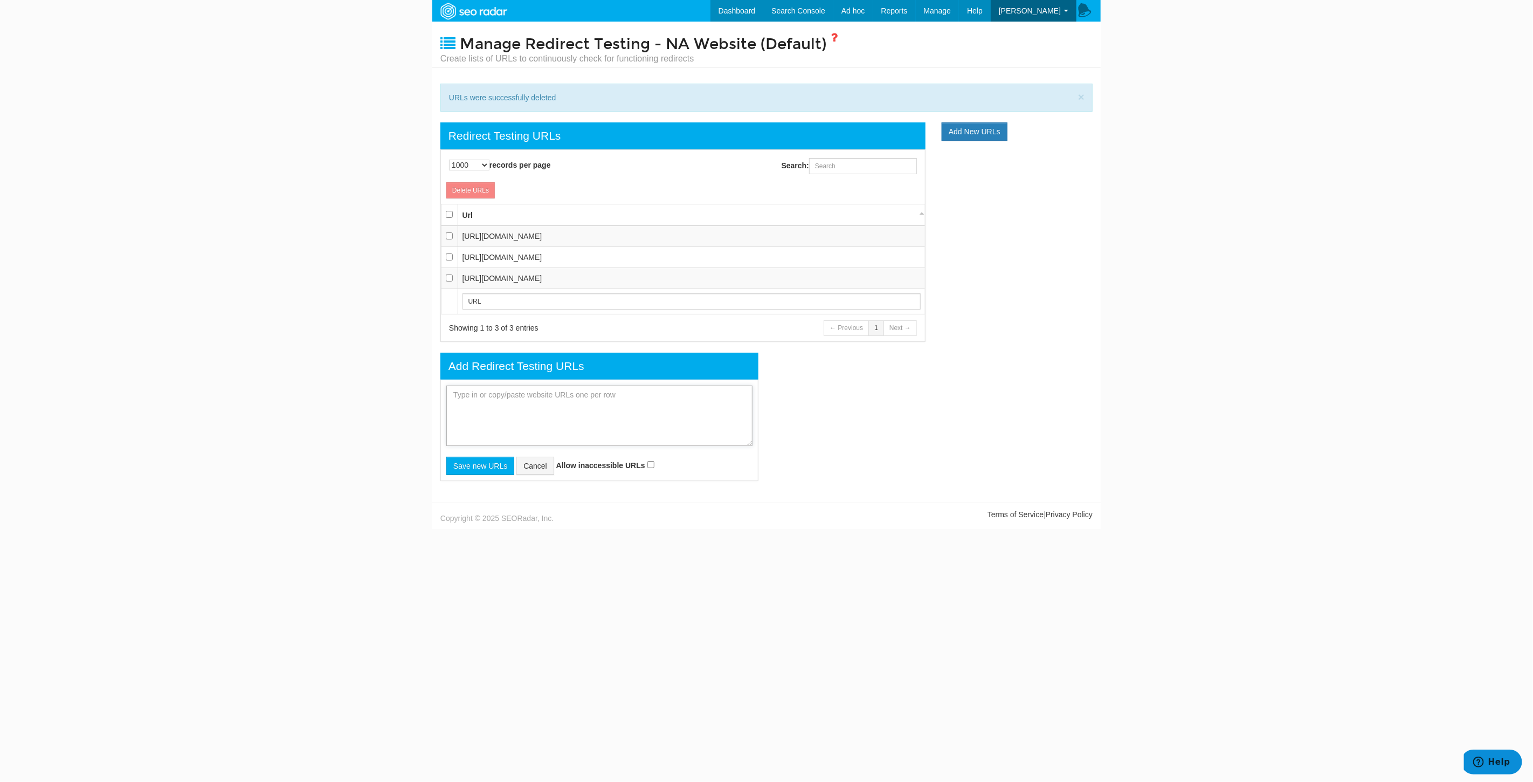
click at [536, 389] on textarea at bounding box center [599, 415] width 306 height 60
paste textarea "[URL][DOMAIN_NAME] [URL][DOMAIN_NAME] [URL][DOMAIN_NAME] [URL][DOMAIN_NAME] [UR…"
type textarea "[URL][DOMAIN_NAME] [URL][DOMAIN_NAME] [URL][DOMAIN_NAME] [URL][DOMAIN_NAME] [UR…"
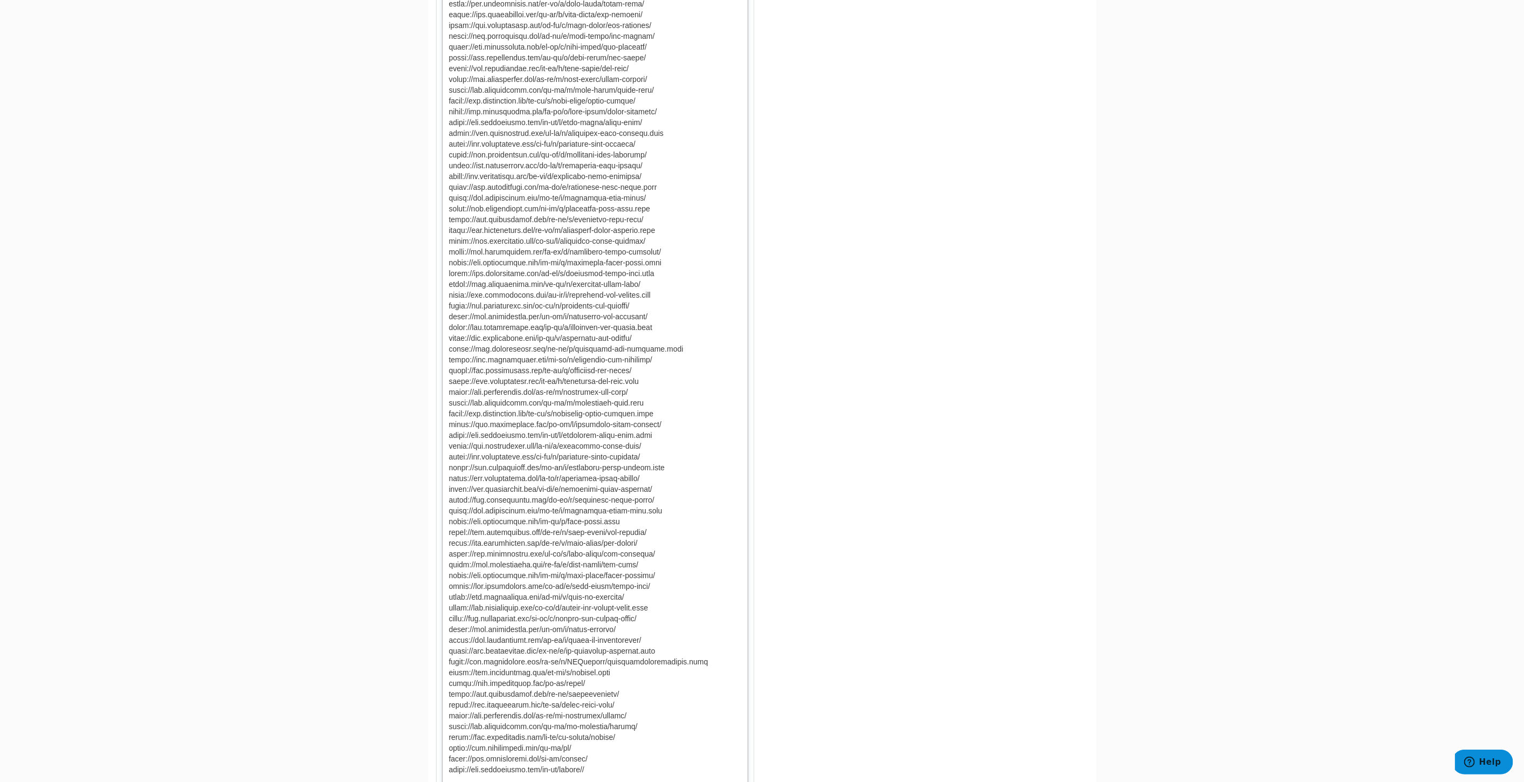
scroll to position [6526, 0]
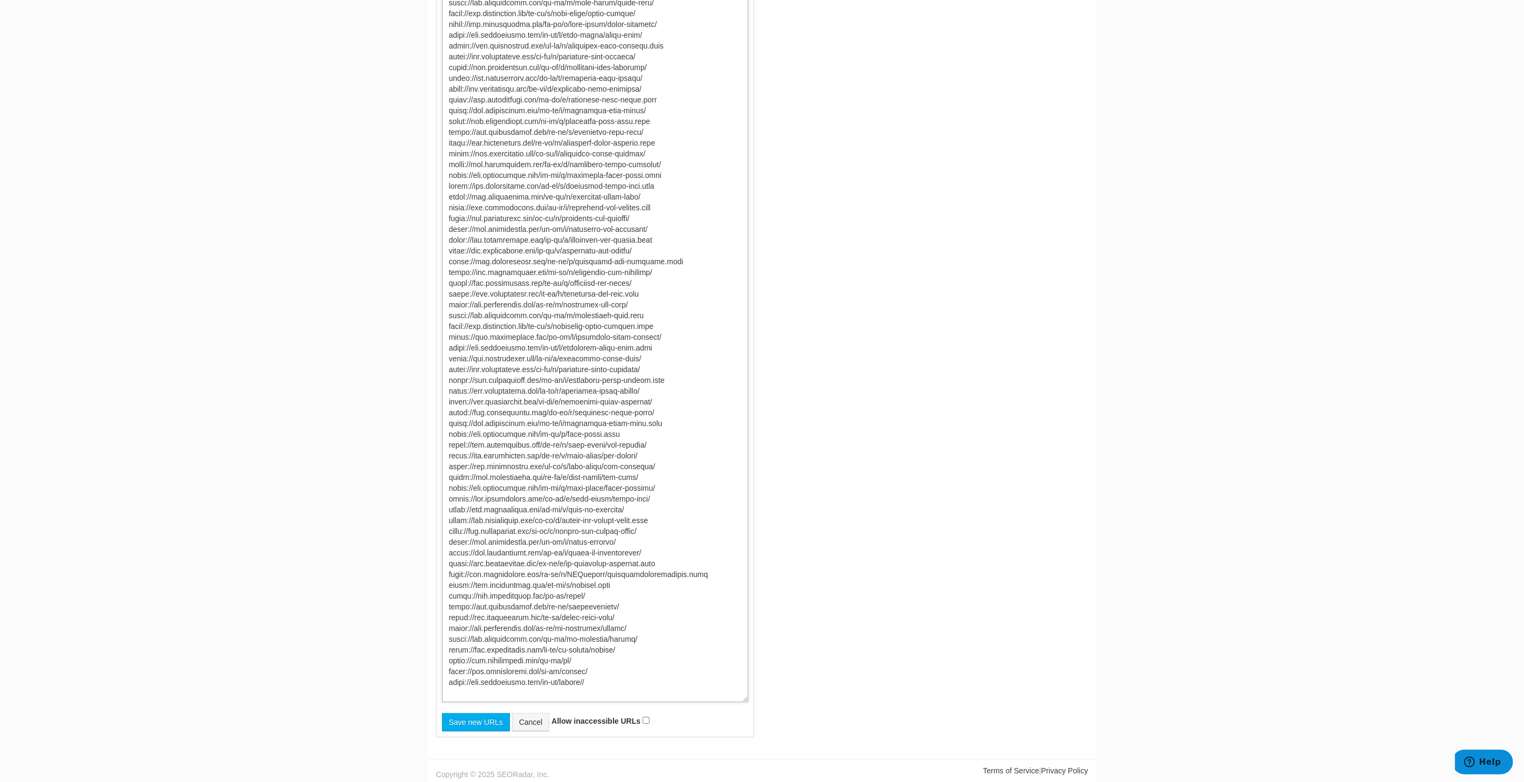
type textarea "[URL][DOMAIN_NAME] [URL][DOMAIN_NAME] [URL][DOMAIN_NAME] [URL][DOMAIN_NAME] [UR…"
click at [480, 717] on input "Save new URLs" at bounding box center [476, 722] width 68 height 18
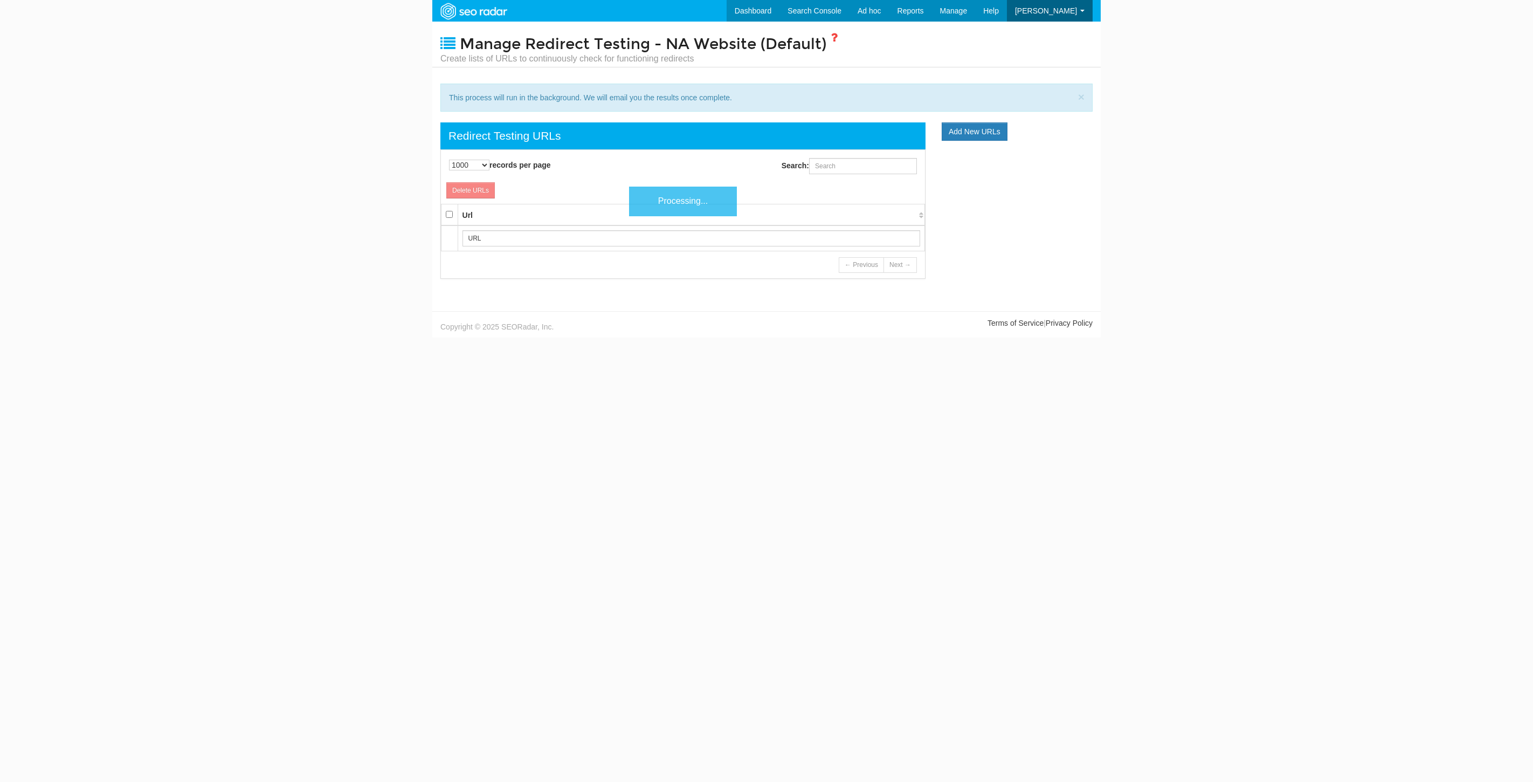
select select "1000"
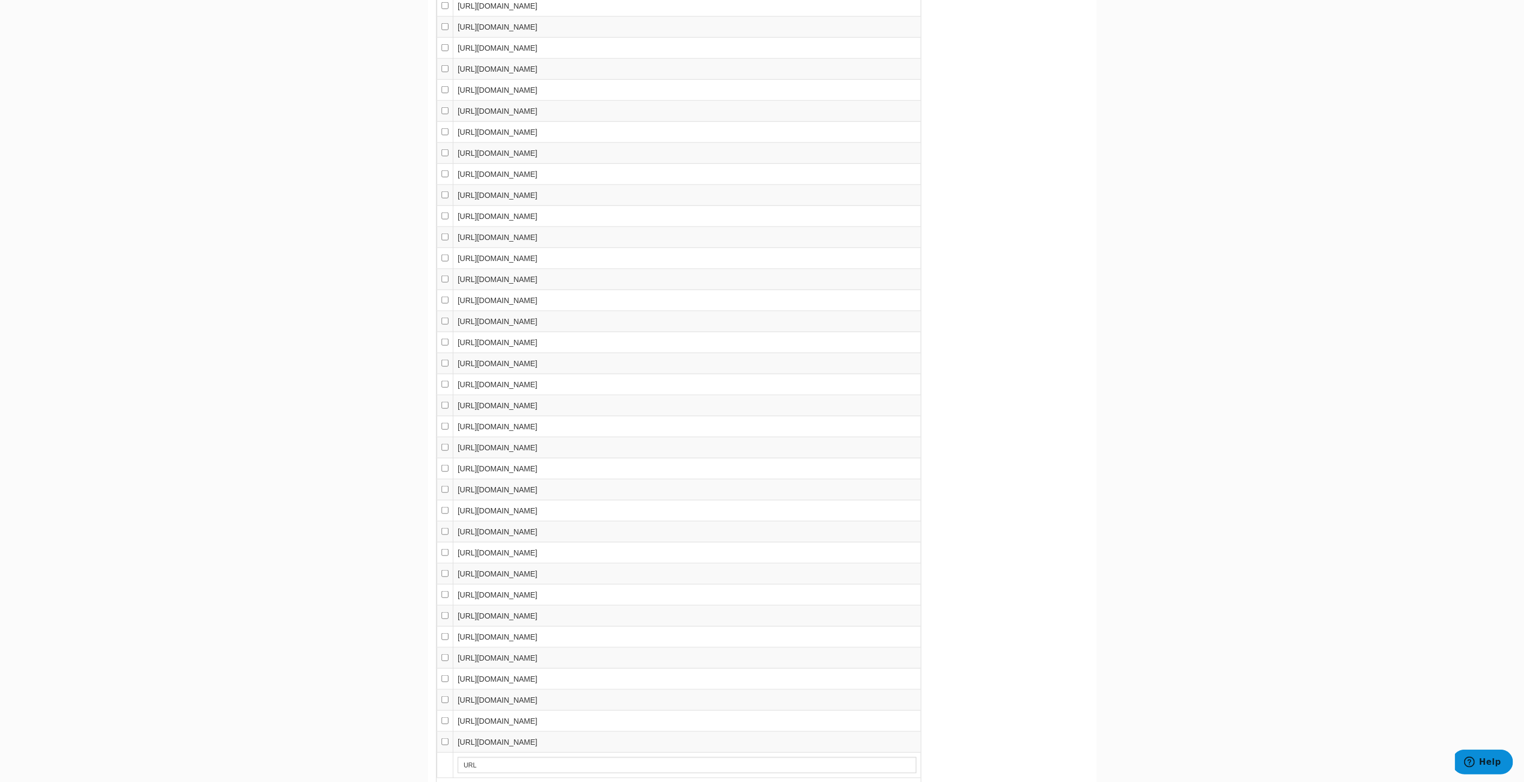
scroll to position [8594, 0]
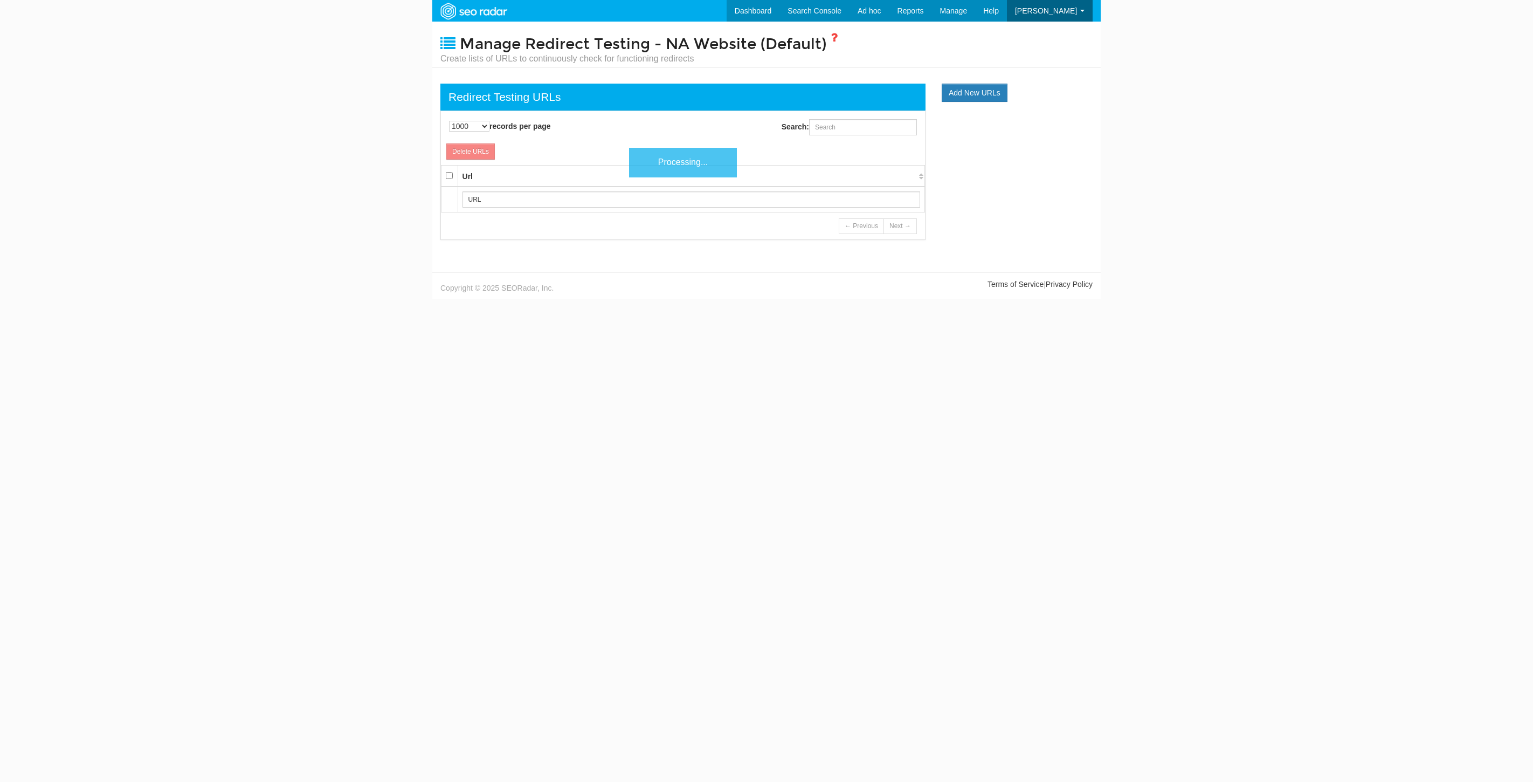
select select "1000"
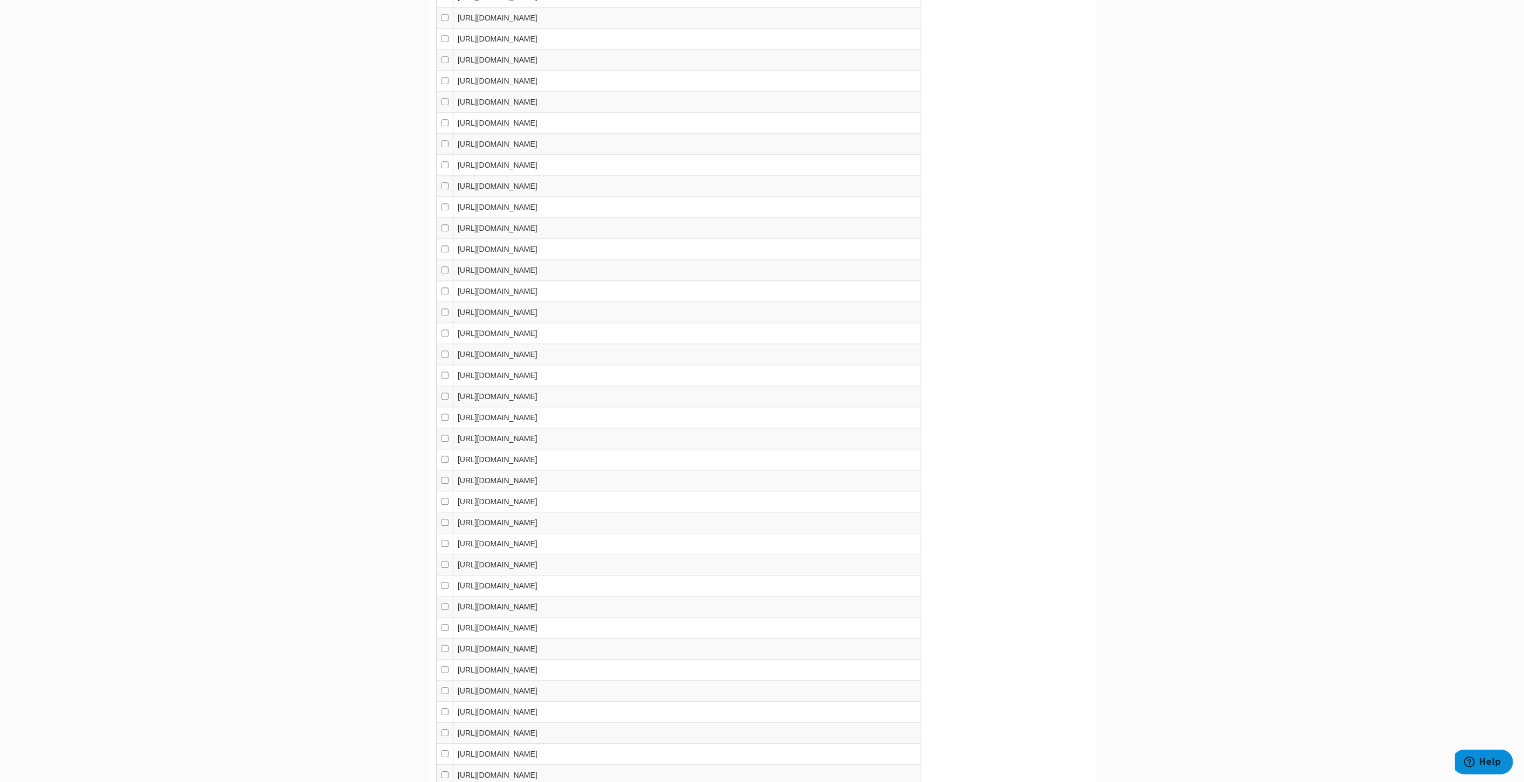
scroll to position [10045, 0]
drag, startPoint x: 1529, startPoint y: 31, endPoint x: 10, endPoint y: 16, distance: 1519.1
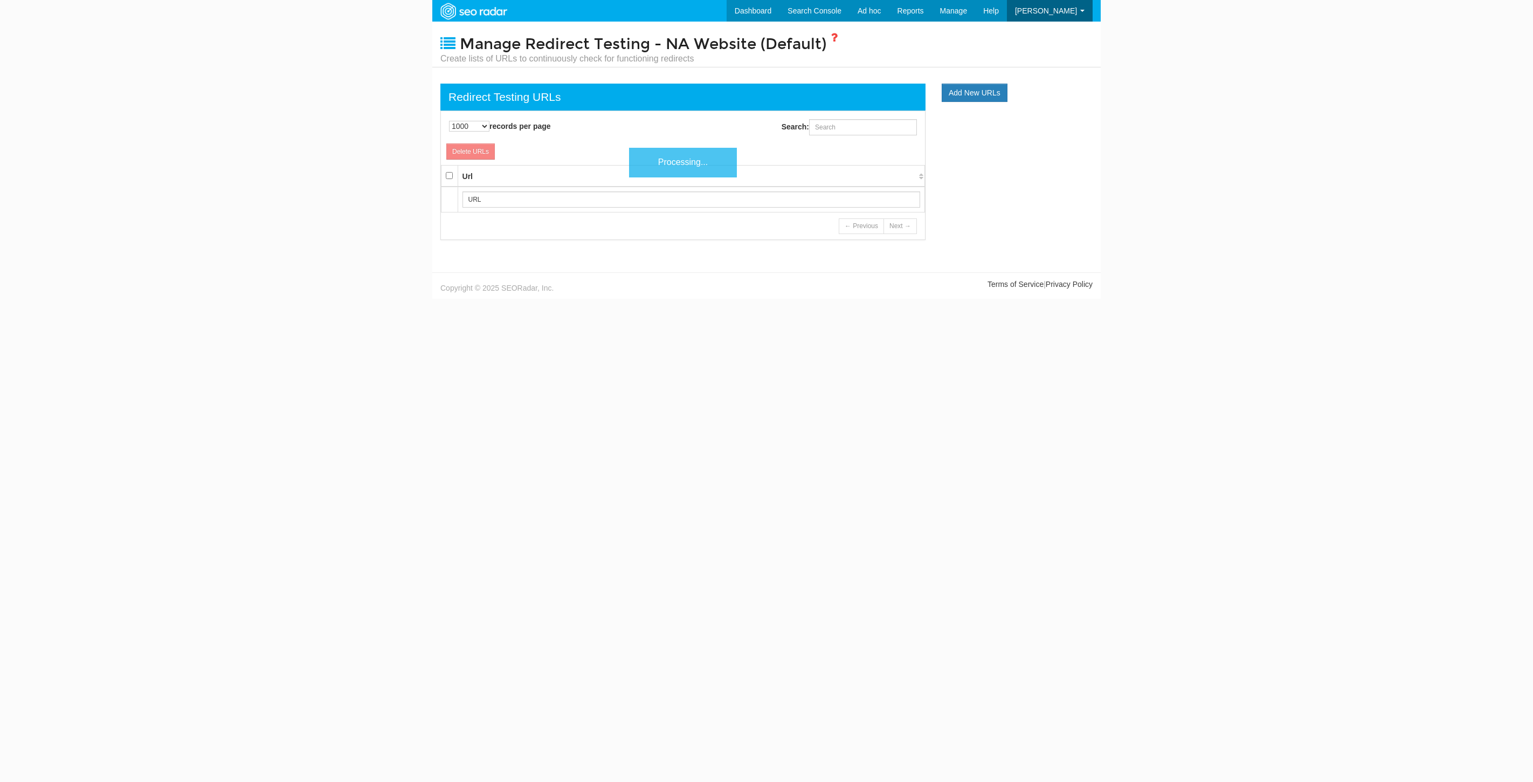
select select "1000"
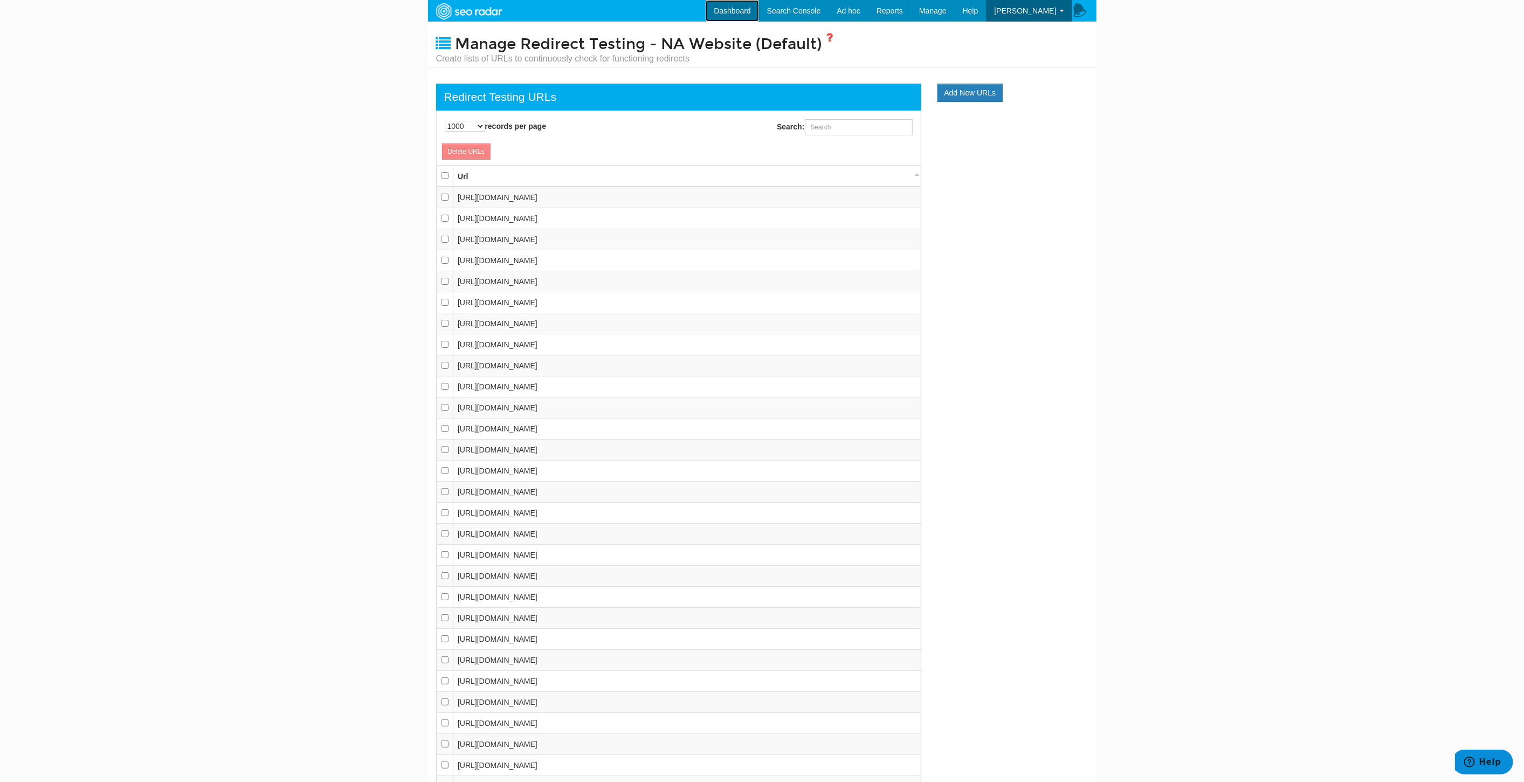
click at [748, 14] on link "Dashboard" at bounding box center [732, 11] width 53 height 22
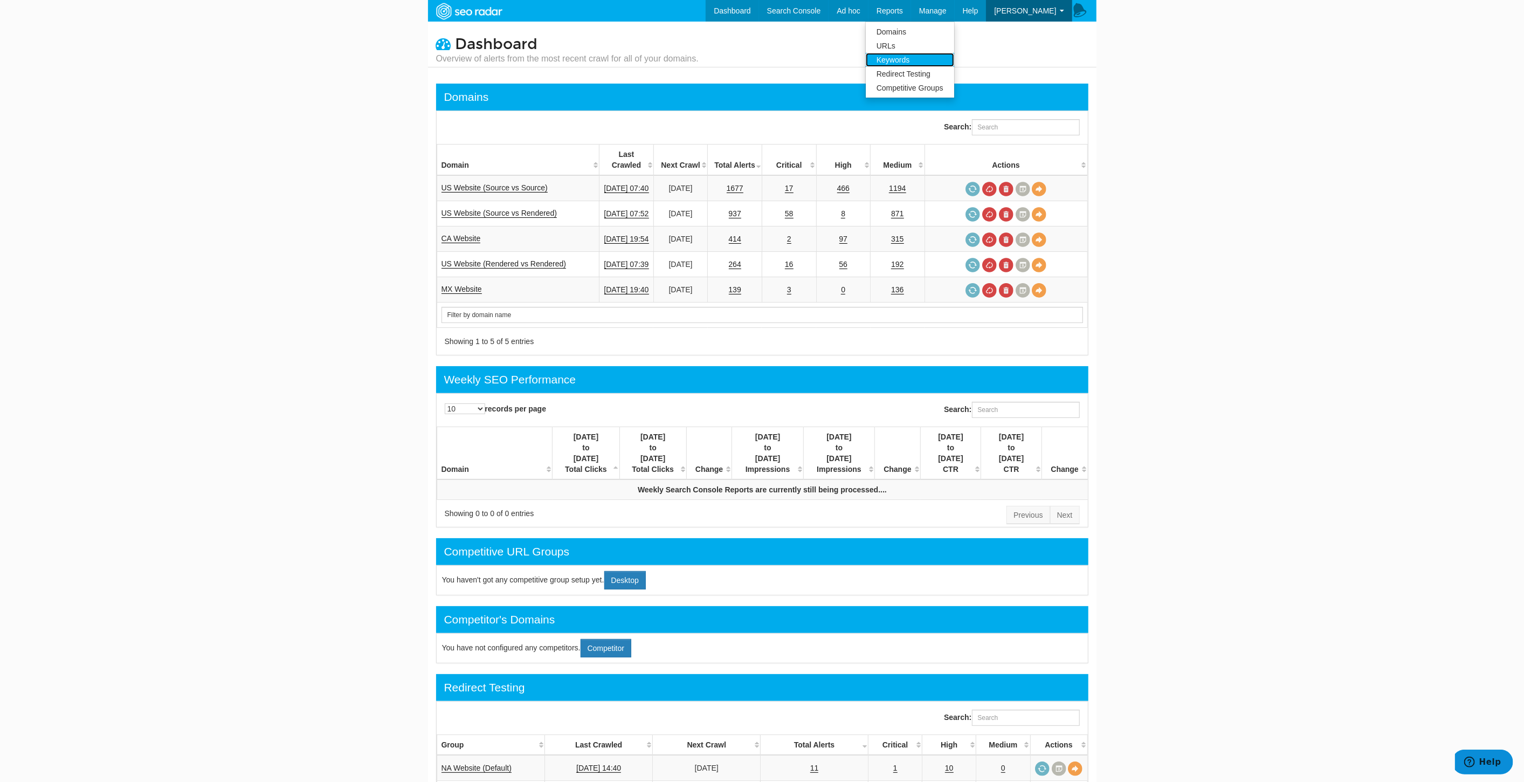
click at [929, 60] on link "Keywords" at bounding box center [910, 60] width 88 height 14
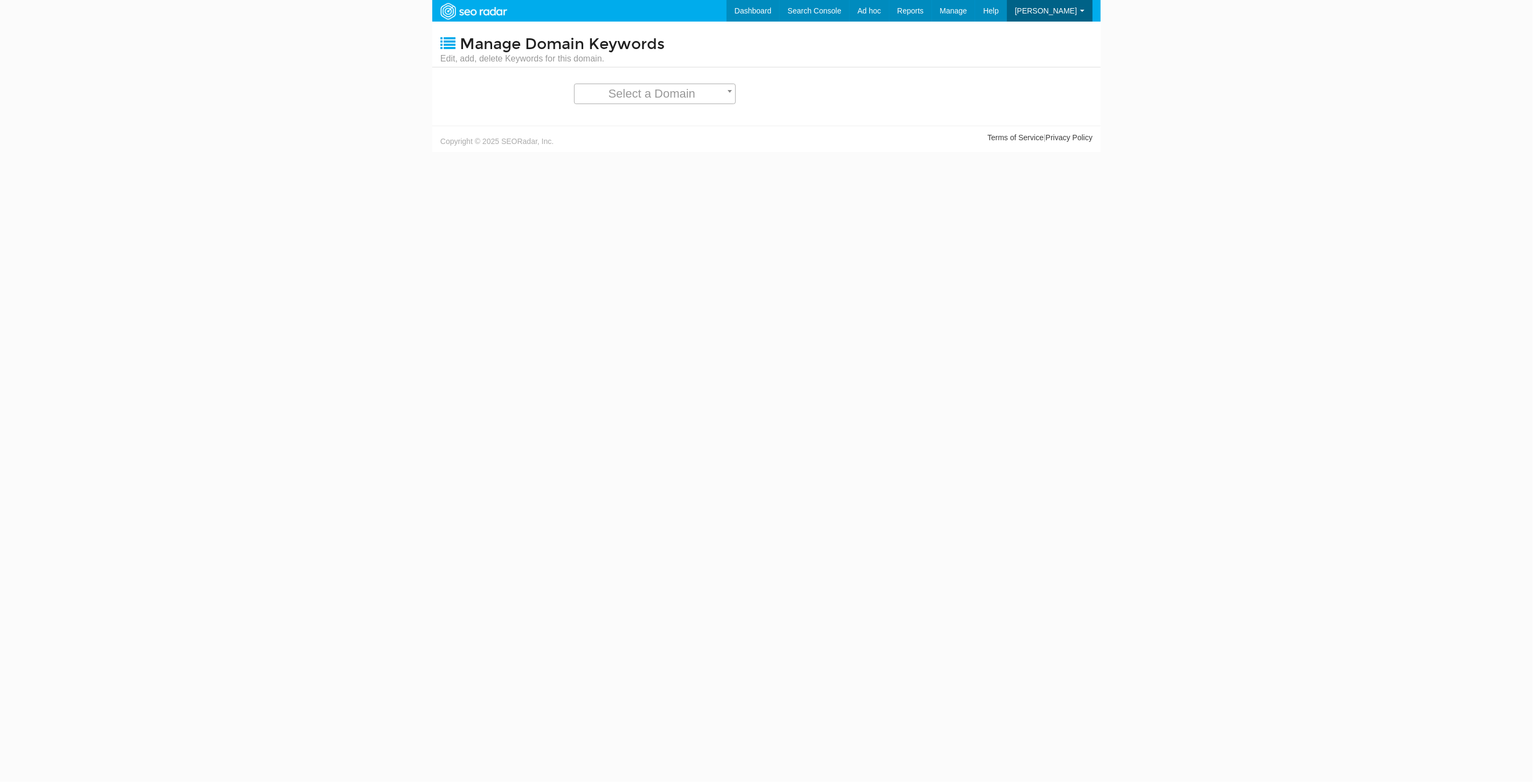
scroll to position [43, 0]
click at [692, 87] on span "Select a Domain" at bounding box center [652, 93] width 87 height 13
select select "14250"
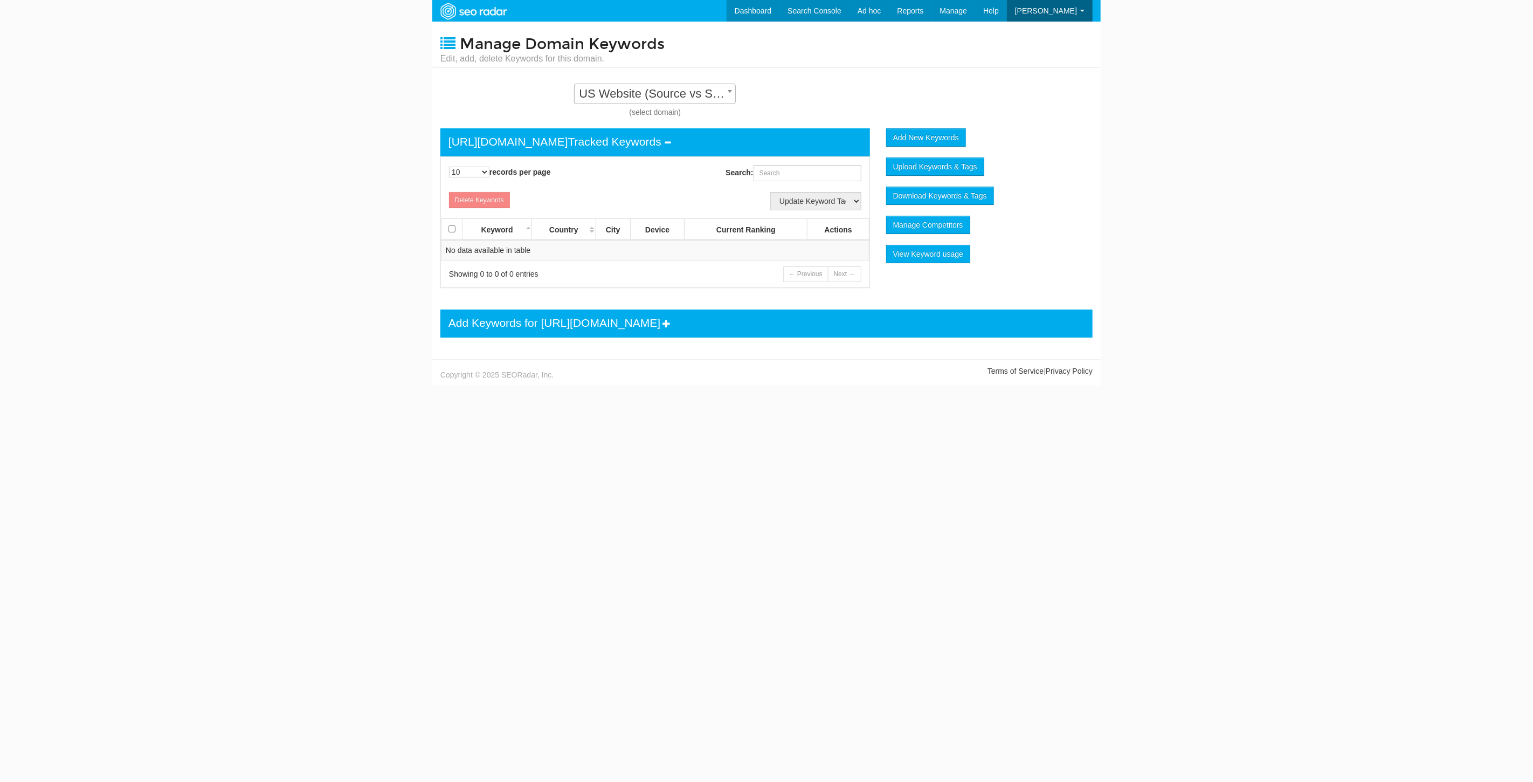
scroll to position [11, 0]
click at [945, 73] on link "Redirect Testing" at bounding box center [914, 74] width 88 height 14
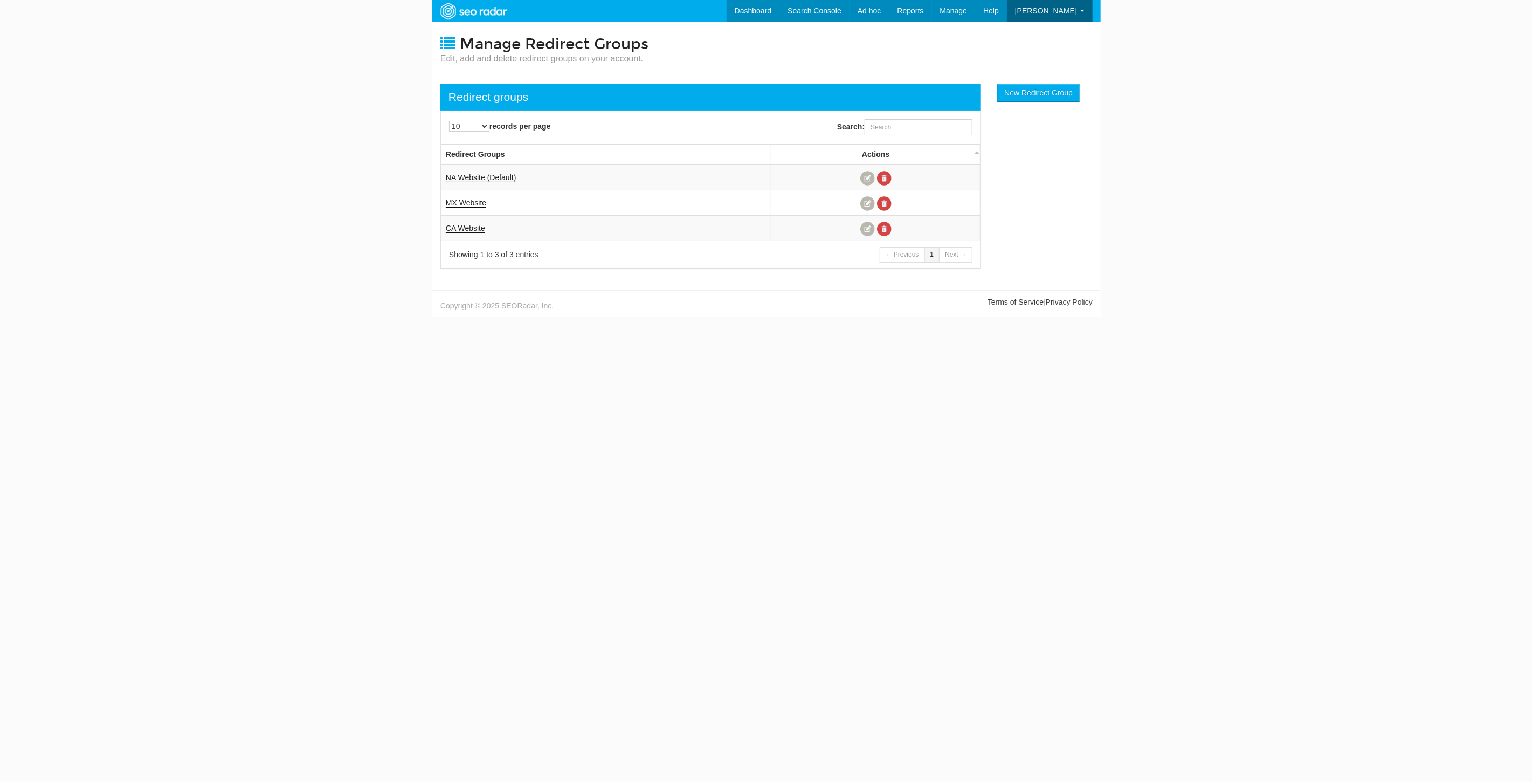
scroll to position [43, 0]
click at [468, 169] on td "NA Website (Default)" at bounding box center [606, 177] width 330 height 26
click at [470, 176] on link "NA Website (Default)" at bounding box center [481, 177] width 70 height 9
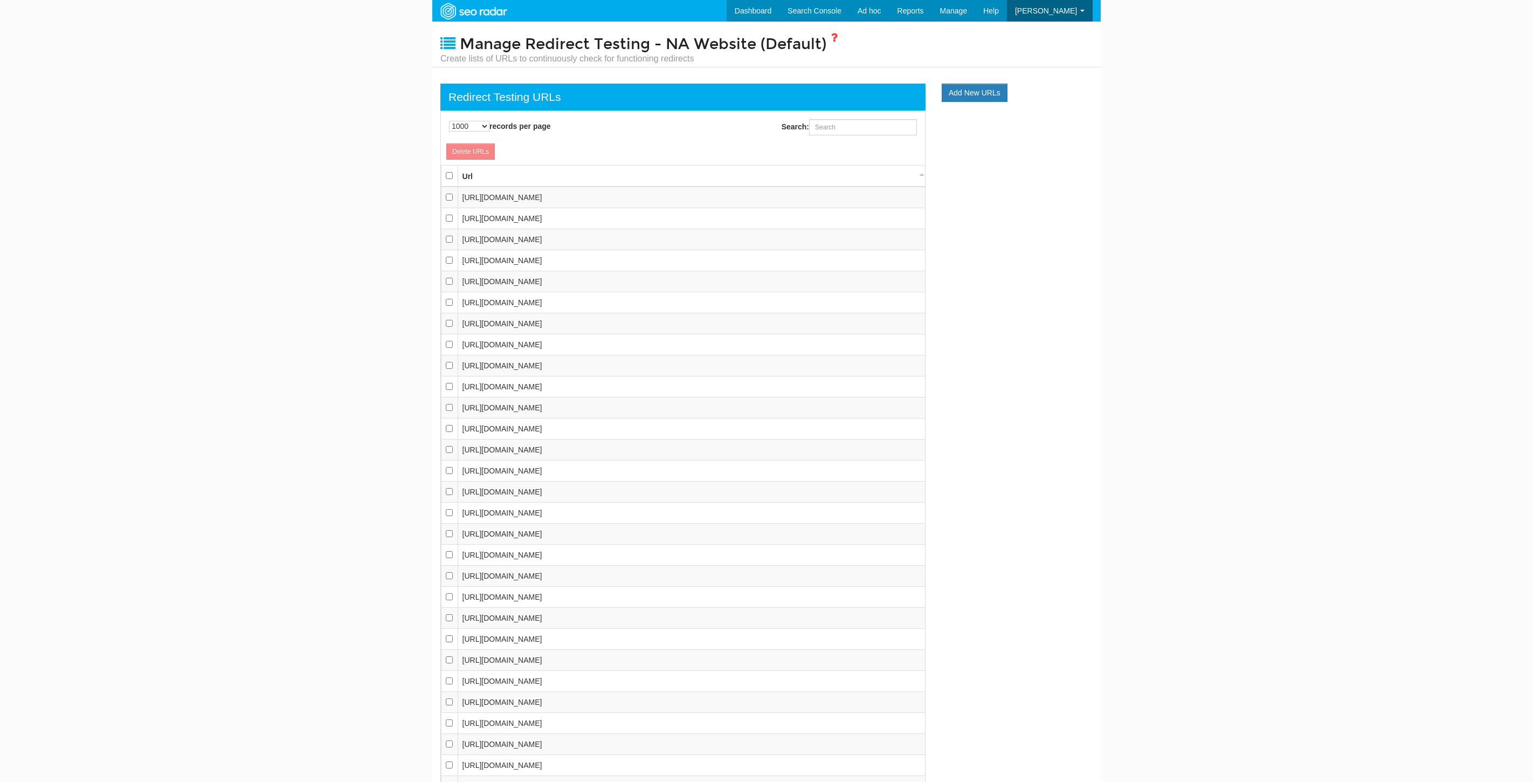
select select "1000"
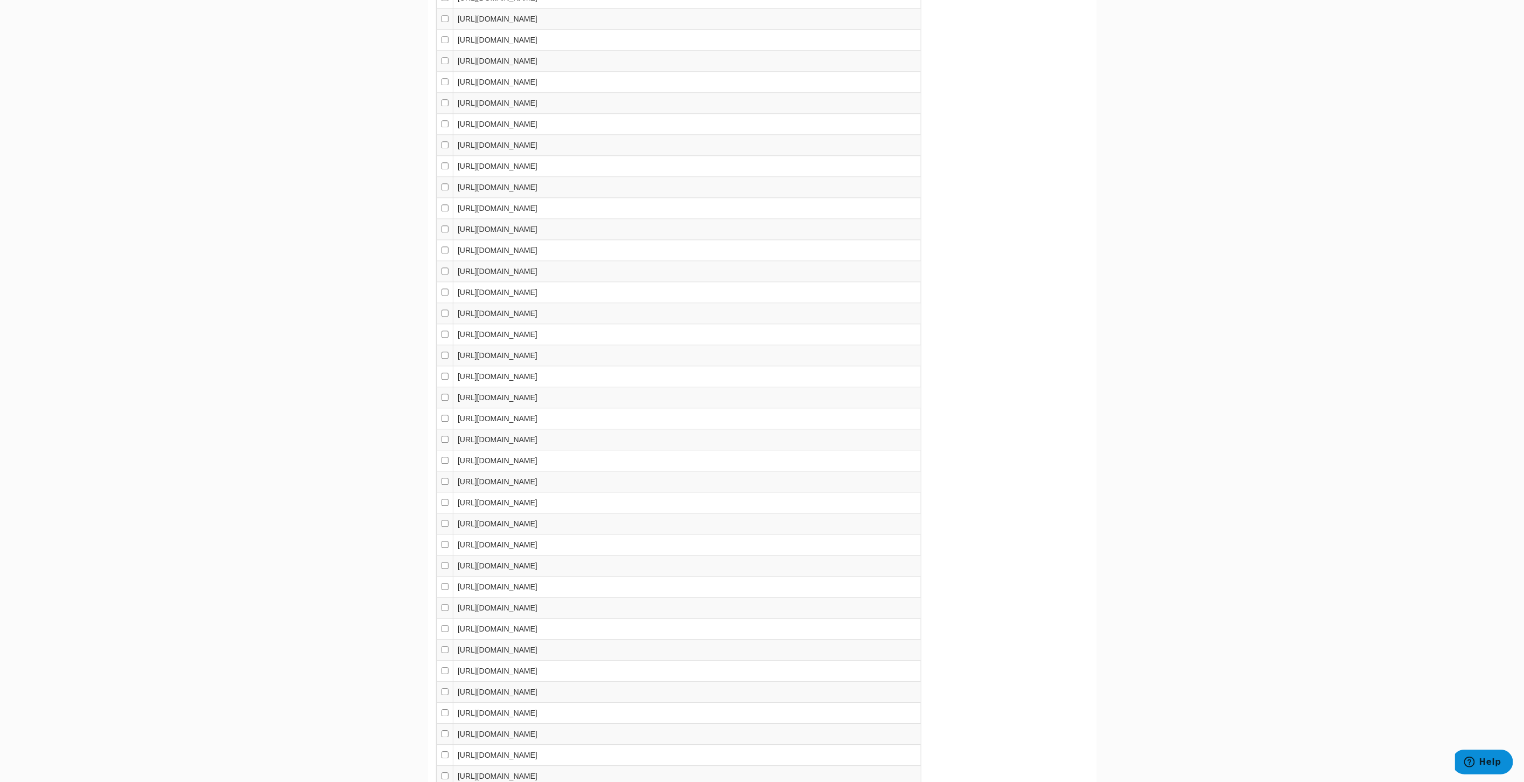
scroll to position [10548, 0]
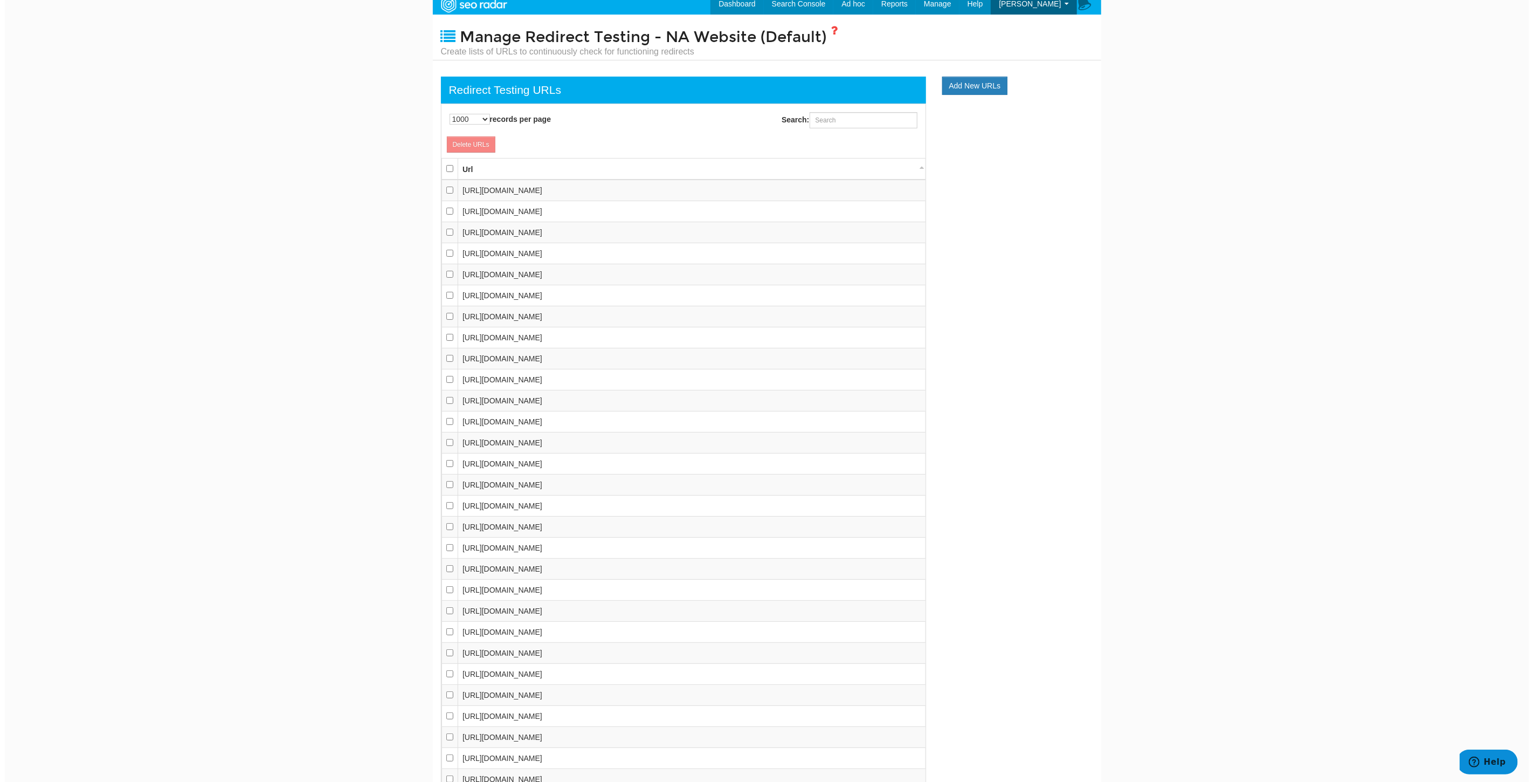
scroll to position [0, 0]
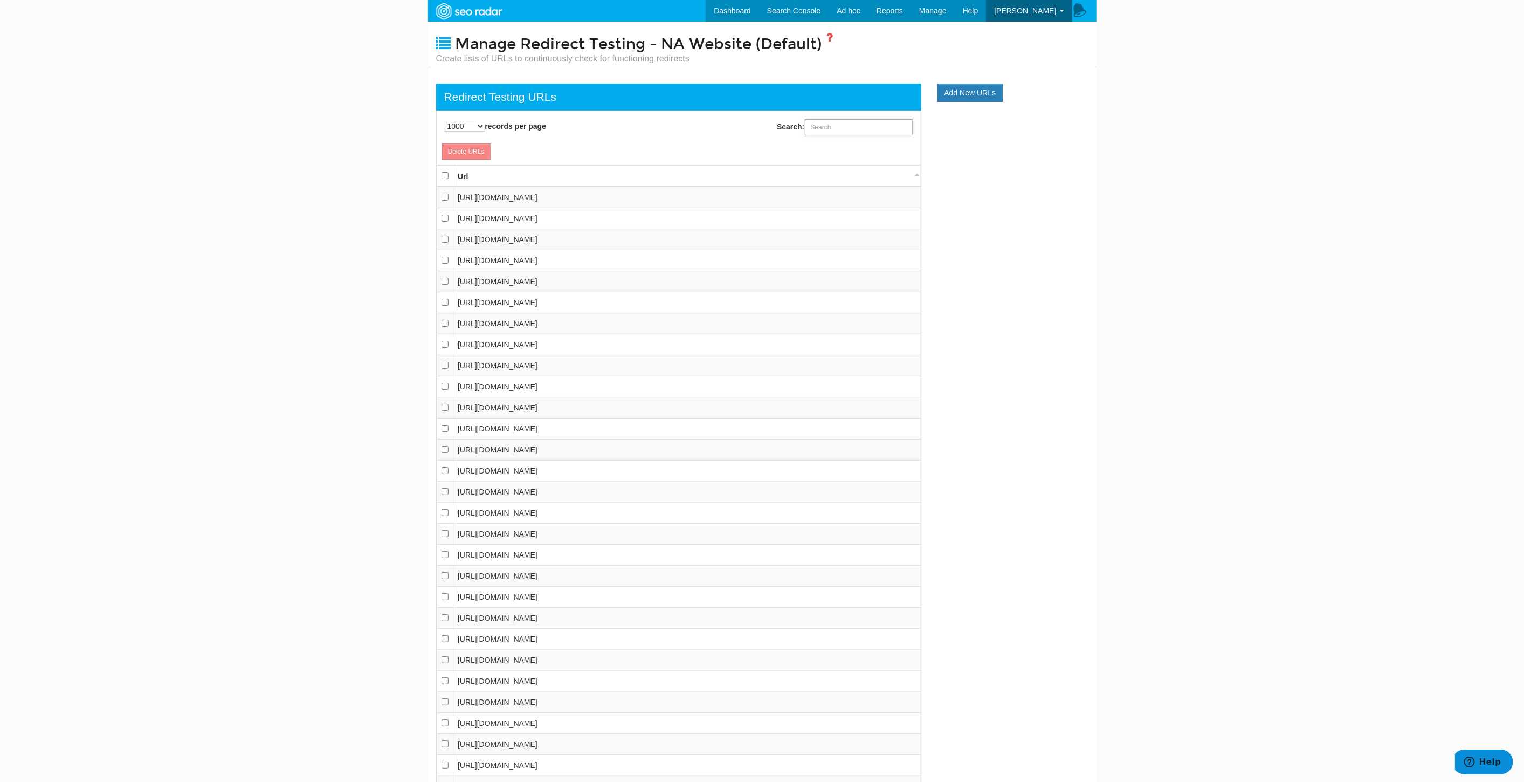
click at [868, 132] on input "Search:" at bounding box center [859, 127] width 108 height 16
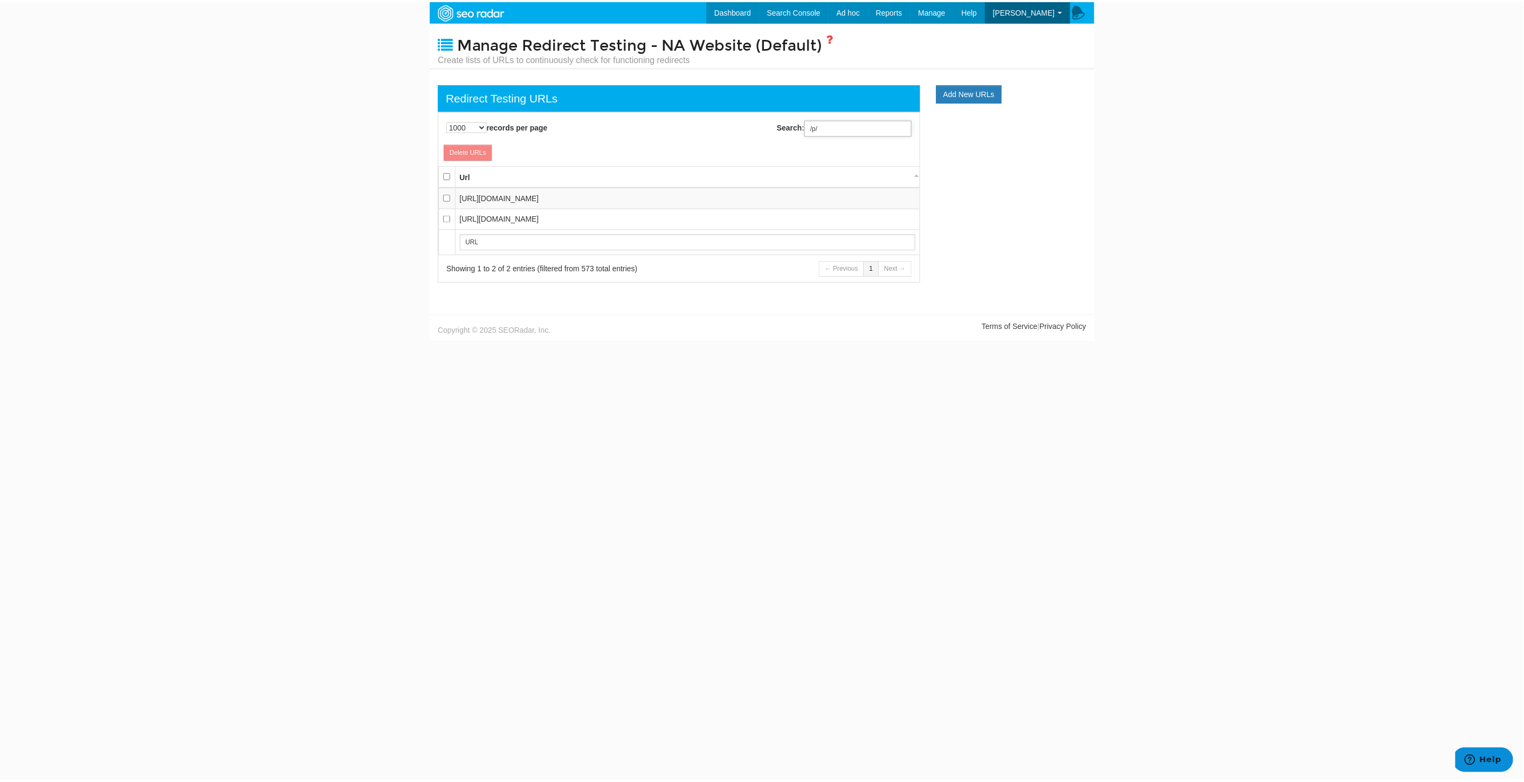
scroll to position [11, 0]
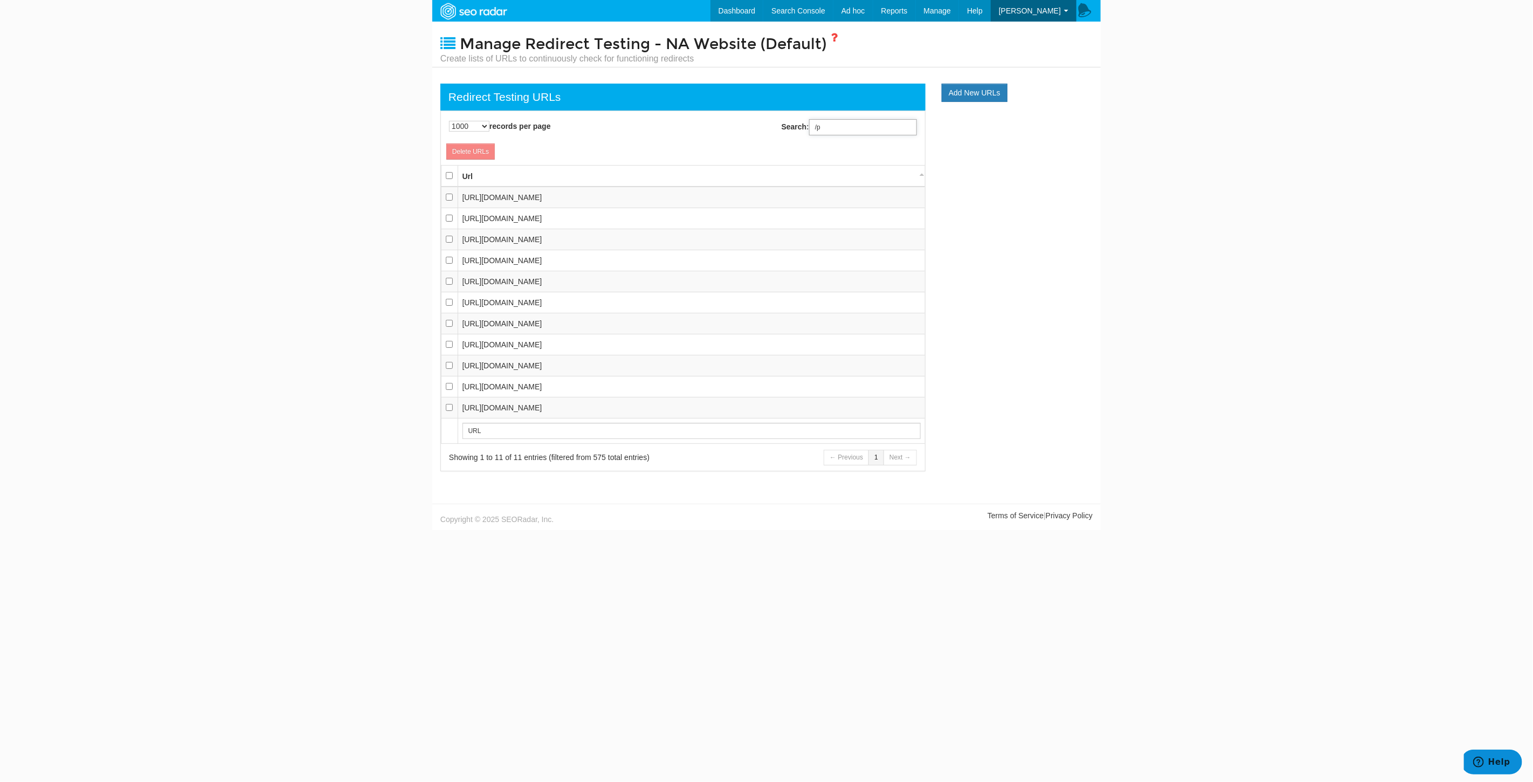
type input "/"
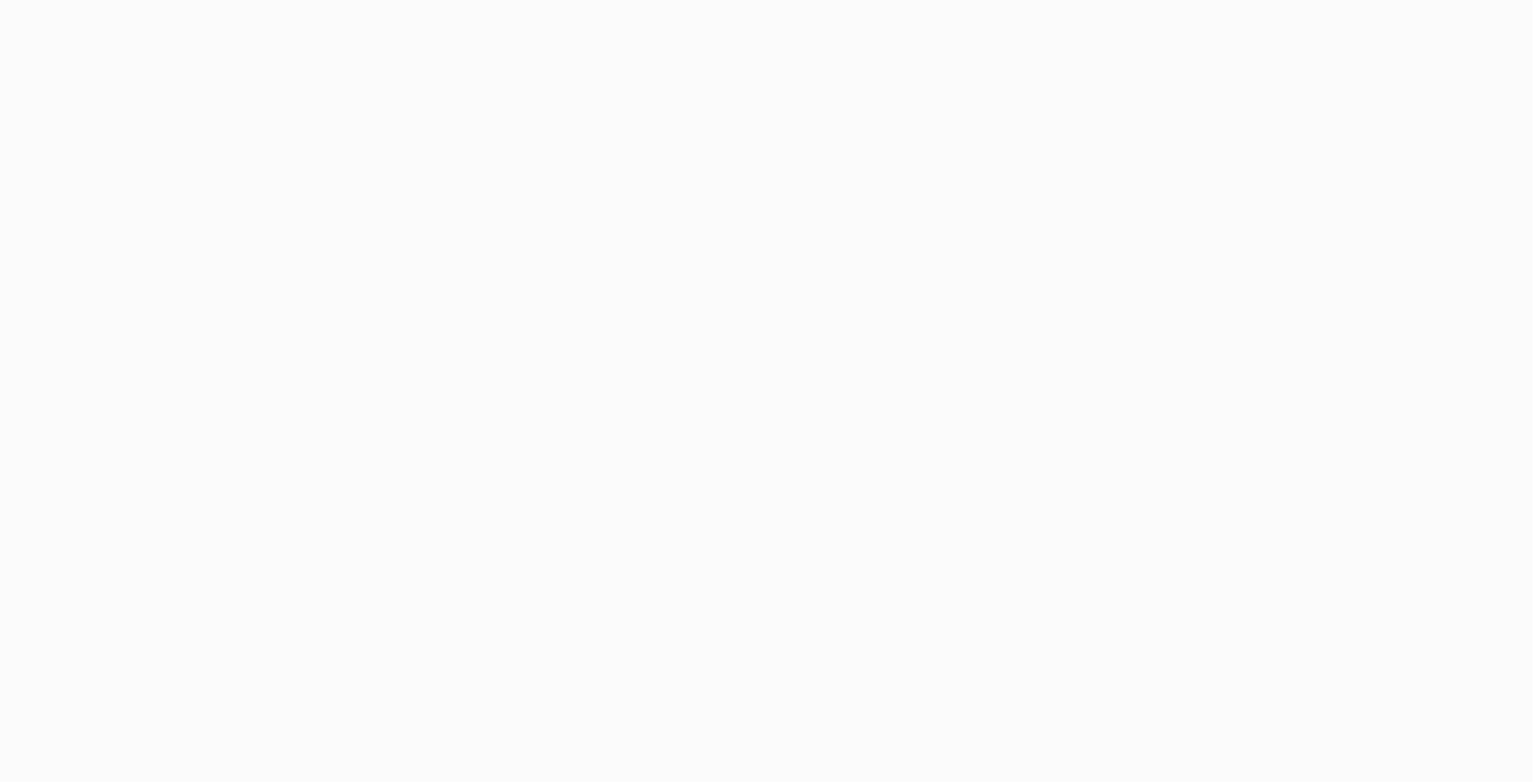
select select "1000"
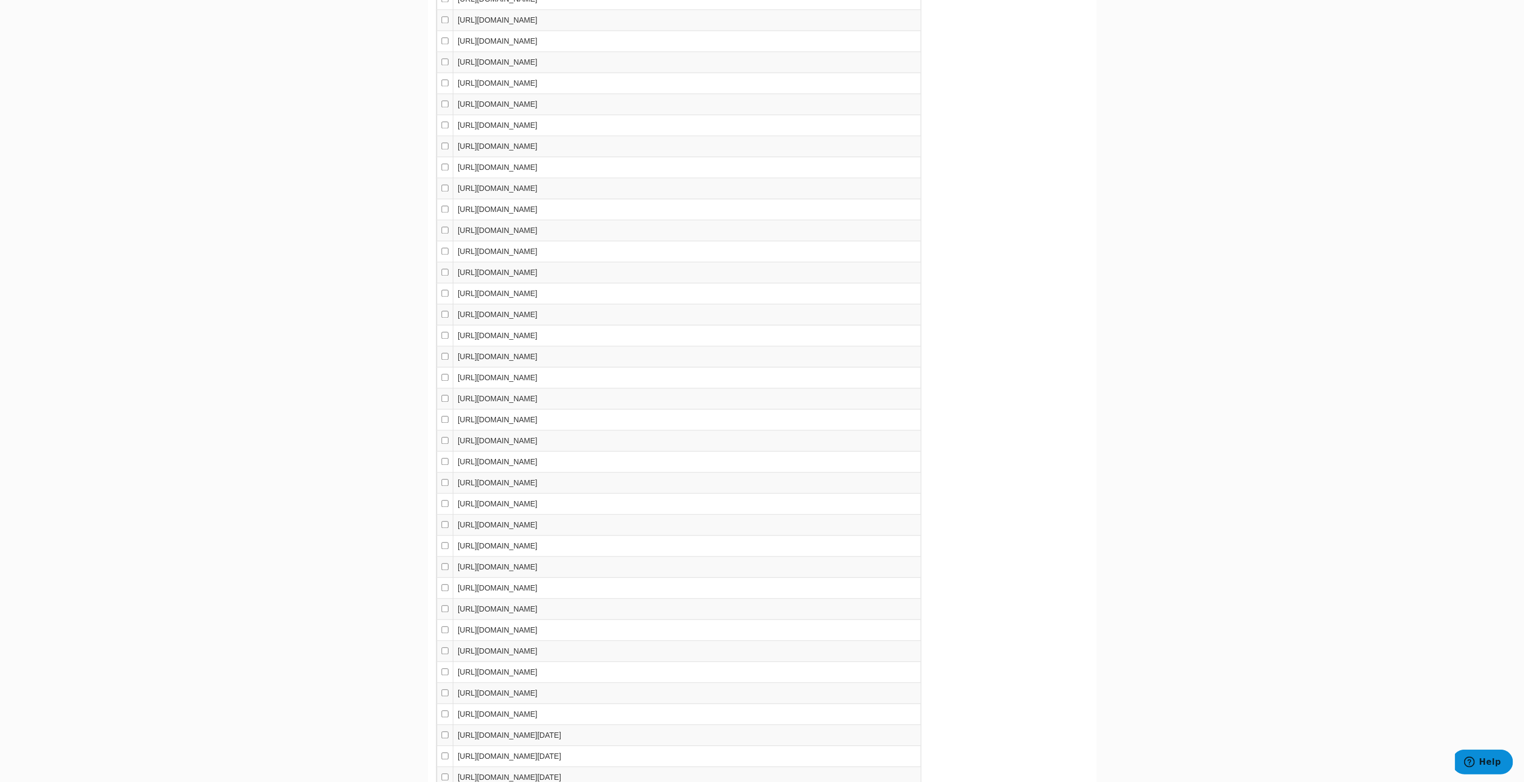
scroll to position [1923, 0]
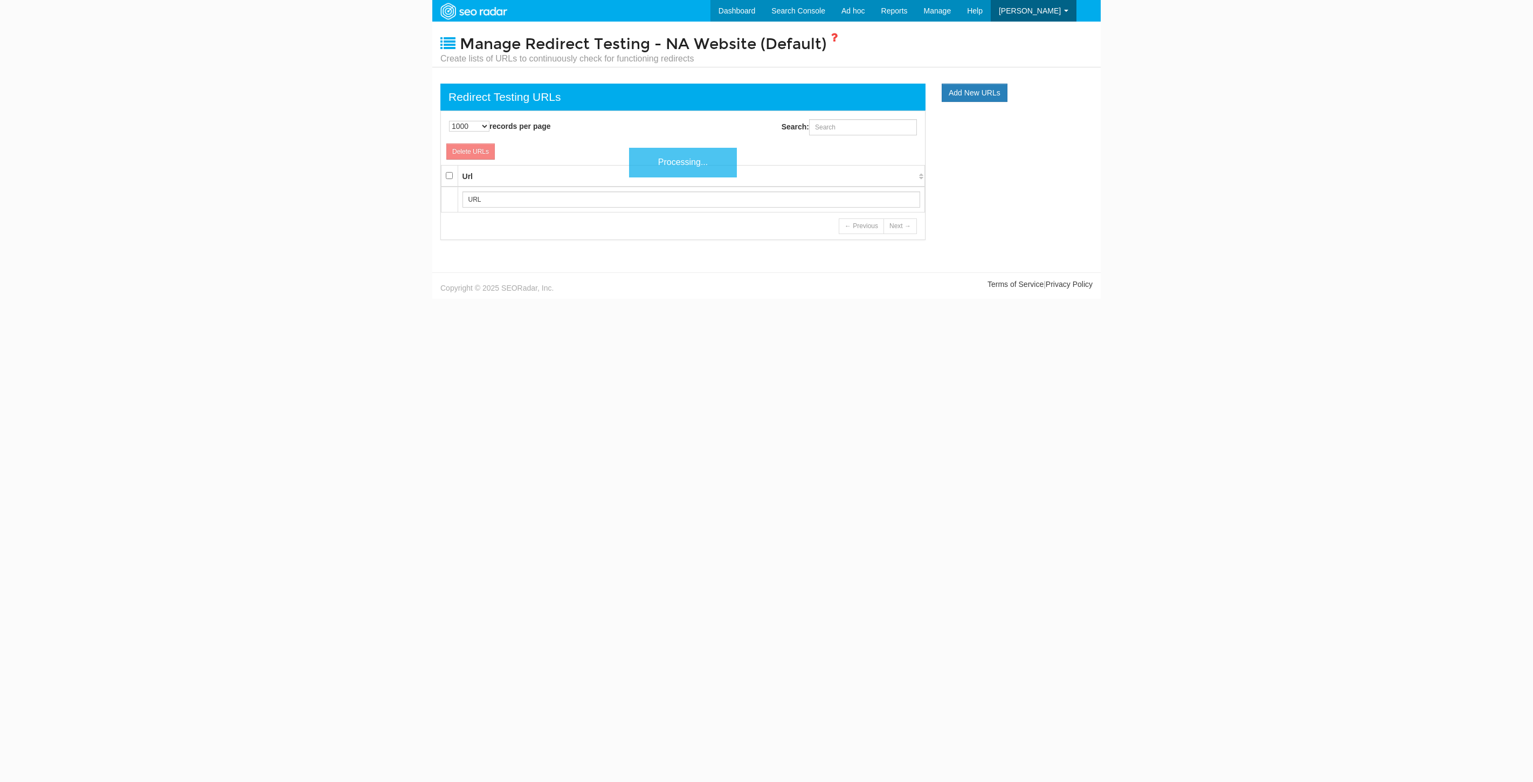
select select "1000"
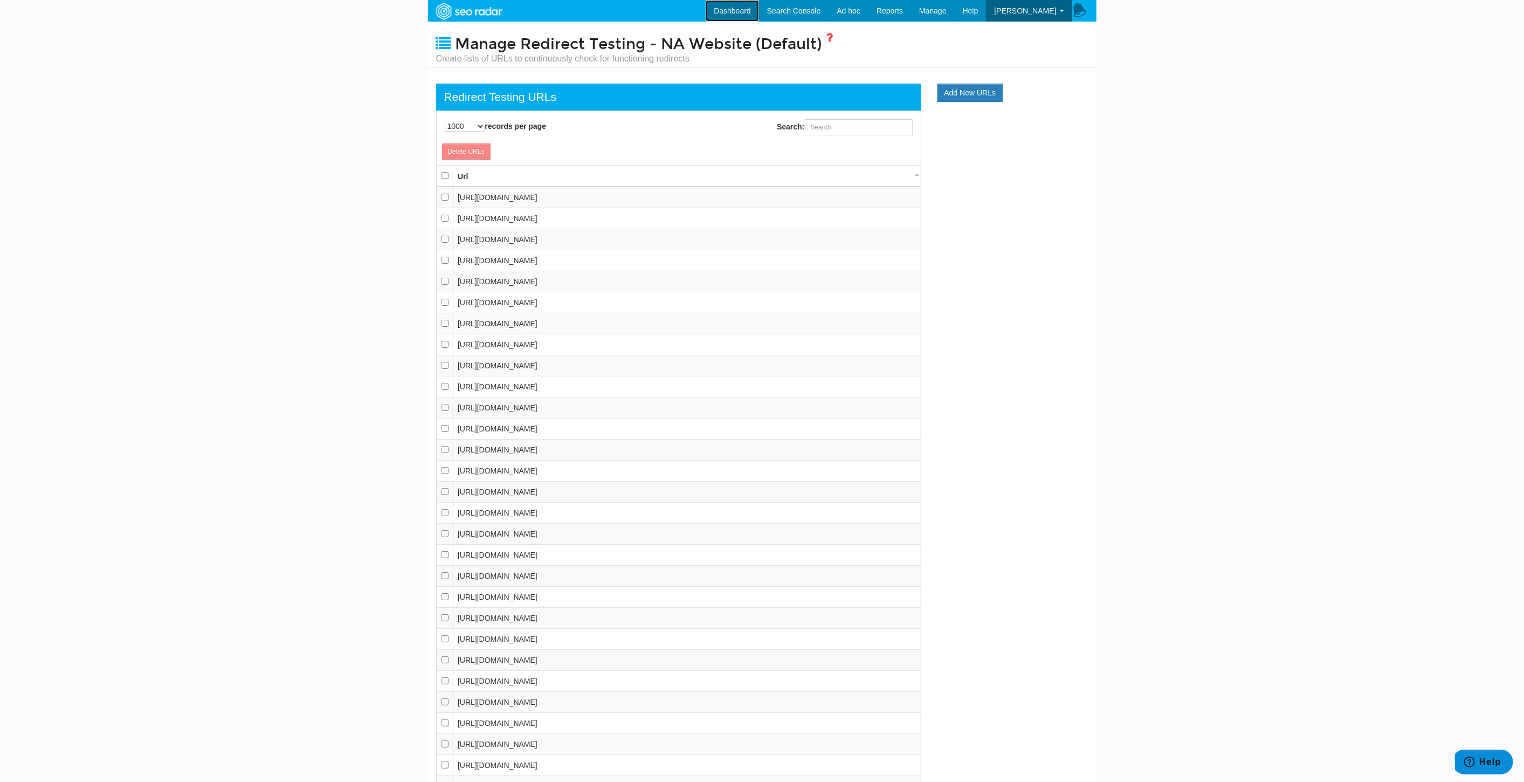
click at [754, 13] on link "Dashboard" at bounding box center [732, 11] width 53 height 22
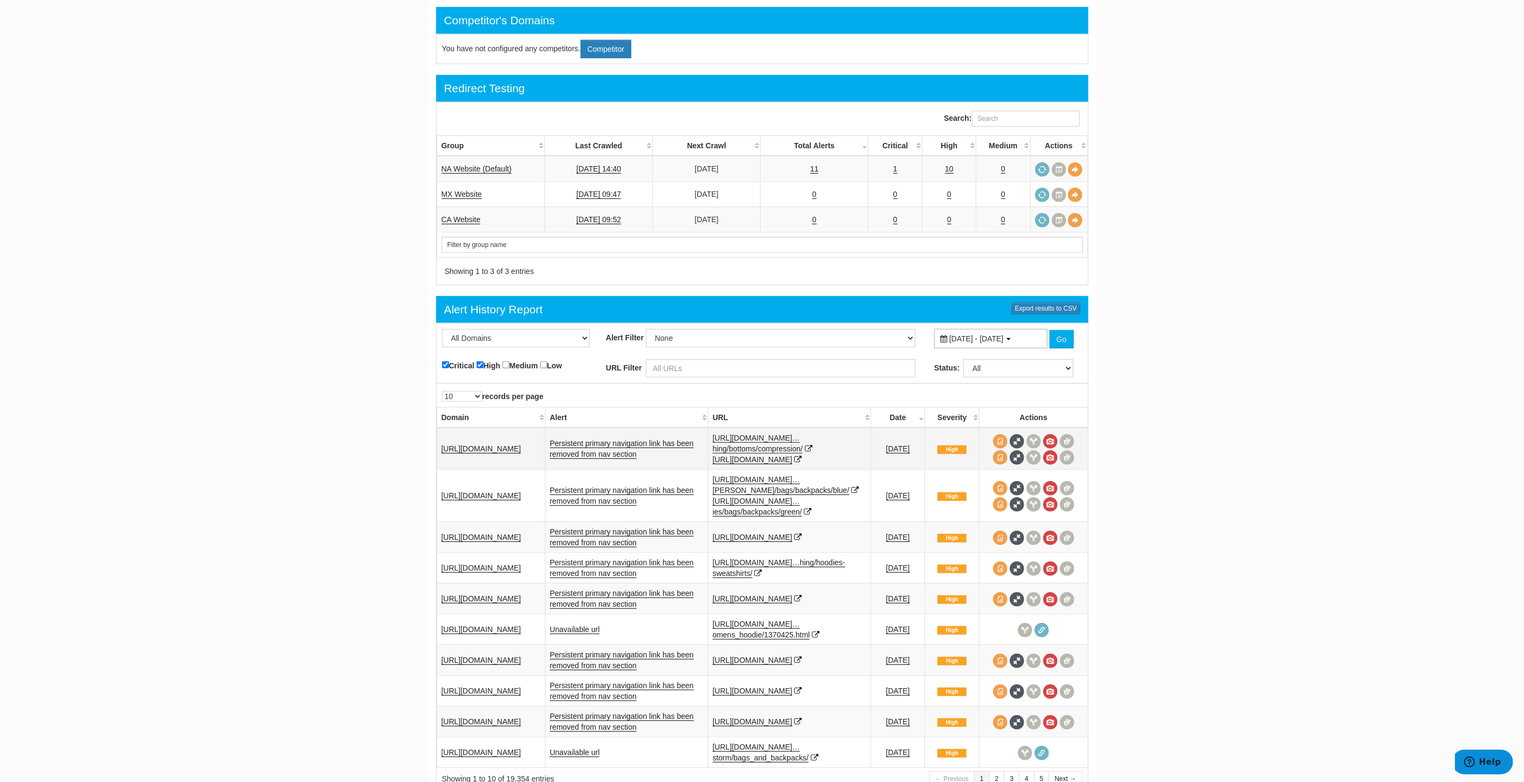
scroll to position [539, 0]
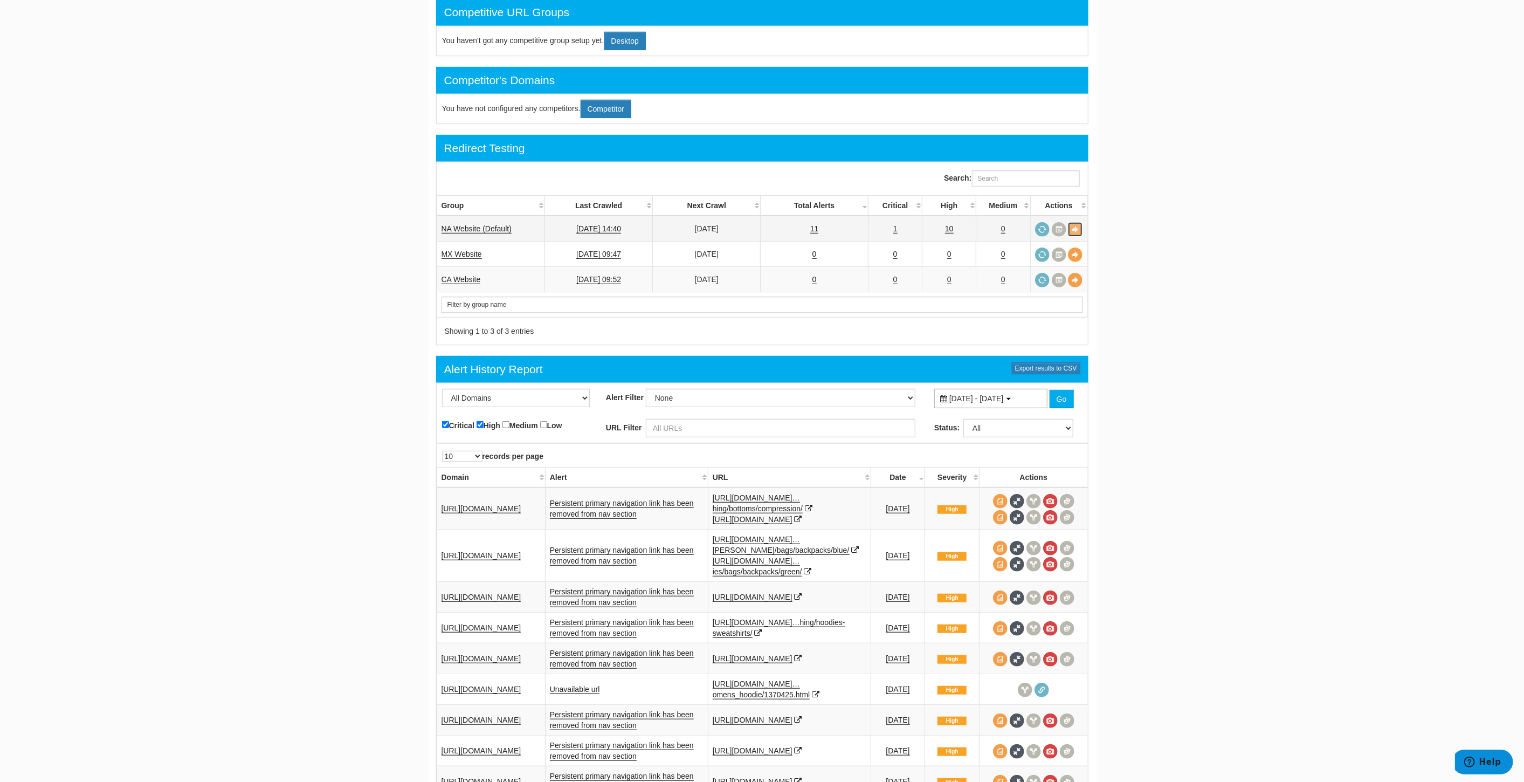
click at [1078, 222] on link at bounding box center [1075, 229] width 15 height 15
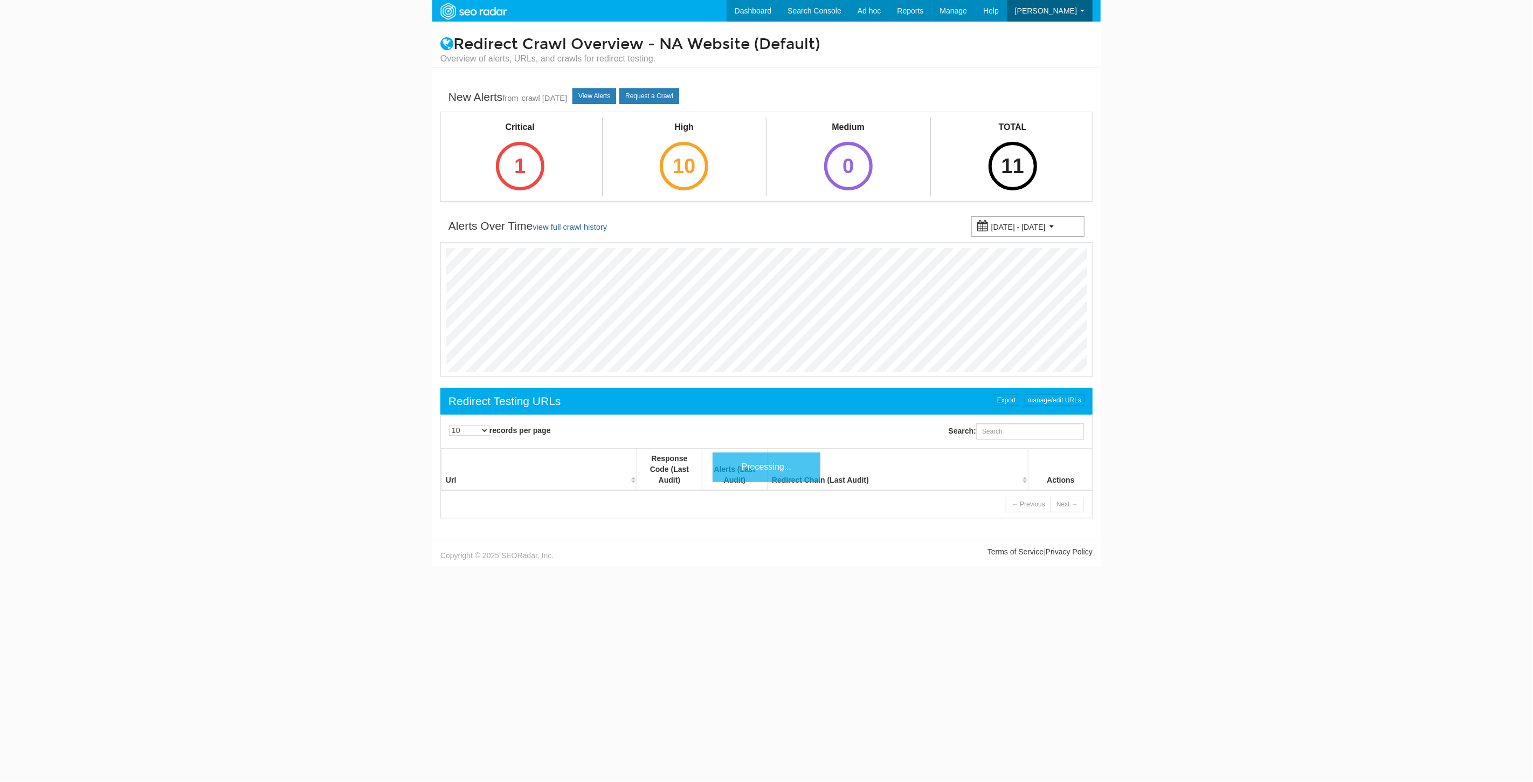
scroll to position [43, 0]
click at [920, 47] on link "URLs" at bounding box center [914, 46] width 88 height 14
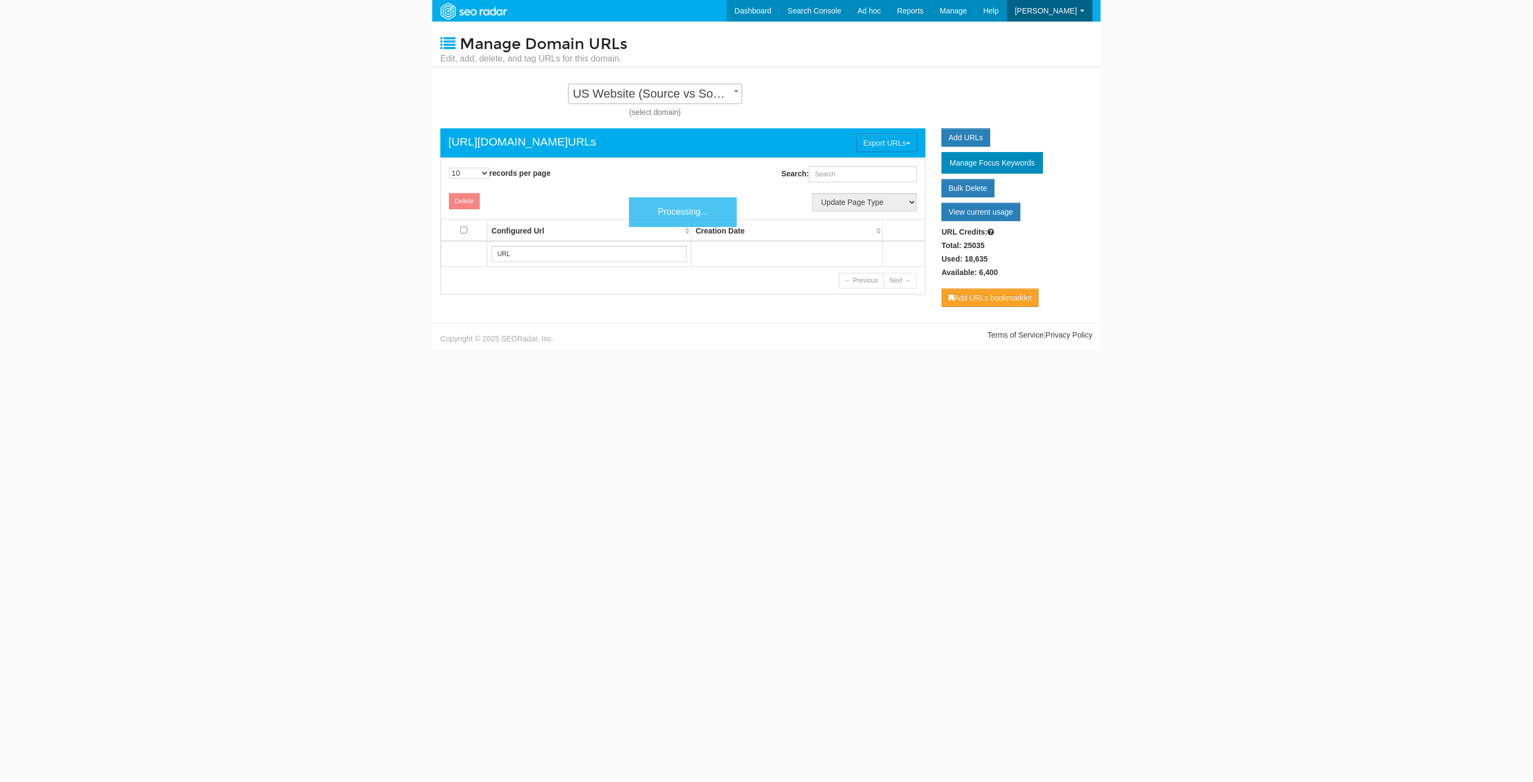
scroll to position [11, 0]
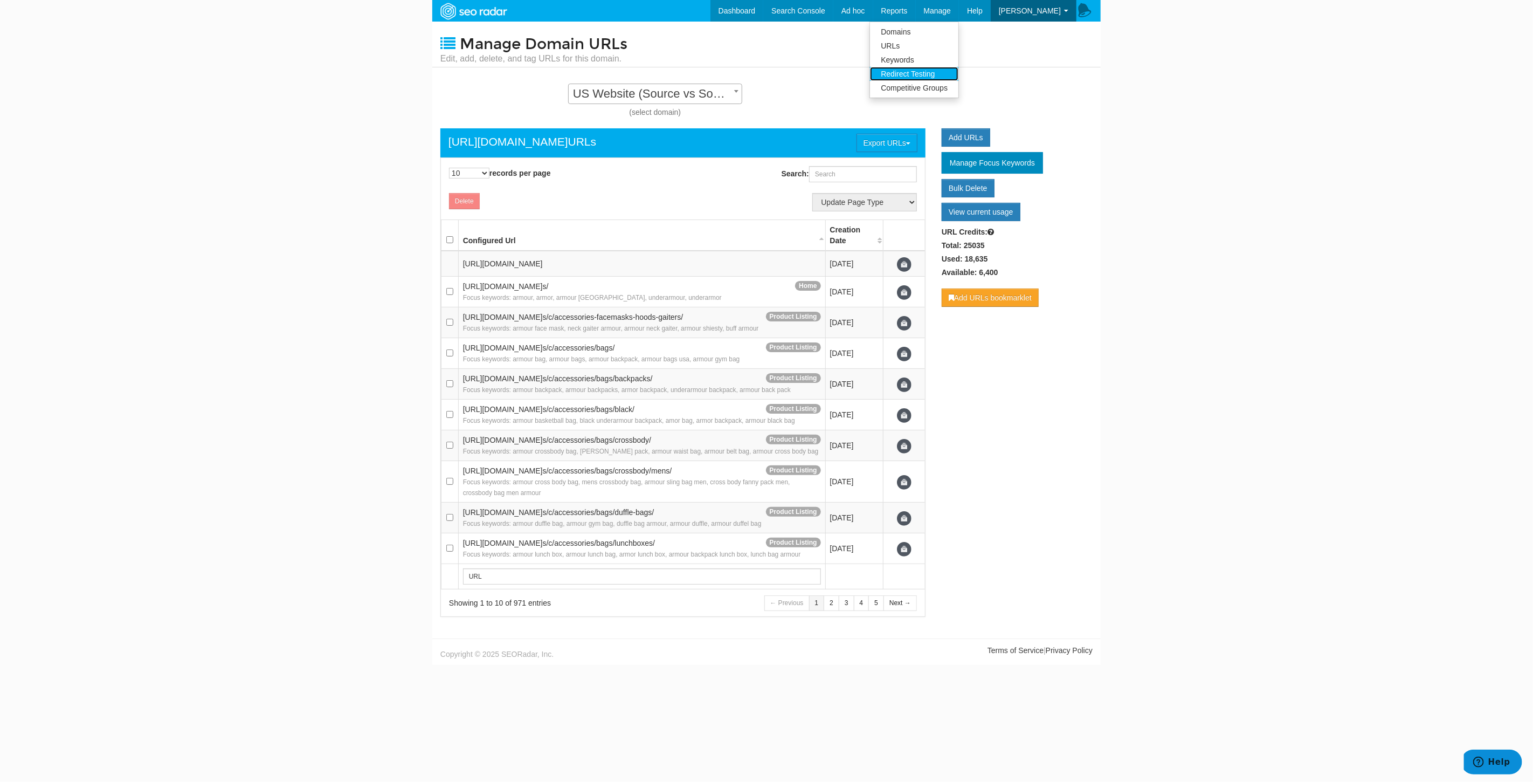
click at [950, 75] on link "Redirect Testing" at bounding box center [914, 74] width 88 height 14
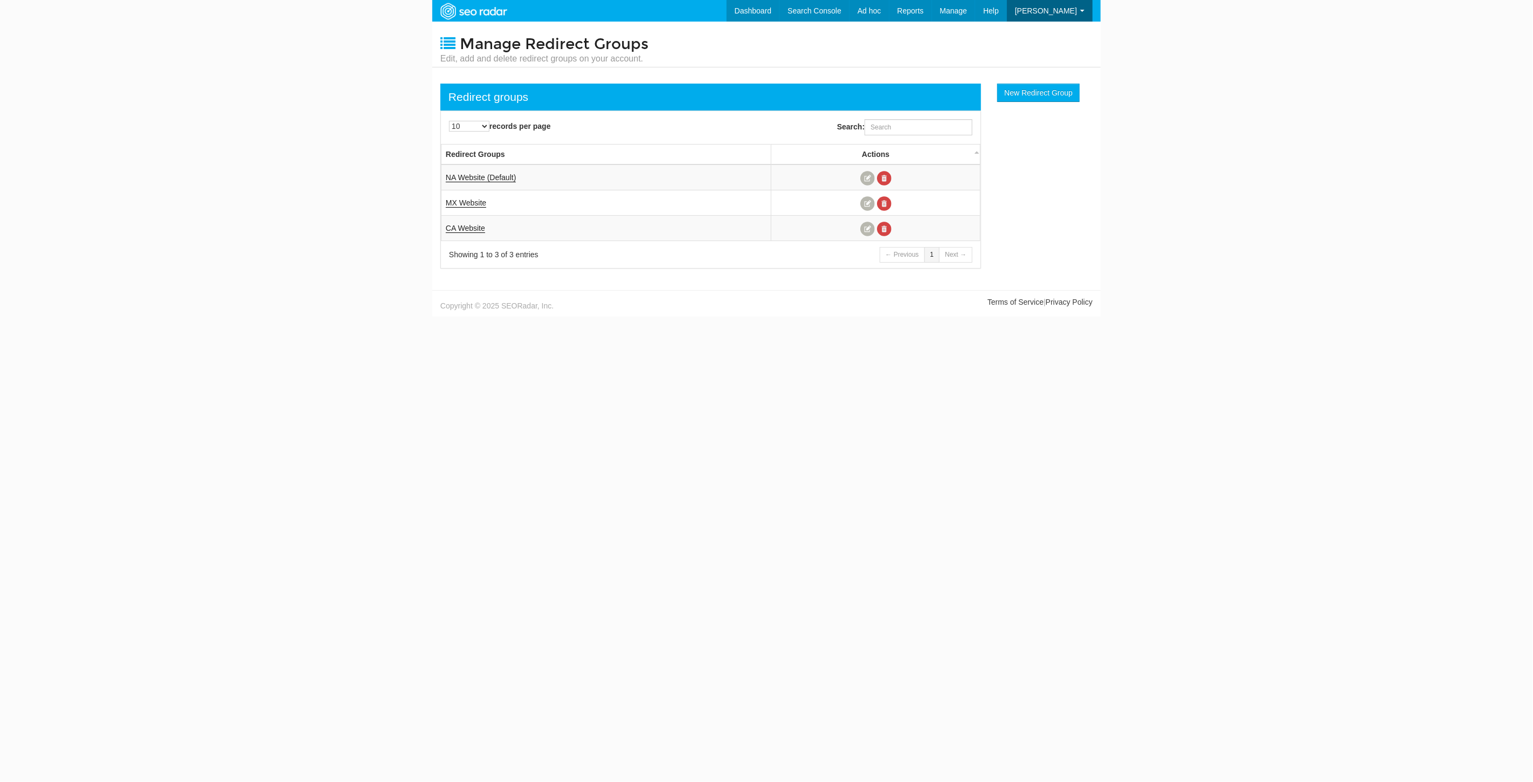
scroll to position [43, 0]
click at [764, 4] on link "Dashboard" at bounding box center [736, 11] width 53 height 22
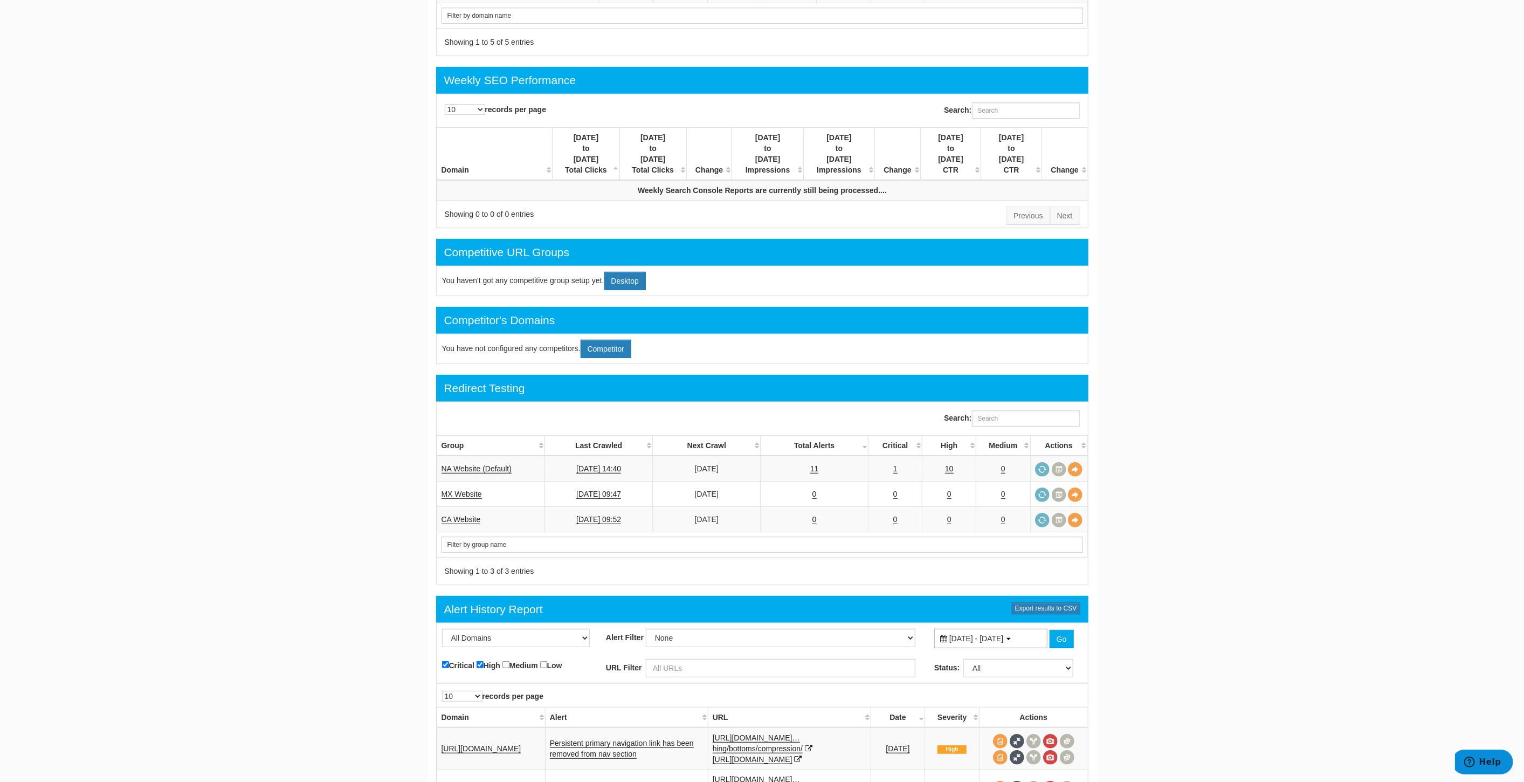
scroll to position [359, 0]
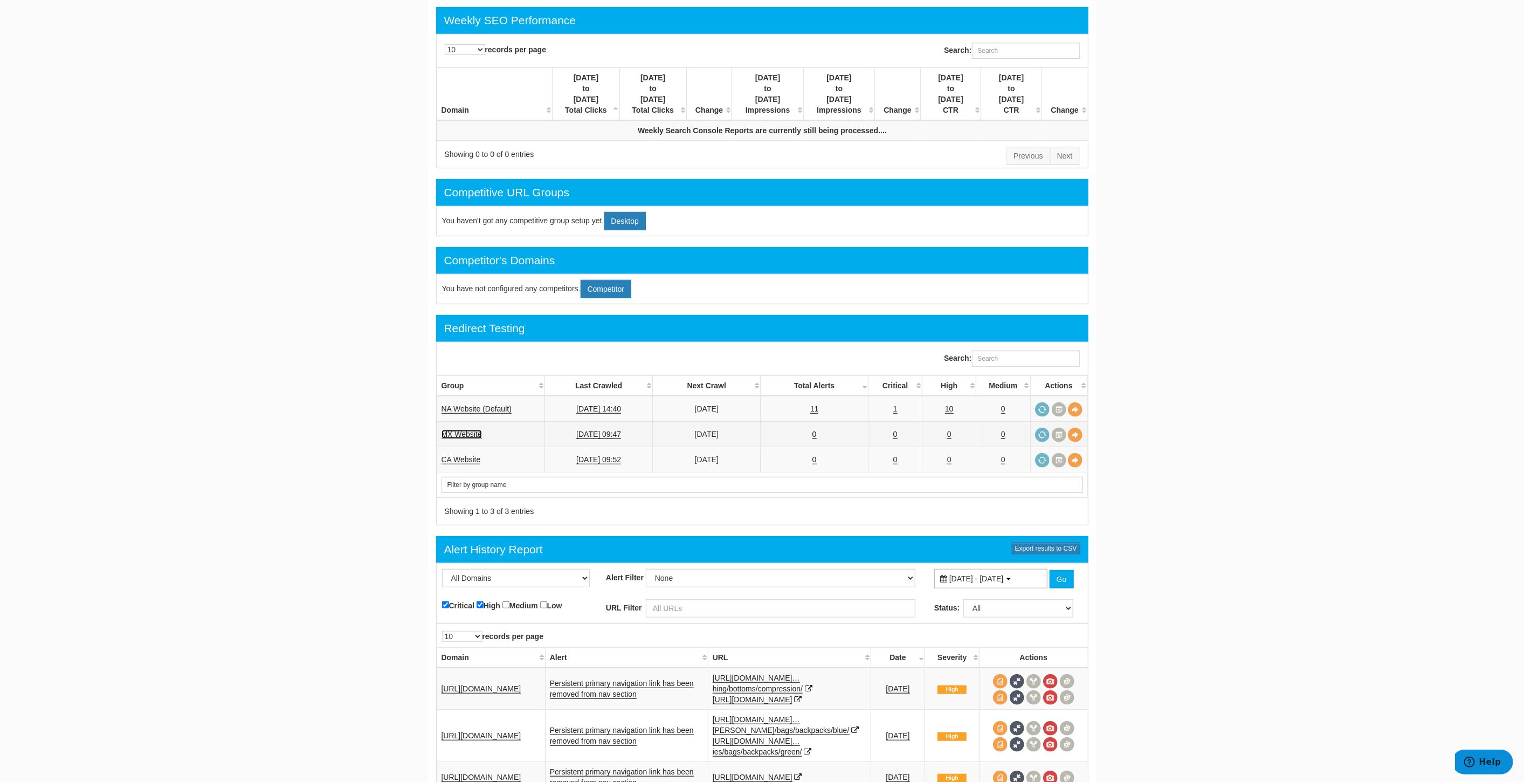
click at [464, 430] on link "MX Website" at bounding box center [461, 434] width 40 height 9
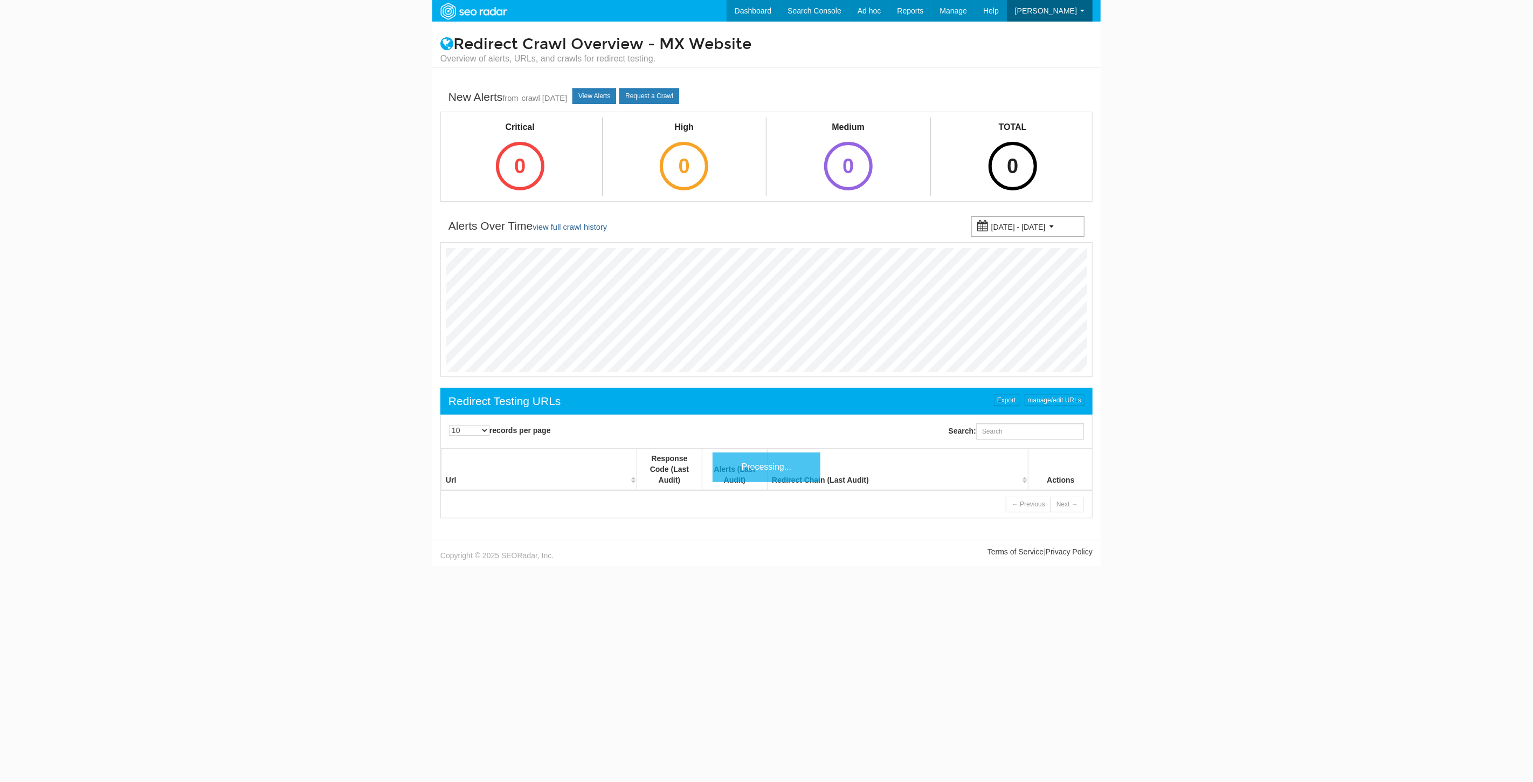
scroll to position [43, 0]
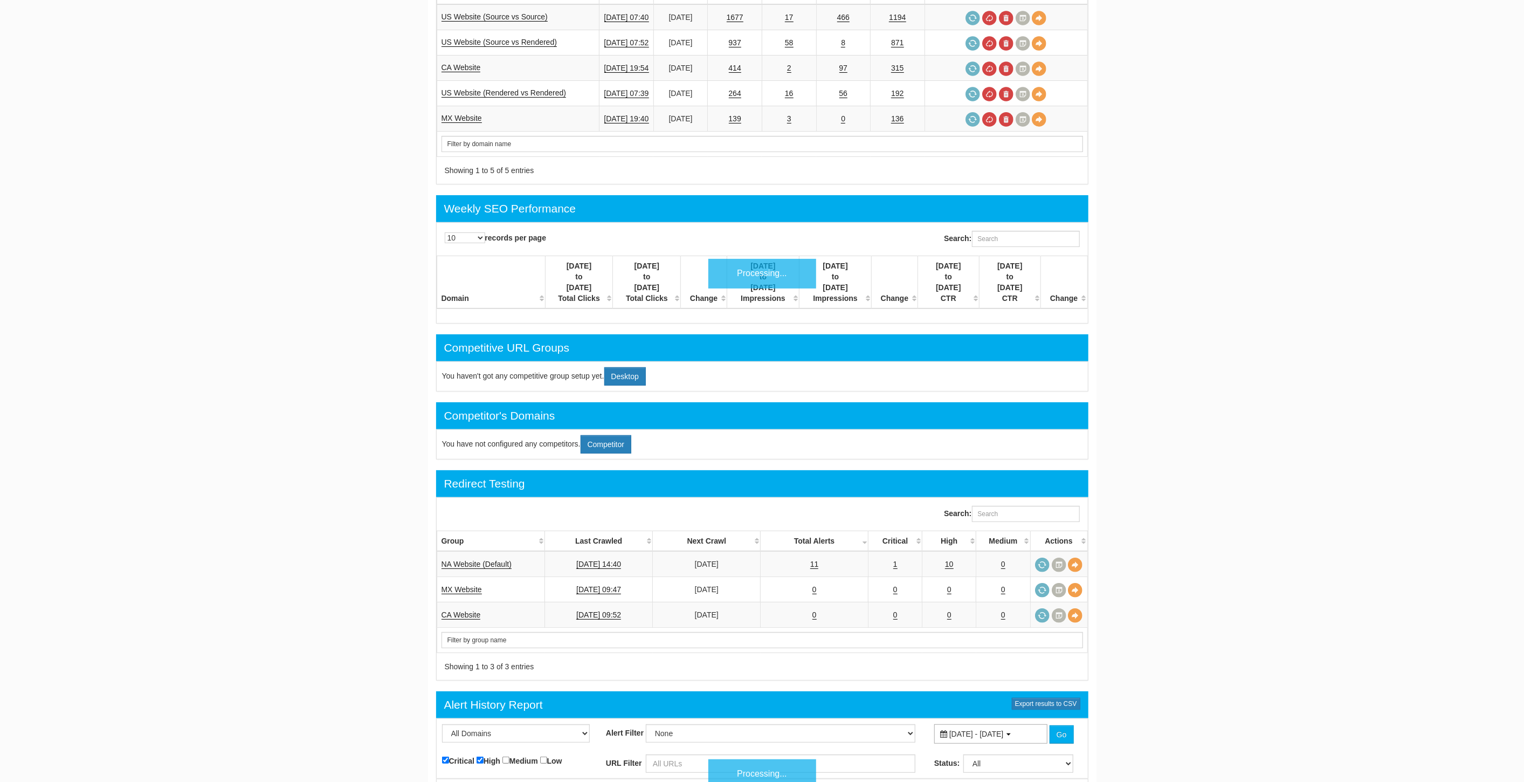
scroll to position [43, 0]
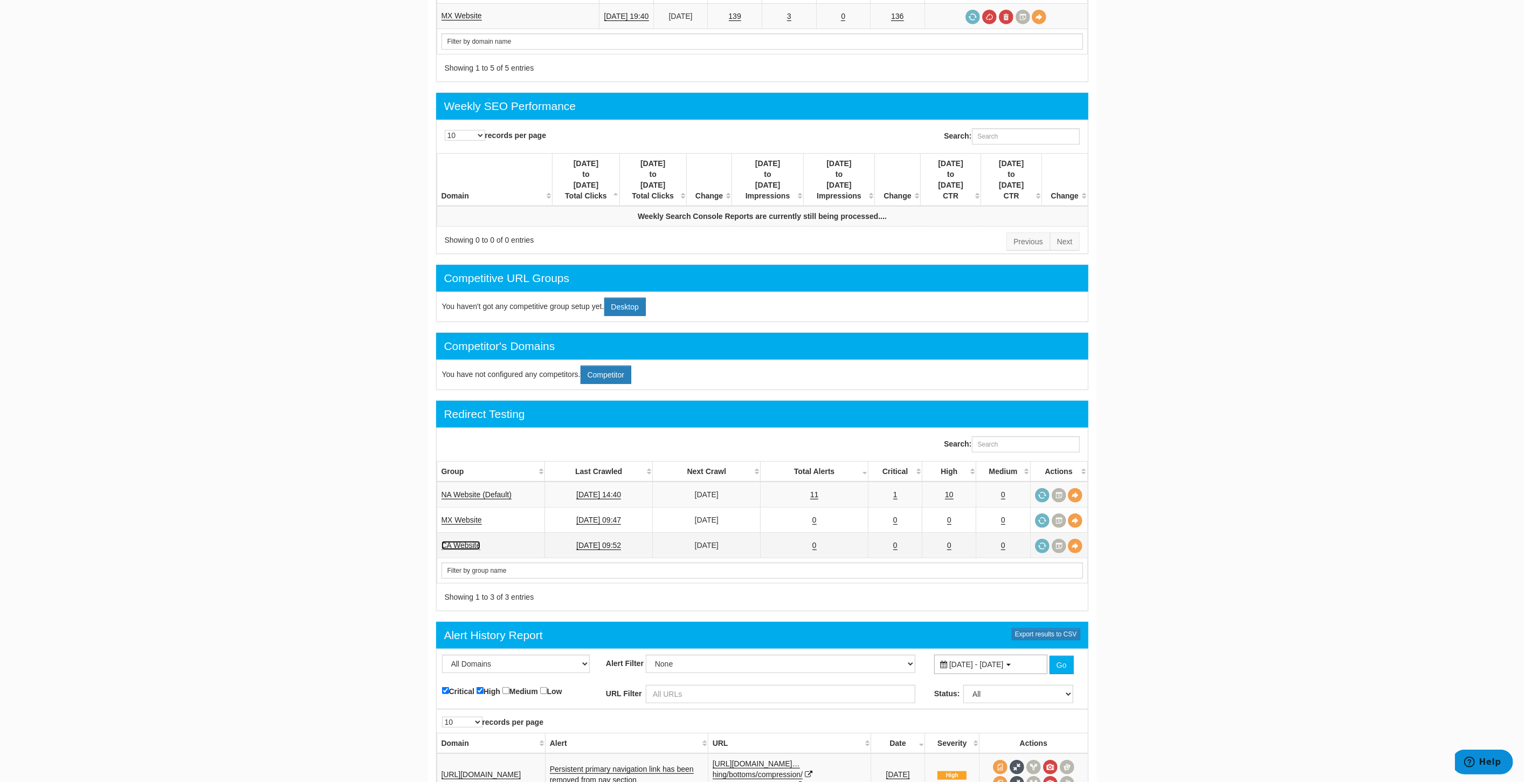
click at [476, 541] on link "CA Website" at bounding box center [460, 545] width 39 height 9
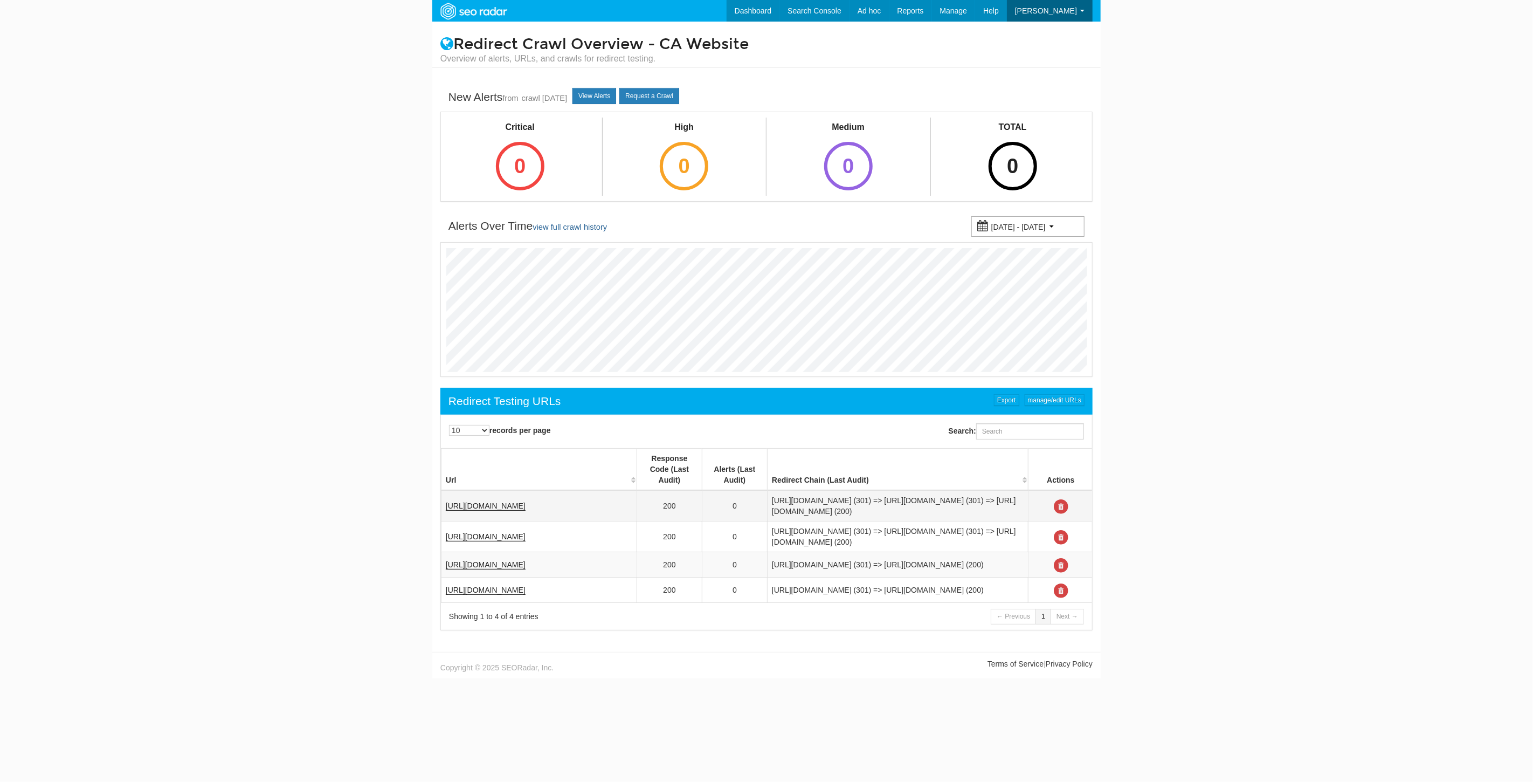
scroll to position [43, 0]
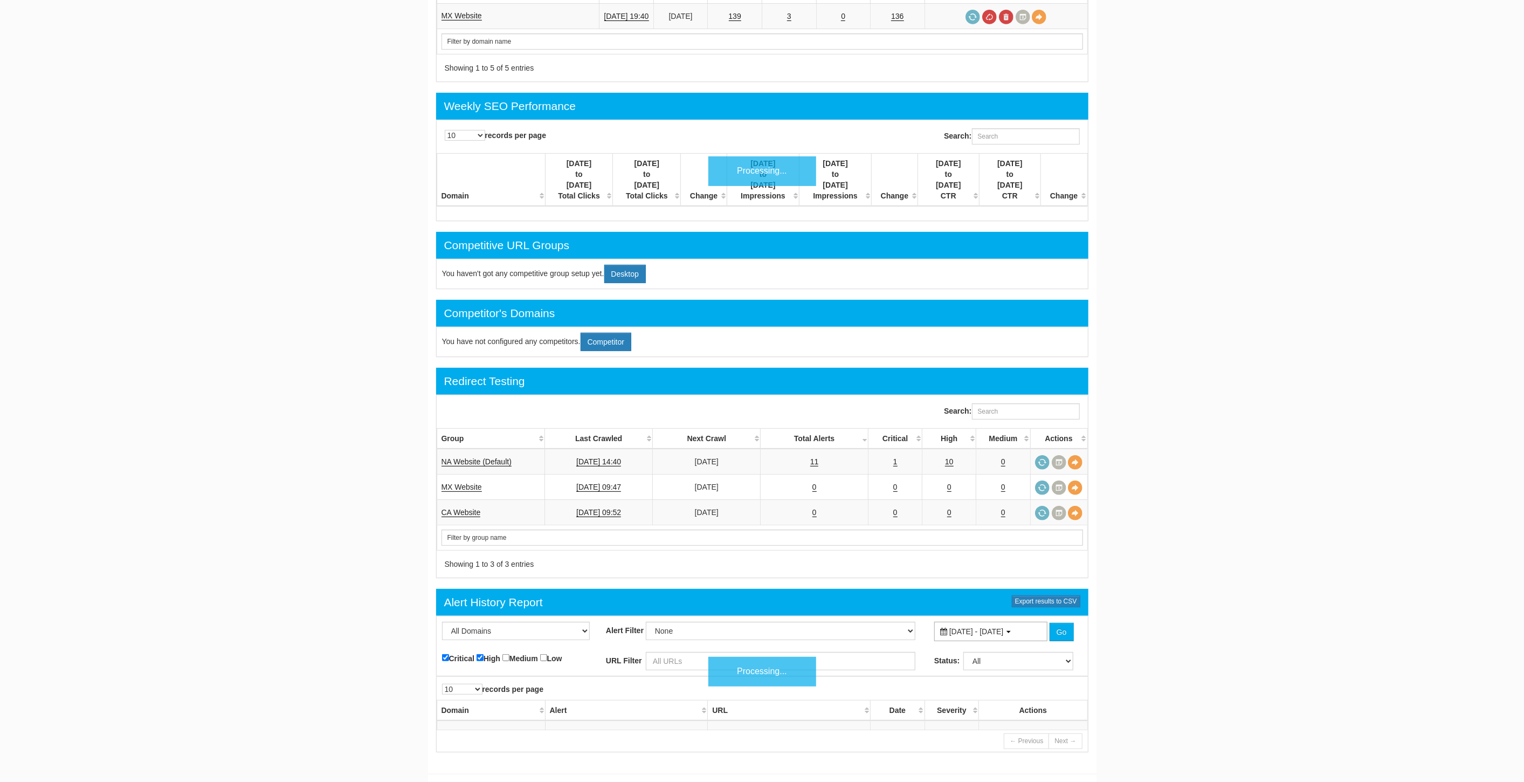
scroll to position [43, 0]
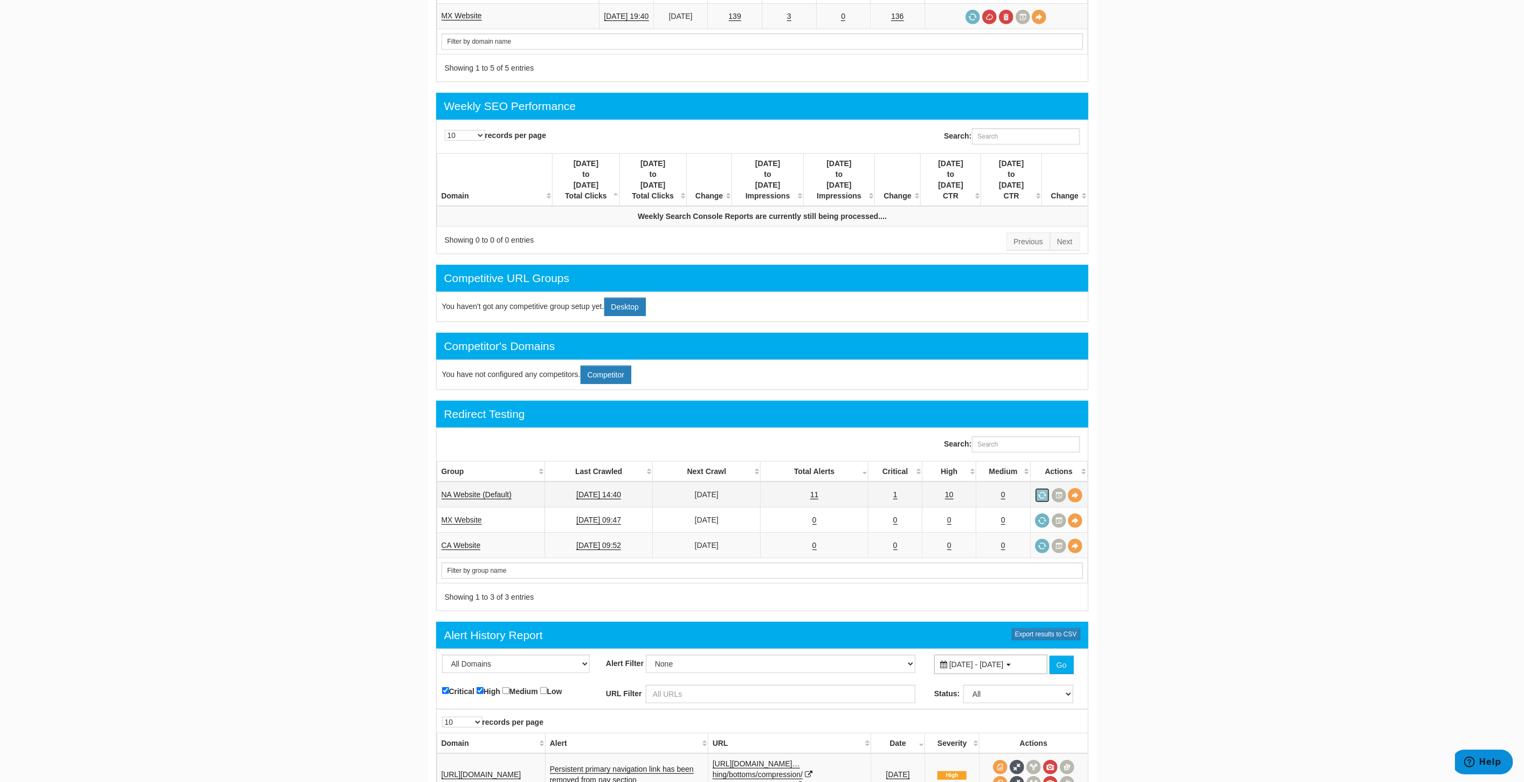
click at [1043, 488] on link at bounding box center [1042, 495] width 15 height 15
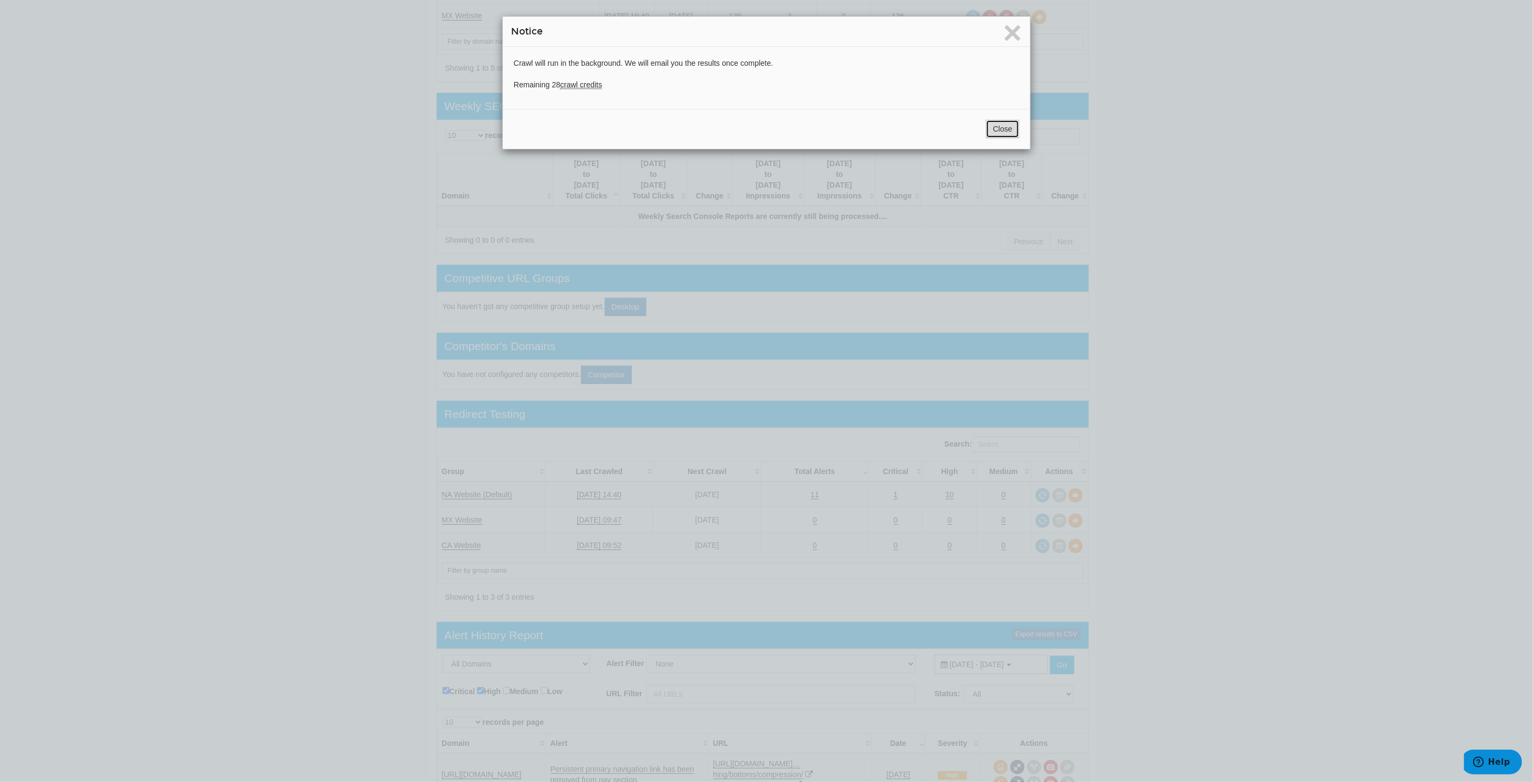
click at [993, 124] on button "Close" at bounding box center [1002, 129] width 33 height 18
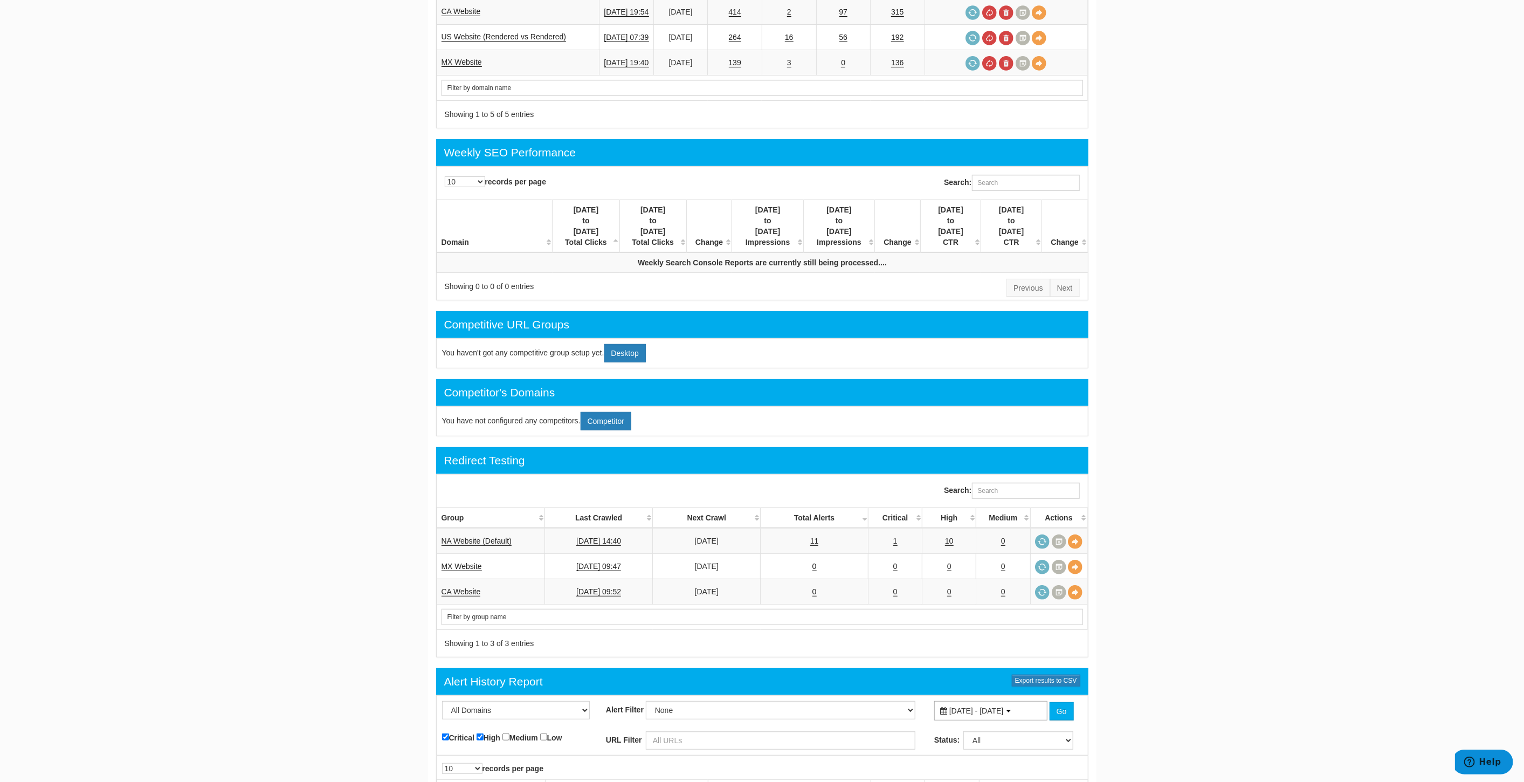
scroll to position [0, 0]
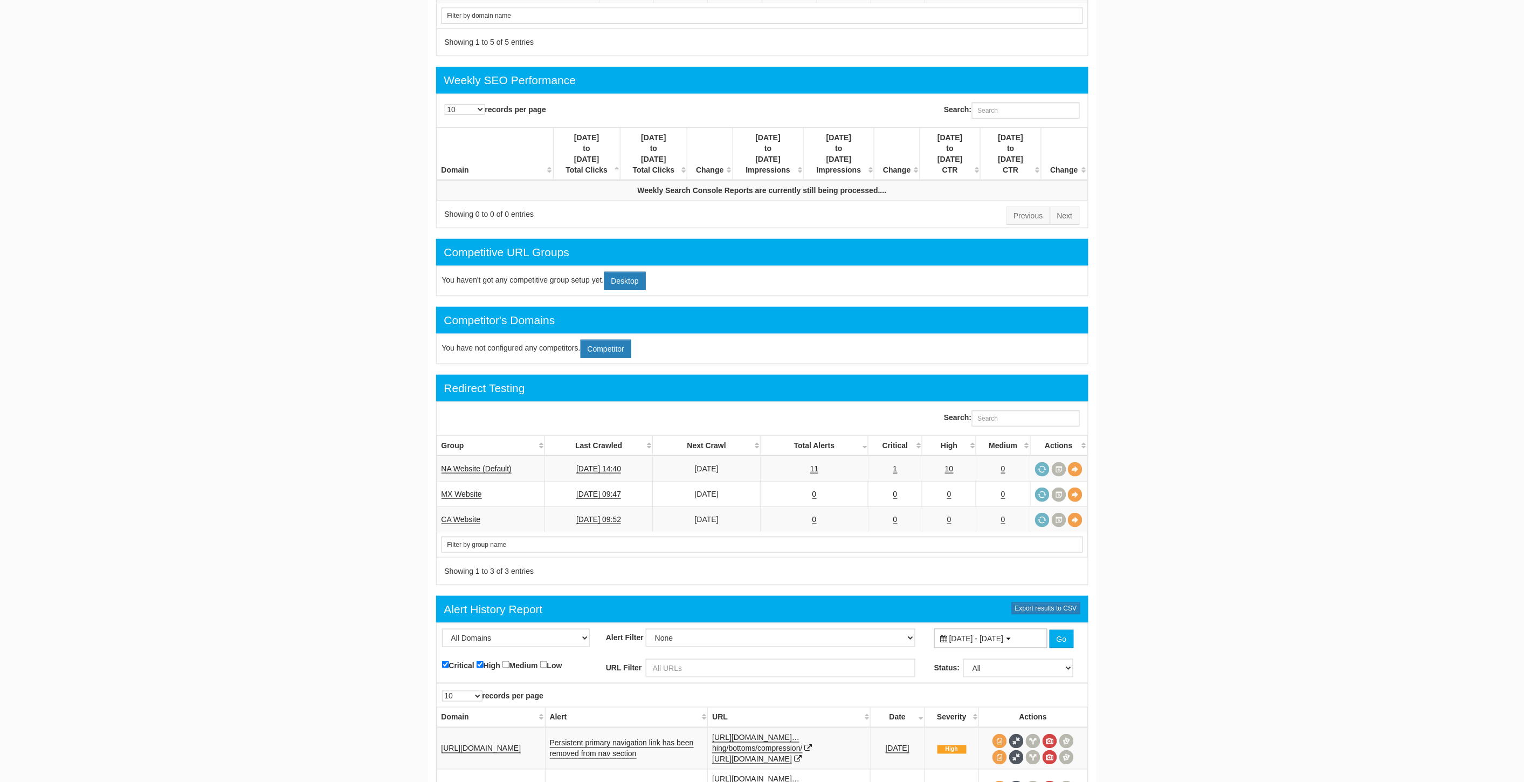
scroll to position [419, 0]
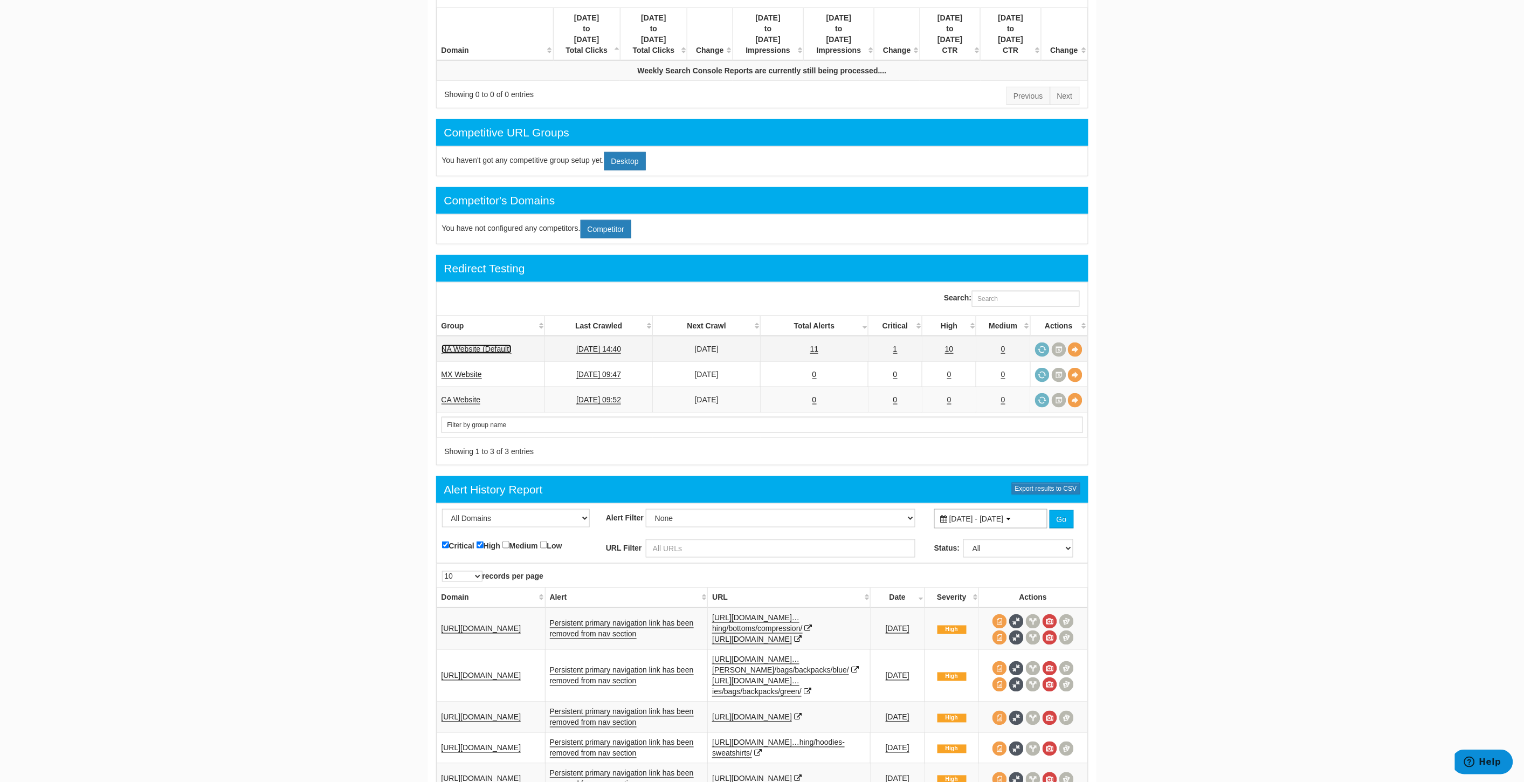
click at [478, 336] on td "NA Website (Default)" at bounding box center [491, 349] width 108 height 26
click at [474, 344] on link "NA Website (Default)" at bounding box center [476, 348] width 70 height 9
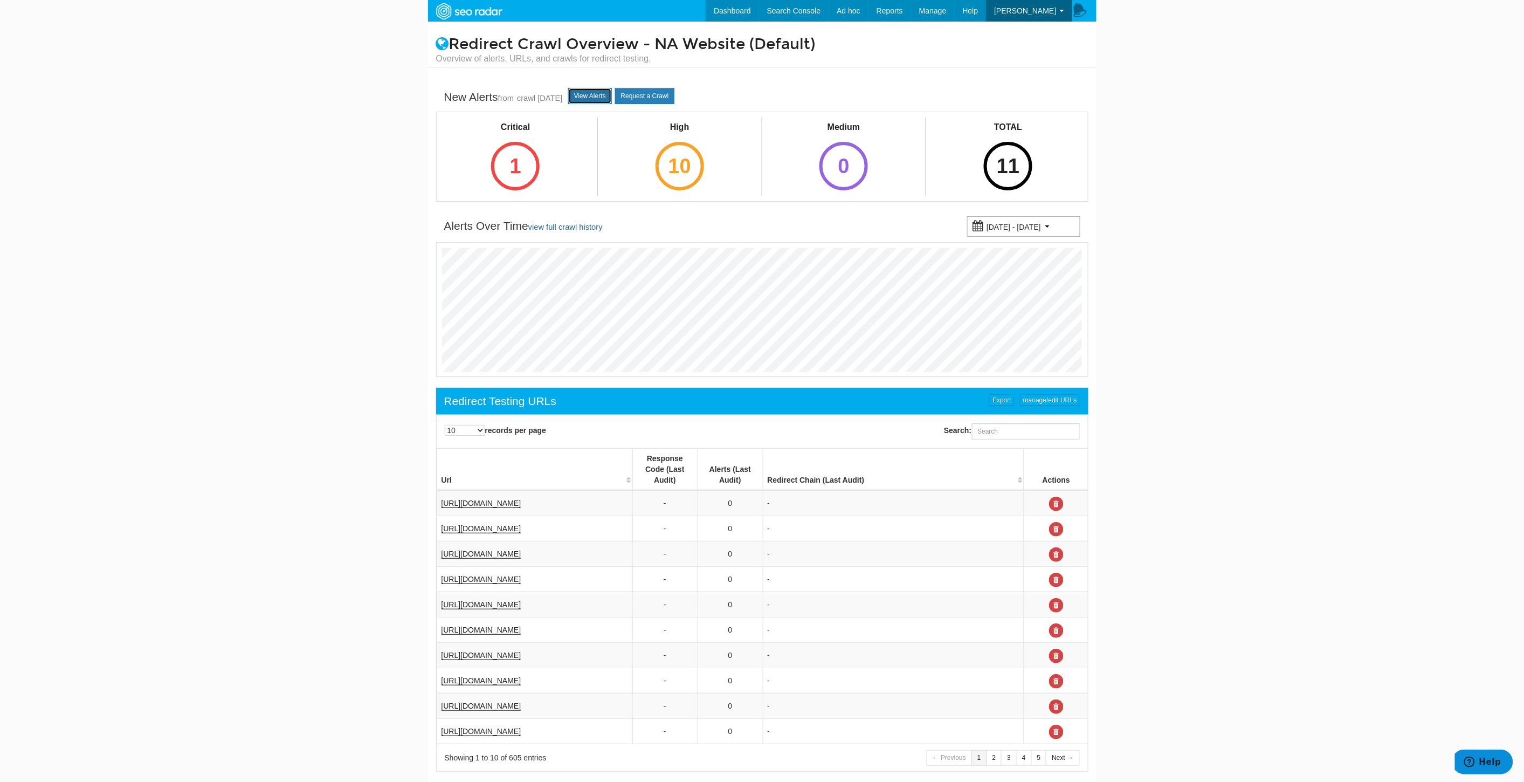
click at [611, 100] on link "View Alerts" at bounding box center [590, 96] width 44 height 16
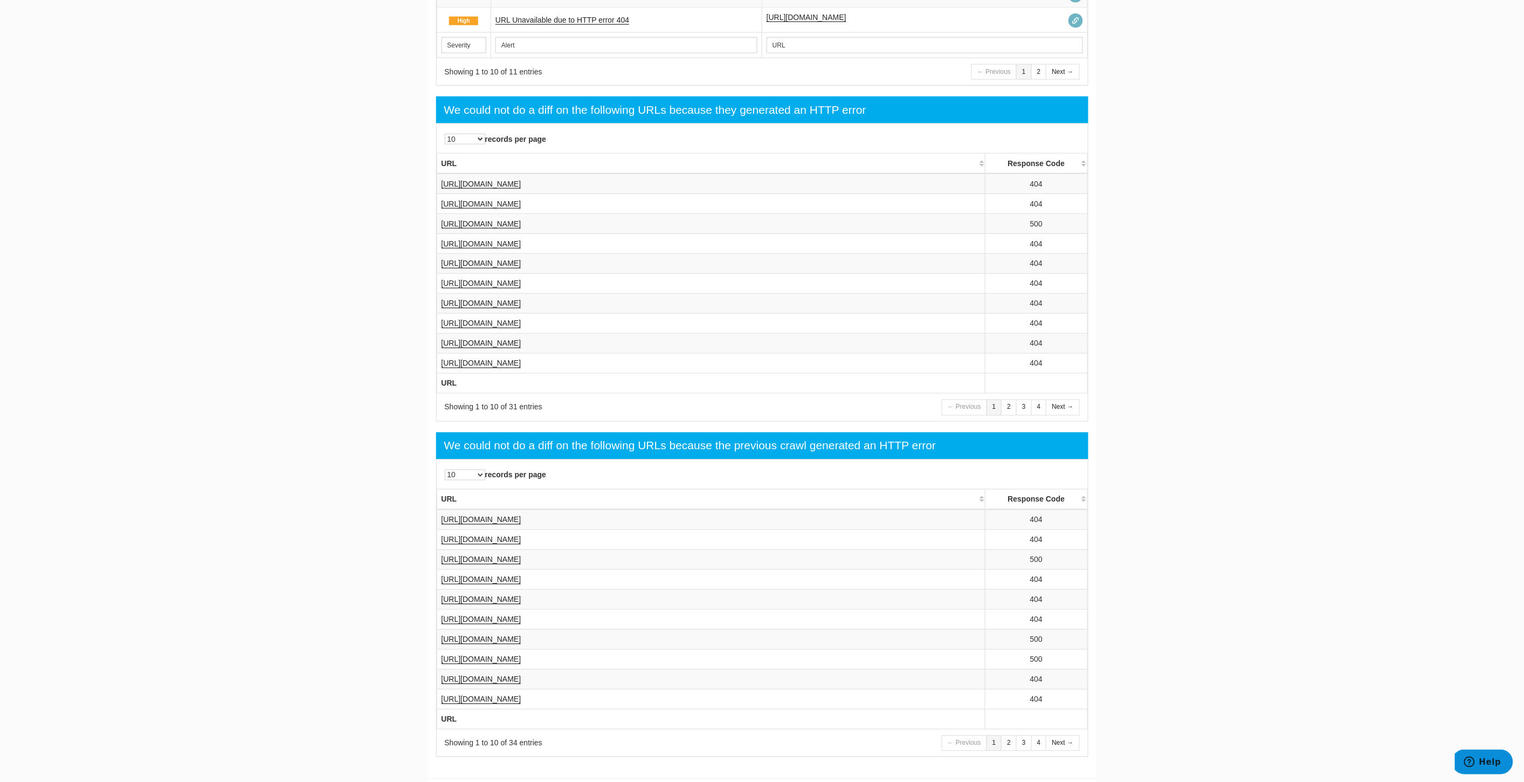
scroll to position [736, 0]
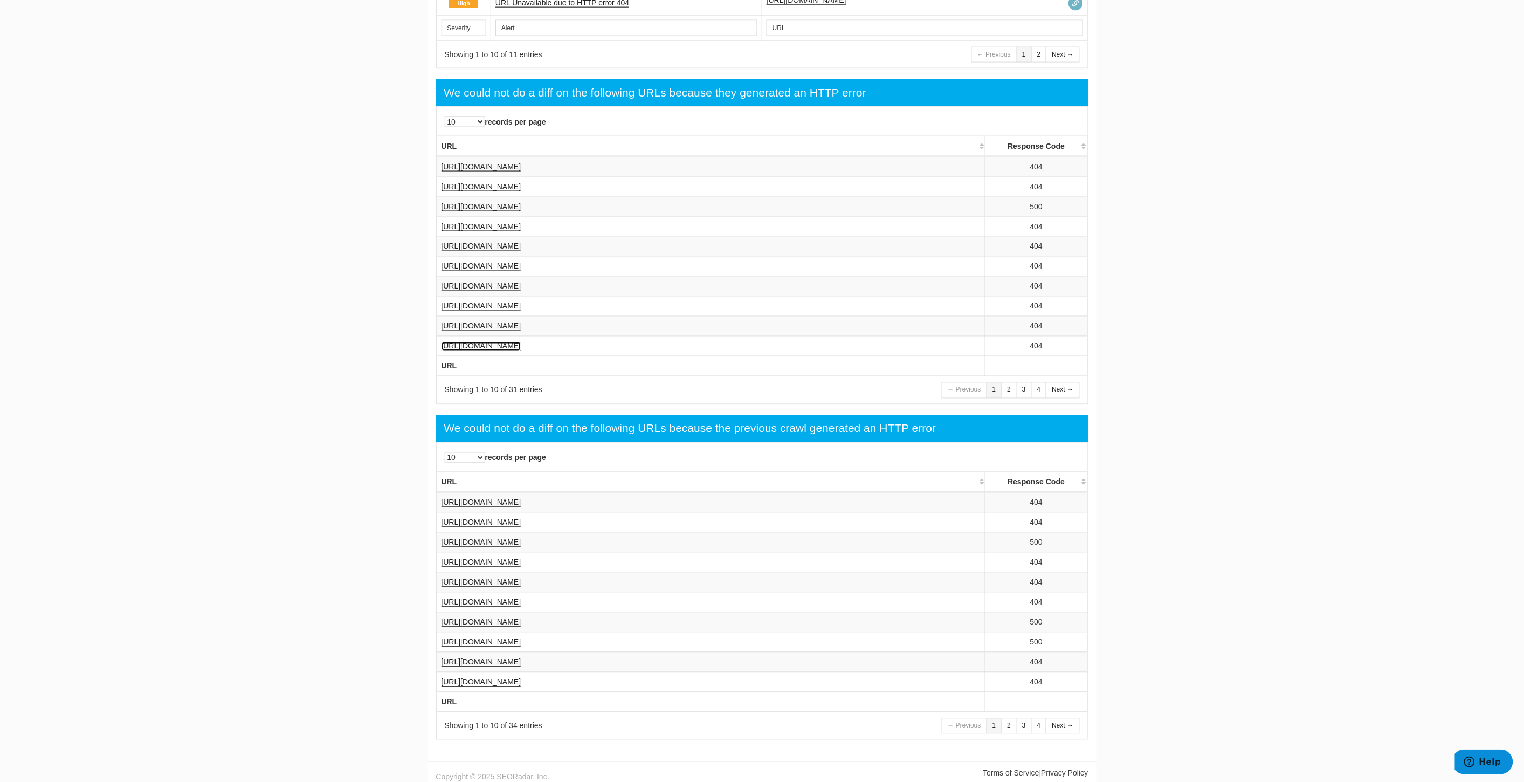
click at [521, 342] on link "[URL][DOMAIN_NAME]" at bounding box center [481, 346] width 80 height 9
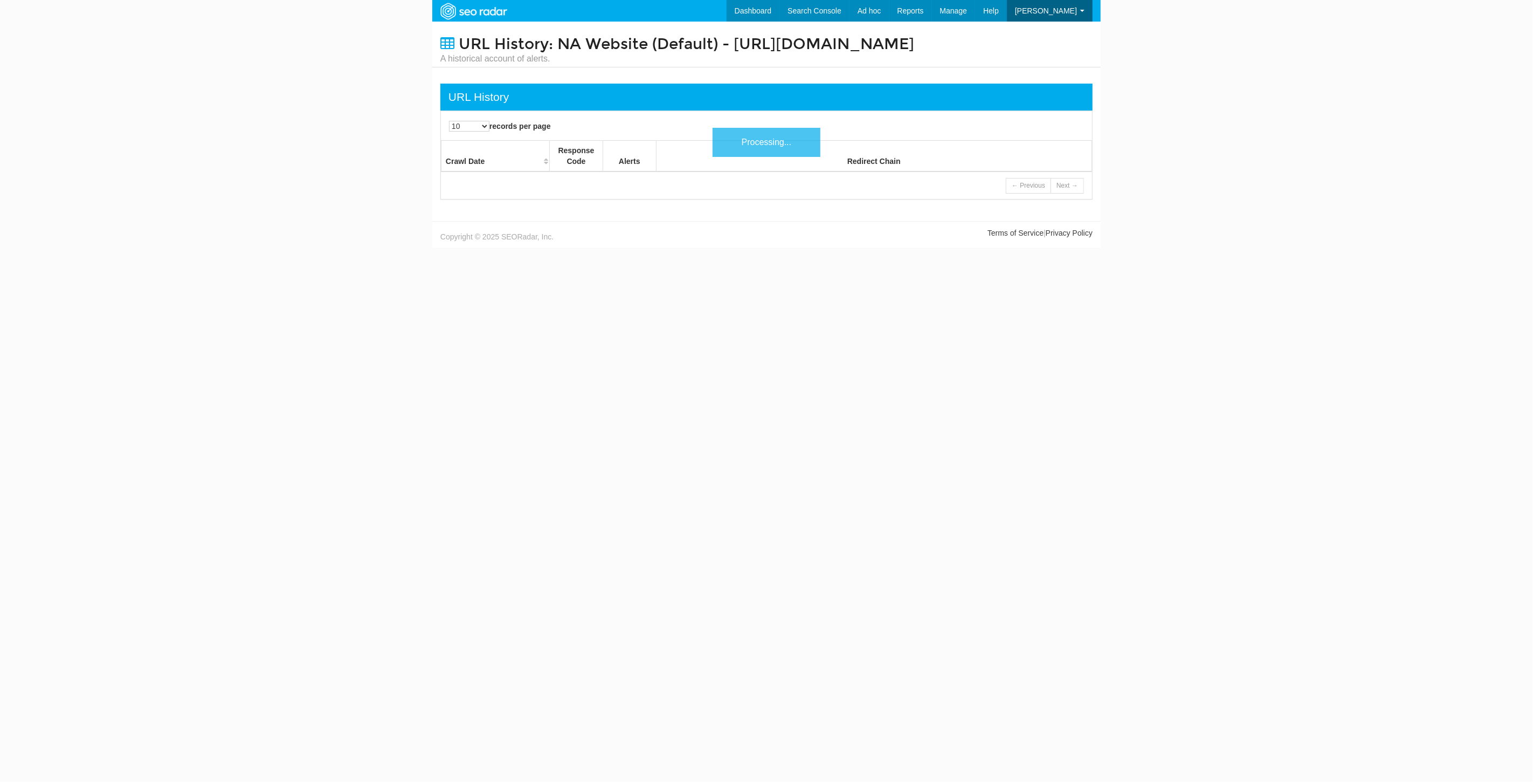
scroll to position [43, 0]
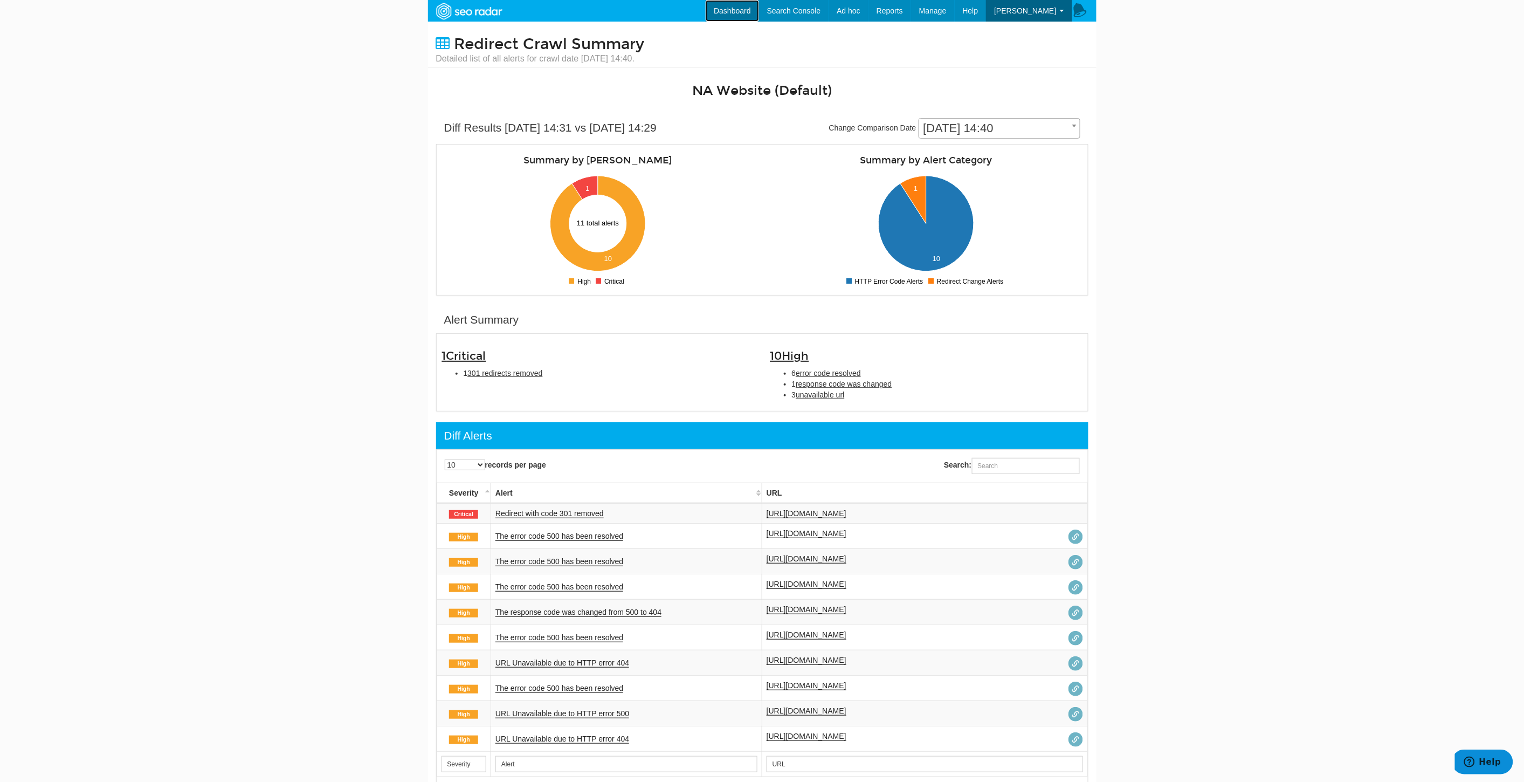
click at [749, 7] on link "Dashboard" at bounding box center [732, 11] width 53 height 22
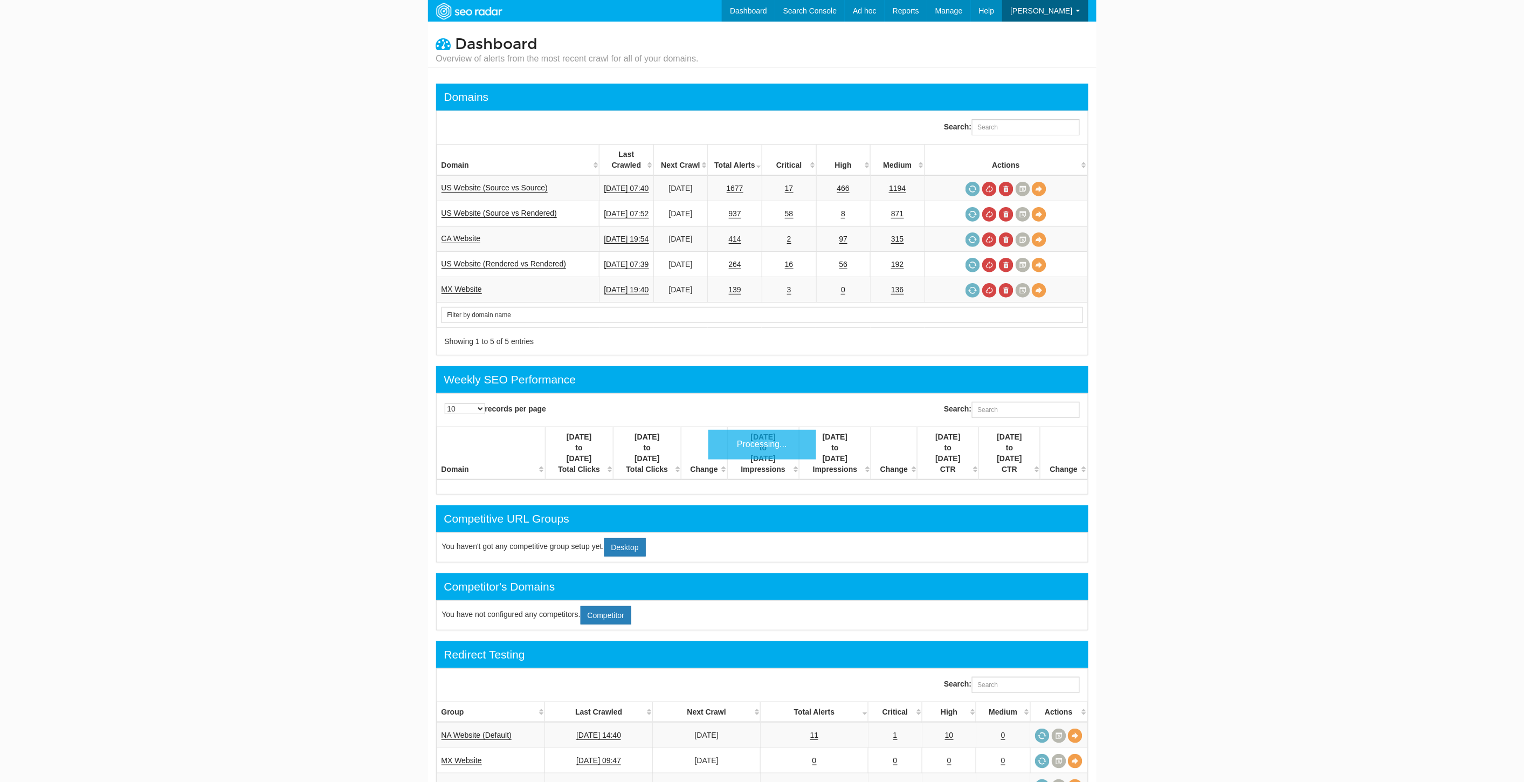
scroll to position [43, 0]
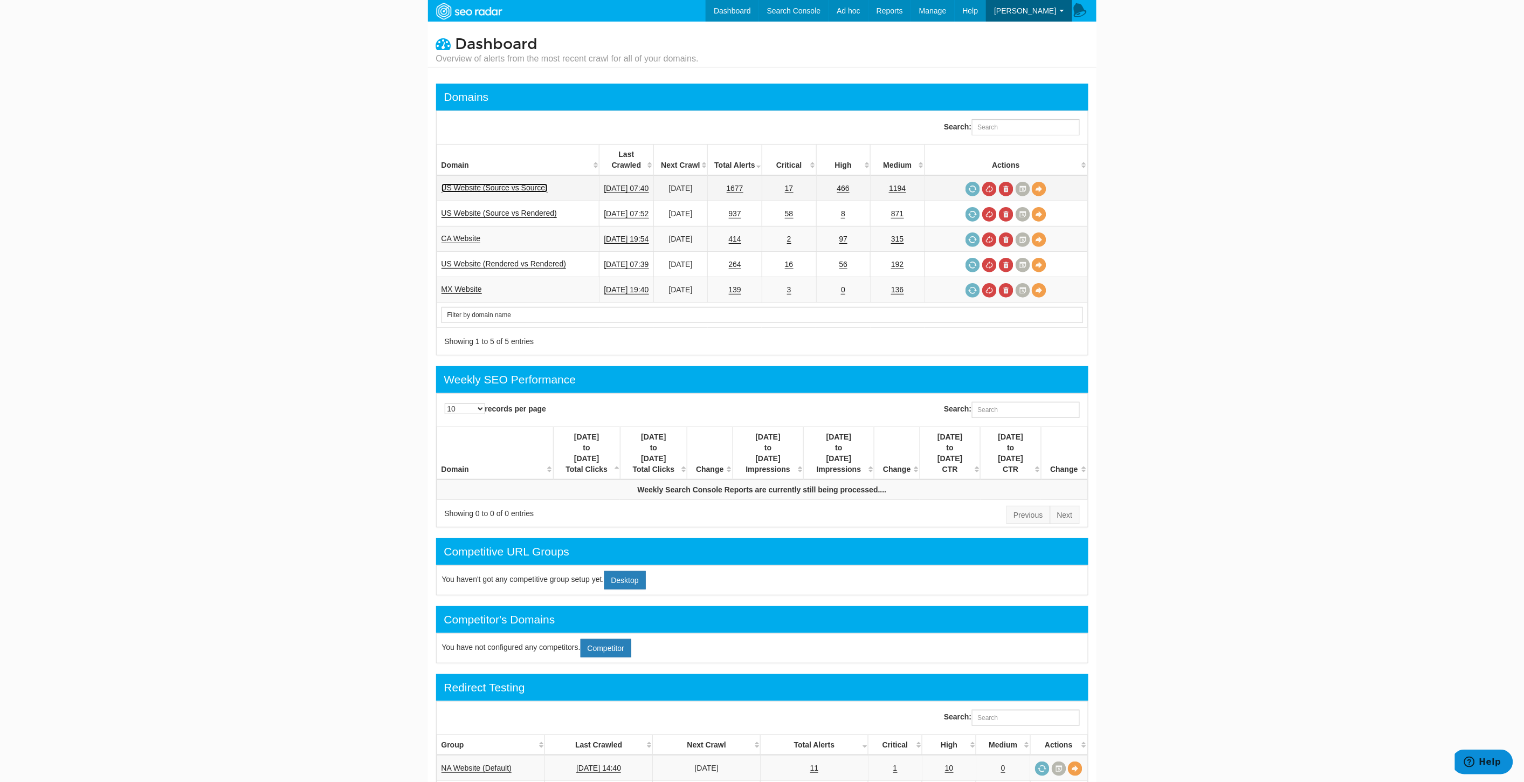
click at [530, 183] on link "US Website (Source vs Source)" at bounding box center [494, 187] width 106 height 9
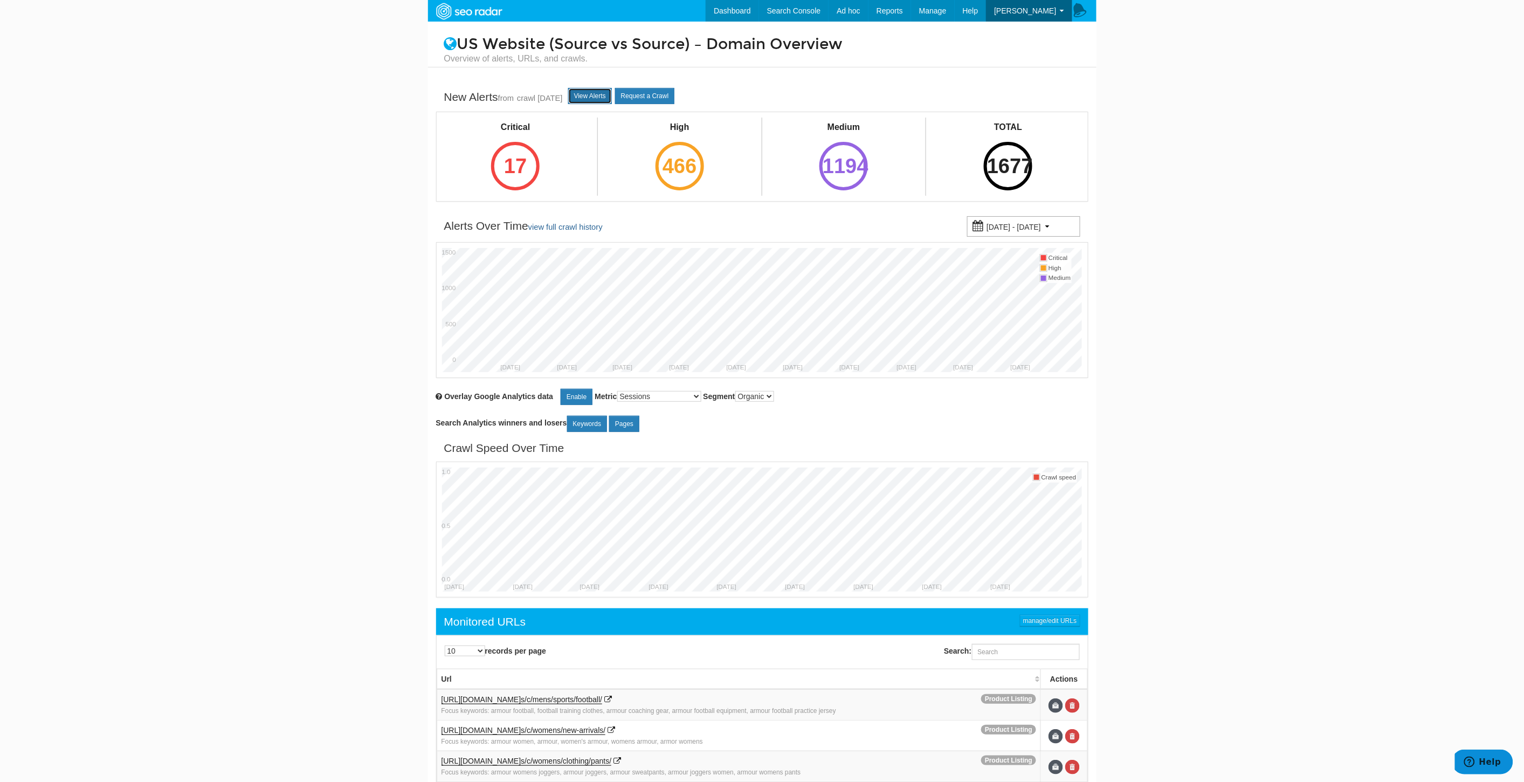
click at [607, 93] on link "View Alerts" at bounding box center [590, 96] width 44 height 16
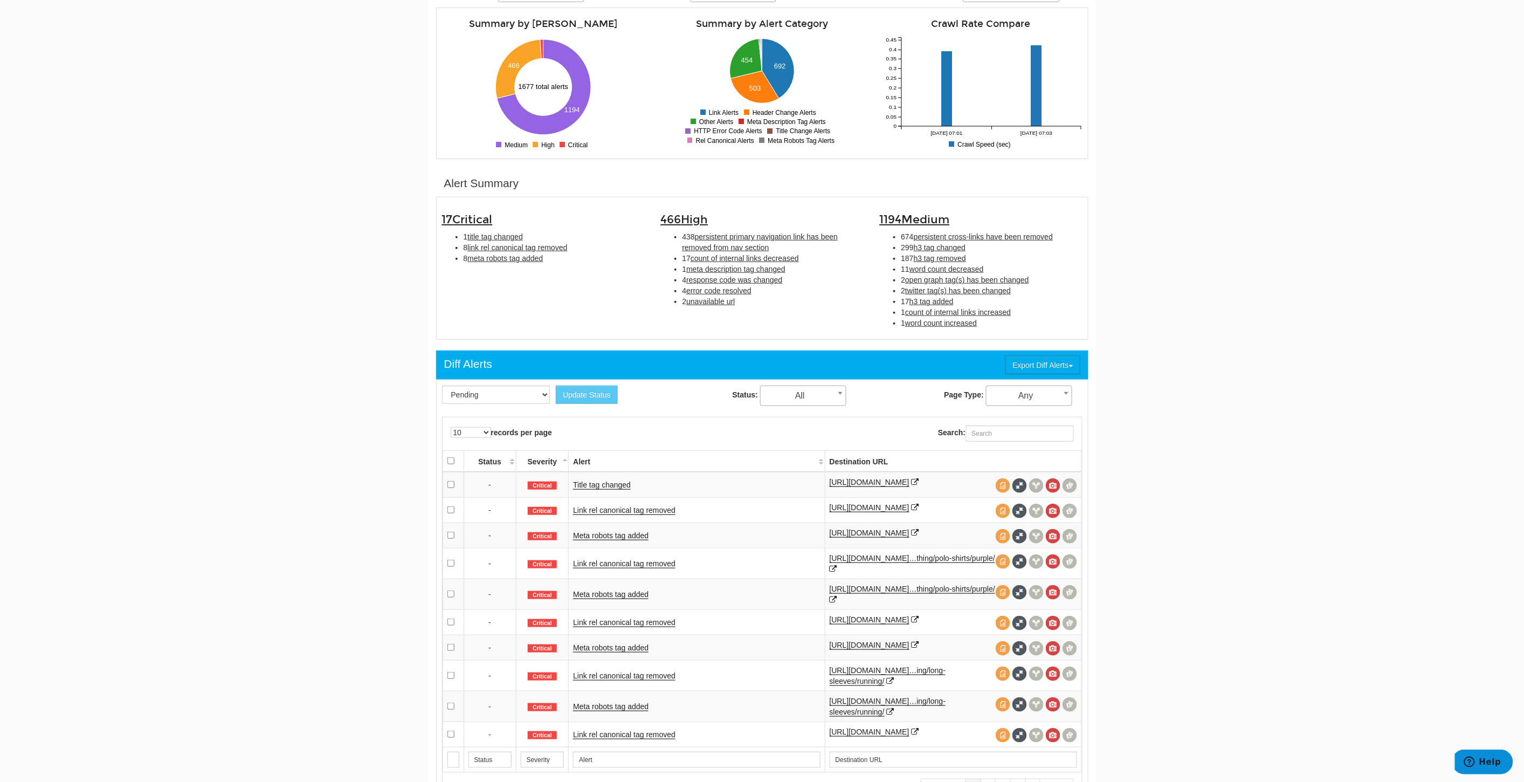
scroll to position [299, 0]
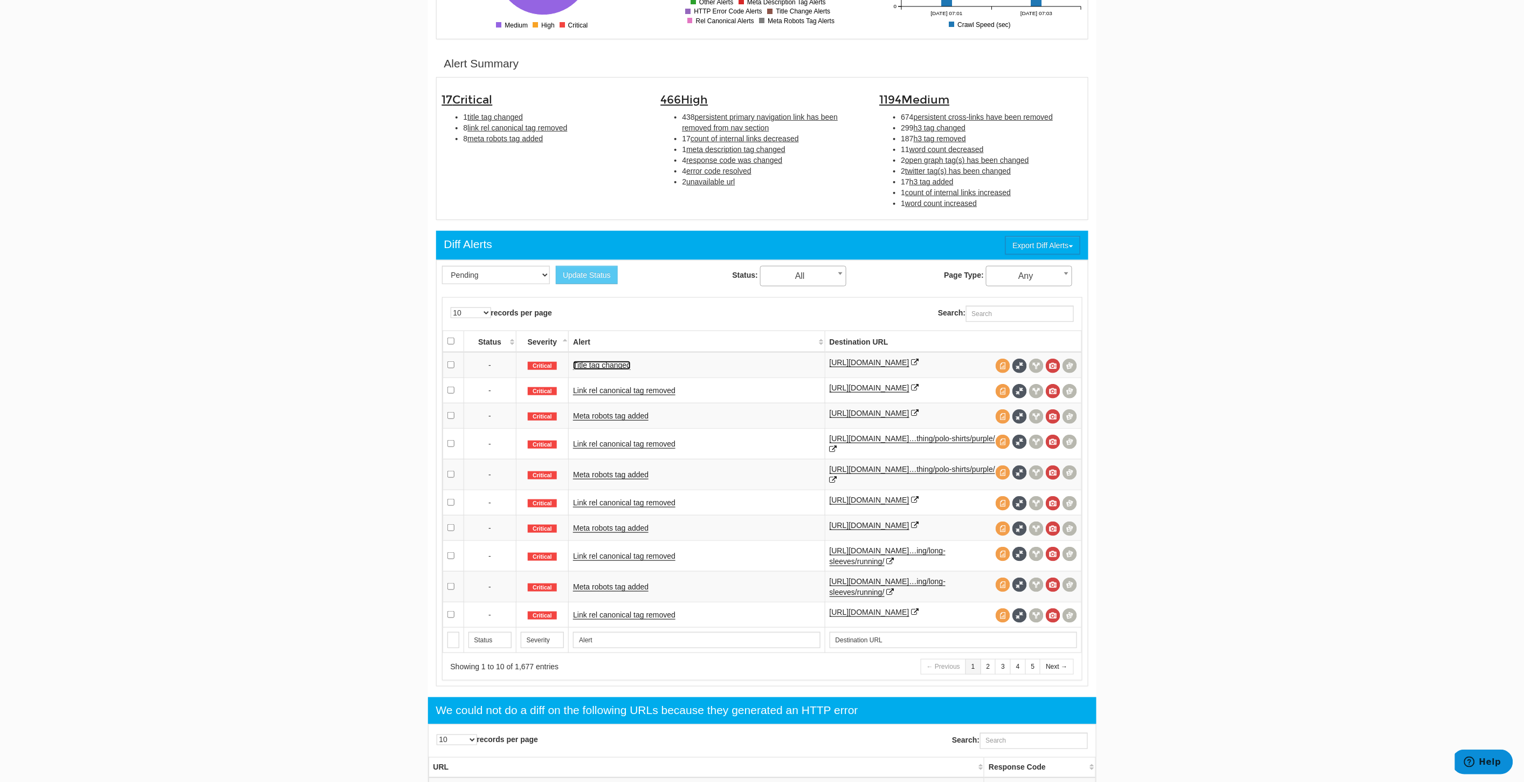
click at [609, 363] on link "Title tag changed" at bounding box center [602, 365] width 58 height 9
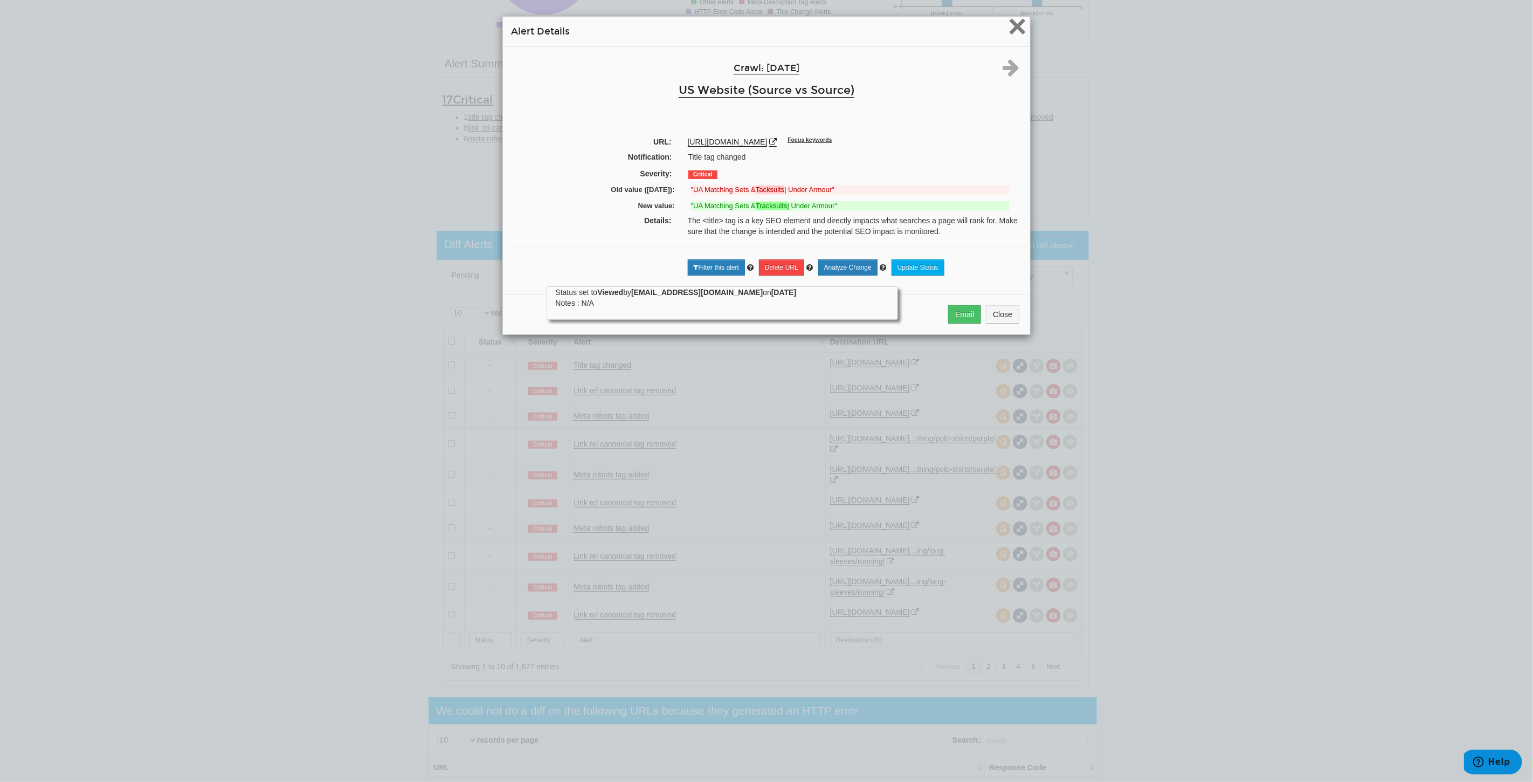
click at [1012, 24] on span "×" at bounding box center [1017, 26] width 19 height 36
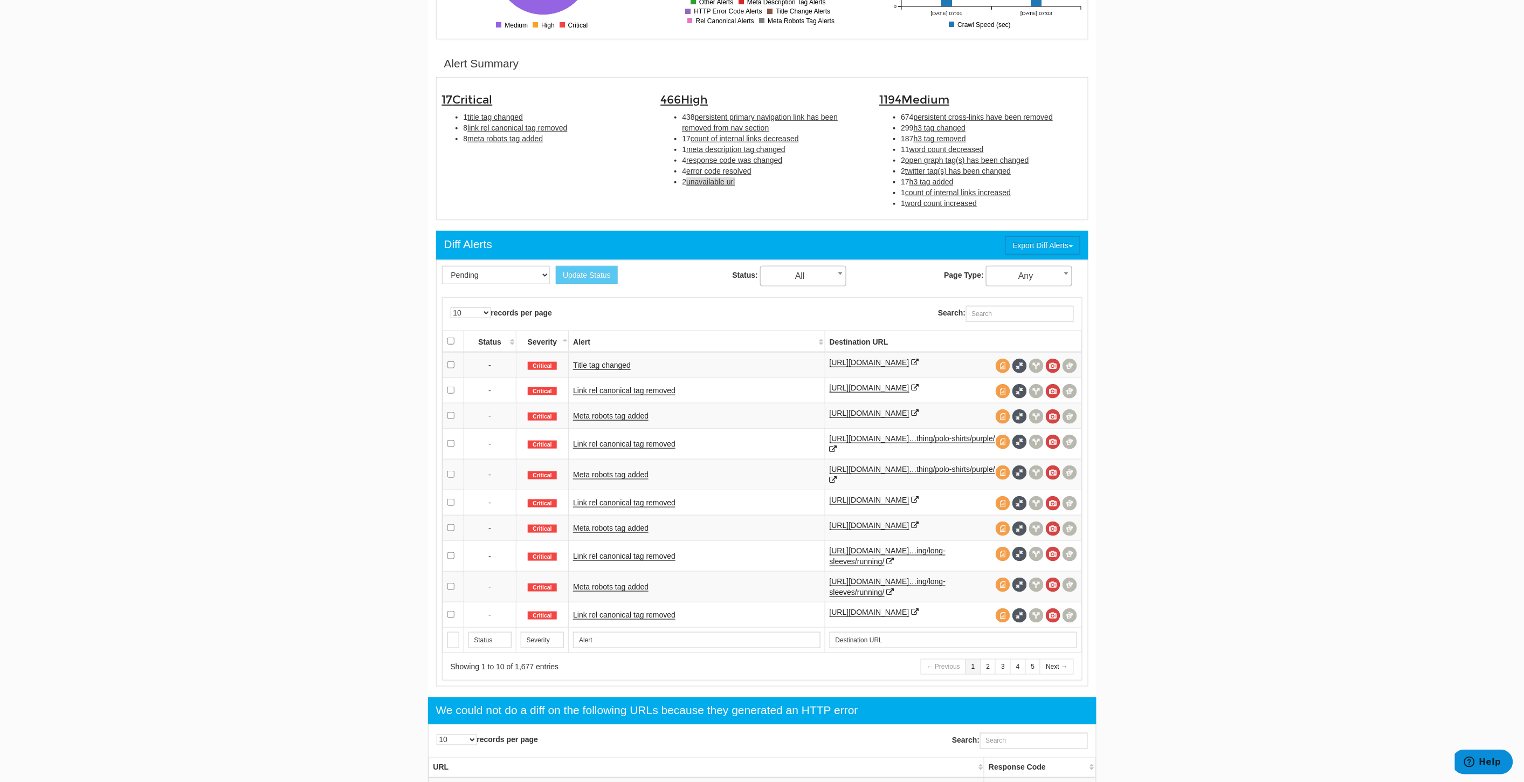
click at [709, 181] on span "unavailable url" at bounding box center [710, 181] width 49 height 9
type input "unavailable url"
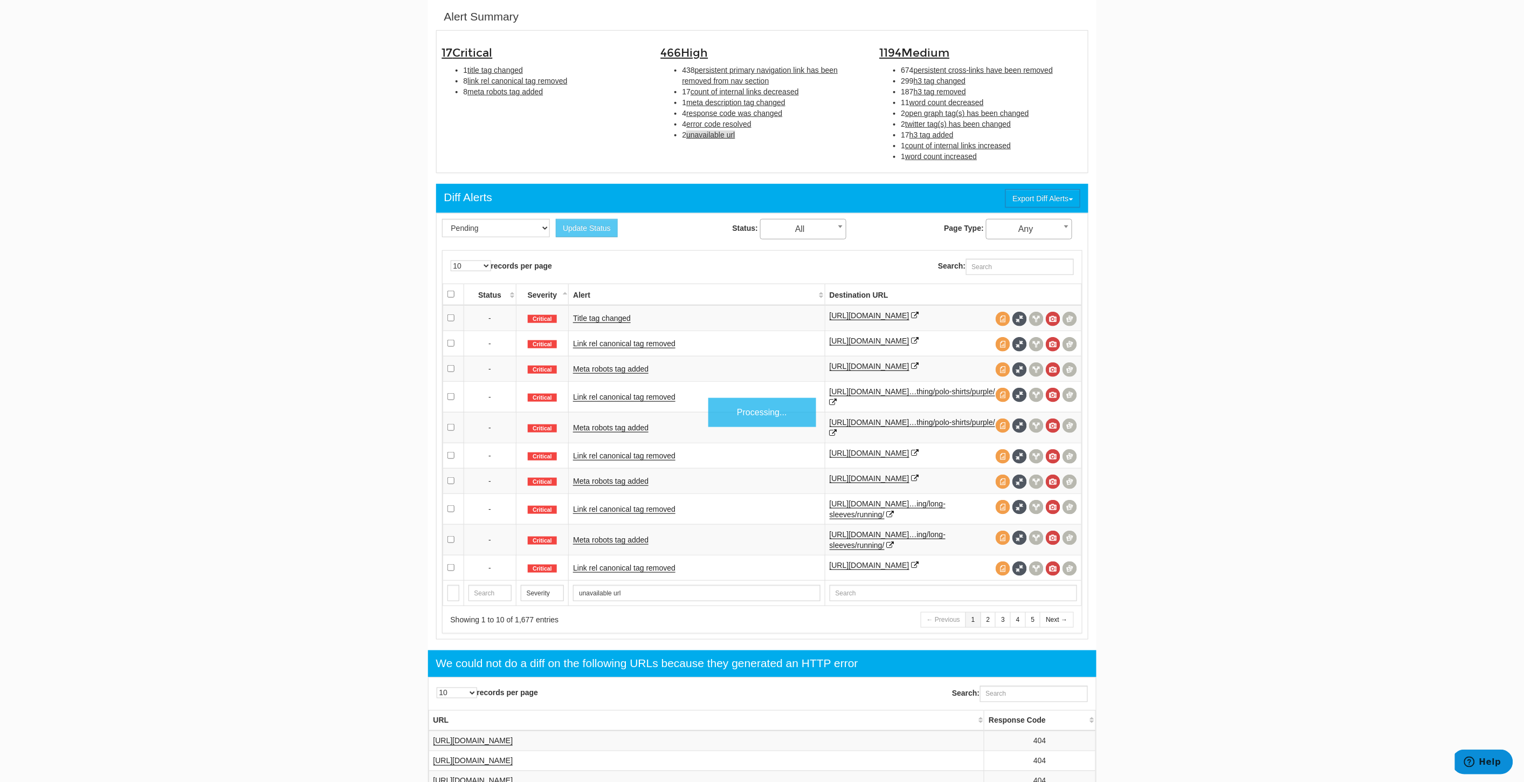
scroll to position [349, 0]
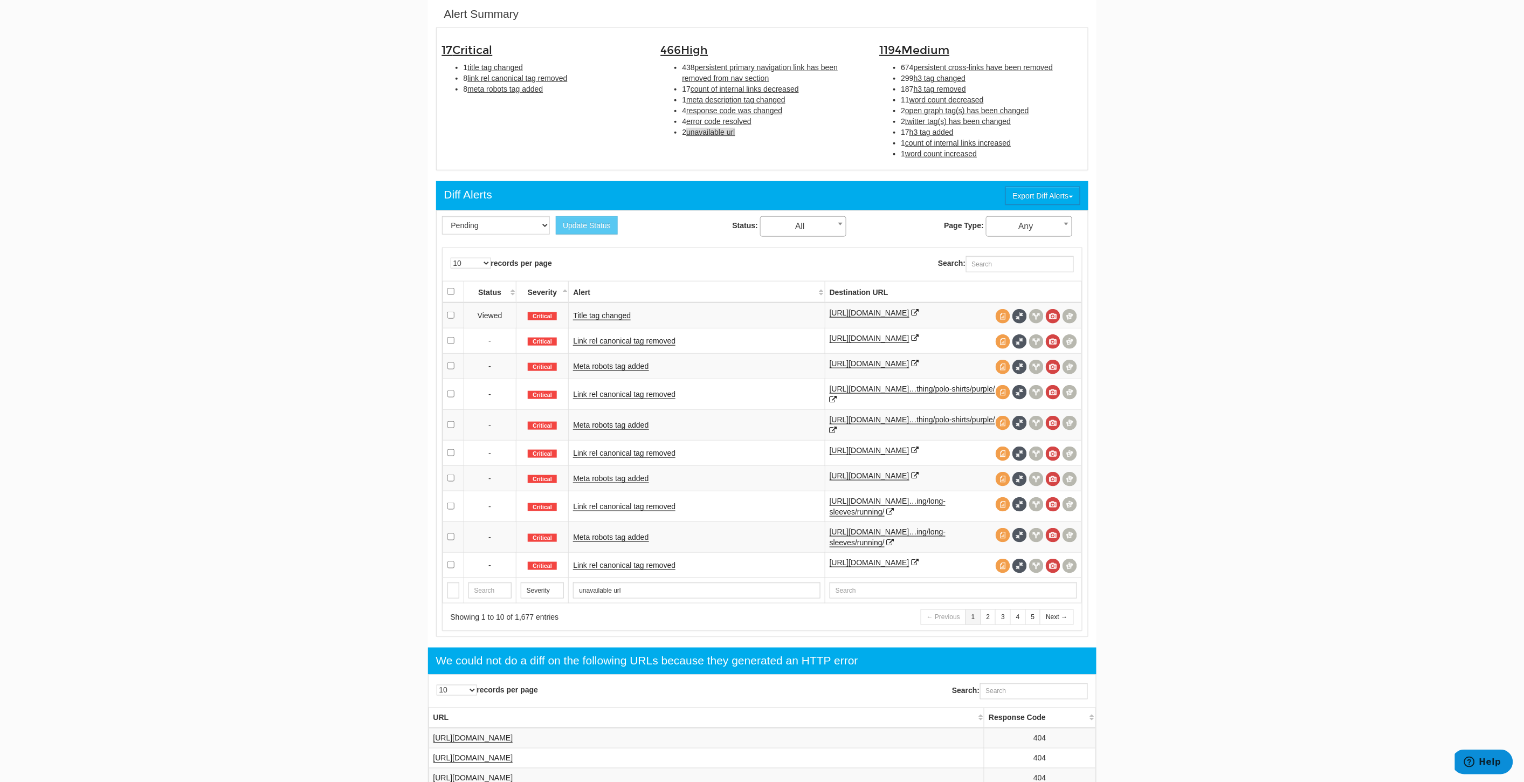
click at [712, 130] on span "unavailable url" at bounding box center [710, 132] width 49 height 9
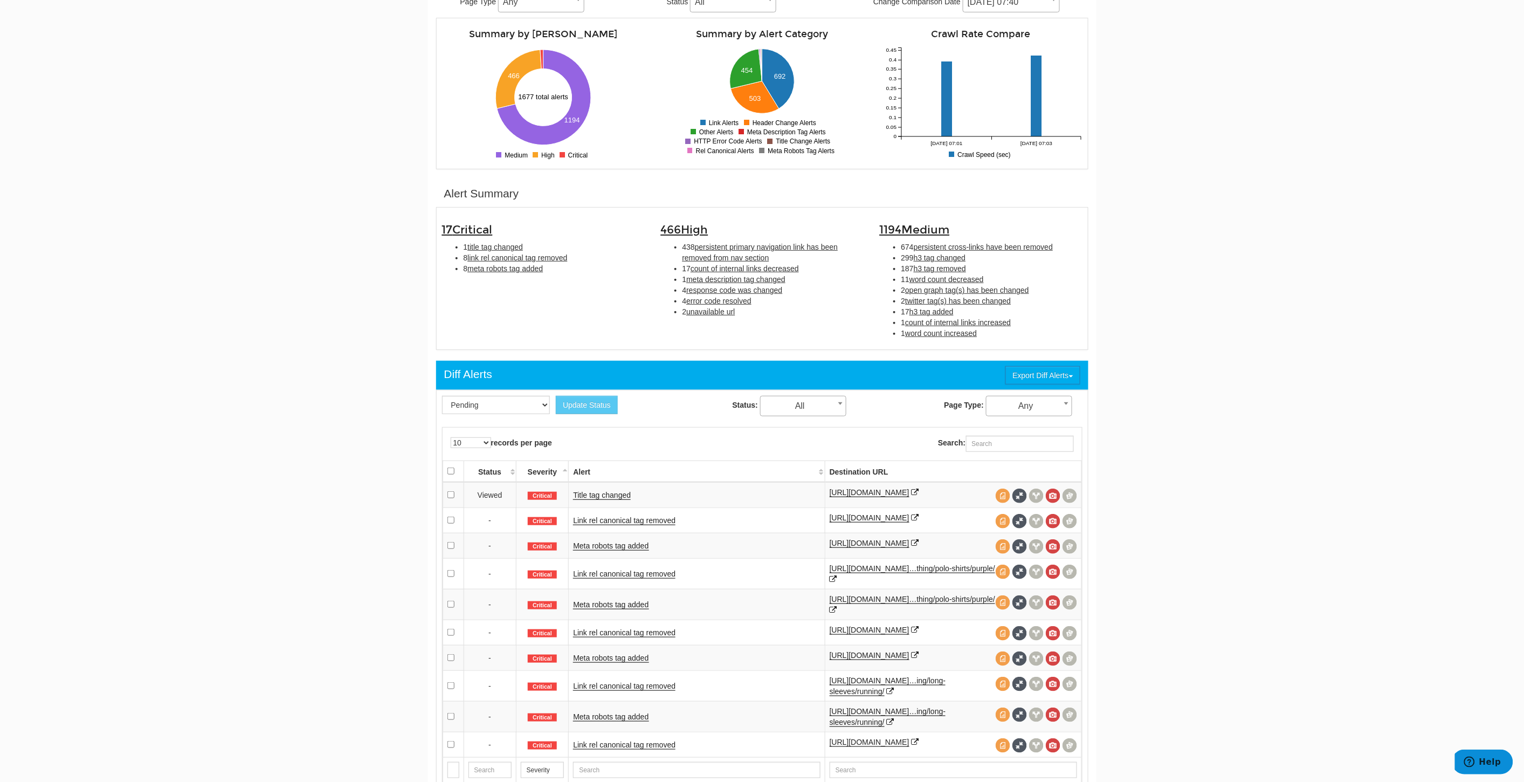
scroll to position [109, 0]
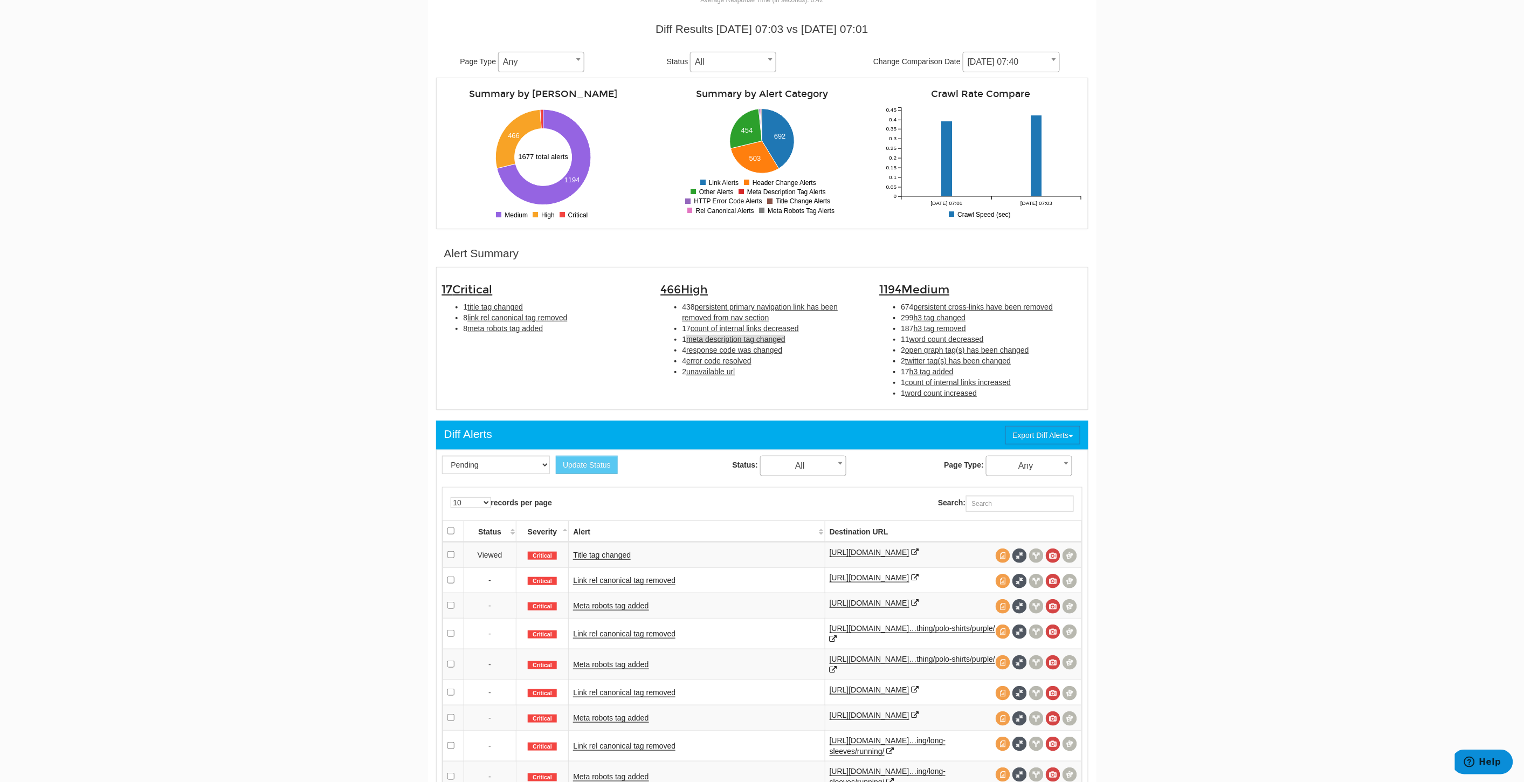
click at [702, 338] on span "meta description tag changed" at bounding box center [735, 339] width 99 height 9
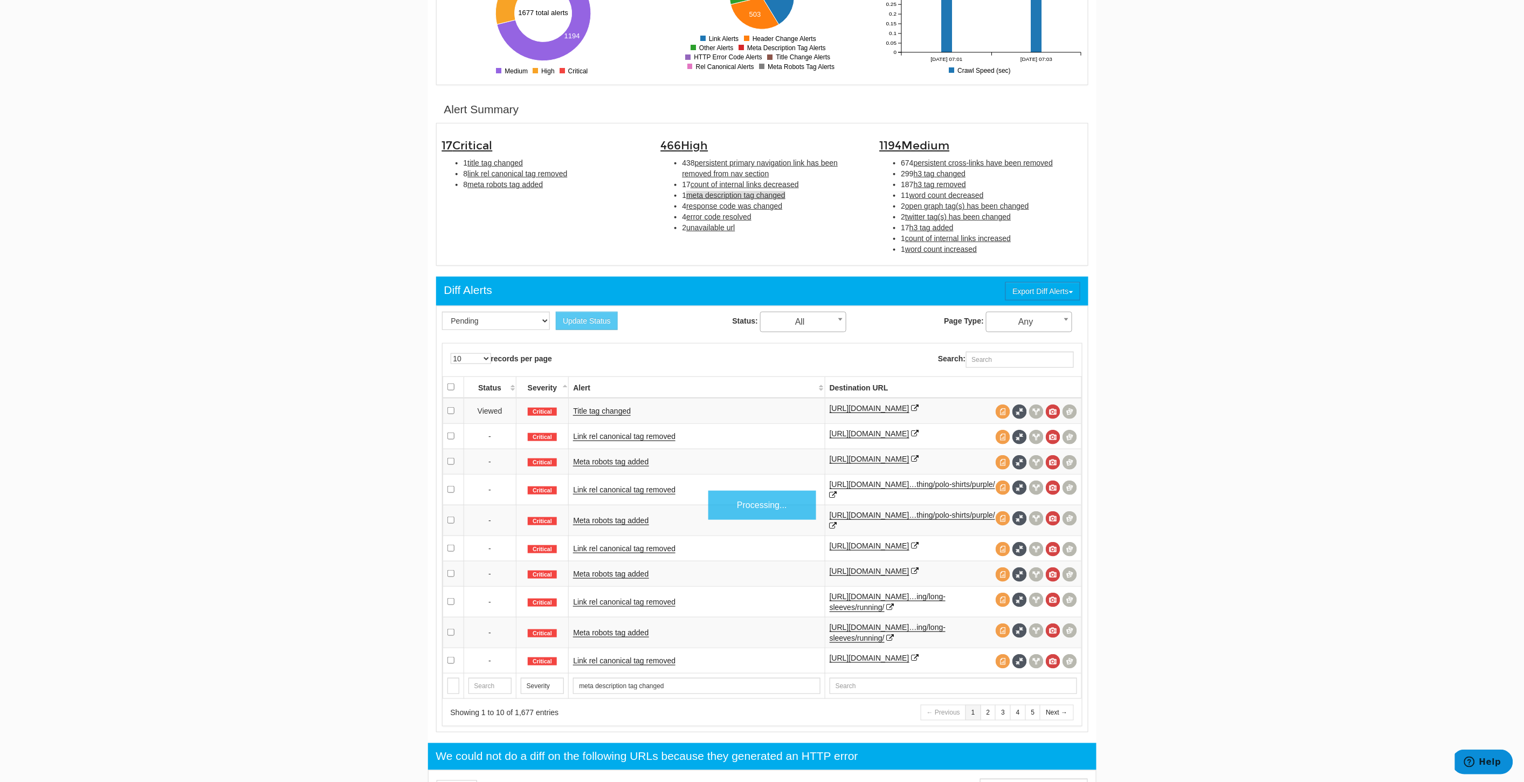
scroll to position [349, 0]
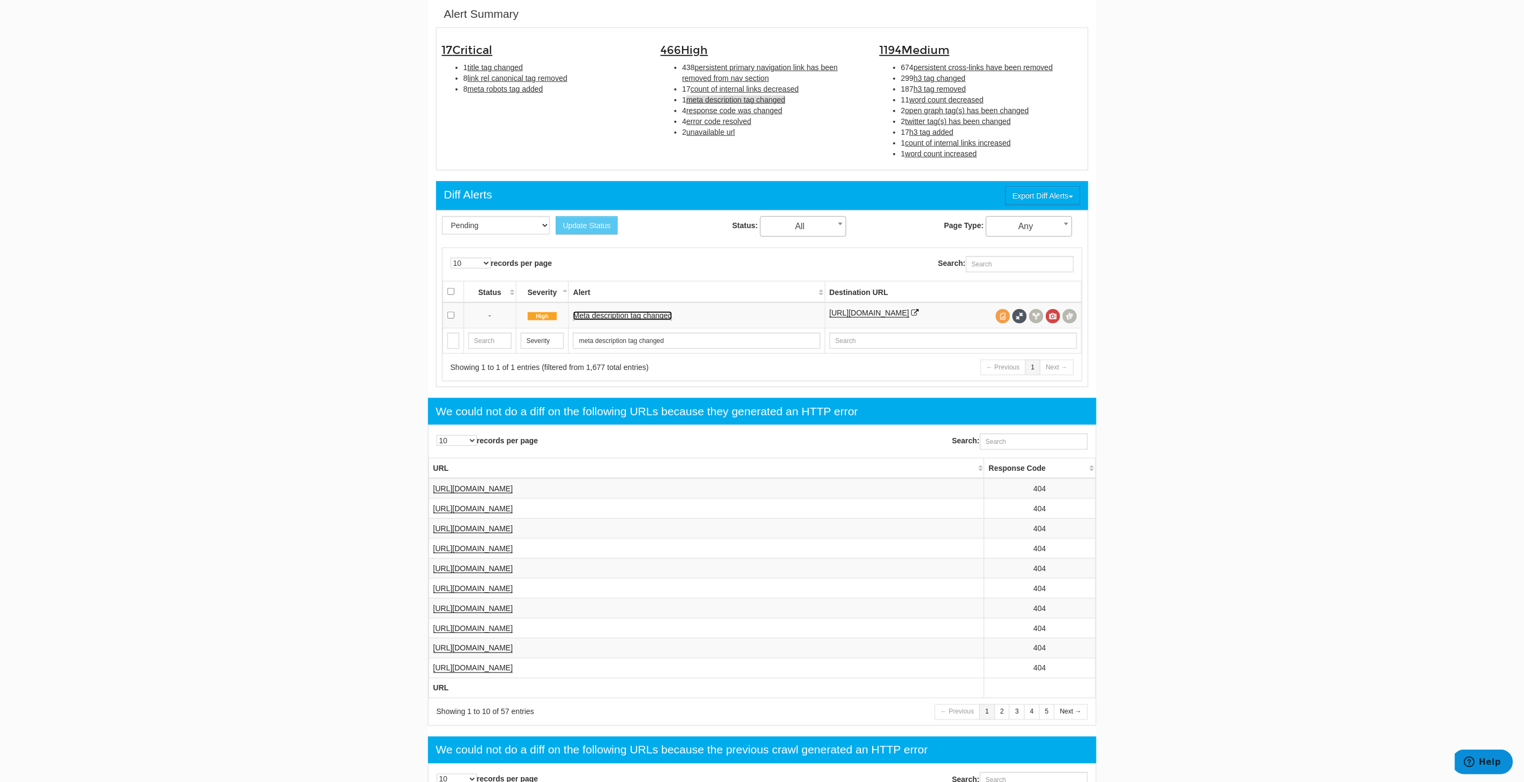
click at [654, 315] on link "Meta description tag changed" at bounding box center [622, 315] width 99 height 9
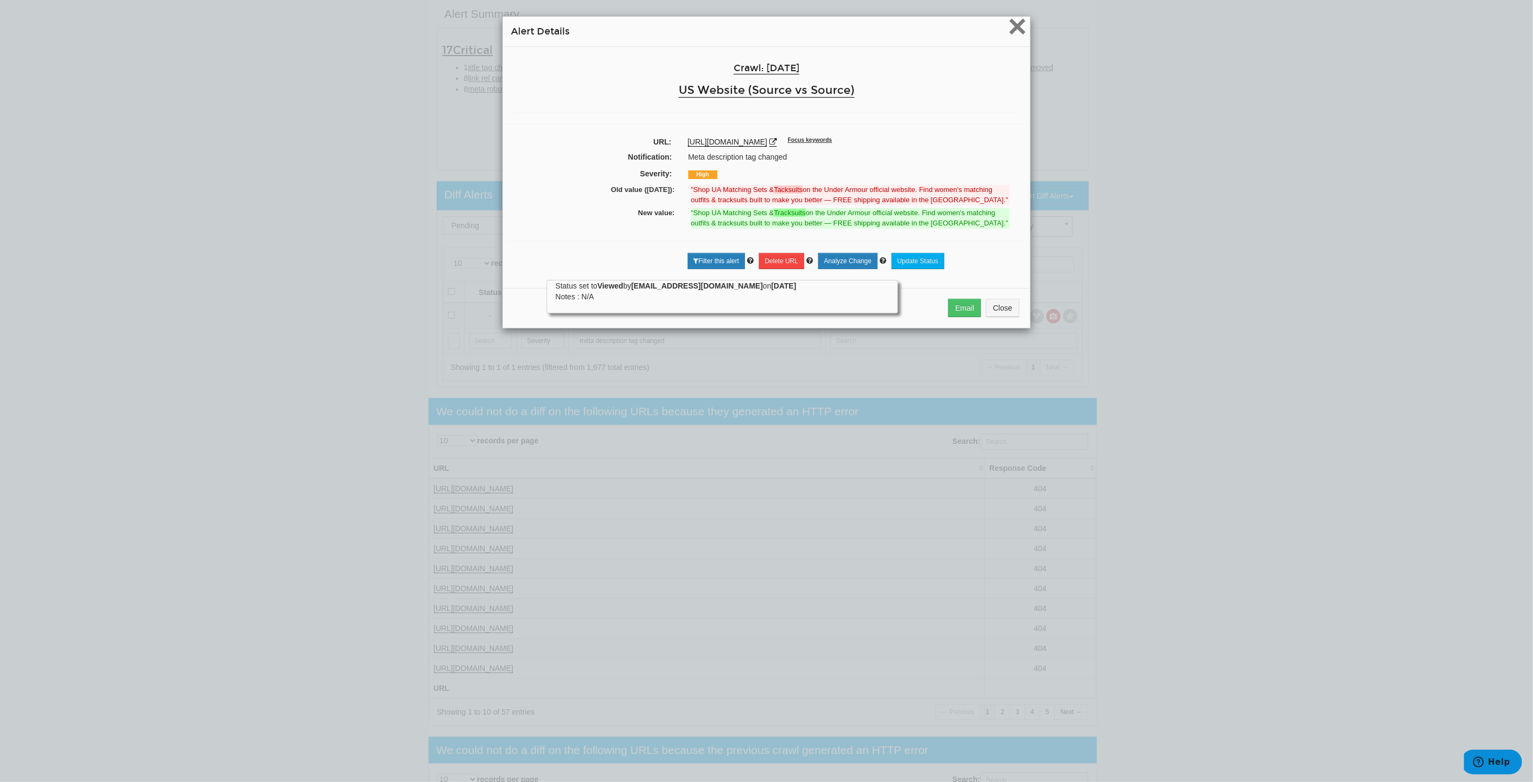
click at [1015, 26] on span "×" at bounding box center [1017, 26] width 19 height 36
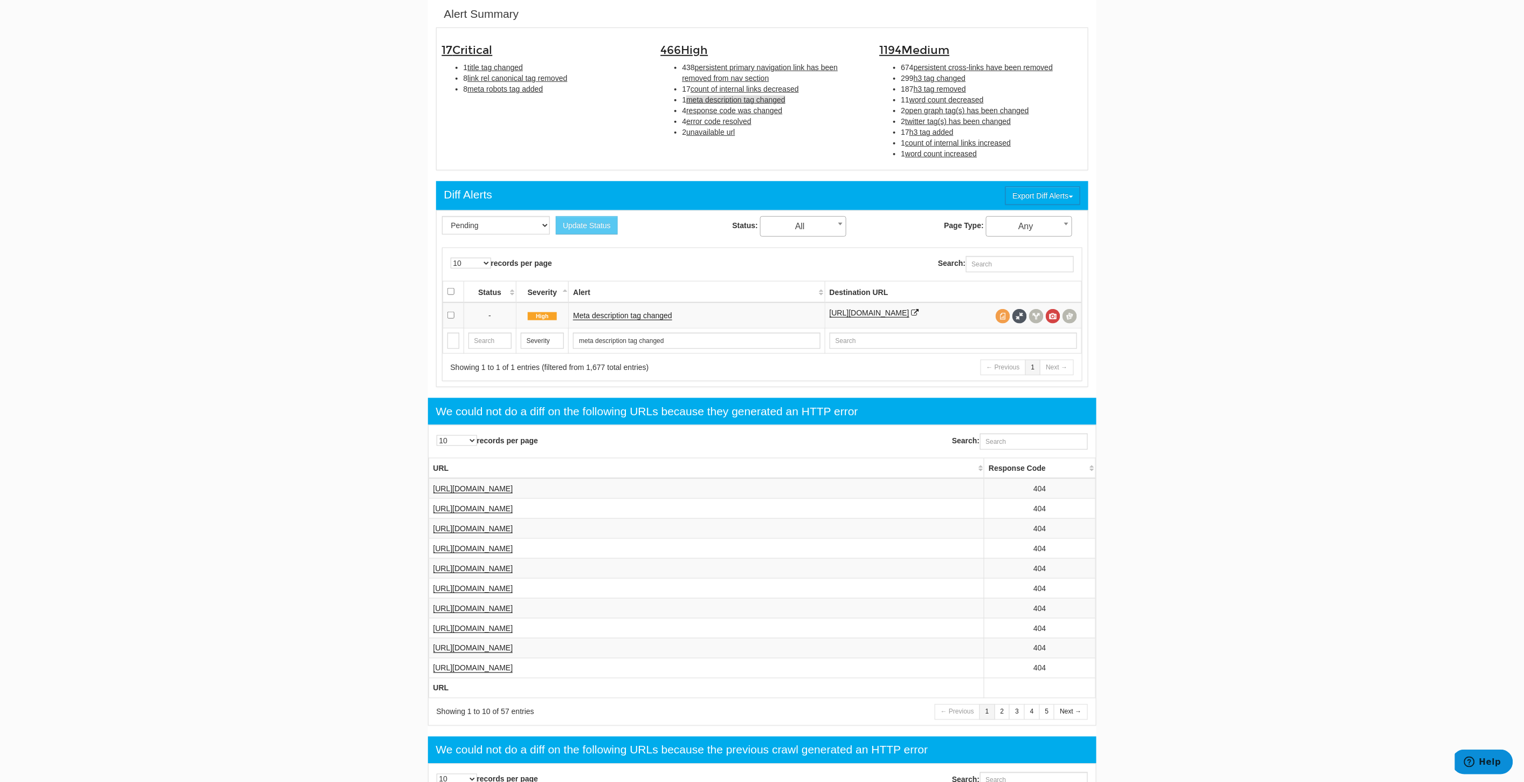
scroll to position [289, 0]
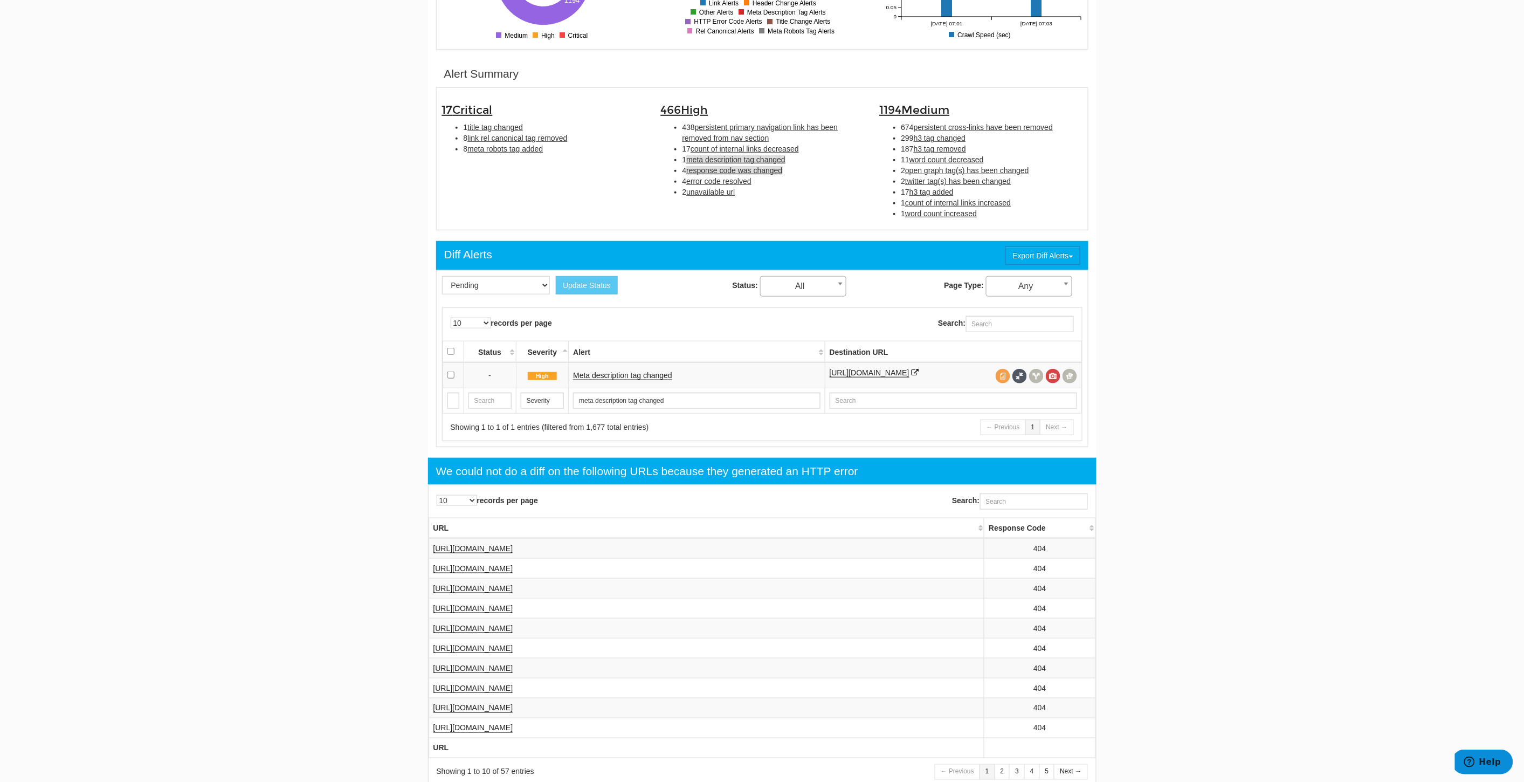
click at [727, 170] on span "response code was changed" at bounding box center [734, 170] width 96 height 9
type input "response code was changed"
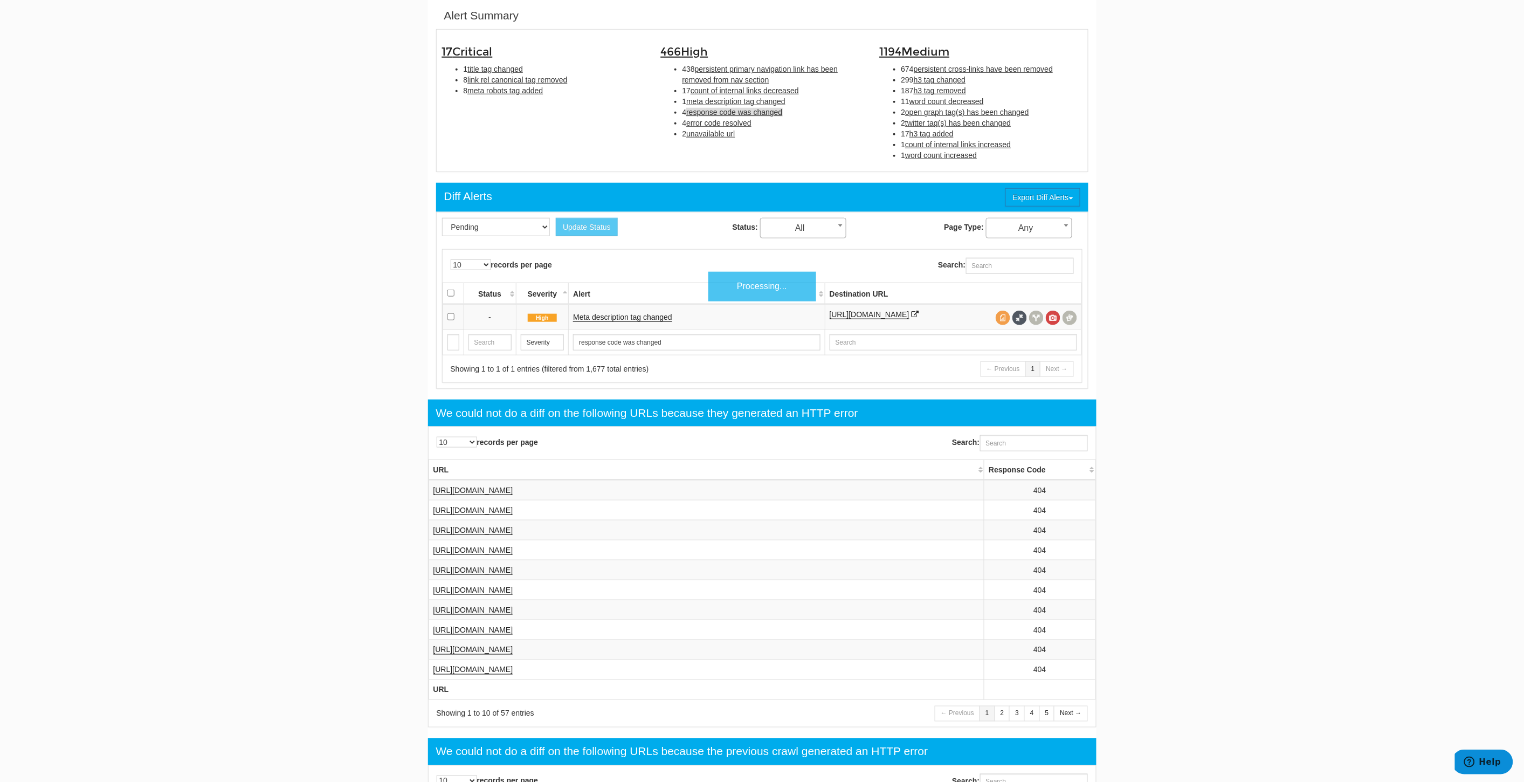
scroll to position [349, 0]
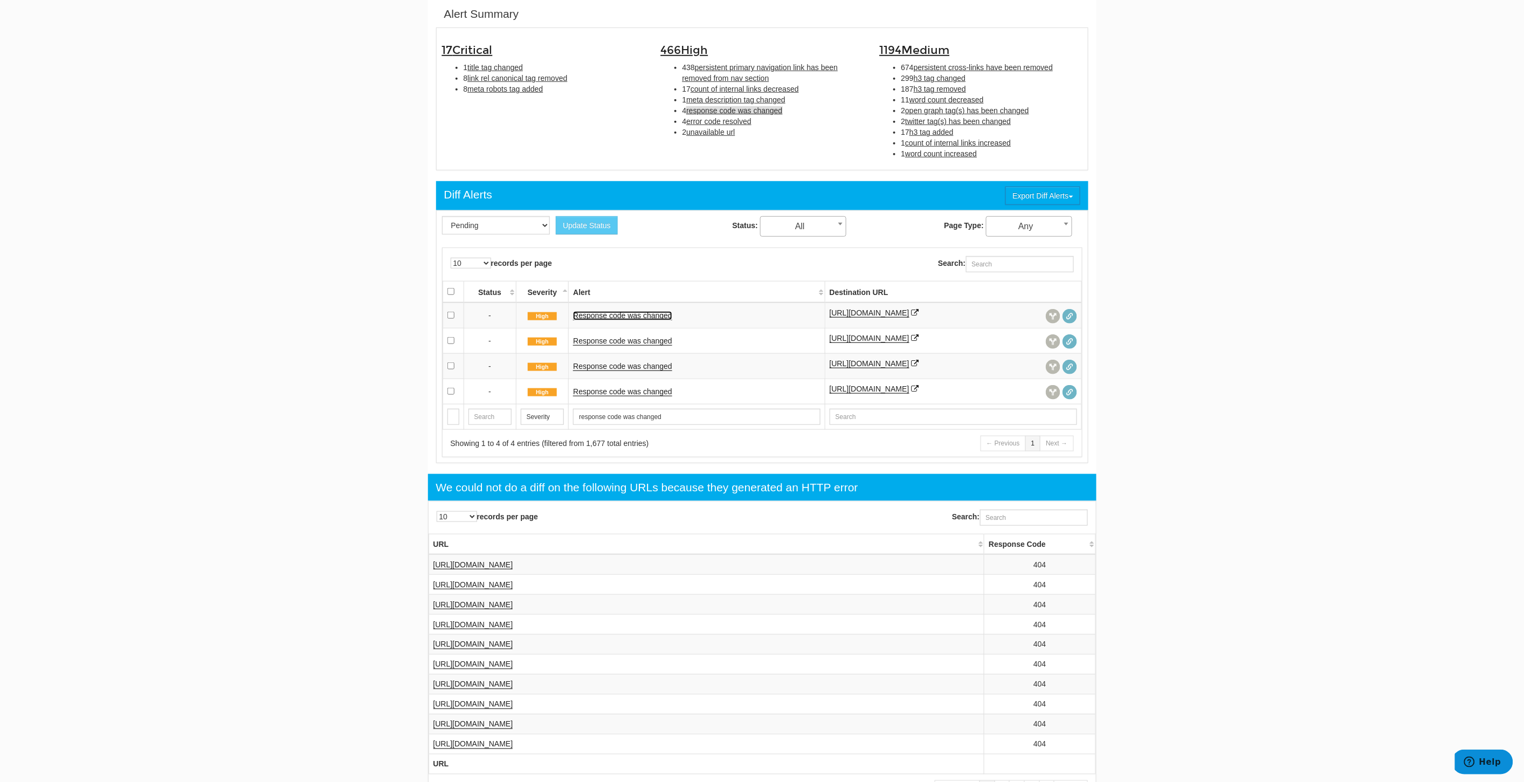
click at [610, 312] on link "Response code was changed" at bounding box center [622, 315] width 99 height 9
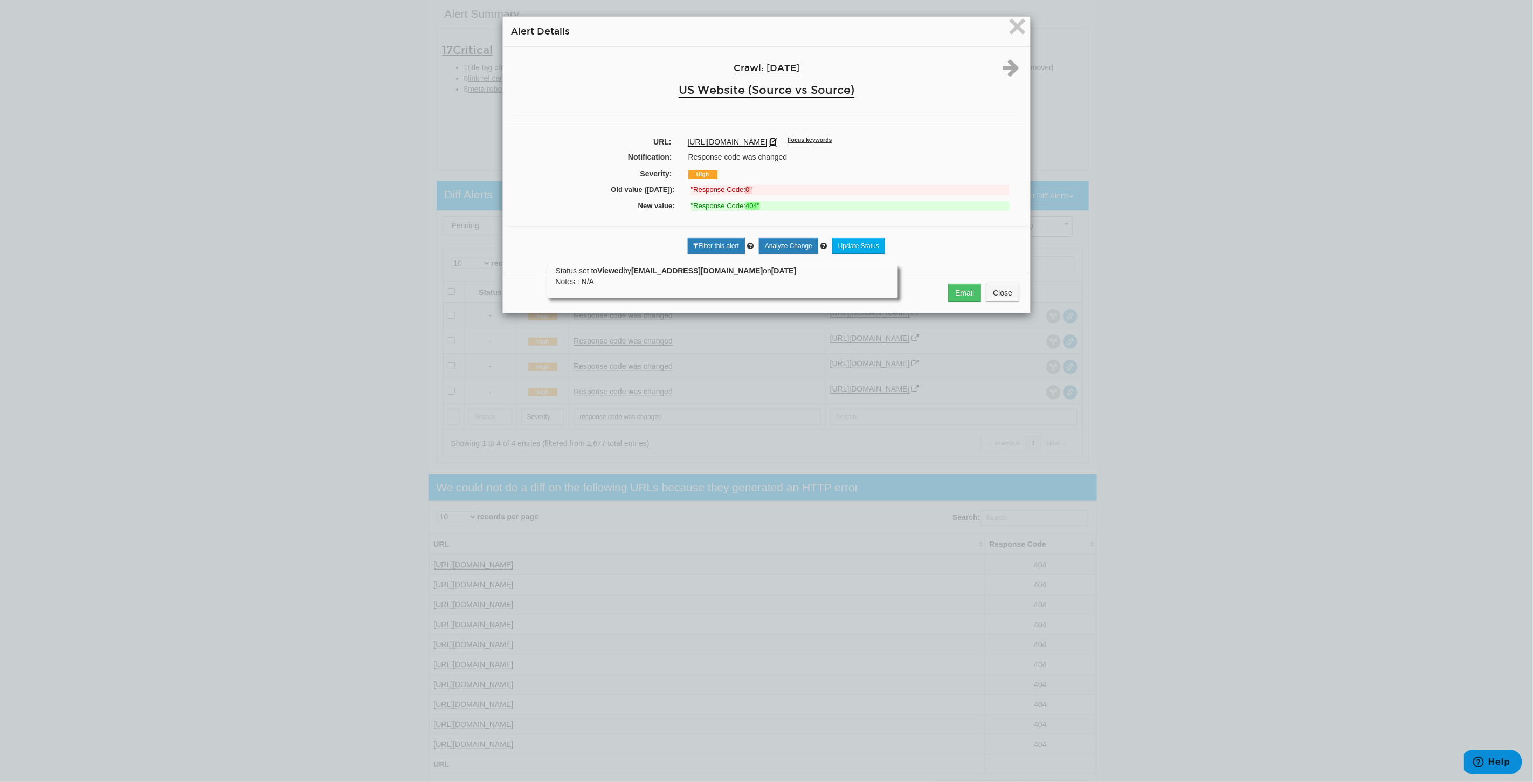
click at [777, 141] on icon at bounding box center [773, 142] width 8 height 8
click at [789, 248] on link "Analyze Change" at bounding box center [788, 246] width 59 height 16
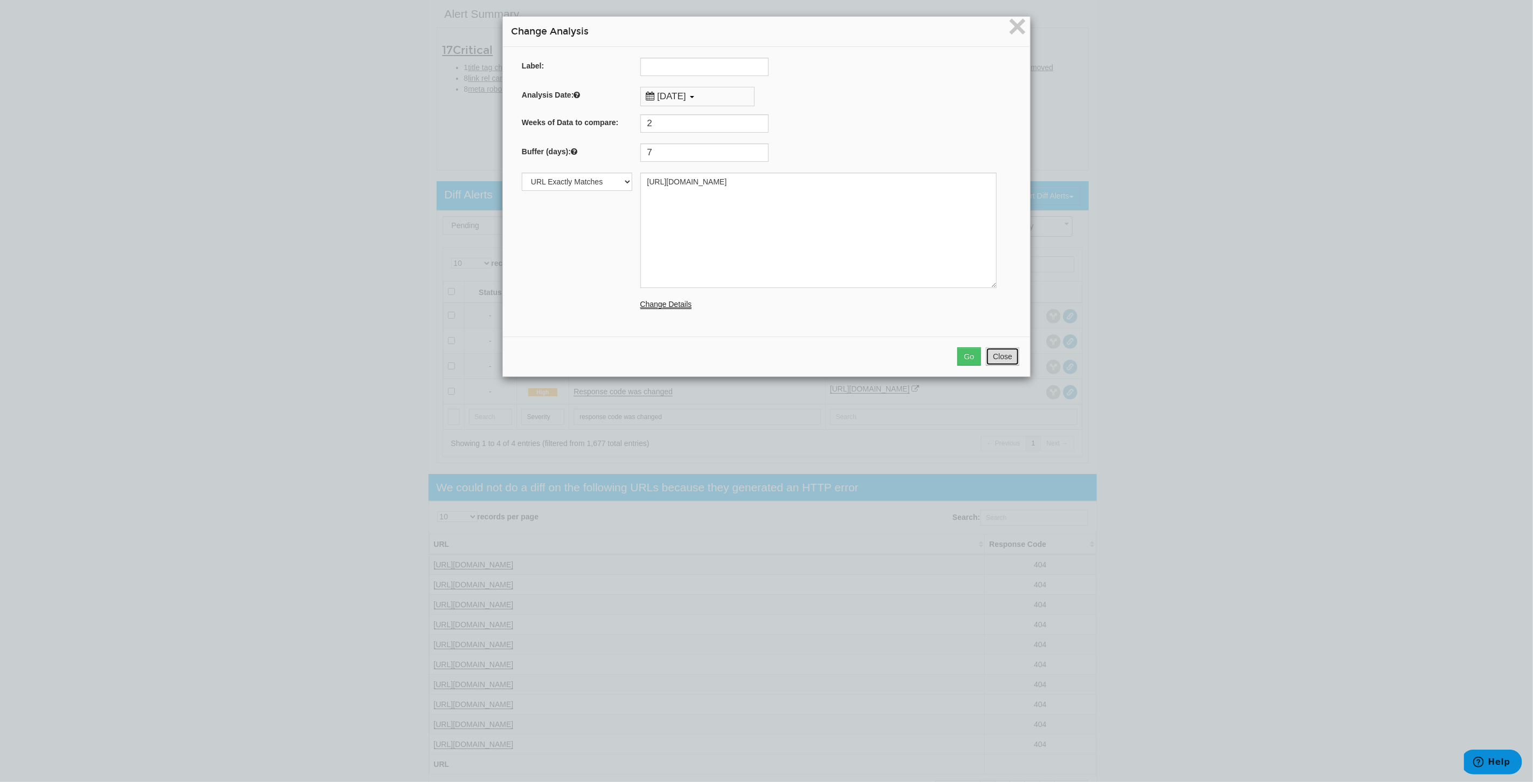
click at [996, 357] on button "Close" at bounding box center [1002, 356] width 33 height 18
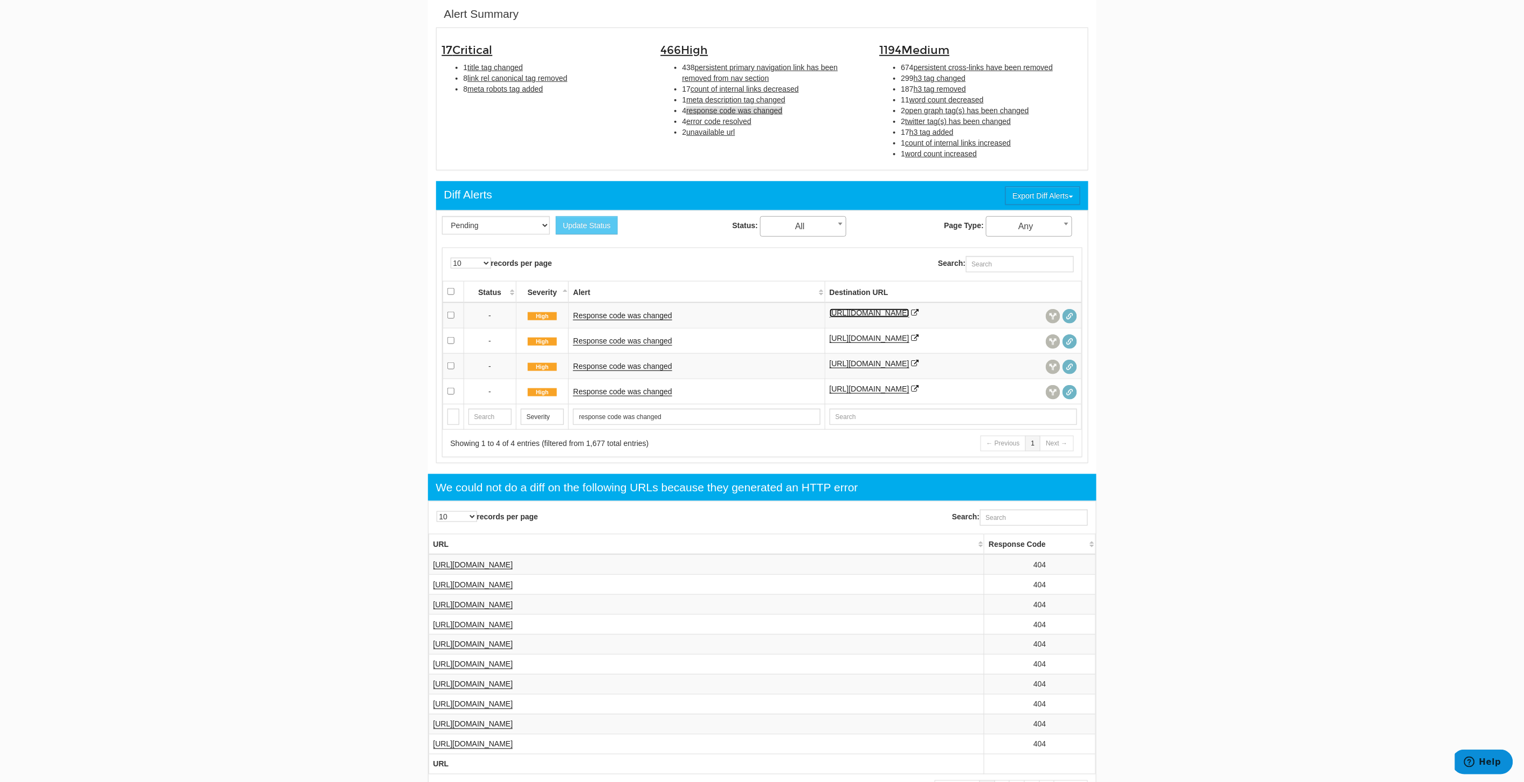
click at [909, 311] on link "https://www.underarmour.com/en-us/c/boys/clothing/jackets/" at bounding box center [870, 312] width 80 height 9
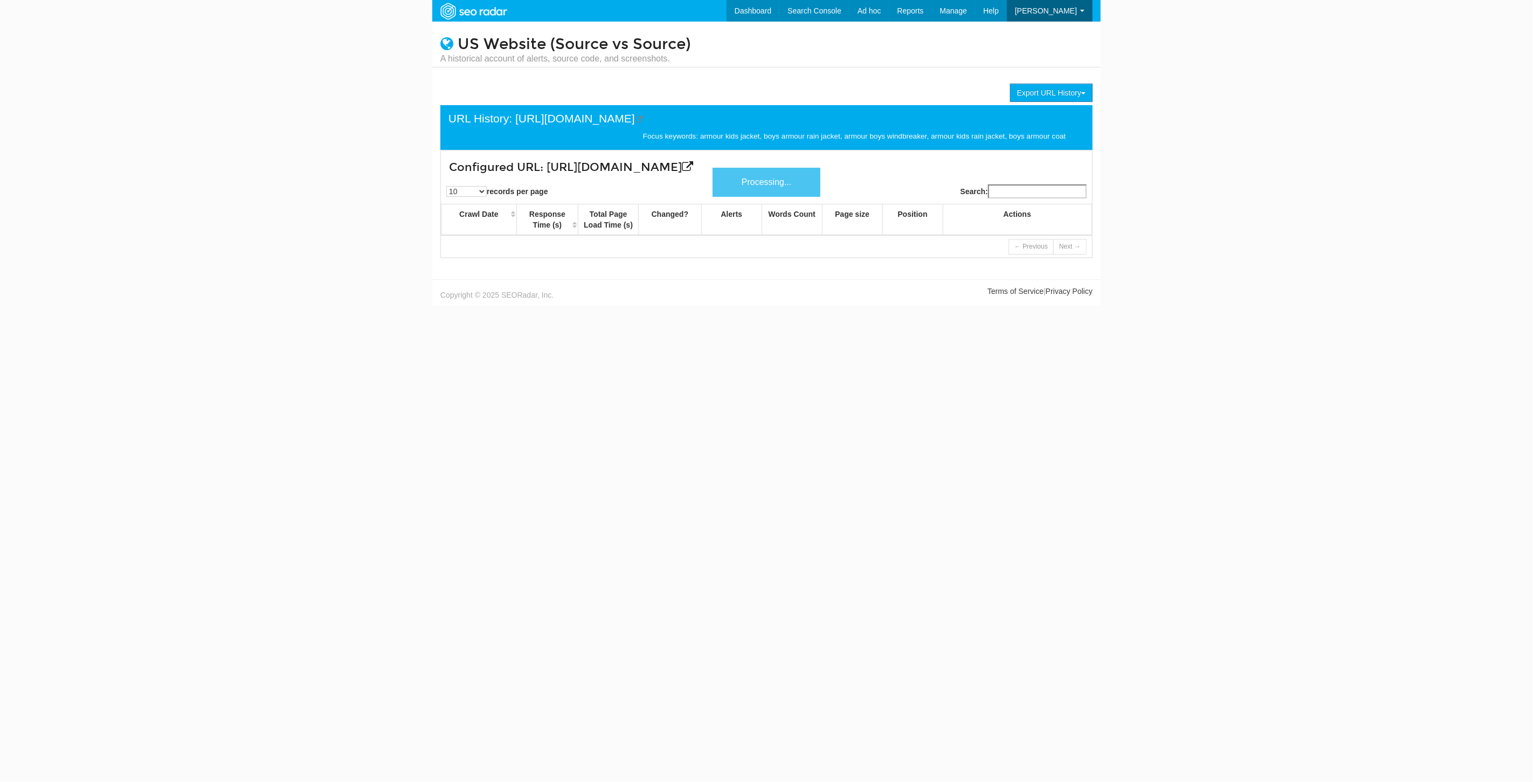
scroll to position [43, 0]
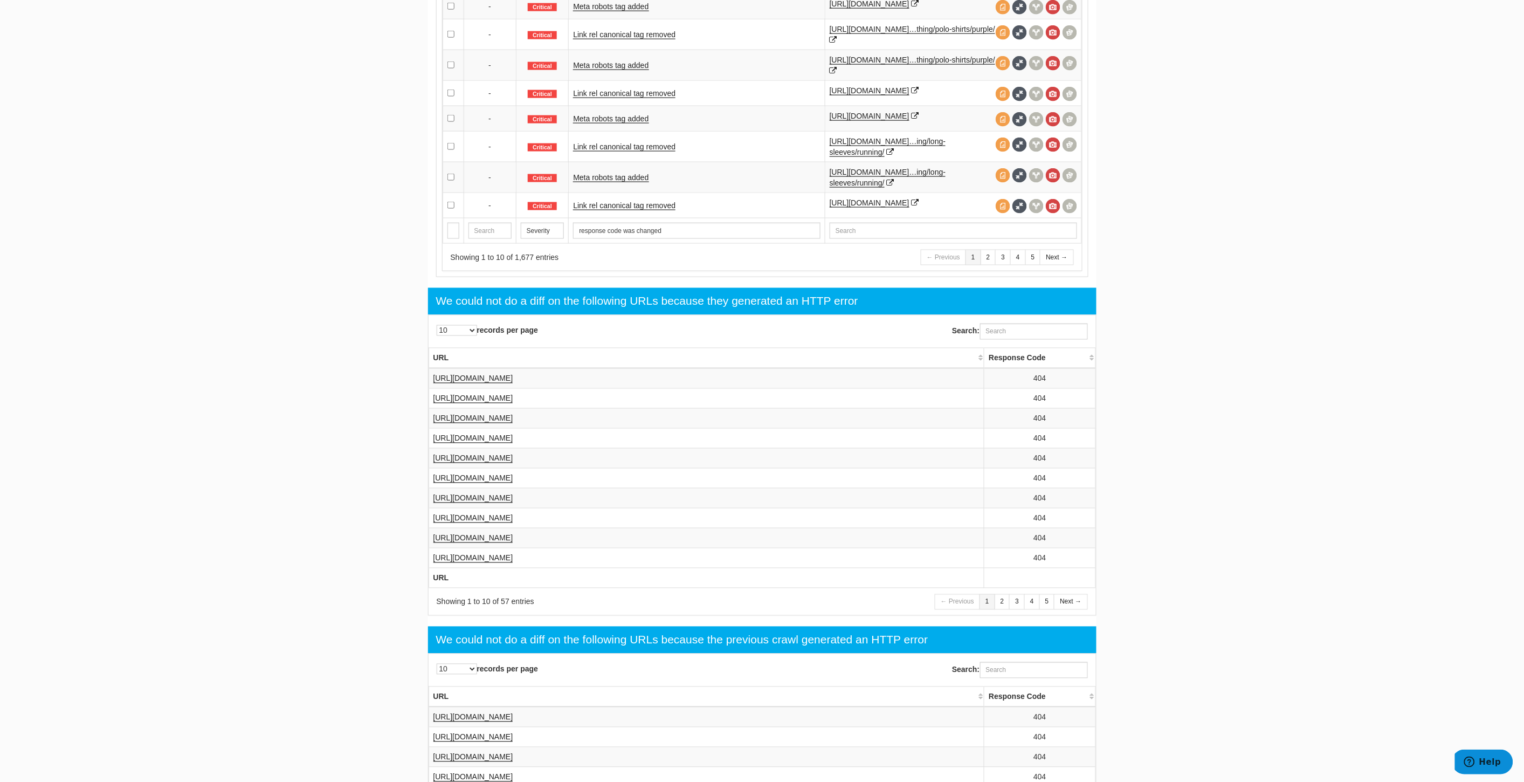
scroll to position [648, 0]
